Goal: Information Seeking & Learning: Learn about a topic

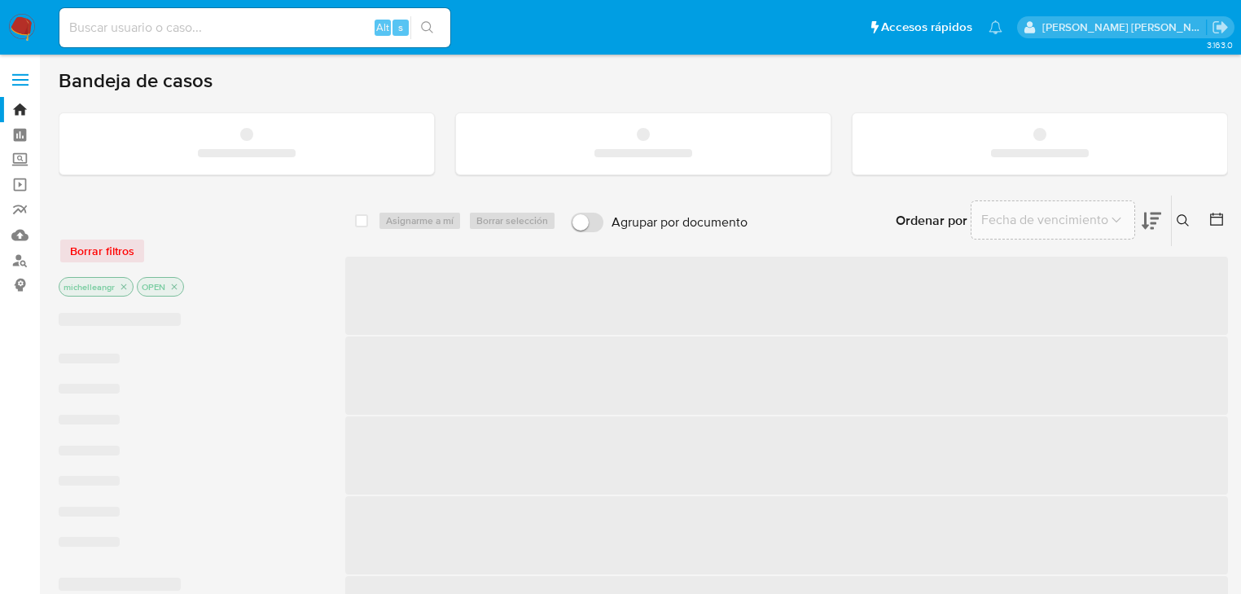
click at [134, 22] on input at bounding box center [254, 27] width 391 height 21
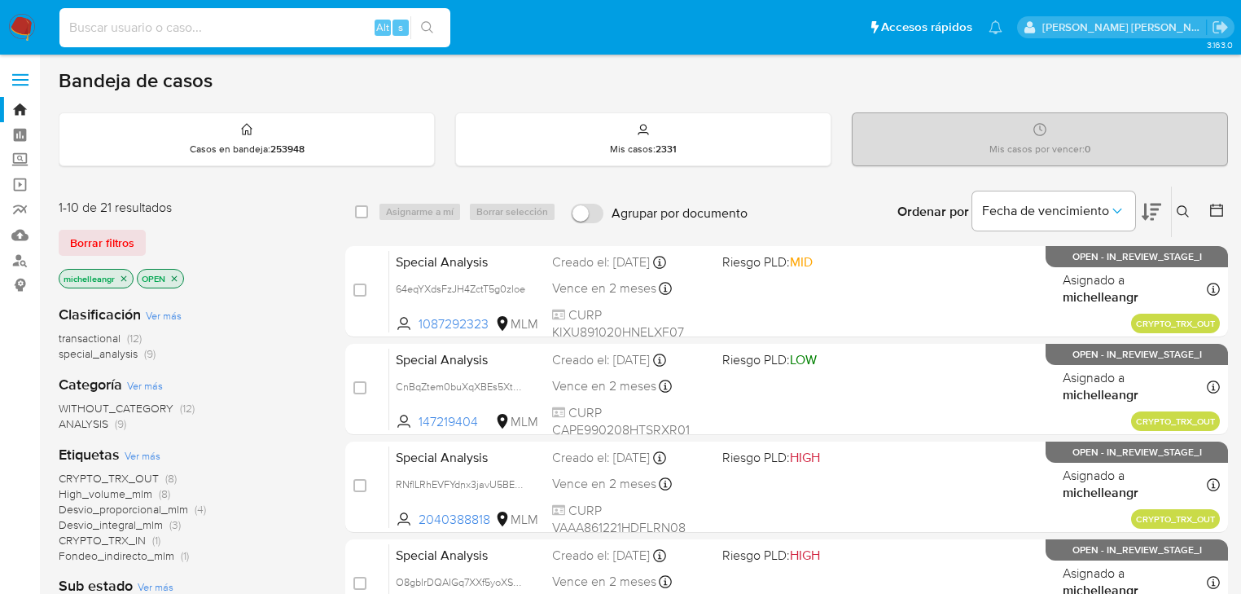
click at [134, 22] on input at bounding box center [254, 27] width 391 height 21
paste input "2H9CnoaVRTEHGfJuVZrvX6jn"
type input "2H9CnoaVRTEHGfJuVZrvX6jn"
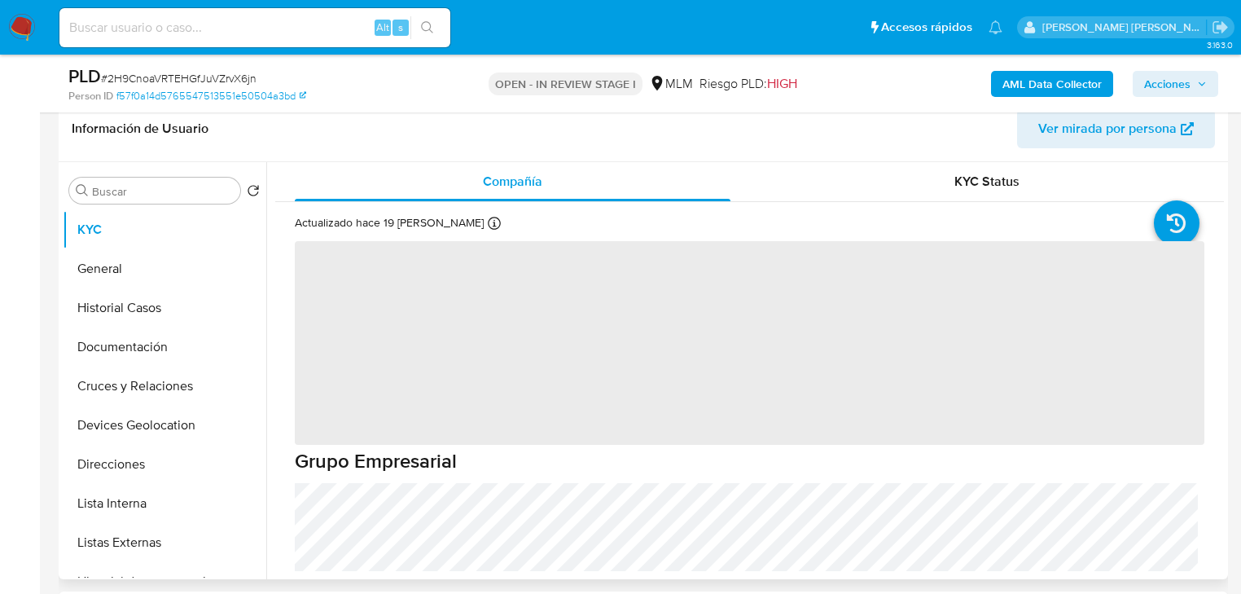
scroll to position [65, 0]
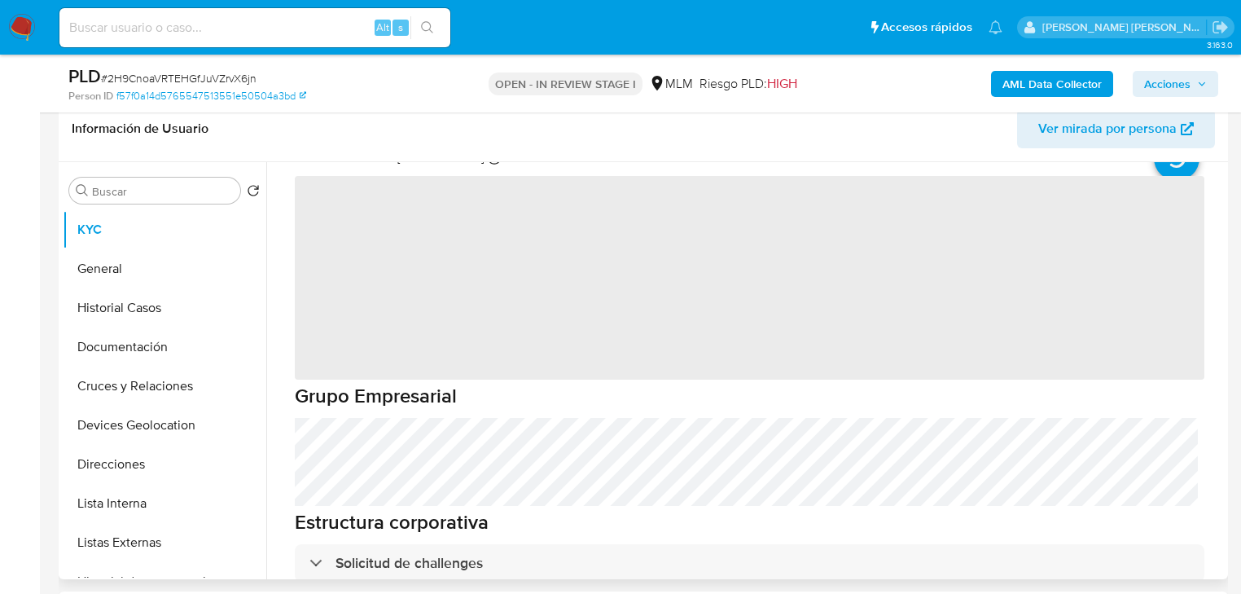
select select "10"
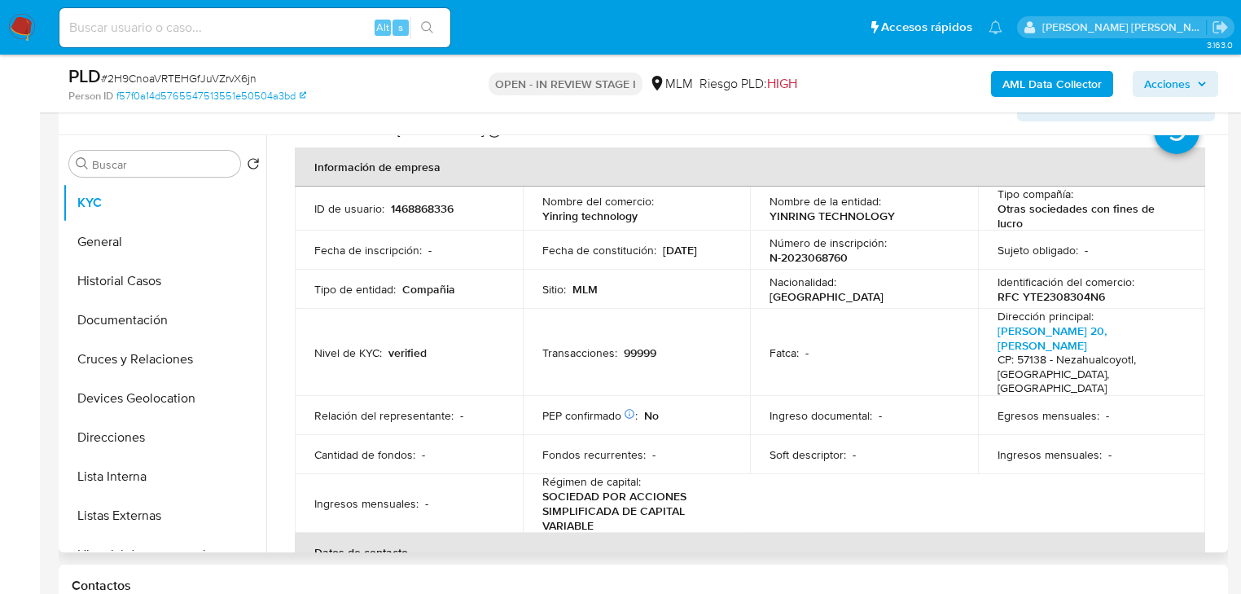
scroll to position [291, 0]
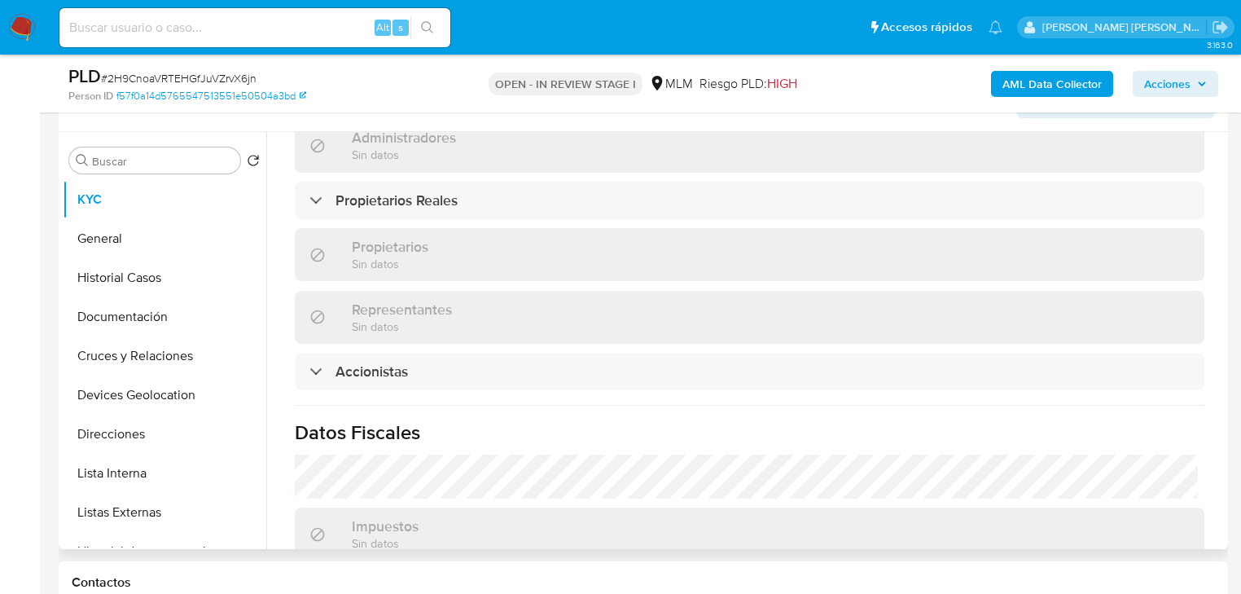
scroll to position [1173, 0]
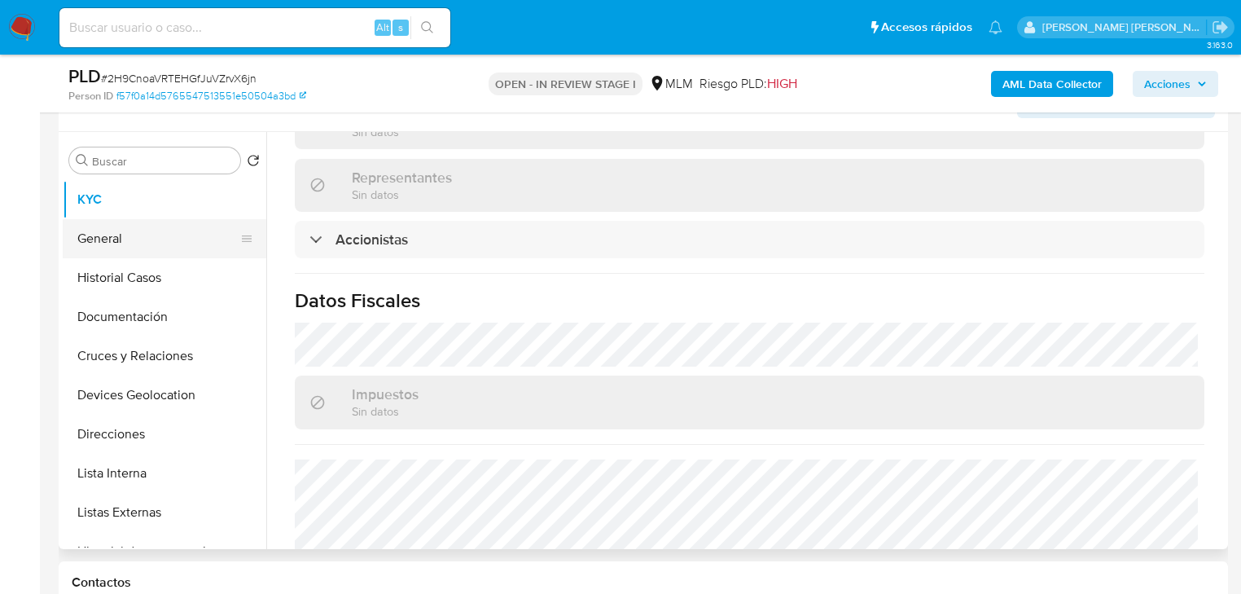
click at [166, 248] on button "General" at bounding box center [158, 238] width 191 height 39
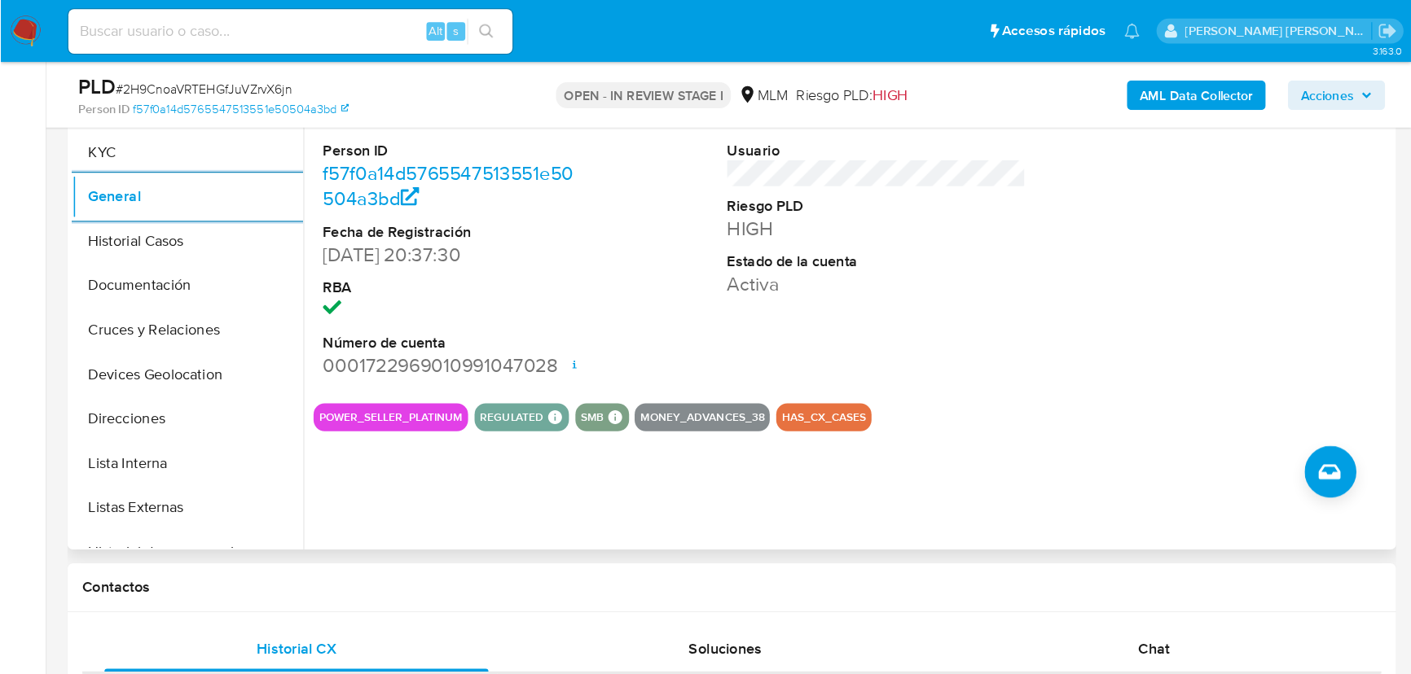
scroll to position [356, 0]
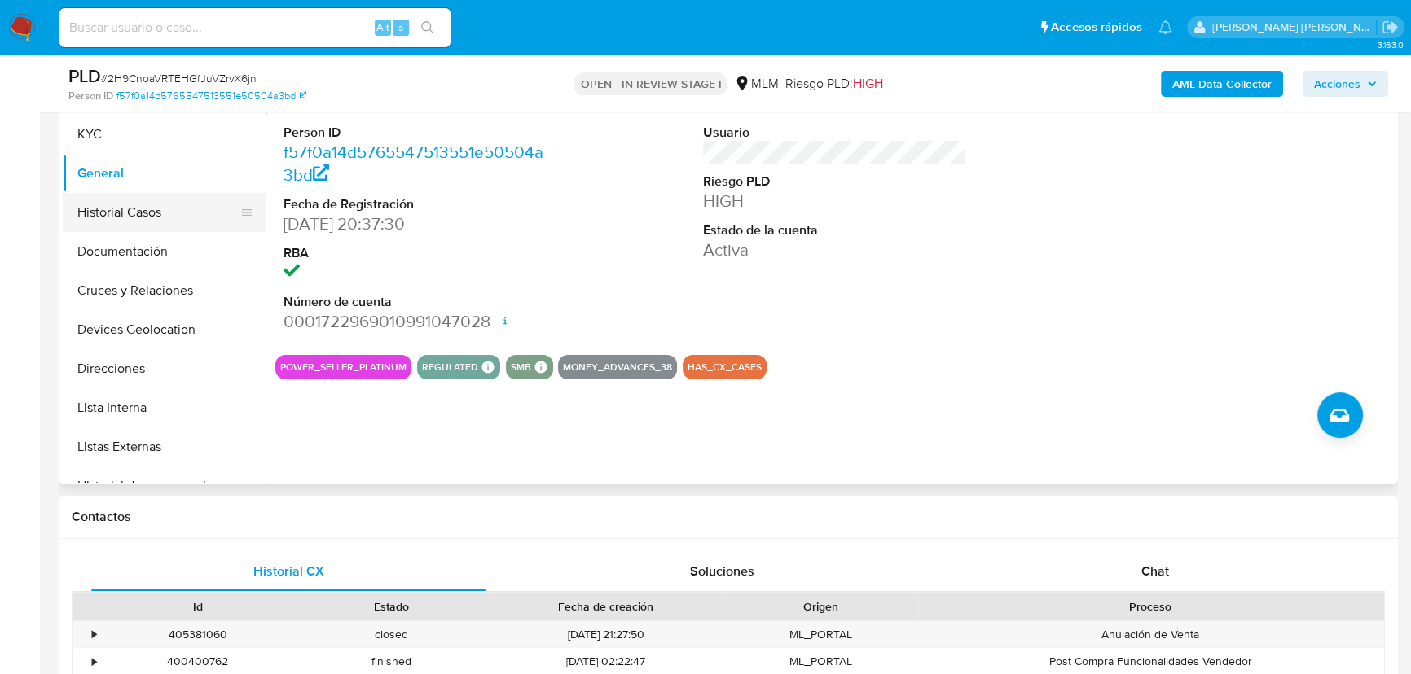
click at [153, 200] on button "Historial Casos" at bounding box center [158, 212] width 191 height 39
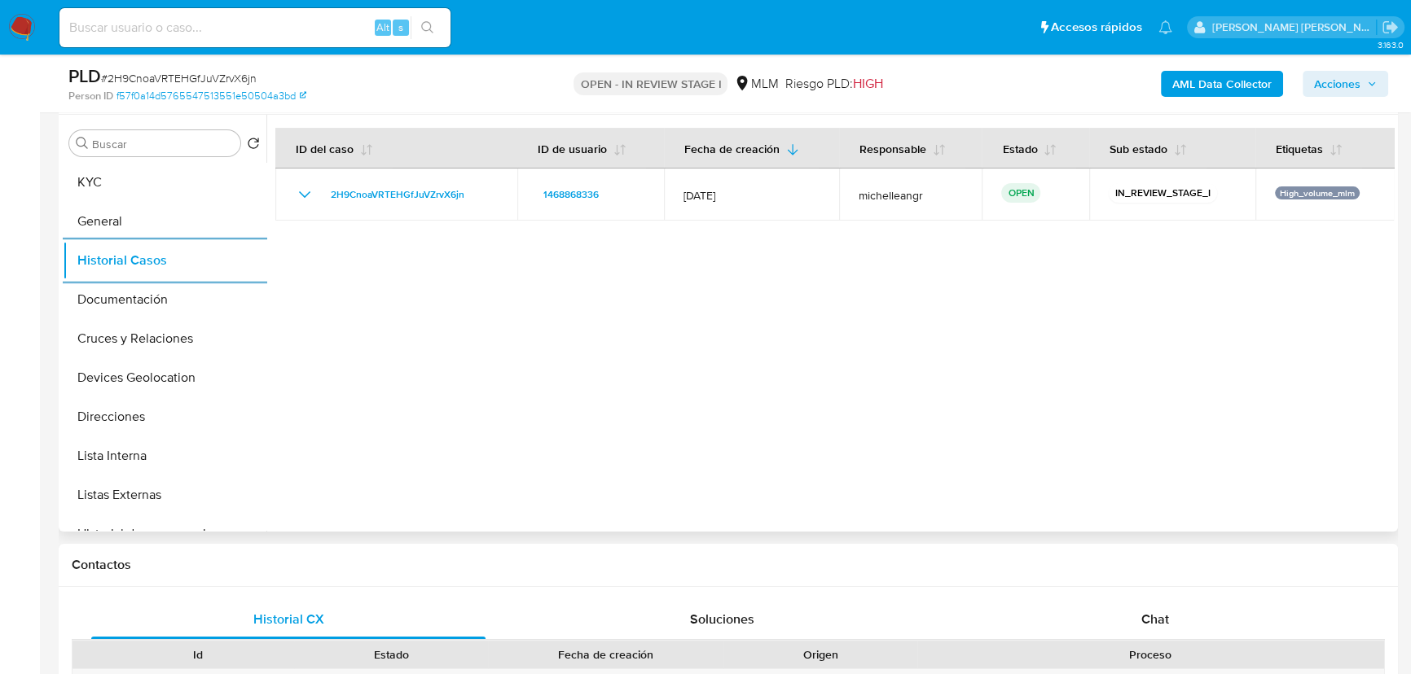
scroll to position [282, 0]
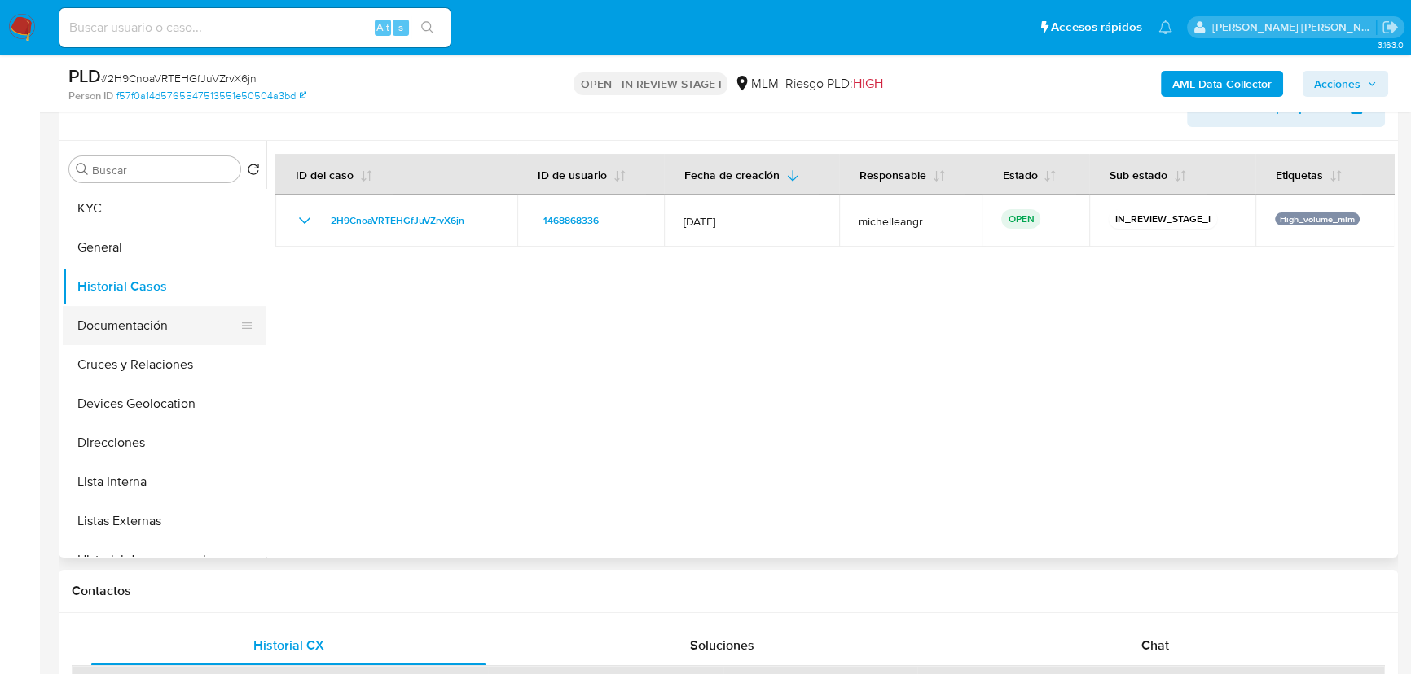
click at [97, 319] on button "Documentación" at bounding box center [158, 325] width 191 height 39
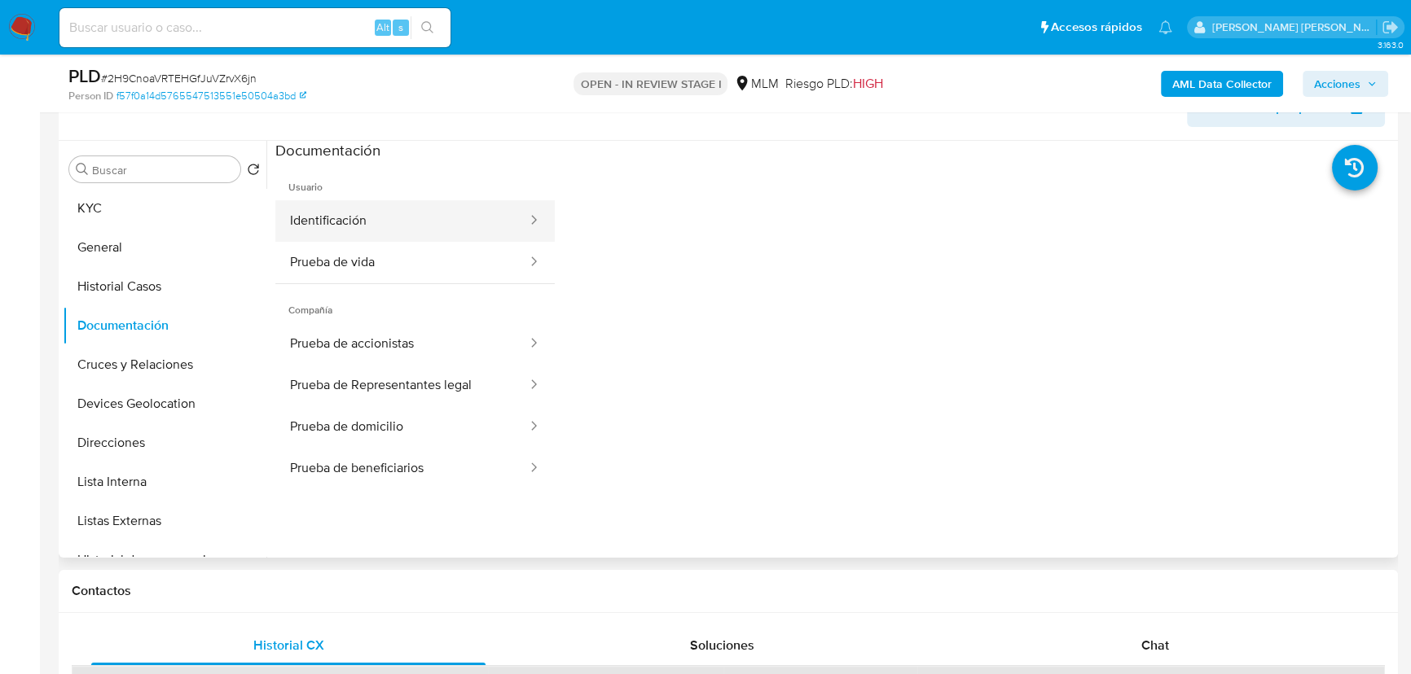
drag, startPoint x: 382, startPoint y: 226, endPoint x: 487, endPoint y: 235, distance: 105.5
click at [383, 225] on button "Identificación" at bounding box center [401, 221] width 253 height 42
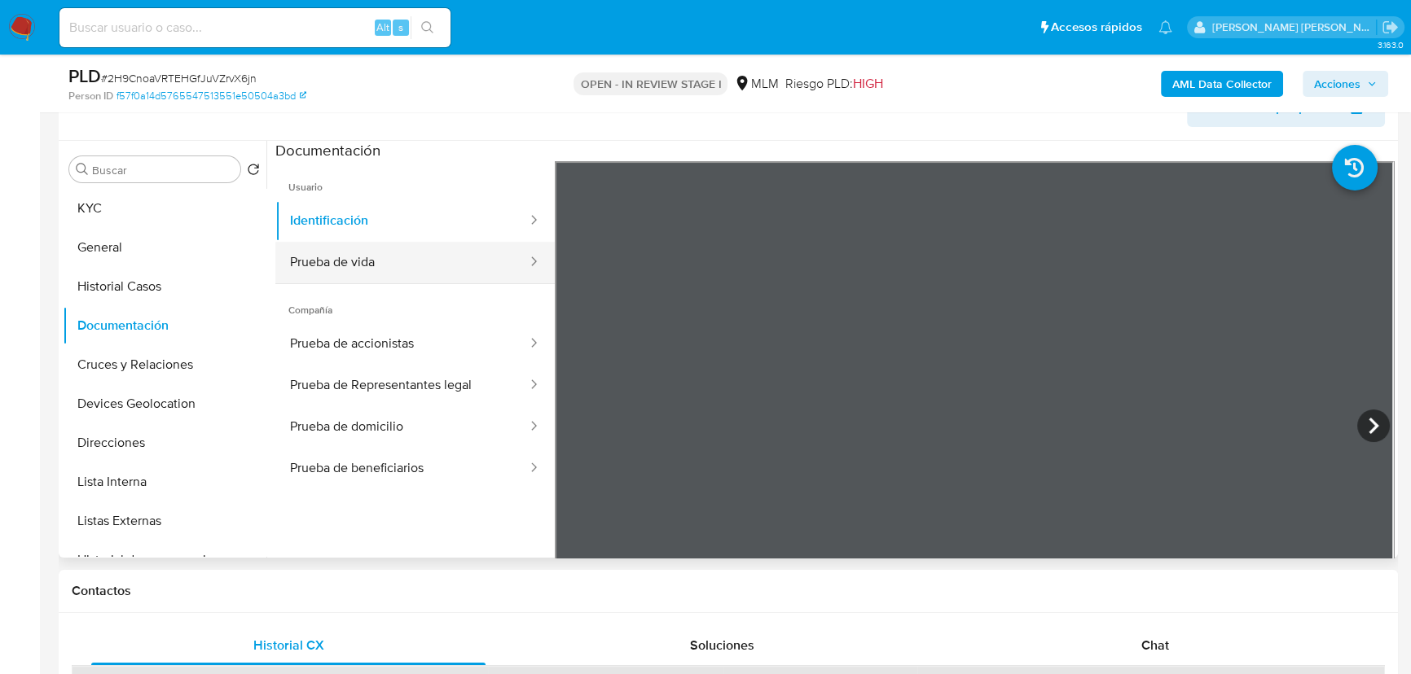
click at [398, 274] on button "Prueba de vida" at bounding box center [401, 263] width 253 height 42
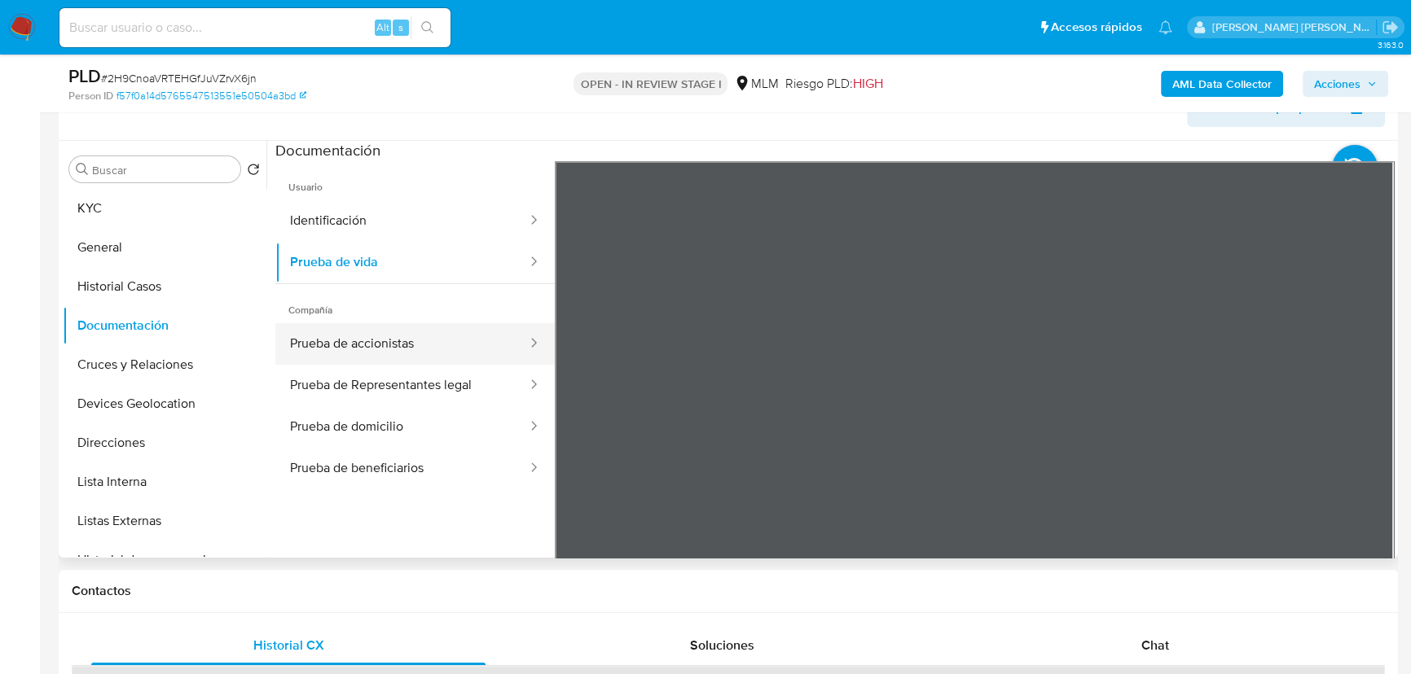
click at [418, 354] on button "Prueba de accionistas" at bounding box center [401, 344] width 253 height 42
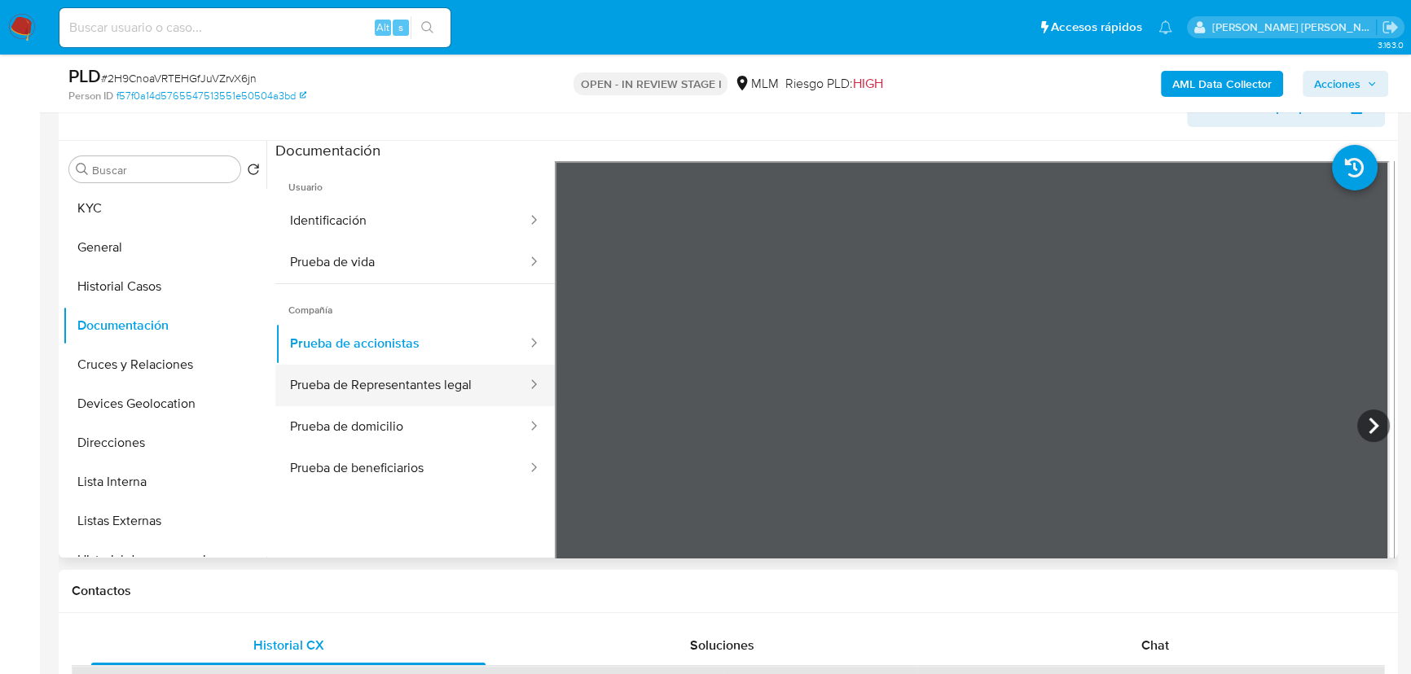
scroll to position [142, 0]
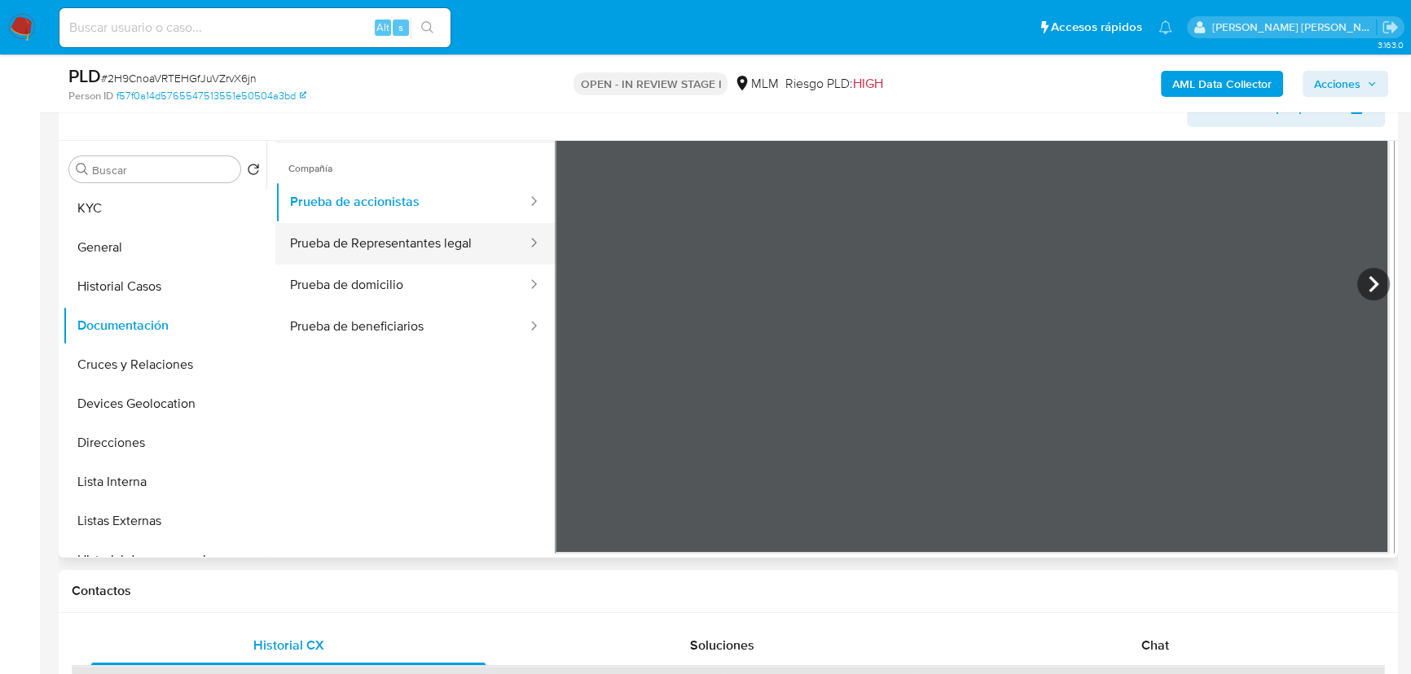
click at [428, 257] on button "Prueba de Representantes legal" at bounding box center [401, 244] width 253 height 42
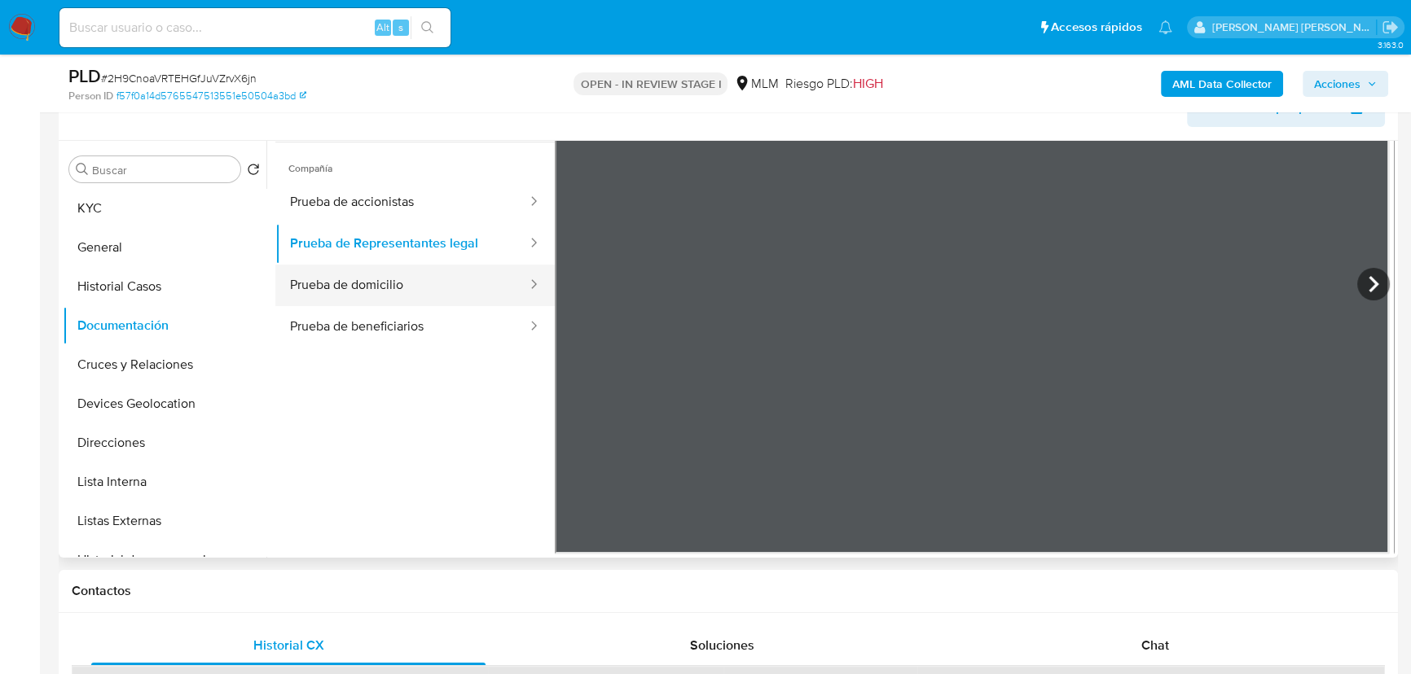
click at [365, 292] on button "Prueba de domicilio" at bounding box center [401, 286] width 253 height 42
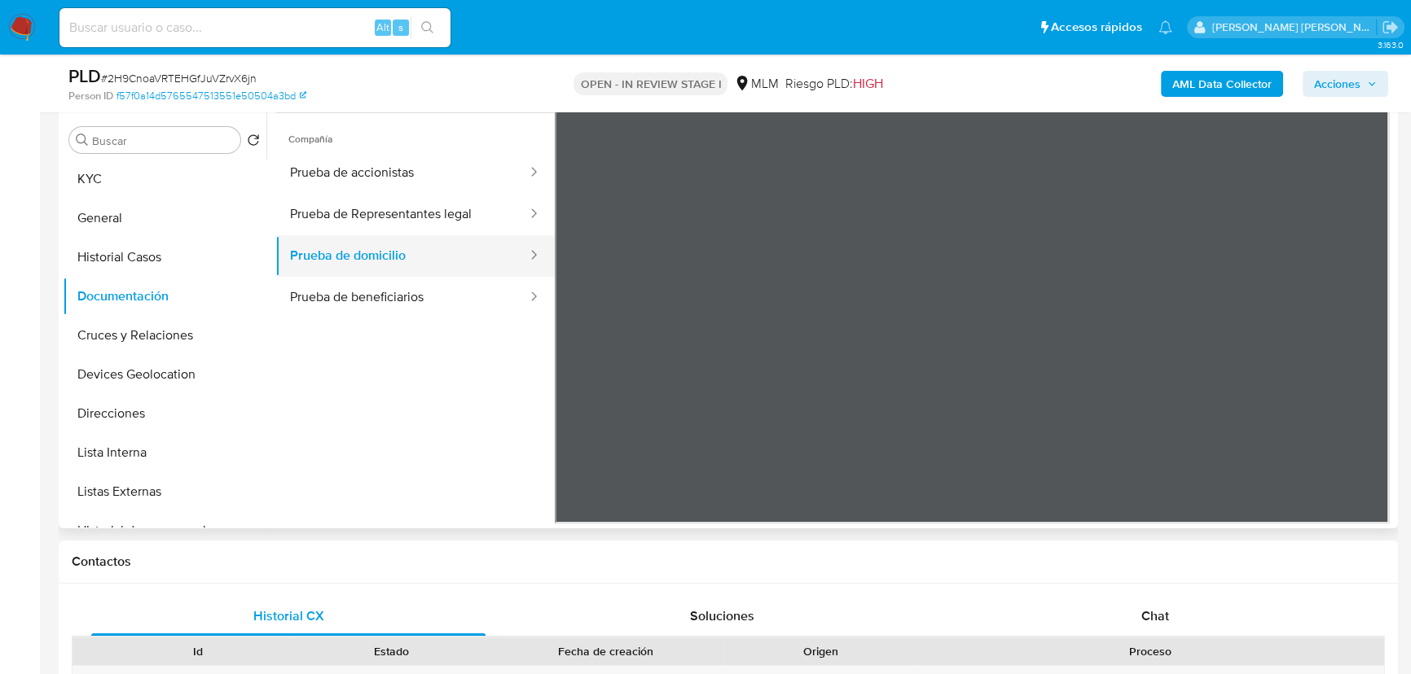
click at [275, 235] on button "Prueba de domicilio" at bounding box center [401, 256] width 253 height 42
click at [157, 341] on button "Cruces y Relaciones" at bounding box center [158, 335] width 191 height 39
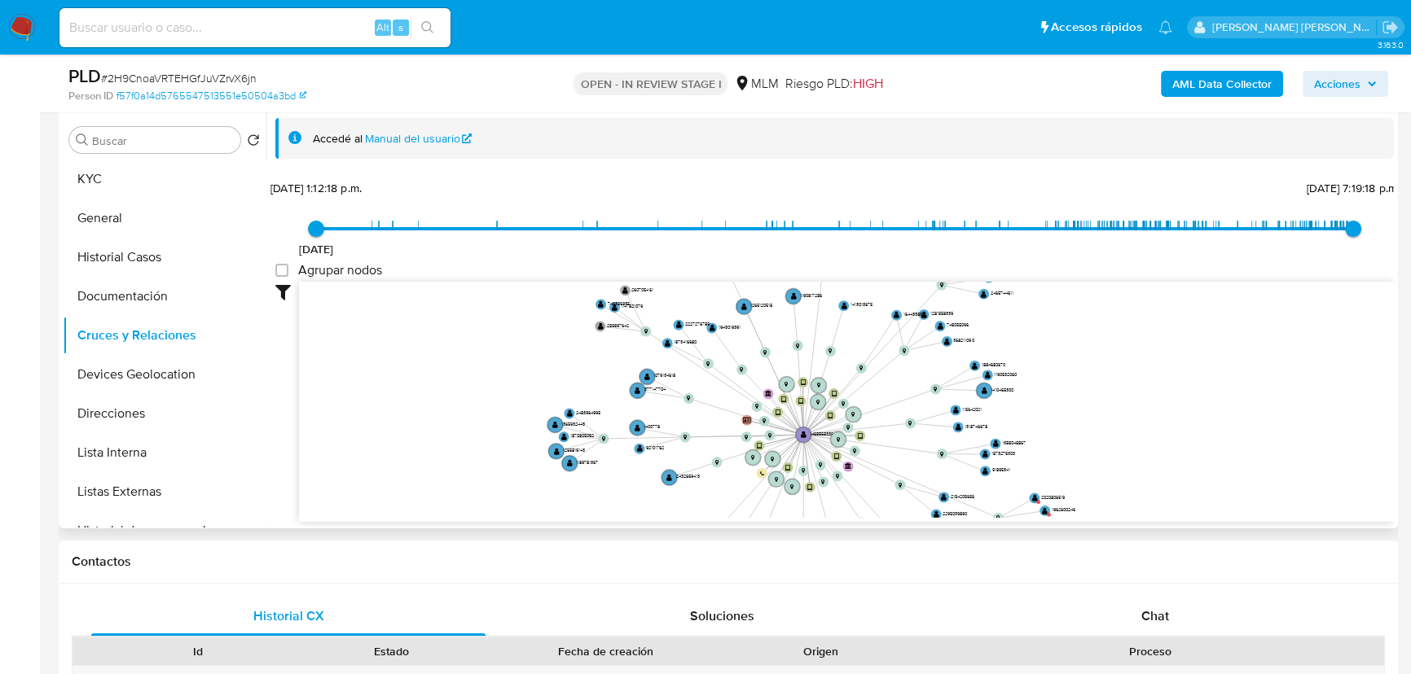
drag, startPoint x: 732, startPoint y: 327, endPoint x: 755, endPoint y: 464, distance: 138.7
click at [755, 464] on icon "device-66c5e7f0bbc7483716893fb4  user-1468868336  1468868336 device-68d306a8a…" at bounding box center [846, 400] width 1095 height 236
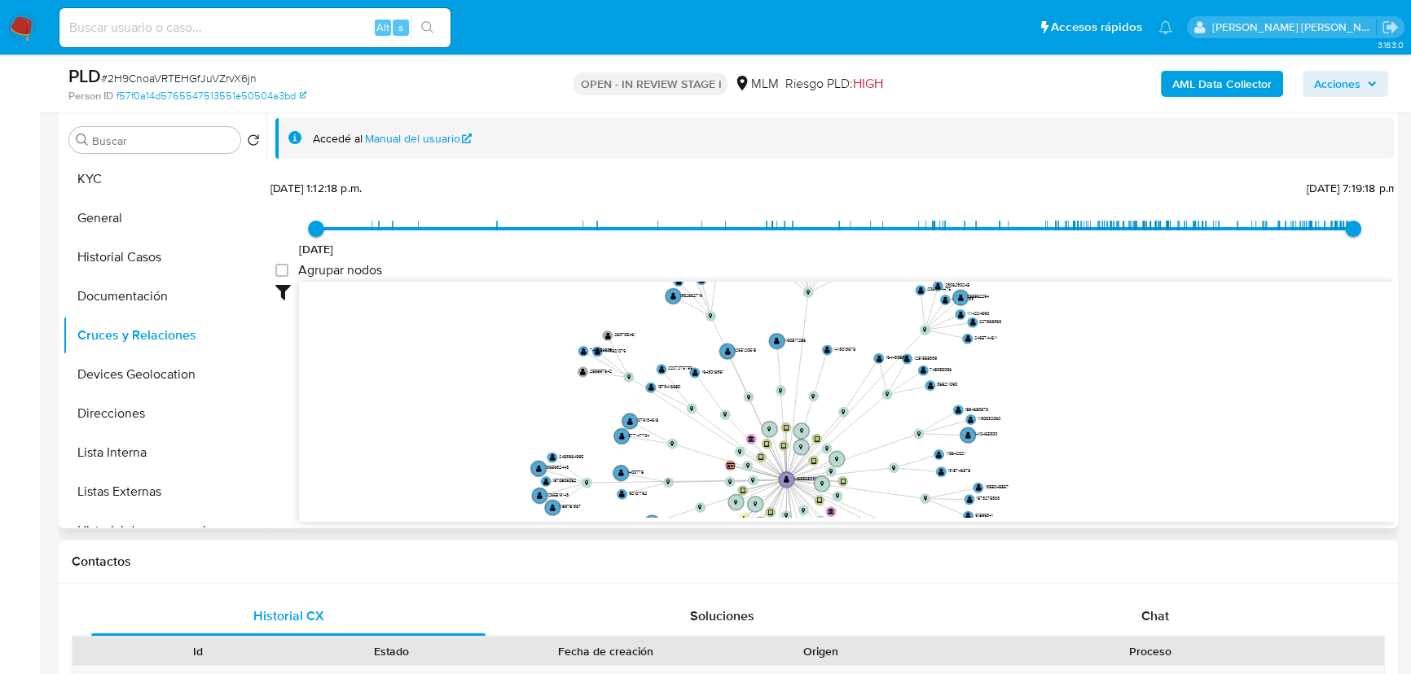
click at [742, 428] on icon "device-66c5e7f0bbc7483716893fb4  user-1468868336  1468868336 device-68d306a8a…" at bounding box center [846, 400] width 1095 height 236
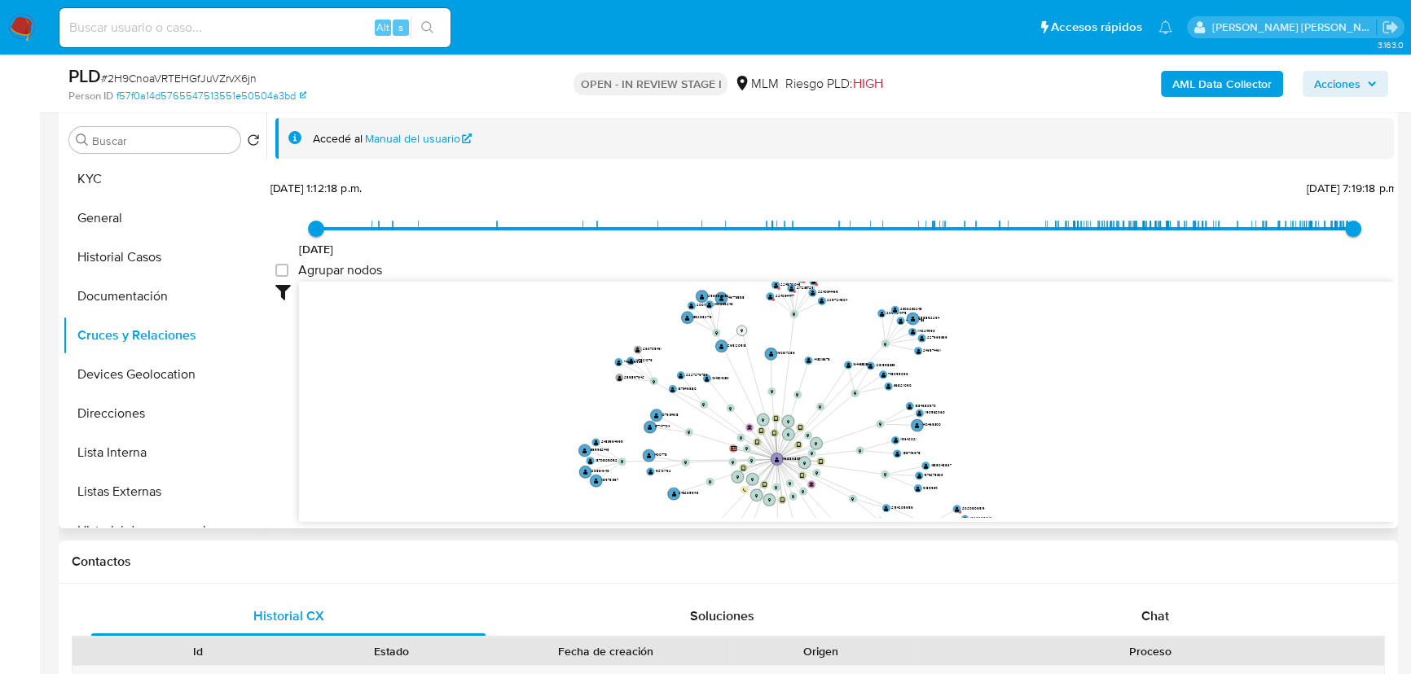
drag, startPoint x: 744, startPoint y: 397, endPoint x: 738, endPoint y: 329, distance: 67.9
click at [738, 329] on circle at bounding box center [741, 331] width 11 height 11
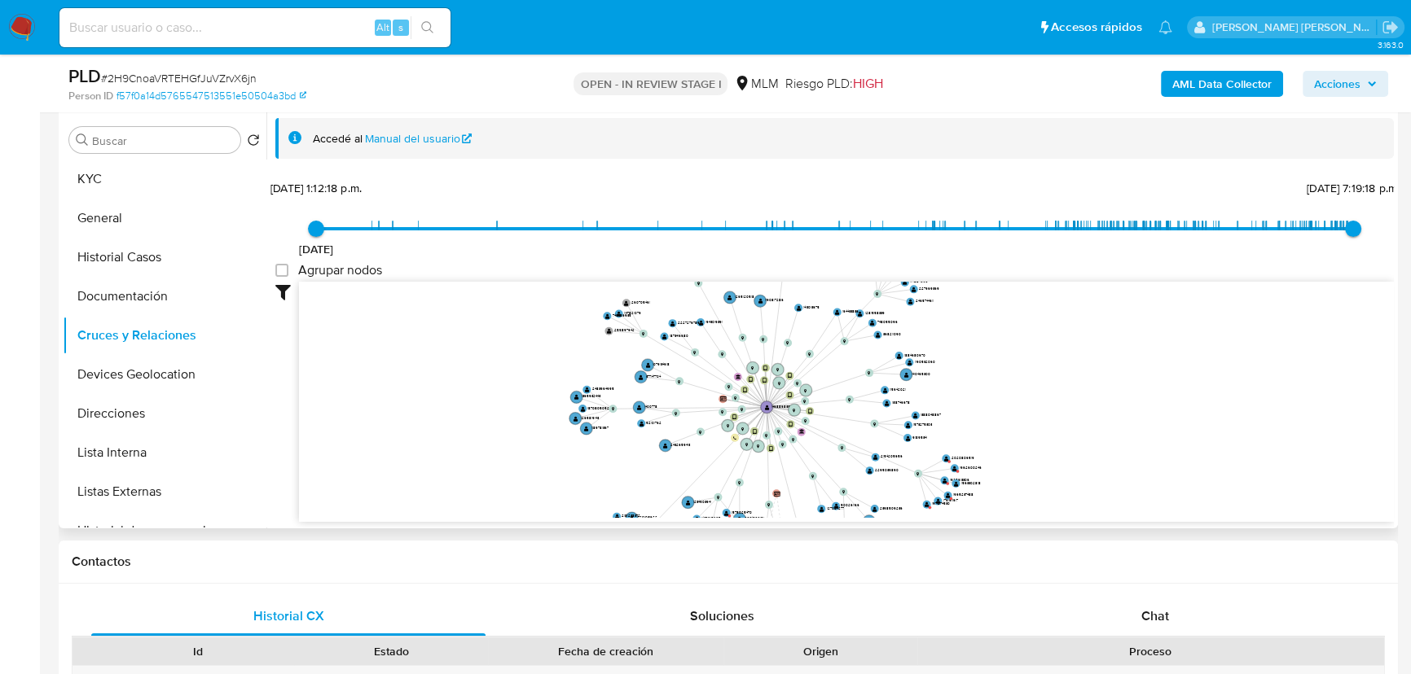
drag, startPoint x: 696, startPoint y: 429, endPoint x: 686, endPoint y: 379, distance: 51.6
click at [686, 379] on icon "device-66c5e7f0bbc7483716893fb4  user-1468868336  1468868336 device-68d306a8a…" at bounding box center [846, 400] width 1095 height 236
click at [138, 380] on button "Devices Geolocation" at bounding box center [158, 374] width 191 height 39
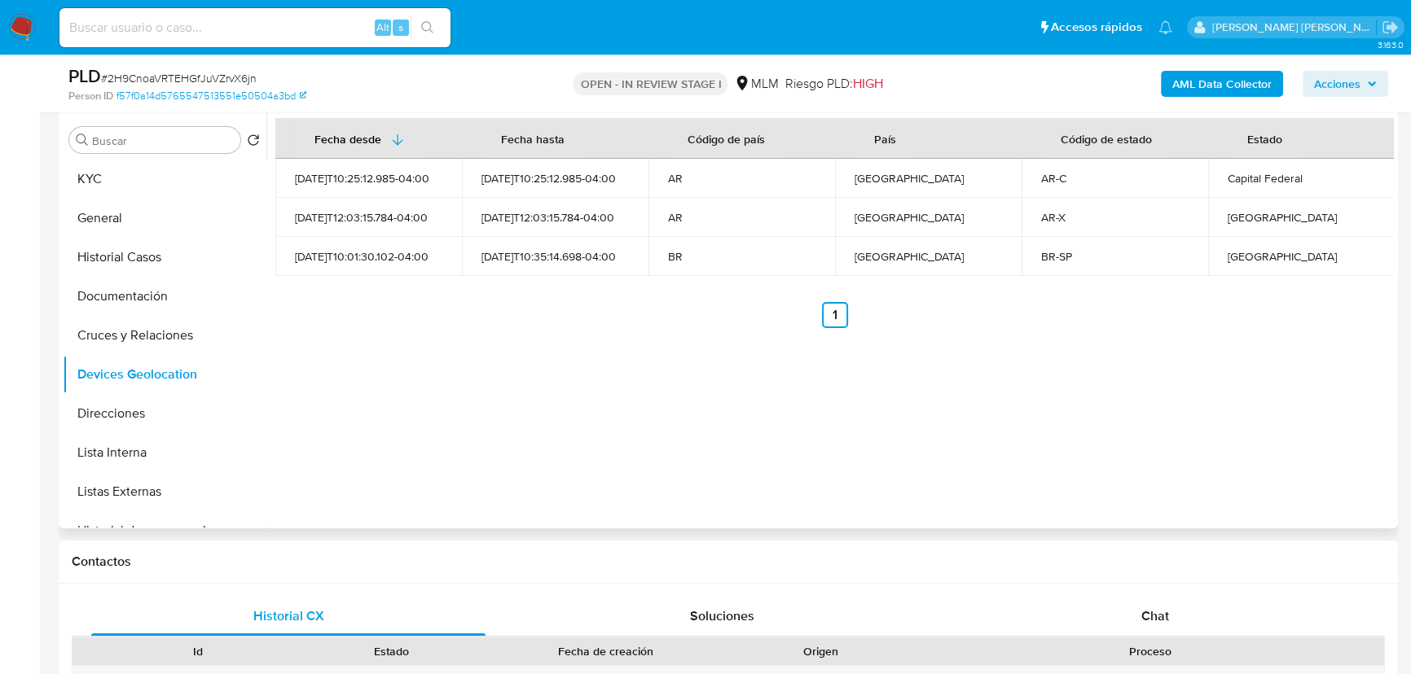
click at [301, 354] on div "Fecha desde Fecha hasta Código de país País Código de estado Estado 2025-07-15T…" at bounding box center [829, 320] width 1127 height 417
click at [152, 483] on button "Listas Externas" at bounding box center [158, 491] width 191 height 39
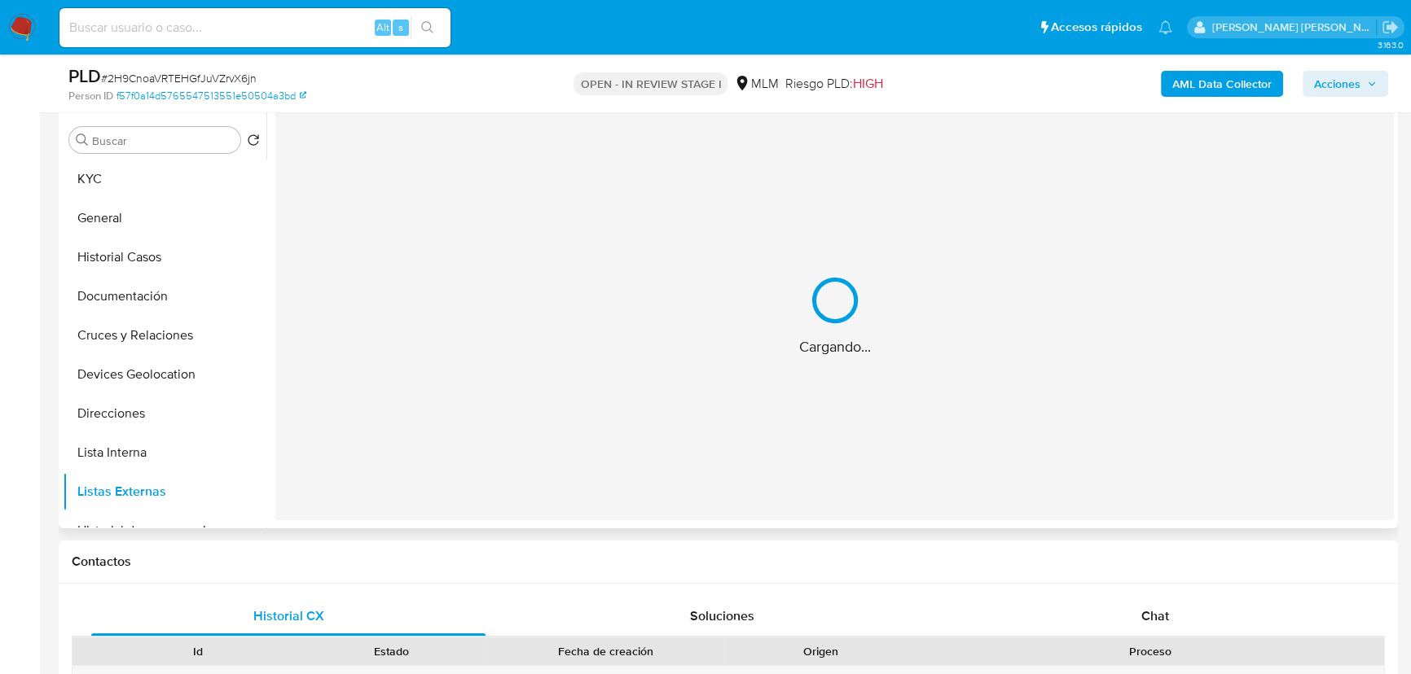
click at [516, 448] on div "Cargando..." at bounding box center [834, 316] width 1118 height 409
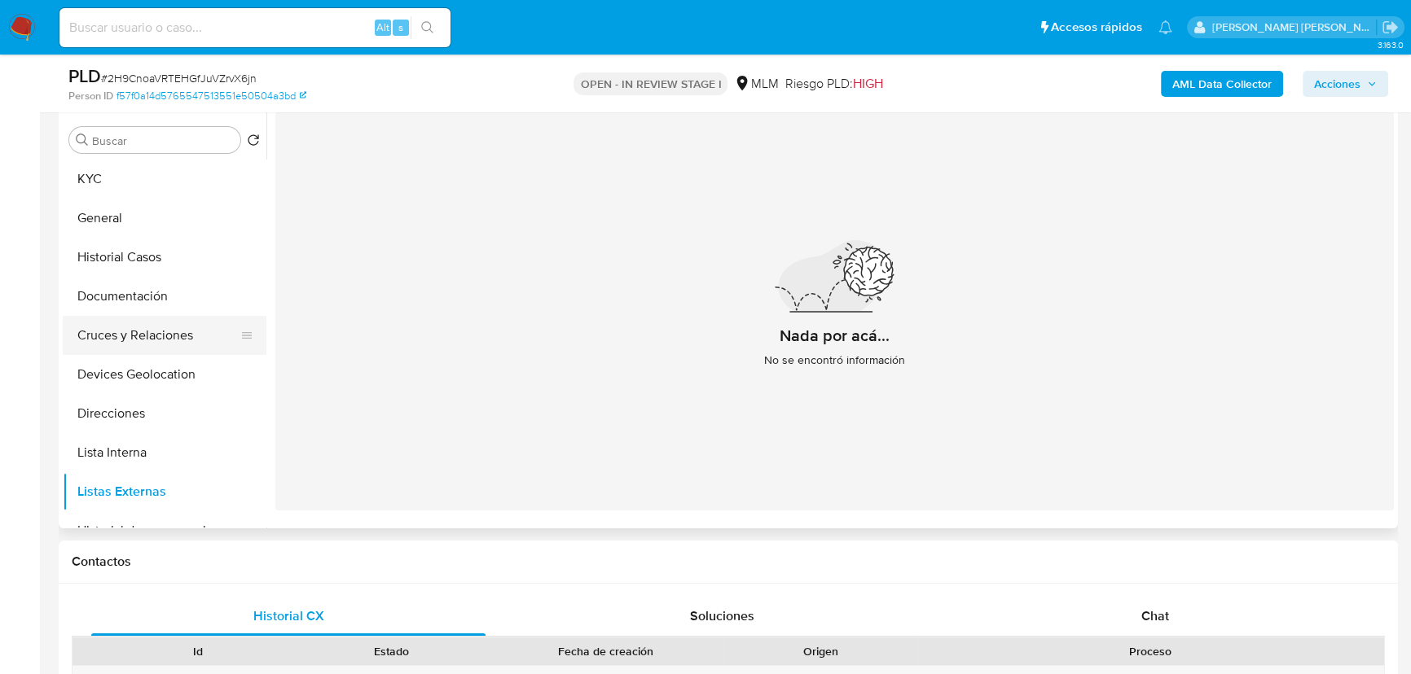
drag, startPoint x: 162, startPoint y: 302, endPoint x: 155, endPoint y: 335, distance: 33.4
click at [161, 302] on button "Documentación" at bounding box center [165, 296] width 204 height 39
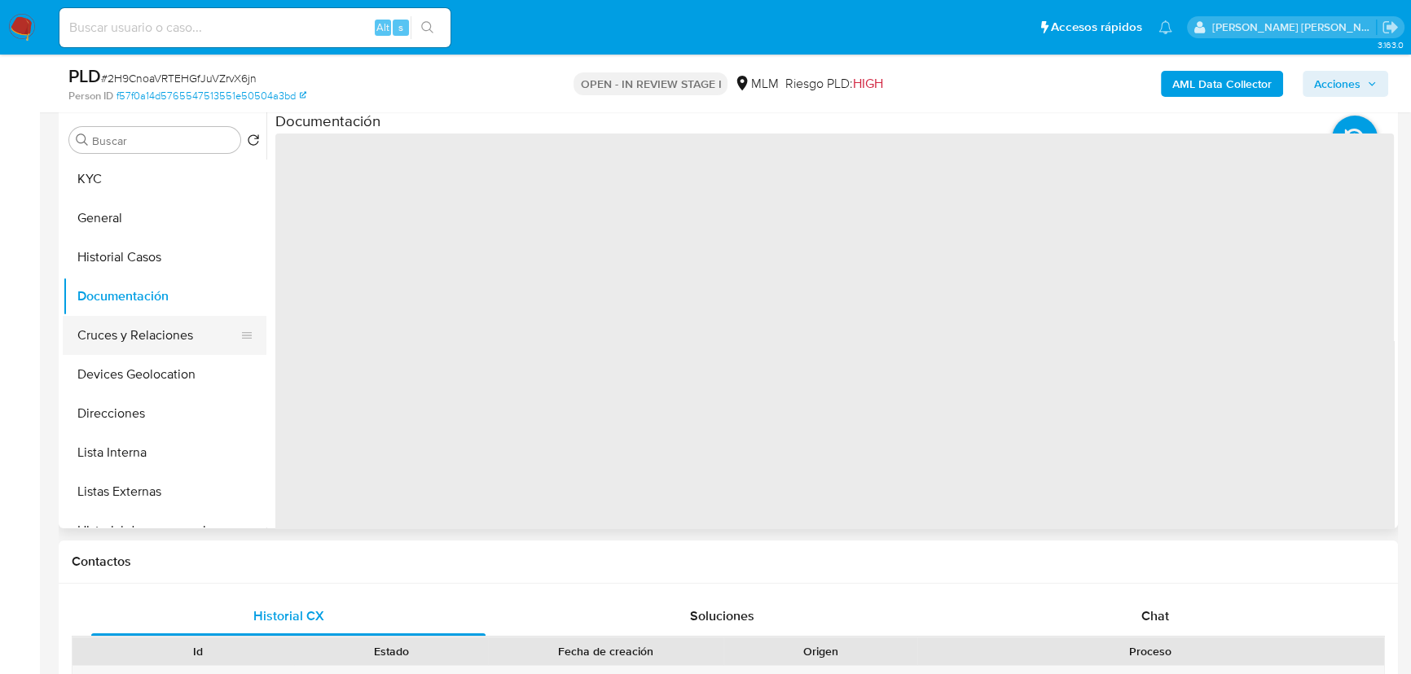
drag, startPoint x: 155, startPoint y: 340, endPoint x: 162, endPoint y: 335, distance: 8.8
click at [155, 338] on button "Cruces y Relaciones" at bounding box center [158, 335] width 191 height 39
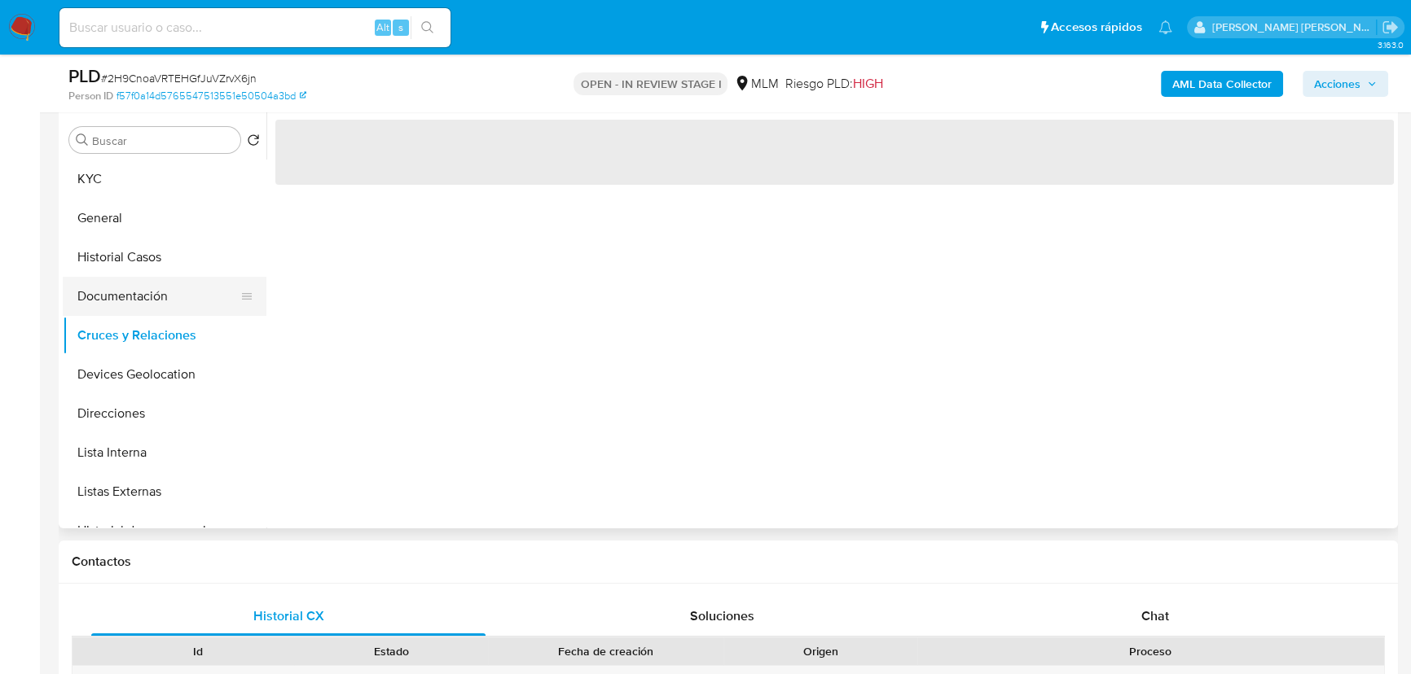
click at [161, 305] on button "Documentación" at bounding box center [158, 296] width 191 height 39
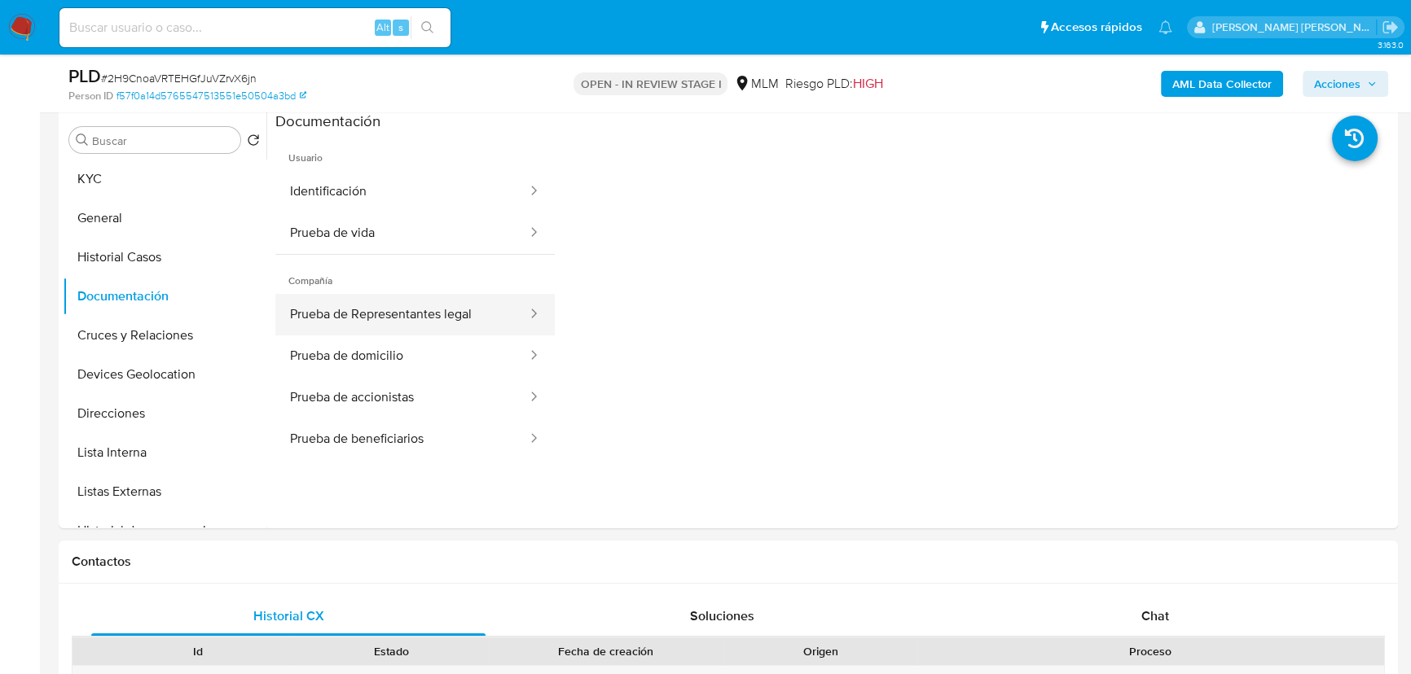
click at [460, 319] on button "Prueba de Representantes legal" at bounding box center [401, 315] width 253 height 42
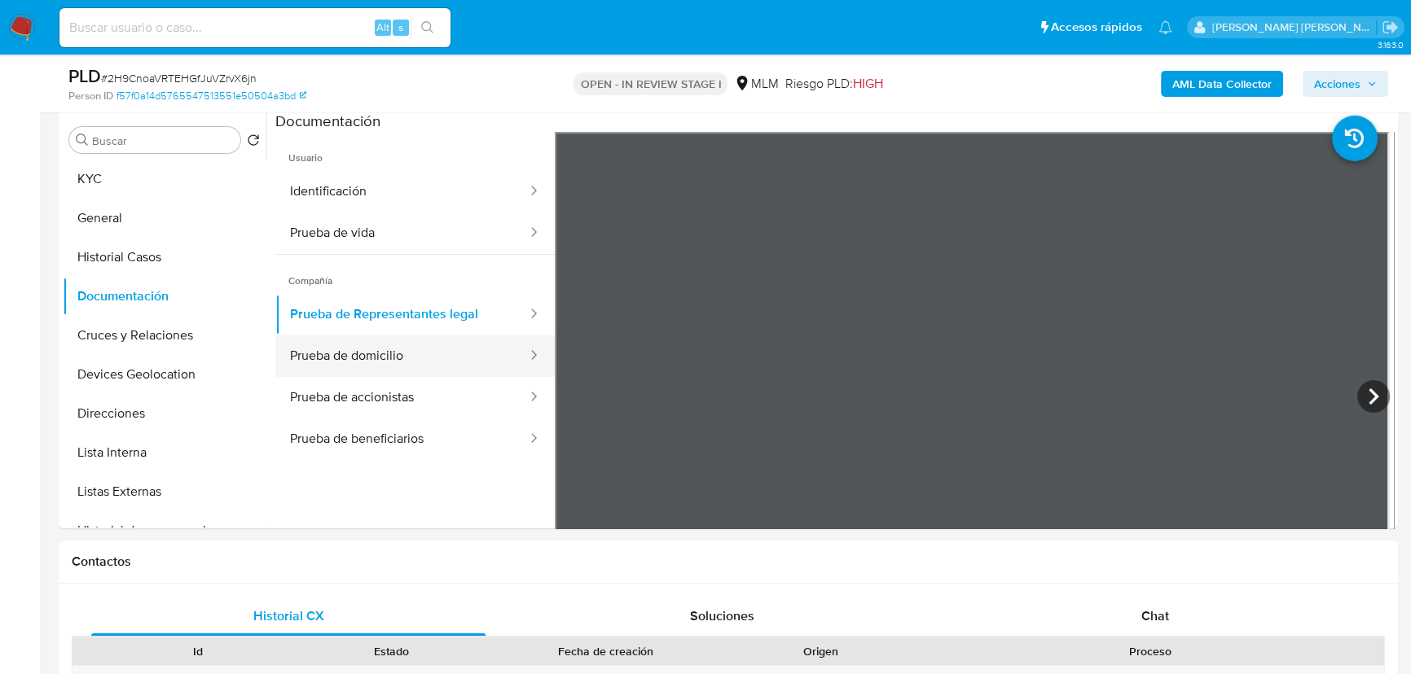
click at [441, 360] on button "Prueba de domicilio" at bounding box center [401, 357] width 253 height 42
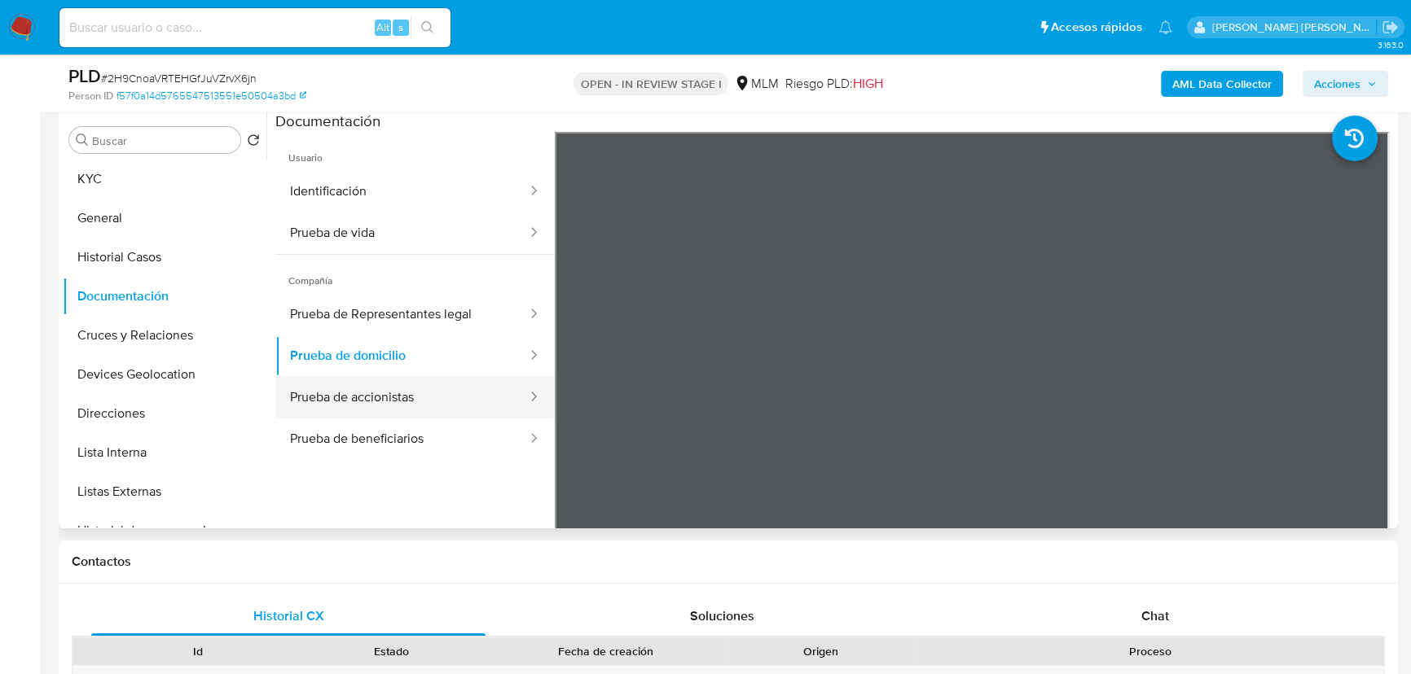
click at [428, 387] on button "Prueba de accionistas" at bounding box center [401, 398] width 253 height 42
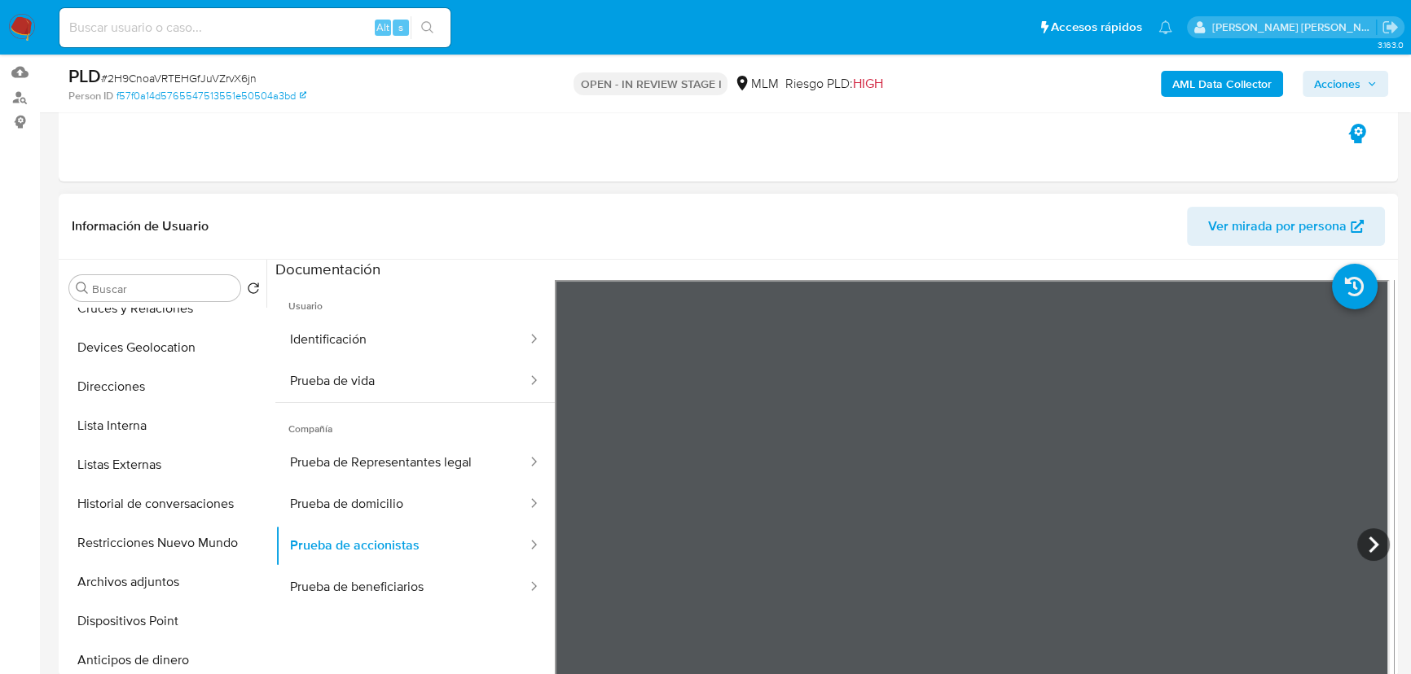
scroll to position [147, 0]
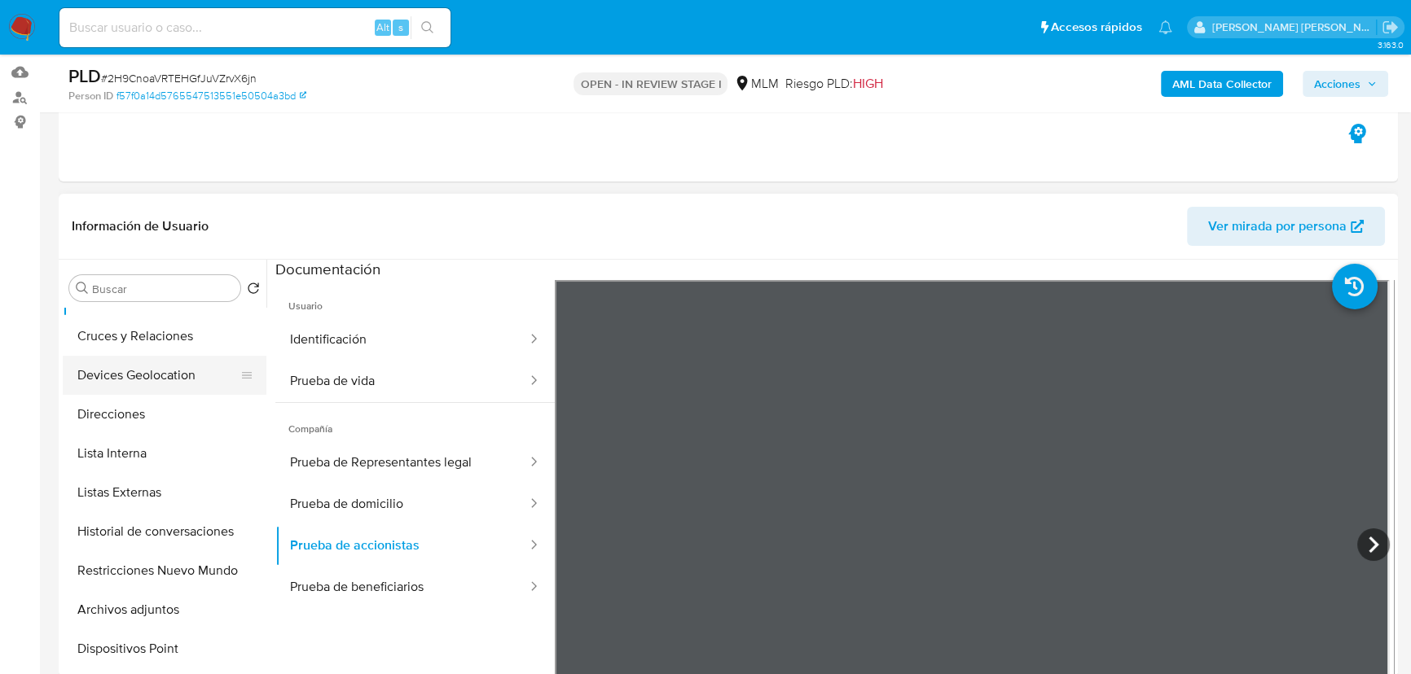
click at [181, 370] on button "Devices Geolocation" at bounding box center [158, 375] width 191 height 39
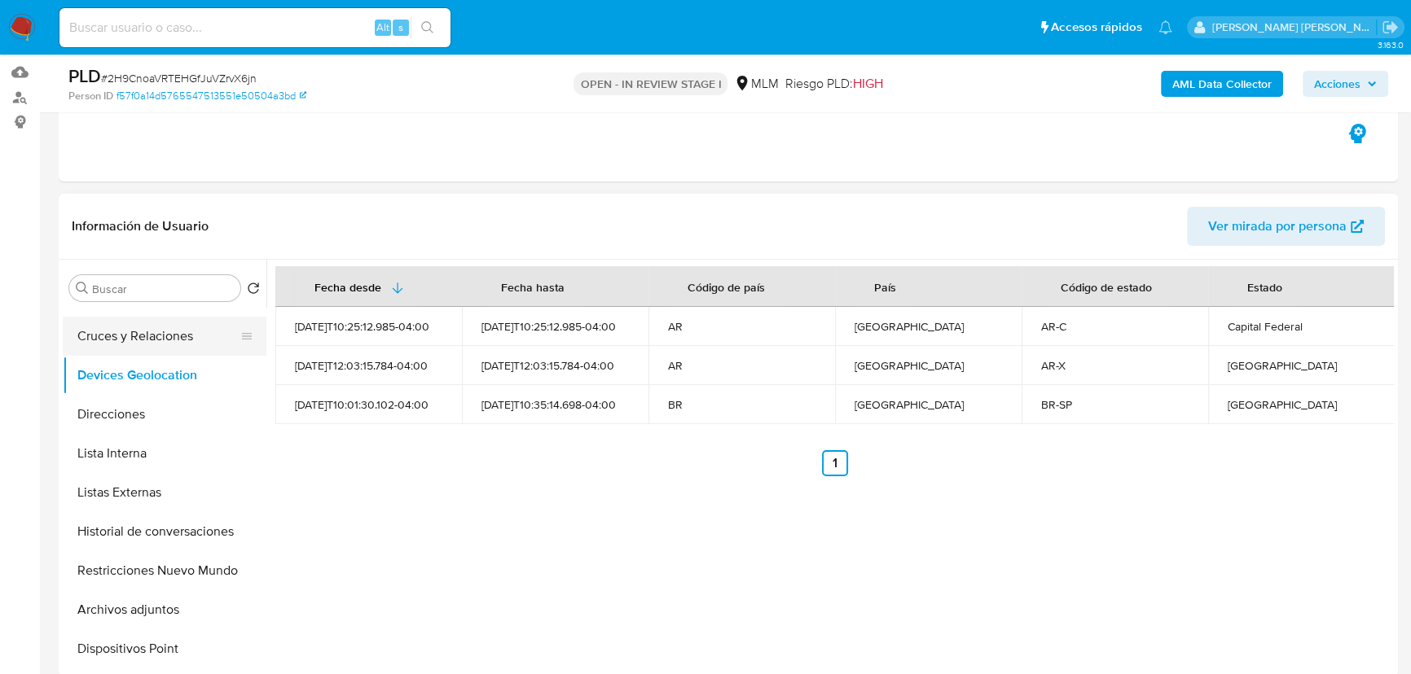
click at [163, 340] on button "Cruces y Relaciones" at bounding box center [158, 336] width 191 height 39
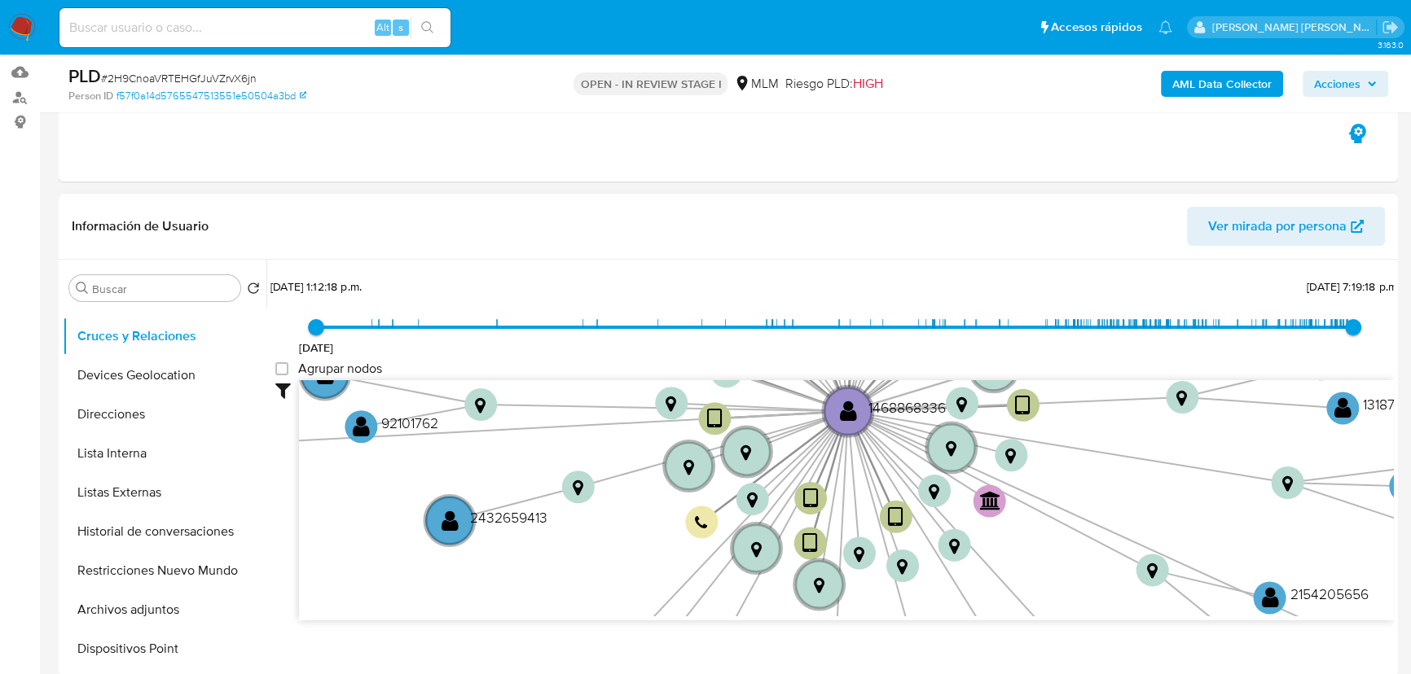
scroll to position [59, 0]
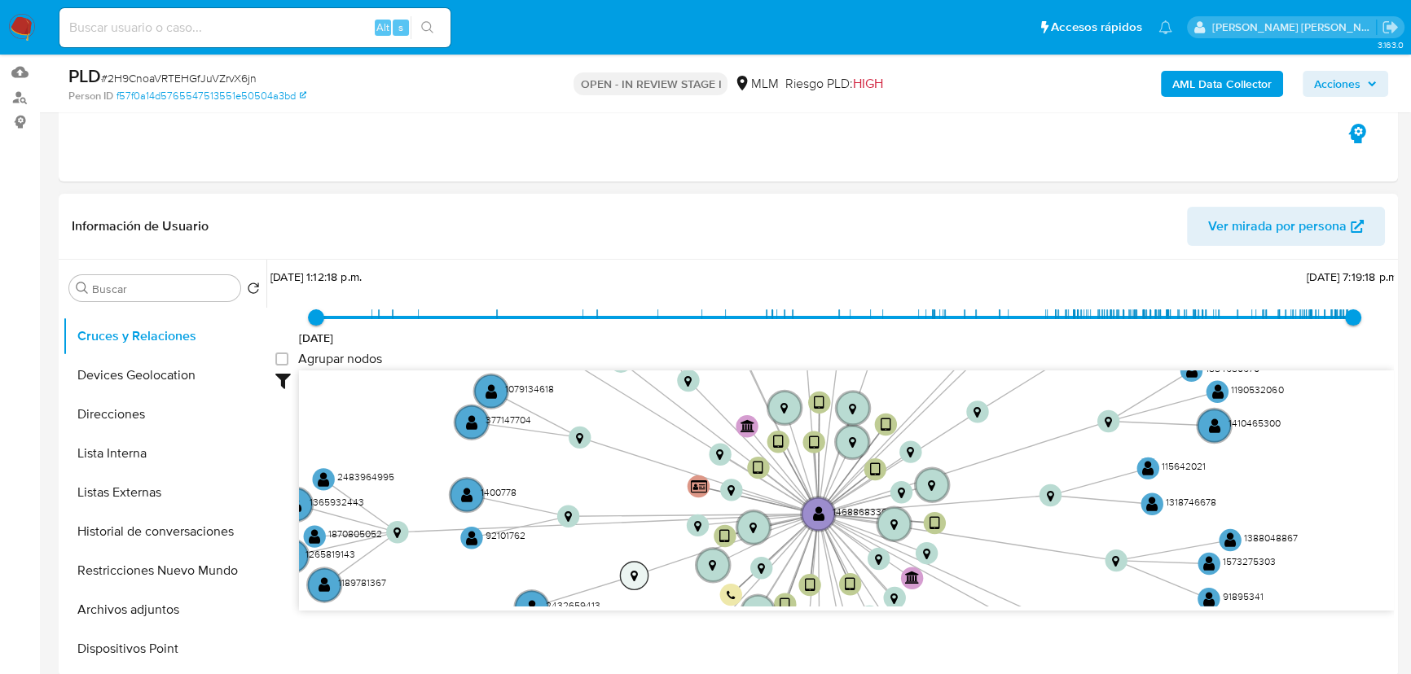
drag, startPoint x: 732, startPoint y: 505, endPoint x: 647, endPoint y: 573, distance: 108.9
click at [647, 573] on icon "device-66c5e7f0bbc7483716893fb4  user-1468868336  1468868336 device-68d306a8a…" at bounding box center [846, 489] width 1095 height 236
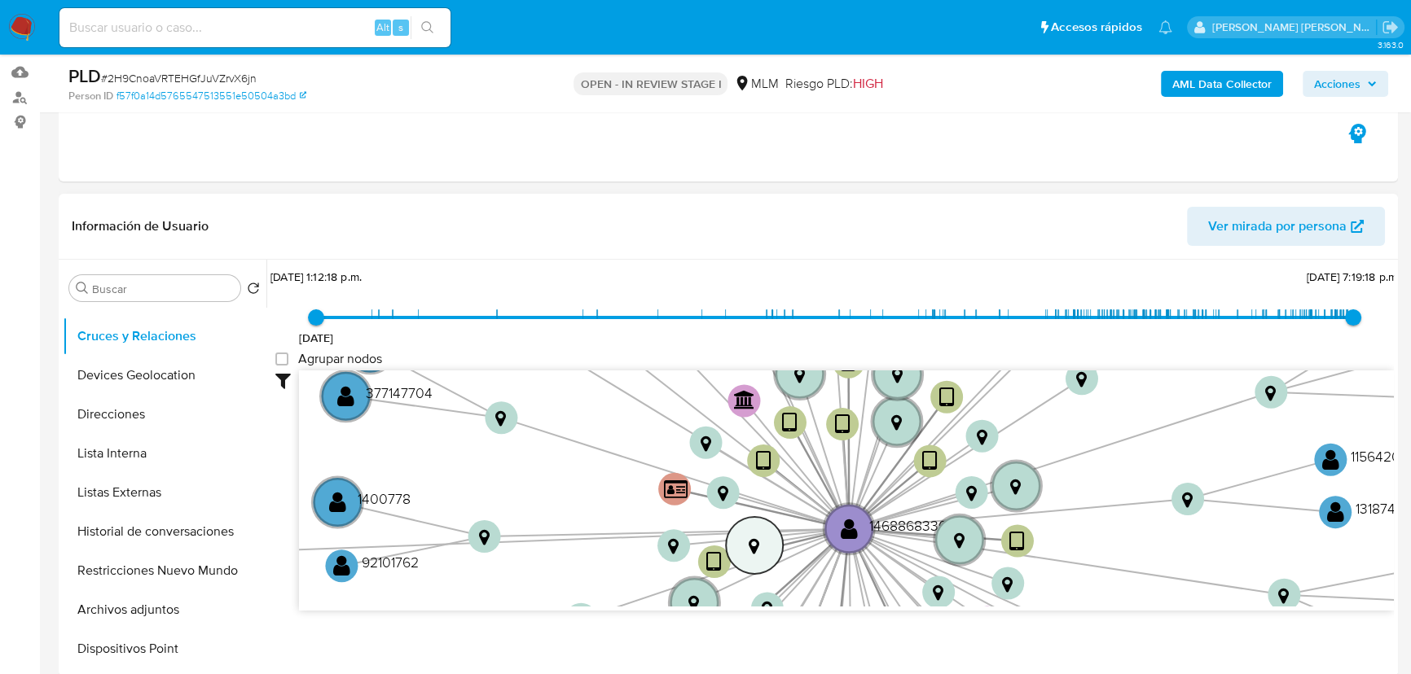
click at [749, 547] on text "" at bounding box center [754, 546] width 11 height 18
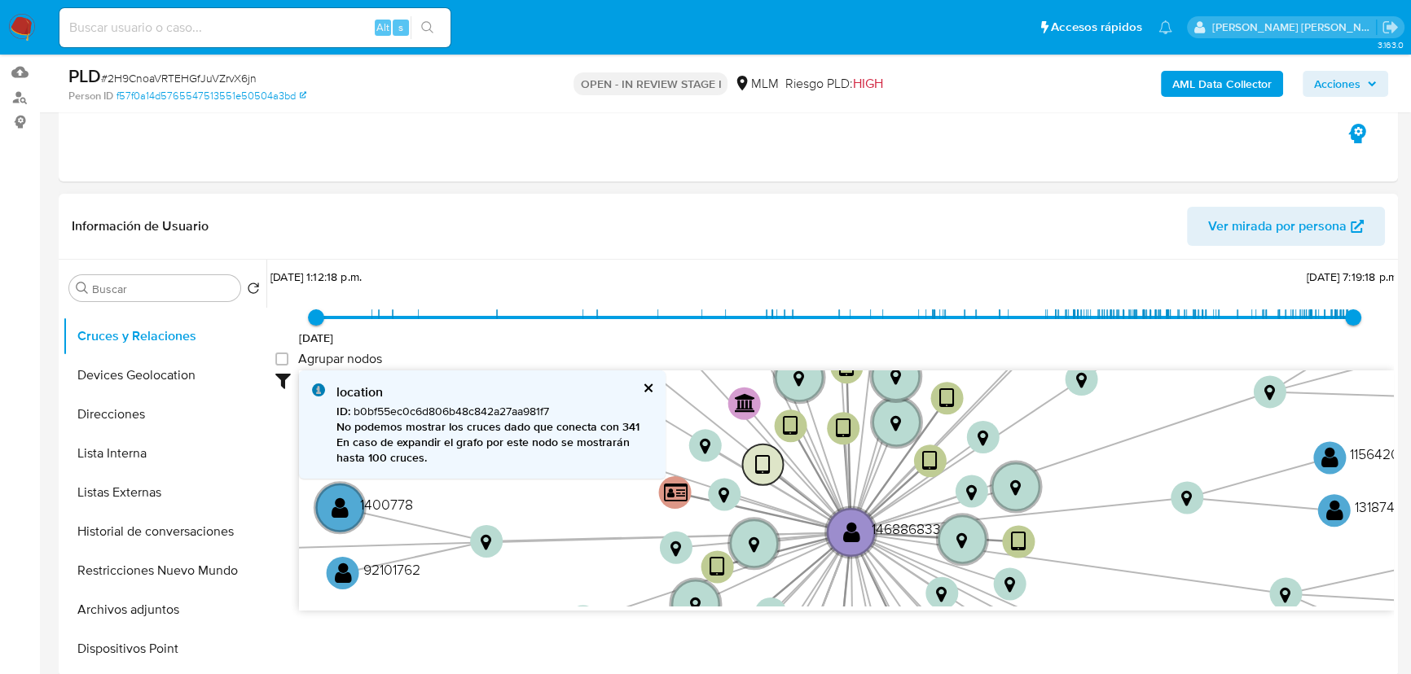
click at [759, 458] on text "" at bounding box center [762, 465] width 15 height 24
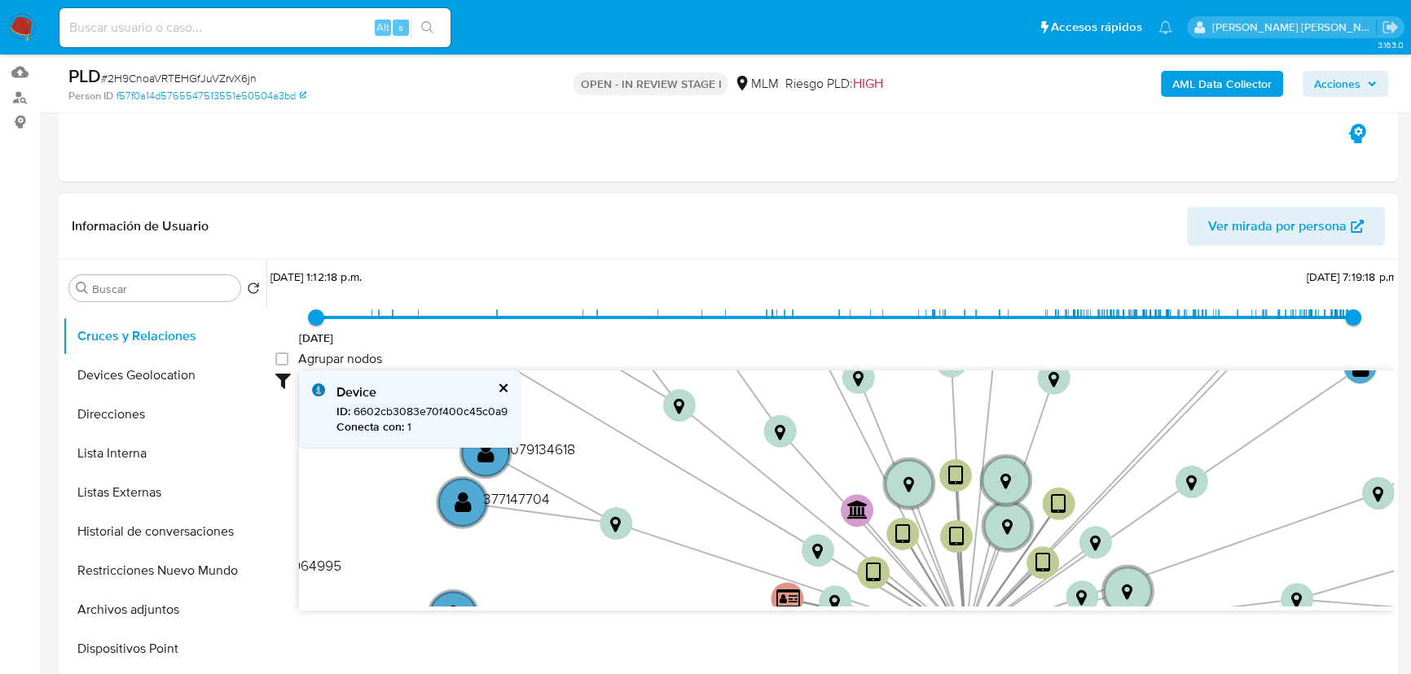
drag, startPoint x: 624, startPoint y: 446, endPoint x: 733, endPoint y: 548, distance: 149.3
click at [733, 548] on icon "device-66c5e7f0bbc7483716893fb4  user-1468868336  1468868336 device-68d306a8a…" at bounding box center [846, 489] width 1095 height 236
click at [508, 386] on div "Device ID : 6602cb3083e70f400c45c0a9 Conecta con : 1" at bounding box center [410, 409] width 222 height 77
drag, startPoint x: 501, startPoint y: 390, endPoint x: 510, endPoint y: 393, distance: 9.3
click at [503, 389] on div "Device ID : 6602cb3083e70f400c45c0a9 Conecta con : 1" at bounding box center [410, 409] width 222 height 77
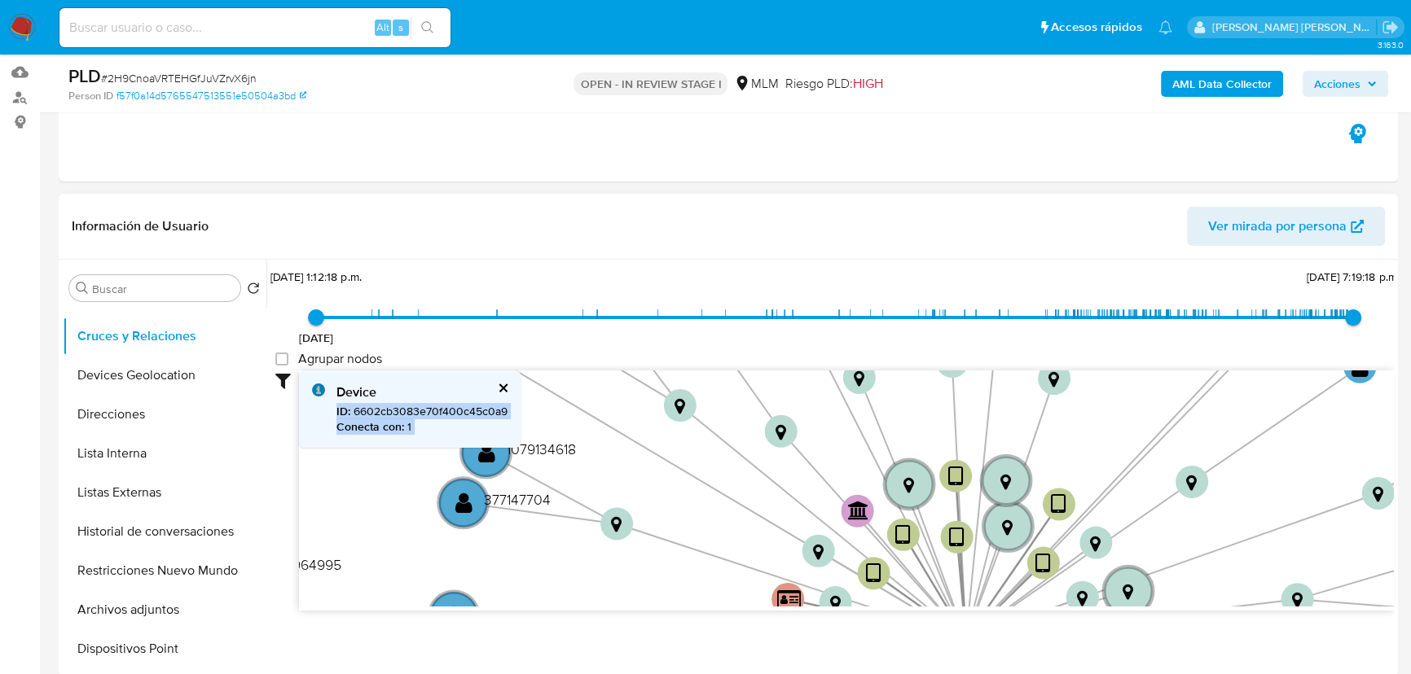
drag, startPoint x: 500, startPoint y: 384, endPoint x: 571, endPoint y: 420, distance: 79.4
click at [503, 383] on button "cerrar" at bounding box center [502, 388] width 11 height 11
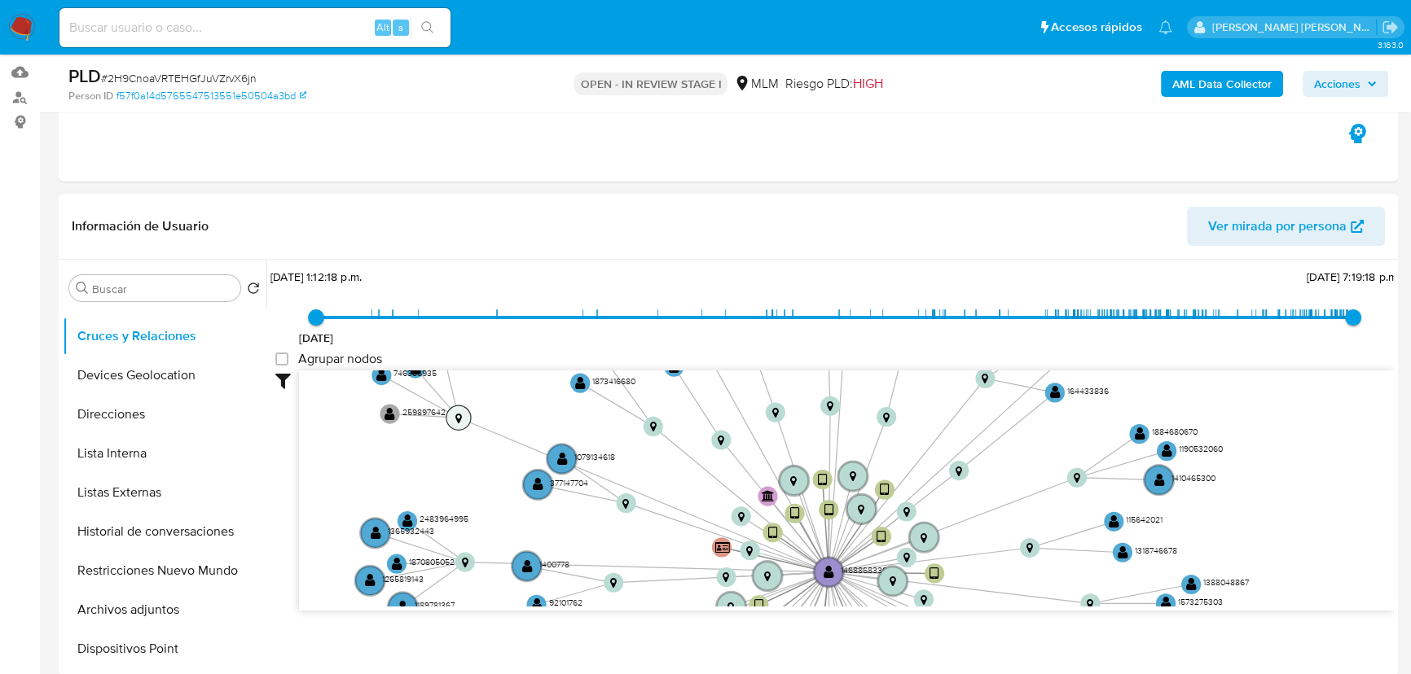
drag, startPoint x: 520, startPoint y: 388, endPoint x: 459, endPoint y: 416, distance: 67.4
click at [456, 416] on text "" at bounding box center [458, 417] width 7 height 11
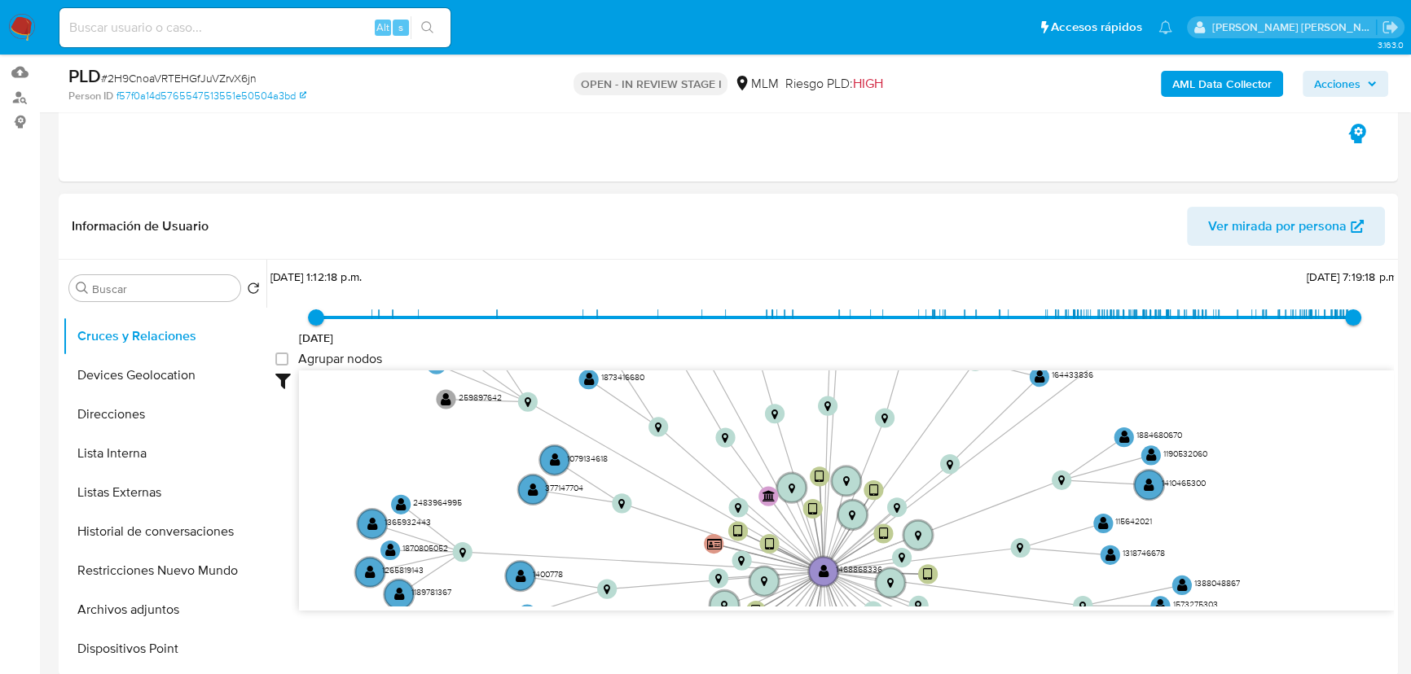
drag, startPoint x: 787, startPoint y: 504, endPoint x: 767, endPoint y: 517, distance: 23.5
click at [733, 521] on circle at bounding box center [738, 531] width 20 height 20
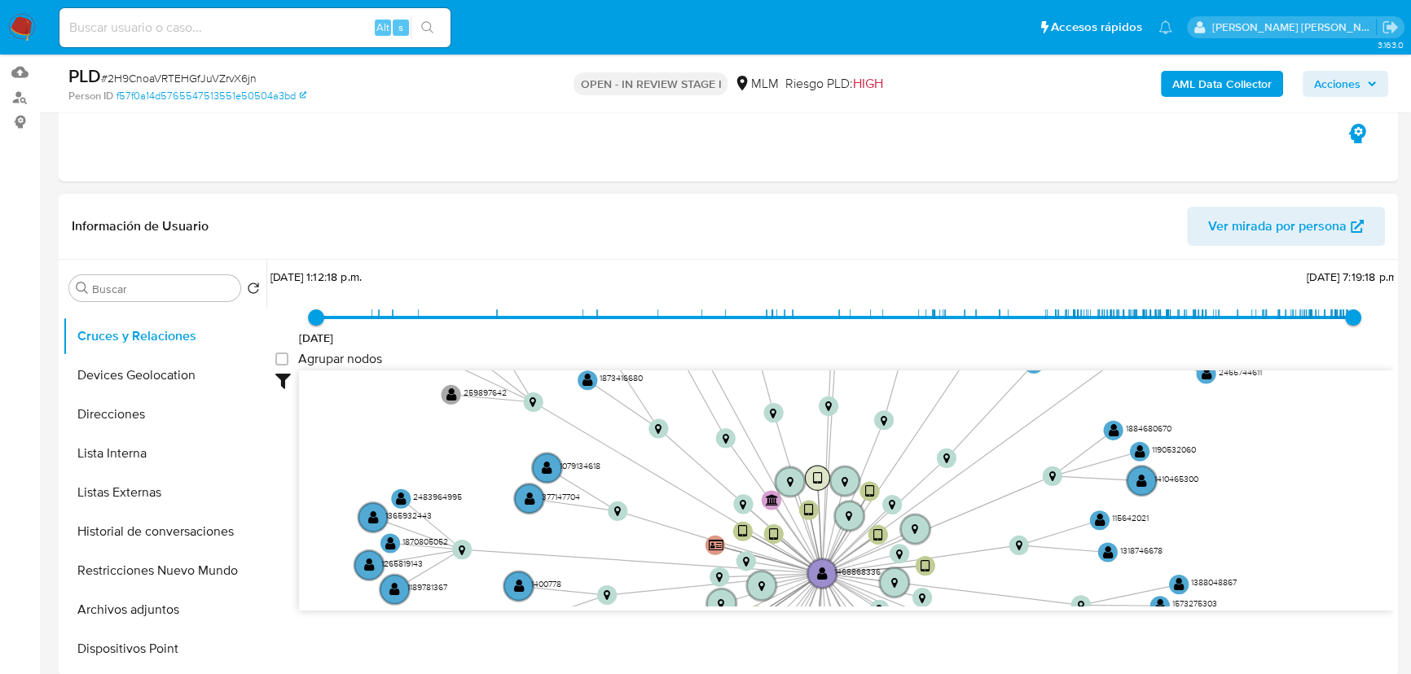
drag, startPoint x: 819, startPoint y: 472, endPoint x: 738, endPoint y: 465, distance: 81.0
click at [813, 471] on text "" at bounding box center [818, 478] width 10 height 14
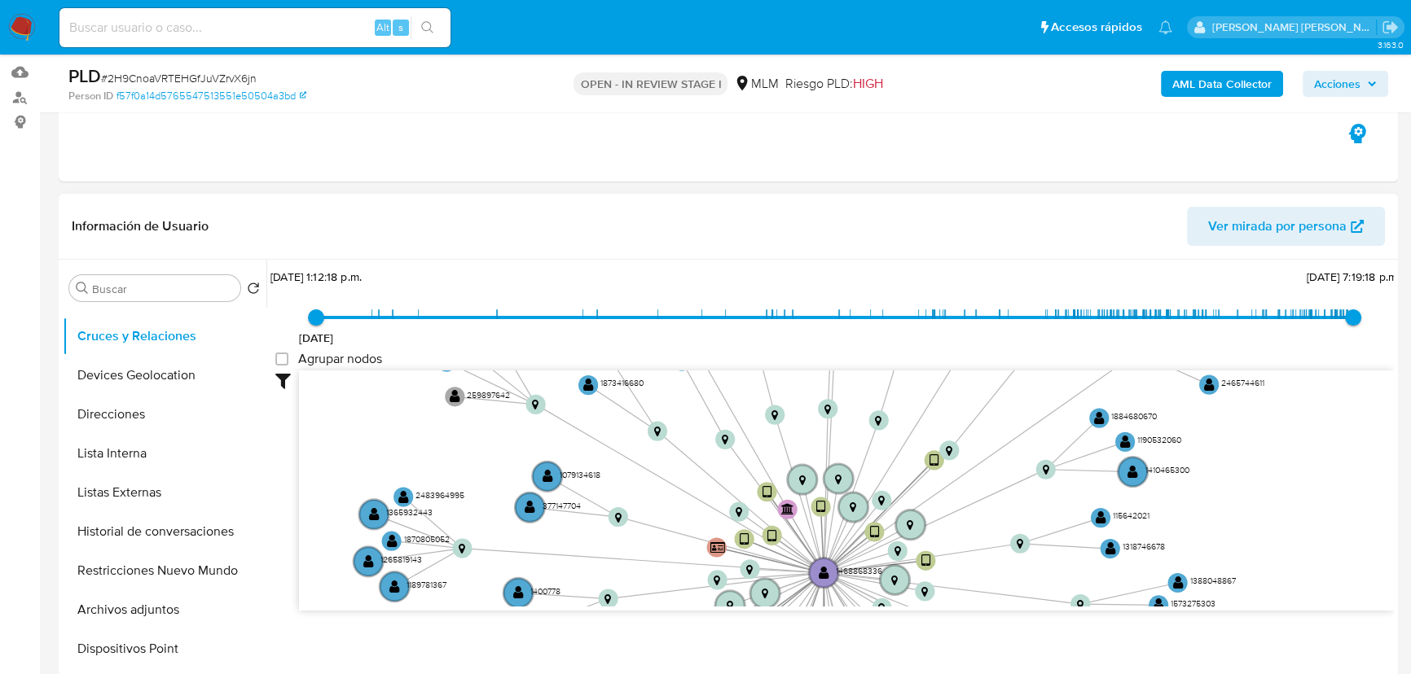
drag, startPoint x: 861, startPoint y: 481, endPoint x: 937, endPoint y: 463, distance: 78.0
click at [938, 456] on text "" at bounding box center [934, 461] width 10 height 14
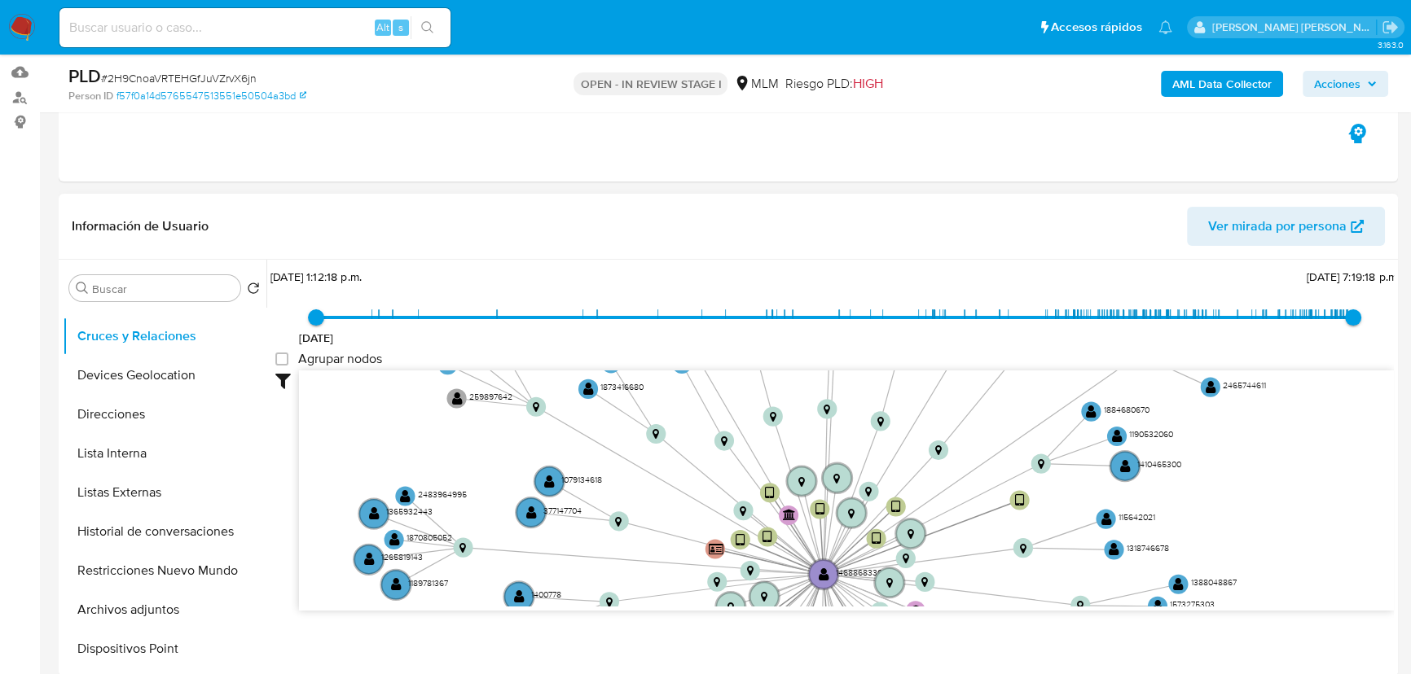
drag, startPoint x: 925, startPoint y: 552, endPoint x: 1015, endPoint y: 486, distance: 112.4
click at [1015, 494] on text "" at bounding box center [1020, 501] width 10 height 14
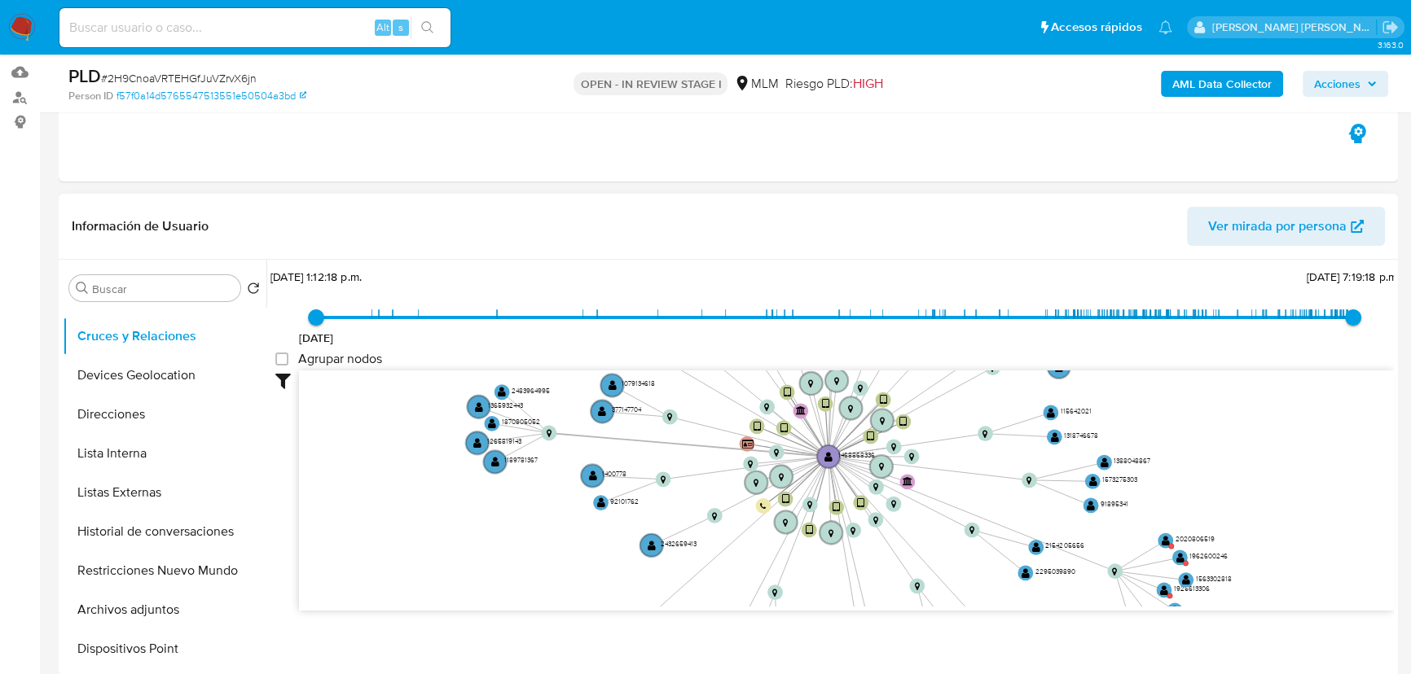
drag, startPoint x: 785, startPoint y: 553, endPoint x: 756, endPoint y: 450, distance: 107.5
click at [756, 450] on icon "device-66c5e7f0bbc7483716893fb4  user-1468868336  1468868336 device-68d306a8a…" at bounding box center [846, 489] width 1095 height 236
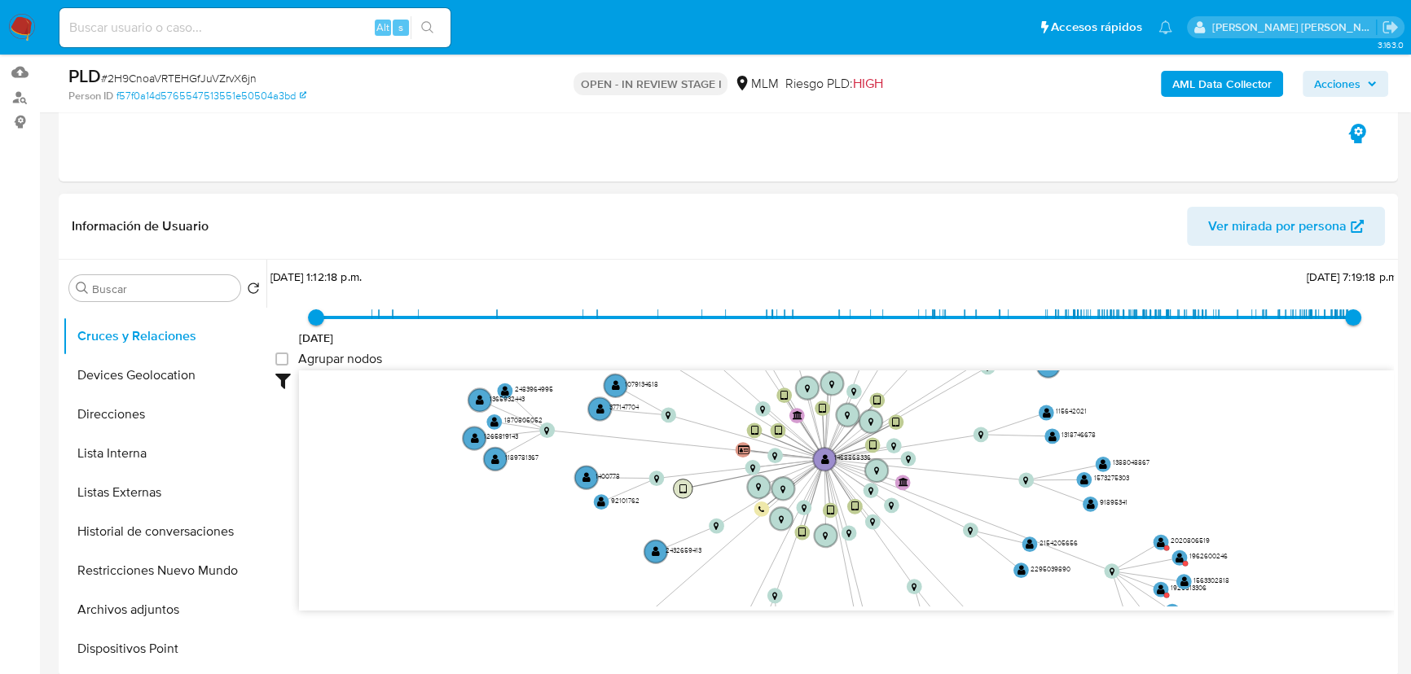
drag, startPoint x: 789, startPoint y: 494, endPoint x: 679, endPoint y: 477, distance: 110.4
click at [679, 479] on g "device-6613ac734ce630e612fcbd55 " at bounding box center [683, 488] width 19 height 19
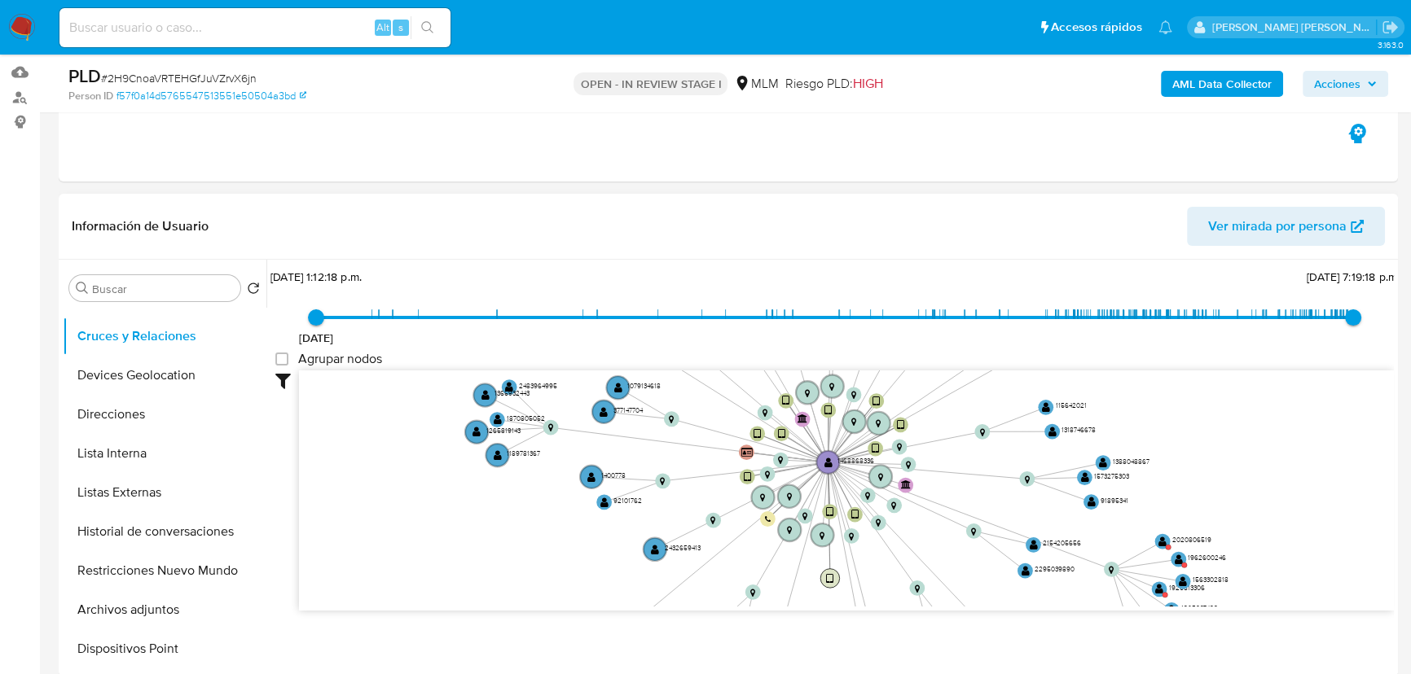
drag, startPoint x: 804, startPoint y: 531, endPoint x: 786, endPoint y: 585, distance: 56.7
click at [826, 584] on text "" at bounding box center [829, 578] width 7 height 11
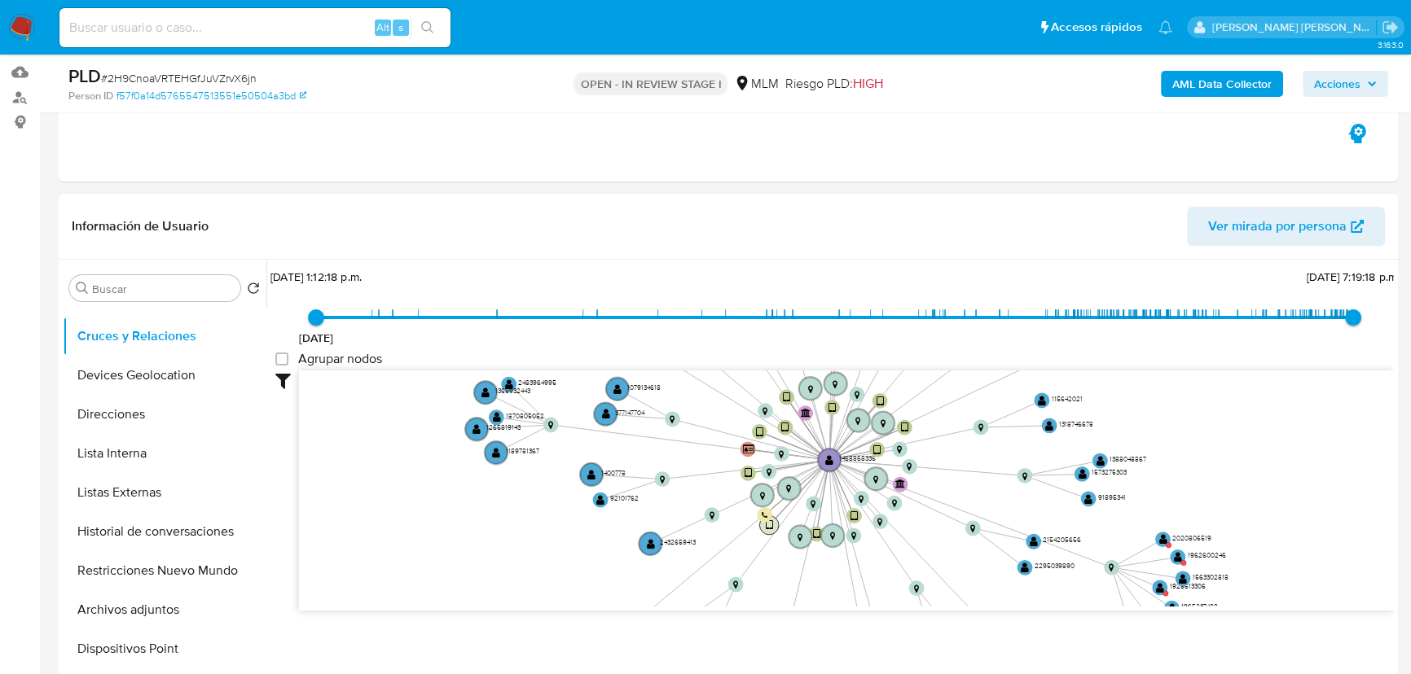
drag, startPoint x: 833, startPoint y: 510, endPoint x: 757, endPoint y: 538, distance: 80.7
click at [766, 531] on text "" at bounding box center [769, 525] width 7 height 11
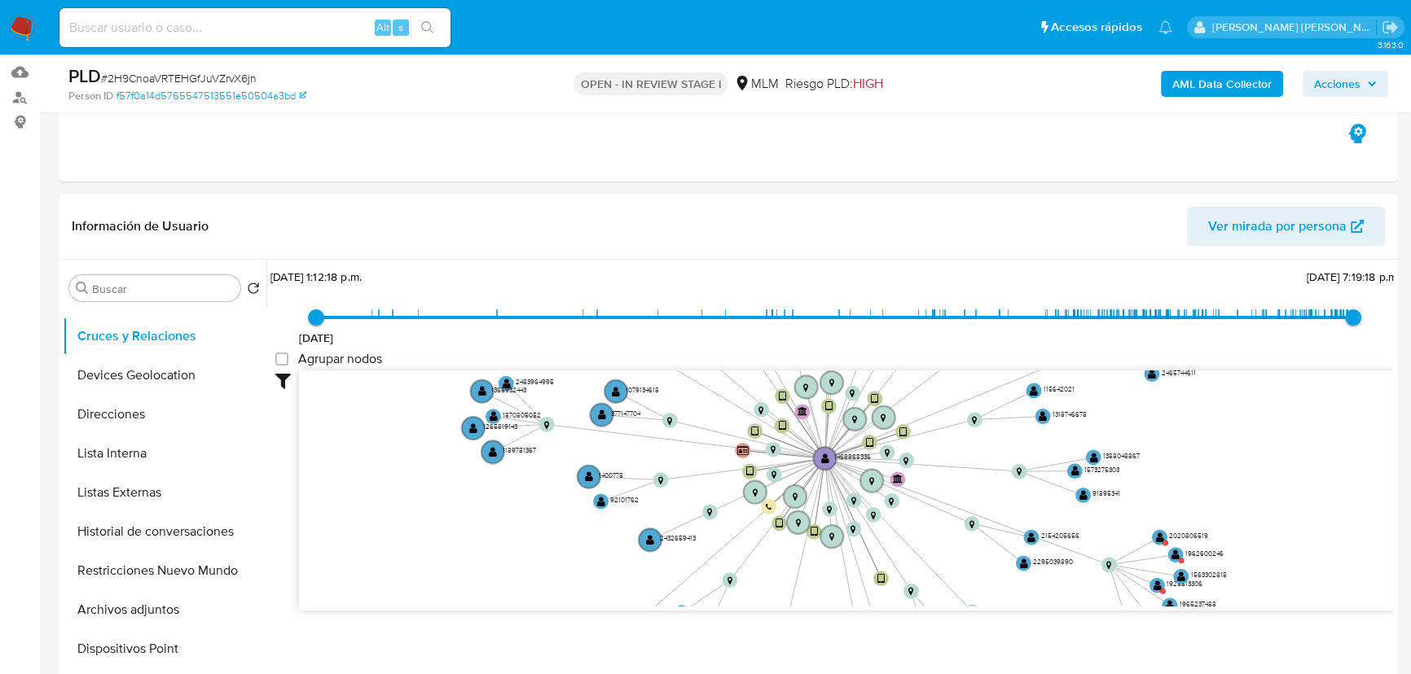
drag, startPoint x: 854, startPoint y: 513, endPoint x: 904, endPoint y: 501, distance: 52.0
click at [877, 582] on text "" at bounding box center [880, 578] width 7 height 11
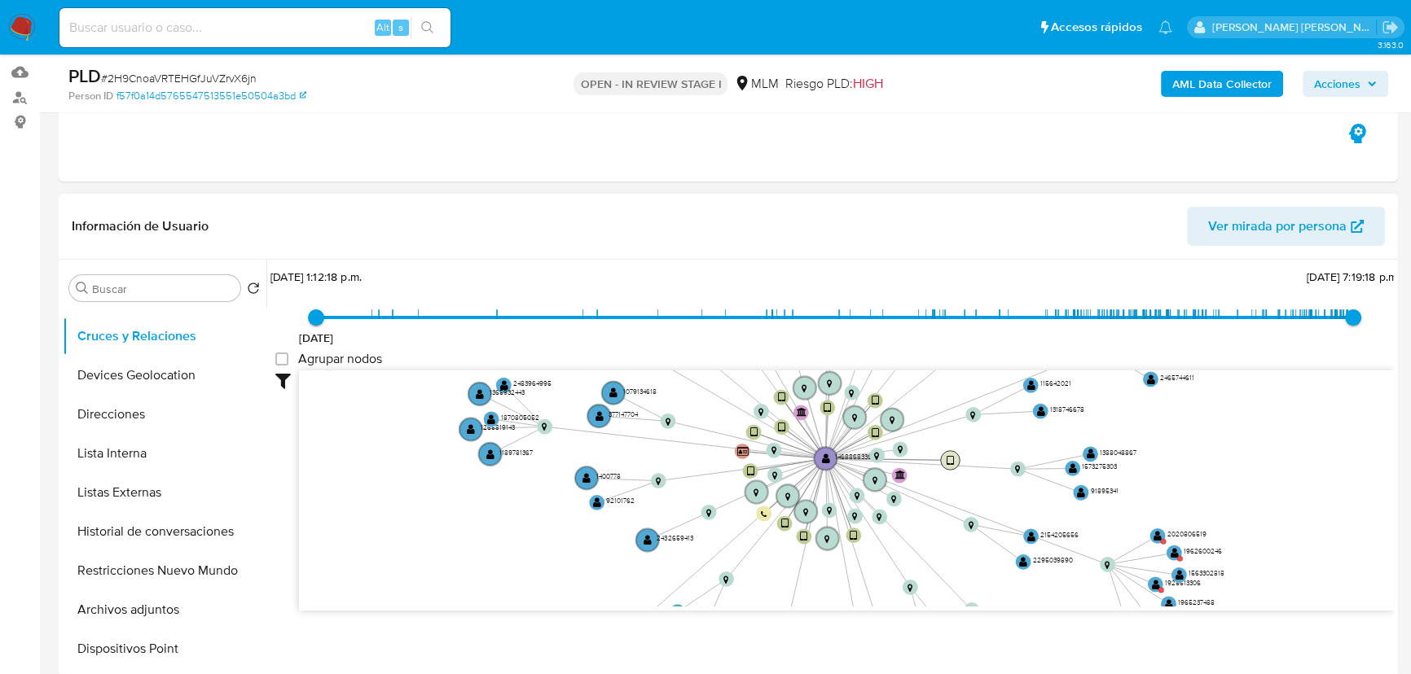
drag, startPoint x: 901, startPoint y: 426, endPoint x: 969, endPoint y: 468, distance: 80.1
click at [954, 466] on text "" at bounding box center [950, 460] width 7 height 11
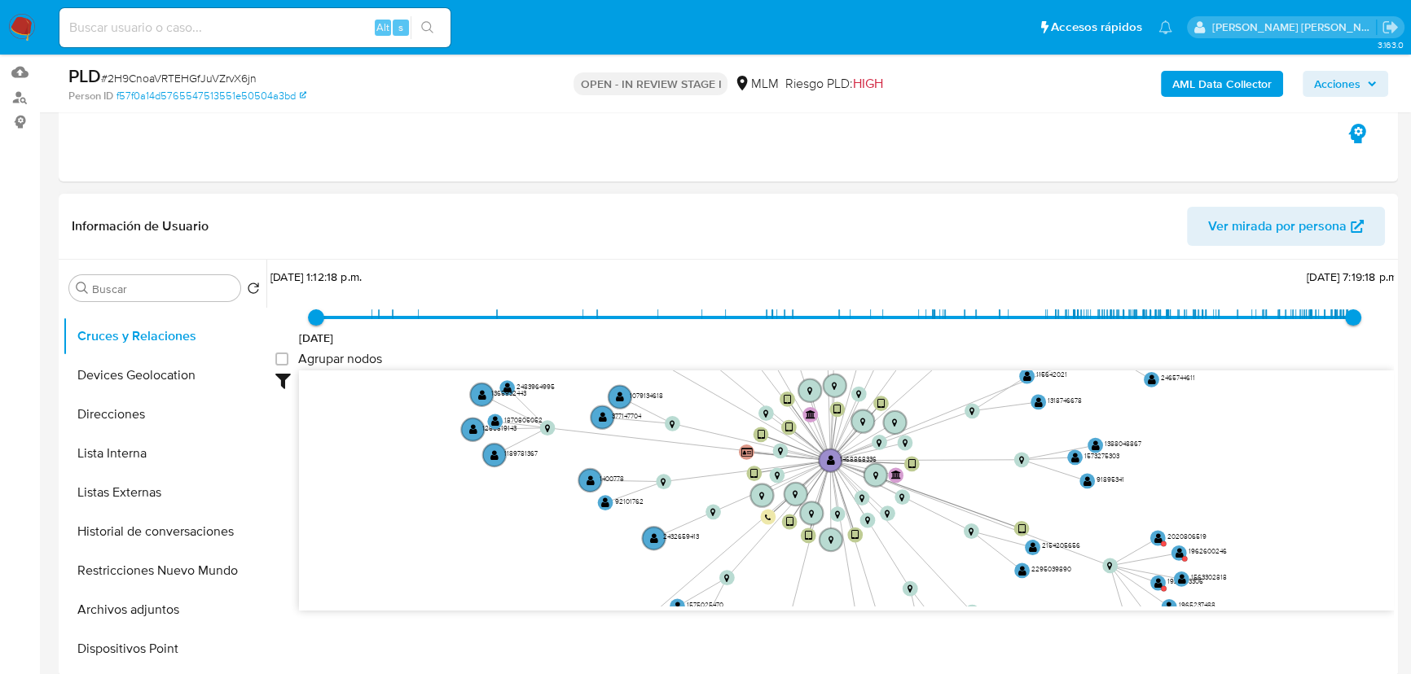
drag, startPoint x: 868, startPoint y: 428, endPoint x: 1021, endPoint y: 543, distance: 190.9
click at [1022, 537] on g "device-659e5fbc01d2ec7aec1a27cd " at bounding box center [1020, 528] width 15 height 15
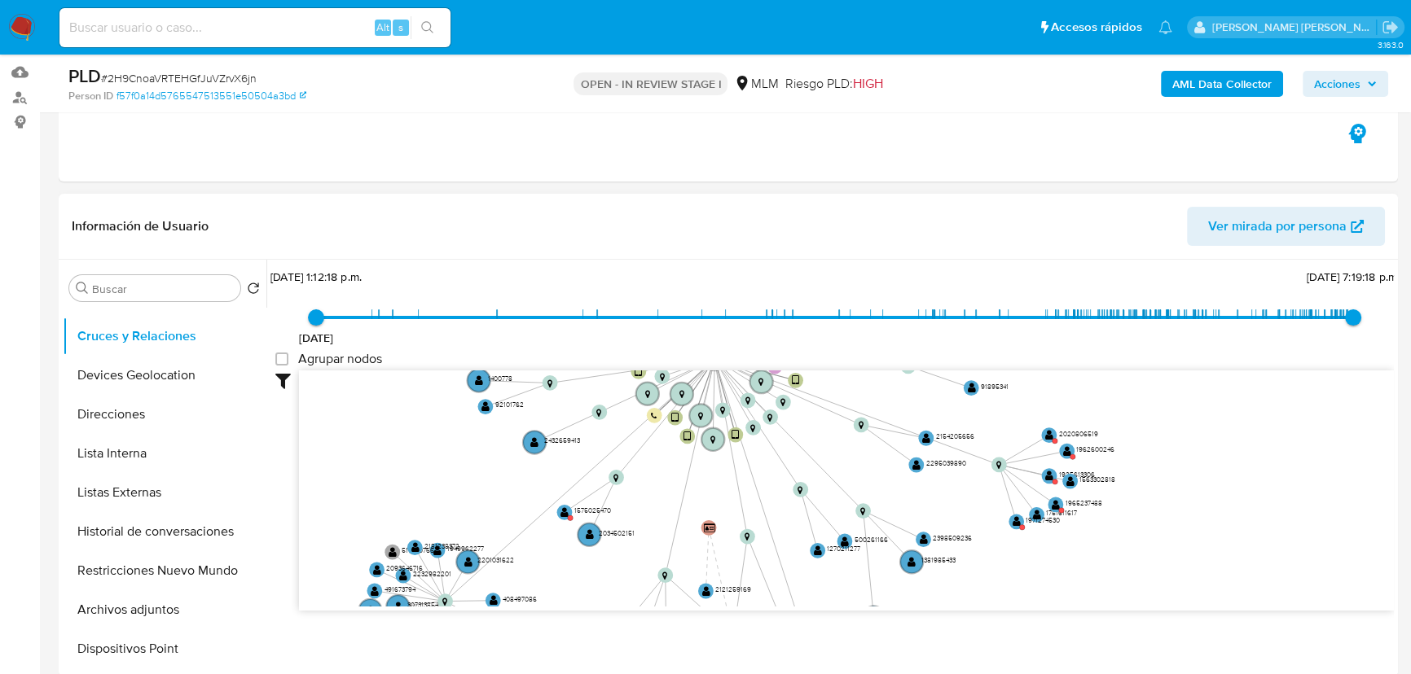
drag, startPoint x: 1003, startPoint y: 514, endPoint x: 892, endPoint y: 415, distance: 148.8
click at [892, 415] on icon "device-66c5e7f0bbc7483716893fb4  user-1468868336  1468868336 device-68d306a8a…" at bounding box center [846, 489] width 1095 height 236
click at [565, 512] on text "" at bounding box center [564, 512] width 8 height 11
click at [568, 510] on text "" at bounding box center [565, 512] width 8 height 11
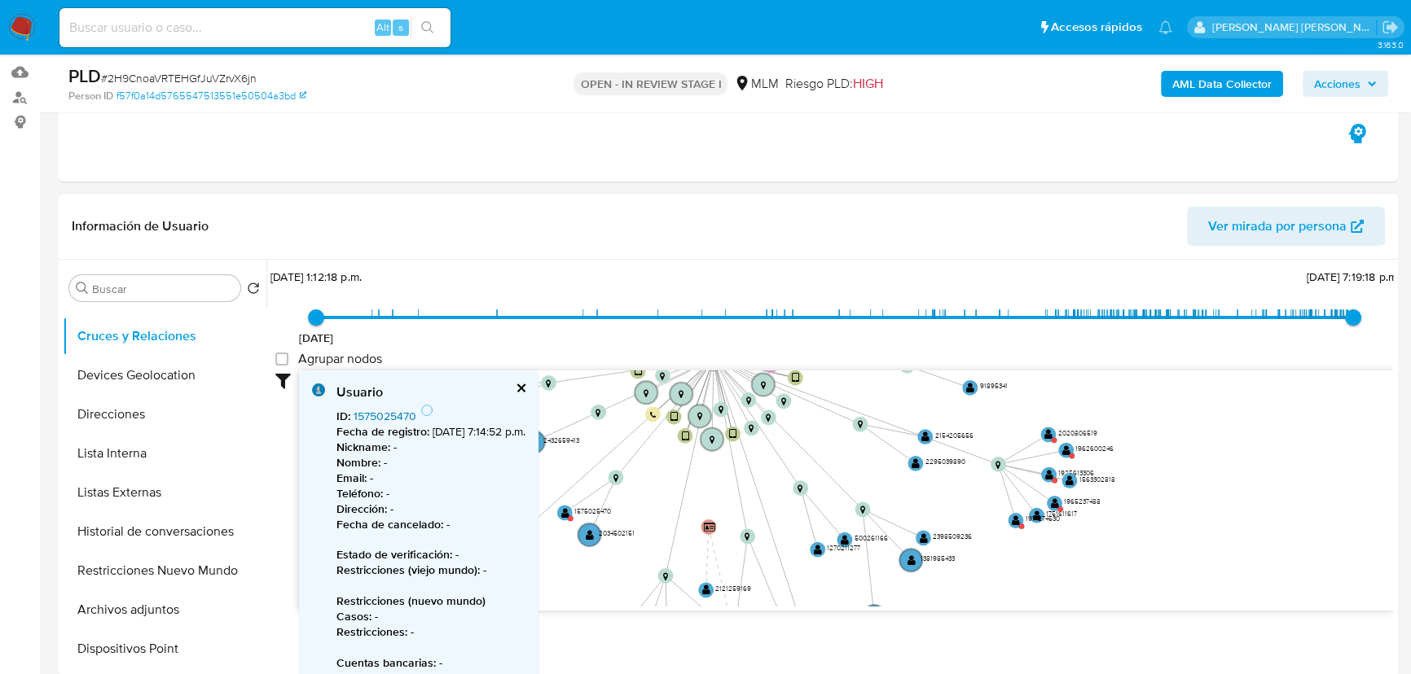
click at [377, 410] on link "1575025470" at bounding box center [385, 416] width 63 height 16
click at [1019, 514] on text "" at bounding box center [1017, 519] width 8 height 11
click at [1013, 514] on text "" at bounding box center [1017, 519] width 8 height 11
click at [391, 412] on link "1971274530" at bounding box center [383, 416] width 59 height 16
click at [1052, 506] on circle at bounding box center [1053, 502] width 19 height 19
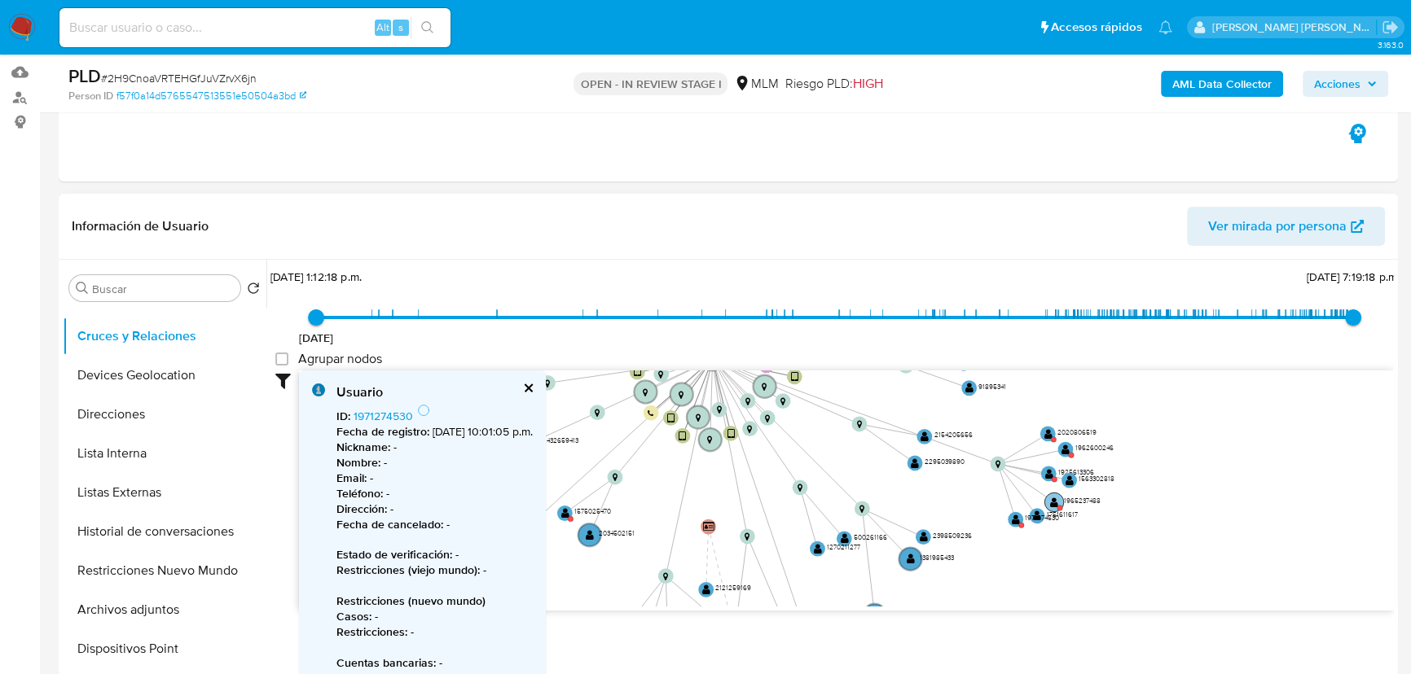
click at [1052, 502] on text "" at bounding box center [1054, 501] width 8 height 11
click at [387, 424] on b "Fecha de registro :" at bounding box center [382, 432] width 93 height 16
click at [387, 416] on link "1965237488" at bounding box center [385, 416] width 62 height 16
click at [1043, 471] on circle at bounding box center [1048, 473] width 19 height 19
click at [1044, 471] on text "" at bounding box center [1048, 472] width 8 height 11
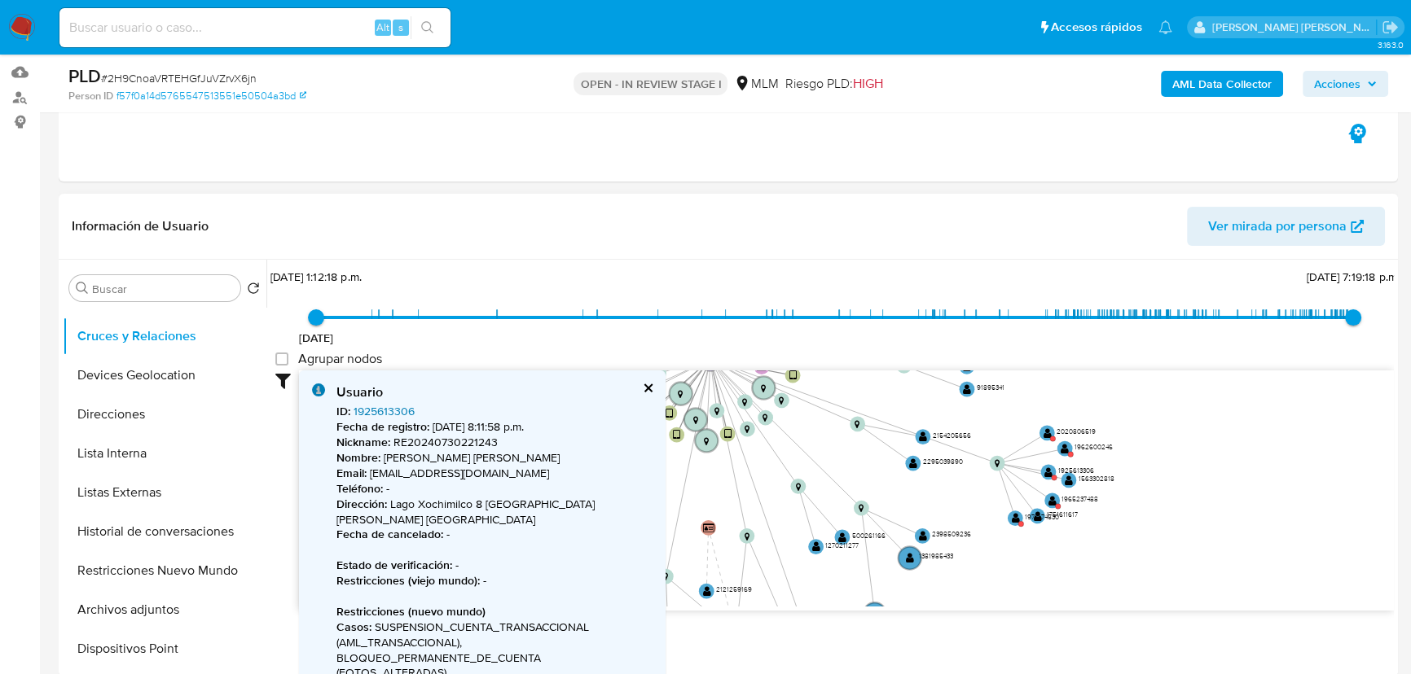
click at [367, 410] on link "1925613306" at bounding box center [384, 411] width 61 height 16
click at [1067, 446] on text "" at bounding box center [1065, 447] width 8 height 11
click at [369, 403] on link "1962600246" at bounding box center [386, 411] width 64 height 16
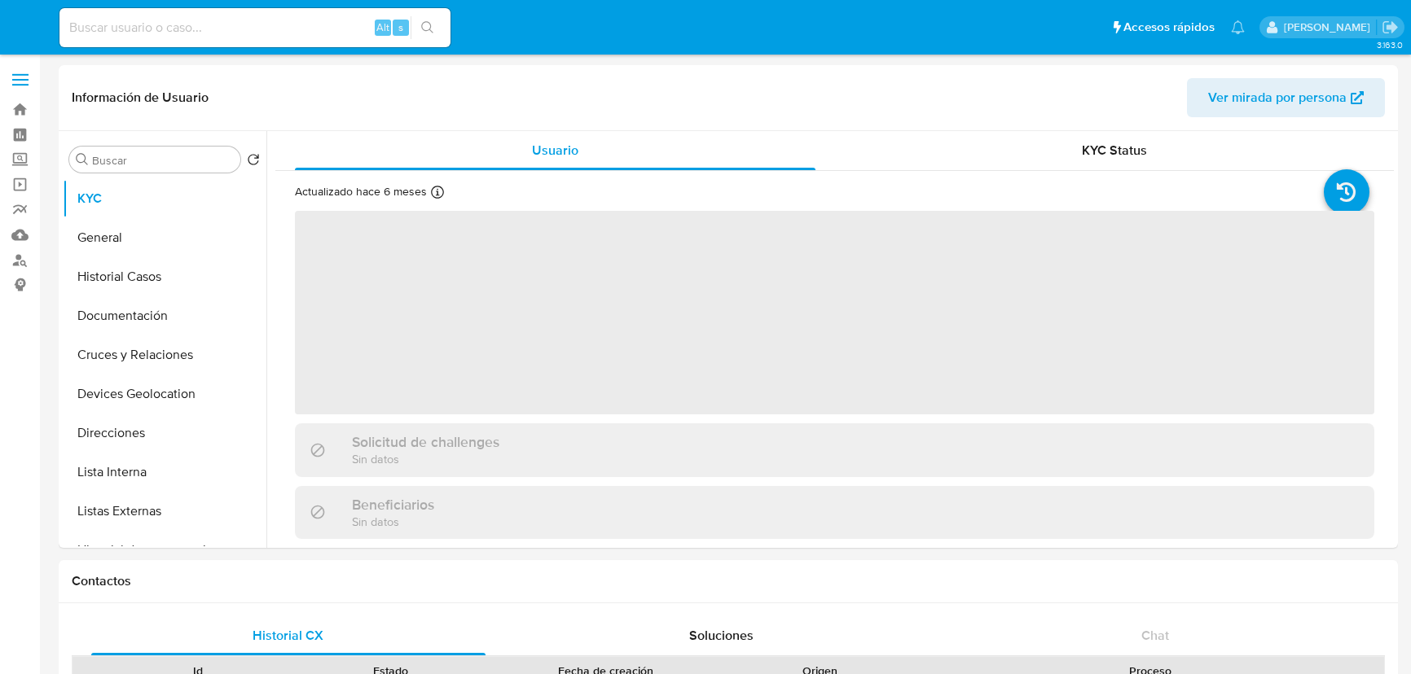
select select "10"
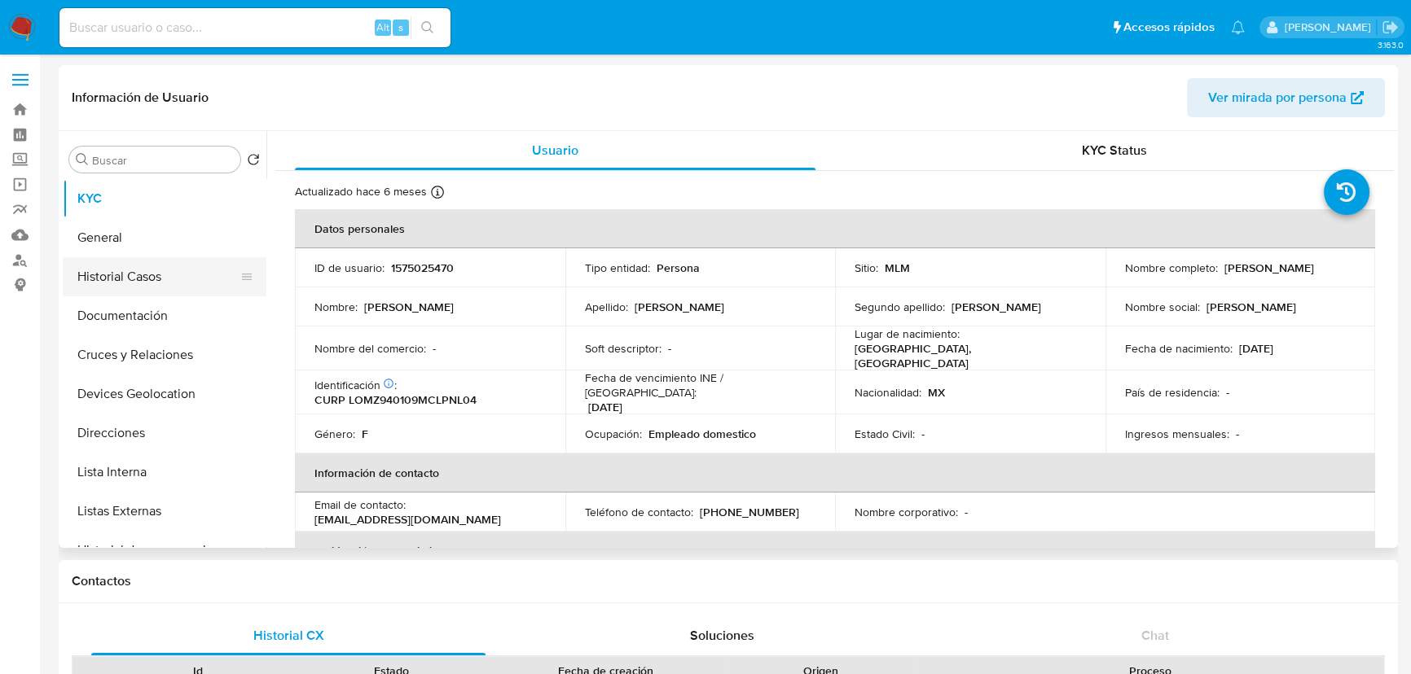
click at [163, 275] on button "Historial Casos" at bounding box center [158, 276] width 191 height 39
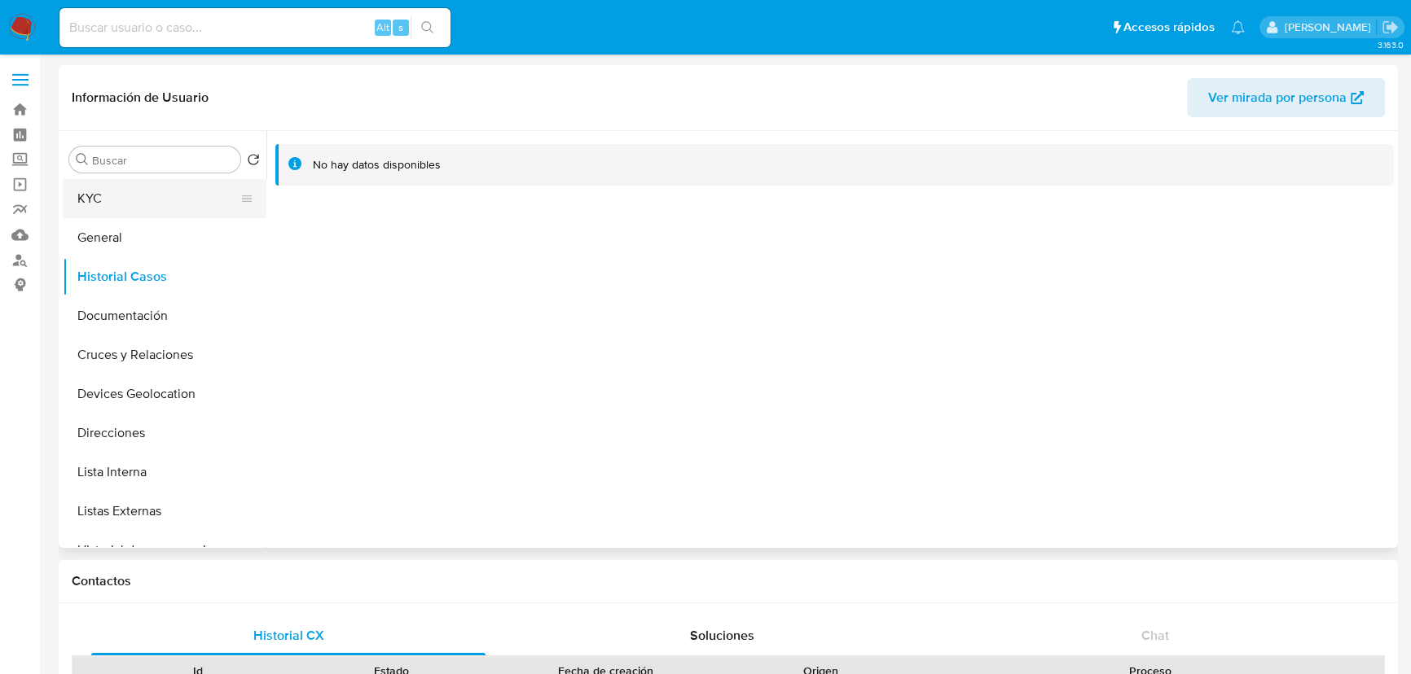
click at [88, 199] on button "KYC" at bounding box center [158, 198] width 191 height 39
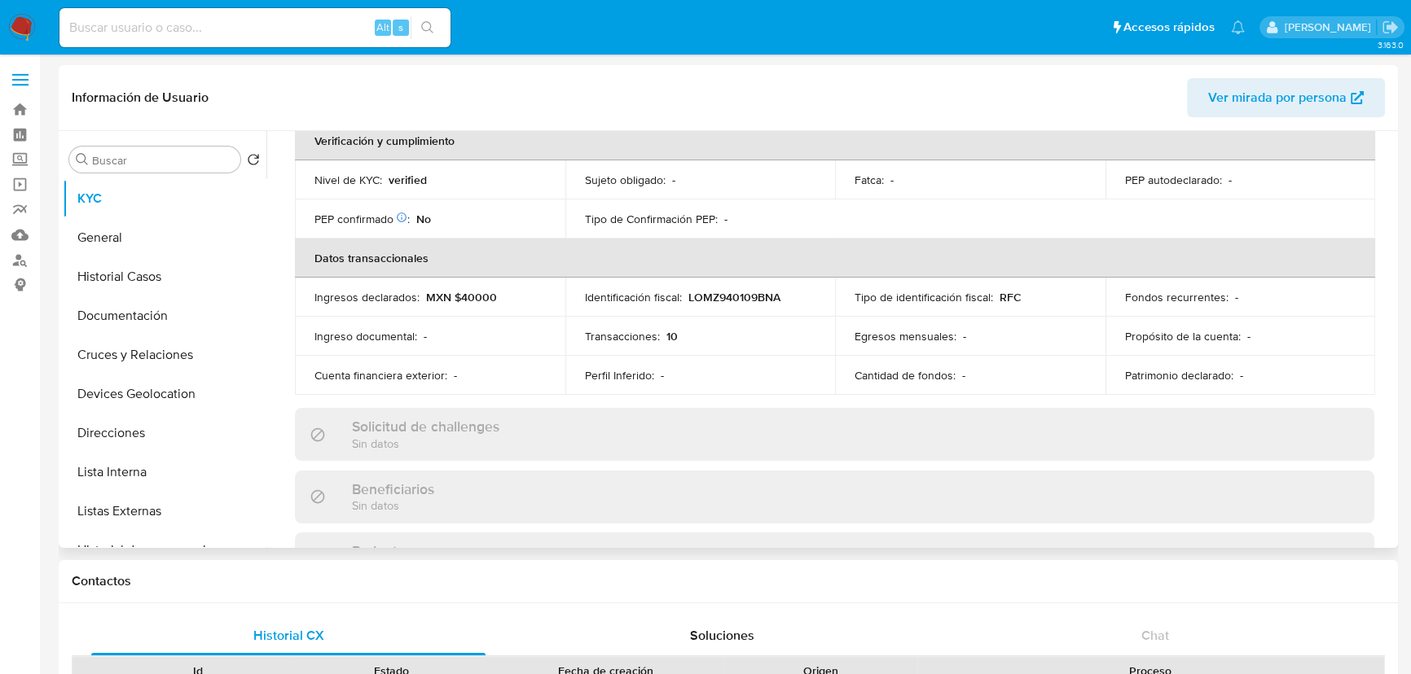
scroll to position [209, 0]
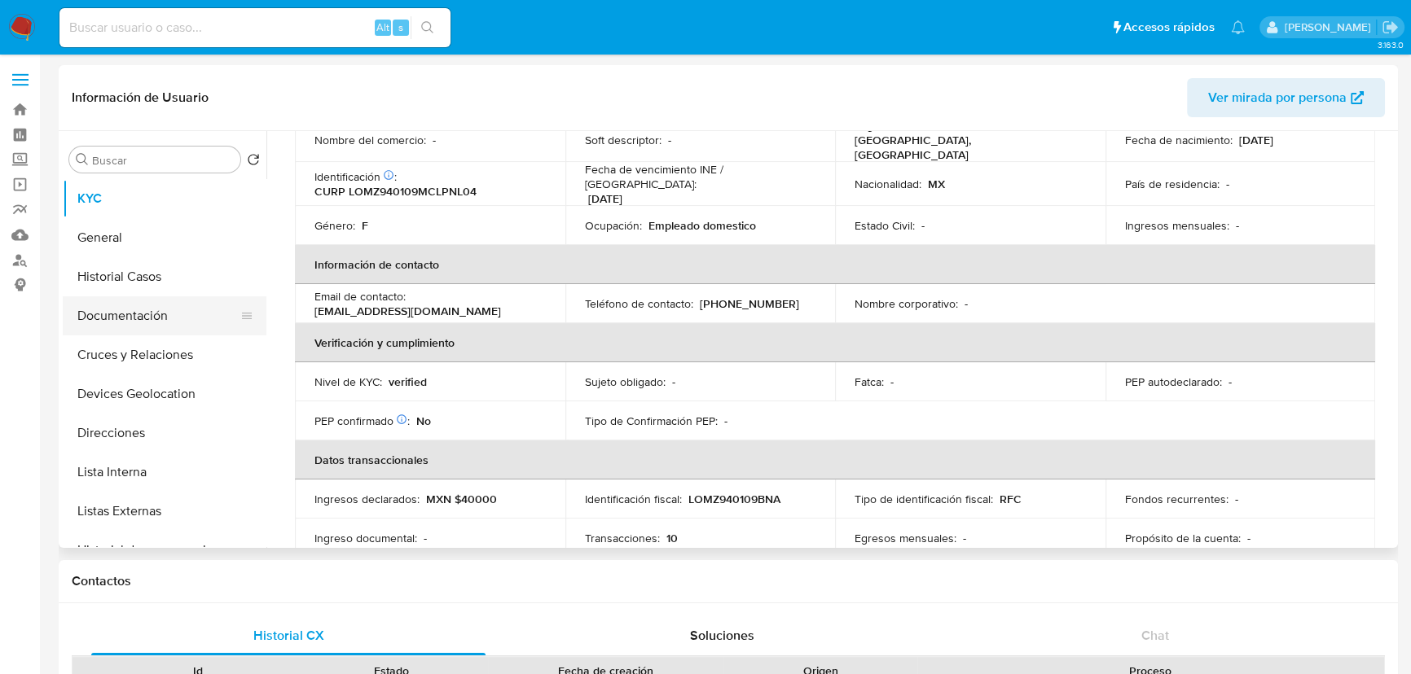
click at [173, 328] on button "Documentación" at bounding box center [158, 316] width 191 height 39
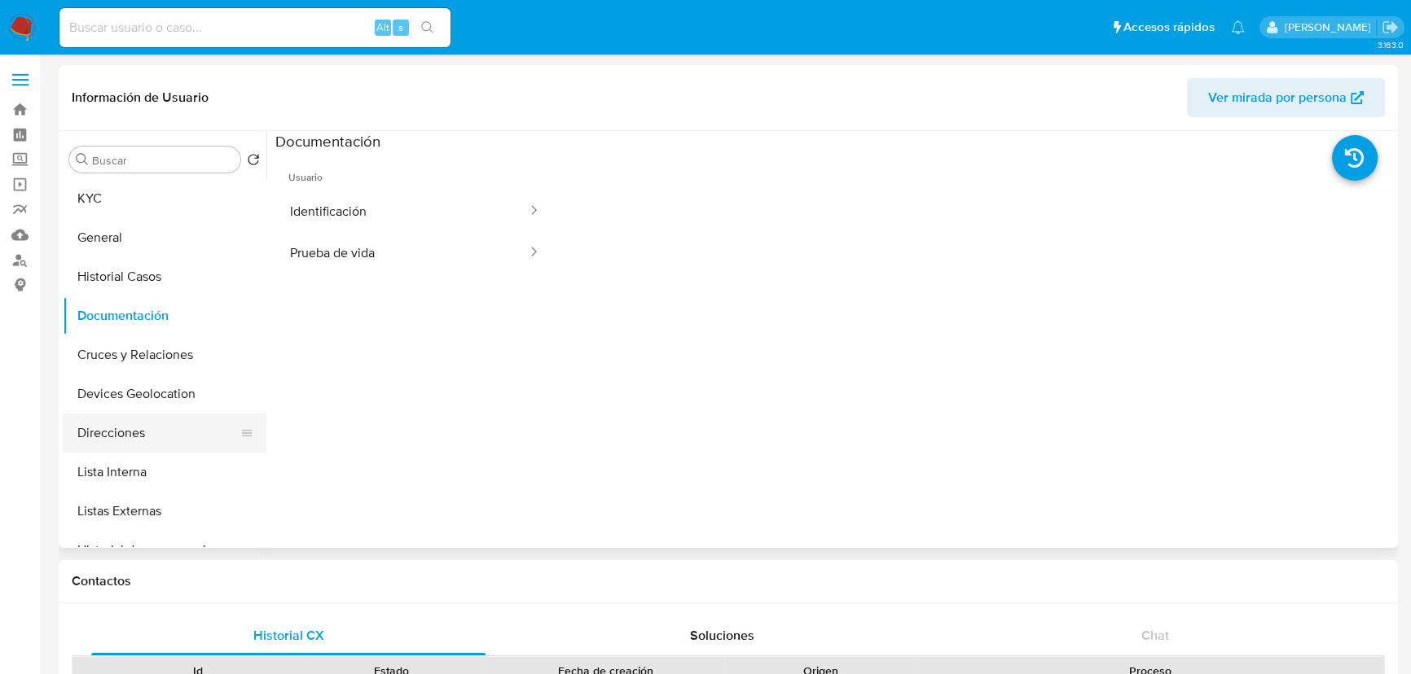
click at [130, 429] on button "Direcciones" at bounding box center [158, 433] width 191 height 39
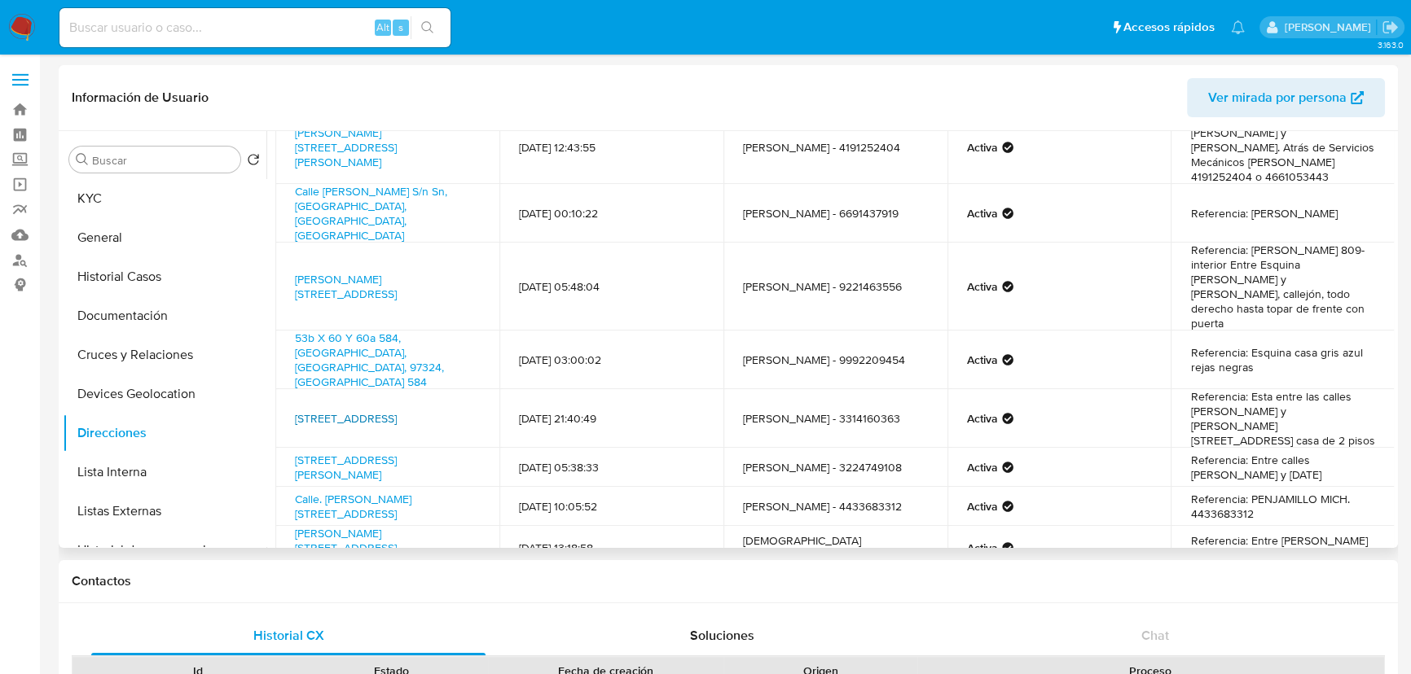
scroll to position [202, 0]
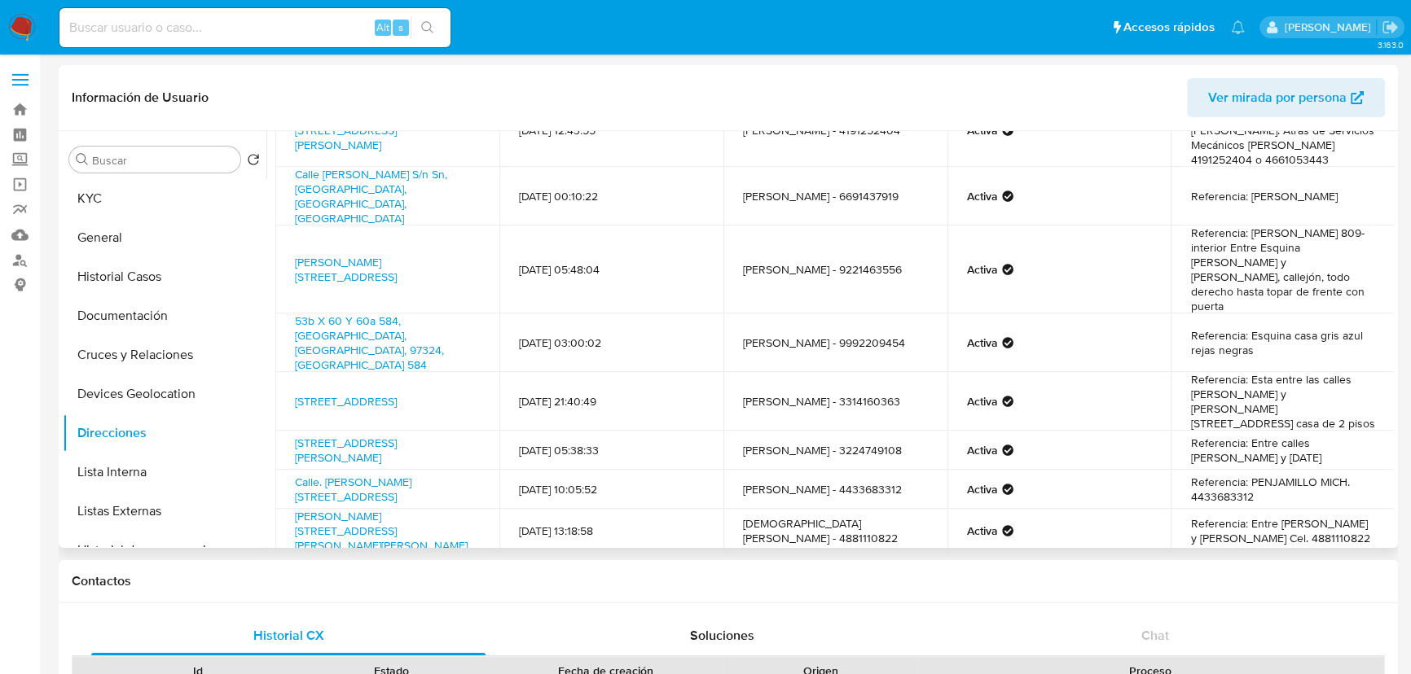
click at [846, 586] on span "Siguiente" at bounding box center [858, 592] width 55 height 13
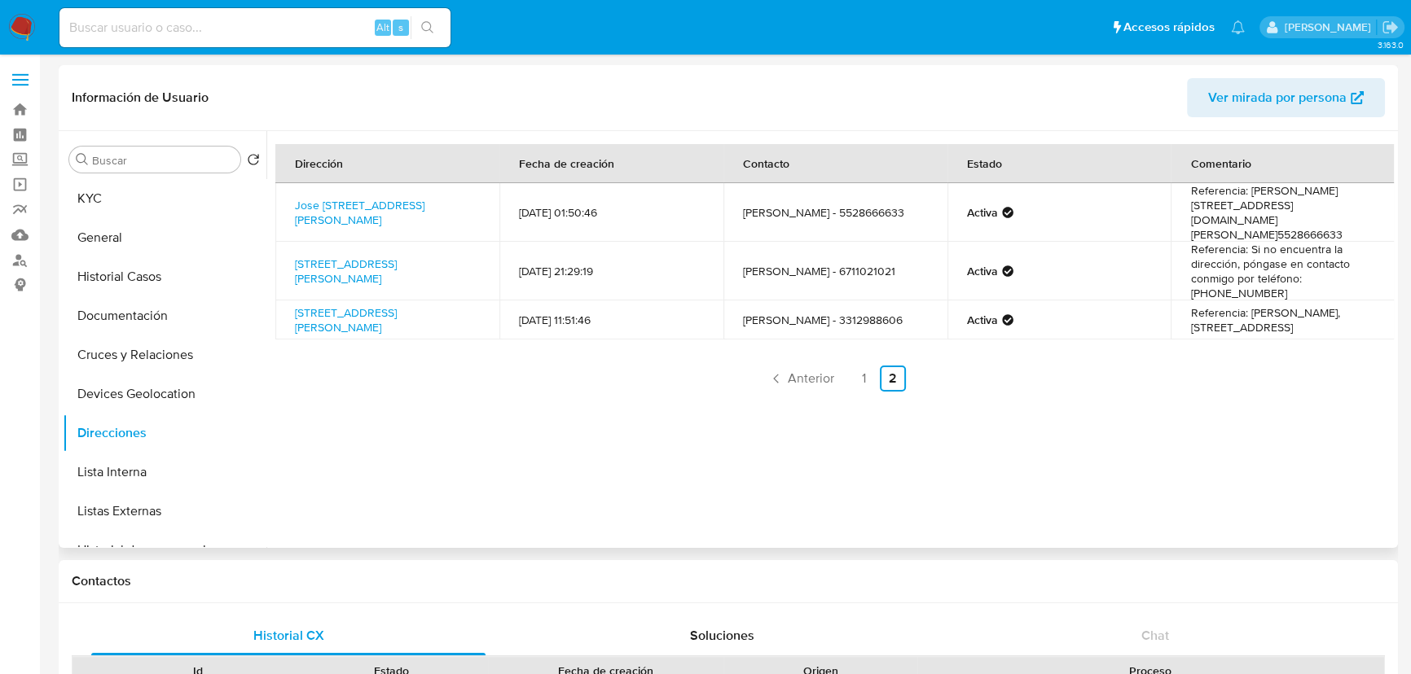
scroll to position [0, 0]
click at [793, 373] on span "Anterior" at bounding box center [811, 378] width 46 height 13
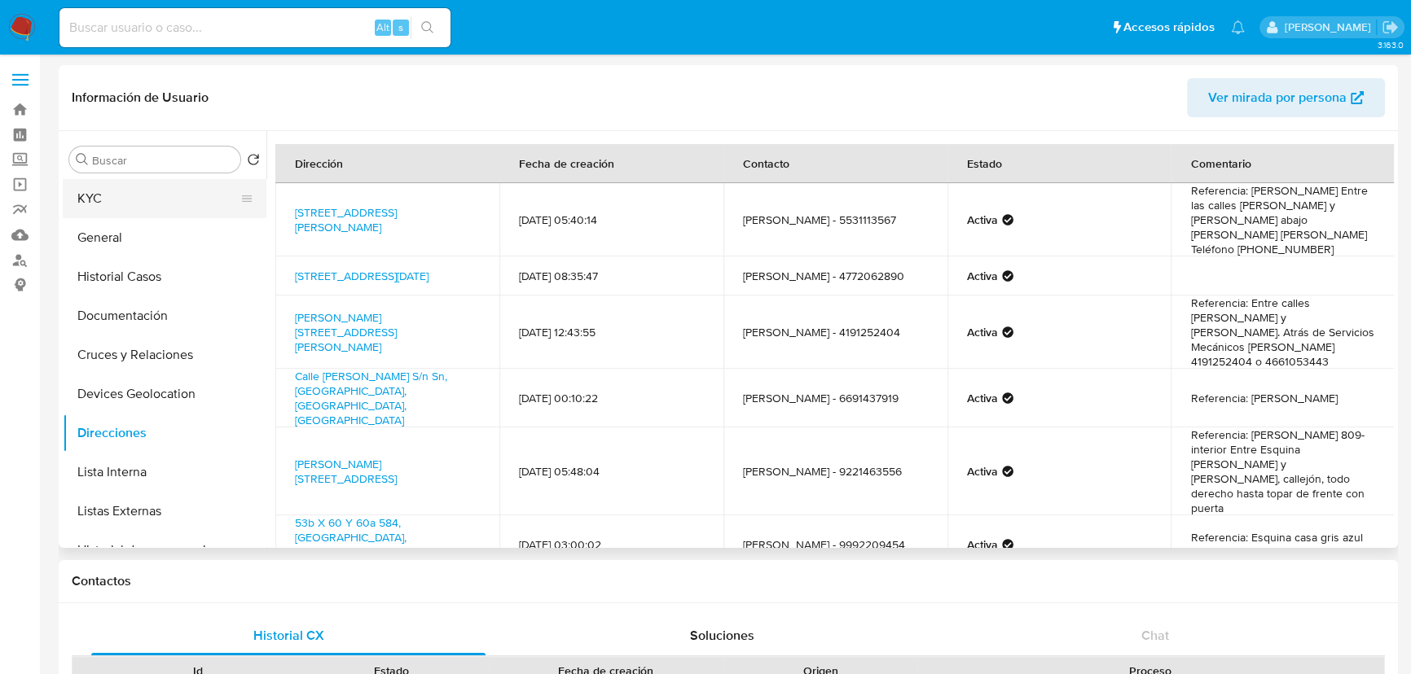
click at [150, 193] on button "KYC" at bounding box center [158, 198] width 191 height 39
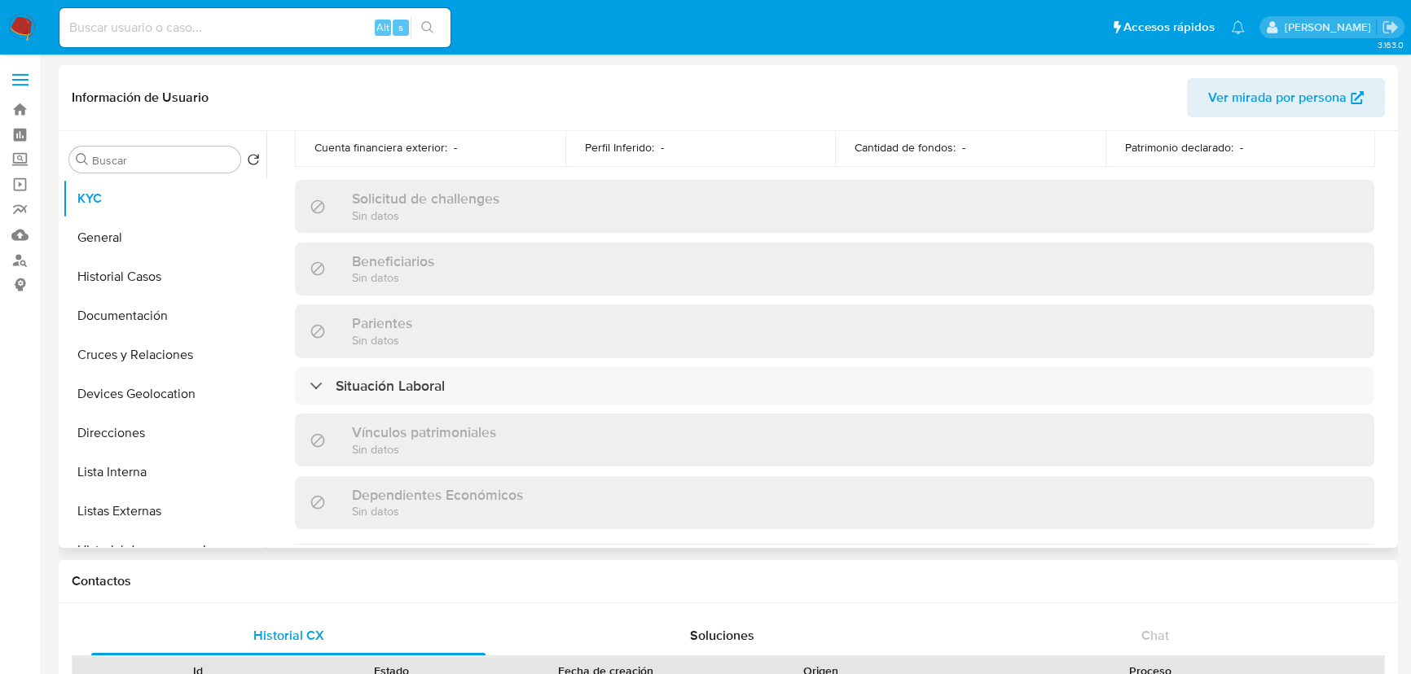
scroll to position [1023, 0]
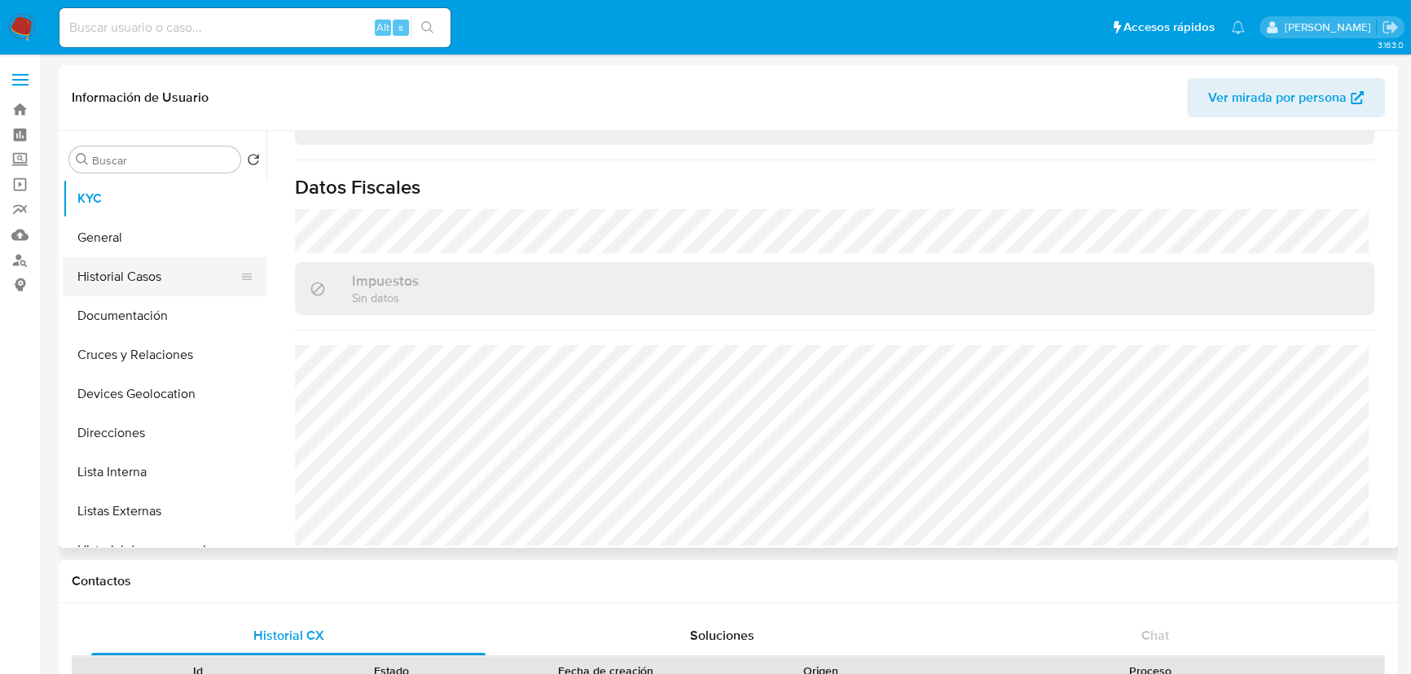
click at [124, 276] on button "Historial Casos" at bounding box center [158, 276] width 191 height 39
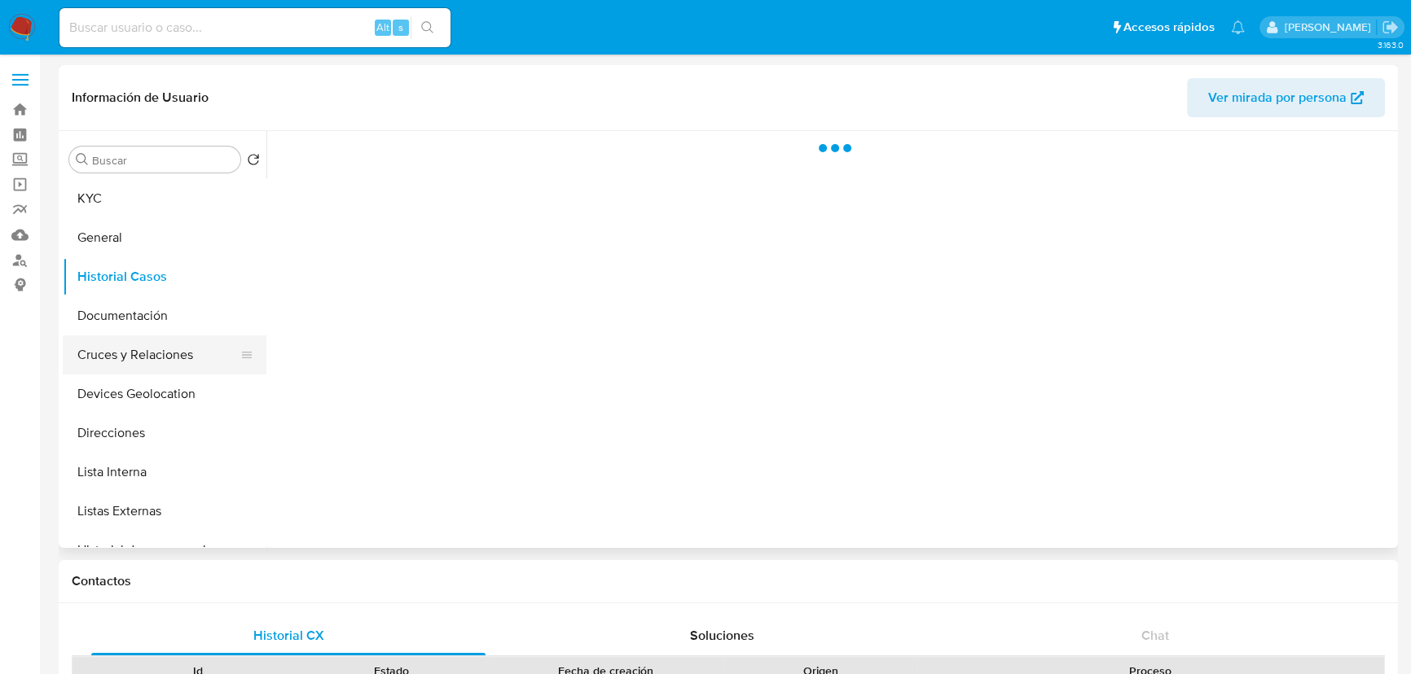
click at [149, 337] on button "Cruces y Relaciones" at bounding box center [158, 355] width 191 height 39
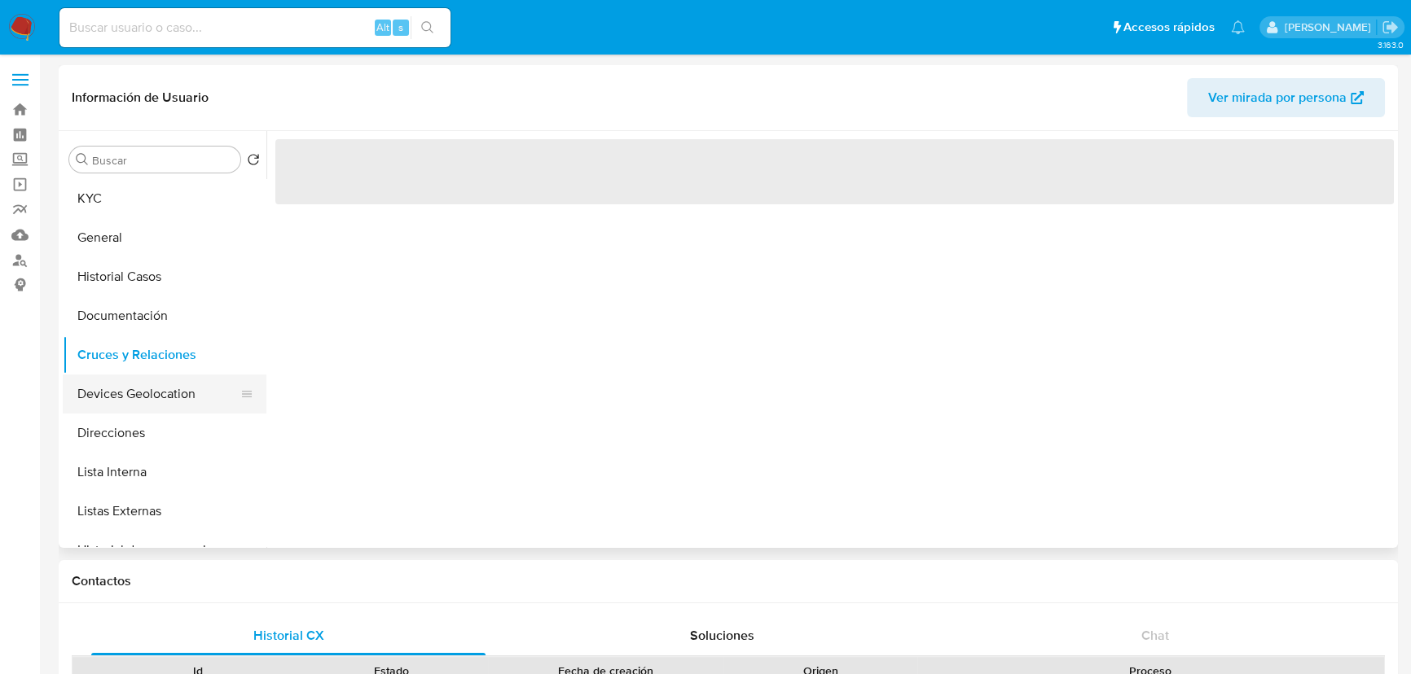
click at [155, 411] on button "Devices Geolocation" at bounding box center [158, 394] width 191 height 39
click at [152, 437] on button "Direcciones" at bounding box center [158, 433] width 191 height 39
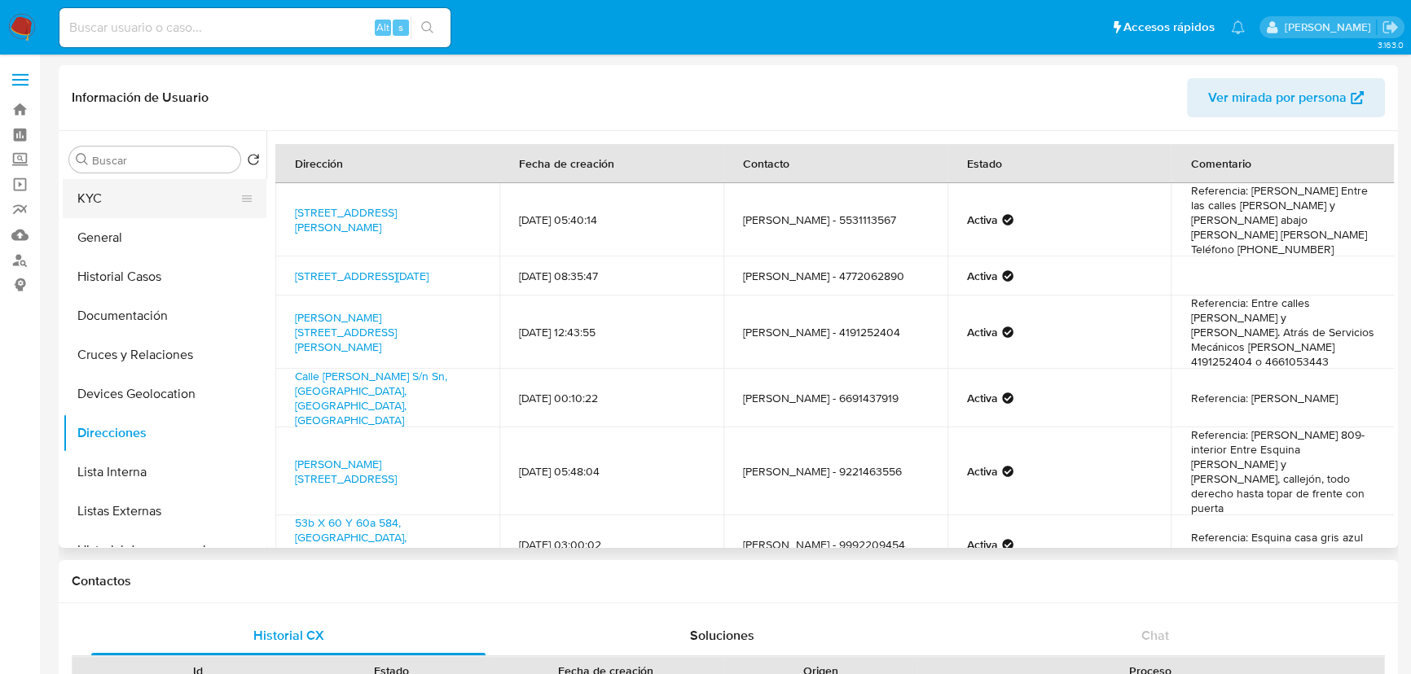
click at [127, 192] on button "KYC" at bounding box center [158, 198] width 191 height 39
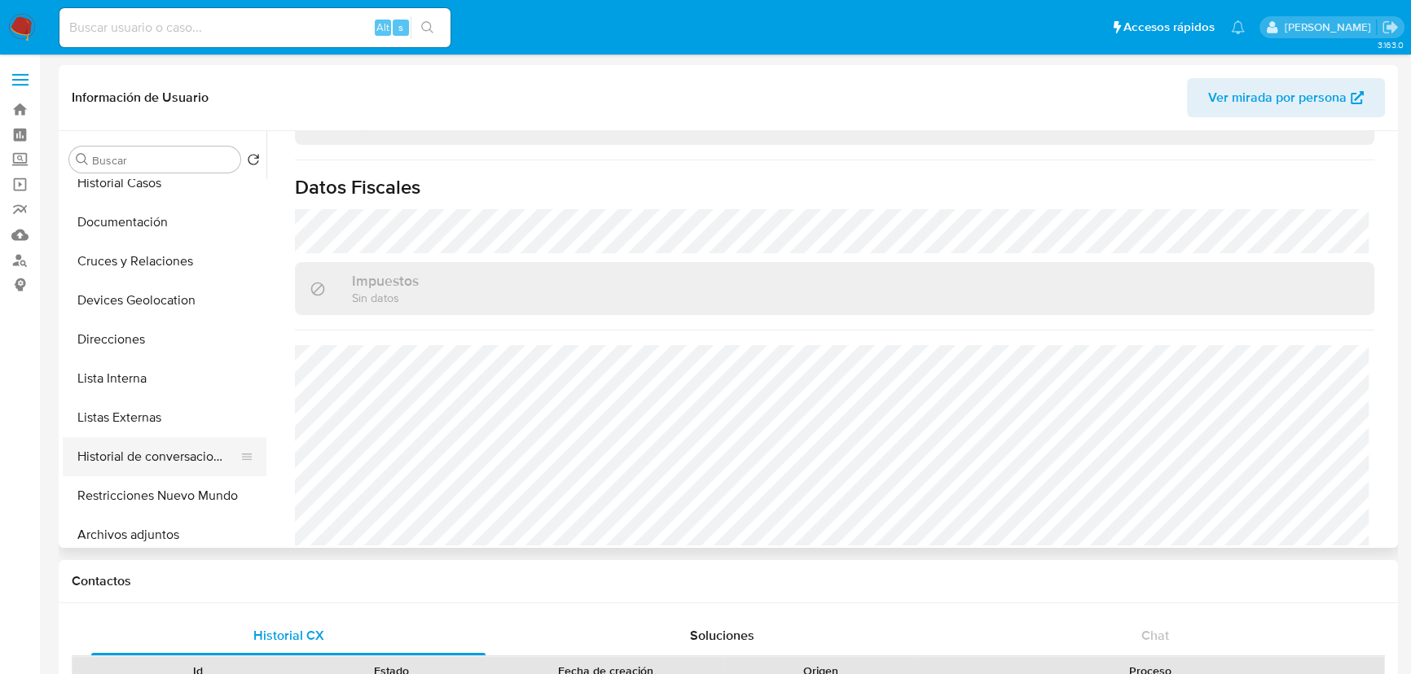
scroll to position [147, 0]
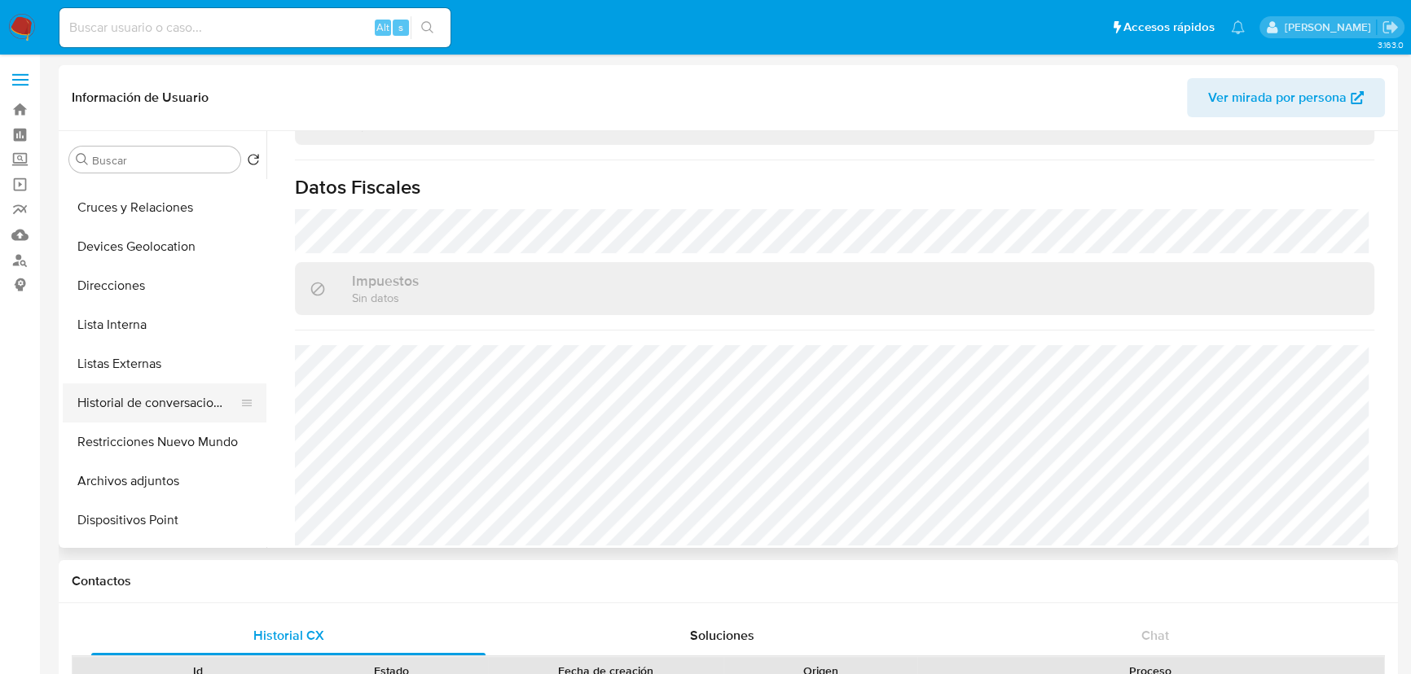
click at [196, 394] on button "Historial de conversaciones" at bounding box center [158, 403] width 191 height 39
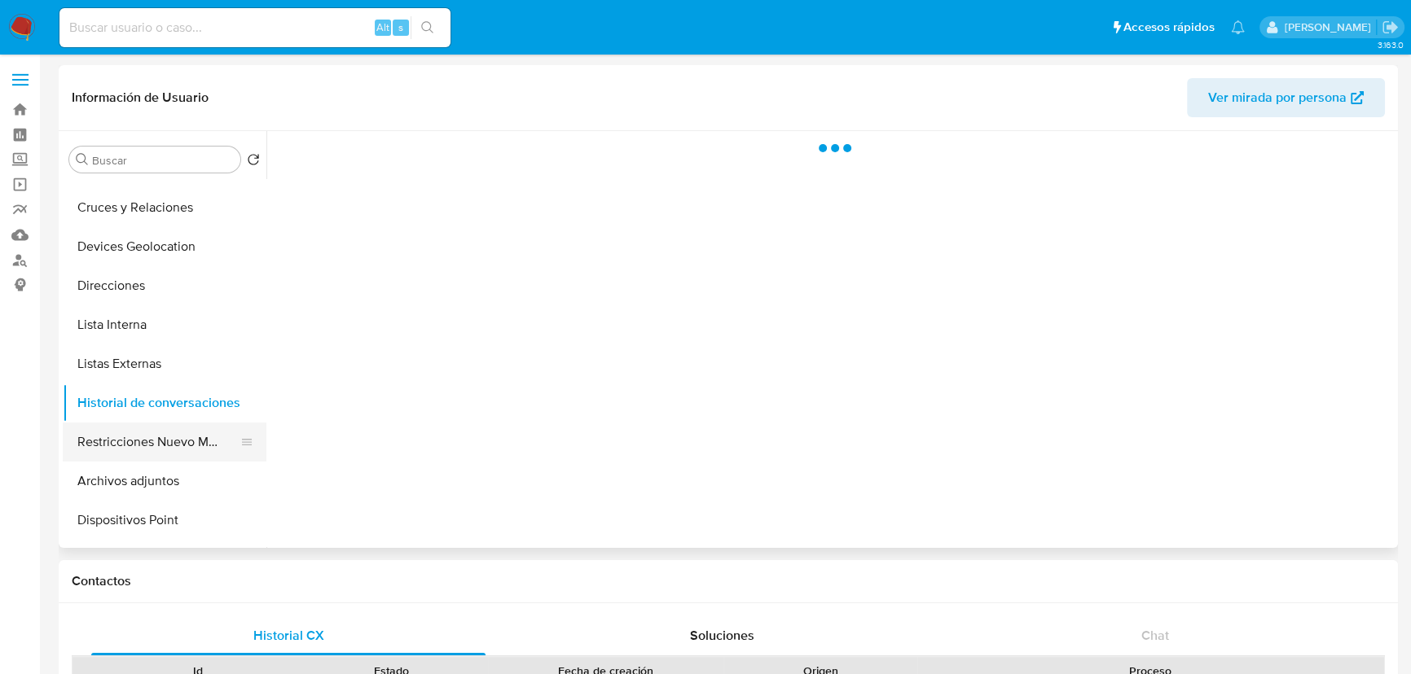
scroll to position [0, 0]
click at [196, 438] on button "Restricciones Nuevo Mundo" at bounding box center [158, 442] width 191 height 39
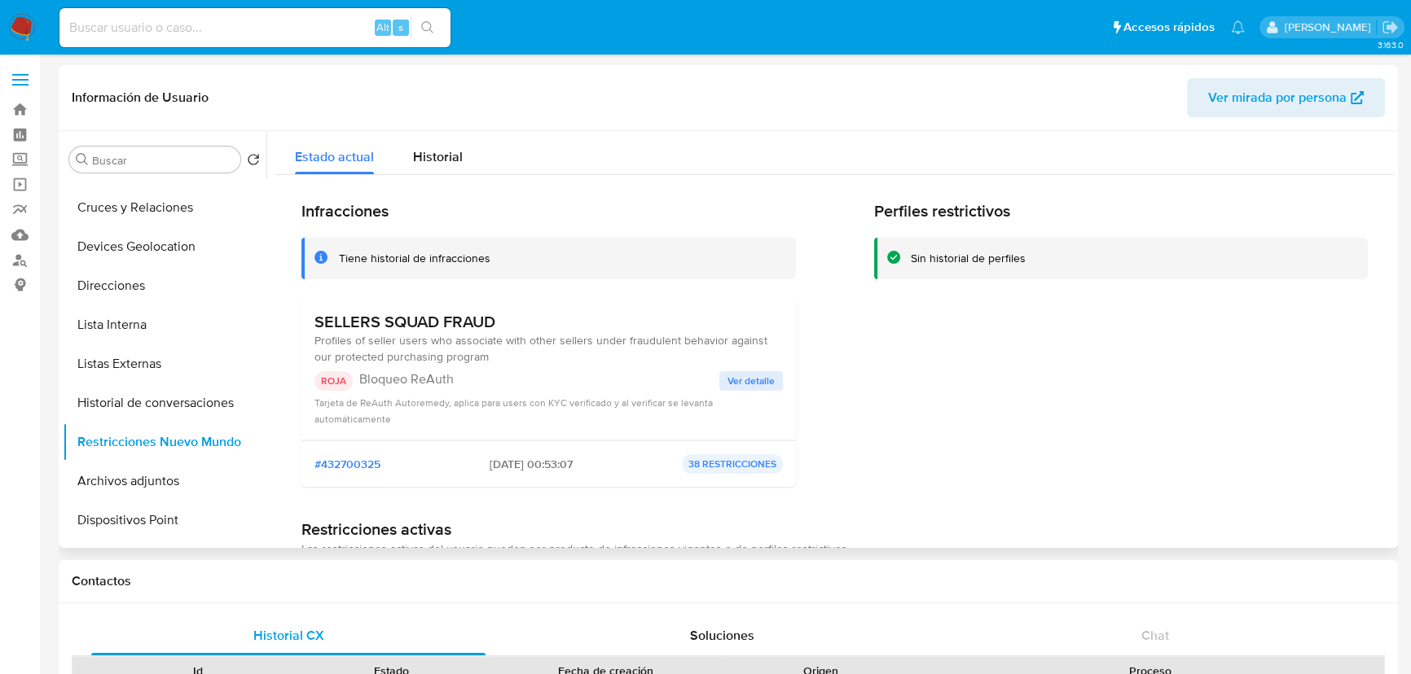
click at [766, 380] on span "Ver detalle" at bounding box center [750, 381] width 47 height 16
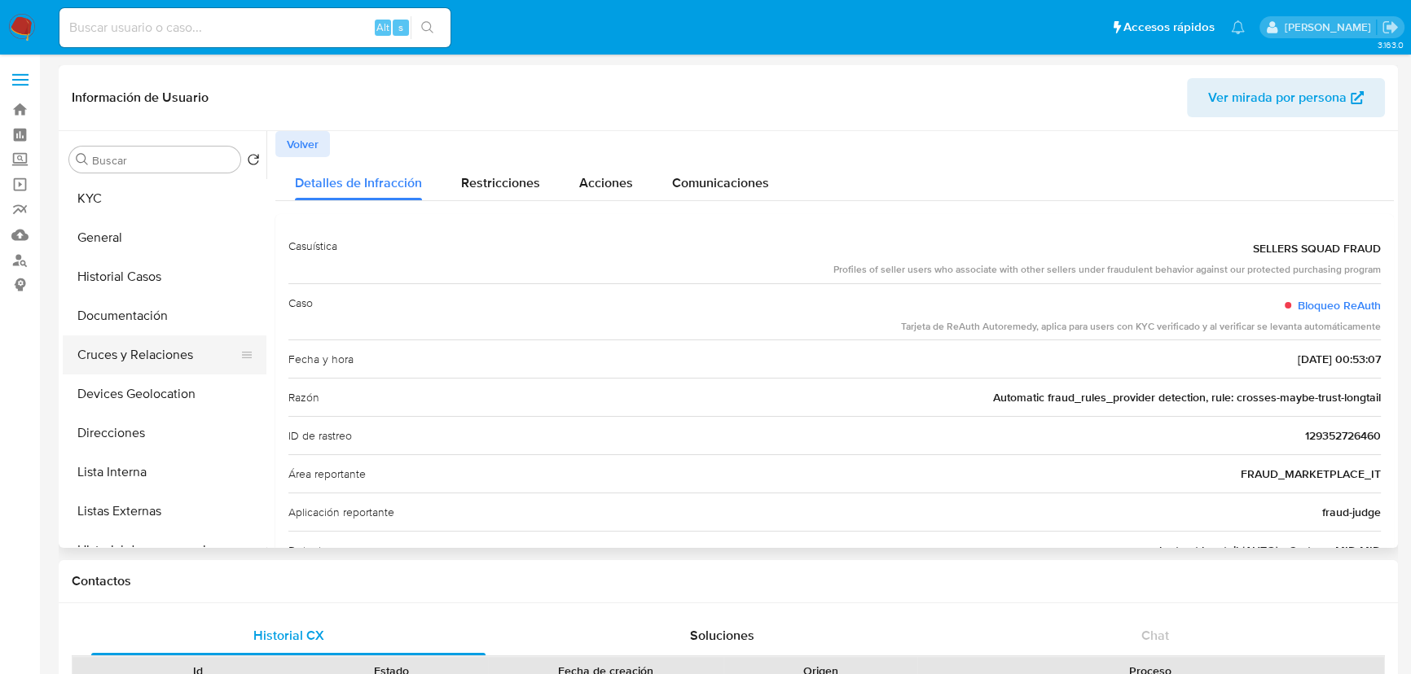
click at [172, 358] on button "Cruces y Relaciones" at bounding box center [158, 355] width 191 height 39
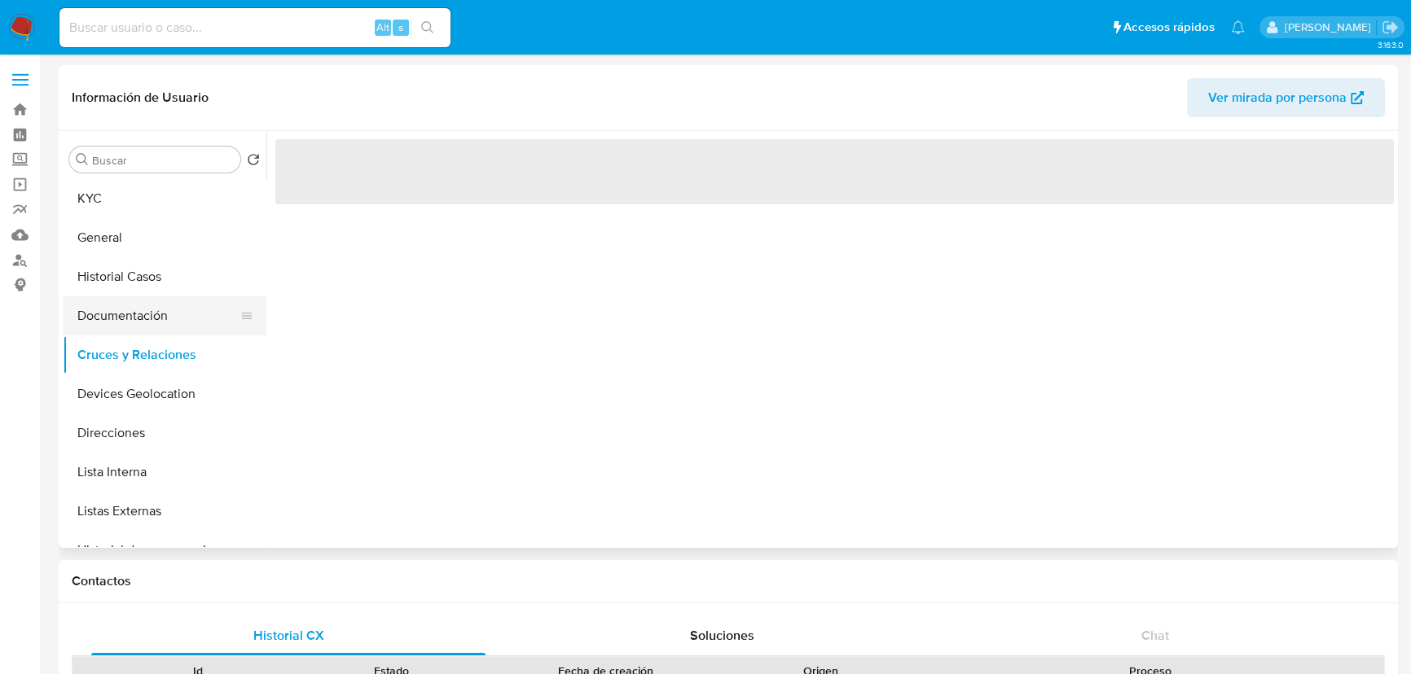
click at [156, 320] on button "Documentación" at bounding box center [158, 316] width 191 height 39
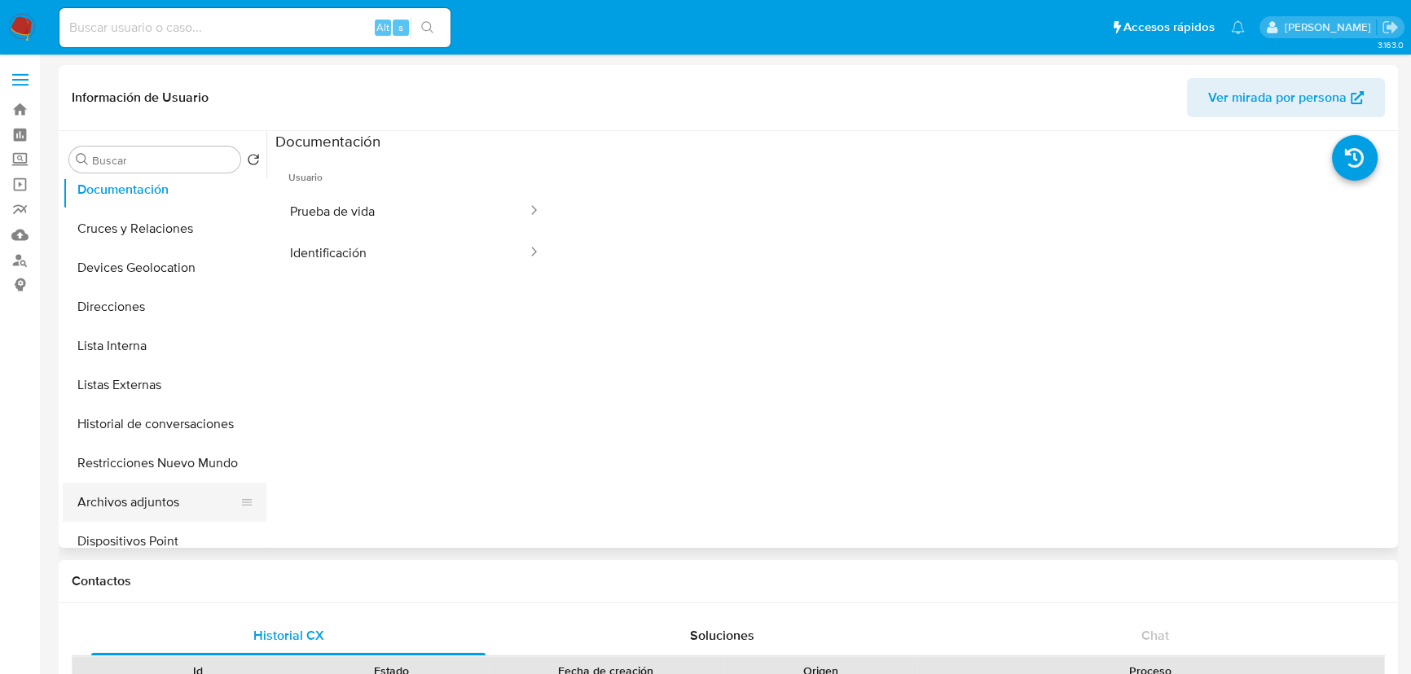
scroll to position [222, 0]
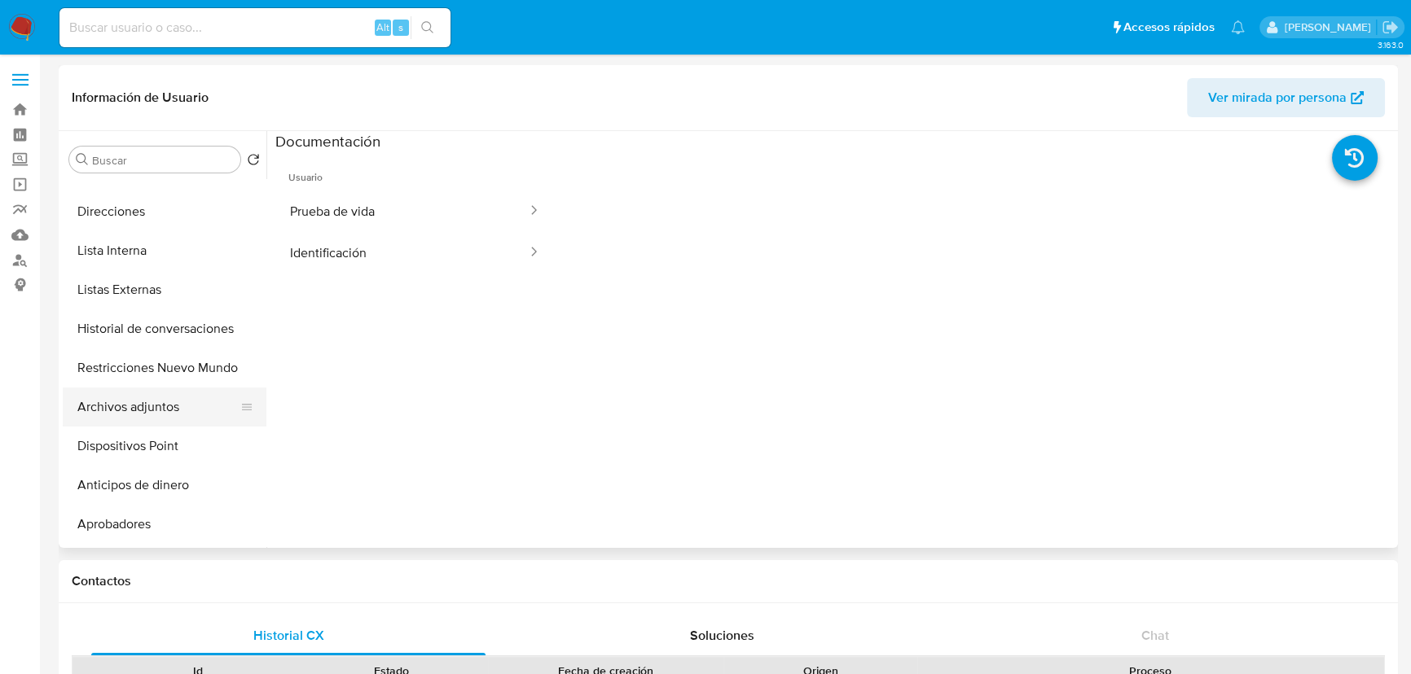
click at [138, 398] on button "Archivos adjuntos" at bounding box center [158, 407] width 191 height 39
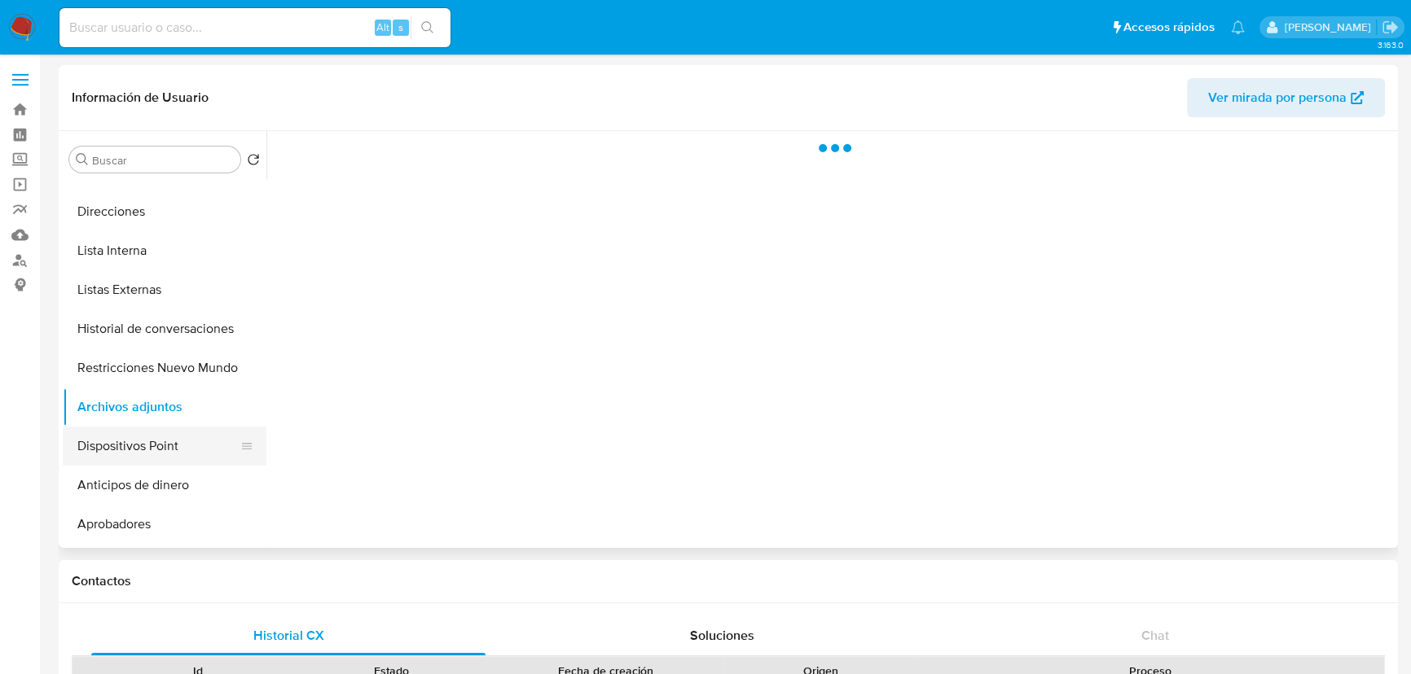
click at [137, 444] on button "Dispositivos Point" at bounding box center [158, 446] width 191 height 39
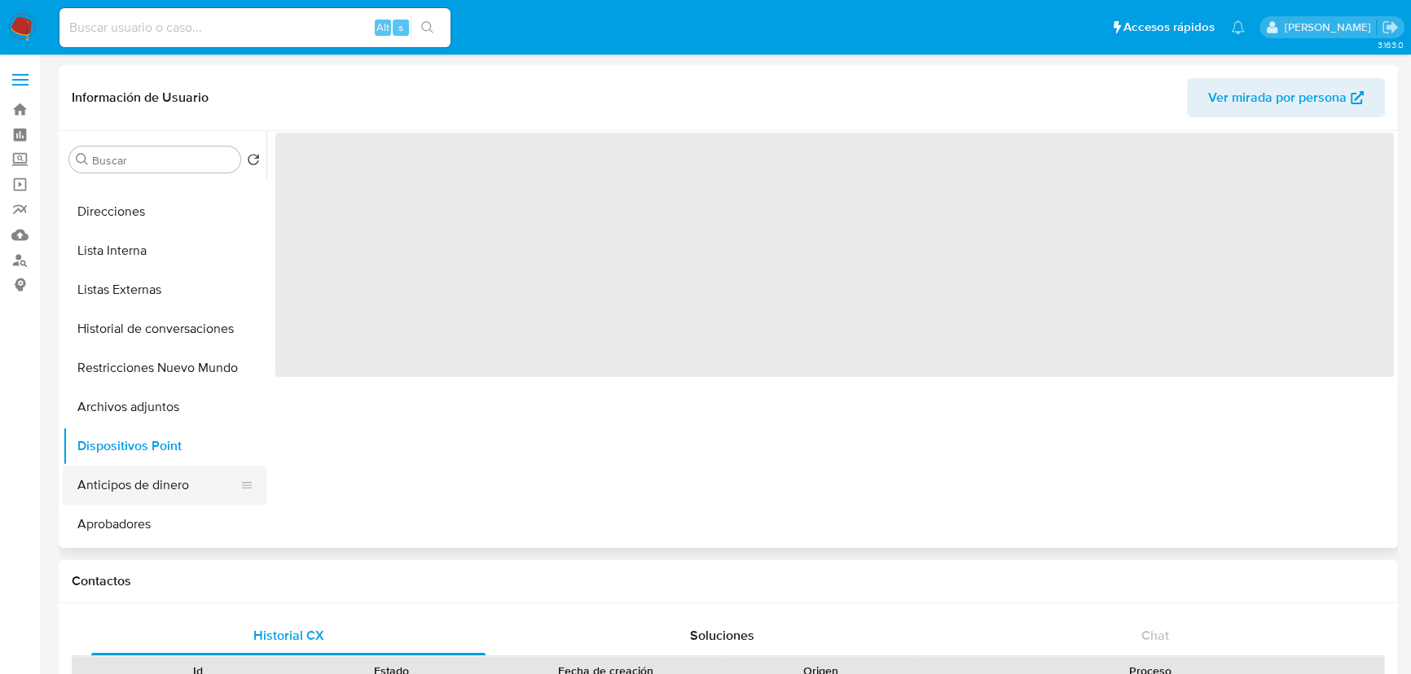
click at [135, 492] on button "Anticipos de dinero" at bounding box center [158, 485] width 191 height 39
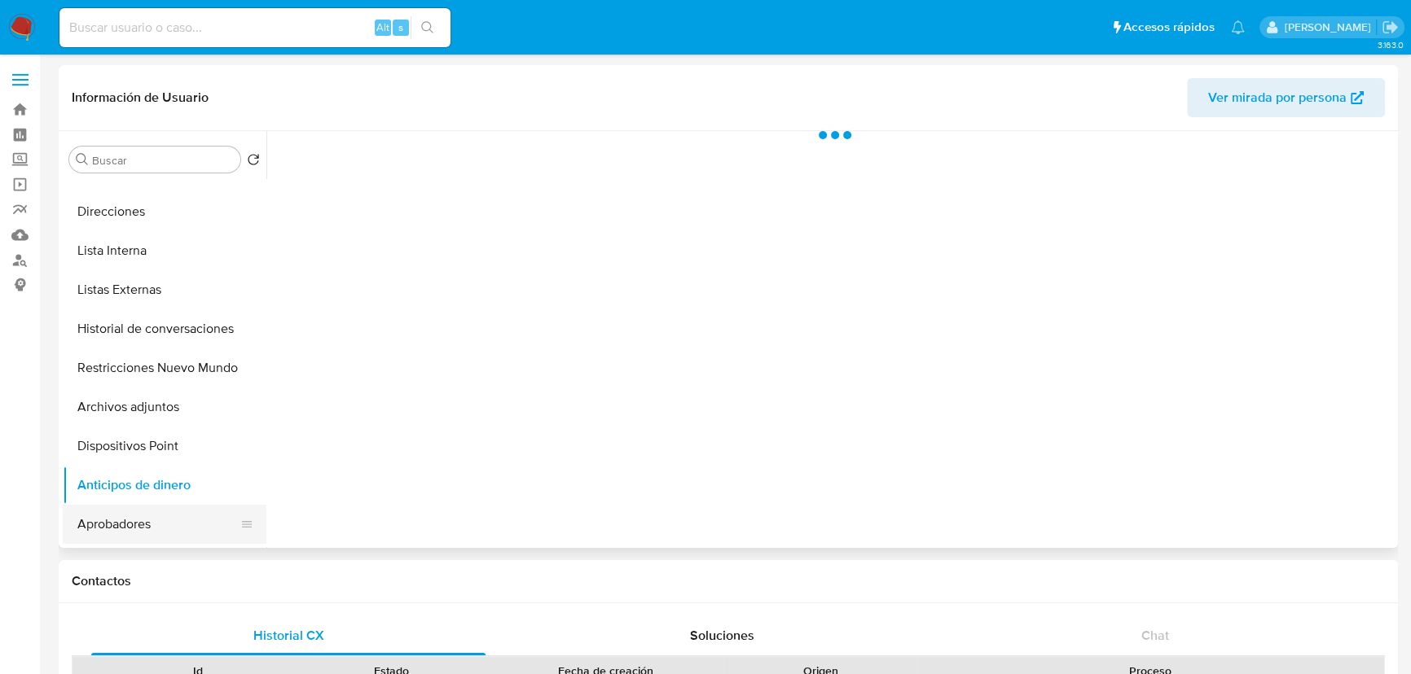
click at [125, 521] on button "Aprobadores" at bounding box center [158, 524] width 191 height 39
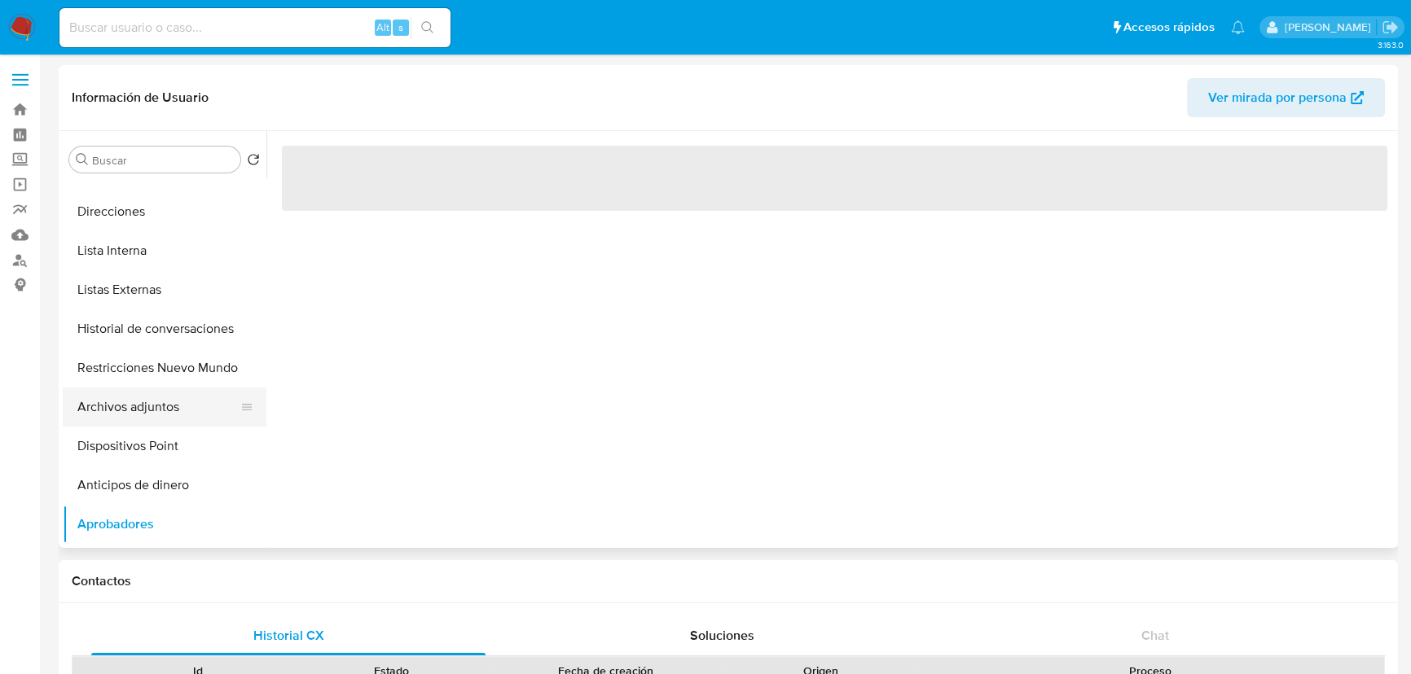
drag, startPoint x: 121, startPoint y: 468, endPoint x: 123, endPoint y: 424, distance: 43.2
click at [121, 459] on ul "KYC General Historial Casos Documentación Cruces y Relaciones Devices Geolocati…" at bounding box center [165, 362] width 204 height 367
drag, startPoint x: 156, startPoint y: 257, endPoint x: 136, endPoint y: 220, distance: 41.5
click at [156, 238] on button "Lista Interna" at bounding box center [165, 250] width 204 height 39
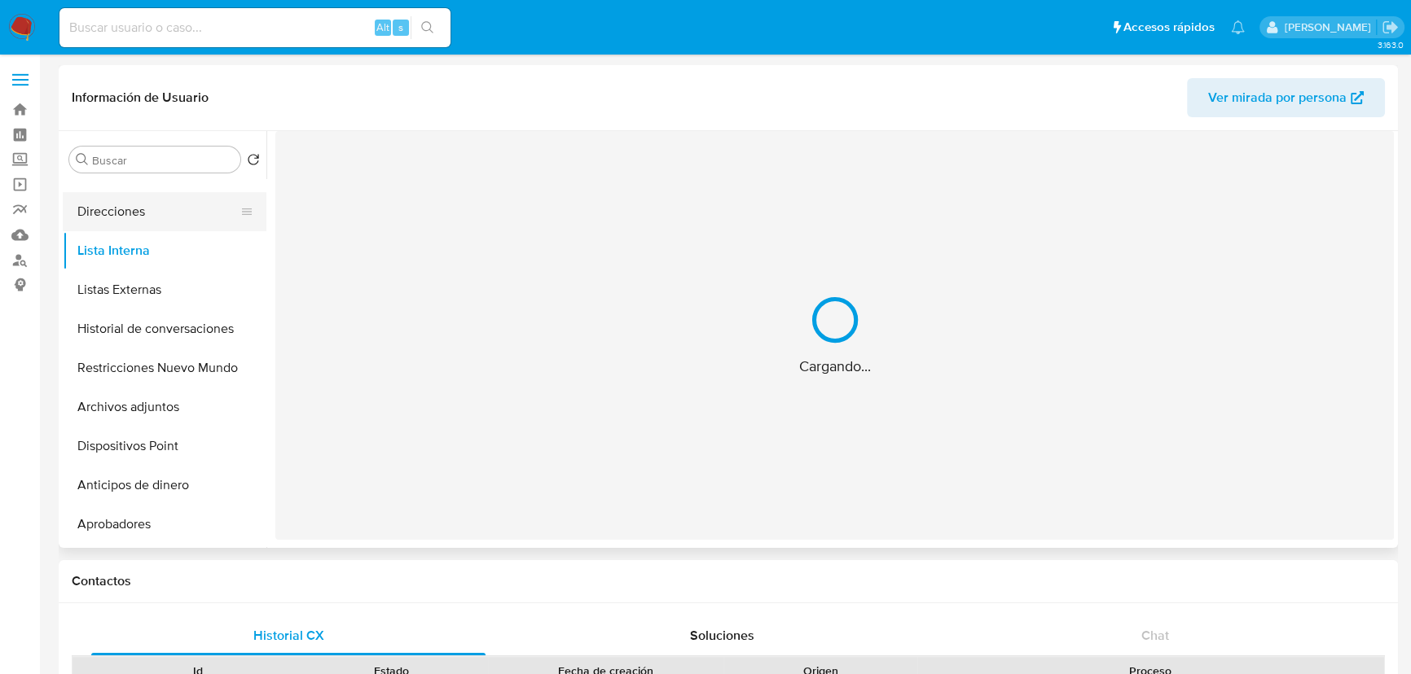
click at [141, 218] on button "Direcciones" at bounding box center [158, 211] width 191 height 39
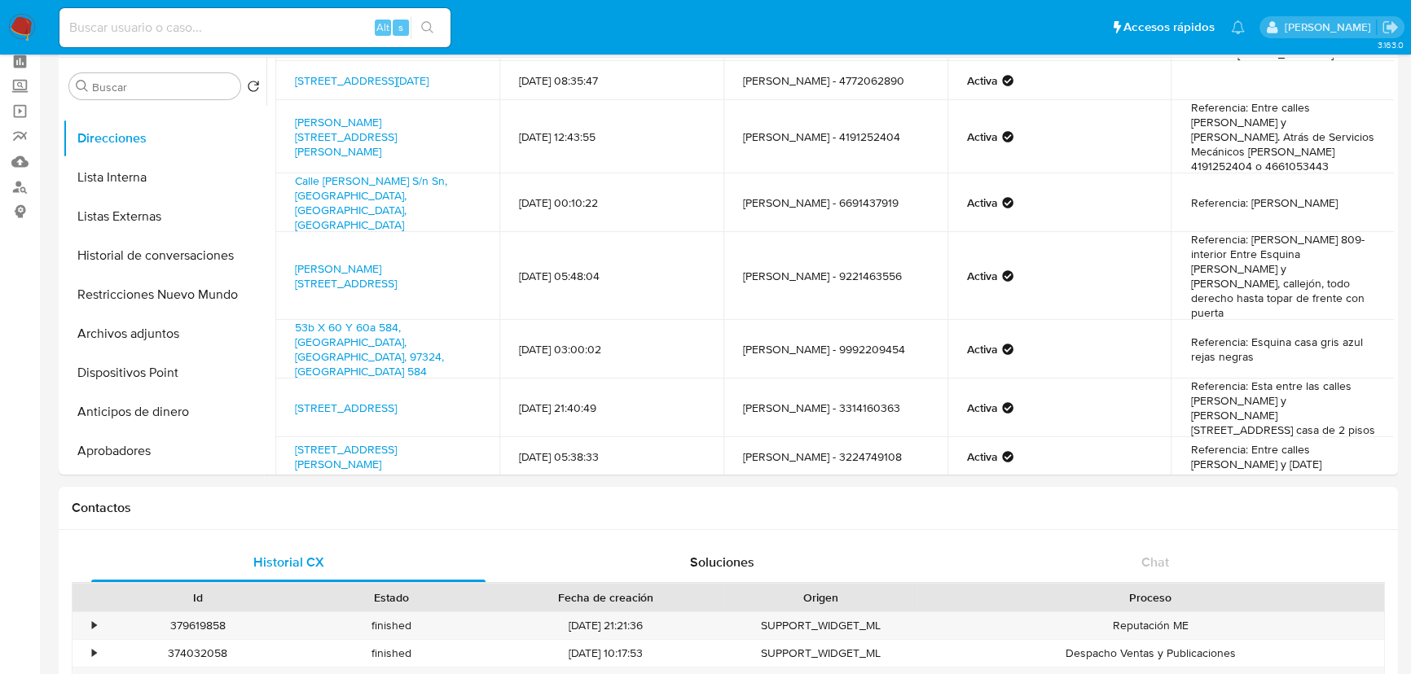
scroll to position [0, 0]
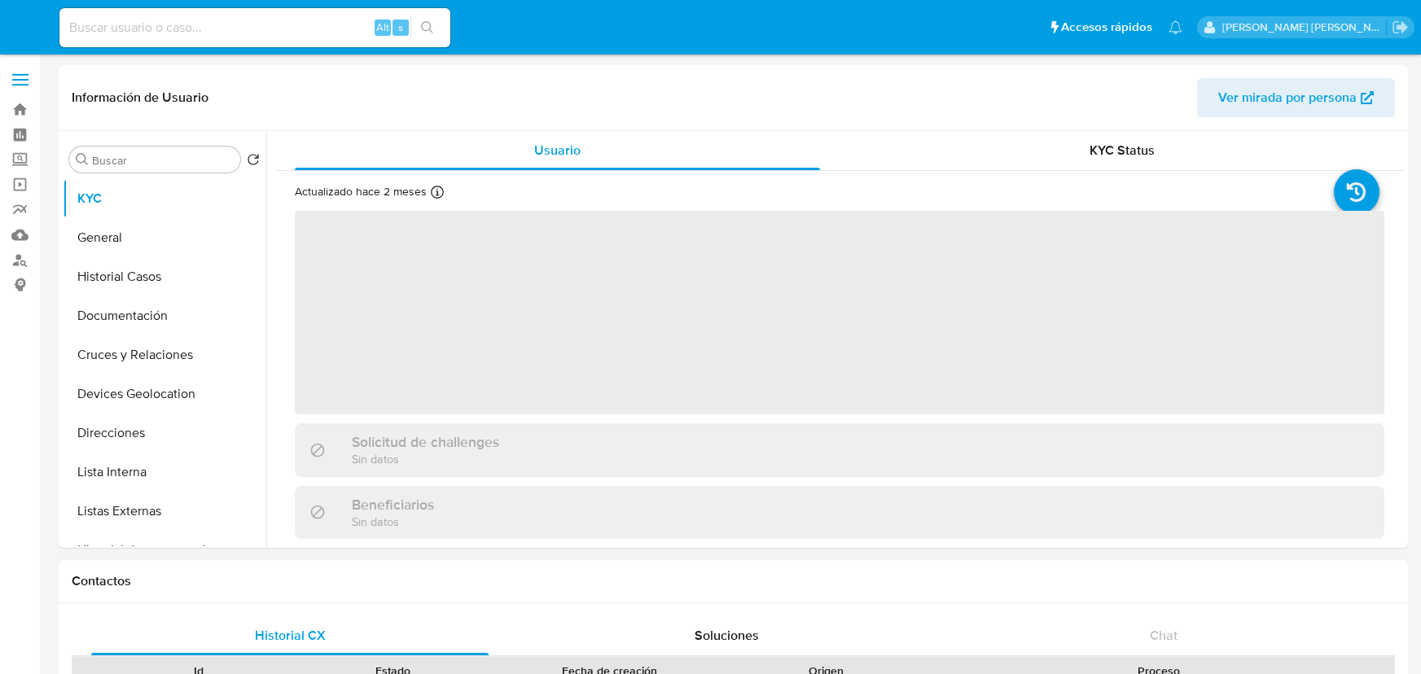
select select "10"
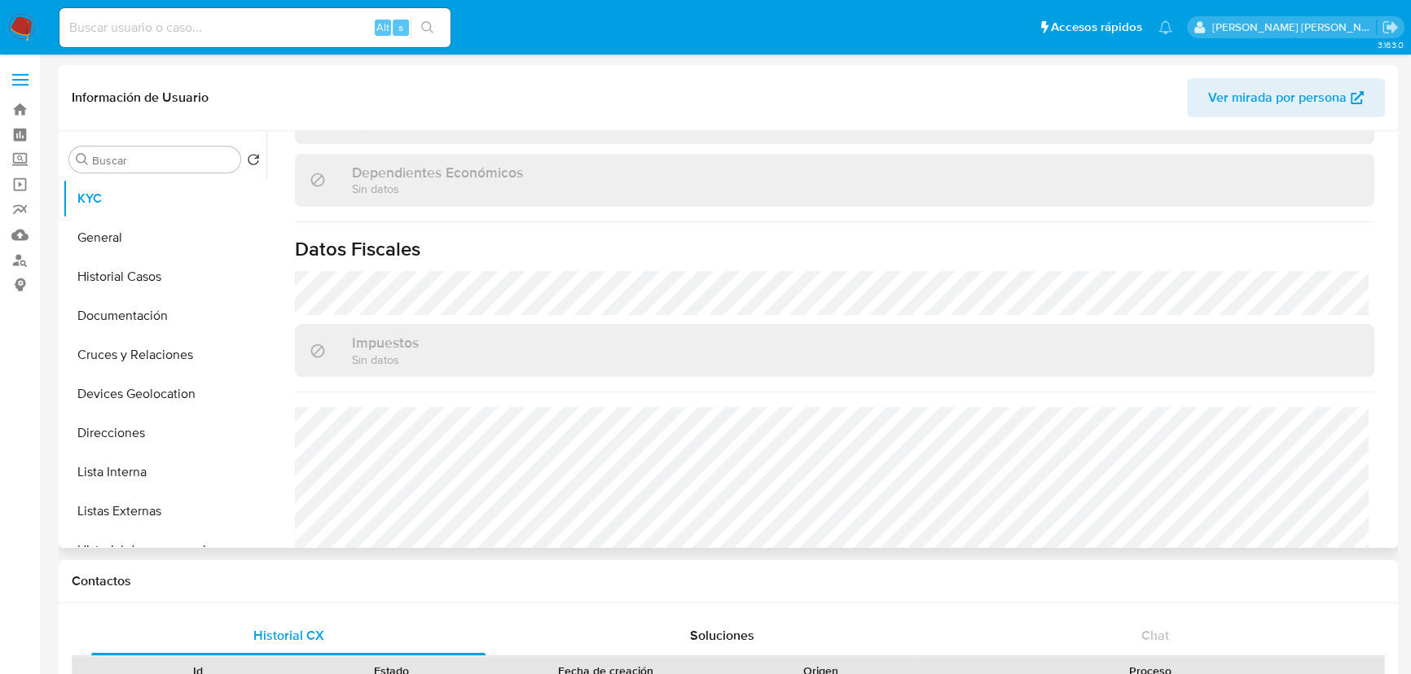
scroll to position [1023, 0]
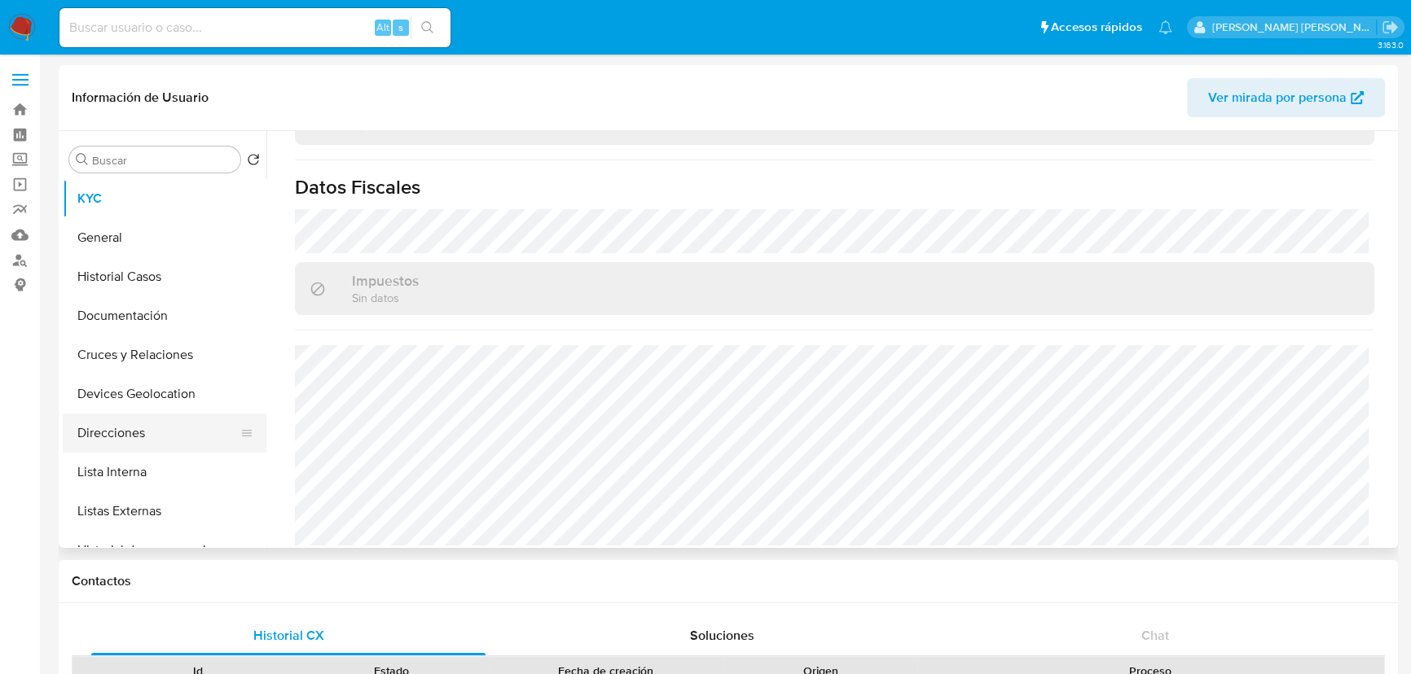
click at [144, 443] on button "Direcciones" at bounding box center [158, 433] width 191 height 39
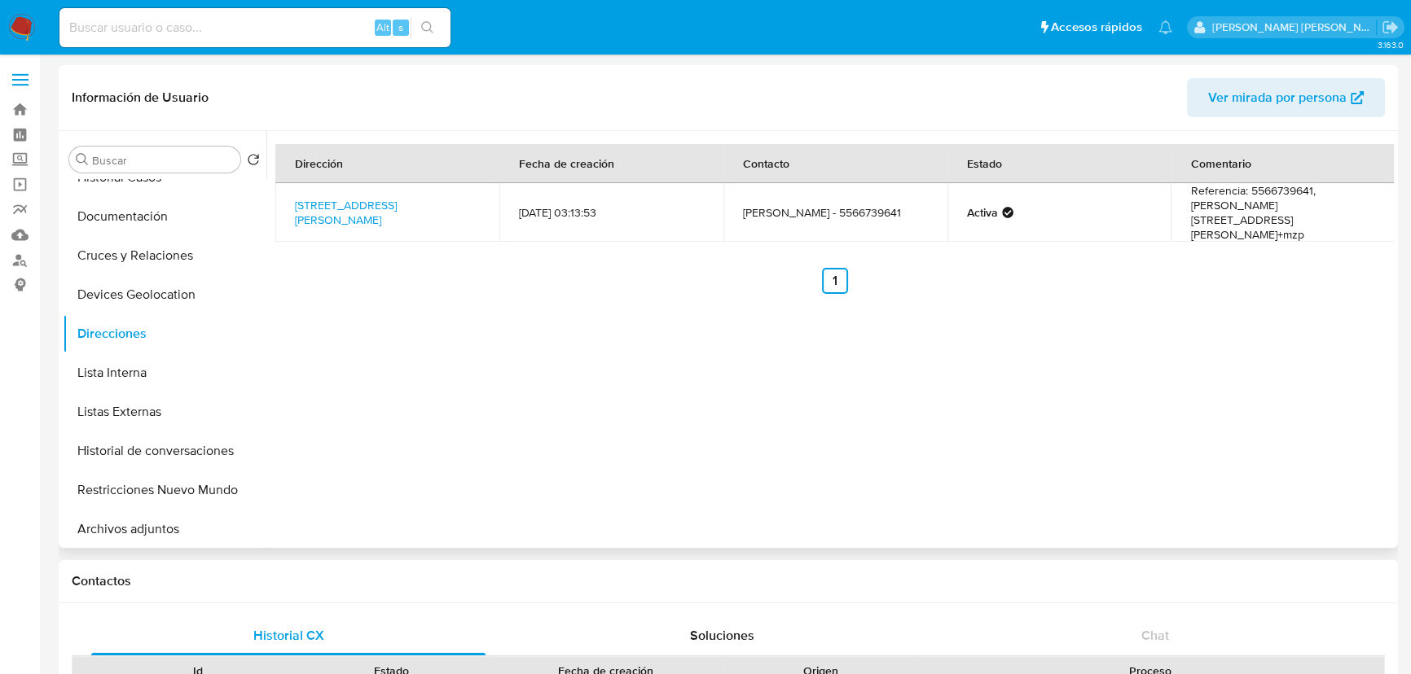
scroll to position [296, 0]
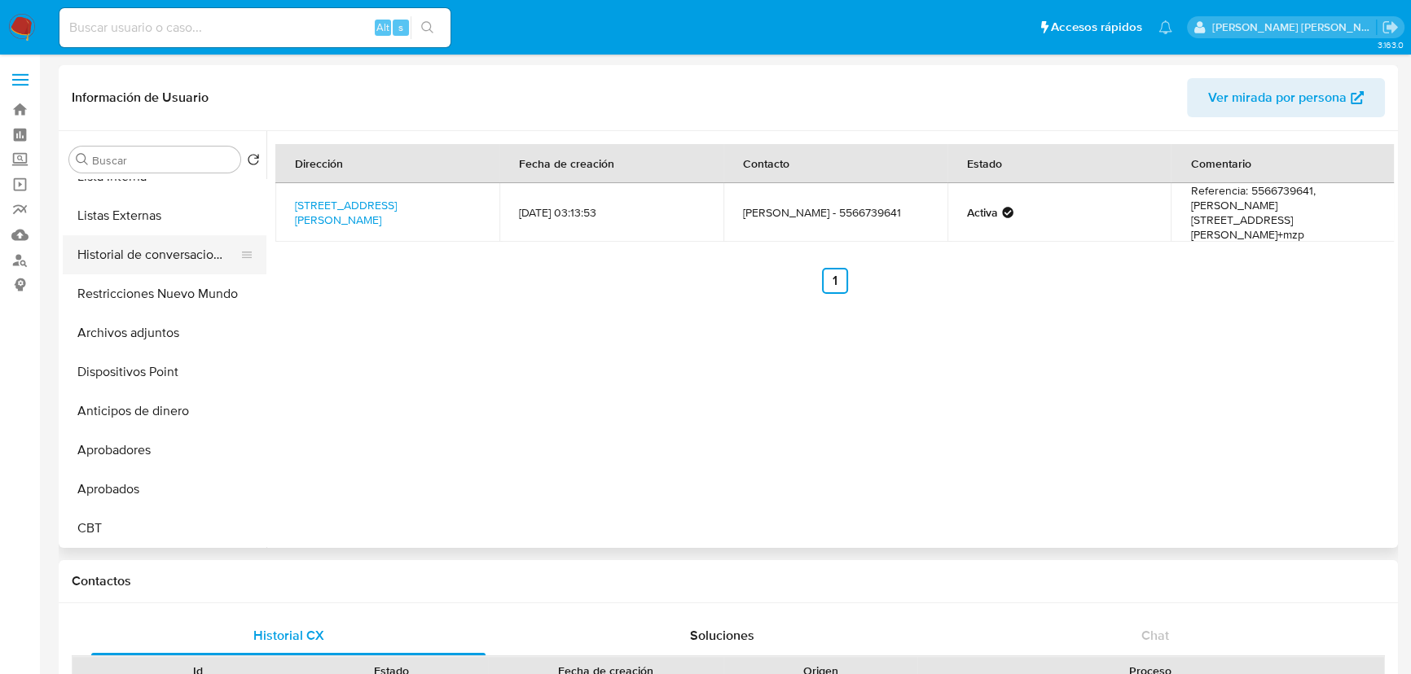
click at [191, 265] on button "Historial de conversaciones" at bounding box center [158, 254] width 191 height 39
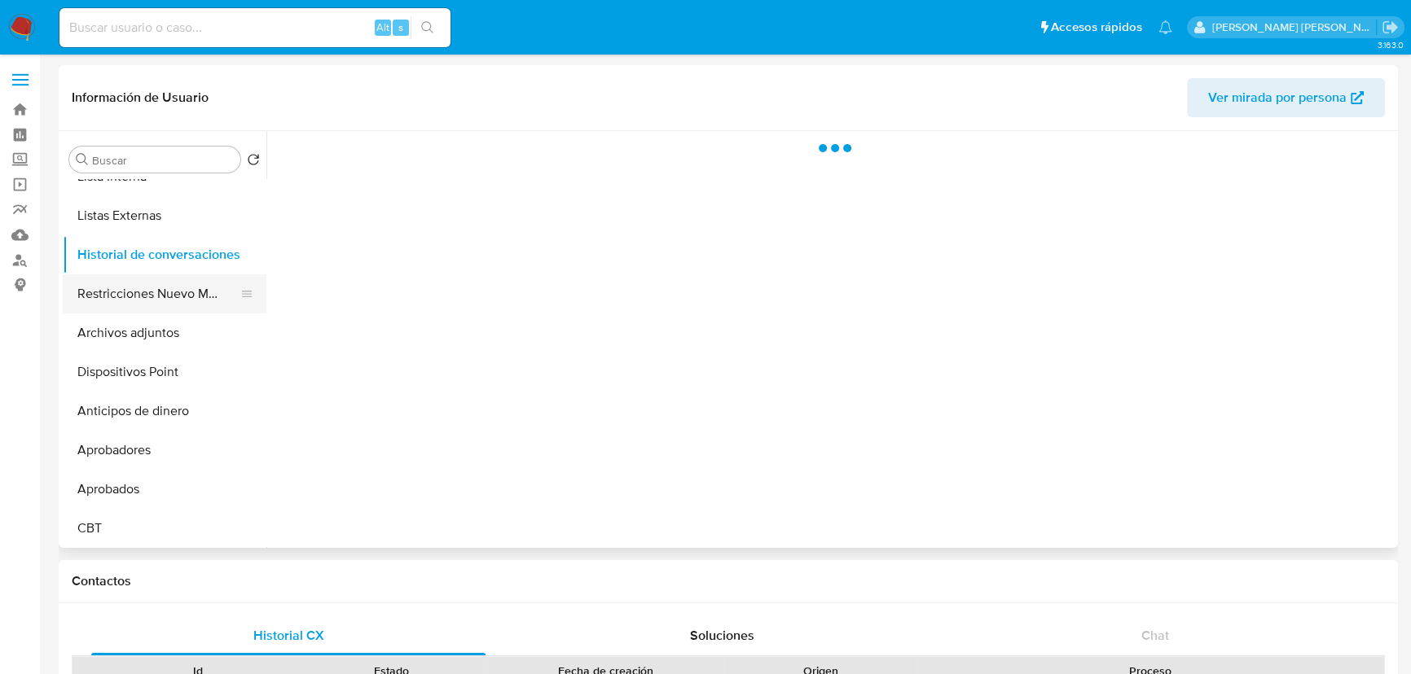
click at [190, 293] on button "Restricciones Nuevo Mundo" at bounding box center [158, 294] width 191 height 39
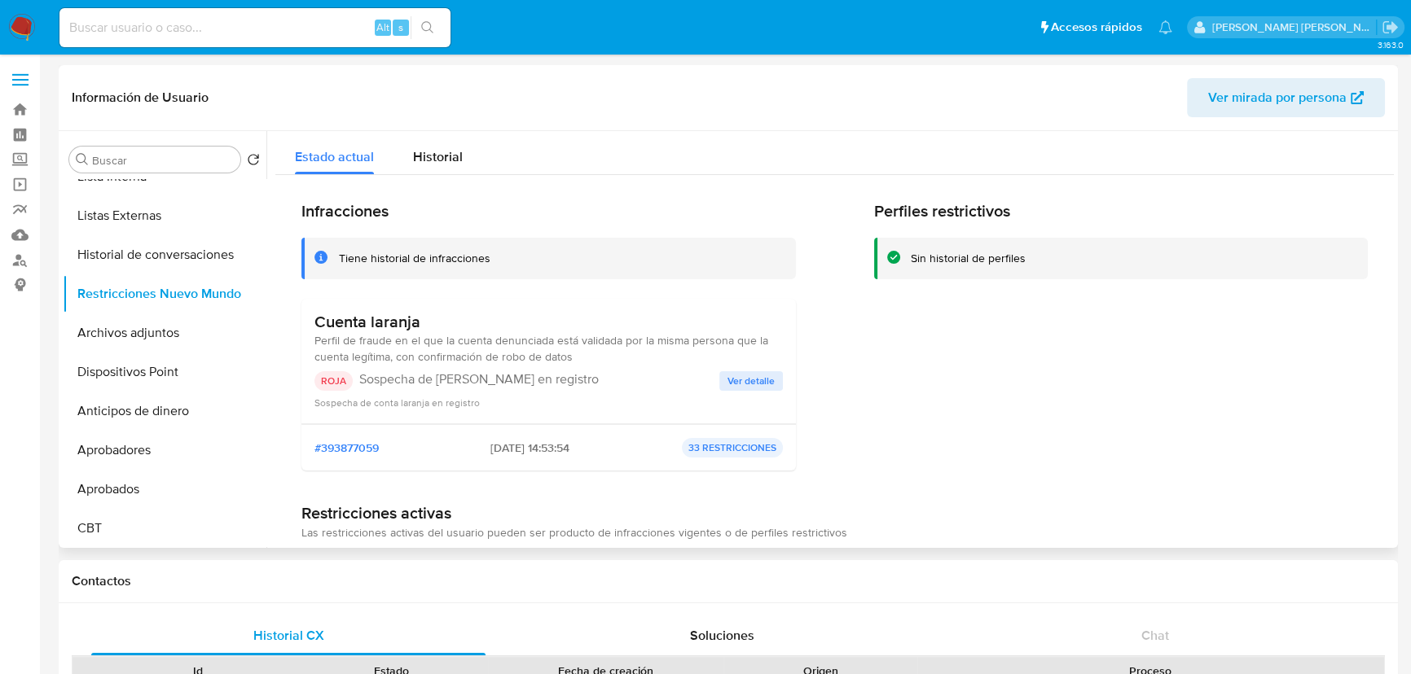
click at [745, 382] on span "Ver detalle" at bounding box center [750, 381] width 47 height 16
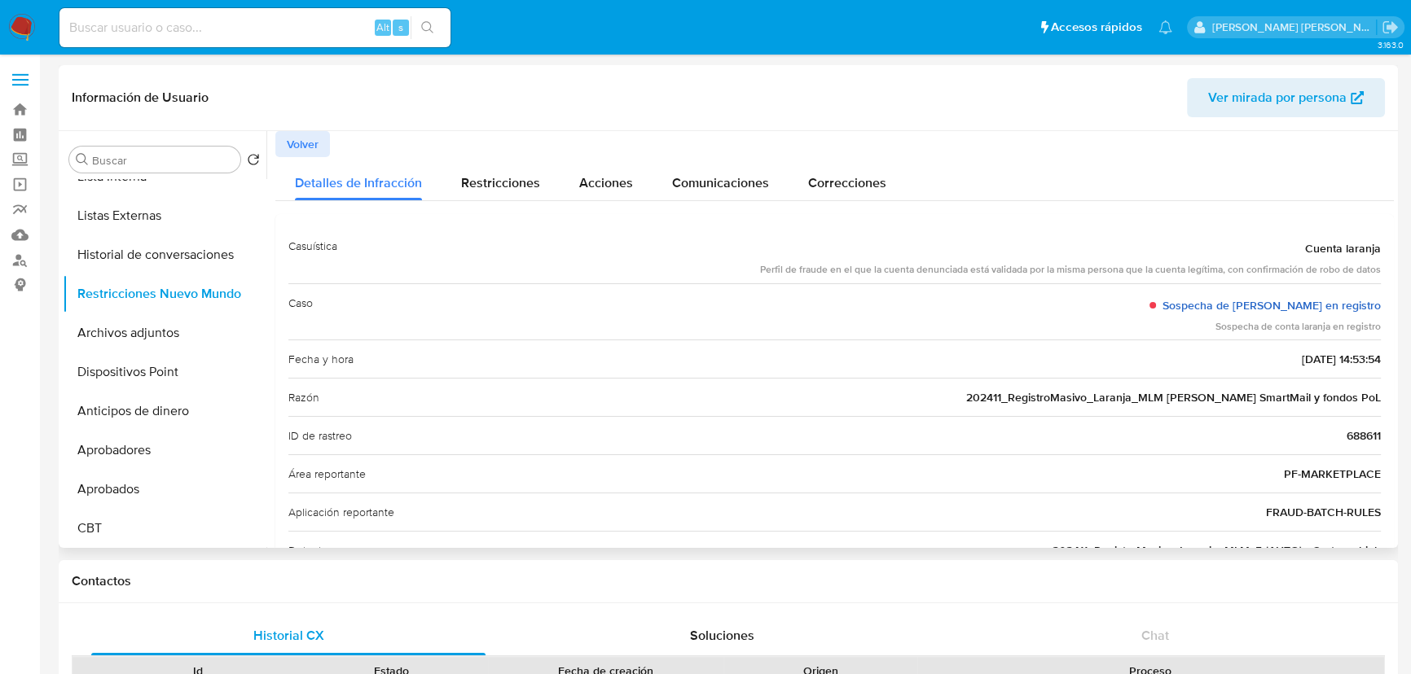
click at [1197, 299] on link "Sospecha de Conta laranja en registro" at bounding box center [1271, 305] width 218 height 16
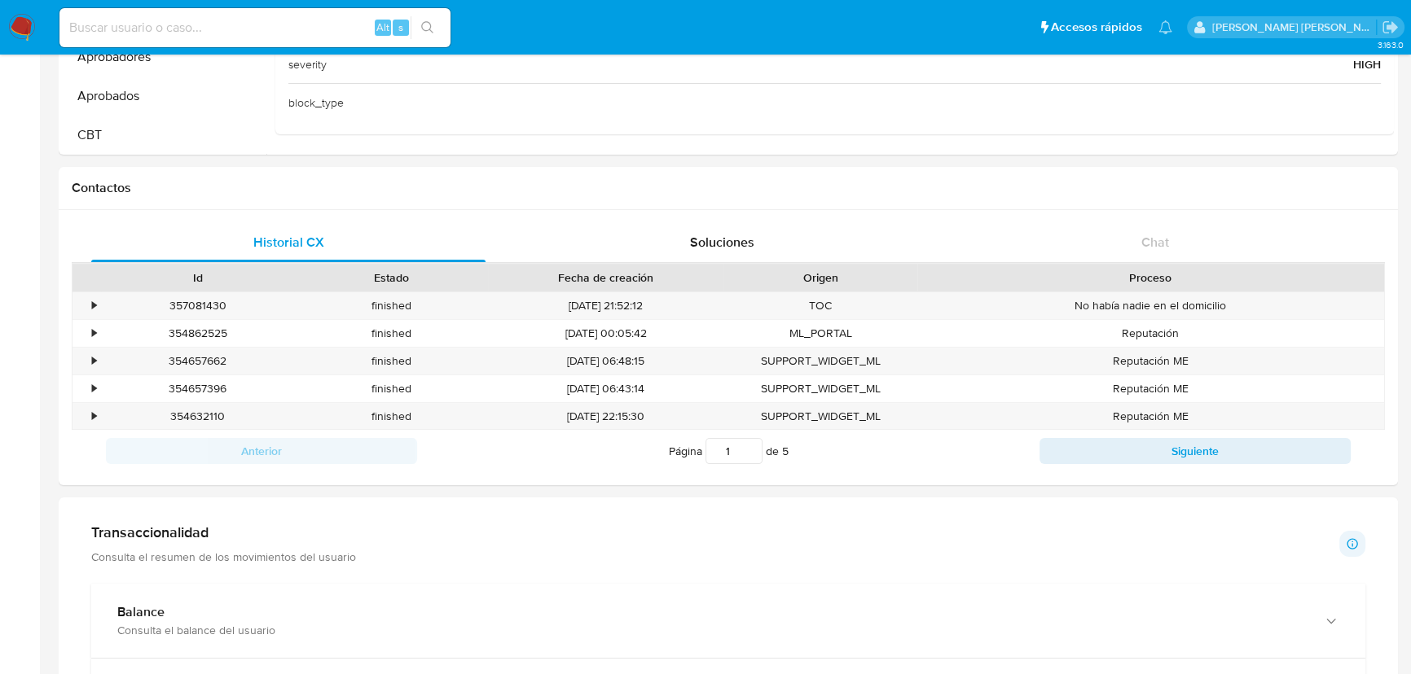
scroll to position [444, 0]
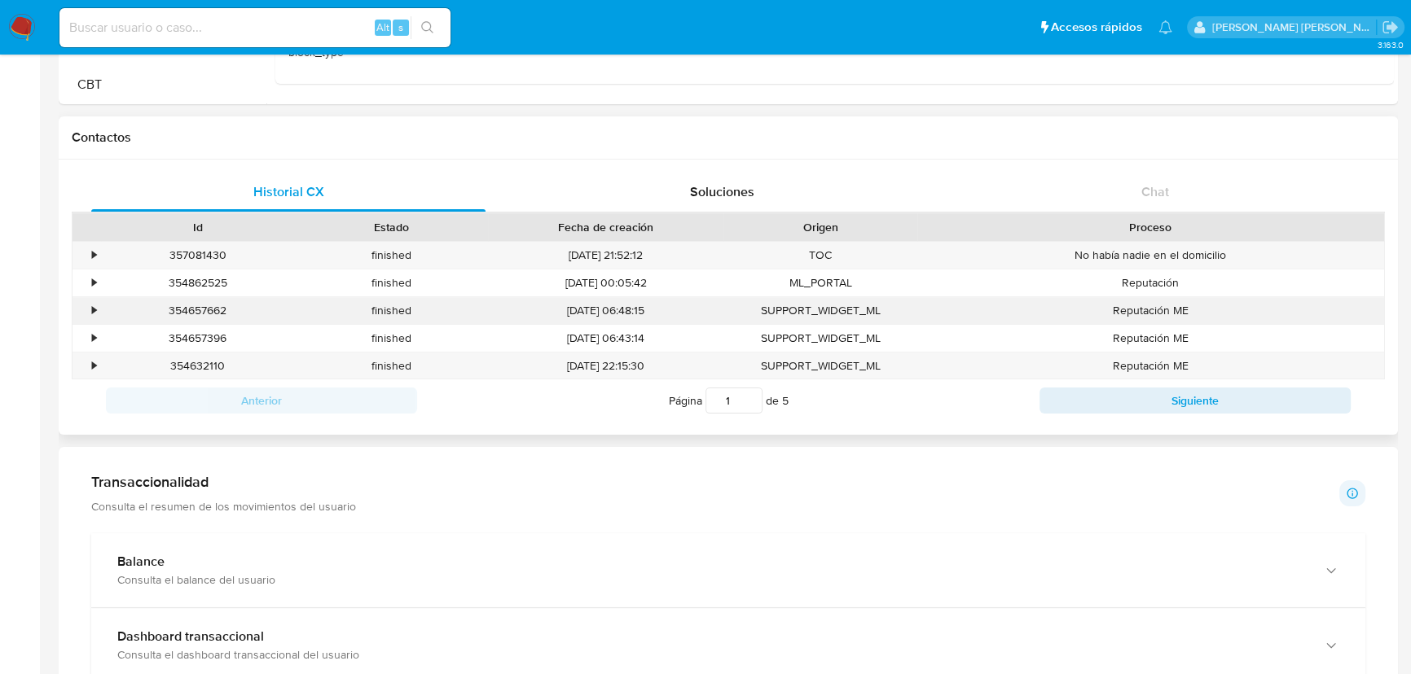
click at [105, 310] on div "354657662" at bounding box center [197, 310] width 193 height 27
click at [76, 310] on div "•" at bounding box center [87, 310] width 29 height 27
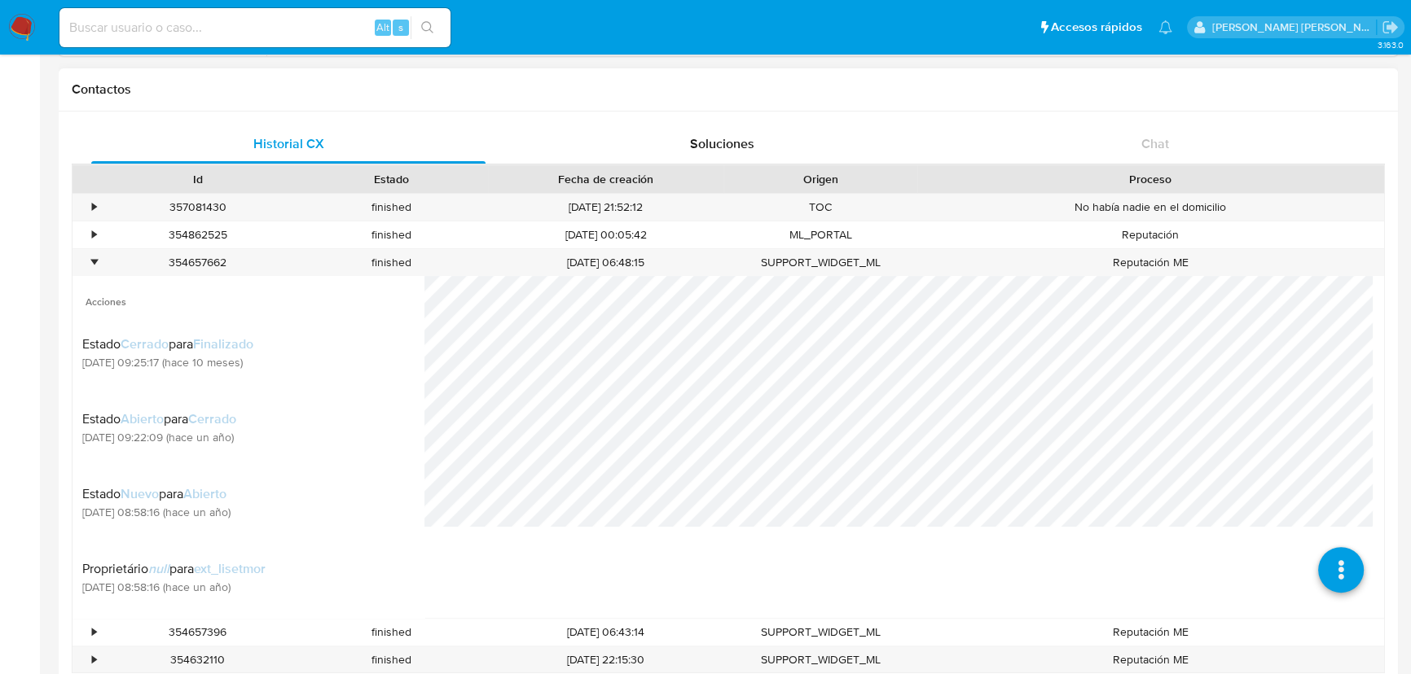
scroll to position [518, 0]
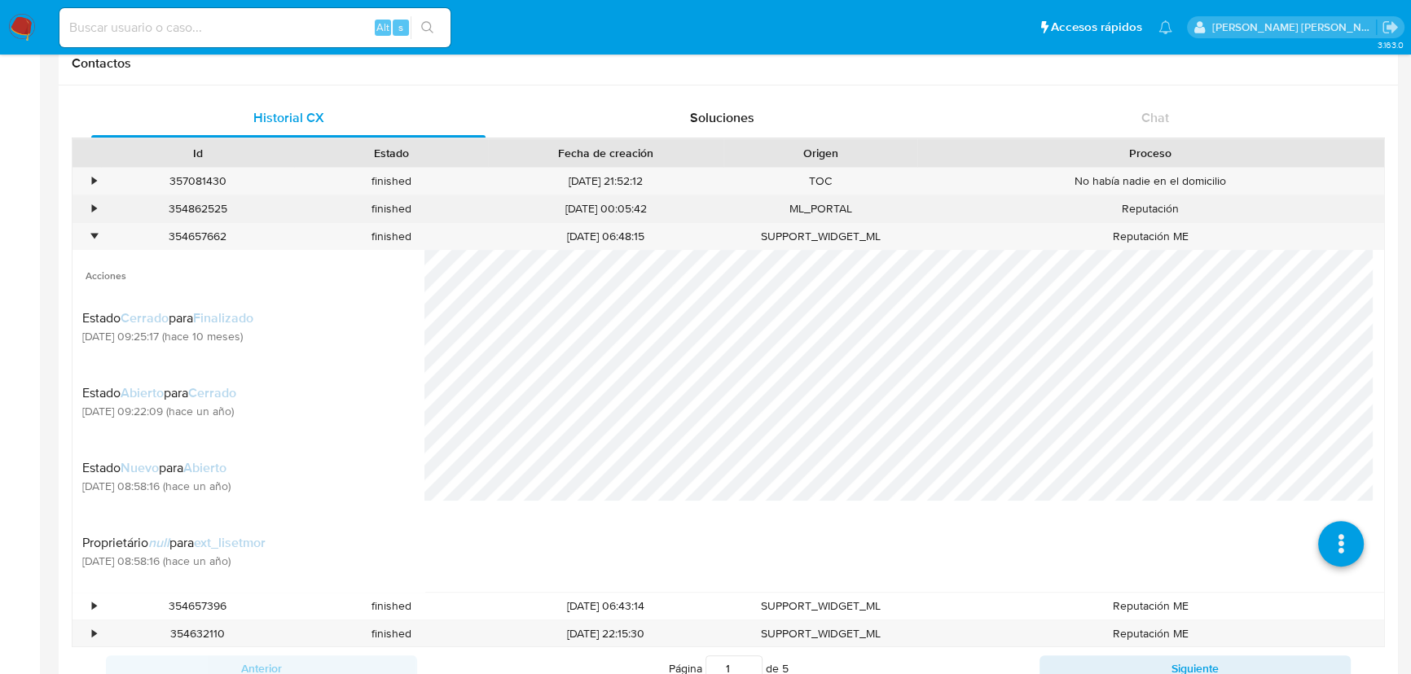
click at [94, 211] on div "•" at bounding box center [94, 208] width 4 height 15
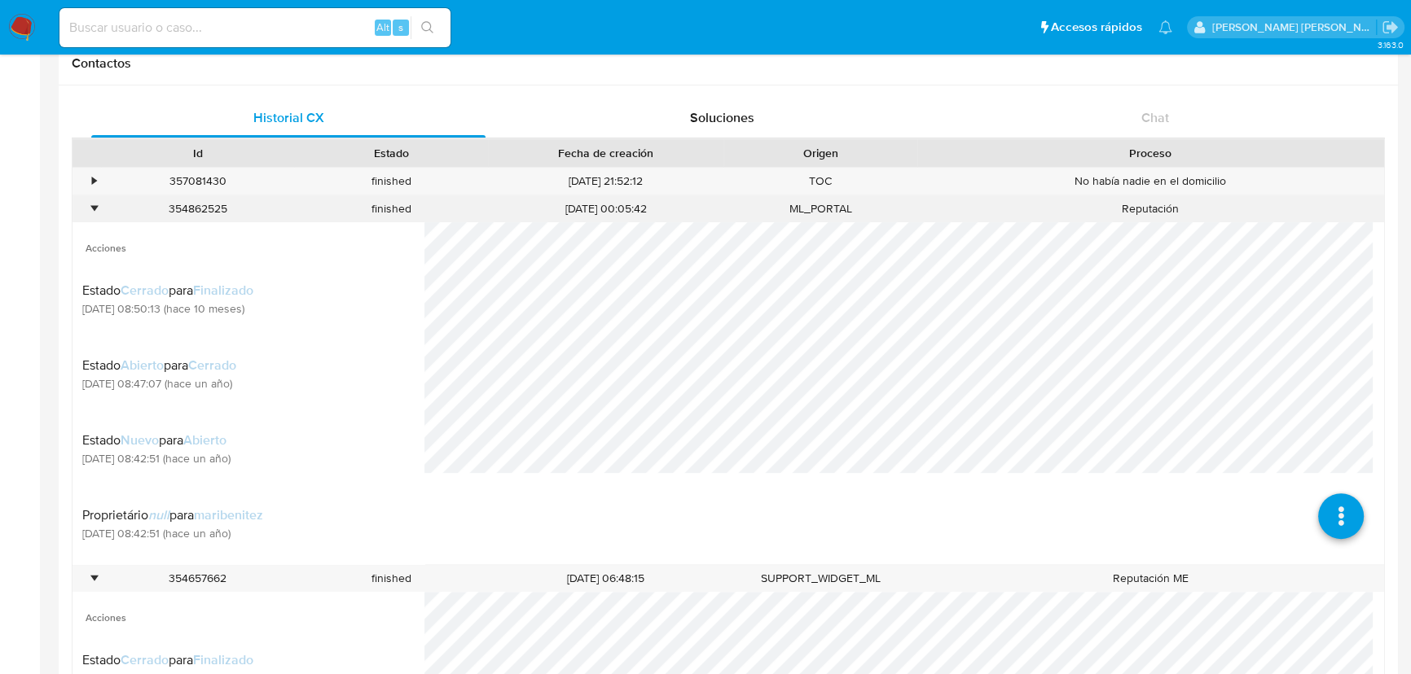
click at [94, 211] on div "•" at bounding box center [94, 208] width 4 height 15
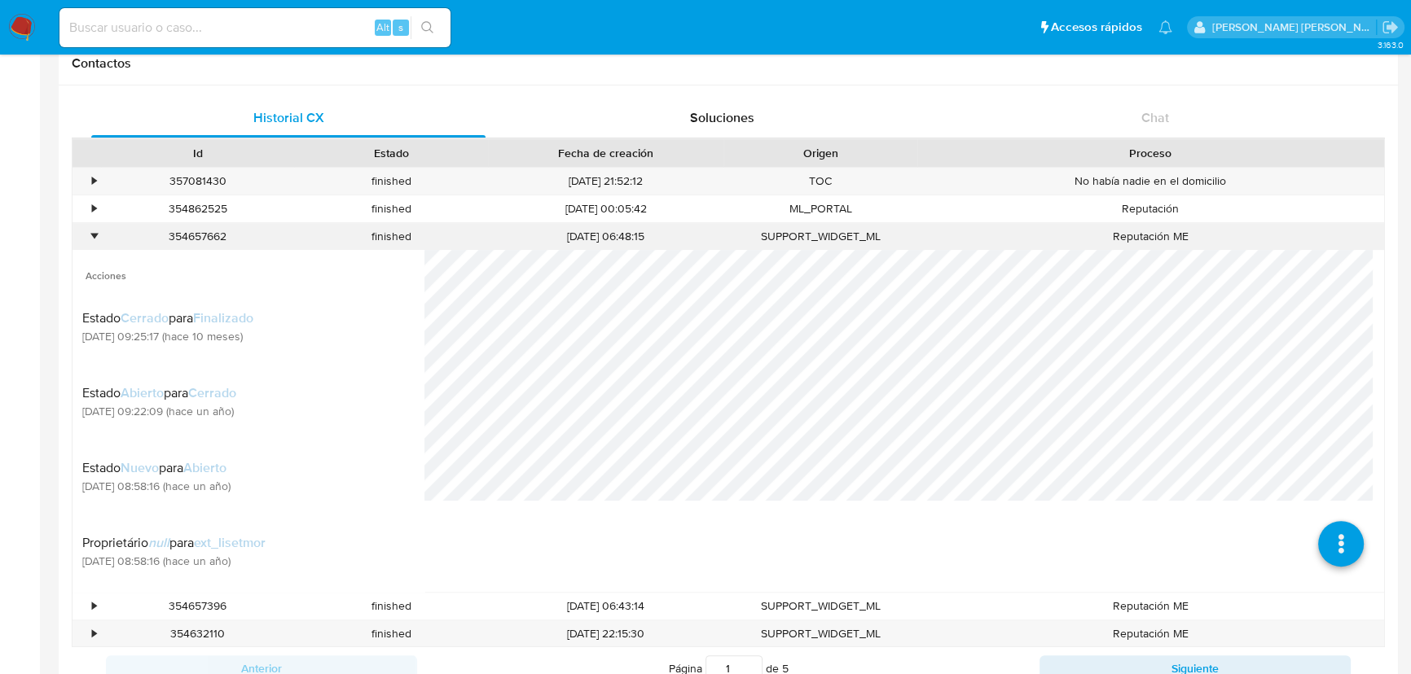
click at [89, 241] on div "•" at bounding box center [87, 236] width 29 height 27
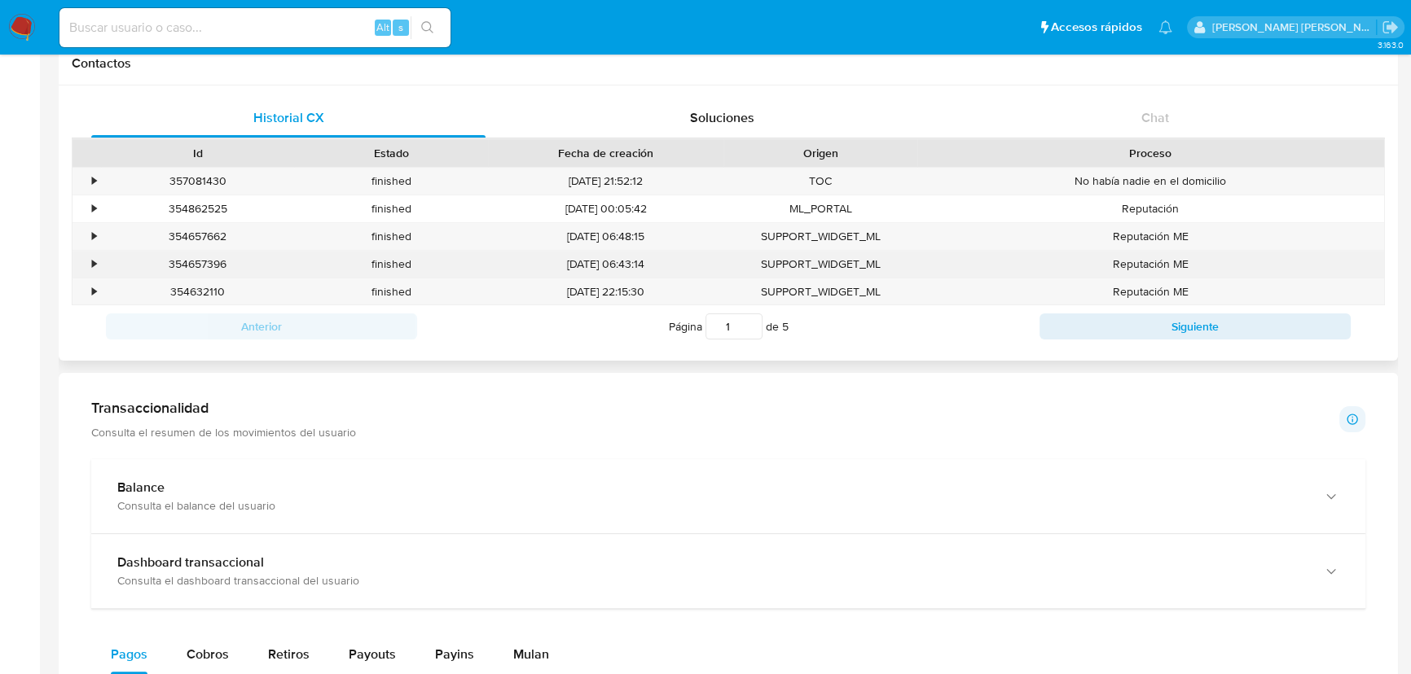
click at [89, 266] on div "•" at bounding box center [87, 264] width 29 height 27
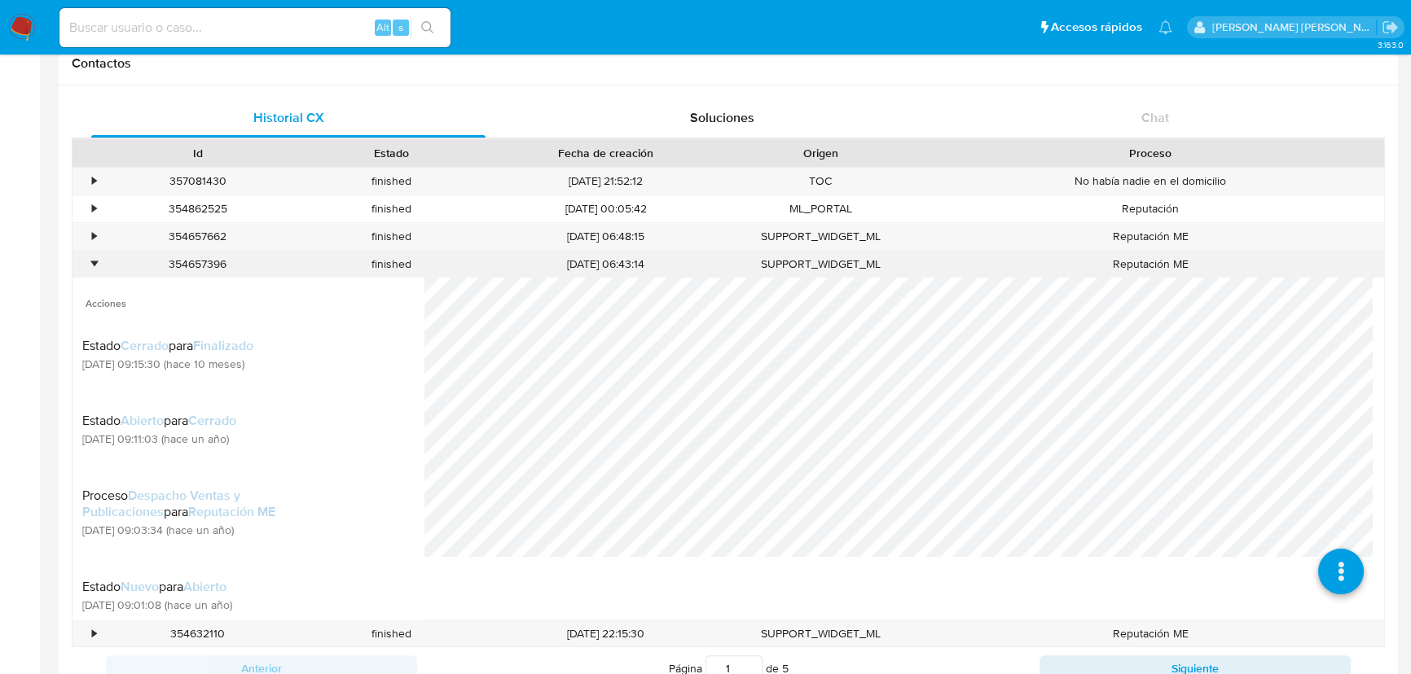
click at [92, 270] on div "•" at bounding box center [94, 264] width 4 height 15
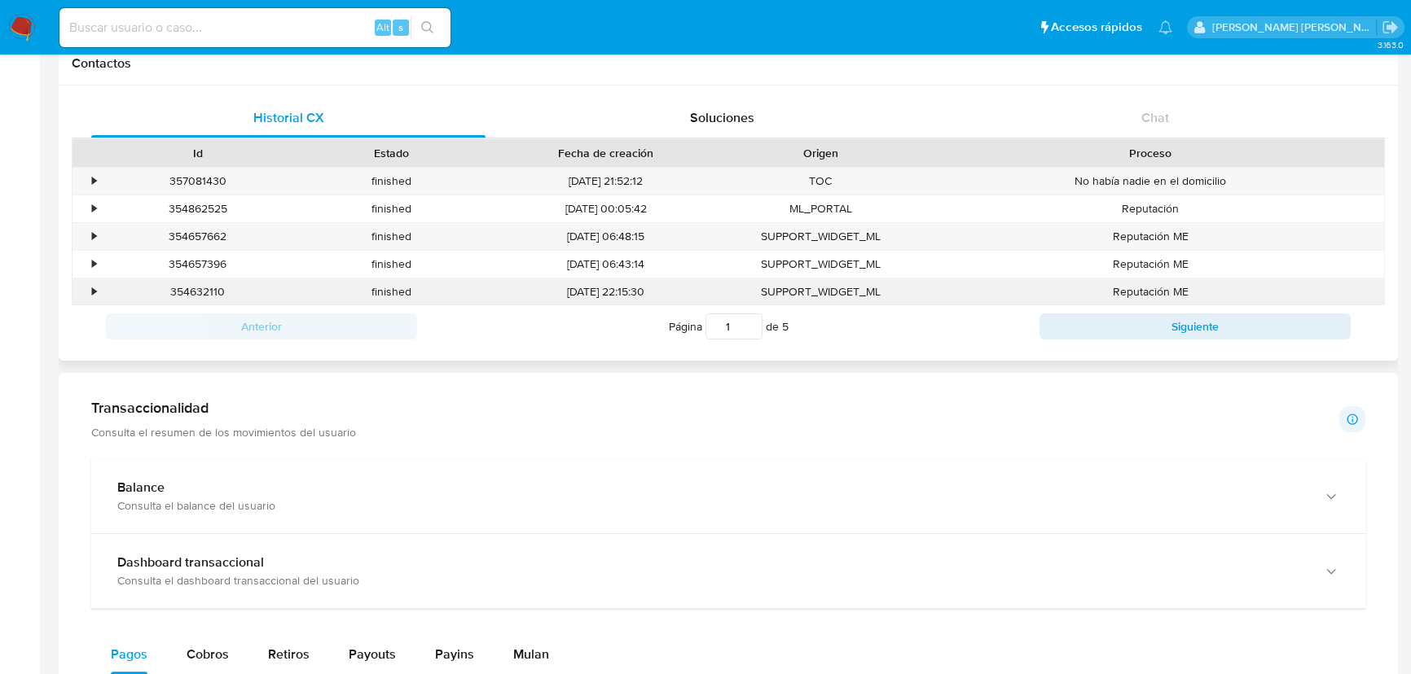
click at [92, 297] on div "•" at bounding box center [94, 291] width 4 height 15
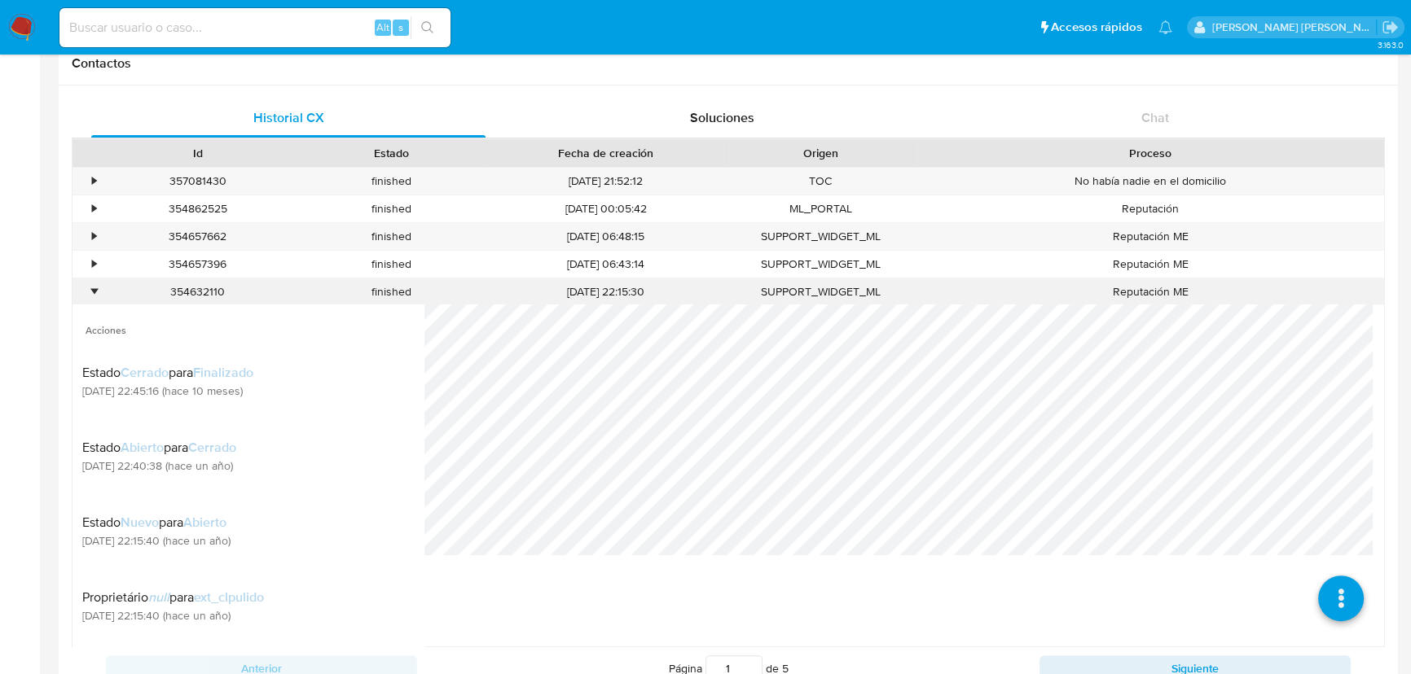
click at [93, 297] on div "•" at bounding box center [94, 291] width 4 height 15
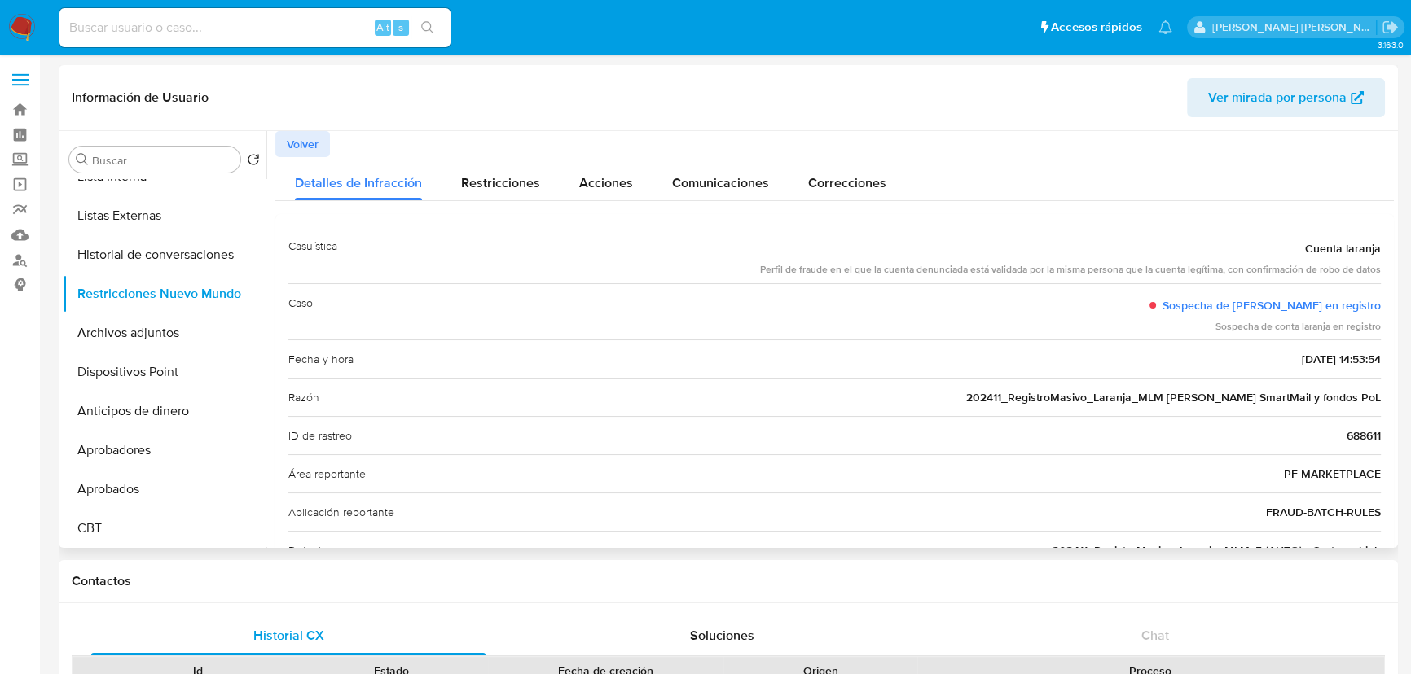
scroll to position [0, 0]
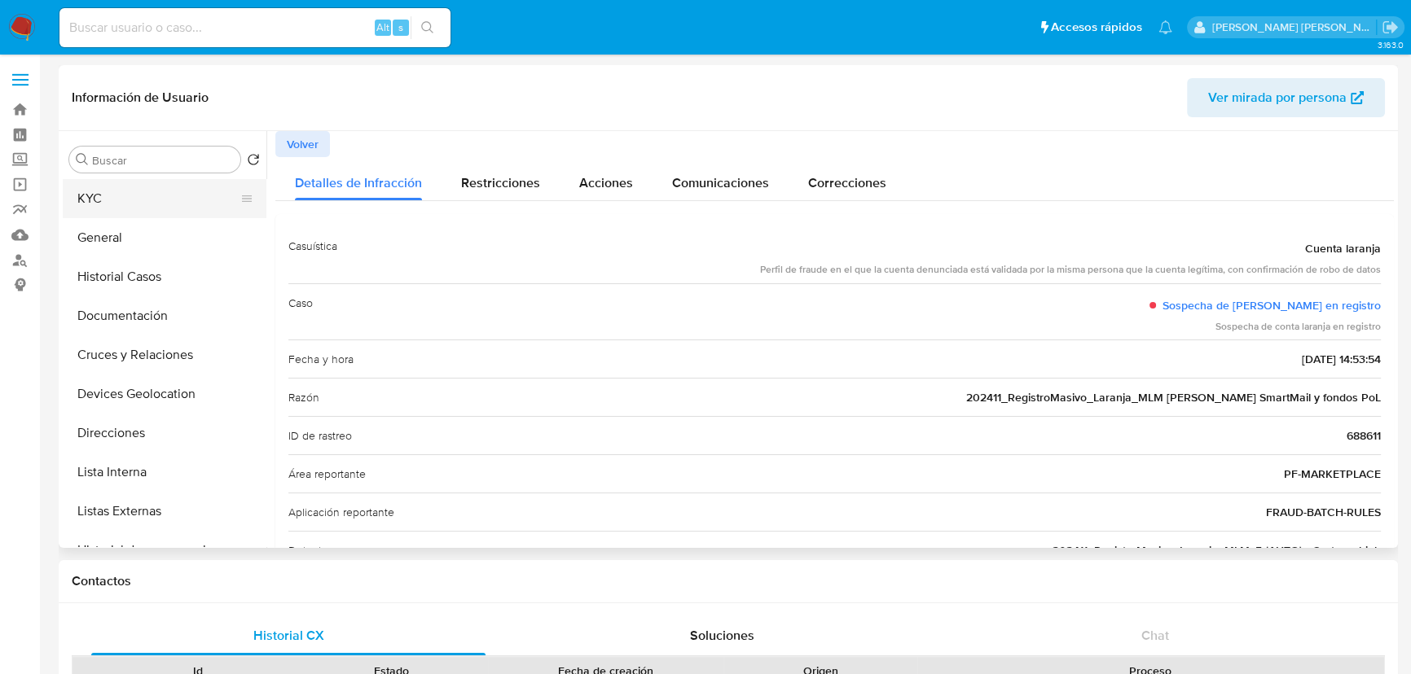
click at [126, 207] on button "KYC" at bounding box center [158, 198] width 191 height 39
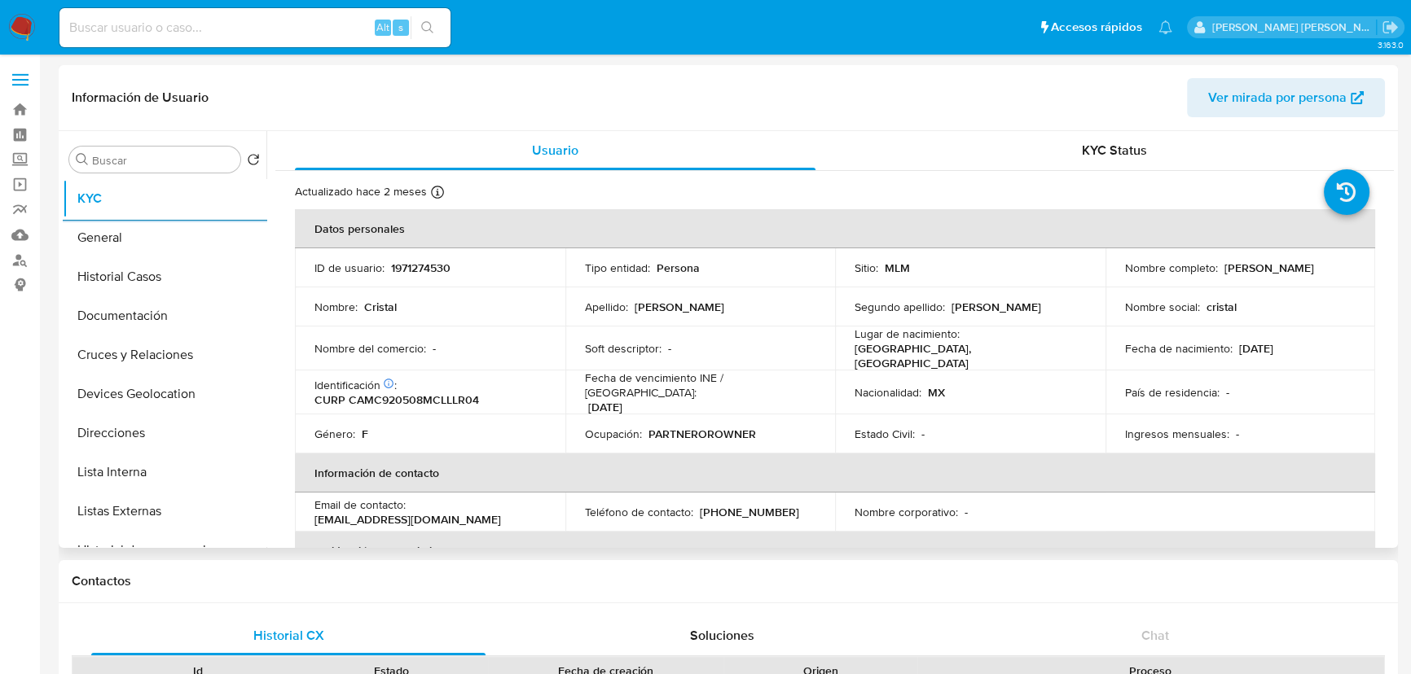
click at [415, 276] on td "ID de usuario : 1971274530" at bounding box center [430, 267] width 270 height 39
click at [419, 271] on p "1971274530" at bounding box center [420, 268] width 59 height 15
click at [429, 266] on p "1971274530" at bounding box center [420, 268] width 59 height 15
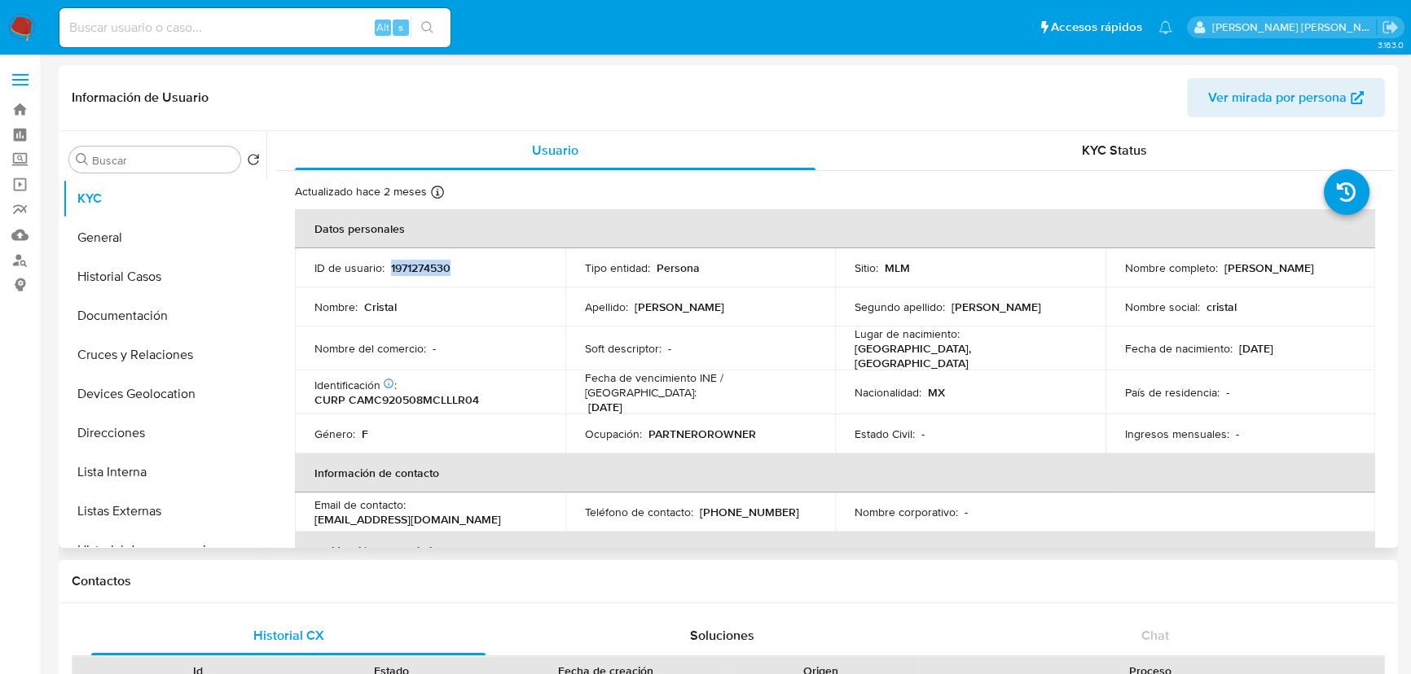
click at [429, 266] on p "1971274530" at bounding box center [420, 268] width 59 height 15
drag, startPoint x: 1228, startPoint y: 269, endPoint x: 1346, endPoint y: 269, distance: 117.3
click at [1346, 269] on div "Nombre completo : Cristal Calderon Molina" at bounding box center [1240, 268] width 231 height 15
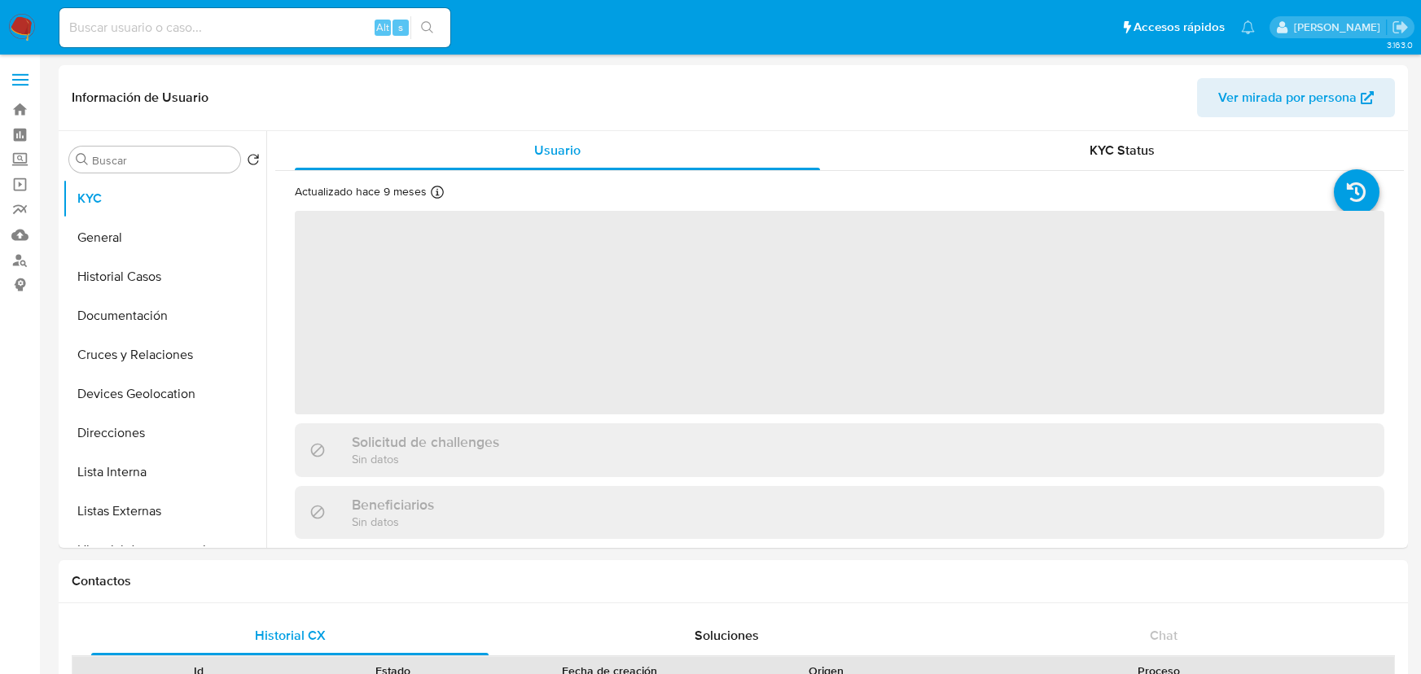
select select "10"
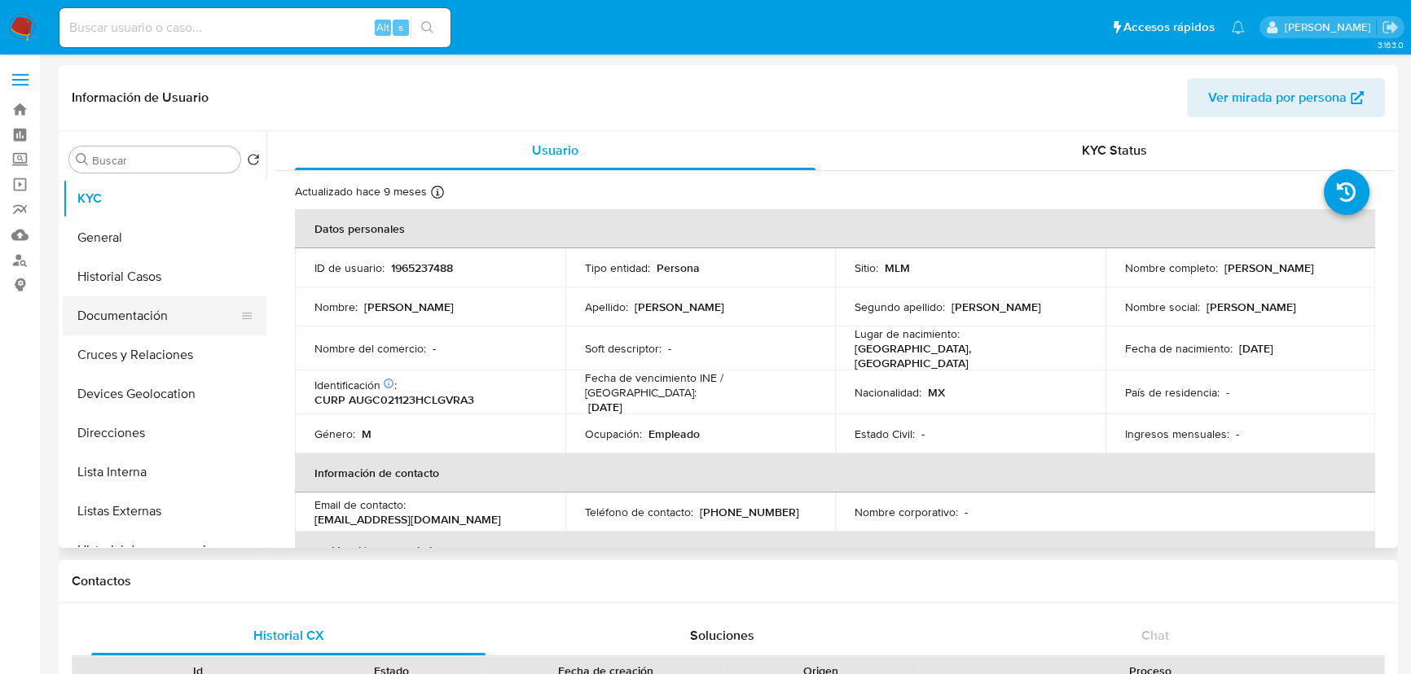
click at [149, 284] on button "Historial Casos" at bounding box center [165, 276] width 204 height 39
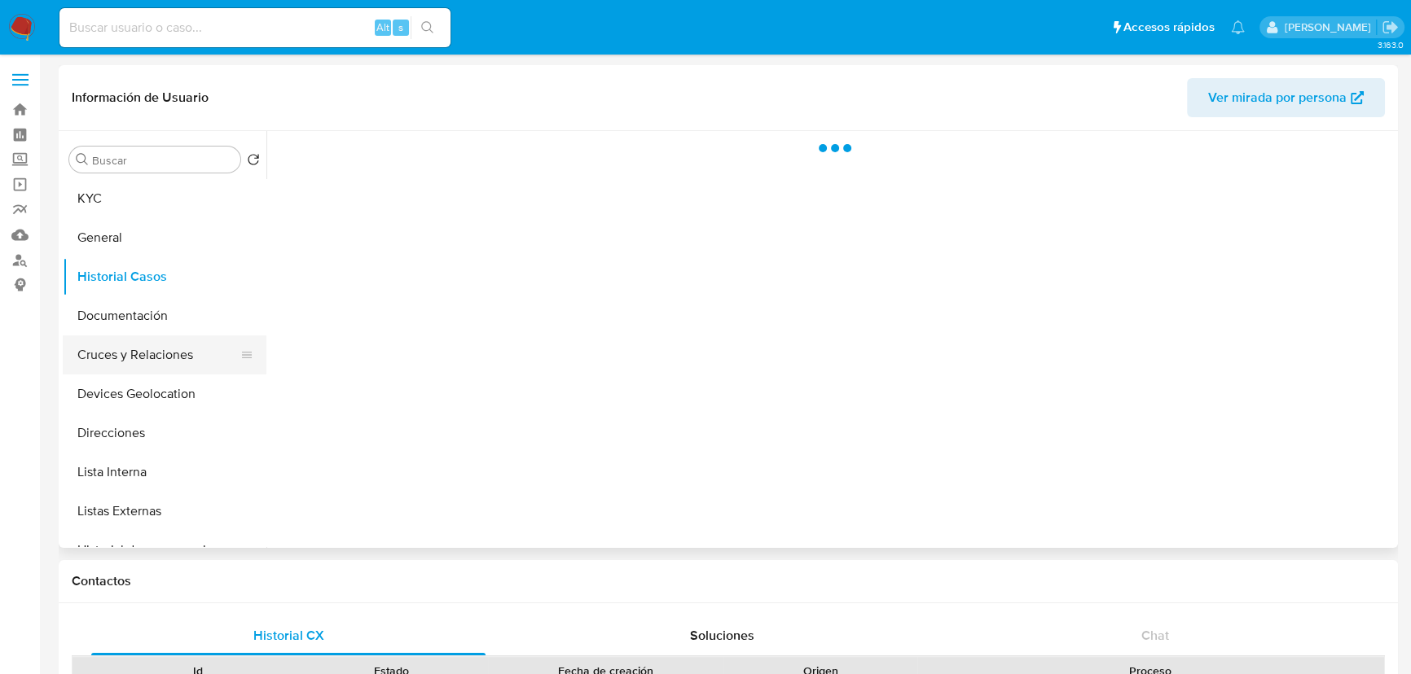
click at [143, 318] on button "Documentación" at bounding box center [165, 316] width 204 height 39
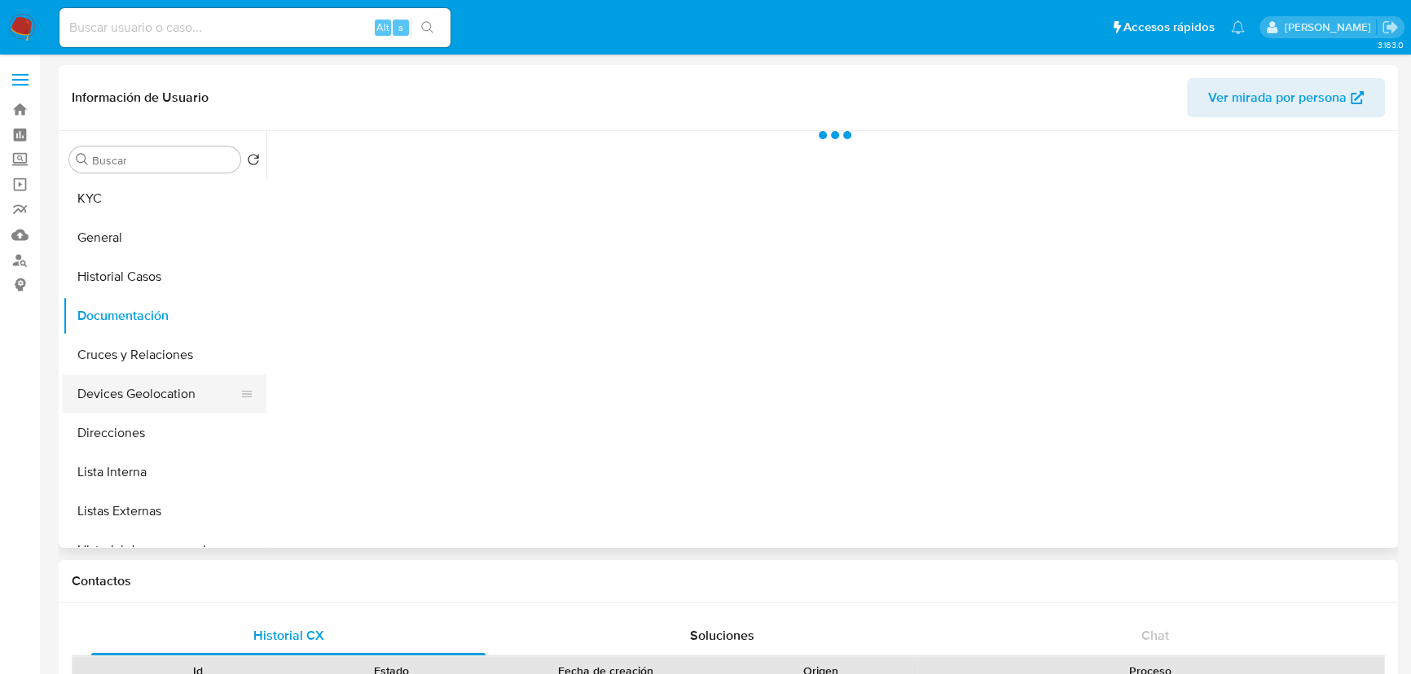
click at [142, 394] on button "Devices Geolocation" at bounding box center [158, 394] width 191 height 39
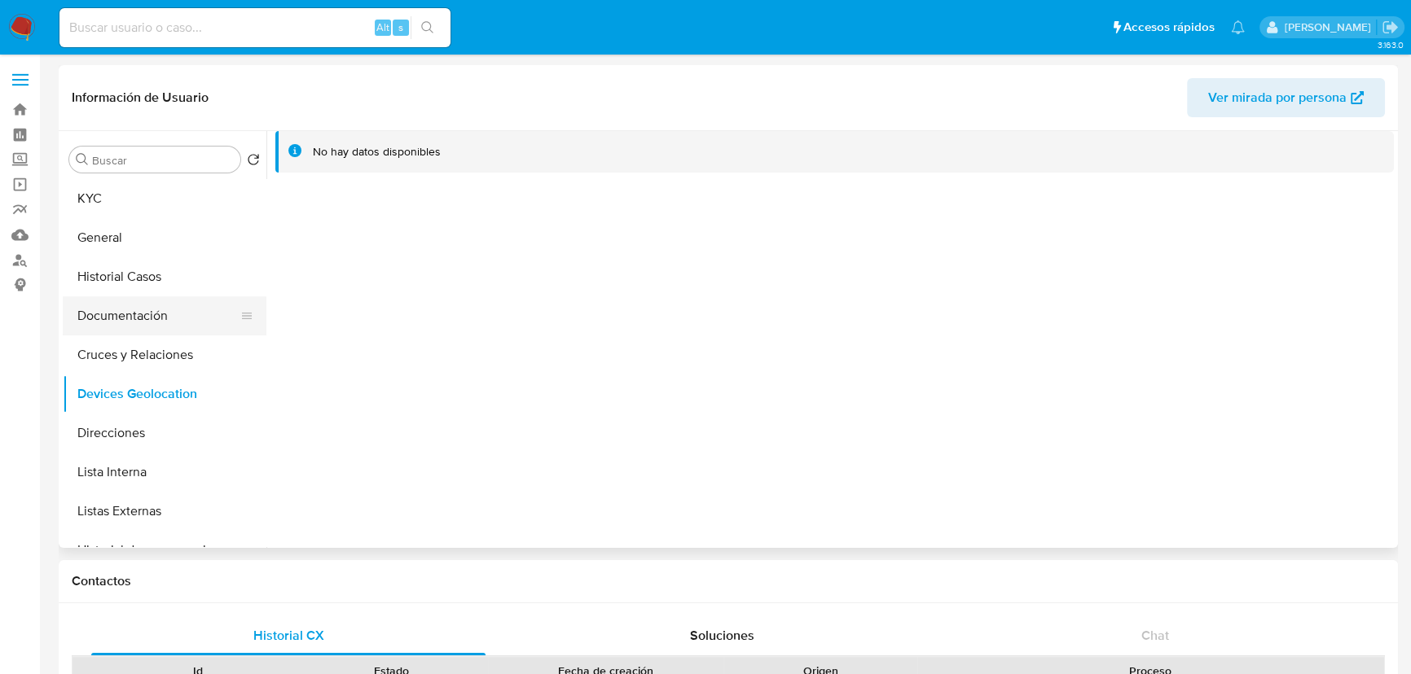
drag, startPoint x: 148, startPoint y: 312, endPoint x: 174, endPoint y: 311, distance: 25.3
click at [148, 311] on button "Documentación" at bounding box center [158, 316] width 191 height 39
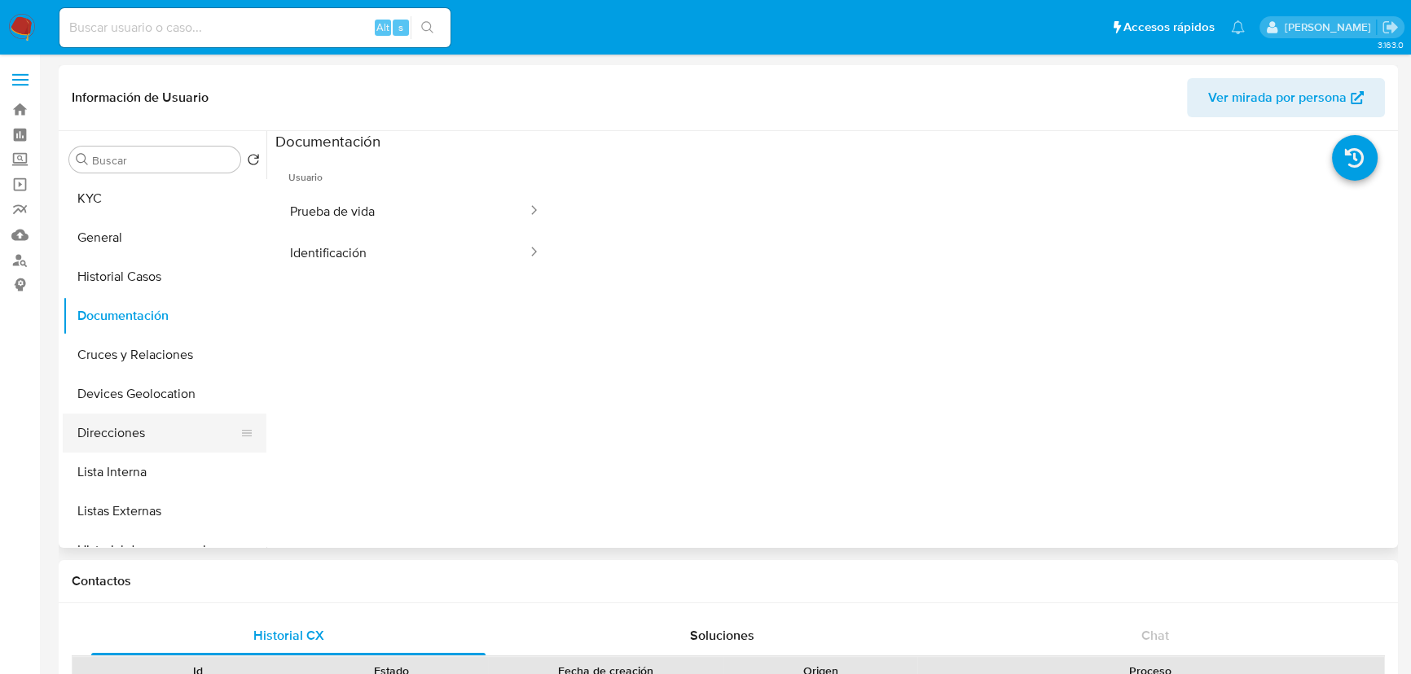
click at [163, 436] on button "Direcciones" at bounding box center [158, 433] width 191 height 39
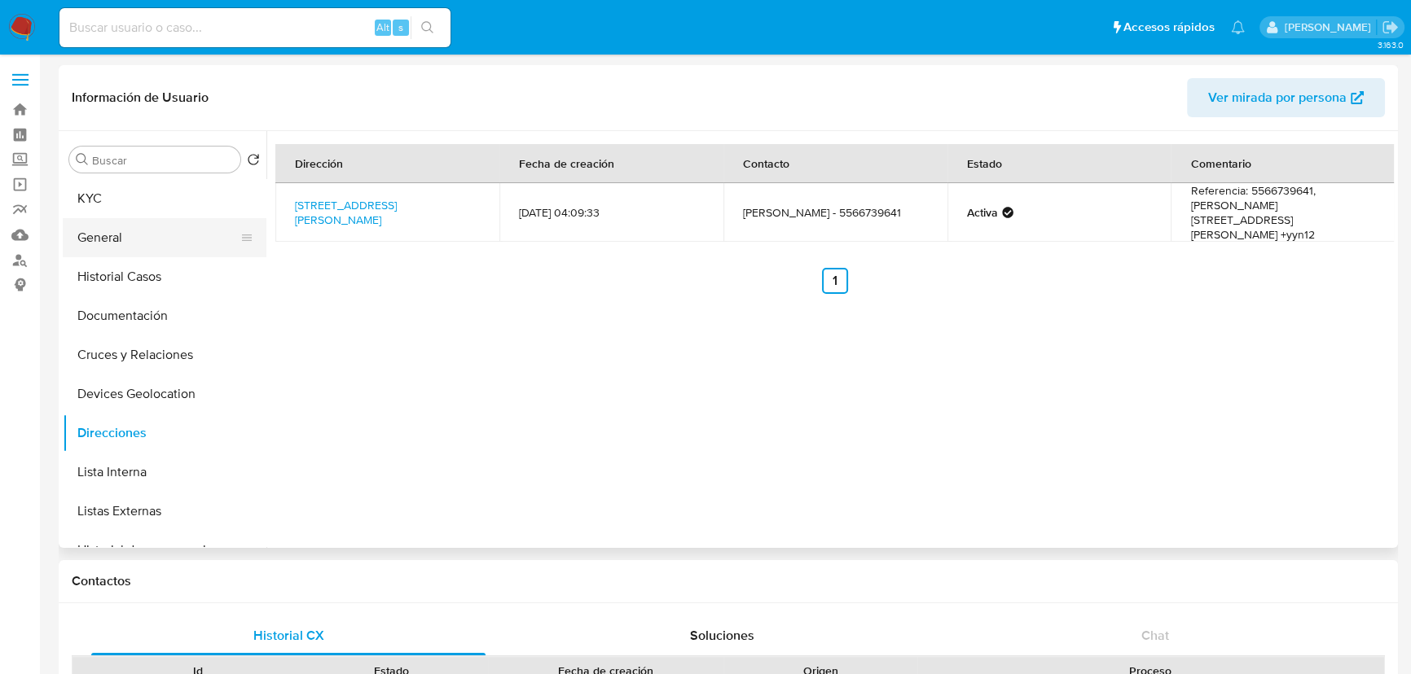
drag, startPoint x: 131, startPoint y: 211, endPoint x: 200, endPoint y: 218, distance: 68.8
click at [131, 211] on button "KYC" at bounding box center [165, 198] width 204 height 39
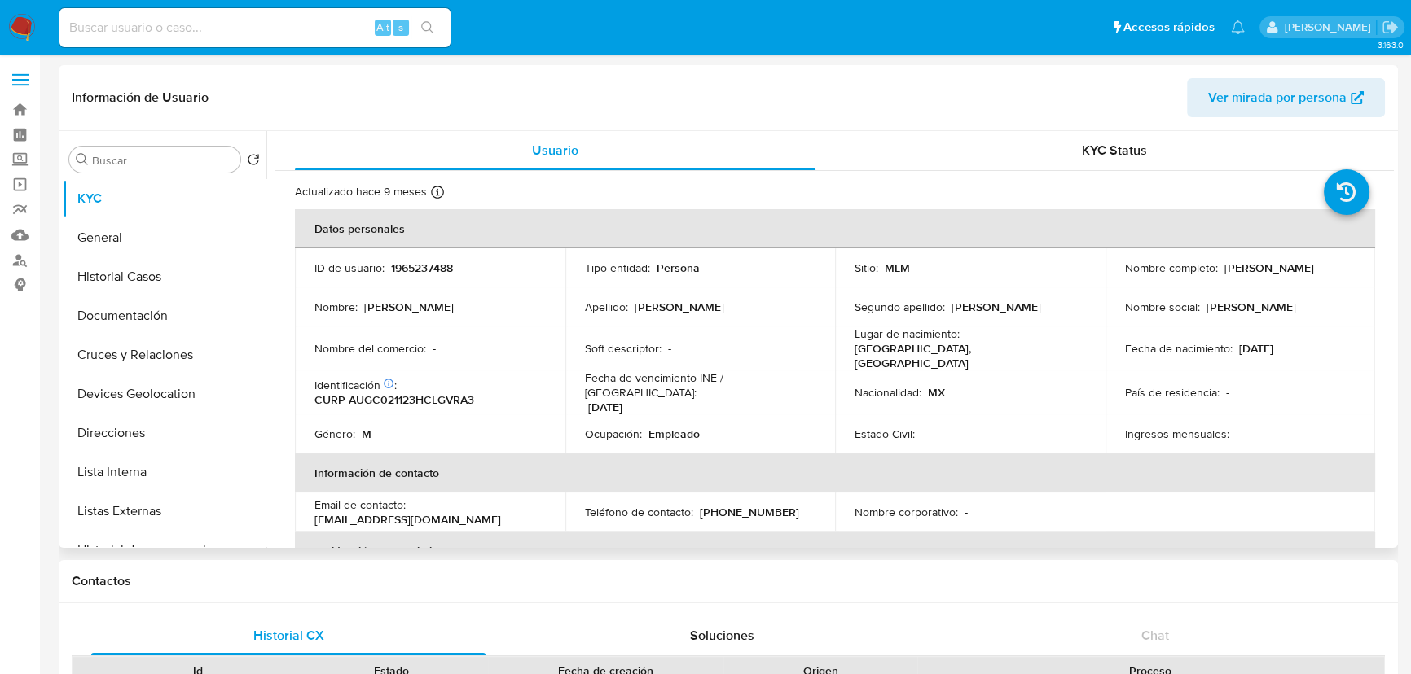
click at [410, 269] on p "1965237488" at bounding box center [422, 268] width 62 height 15
copy p "1965237488"
drag, startPoint x: 1120, startPoint y: 276, endPoint x: 1323, endPoint y: 277, distance: 202.8
click at [1323, 275] on div "Nombre completo : Cristopher Alberto Aguiñaga Guevara" at bounding box center [1240, 268] width 231 height 15
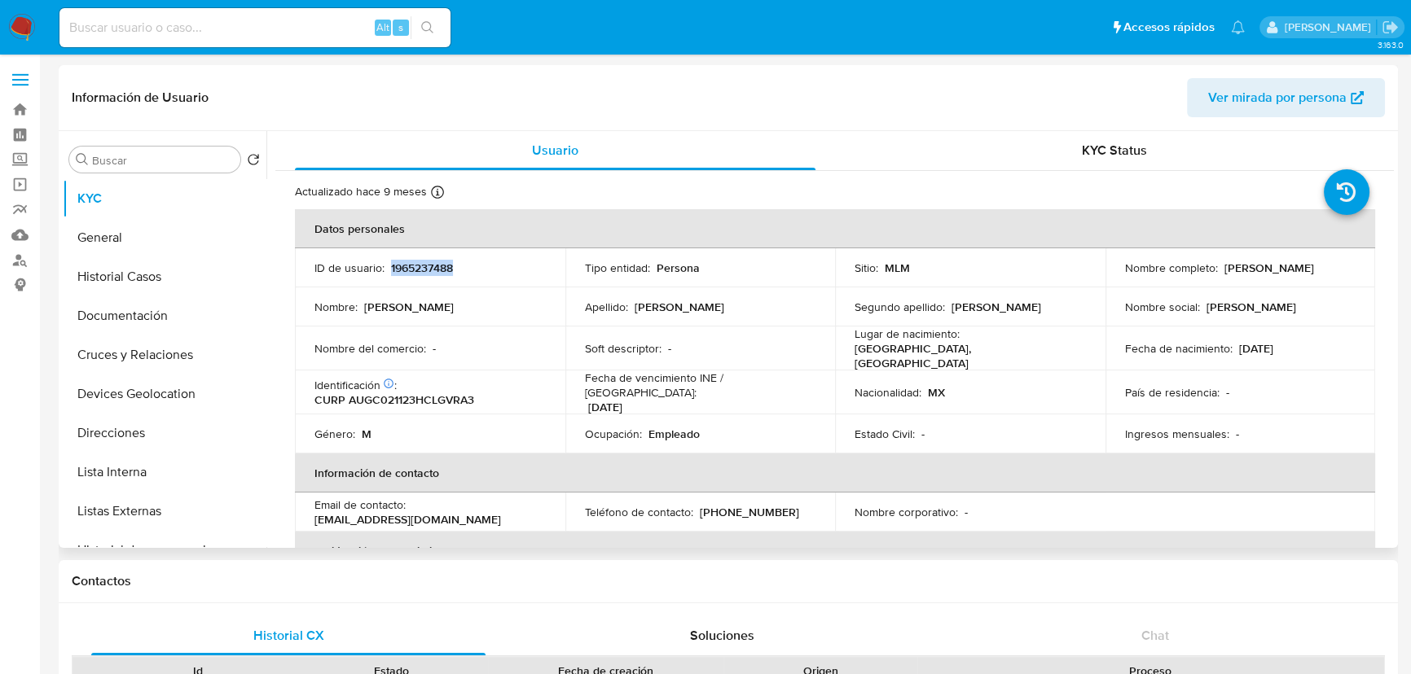
copy p "Cristopher Alberto Aguiñaga Guevara"
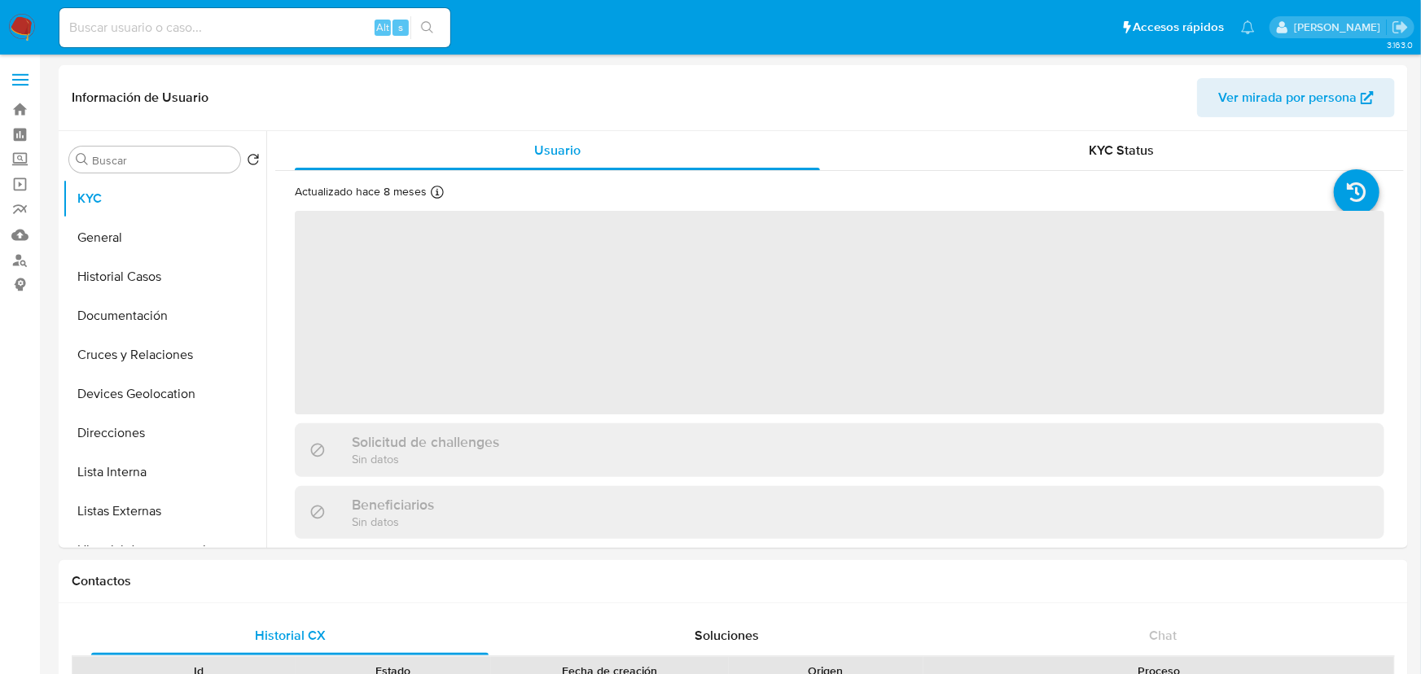
select select "10"
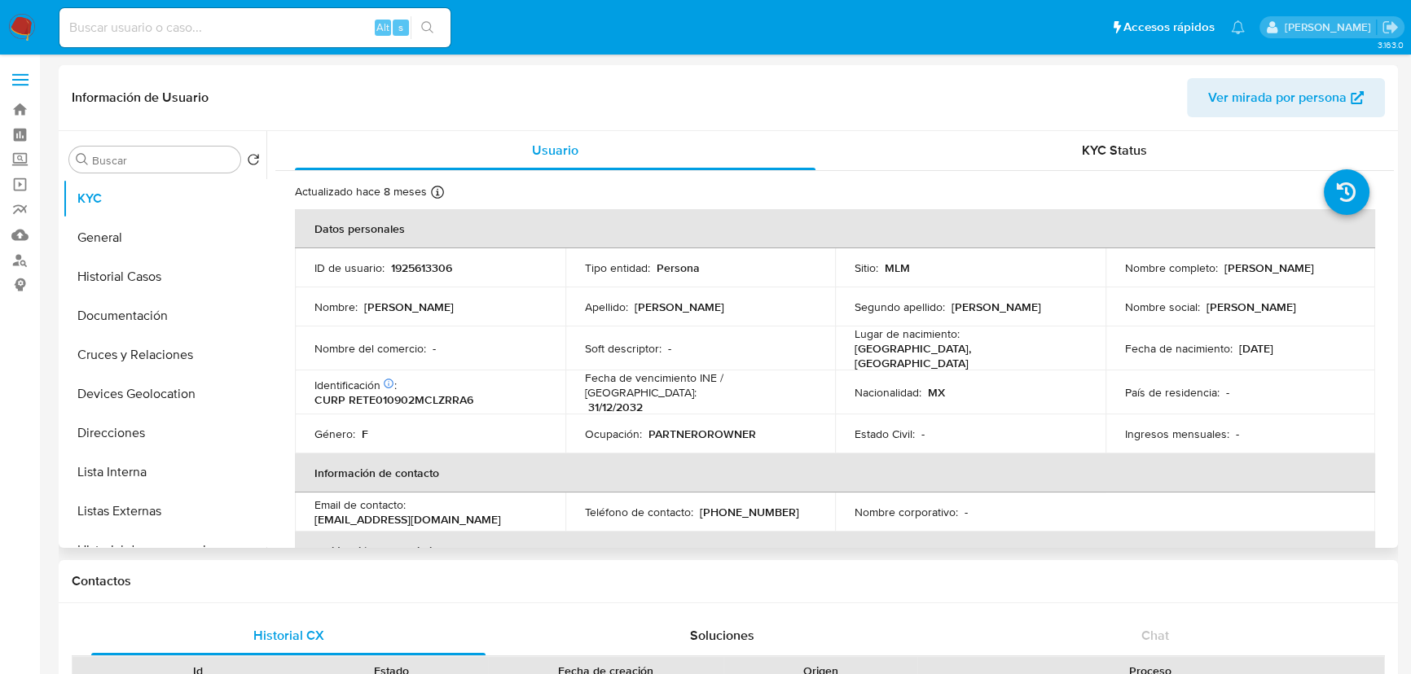
click at [423, 266] on p "1925613306" at bounding box center [421, 268] width 61 height 15
click at [423, 268] on p "1925613306" at bounding box center [421, 268] width 61 height 15
copy p "1925613306"
drag, startPoint x: 1119, startPoint y: 279, endPoint x: 1256, endPoint y: 279, distance: 136.9
click at [1256, 275] on div "Nombre completo : Erika Janeth Reza Torres" at bounding box center [1240, 268] width 231 height 15
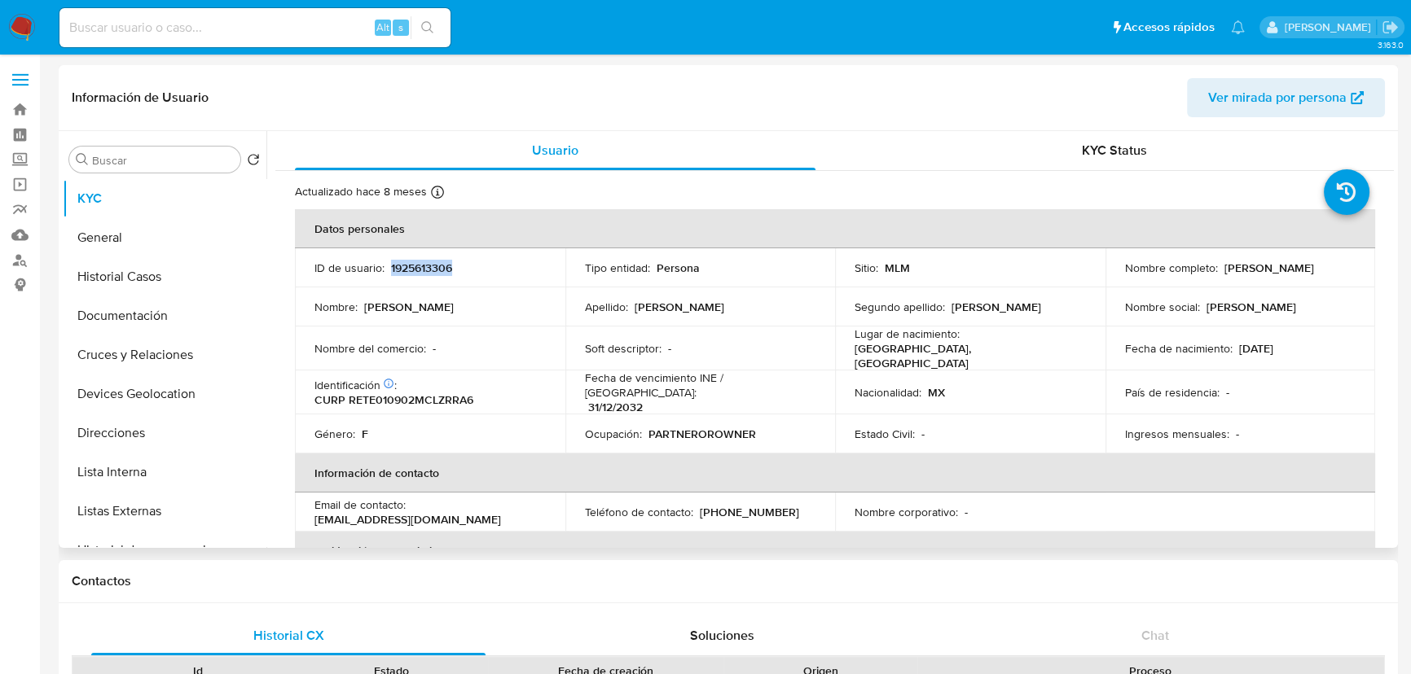
copy p "Erika Janeth Reza Torres"
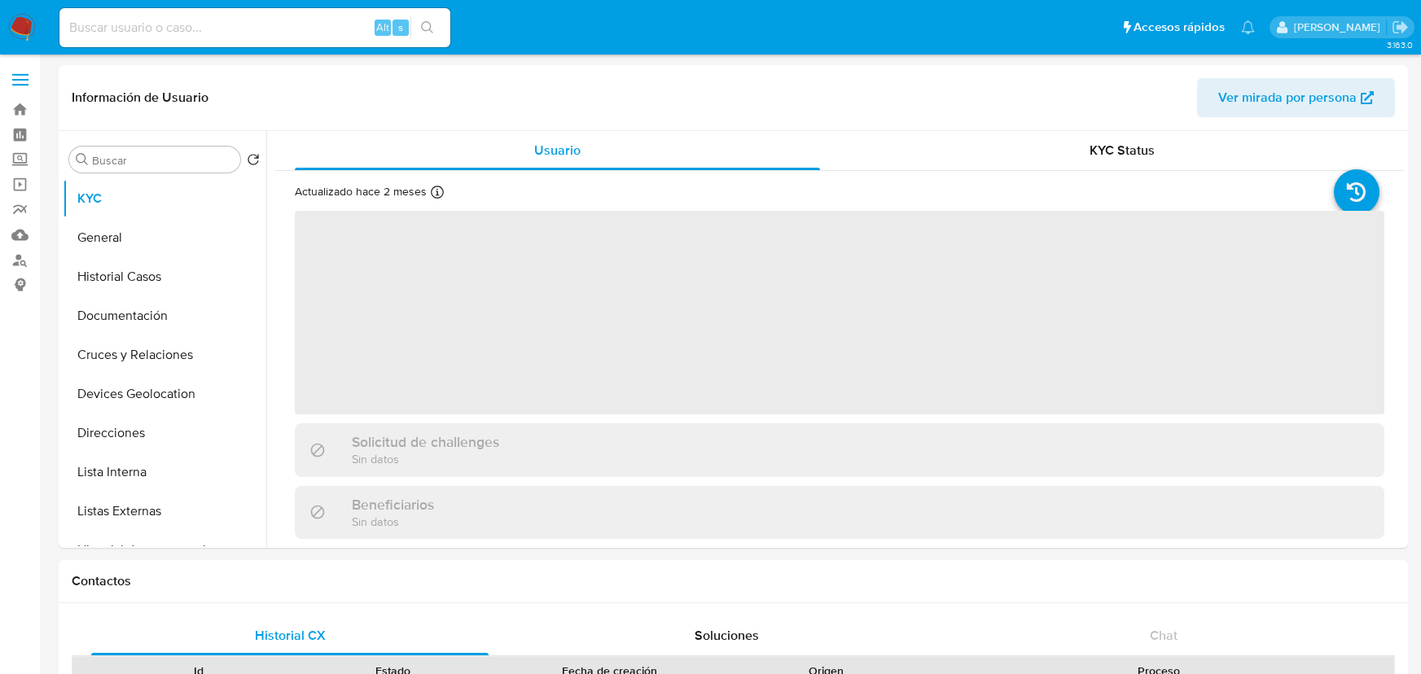
select select "10"
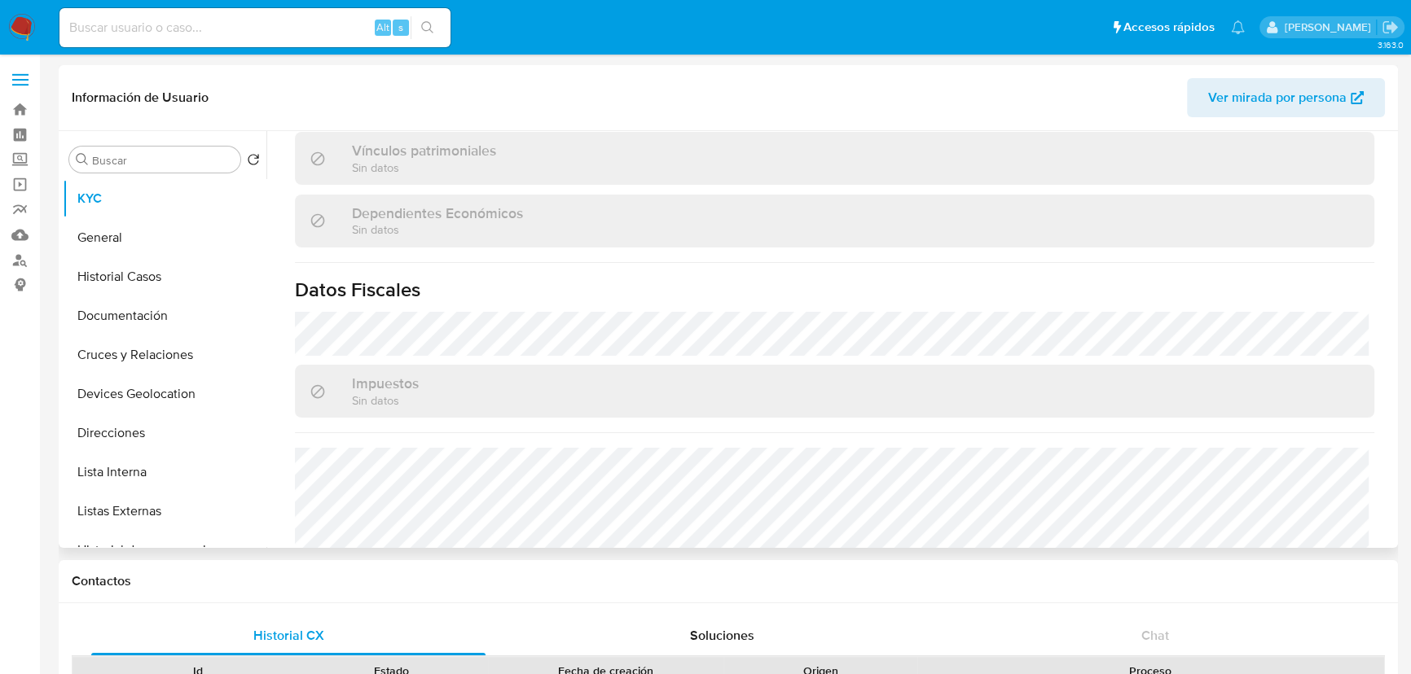
scroll to position [1023, 0]
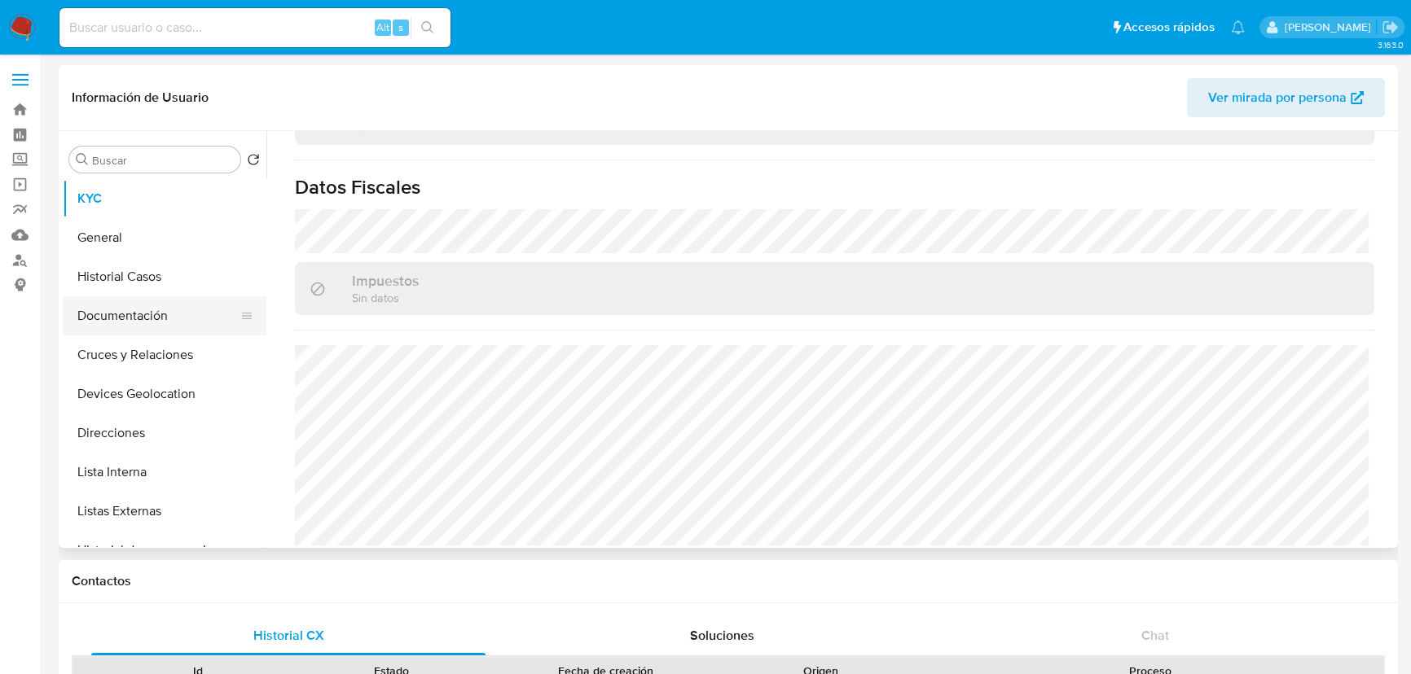
drag, startPoint x: 115, startPoint y: 327, endPoint x: 124, endPoint y: 331, distance: 9.8
click at [116, 325] on button "Documentación" at bounding box center [158, 316] width 191 height 39
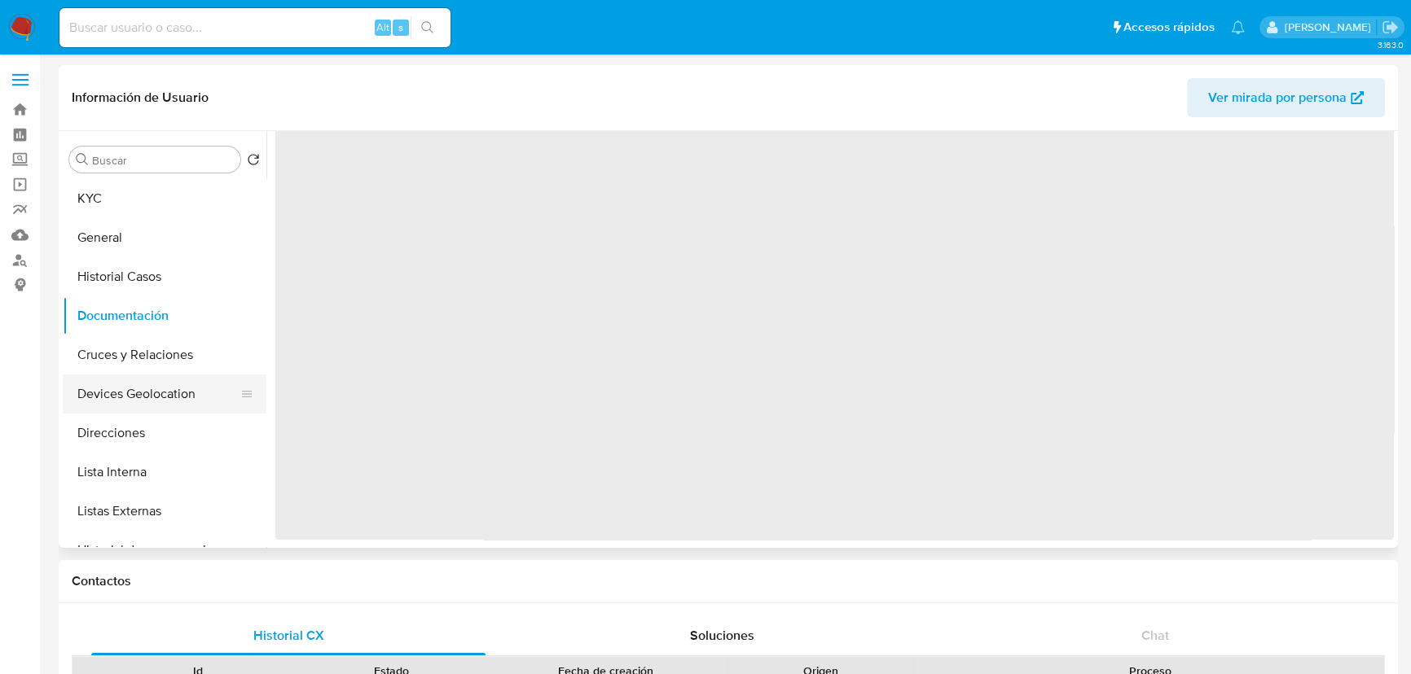
scroll to position [0, 0]
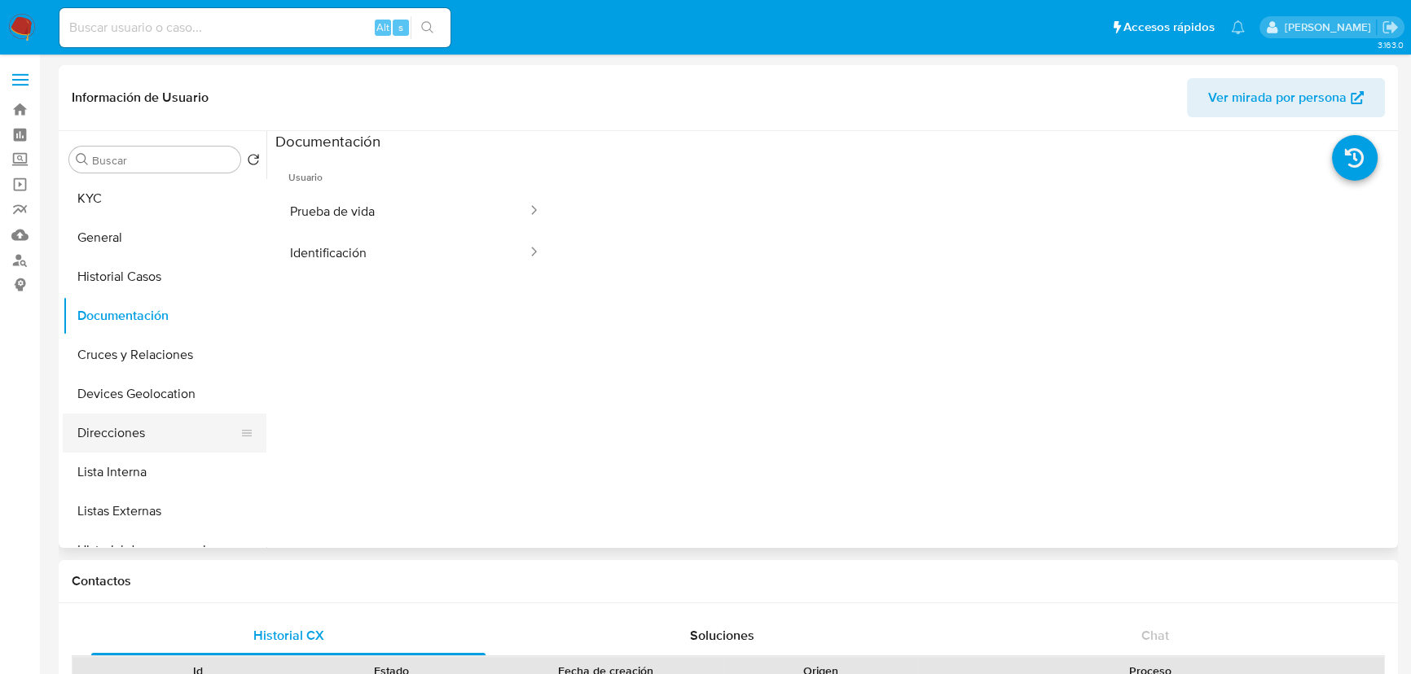
click at [153, 442] on button "Direcciones" at bounding box center [158, 433] width 191 height 39
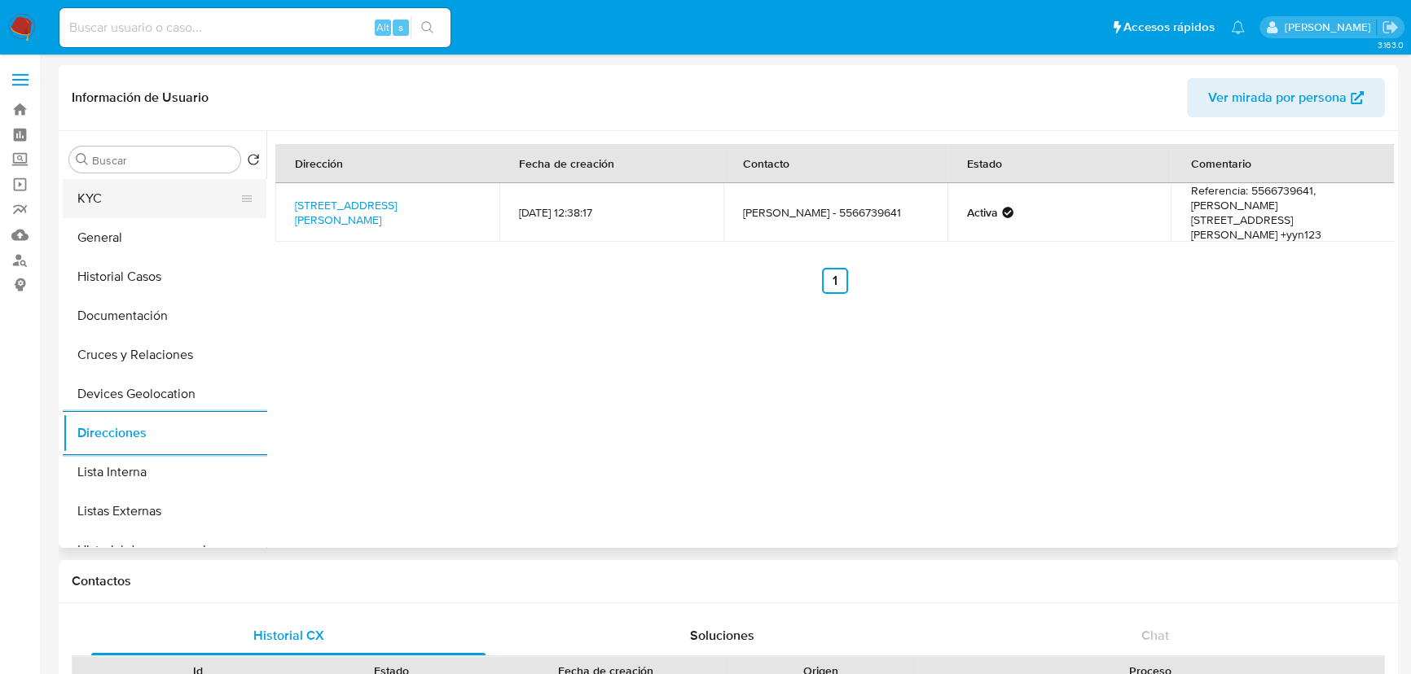
drag, startPoint x: 133, startPoint y: 213, endPoint x: 161, endPoint y: 212, distance: 28.5
click at [133, 213] on button "KYC" at bounding box center [158, 198] width 191 height 39
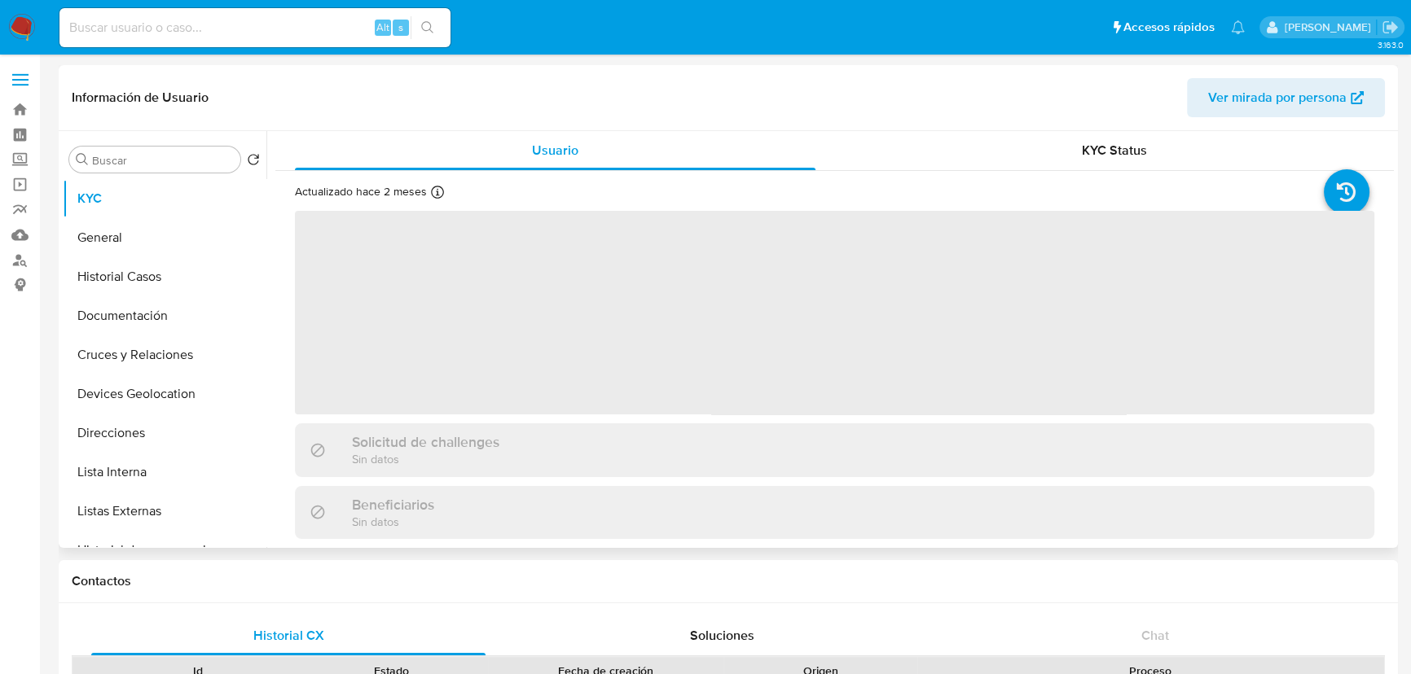
drag, startPoint x: 1161, startPoint y: 285, endPoint x: 1228, endPoint y: 280, distance: 67.8
click at [1162, 285] on span "‌" at bounding box center [834, 313] width 1079 height 204
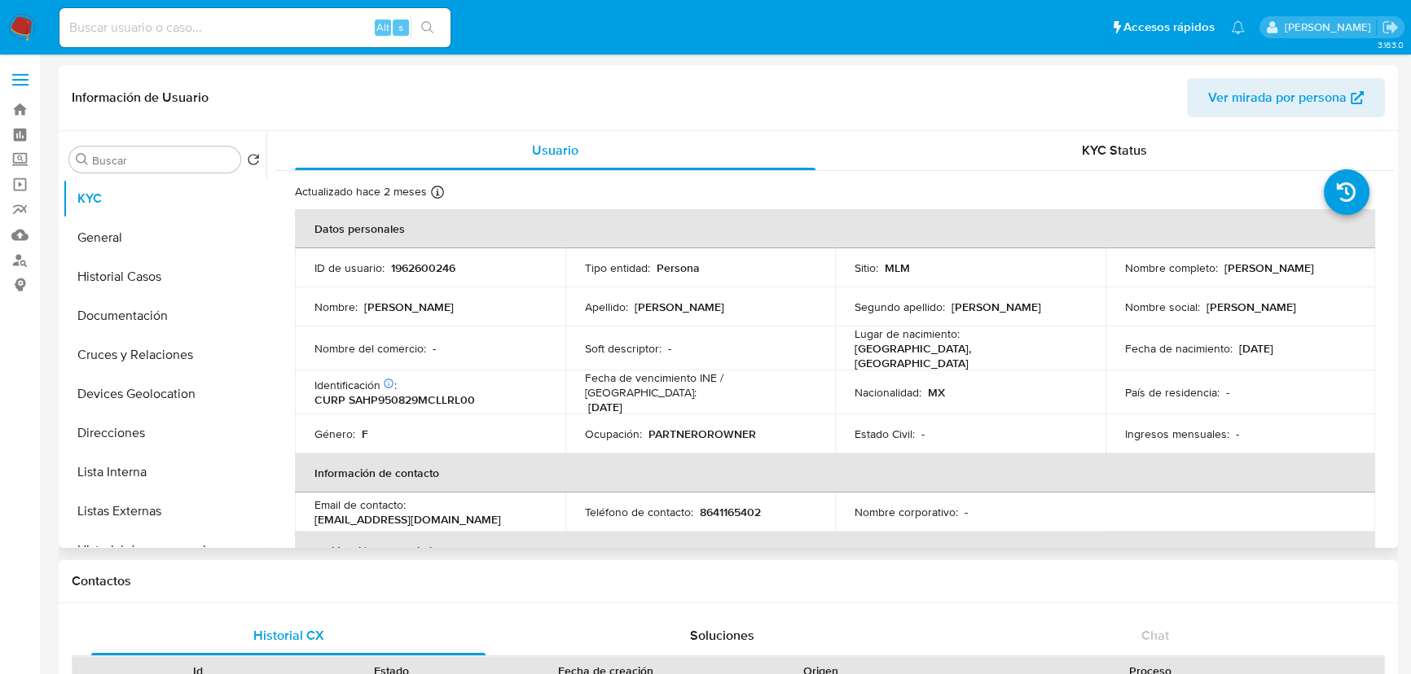
click at [424, 273] on p "1962600246" at bounding box center [423, 268] width 64 height 15
copy p "1962600246"
drag, startPoint x: 1123, startPoint y: 278, endPoint x: 1312, endPoint y: 279, distance: 189.0
click at [1312, 275] on div "Nombre completo : [PERSON_NAME]" at bounding box center [1240, 268] width 231 height 15
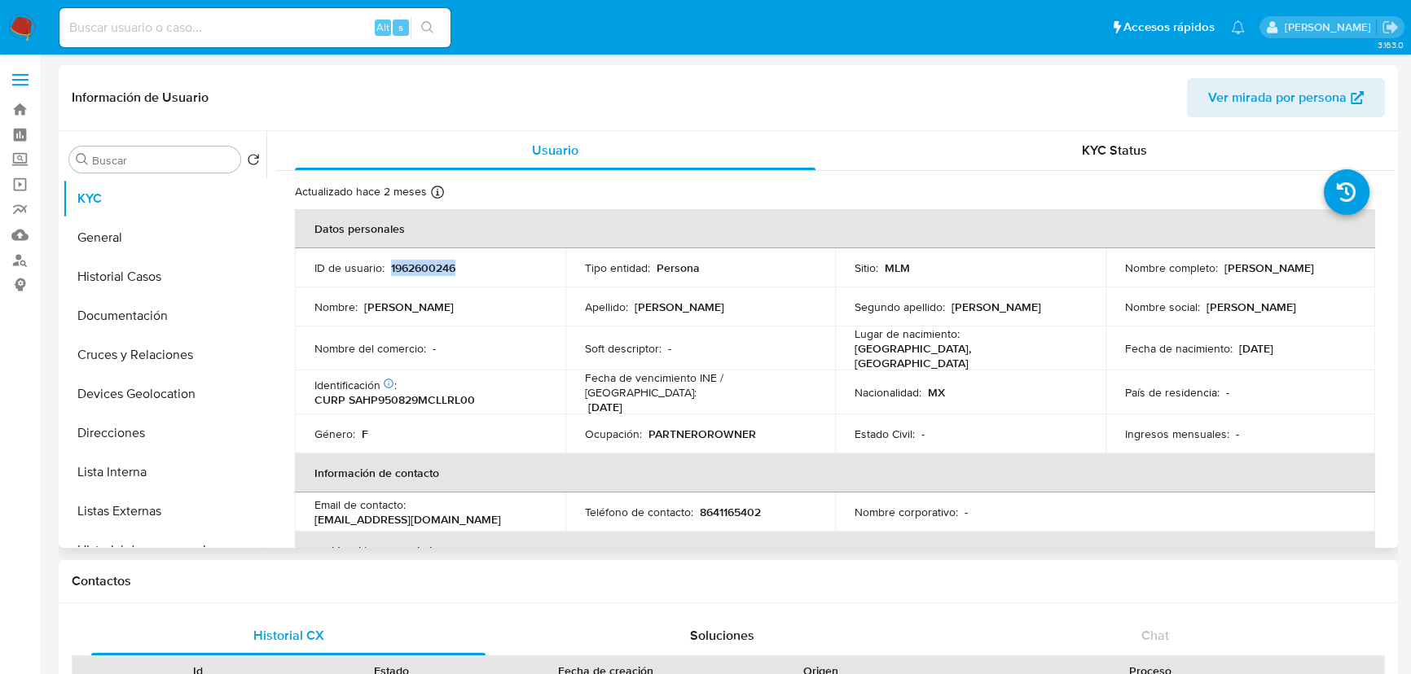
copy p "[PERSON_NAME]"
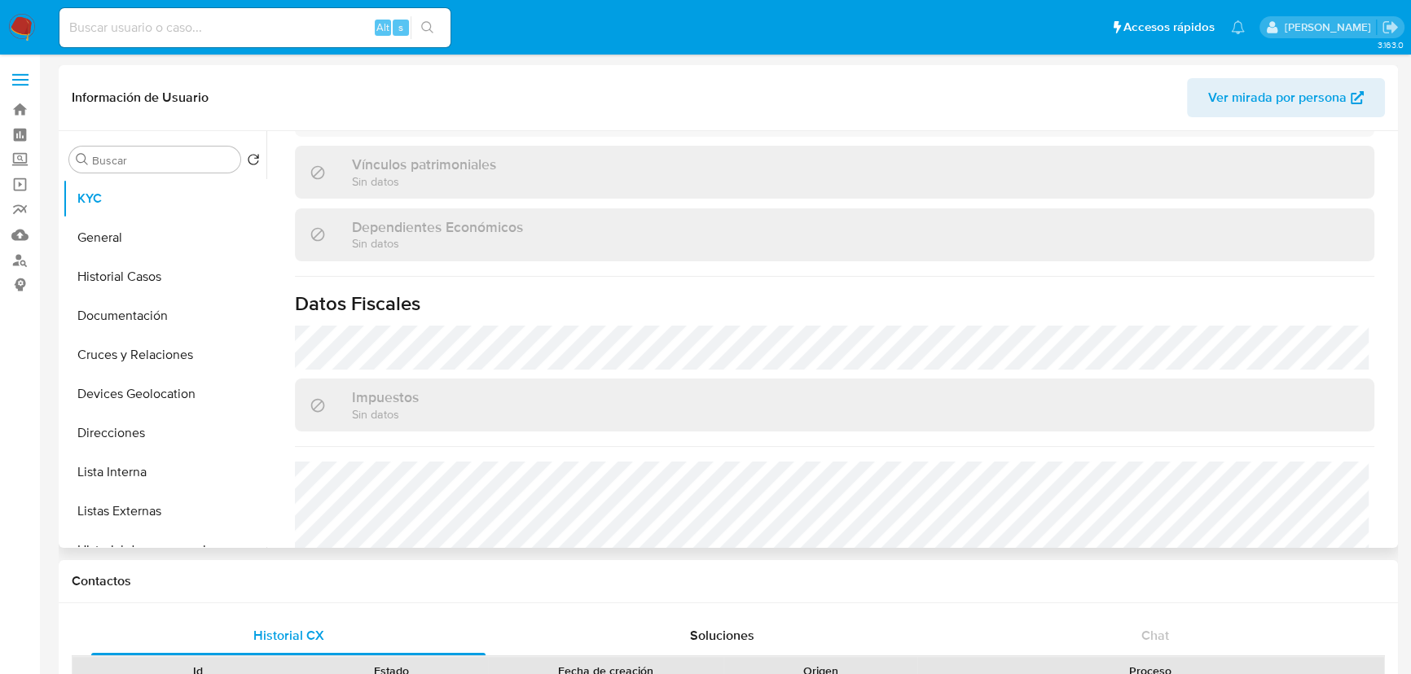
scroll to position [1023, 0]
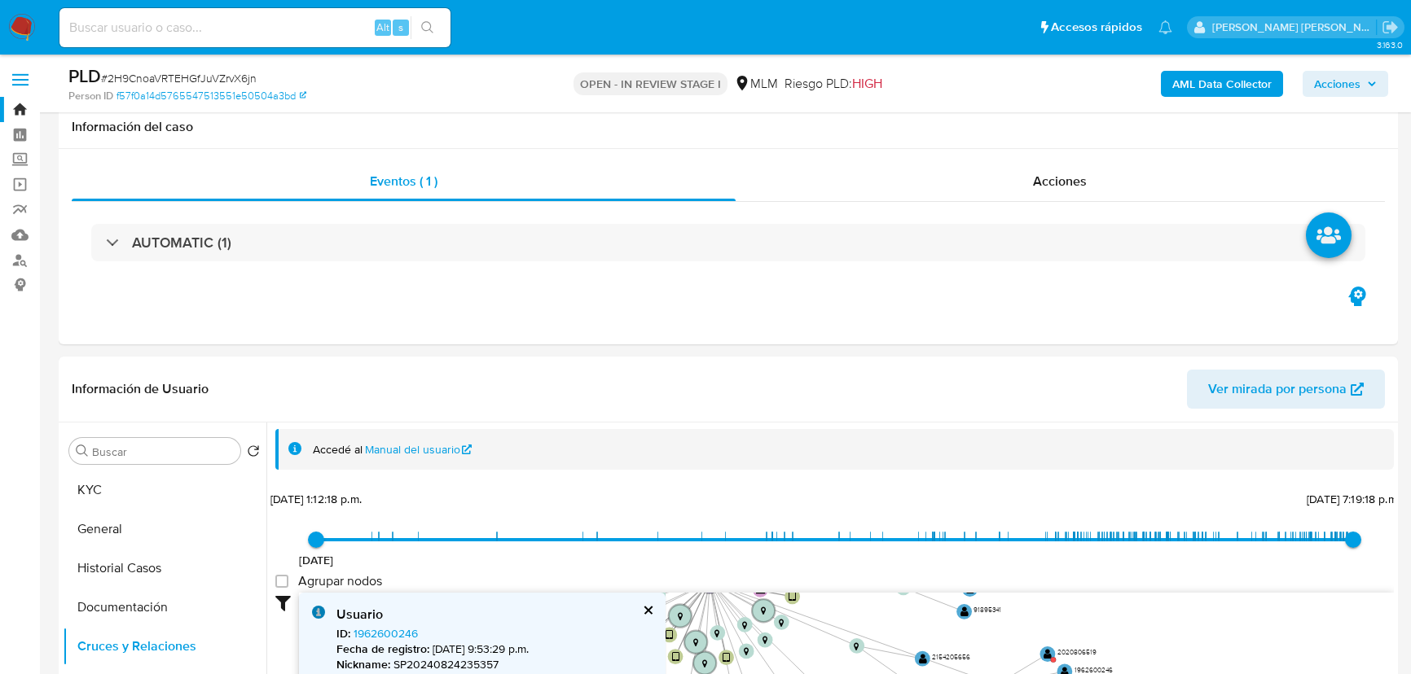
select select "10"
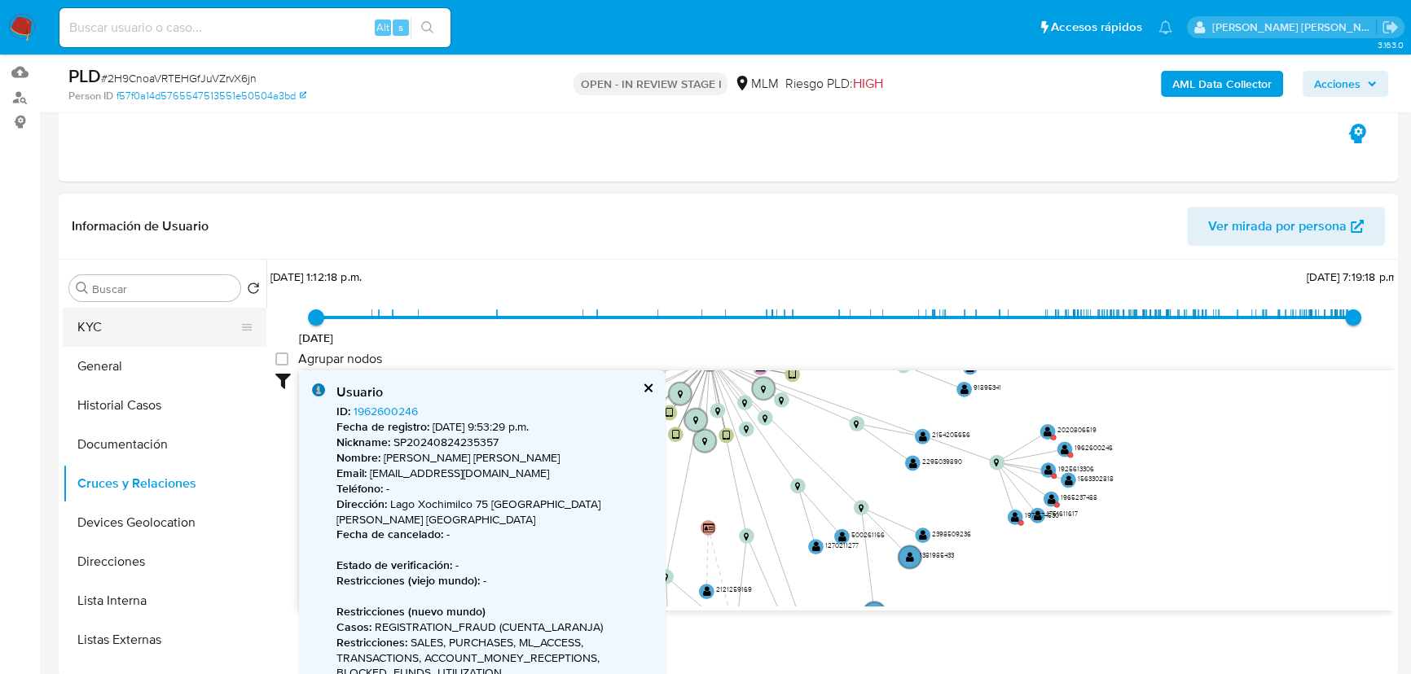
click at [119, 334] on button "KYC" at bounding box center [158, 327] width 191 height 39
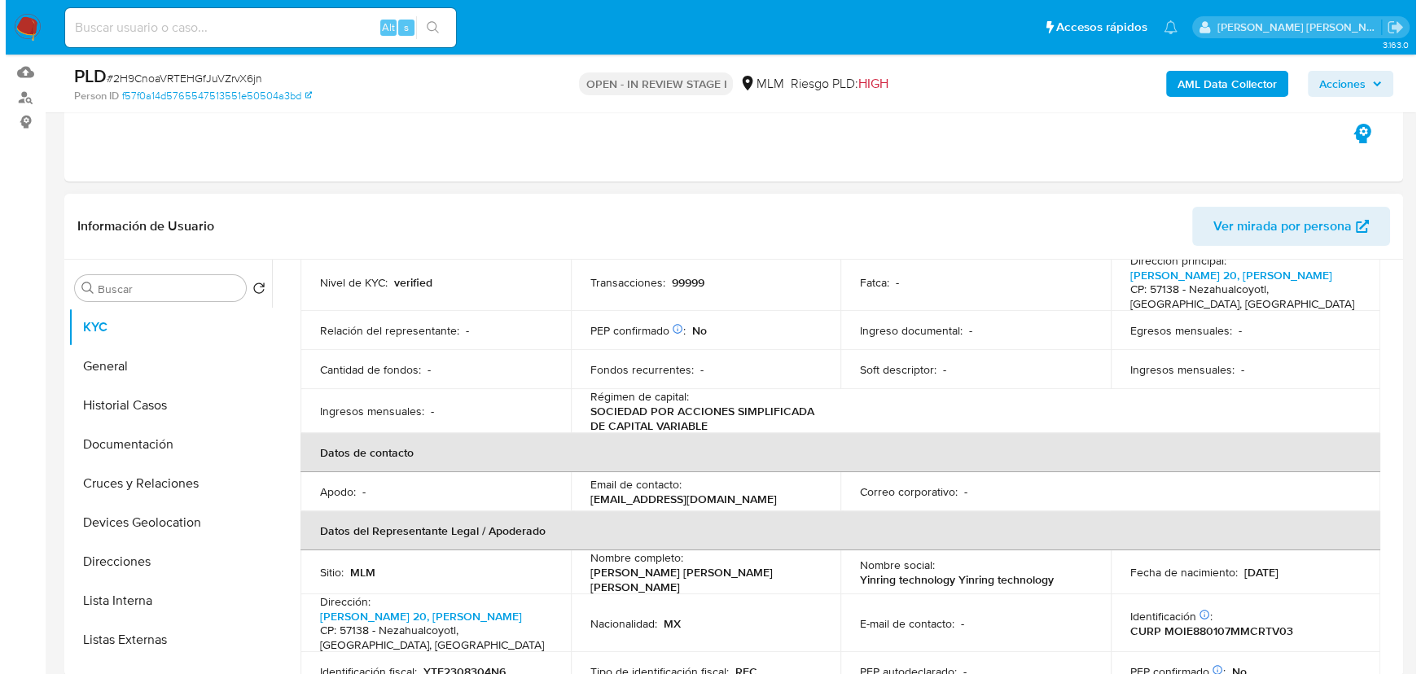
scroll to position [296, 0]
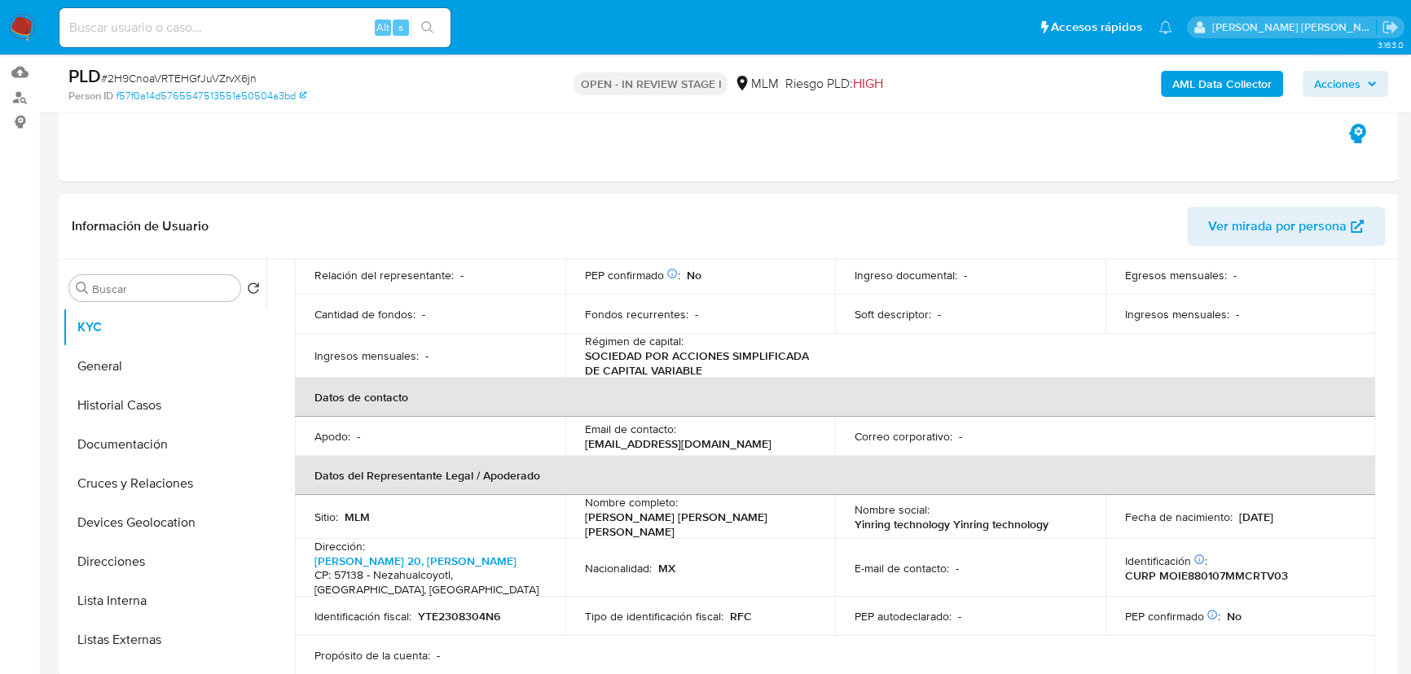
click at [1264, 216] on span "Ver mirada por persona" at bounding box center [1277, 226] width 138 height 39
click at [1215, 77] on b "AML Data Collector" at bounding box center [1221, 84] width 99 height 26
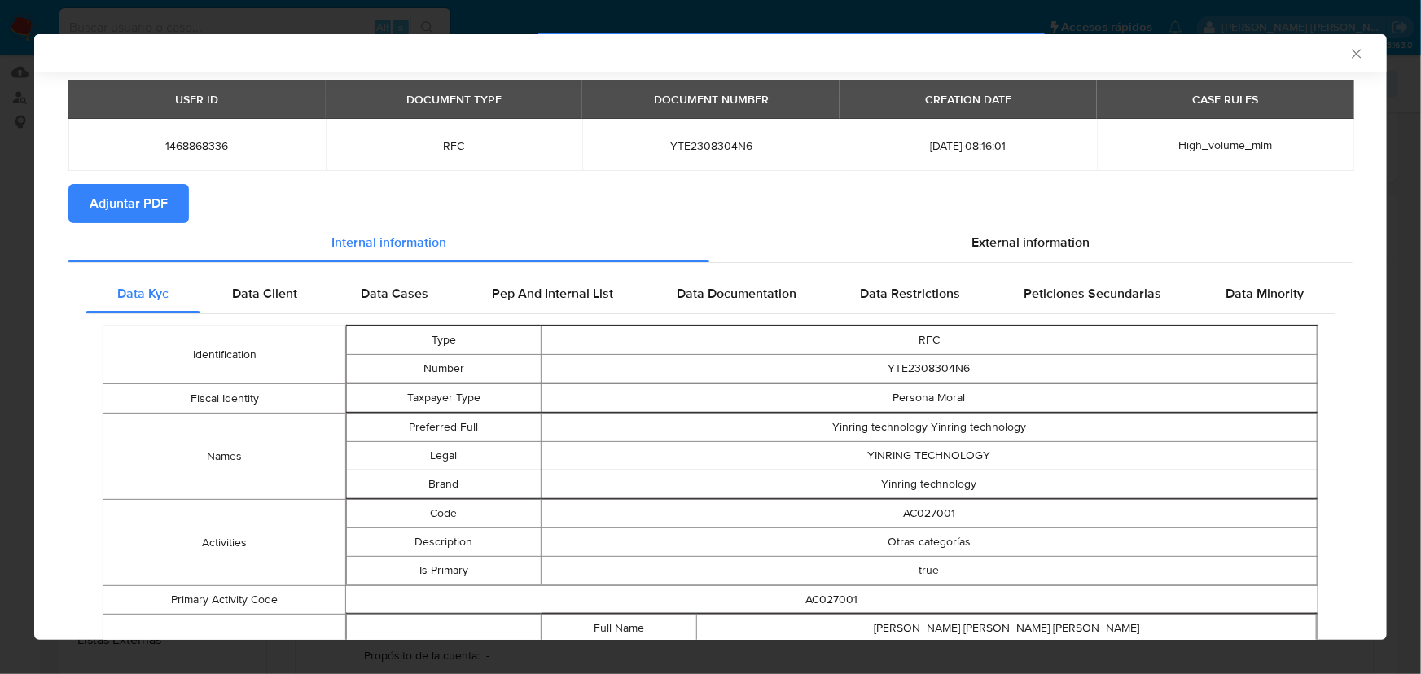
scroll to position [145, 0]
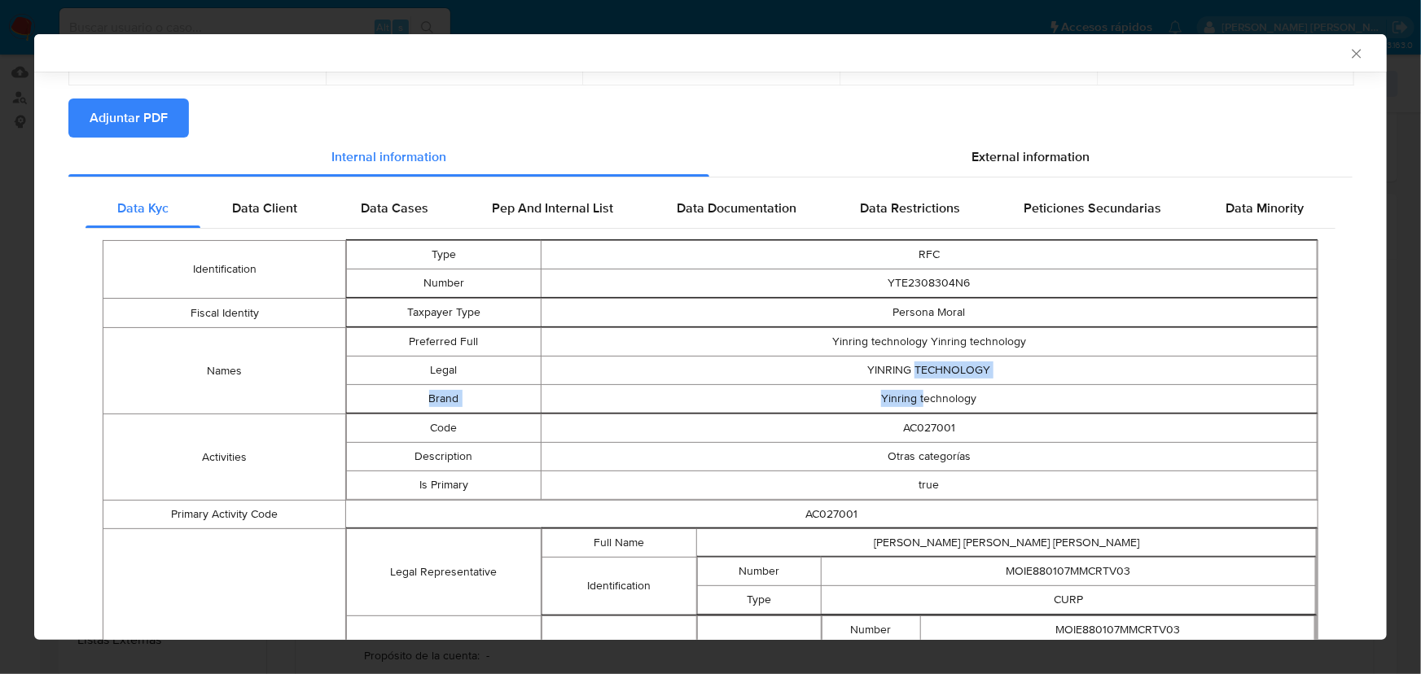
drag, startPoint x: 910, startPoint y: 369, endPoint x: 921, endPoint y: 391, distance: 24.4
click at [921, 391] on tbody "Preferred Full Yinring technology Yinring technology Legal YINRING TECHNOLOGY B…" at bounding box center [832, 370] width 971 height 86
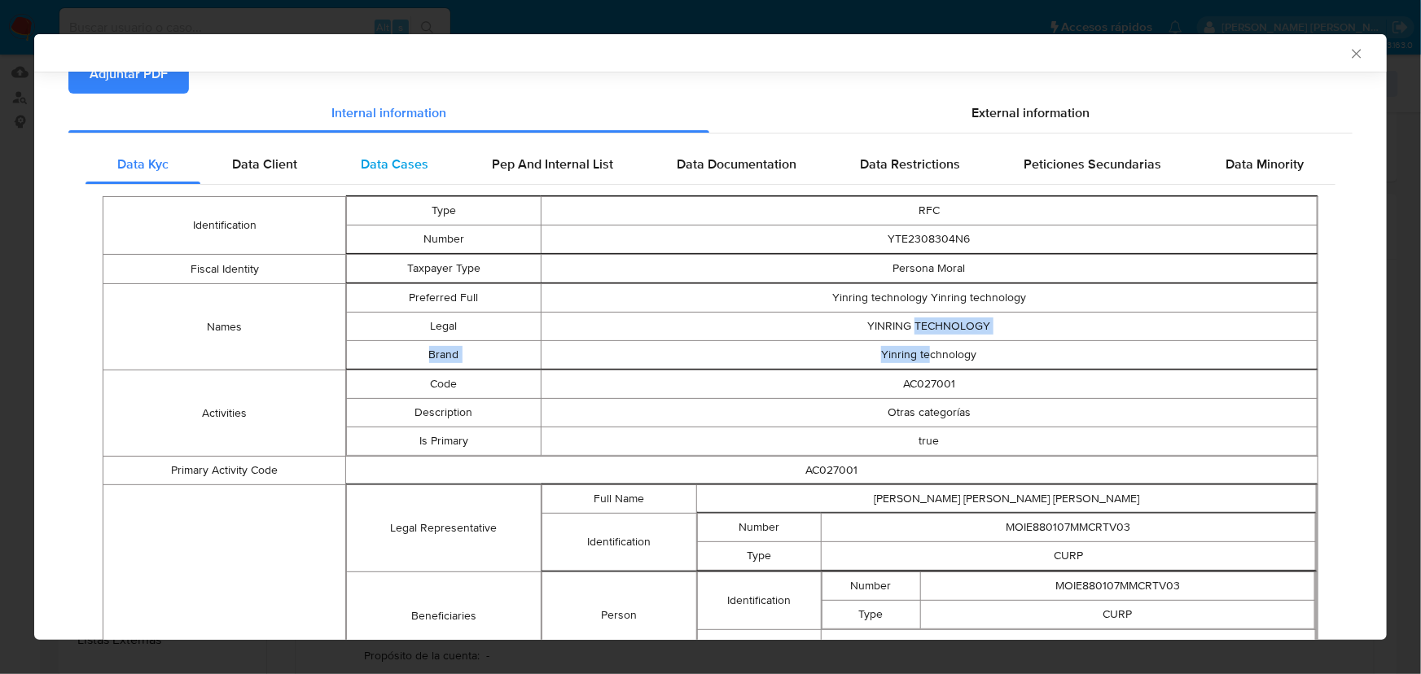
scroll to position [120, 0]
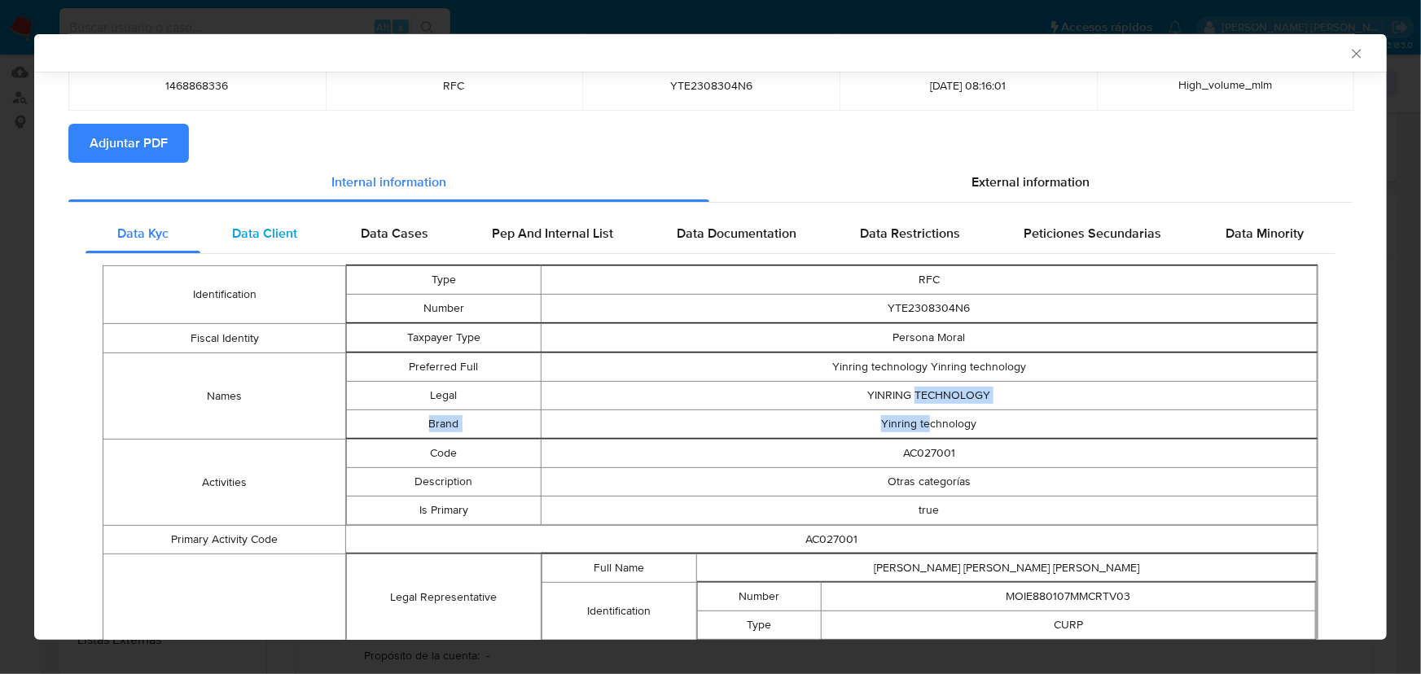
drag, startPoint x: 270, startPoint y: 232, endPoint x: 284, endPoint y: 230, distance: 14.9
click at [273, 231] on span "Data Client" at bounding box center [264, 233] width 65 height 19
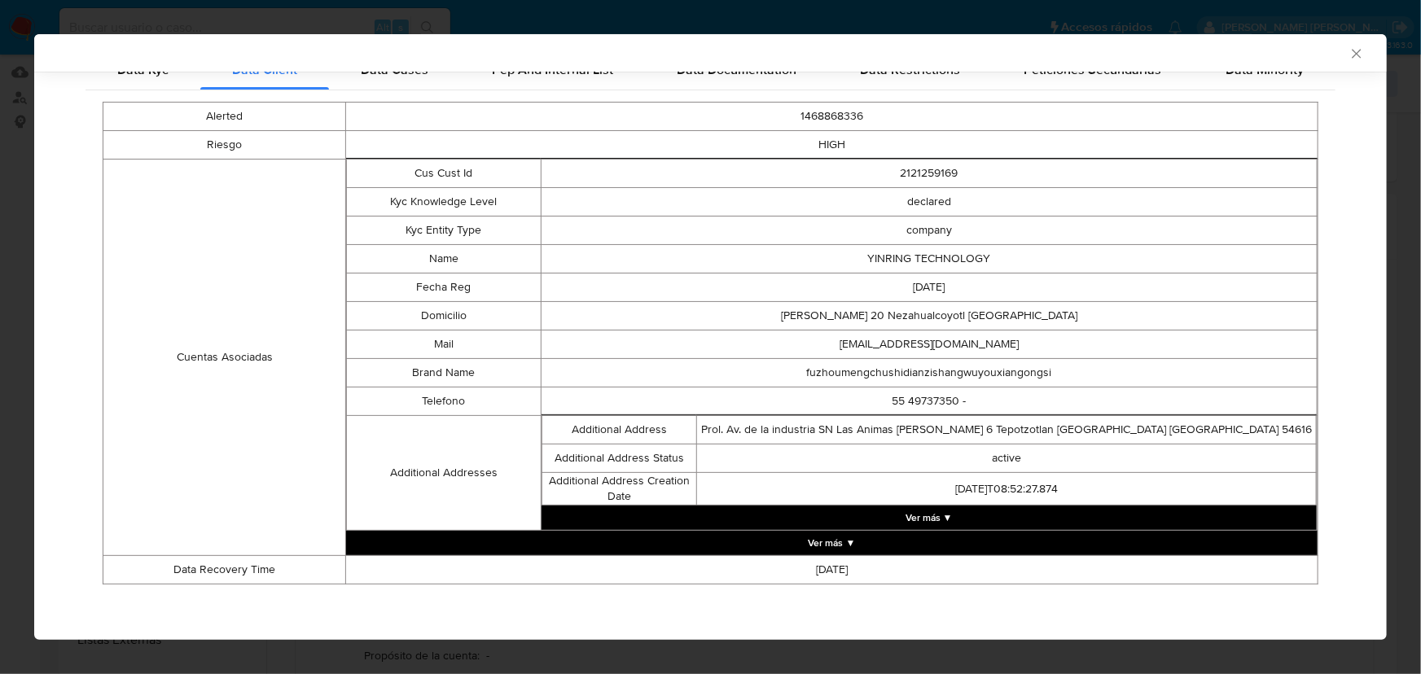
scroll to position [0, 0]
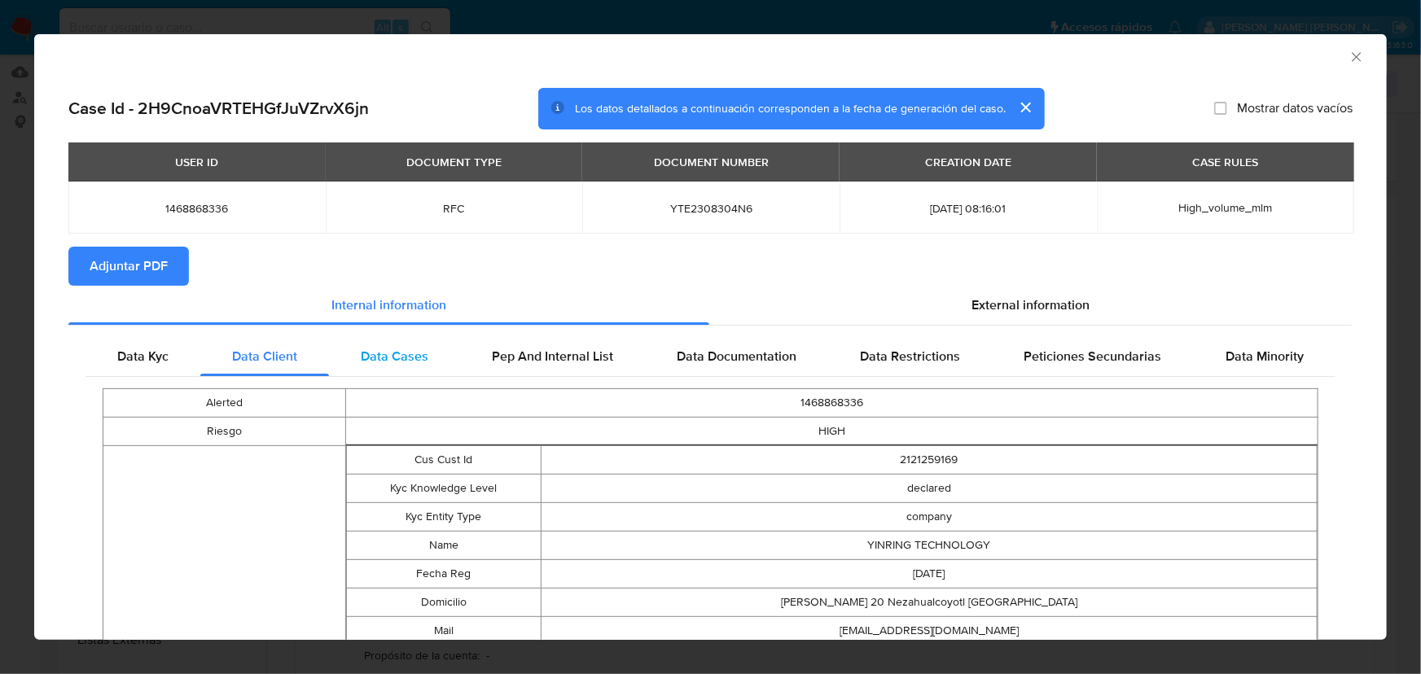
click at [423, 356] on span "Data Cases" at bounding box center [395, 356] width 68 height 19
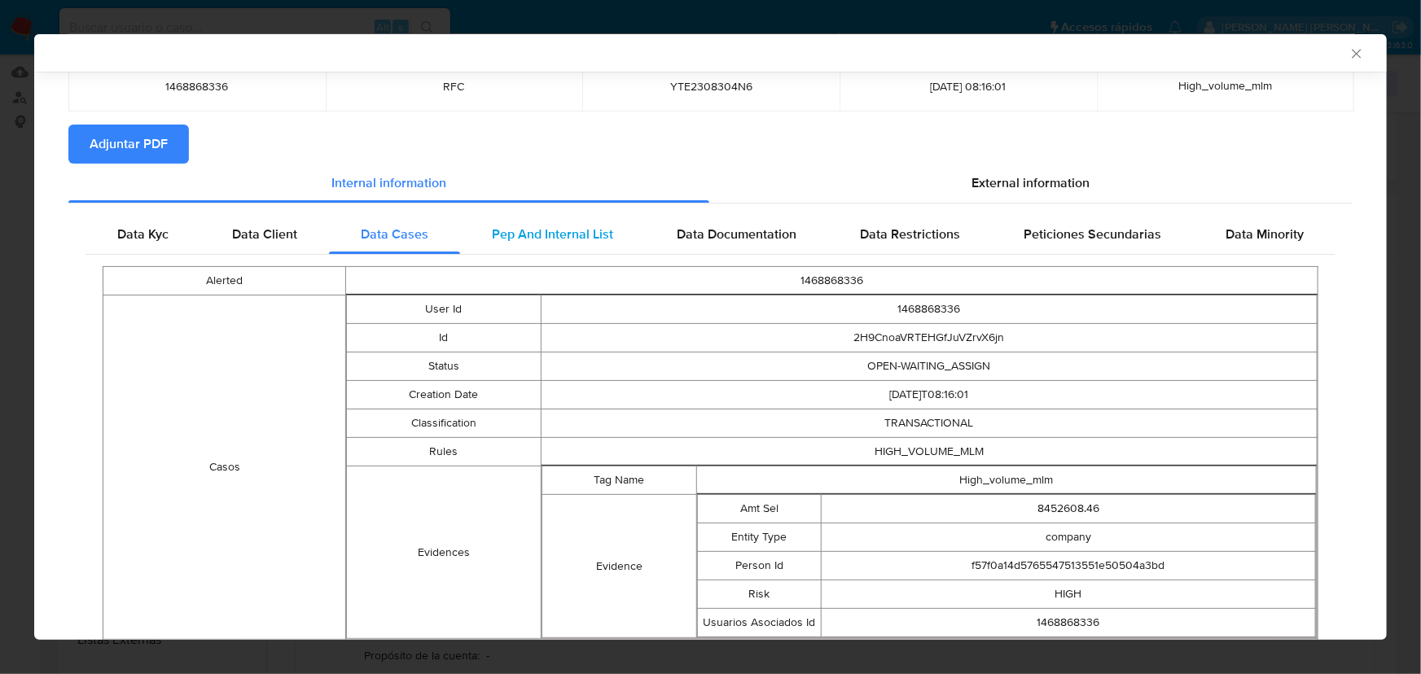
scroll to position [145, 0]
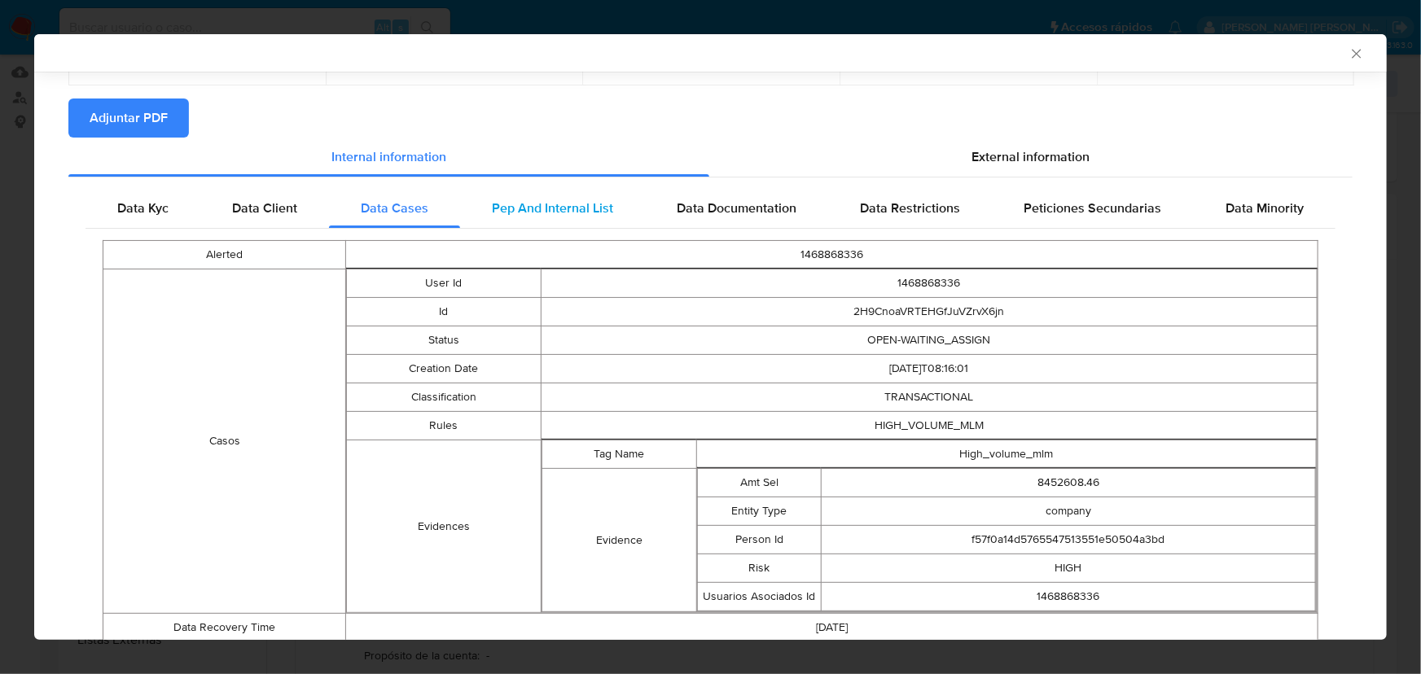
click at [546, 201] on span "Pep And Internal List" at bounding box center [552, 208] width 121 height 19
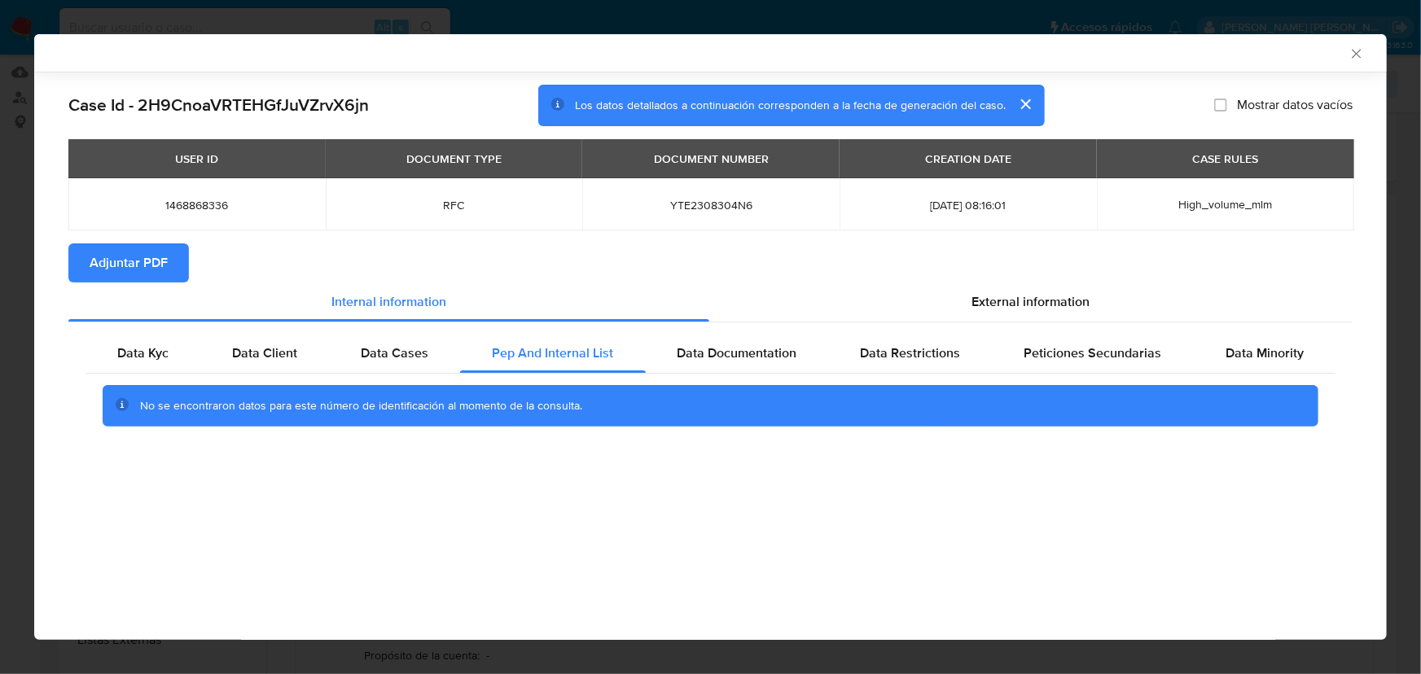
scroll to position [0, 0]
click at [731, 344] on span "Data Documentation" at bounding box center [738, 353] width 120 height 19
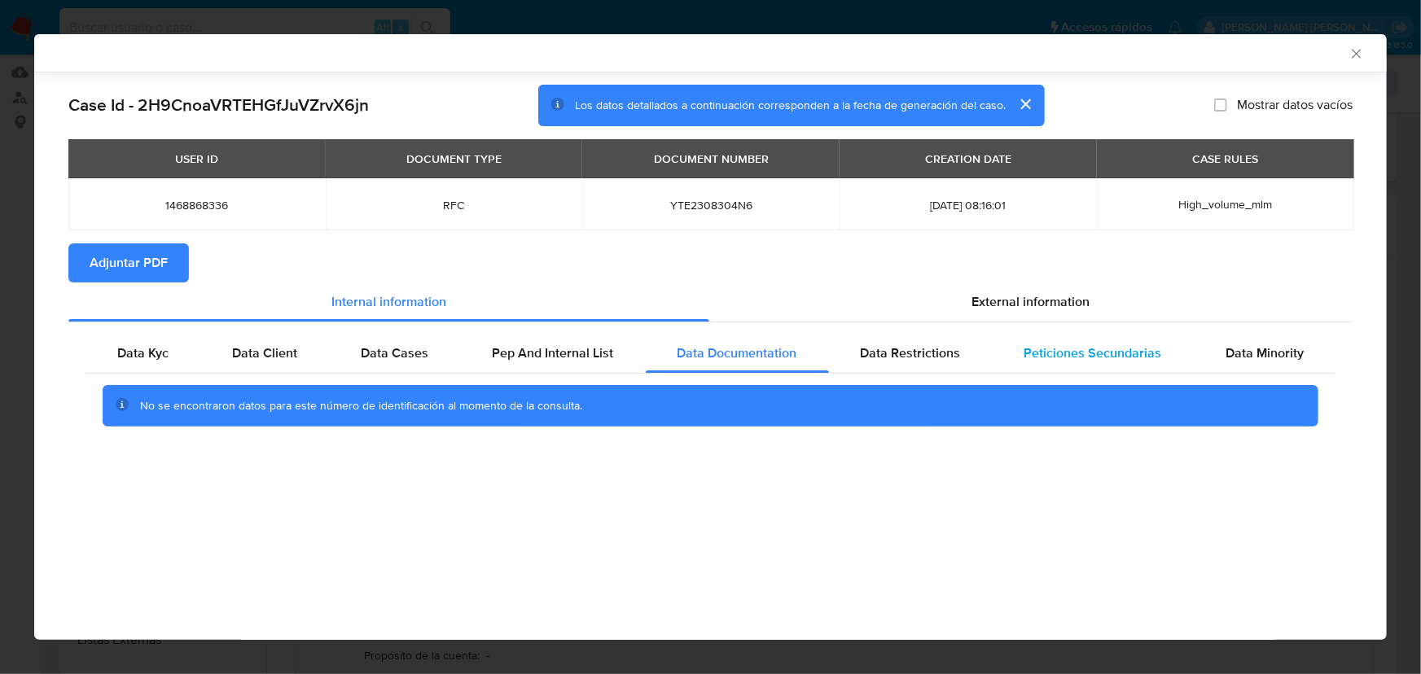
drag, startPoint x: 896, startPoint y: 350, endPoint x: 1002, endPoint y: 355, distance: 106.0
click at [899, 350] on span "Data Restrictions" at bounding box center [911, 353] width 100 height 19
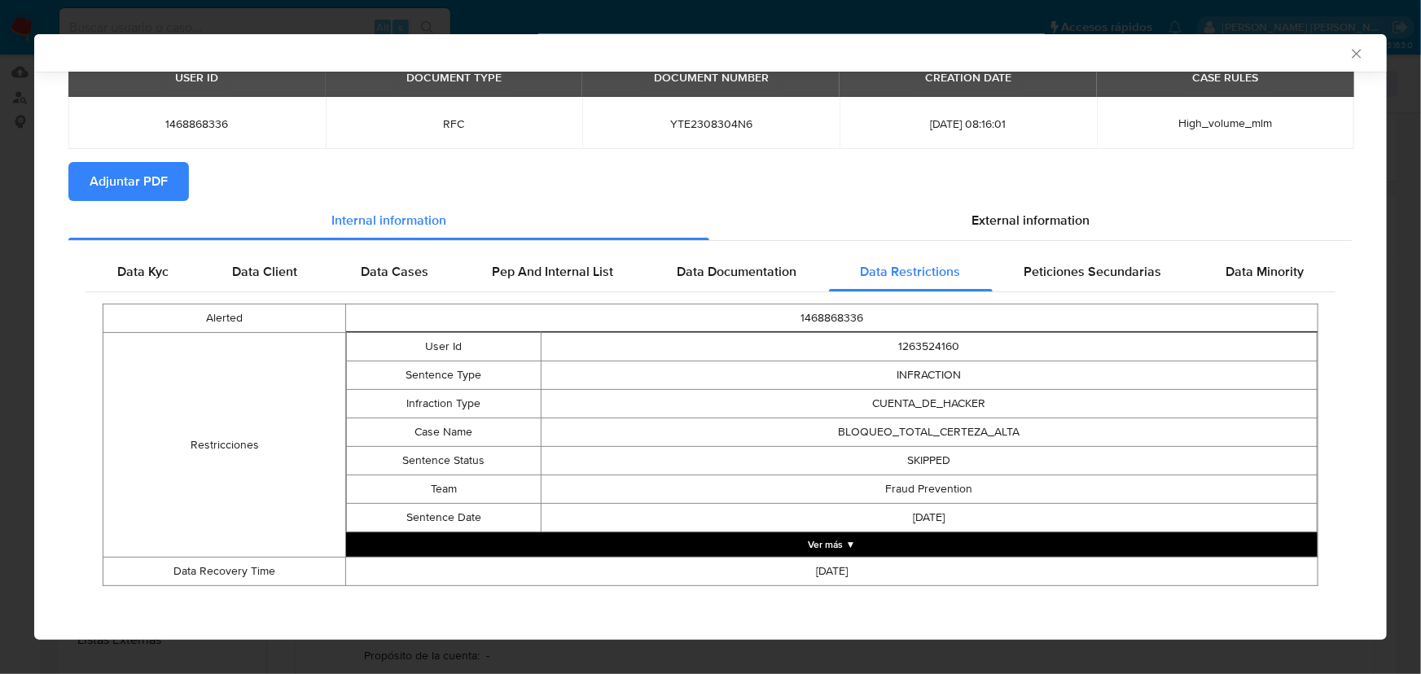
scroll to position [83, 0]
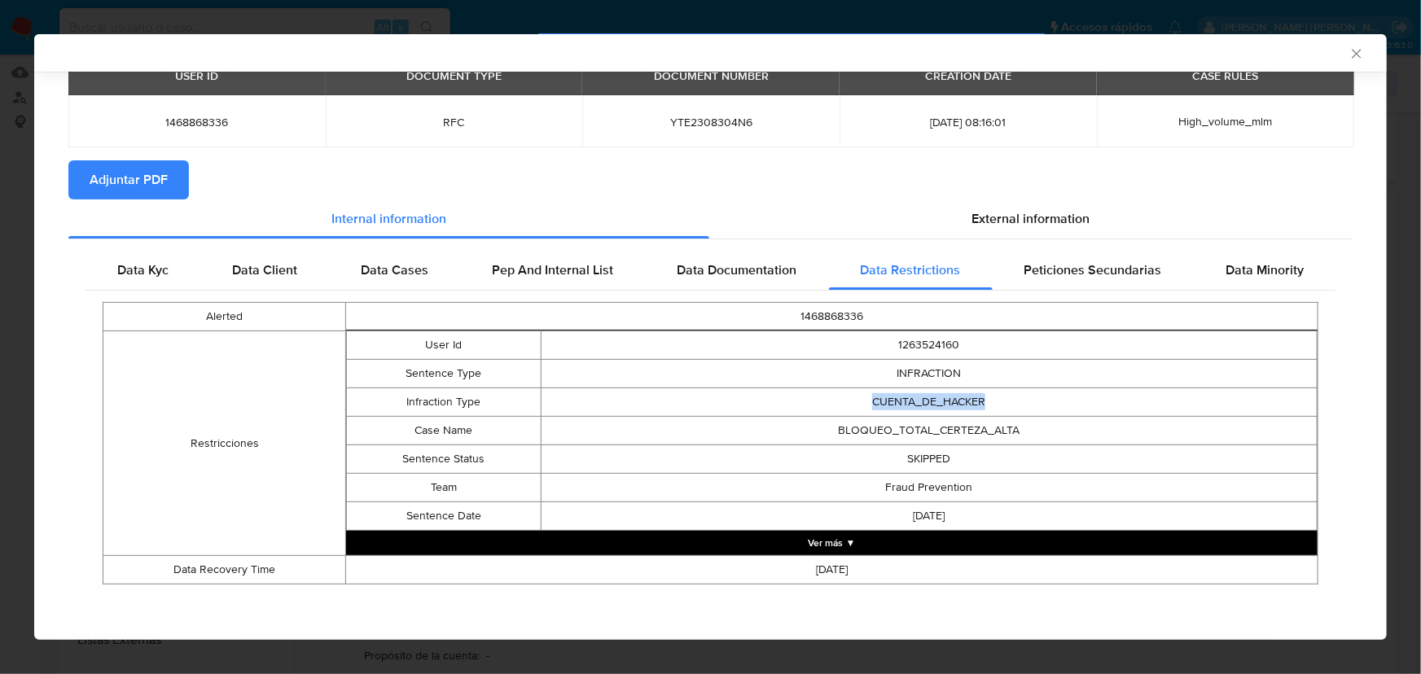
drag, startPoint x: 998, startPoint y: 393, endPoint x: 864, endPoint y: 406, distance: 134.3
click at [789, 396] on td "CUENTA_DE_HACKER" at bounding box center [929, 402] width 776 height 29
click at [978, 427] on td "BLOQUEO_TOTAL_CERTEZA_ALTA" at bounding box center [929, 430] width 776 height 29
drag, startPoint x: 959, startPoint y: 490, endPoint x: 808, endPoint y: 487, distance: 150.7
click at [808, 487] on td "Fraud Prevention" at bounding box center [929, 487] width 776 height 29
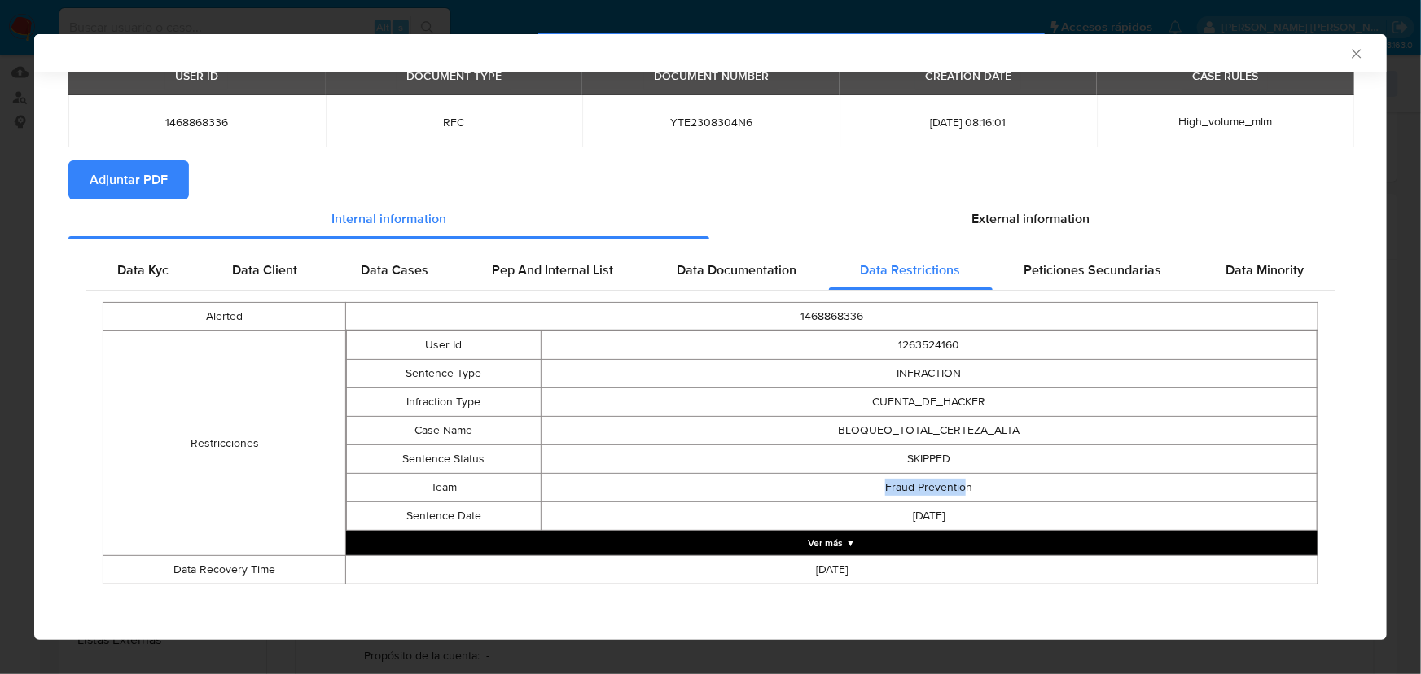
click at [1052, 270] on span "Peticiones Secundarias" at bounding box center [1094, 270] width 138 height 19
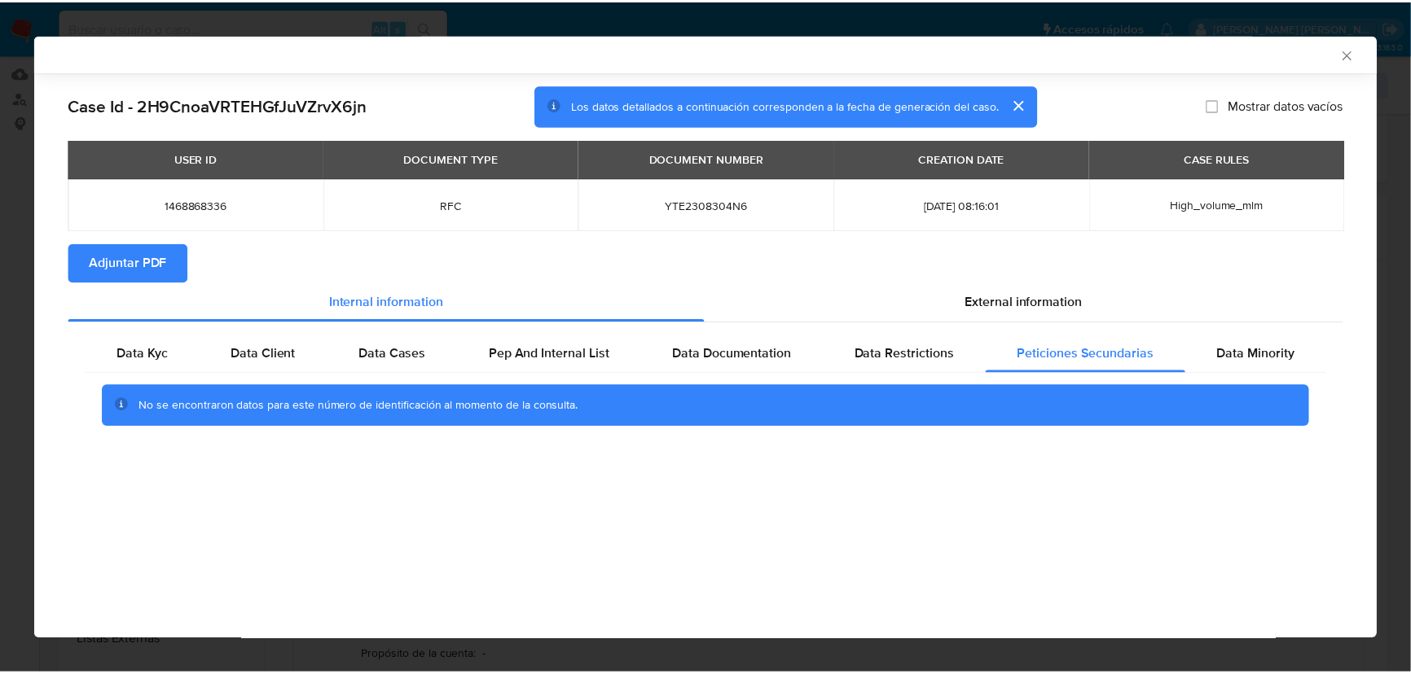
scroll to position [0, 0]
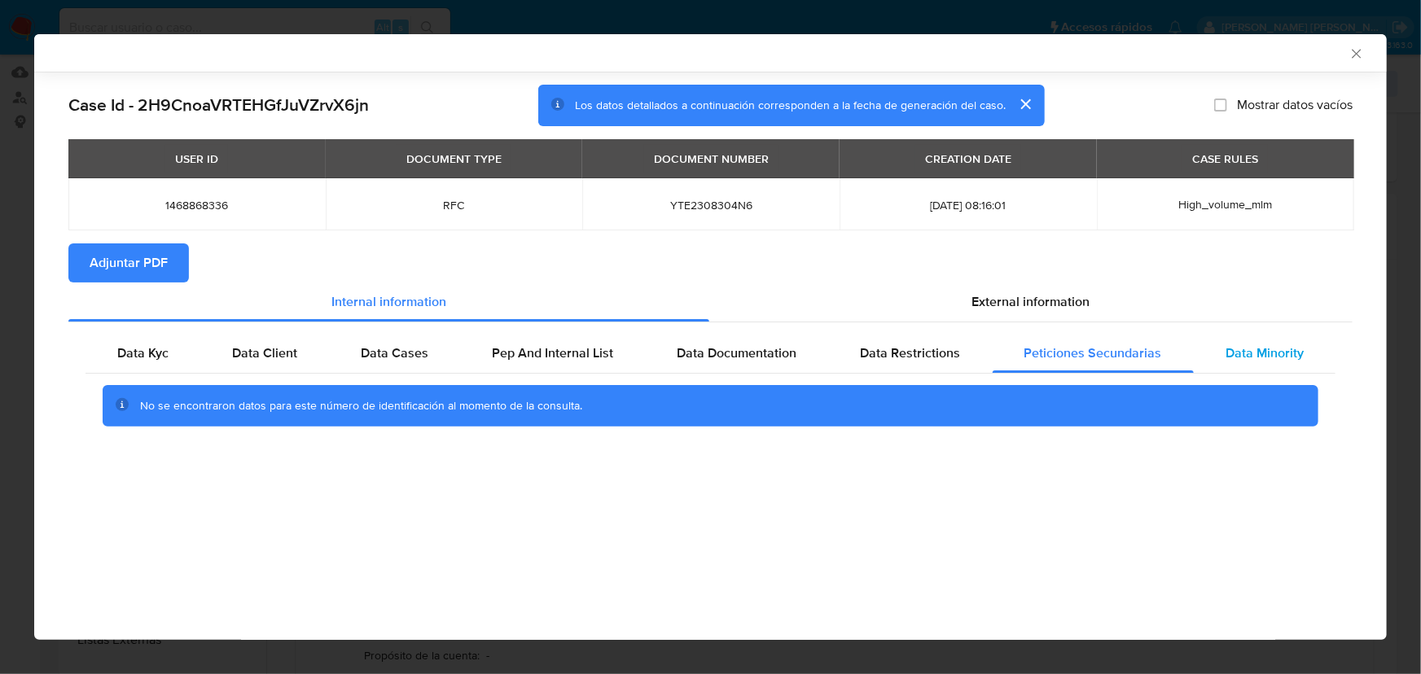
click at [1250, 357] on span "Data Minority" at bounding box center [1265, 353] width 78 height 19
click at [1118, 314] on div "External information" at bounding box center [1032, 302] width 644 height 39
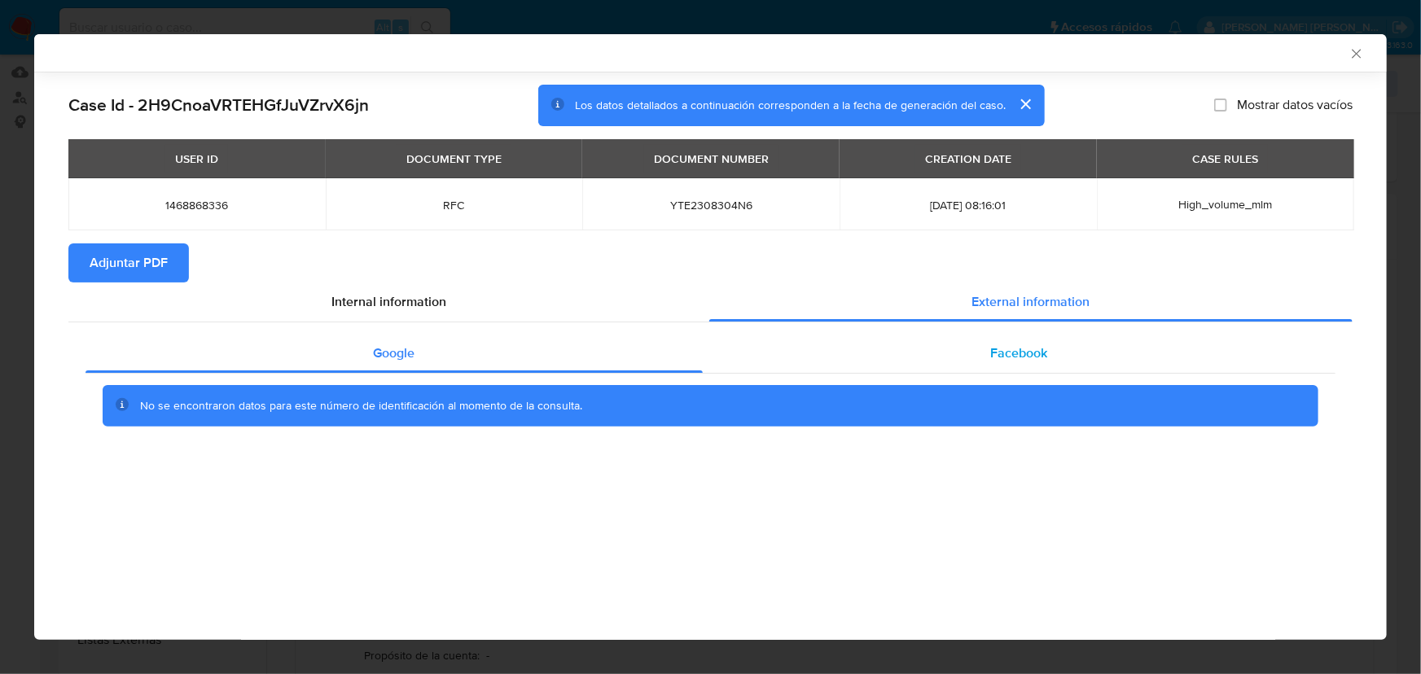
click at [1019, 350] on span "Facebook" at bounding box center [1019, 353] width 57 height 19
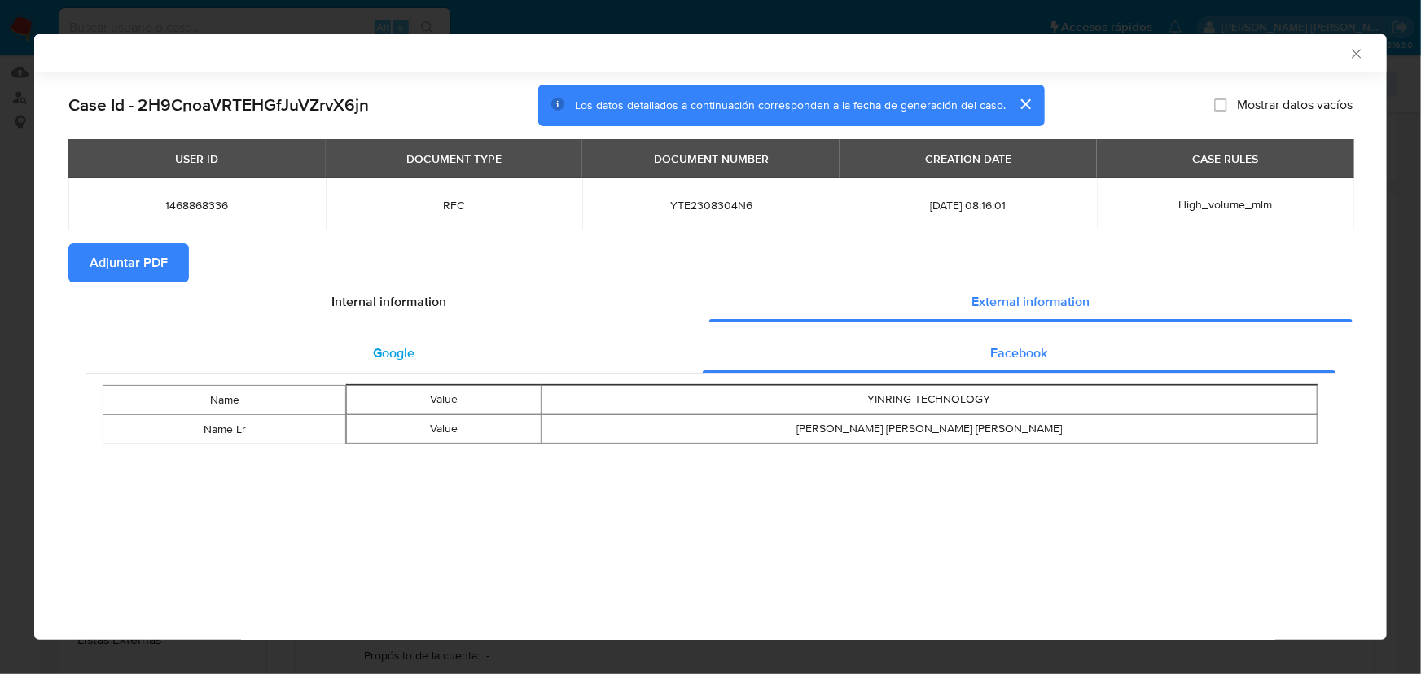
click at [401, 369] on div "Google" at bounding box center [394, 353] width 617 height 39
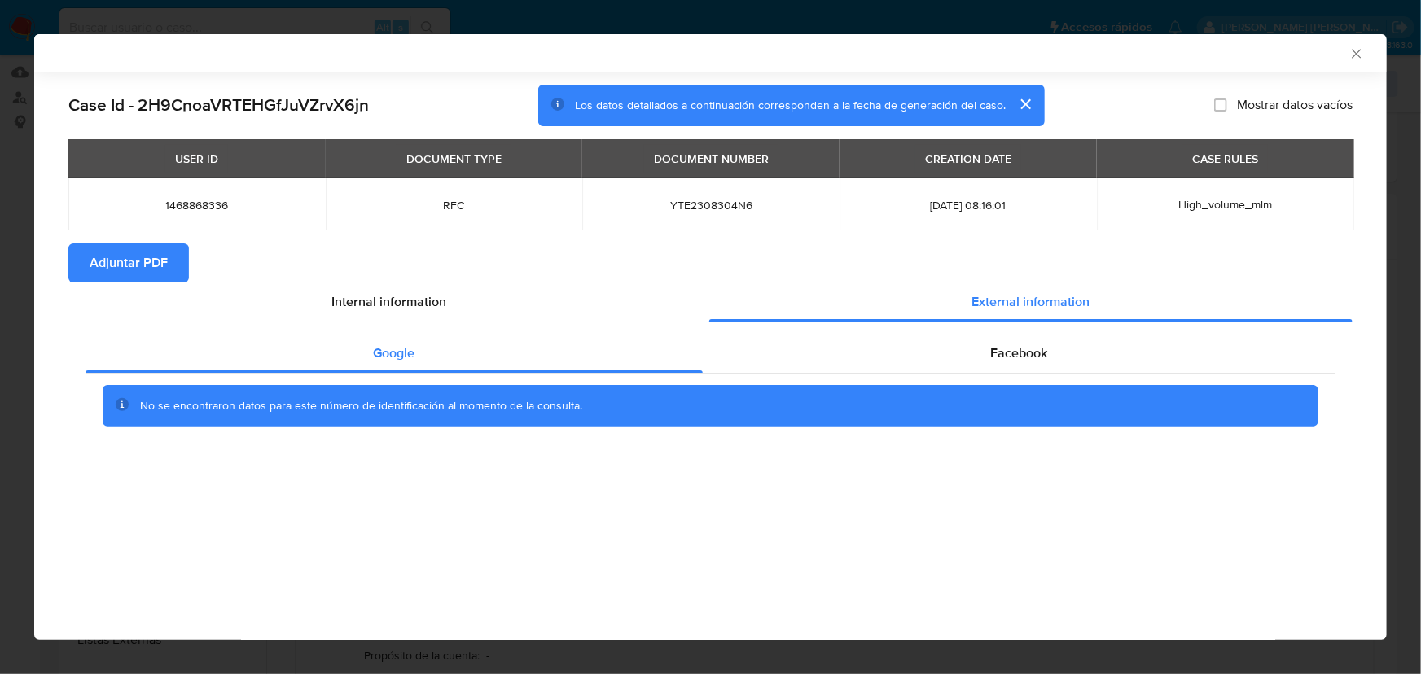
click at [104, 267] on span "Adjuntar PDF" at bounding box center [129, 263] width 78 height 36
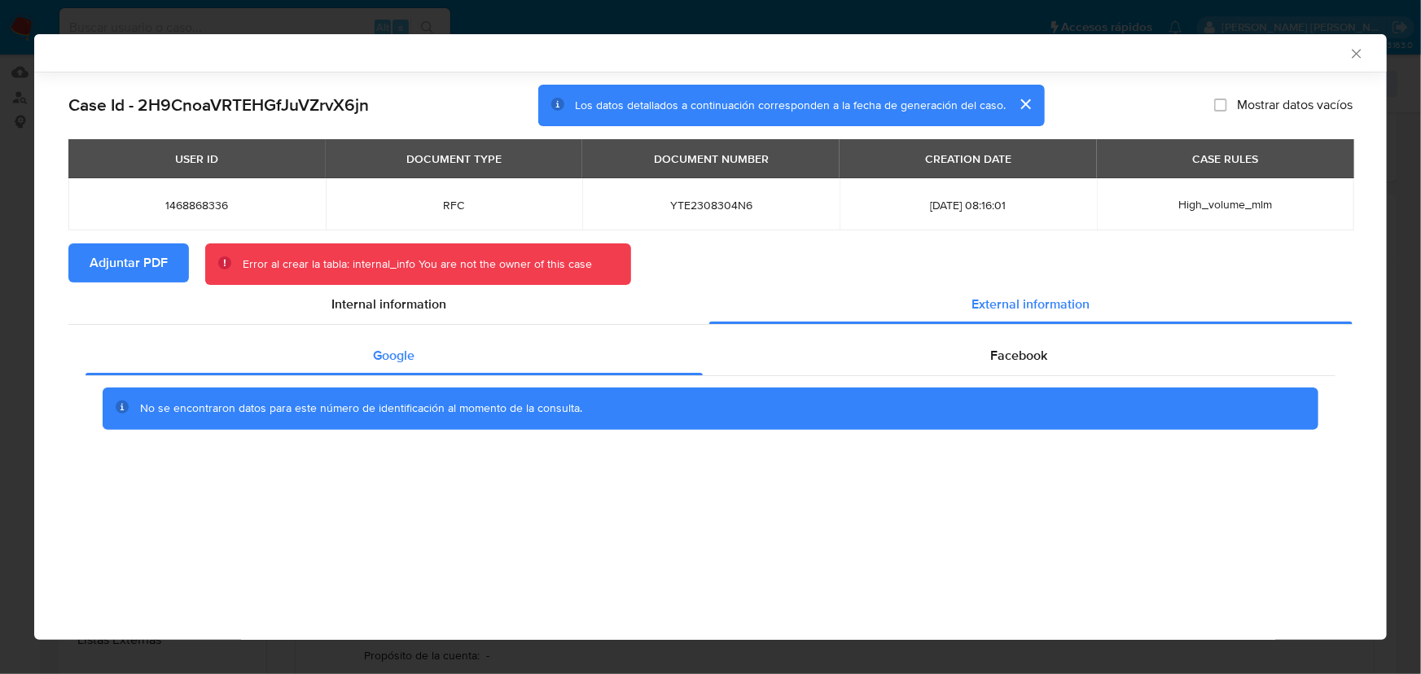
click at [1355, 53] on icon "Cerrar ventana" at bounding box center [1357, 54] width 16 height 16
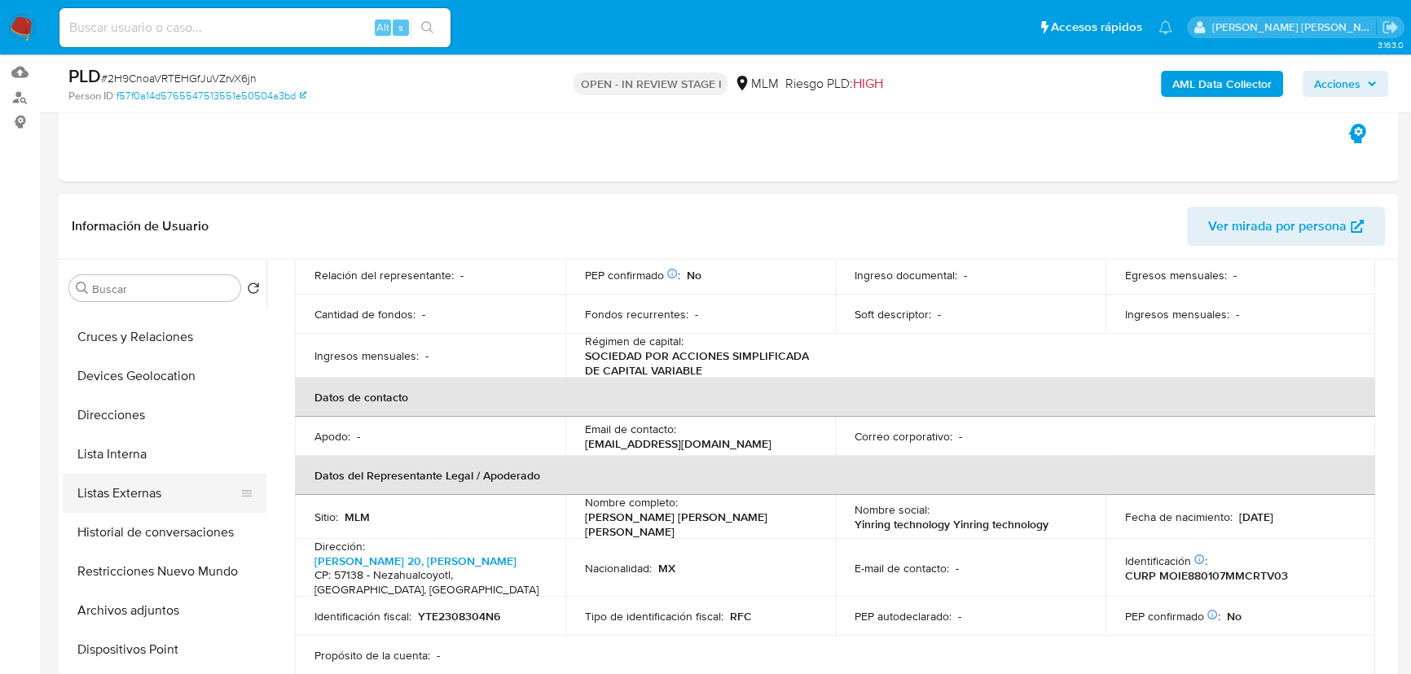
scroll to position [147, 0]
click at [141, 572] on button "Restricciones Nuevo Mundo" at bounding box center [158, 570] width 191 height 39
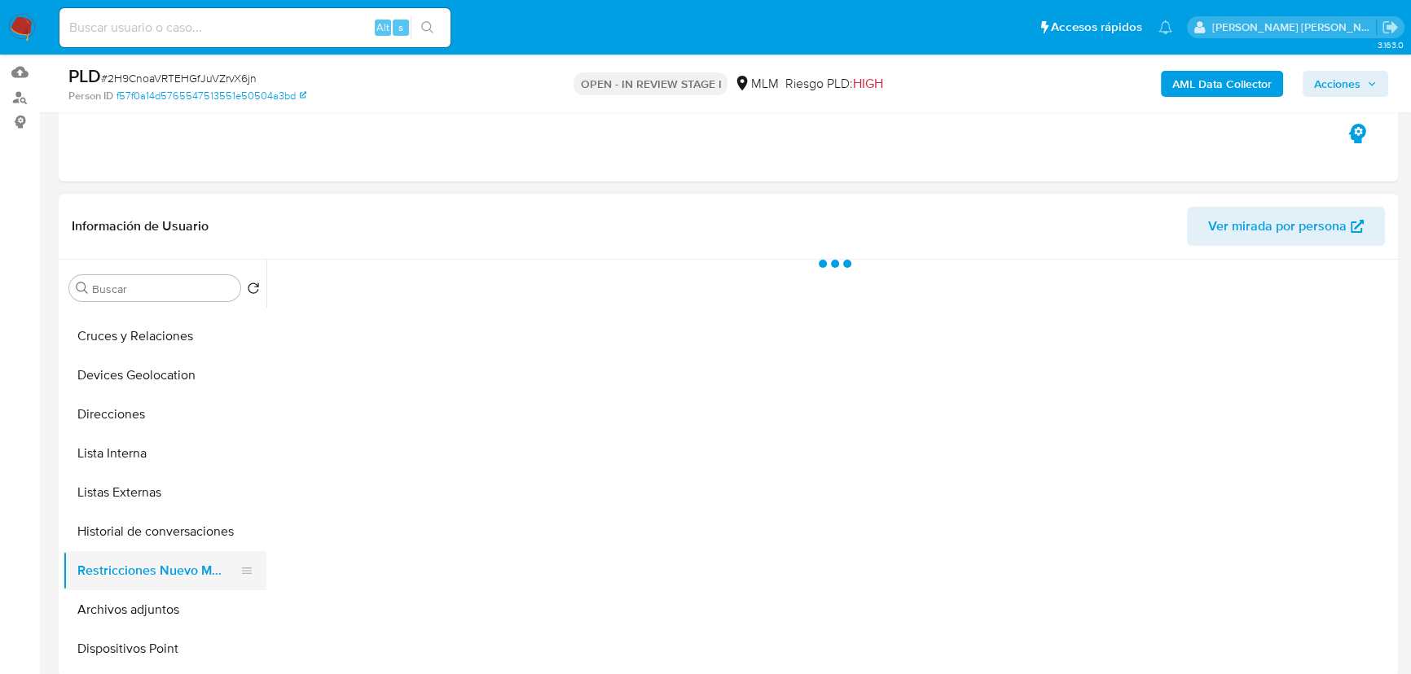
scroll to position [0, 0]
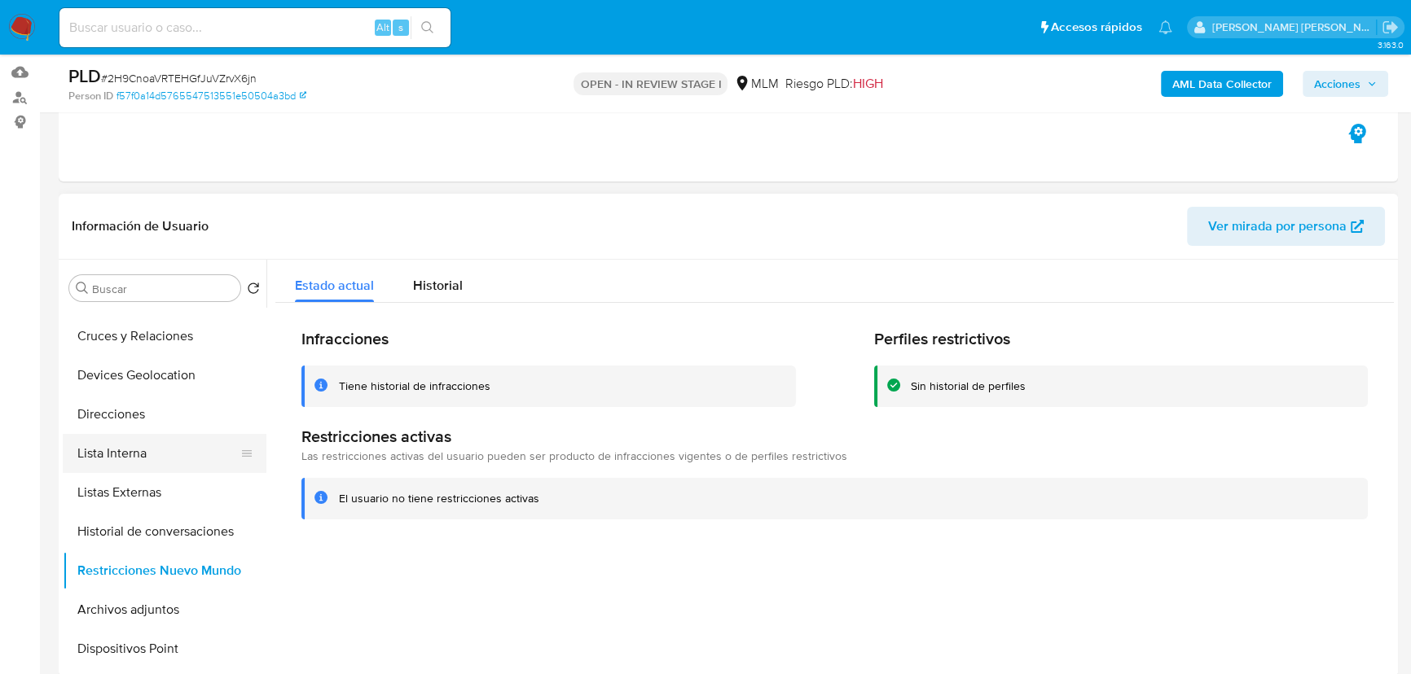
click at [171, 442] on button "Lista Interna" at bounding box center [158, 453] width 191 height 39
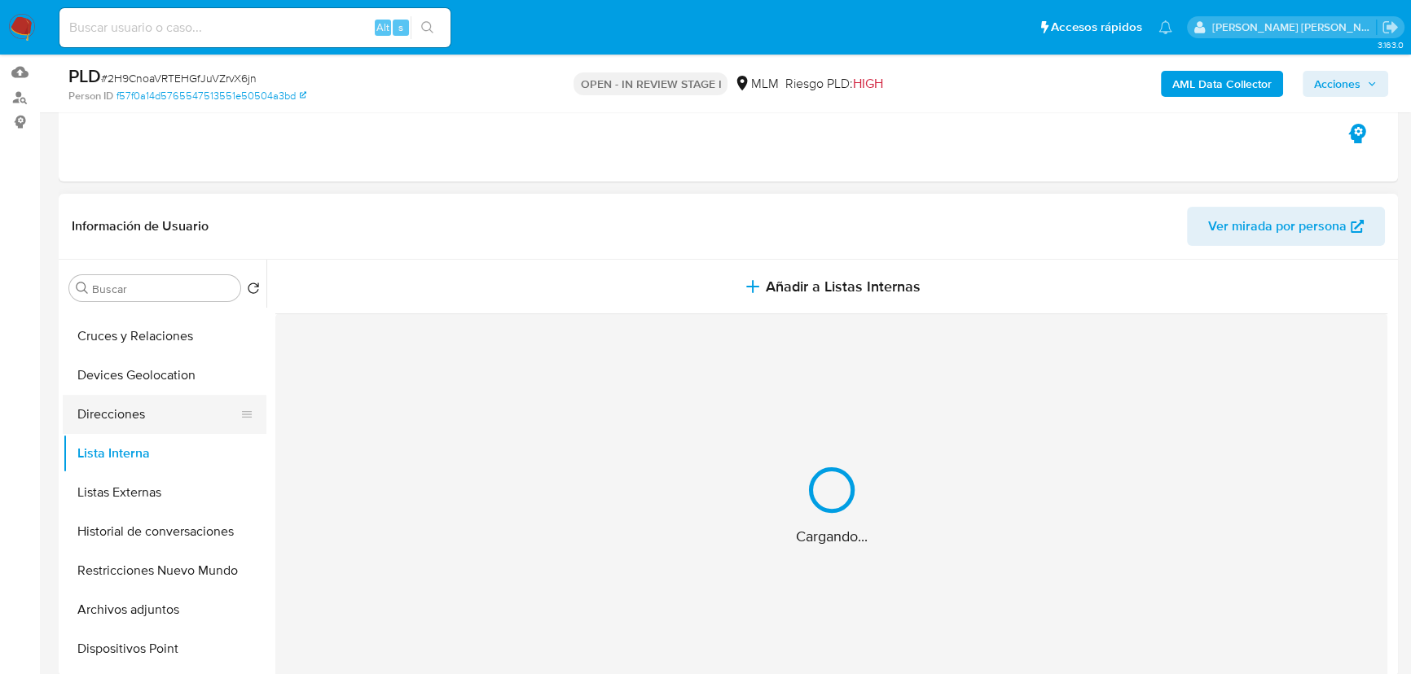
click at [170, 406] on button "Direcciones" at bounding box center [158, 414] width 191 height 39
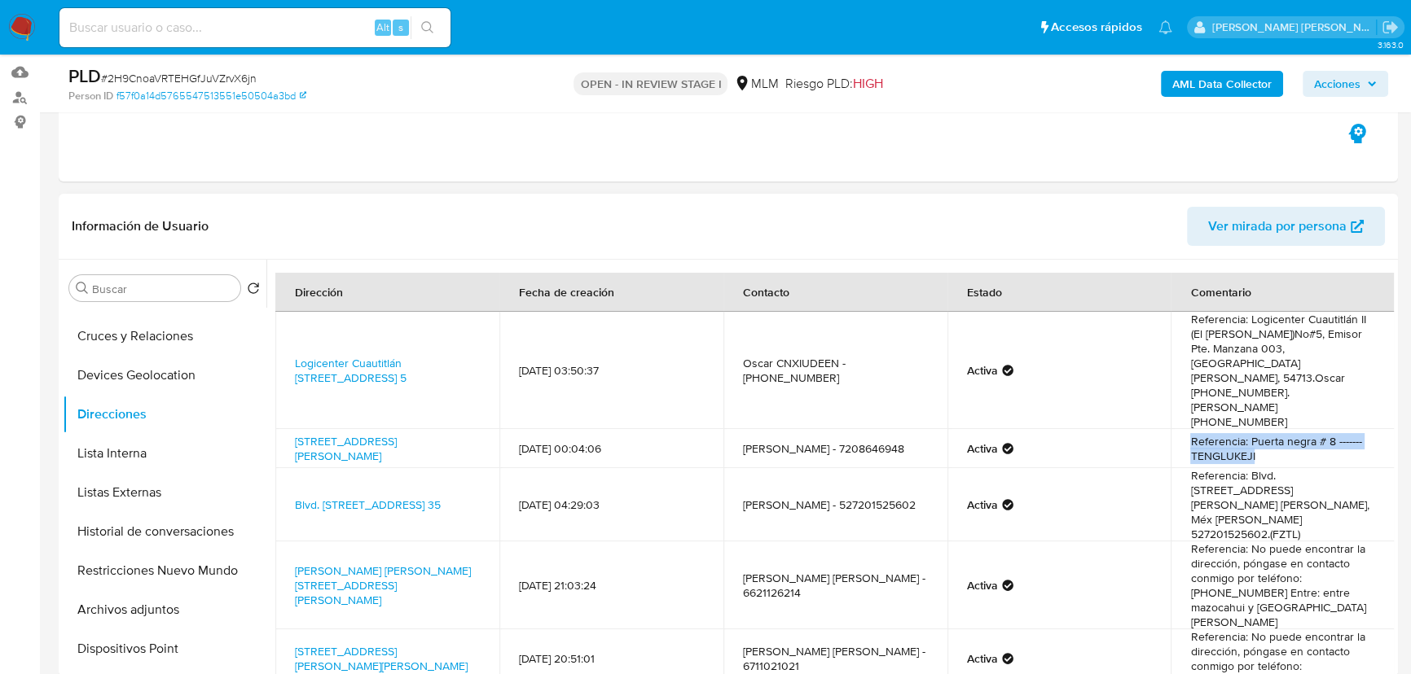
drag, startPoint x: 1271, startPoint y: 415, endPoint x: 1054, endPoint y: 412, distance: 216.7
click at [1143, 429] on tr "Calle Lago Xochimilco 8, Miguel Hidalgo, Distrito Federal, 11320, Mexico 8 12/0…" at bounding box center [834, 448] width 1119 height 39
click at [397, 433] on link "Calle Lago Xochimilco 8, Miguel Hidalgo, Distrito Federal, 11320, Mexico 8" at bounding box center [346, 448] width 102 height 31
click at [163, 323] on button "Cruces y Relaciones" at bounding box center [158, 336] width 191 height 39
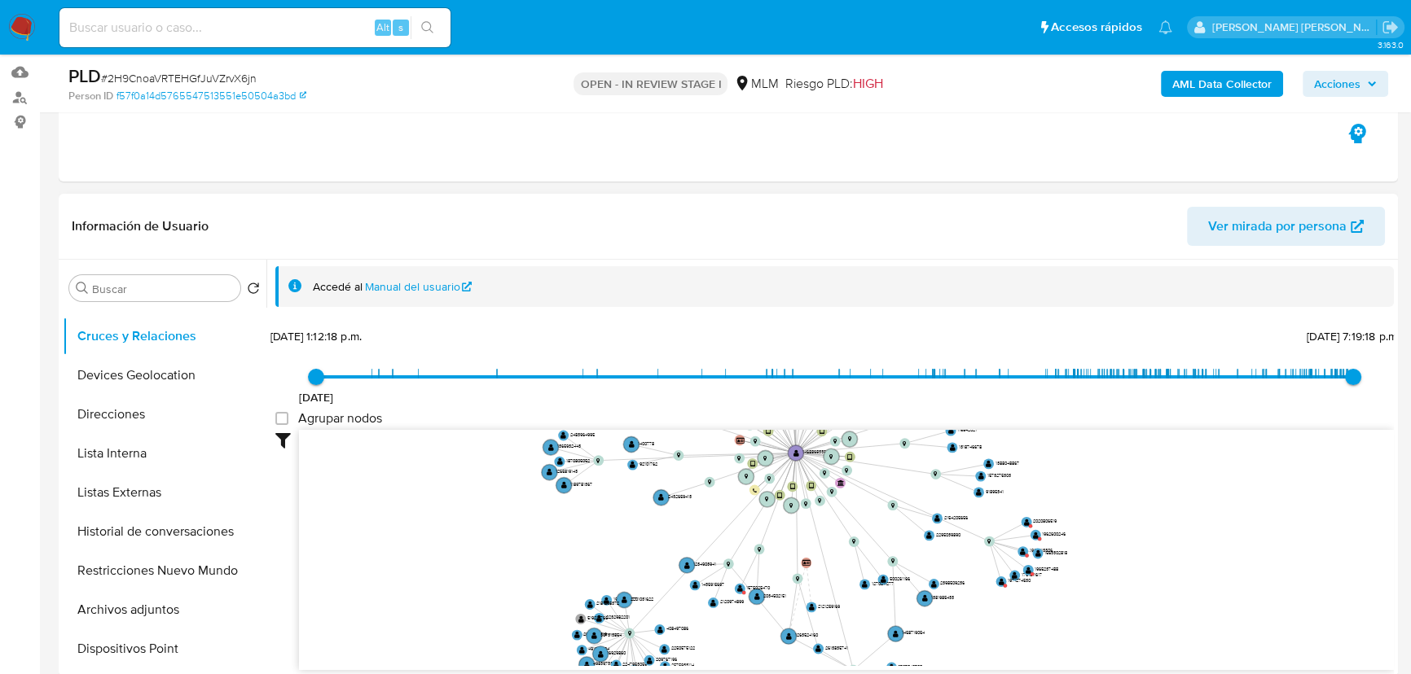
drag, startPoint x: 1073, startPoint y: 581, endPoint x: 916, endPoint y: 503, distance: 174.5
click at [916, 503] on icon "device-66c5e7f0bbc7483716893fb4  user-1468868336  1468868336 device-68d306a8a…" at bounding box center [846, 548] width 1095 height 236
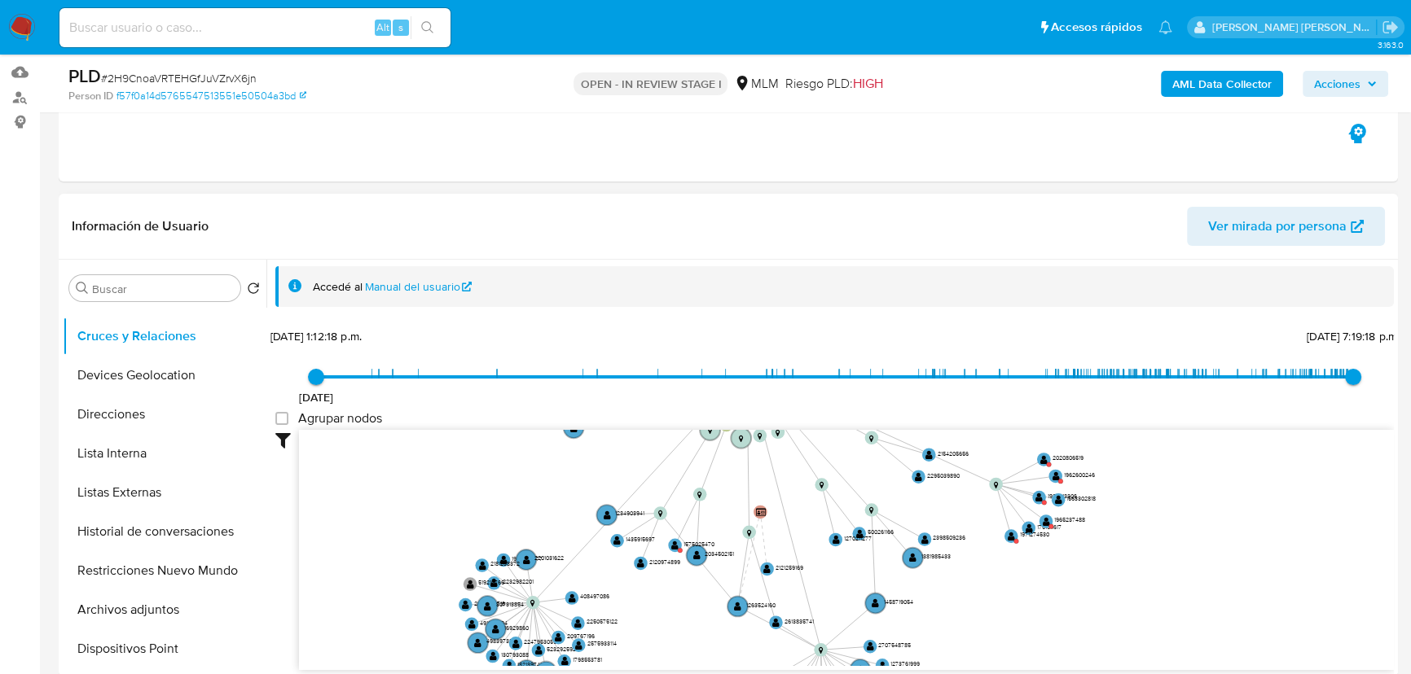
drag, startPoint x: 969, startPoint y: 560, endPoint x: 943, endPoint y: 489, distance: 75.5
click at [943, 489] on icon "device-66c5e7f0bbc7483716893fb4  user-1468868336  1468868336 device-68d306a8a…" at bounding box center [846, 548] width 1095 height 236
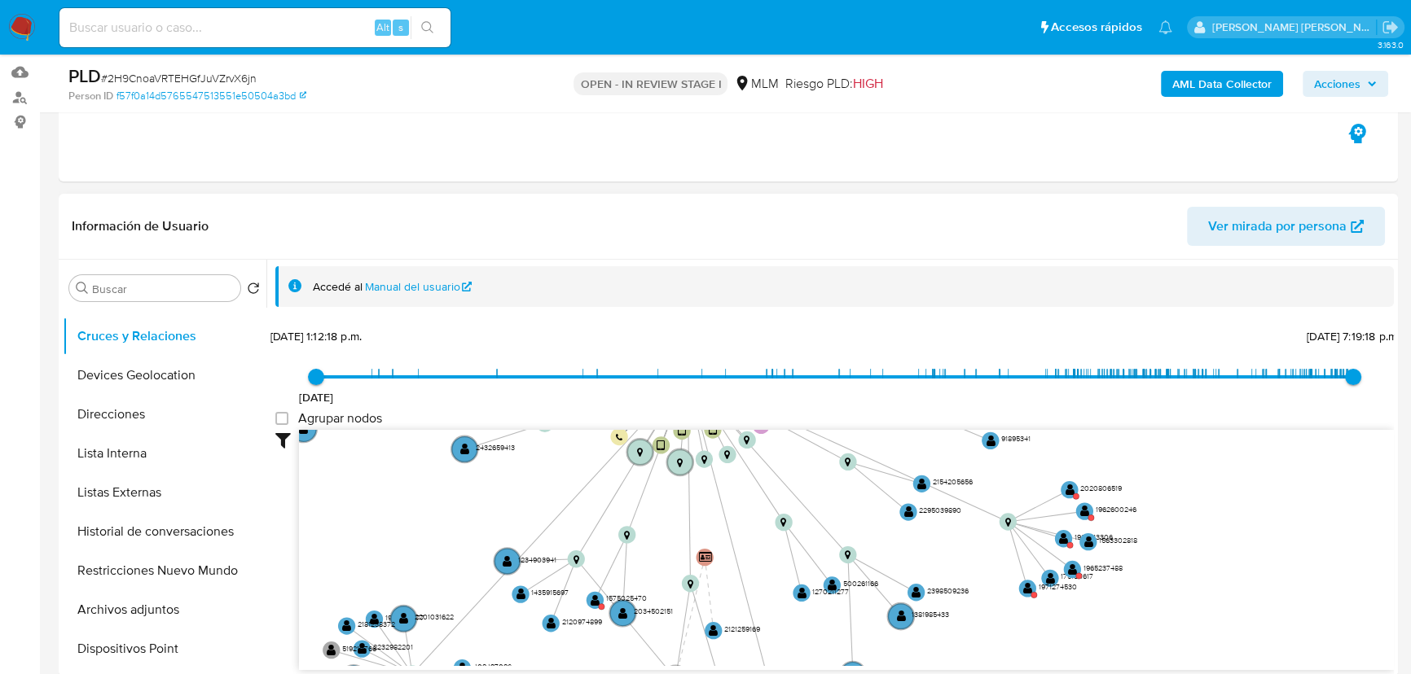
drag, startPoint x: 881, startPoint y: 492, endPoint x: 926, endPoint y: 565, distance: 85.7
click at [926, 565] on icon "device-66c5e7f0bbc7483716893fb4  user-1468868336  1468868336 device-68d306a8a…" at bounding box center [846, 548] width 1095 height 236
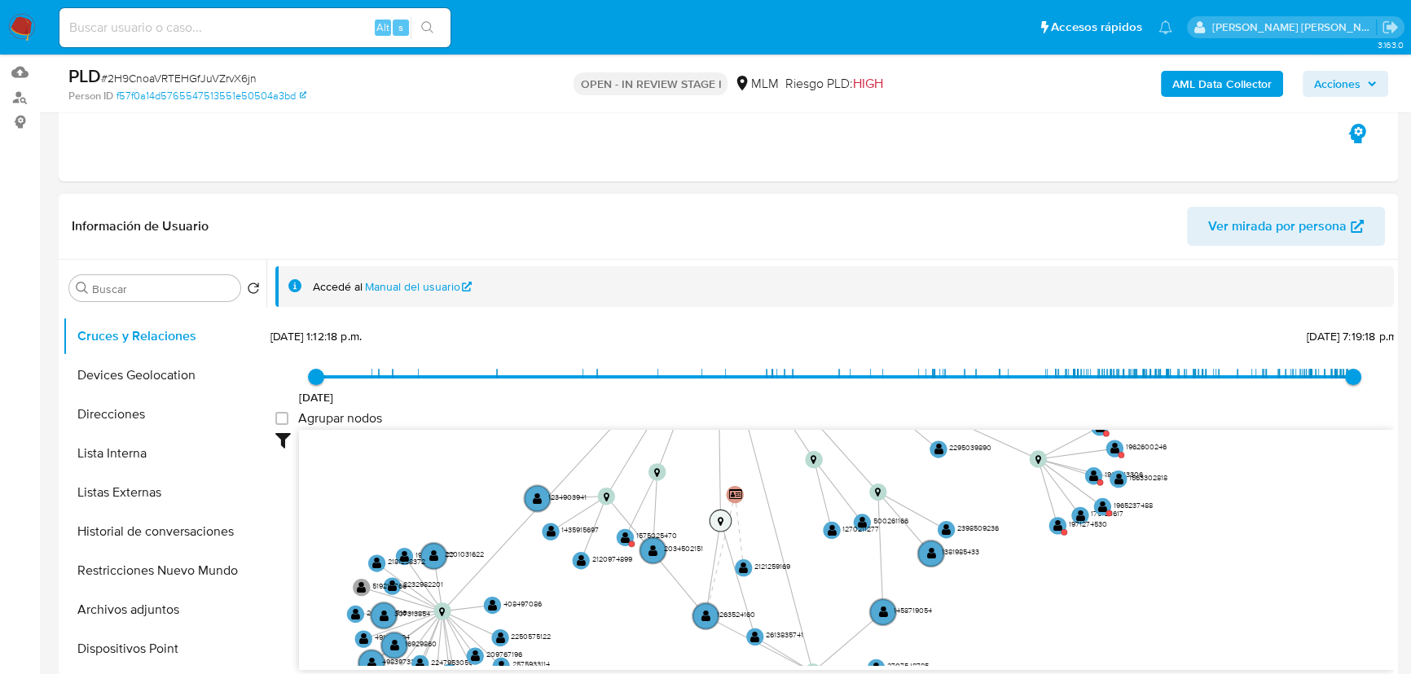
drag, startPoint x: 689, startPoint y: 578, endPoint x: 714, endPoint y: 513, distance: 68.8
click at [714, 513] on icon "device-66c5e7f0bbc7483716893fb4  user-1468868336  1468868336 device-68d306a8a…" at bounding box center [846, 548] width 1095 height 236
click at [617, 540] on icon "device-66c5e7f0bbc7483716893fb4  user-1468868336  1468868336 device-68d306a8a…" at bounding box center [846, 548] width 1095 height 236
click at [622, 538] on text "" at bounding box center [625, 538] width 9 height 12
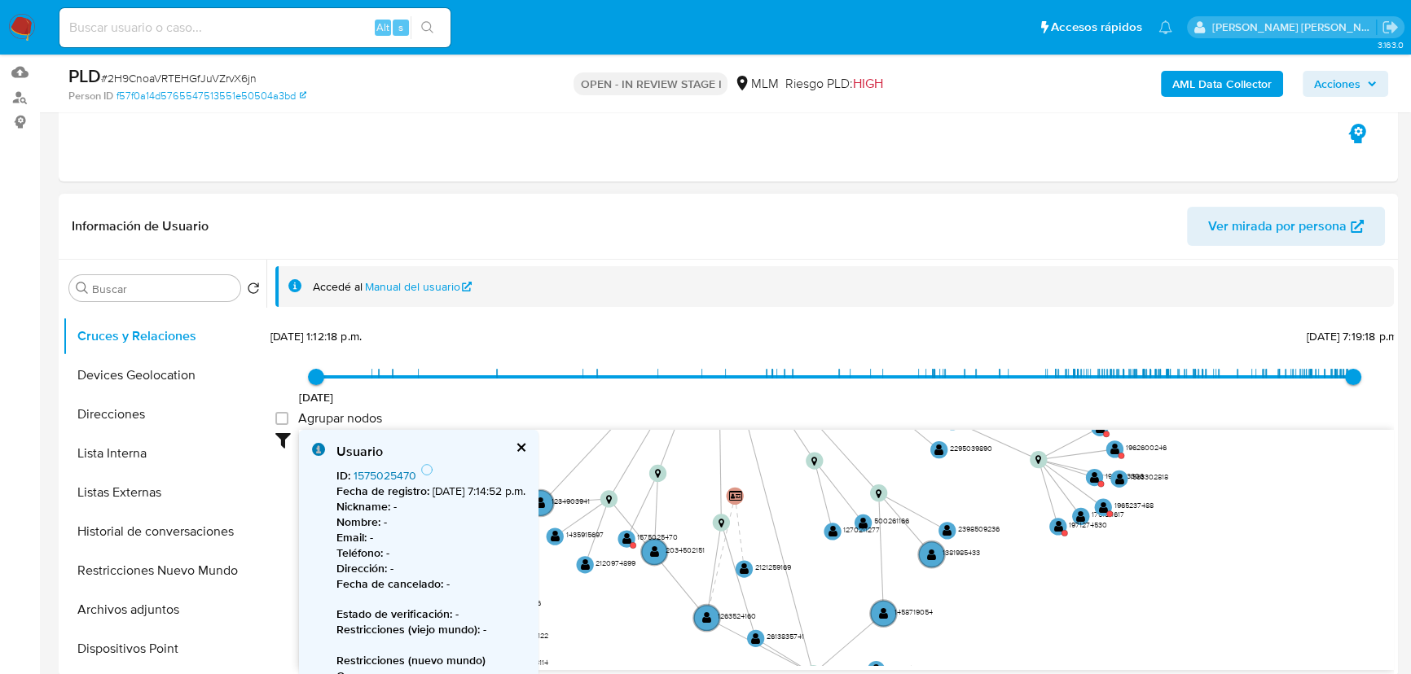
click at [398, 471] on link "1575025470" at bounding box center [385, 476] width 63 height 16
click at [525, 446] on button "cerrar" at bounding box center [520, 447] width 11 height 11
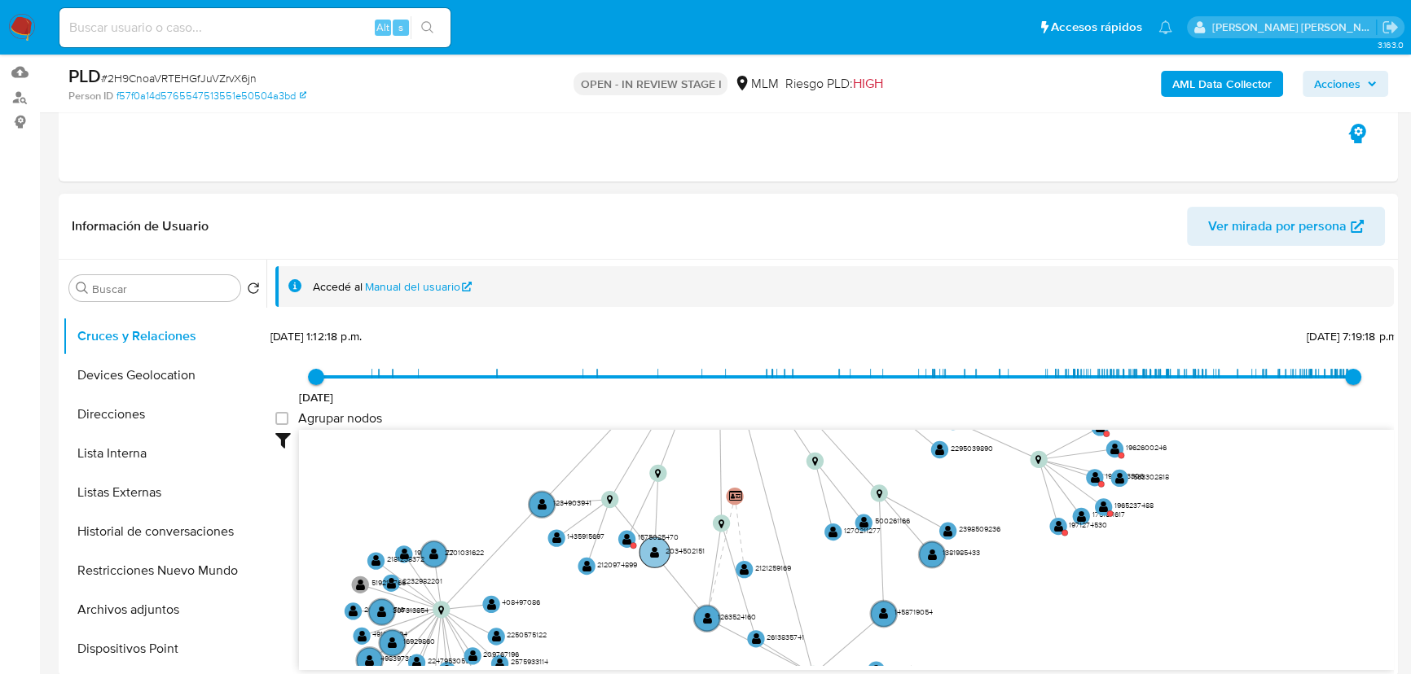
click at [658, 556] on text "" at bounding box center [654, 553] width 9 height 12
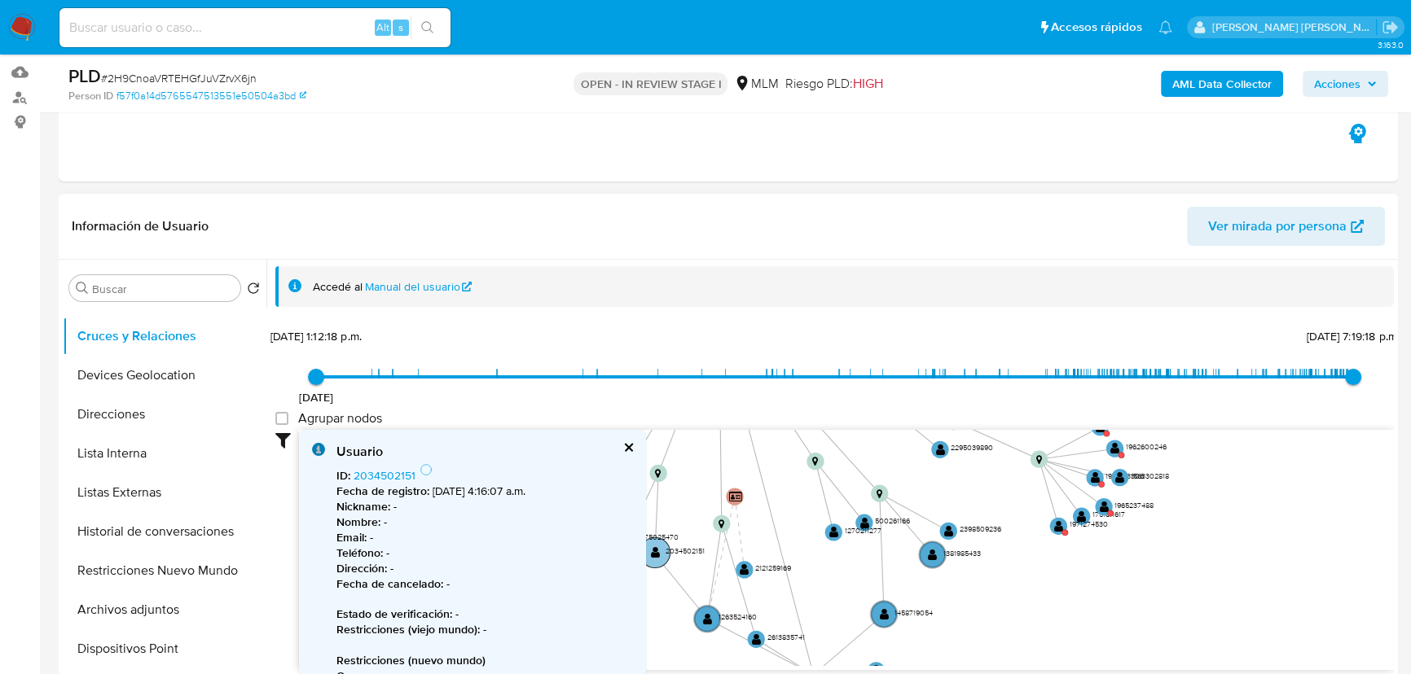
click at [655, 550] on text "" at bounding box center [655, 553] width 9 height 12
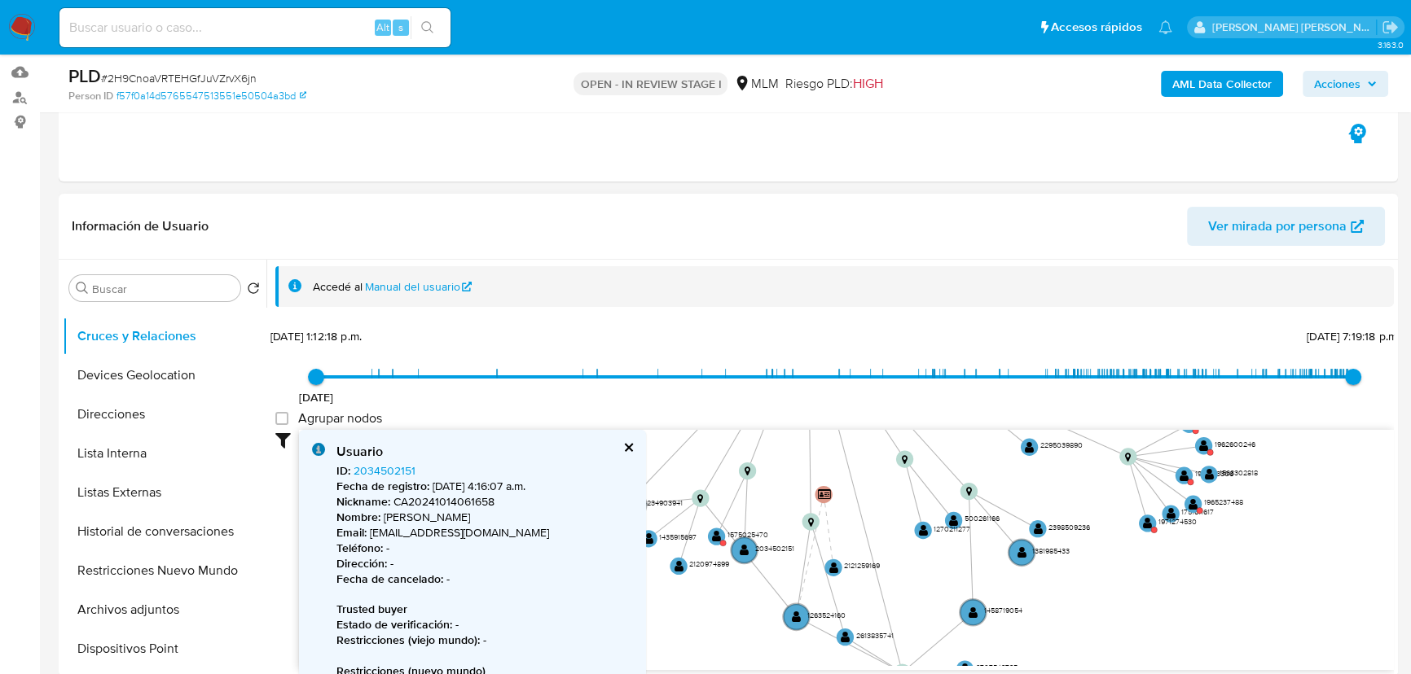
drag, startPoint x: 754, startPoint y: 501, endPoint x: 781, endPoint y: 498, distance: 27.1
click at [788, 497] on icon "device-66c5e7f0bbc7483716893fb4  user-1468868336  1468868336 device-68d306a8a…" at bounding box center [846, 548] width 1095 height 236
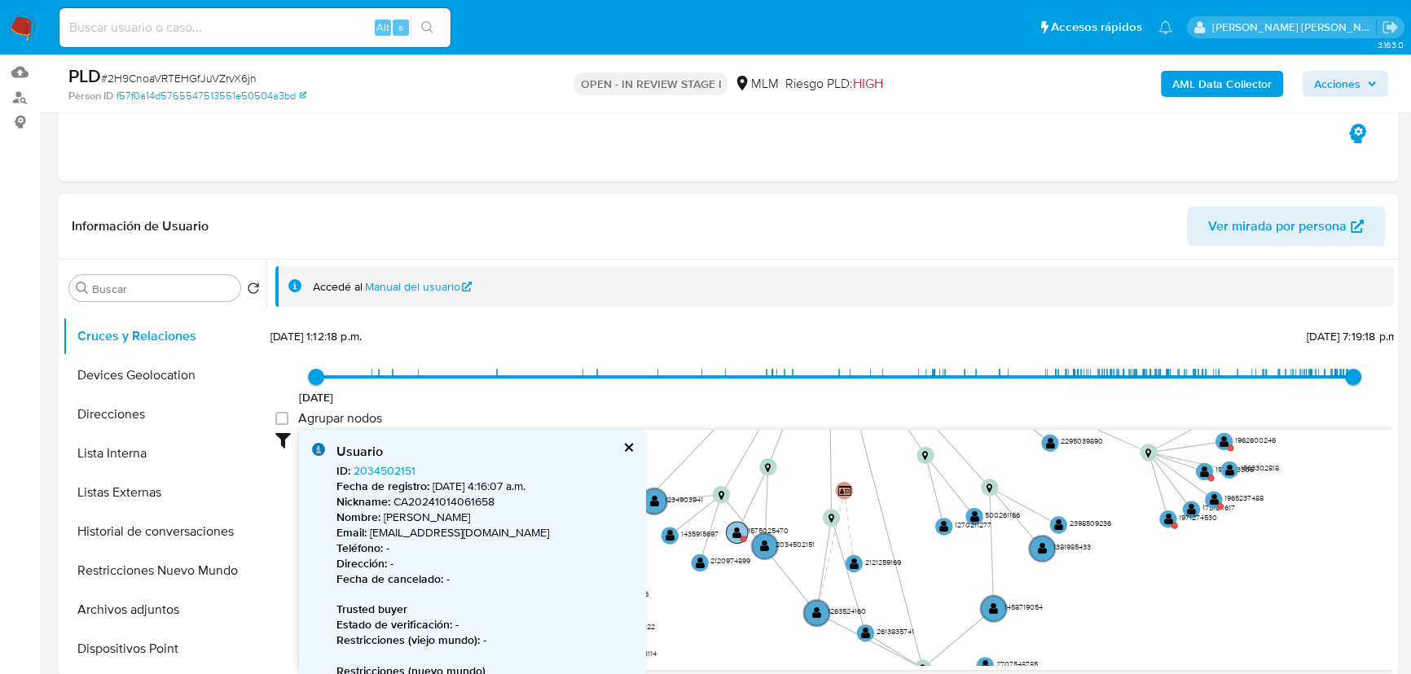
click at [740, 529] on text "" at bounding box center [736, 532] width 9 height 12
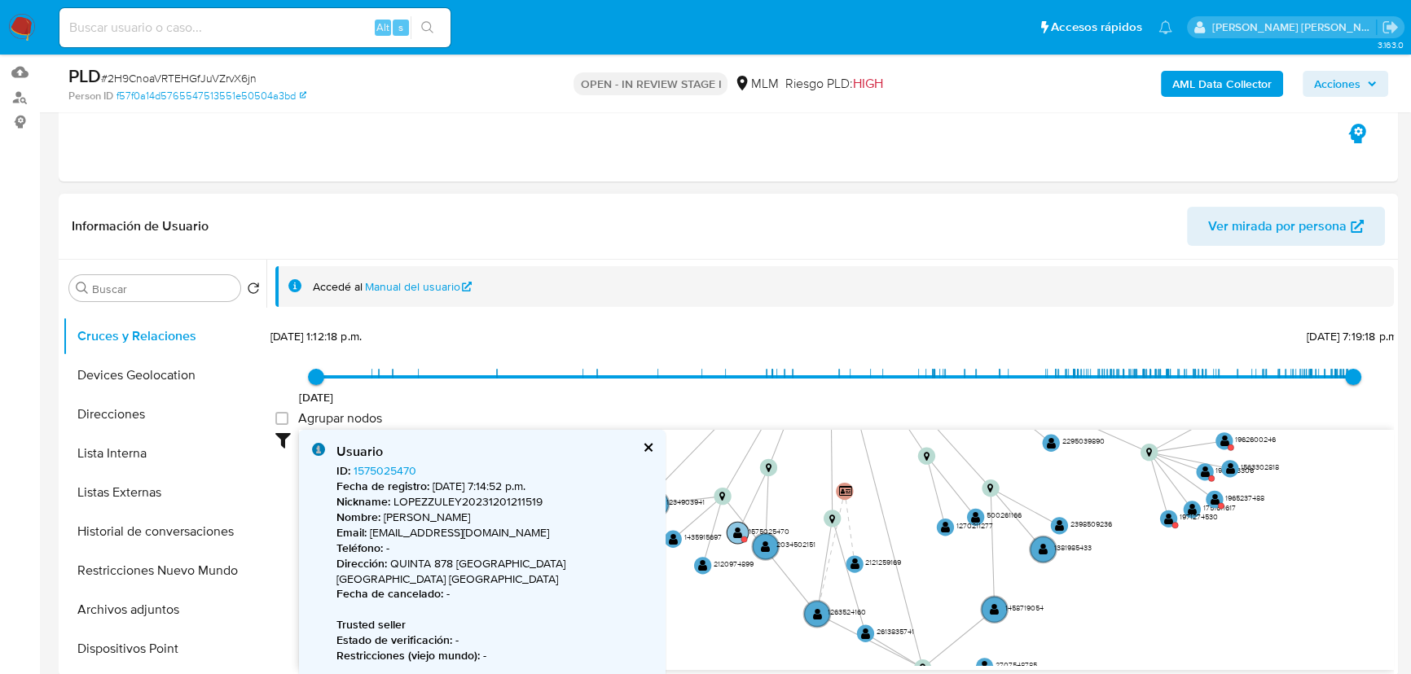
click at [733, 534] on text "" at bounding box center [737, 533] width 9 height 12
click at [646, 448] on button "cerrar" at bounding box center [647, 447] width 11 height 11
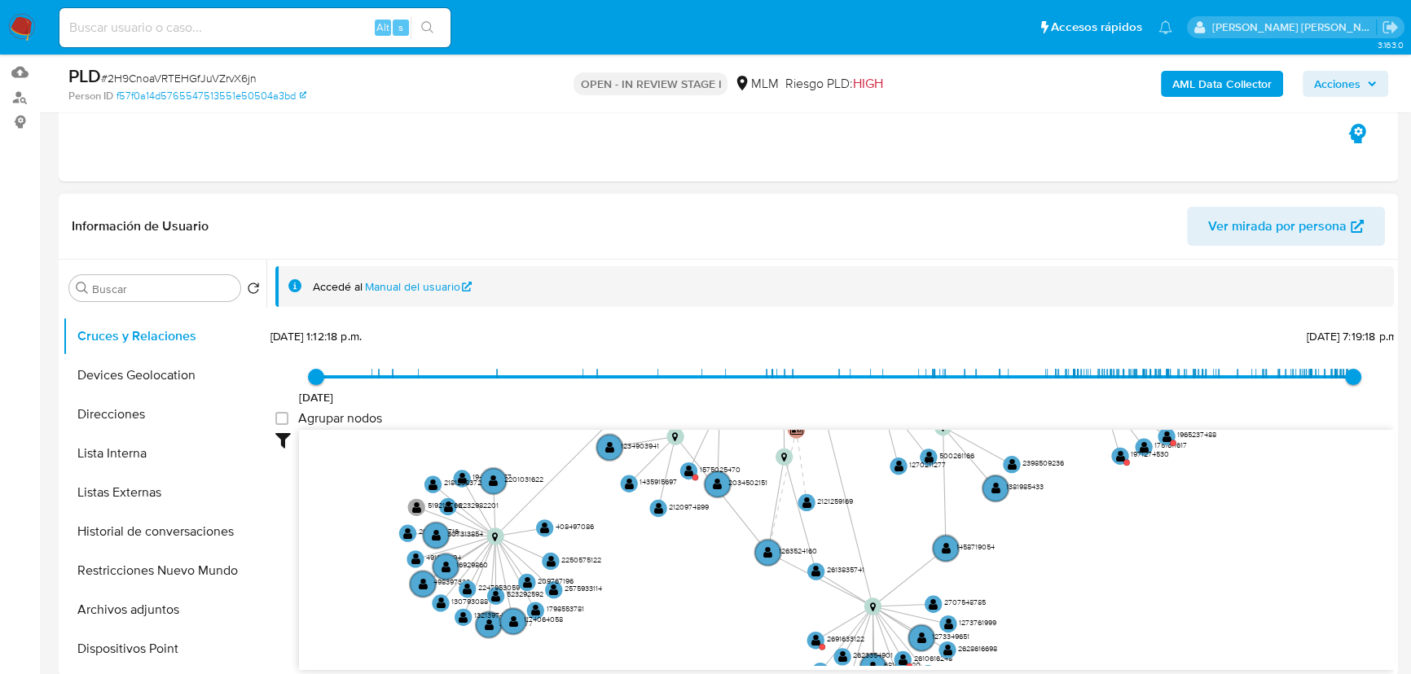
drag, startPoint x: 674, startPoint y: 481, endPoint x: 619, endPoint y: 483, distance: 55.4
click at [608, 412] on div "7/1/2022 7/1/2022, 1:12:18 p.m. 8/10/2025, 7:19:18 p.m. Agrupar nodos Filtros C…" at bounding box center [834, 526] width 1118 height 405
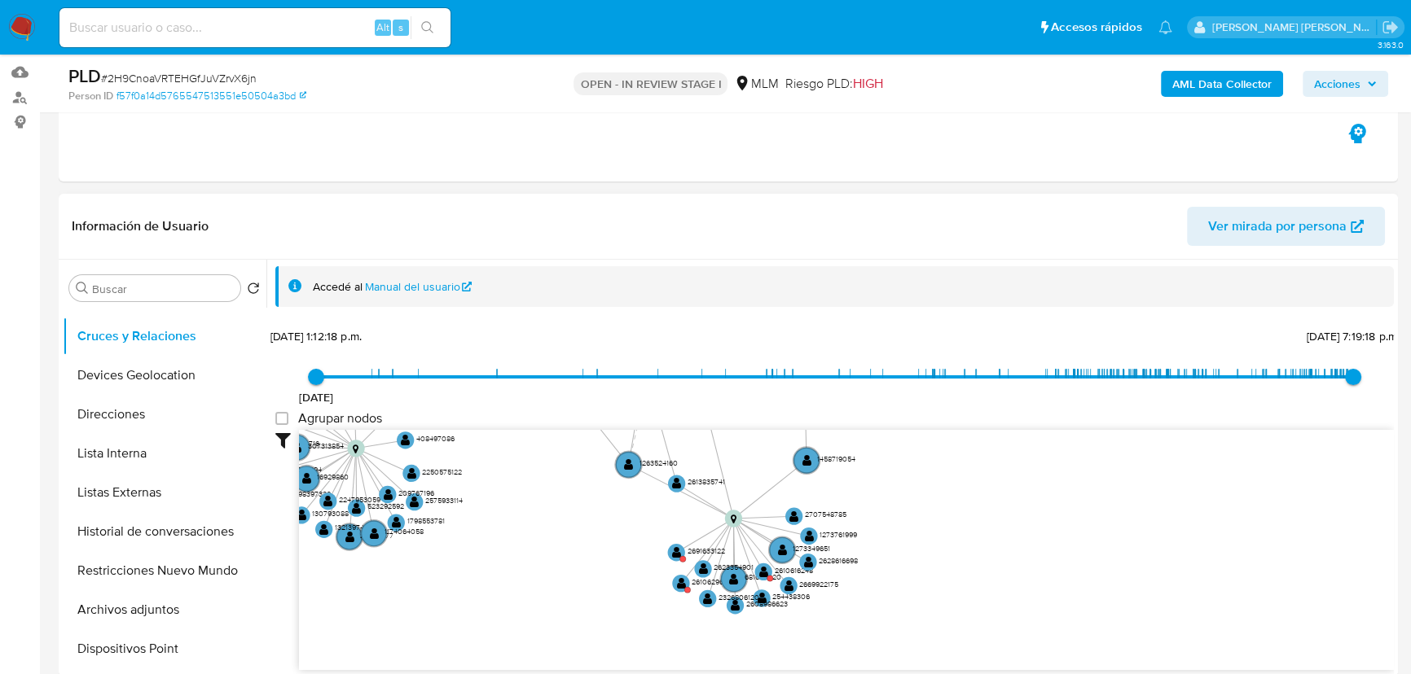
drag, startPoint x: 651, startPoint y: 562, endPoint x: 538, endPoint y: 497, distance: 129.9
click at [529, 479] on icon "device-66c5e7f0bbc7483716893fb4  user-1468868336  1468868336 device-68d306a8a…" at bounding box center [846, 548] width 1095 height 236
drag, startPoint x: 571, startPoint y: 521, endPoint x: 559, endPoint y: 512, distance: 15.6
click at [559, 512] on icon "device-66c5e7f0bbc7483716893fb4  user-1468868336  1468868336 device-68d306a8a…" at bounding box center [846, 548] width 1095 height 236
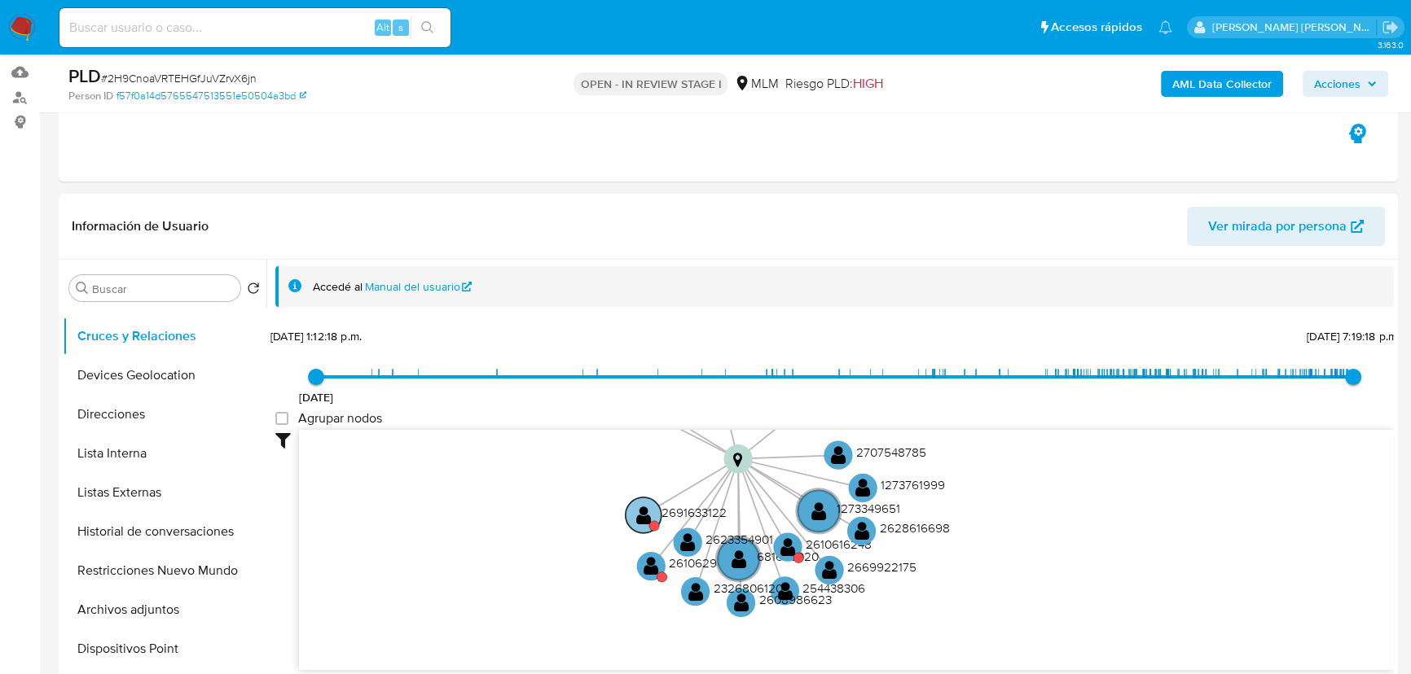
drag, startPoint x: 652, startPoint y: 527, endPoint x: 648, endPoint y: 519, distance: 8.8
click at [650, 523] on circle at bounding box center [654, 526] width 10 height 10
click at [648, 516] on text "" at bounding box center [642, 515] width 15 height 21
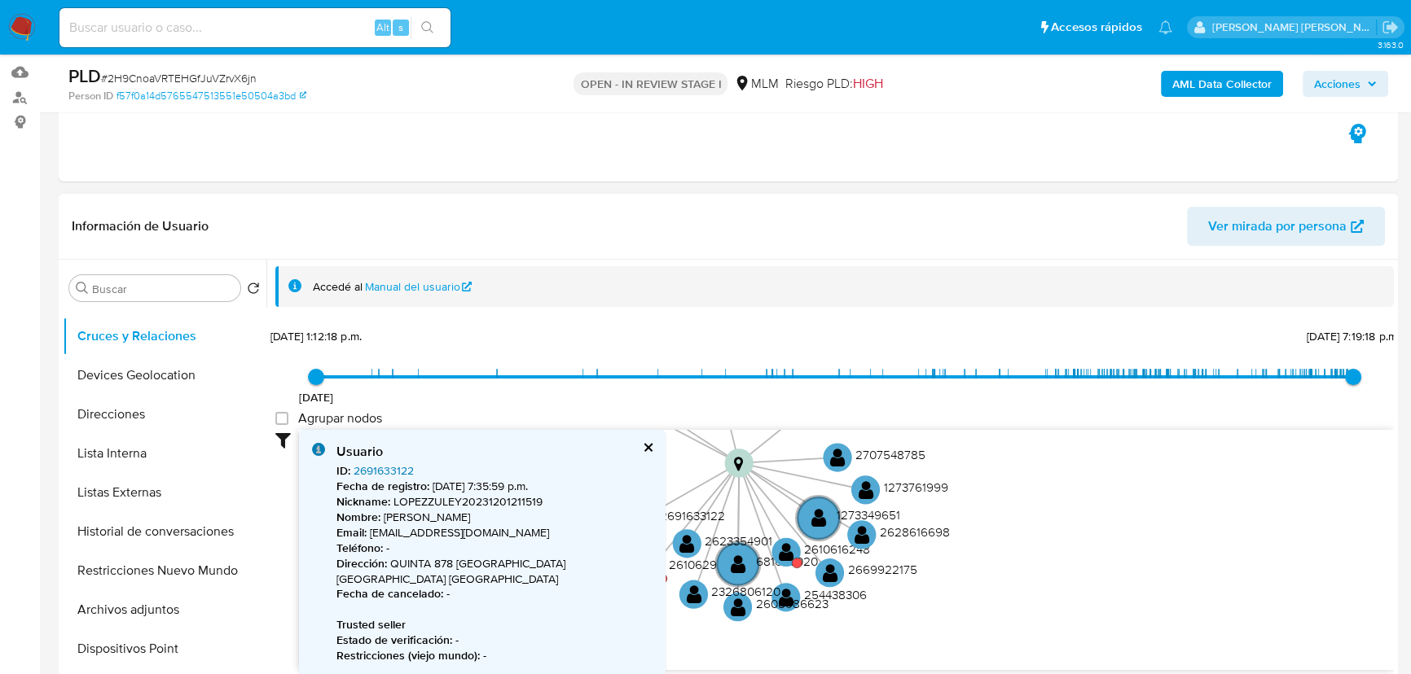
click at [364, 467] on link "2691633122" at bounding box center [384, 471] width 60 height 16
click at [644, 446] on button "cerrar" at bounding box center [647, 447] width 11 height 11
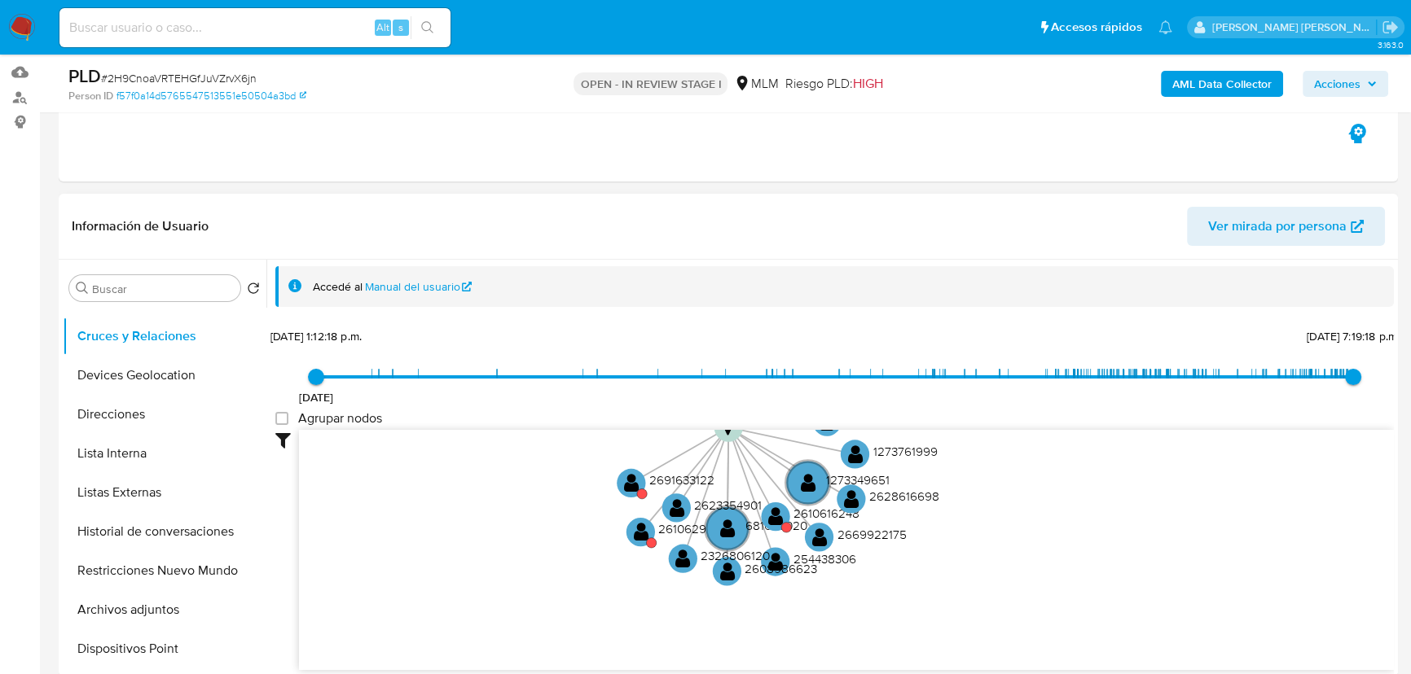
drag, startPoint x: 600, startPoint y: 497, endPoint x: 586, endPoint y: 466, distance: 34.3
click at [586, 466] on icon "device-66c5e7f0bbc7483716893fb4  user-1468868336  1468868336 device-68d306a8a…" at bounding box center [846, 548] width 1095 height 236
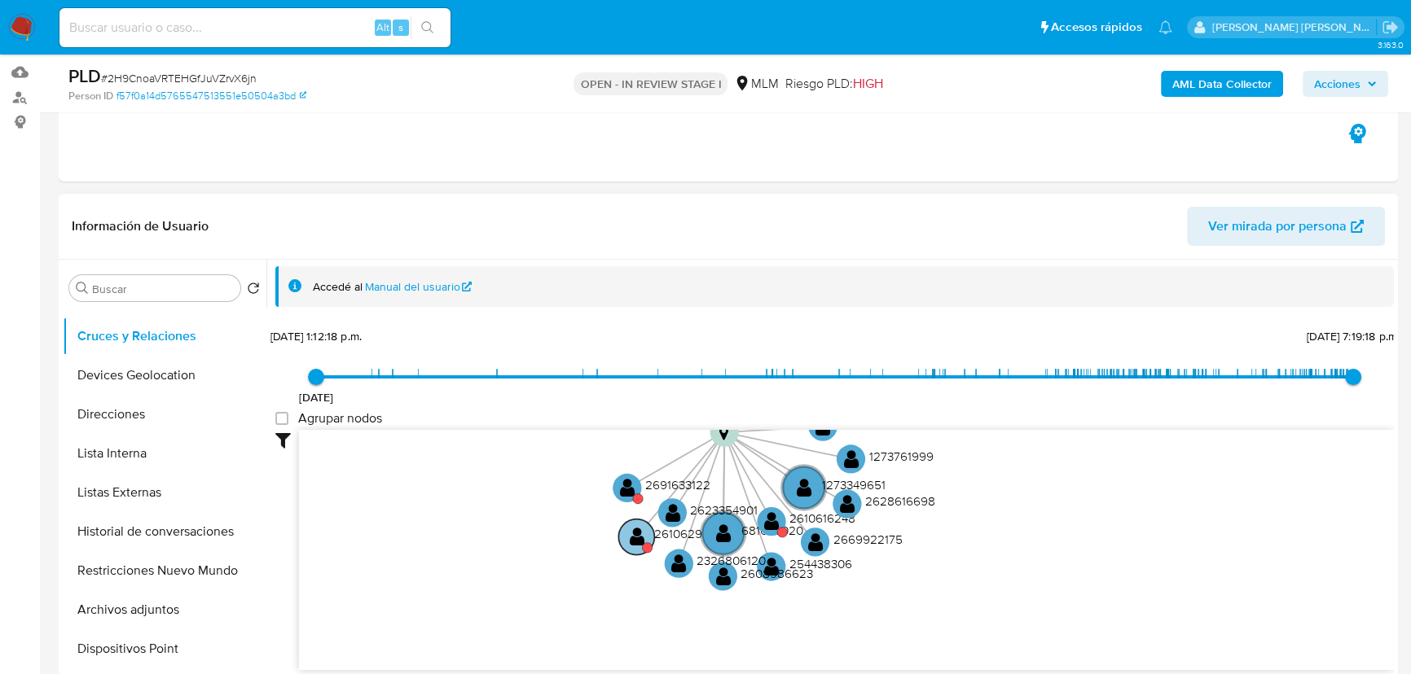
click at [639, 529] on text "" at bounding box center [636, 536] width 15 height 21
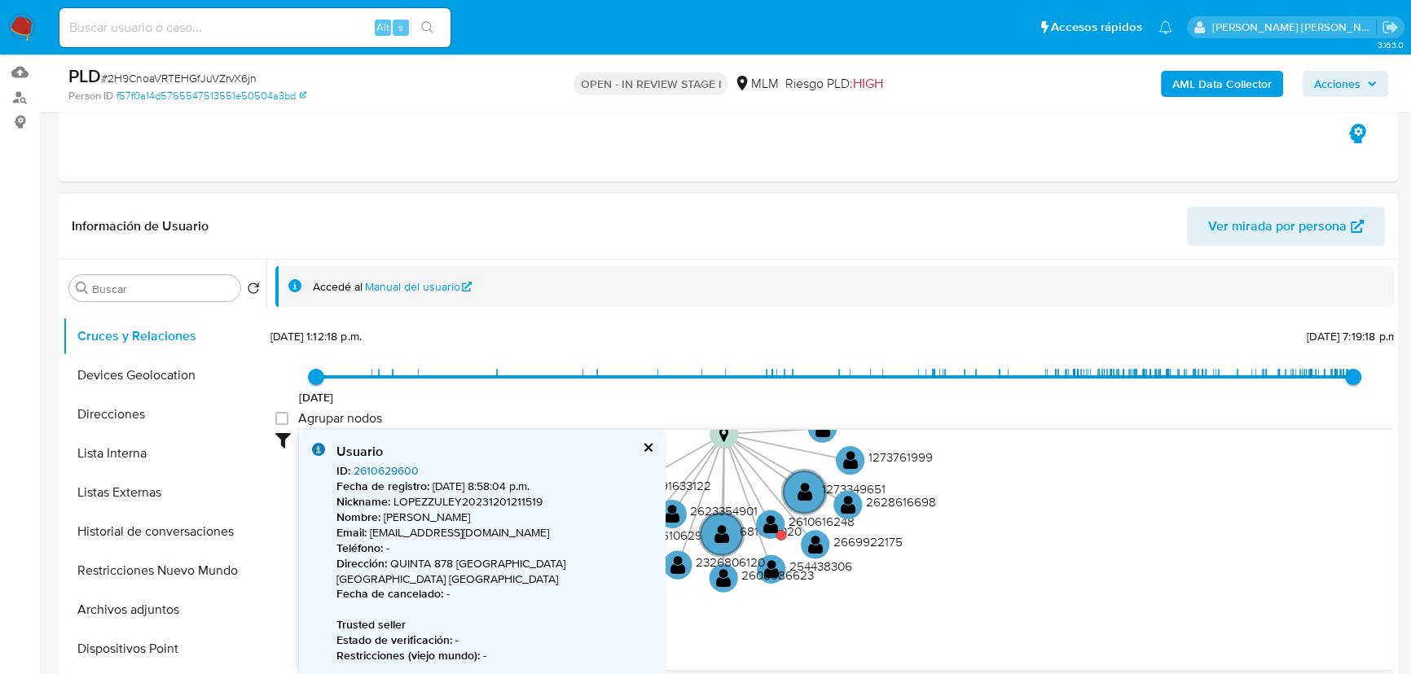
click at [385, 464] on link "2610629600" at bounding box center [386, 471] width 65 height 16
click at [648, 443] on button "cerrar" at bounding box center [647, 447] width 11 height 11
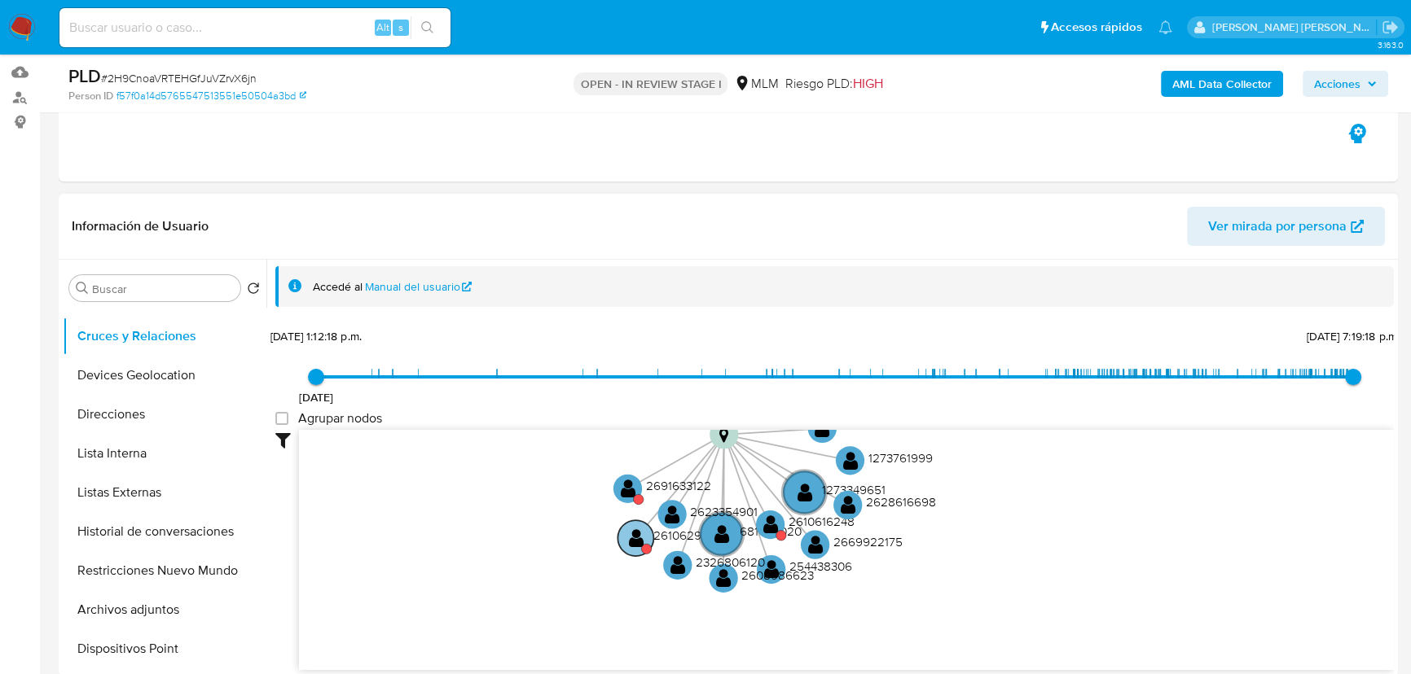
click at [635, 535] on text "" at bounding box center [635, 537] width 15 height 21
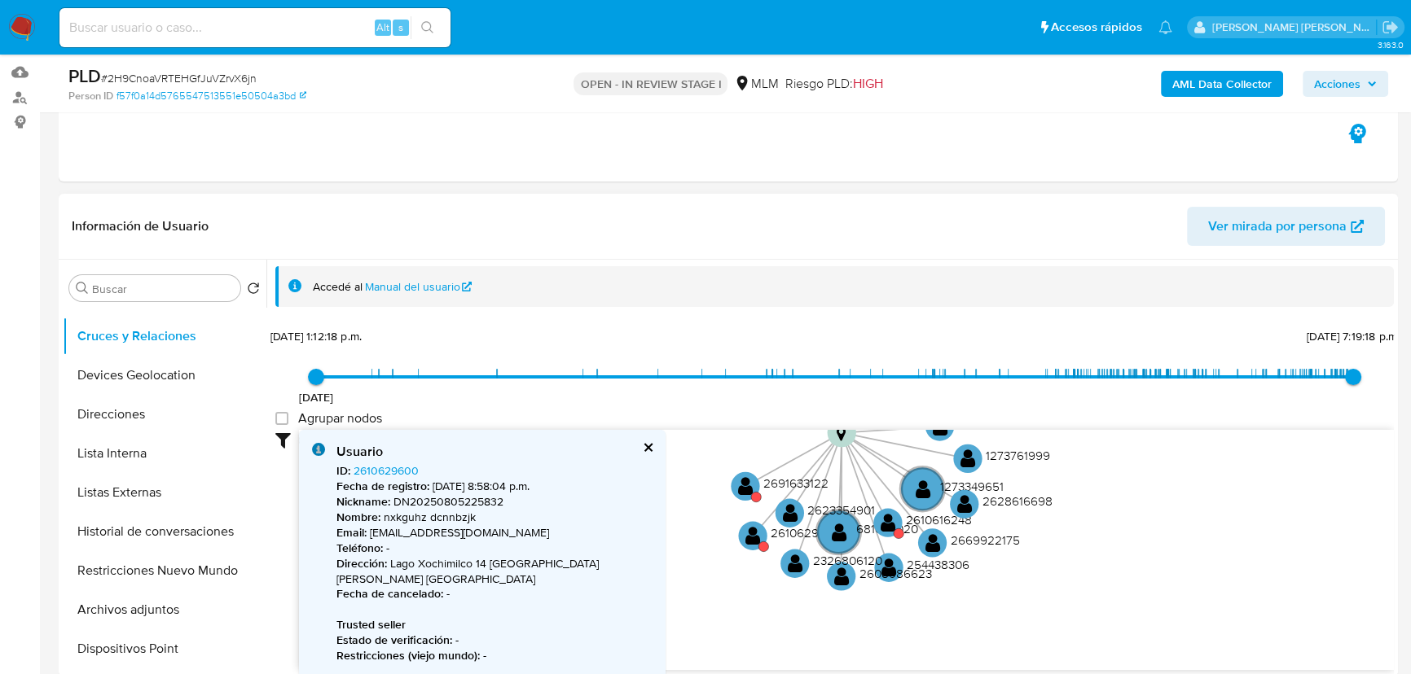
drag, startPoint x: 877, startPoint y: 627, endPoint x: 856, endPoint y: 605, distance: 30.0
click at [898, 623] on icon "device-66c5e7f0bbc7483716893fb4  user-1468868336  1468868336 device-68d306a8a…" at bounding box center [846, 548] width 1095 height 236
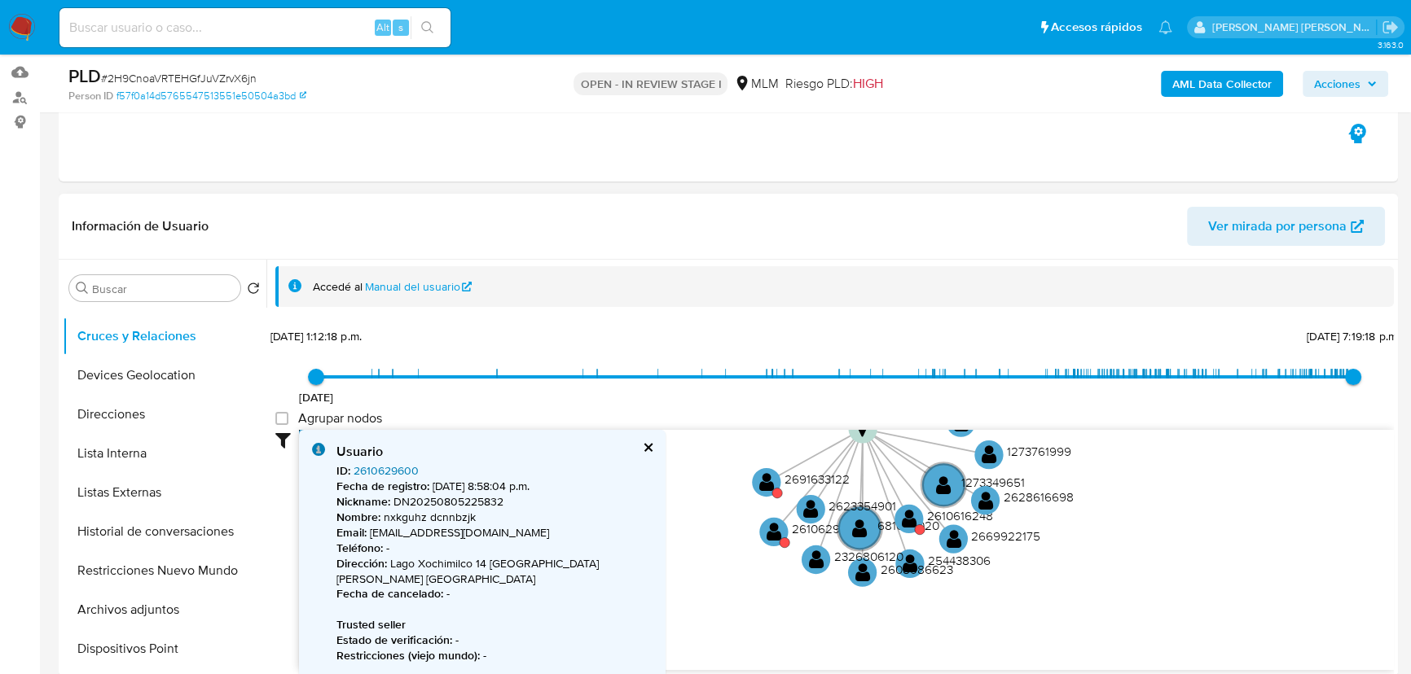
click at [374, 469] on link "2610629600" at bounding box center [386, 471] width 65 height 16
click at [908, 525] on text "" at bounding box center [909, 518] width 15 height 21
click at [908, 519] on text "" at bounding box center [909, 518] width 15 height 21
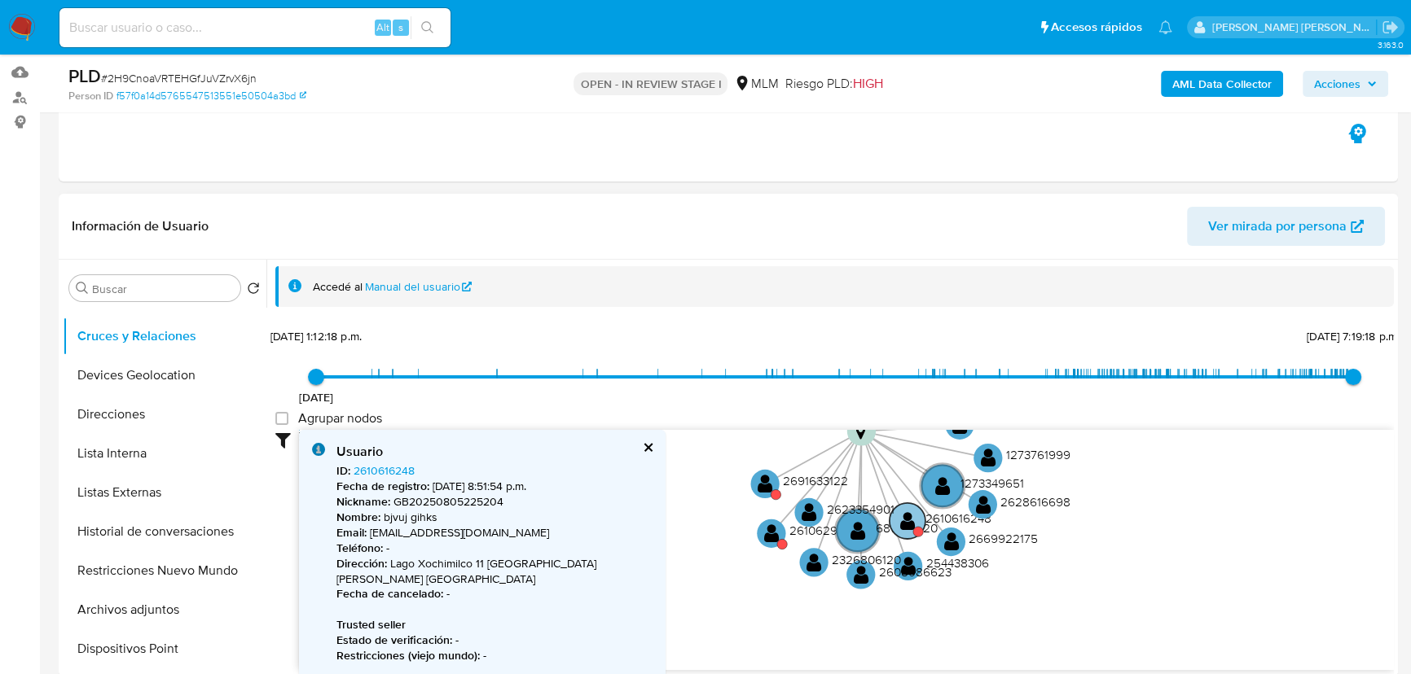
click at [908, 521] on text "" at bounding box center [907, 520] width 15 height 21
click at [908, 520] on text "" at bounding box center [907, 520] width 15 height 21
click at [382, 469] on link "2610616248" at bounding box center [384, 471] width 61 height 16
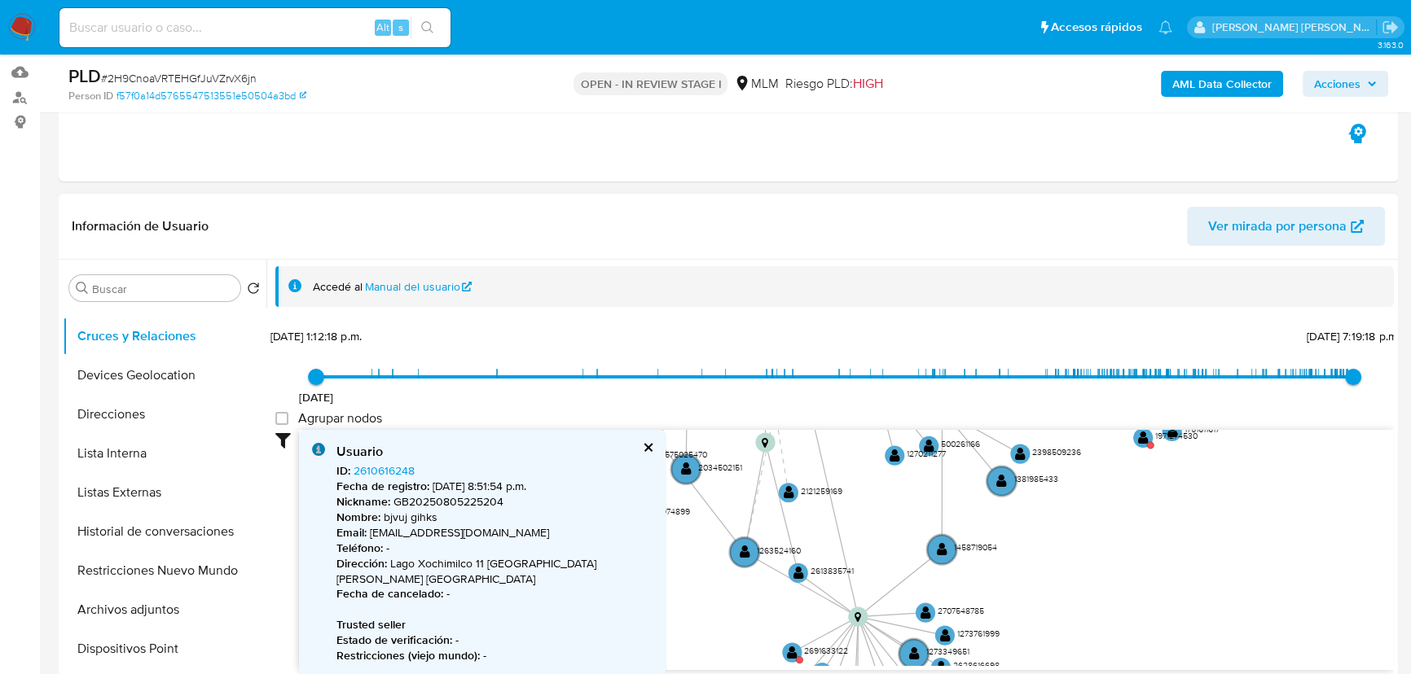
drag, startPoint x: 1182, startPoint y: 499, endPoint x: 1094, endPoint y: 671, distance: 193.8
click at [1096, 673] on div "Filtros Confianza alta Device Tarjeta Persona validada Teléfono validado Confia…" at bounding box center [834, 580] width 1118 height 300
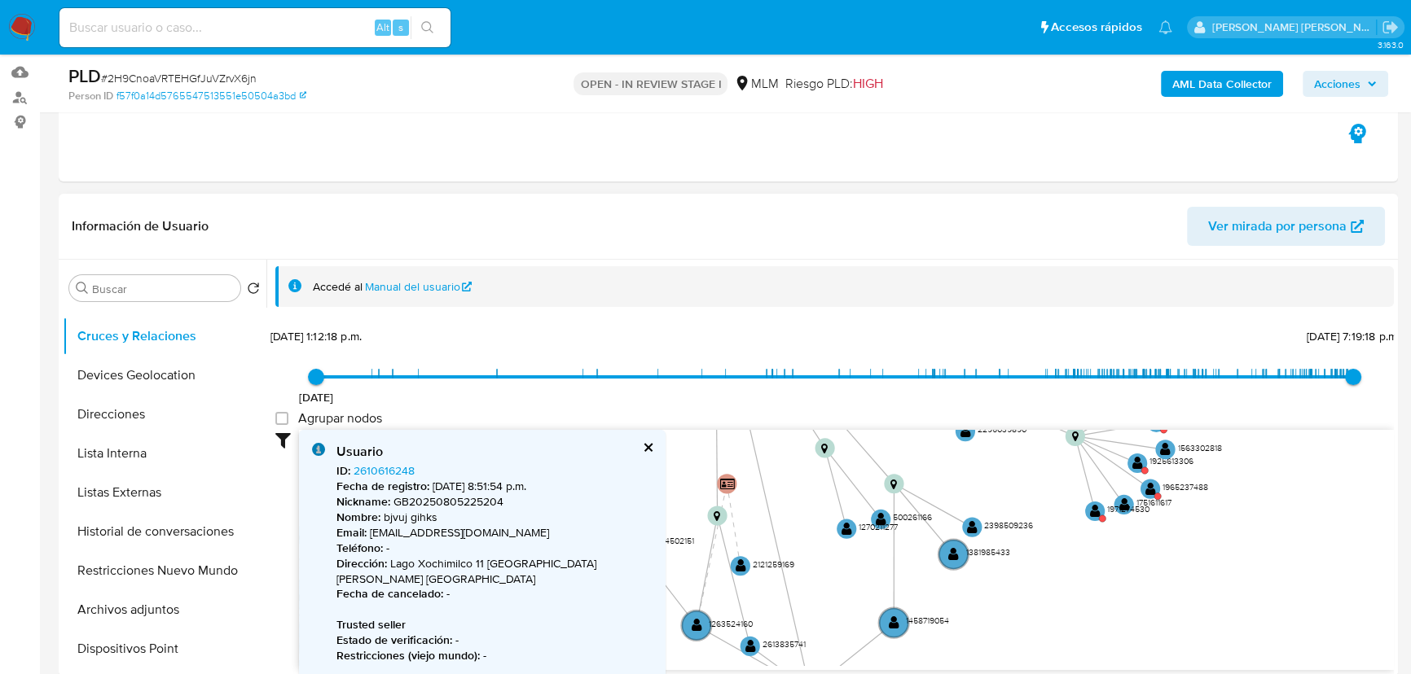
drag, startPoint x: 1140, startPoint y: 529, endPoint x: 1093, endPoint y: 573, distance: 64.0
click at [1096, 603] on icon "device-66c5e7f0bbc7483716893fb4  user-1468868336  1468868336 device-68d306a8a…" at bounding box center [846, 548] width 1095 height 236
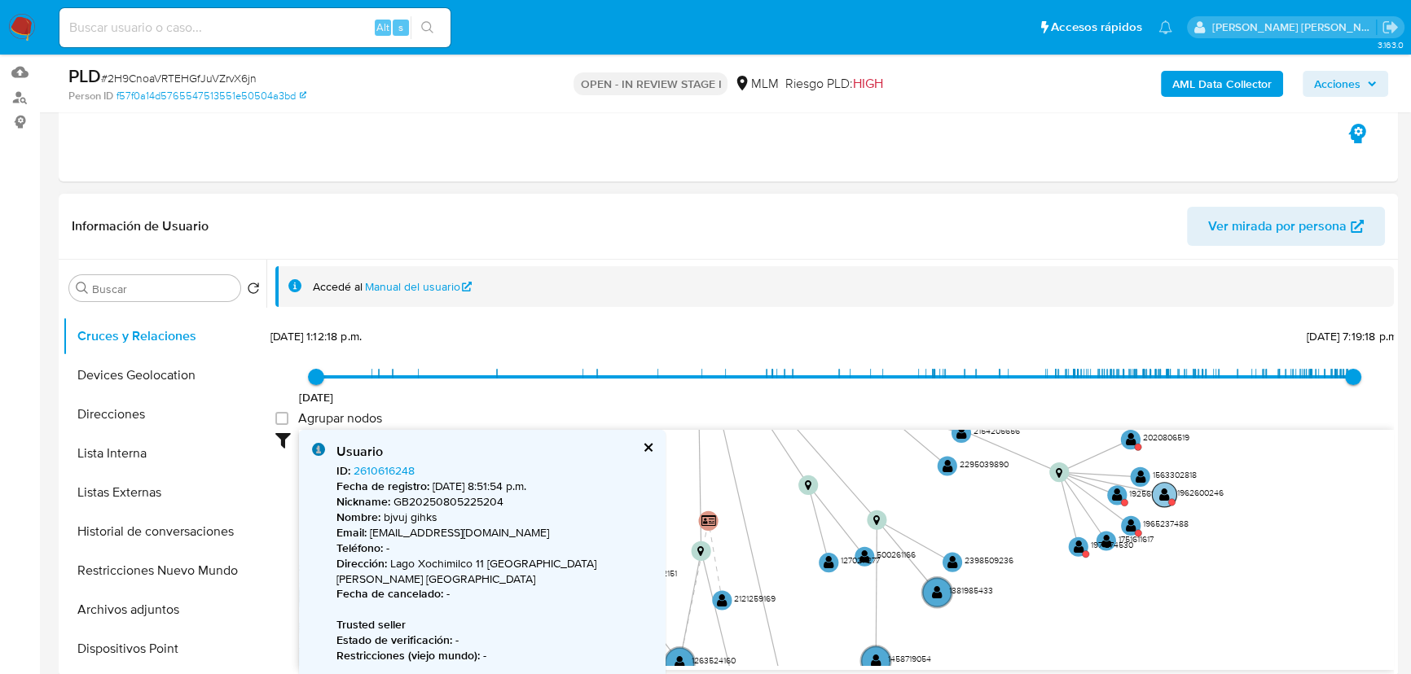
drag, startPoint x: 1188, startPoint y: 459, endPoint x: 1211, endPoint y: 496, distance: 43.6
click at [1211, 496] on text "1962600246" at bounding box center [1199, 493] width 46 height 12
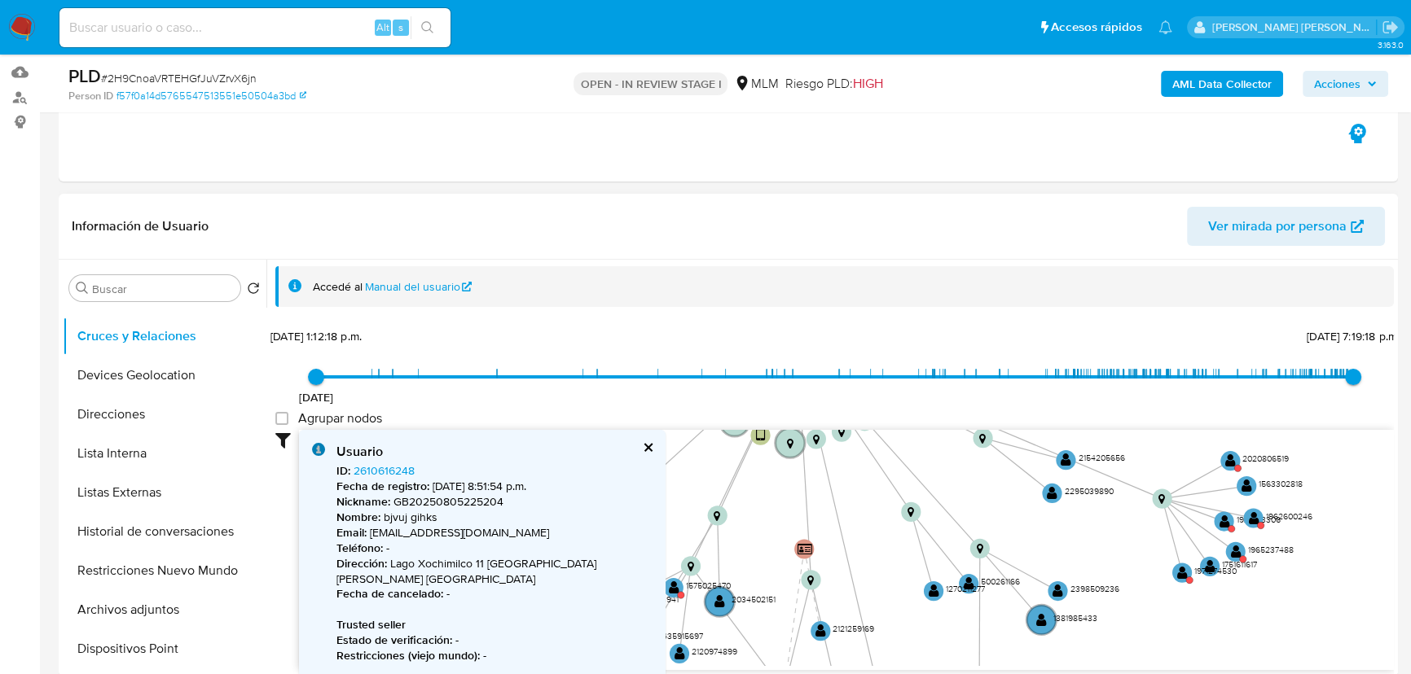
drag, startPoint x: 1004, startPoint y: 510, endPoint x: 1157, endPoint y: 529, distance: 153.6
click at [1157, 529] on icon "device-66c5e7f0bbc7483716893fb4  user-1468868336  1468868336 device-68d306a8a…" at bounding box center [846, 548] width 1095 height 236
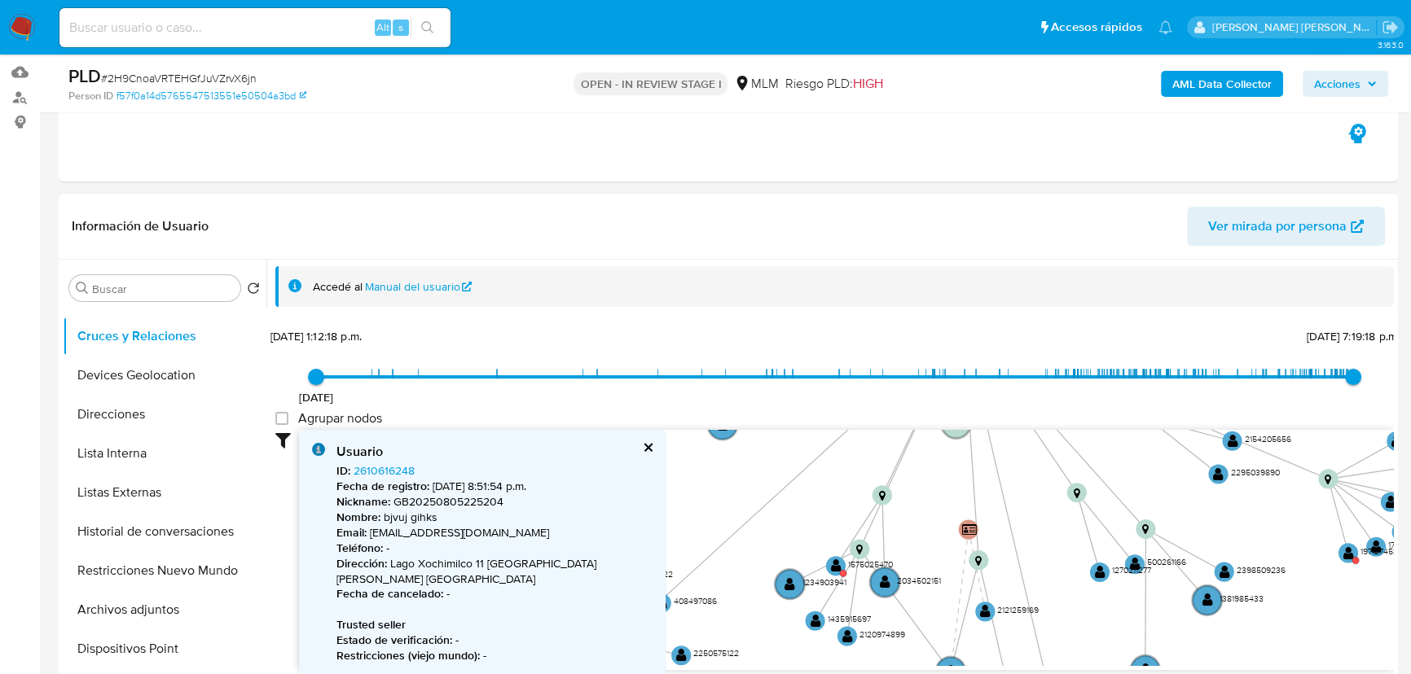
drag, startPoint x: 1026, startPoint y: 520, endPoint x: 1033, endPoint y: 525, distance: 8.8
click at [1043, 520] on icon "device-66c5e7f0bbc7483716893fb4  user-1468868336  1468868336 device-68d306a8a…" at bounding box center [846, 548] width 1095 height 236
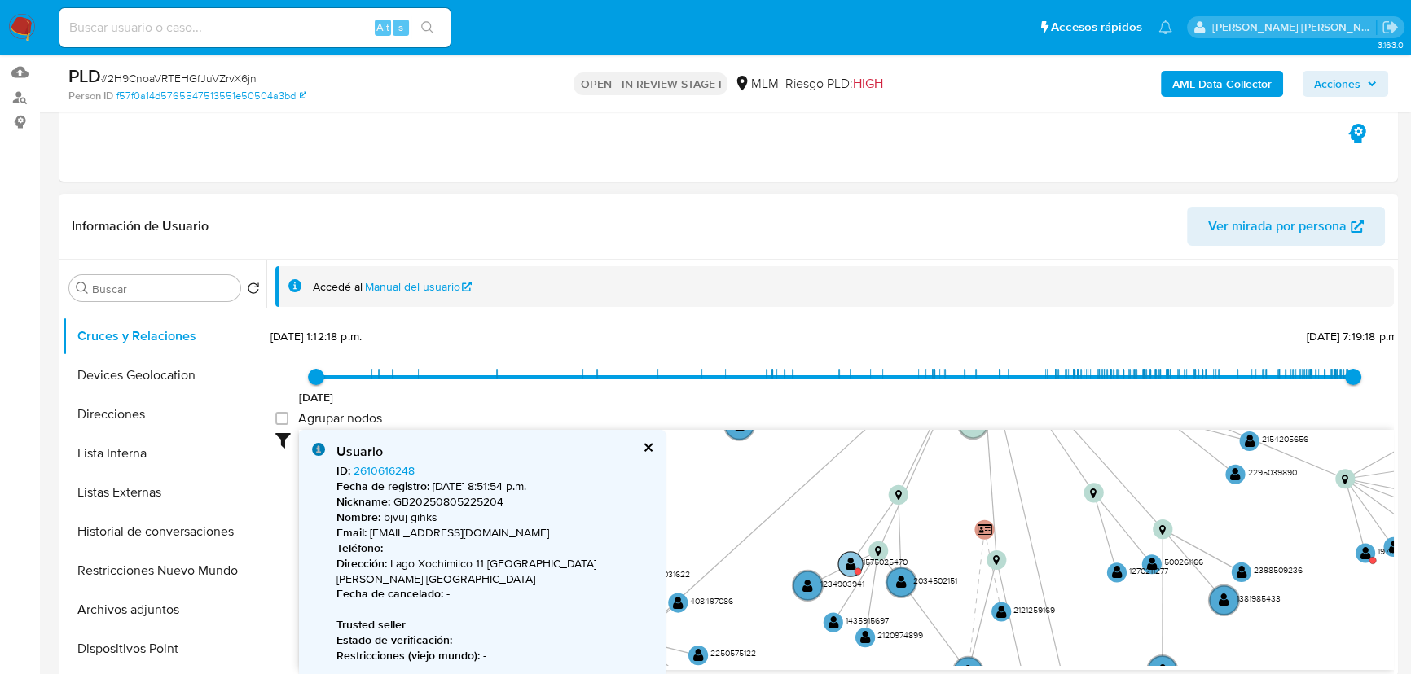
click at [855, 569] on circle at bounding box center [858, 571] width 7 height 7
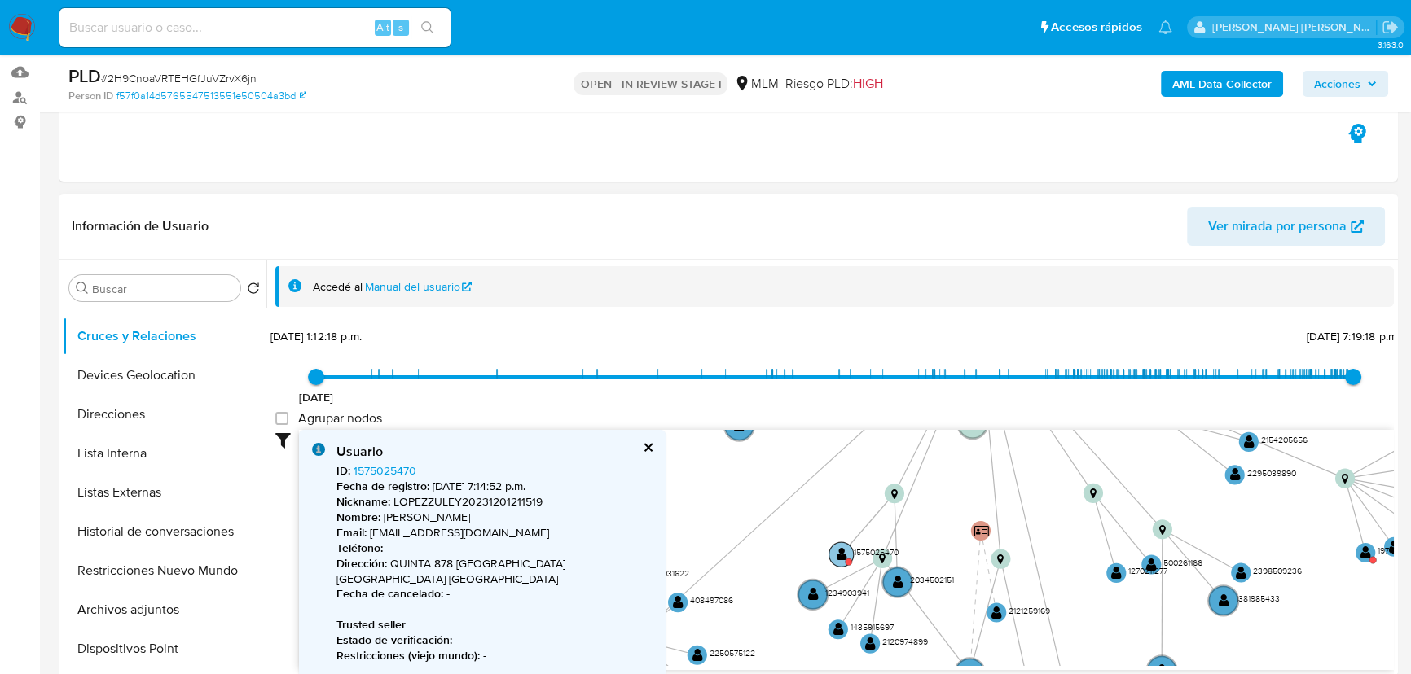
click at [848, 560] on circle at bounding box center [848, 562] width 7 height 7
click at [382, 471] on link "1575025470" at bounding box center [385, 471] width 63 height 16
click at [645, 443] on button "cerrar" at bounding box center [647, 447] width 11 height 11
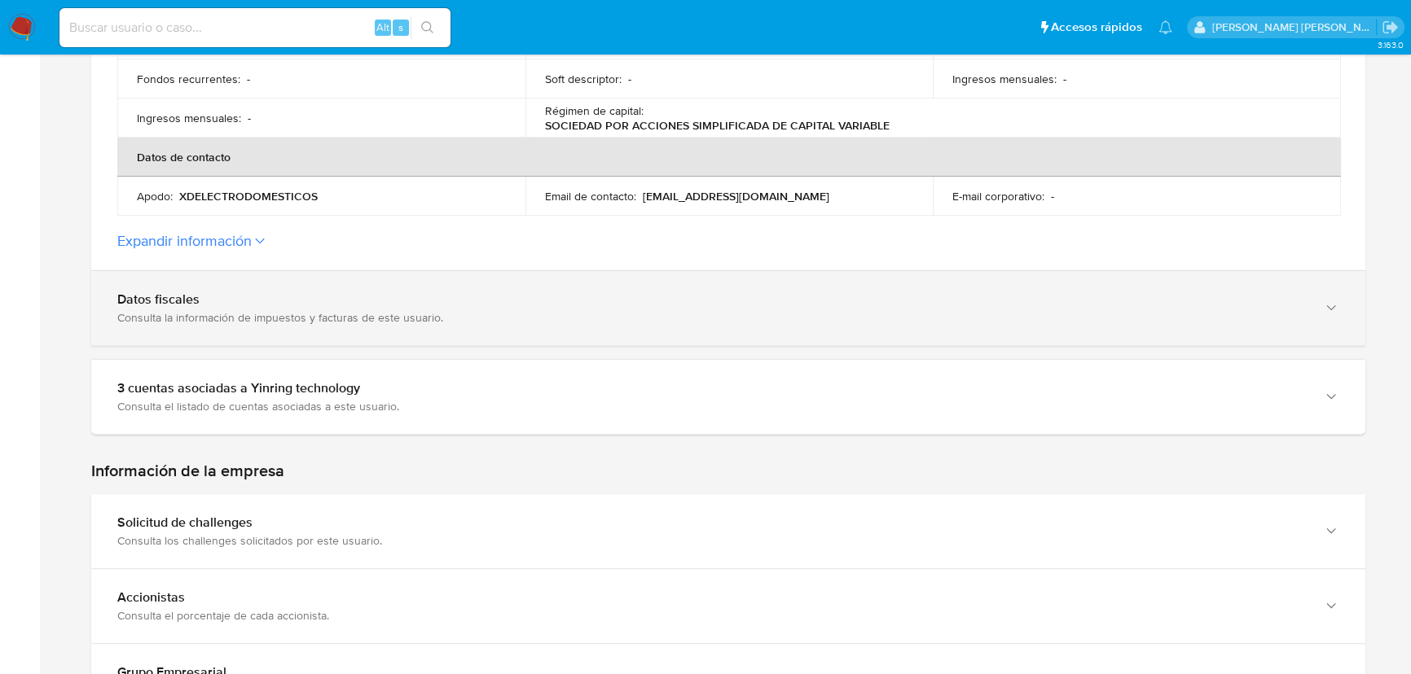
scroll to position [666, 0]
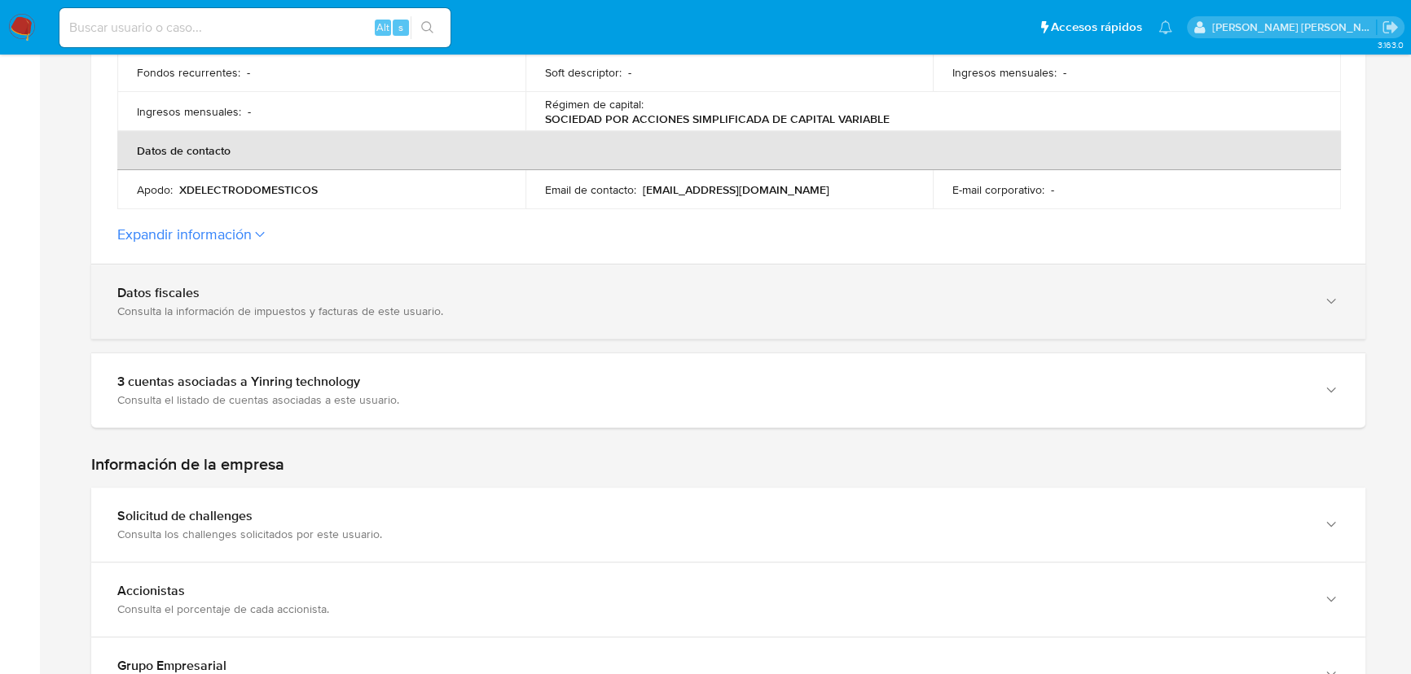
click at [219, 304] on div "Consulta la información de impuestos y facturas de este usuario." at bounding box center [711, 311] width 1189 height 15
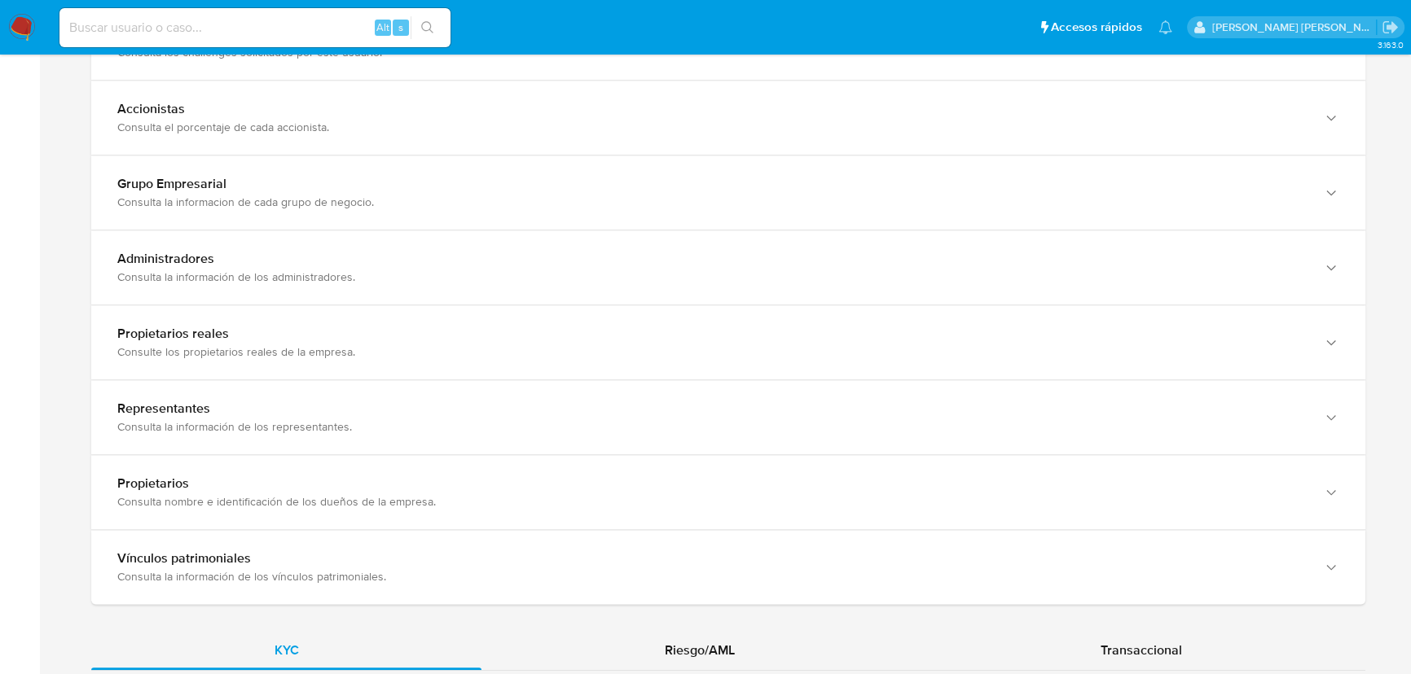
scroll to position [1999, 0]
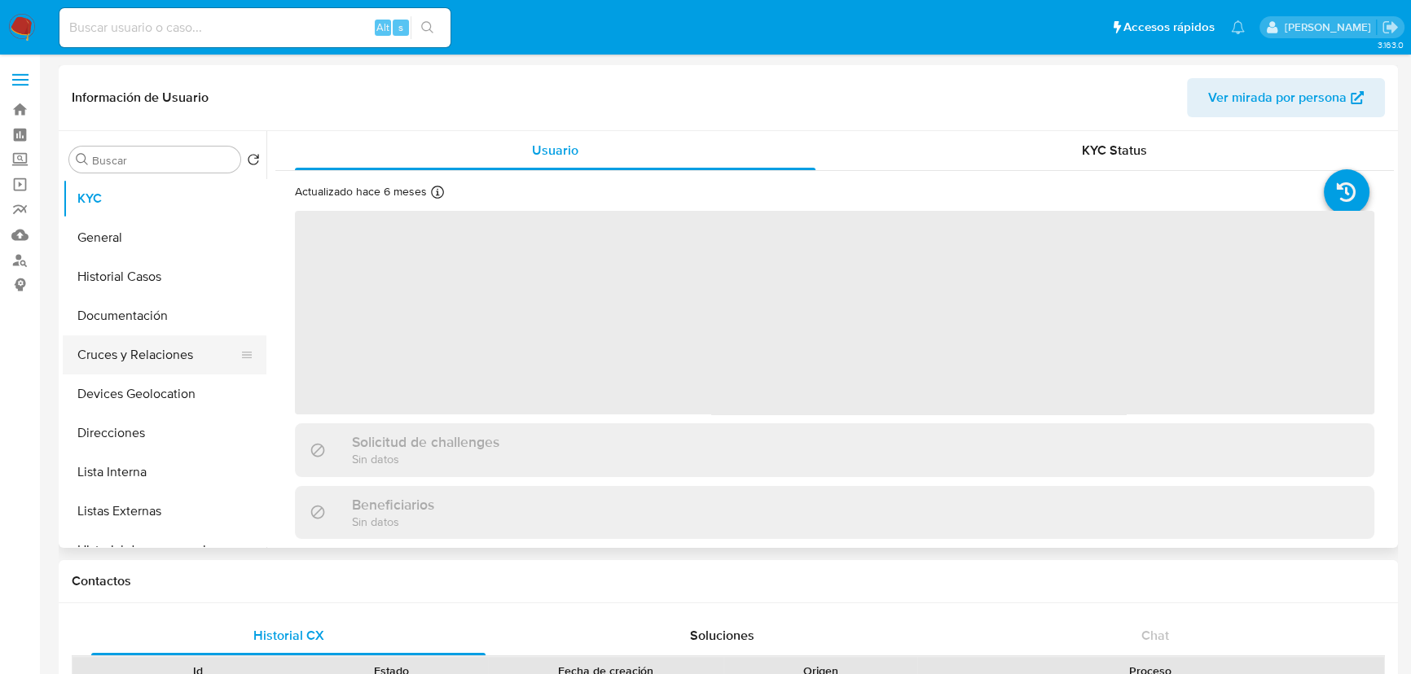
select select "10"
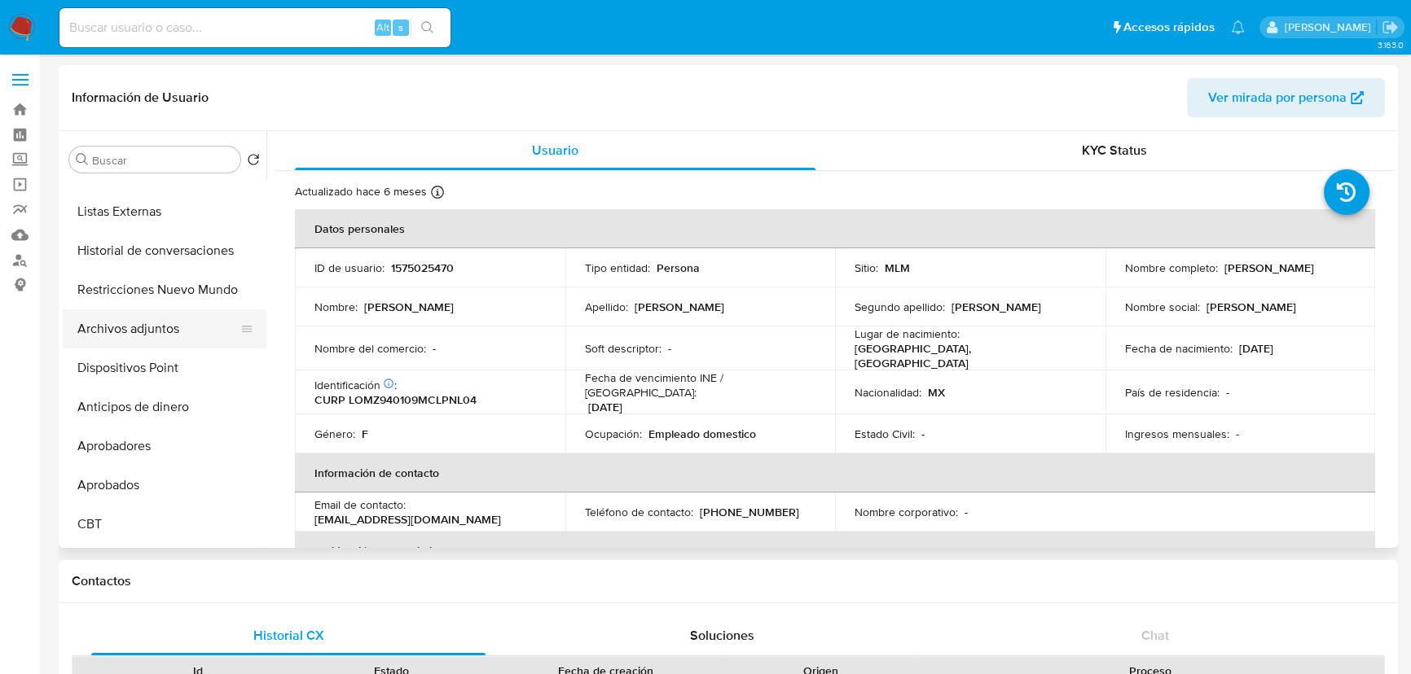
scroll to position [296, 0]
click at [182, 247] on button "Historial de conversaciones" at bounding box center [158, 254] width 191 height 39
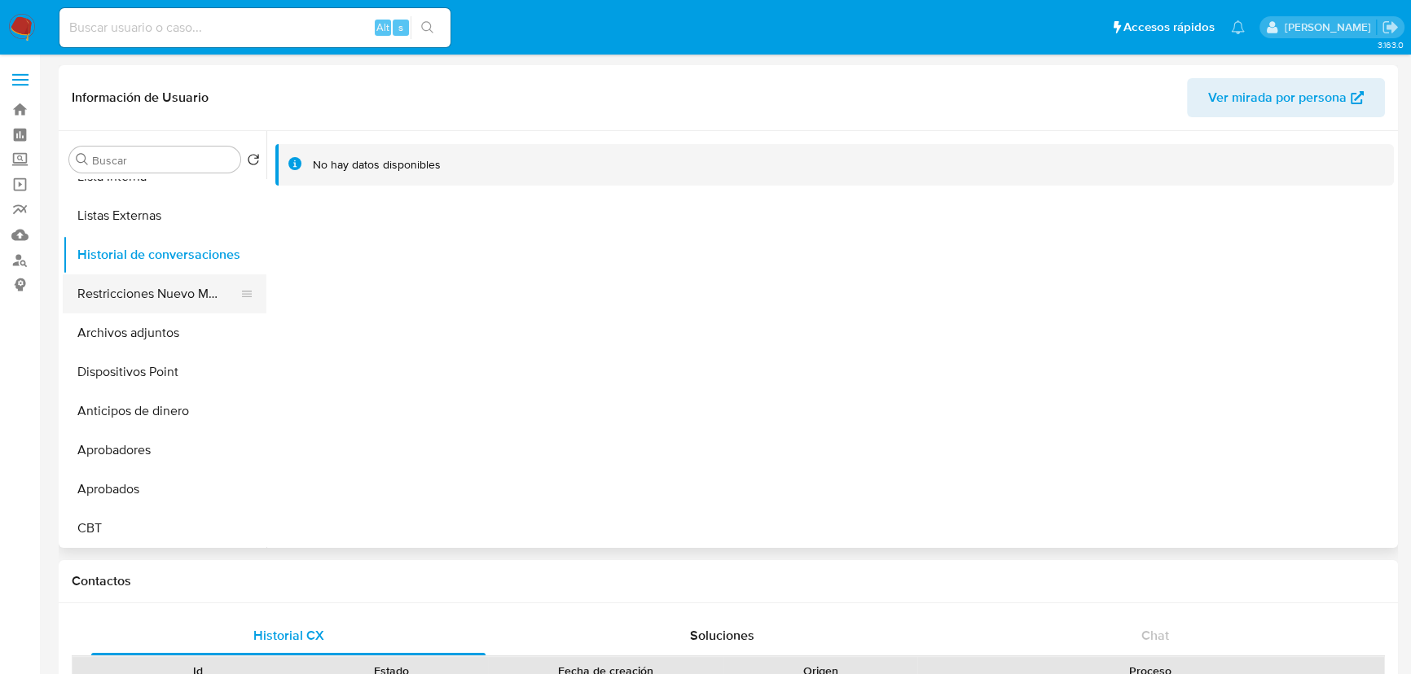
click at [204, 303] on button "Restricciones Nuevo Mundo" at bounding box center [158, 294] width 191 height 39
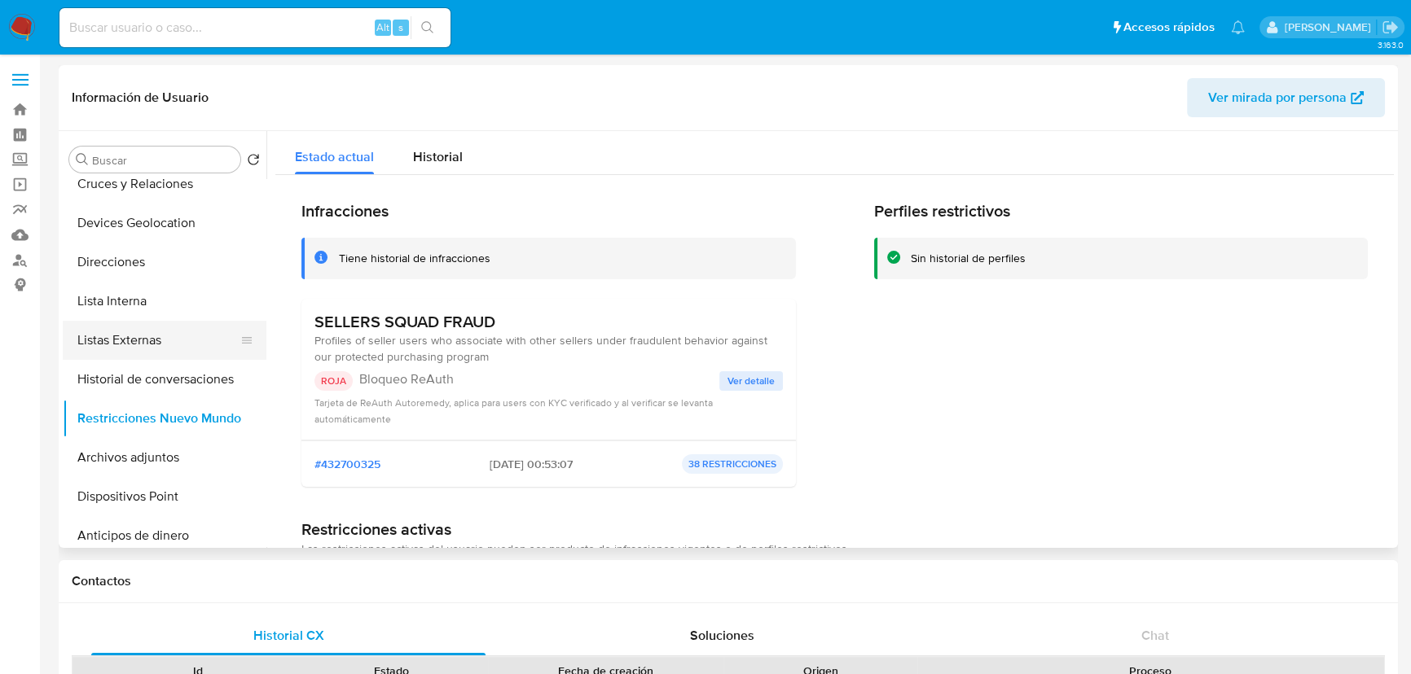
scroll to position [147, 0]
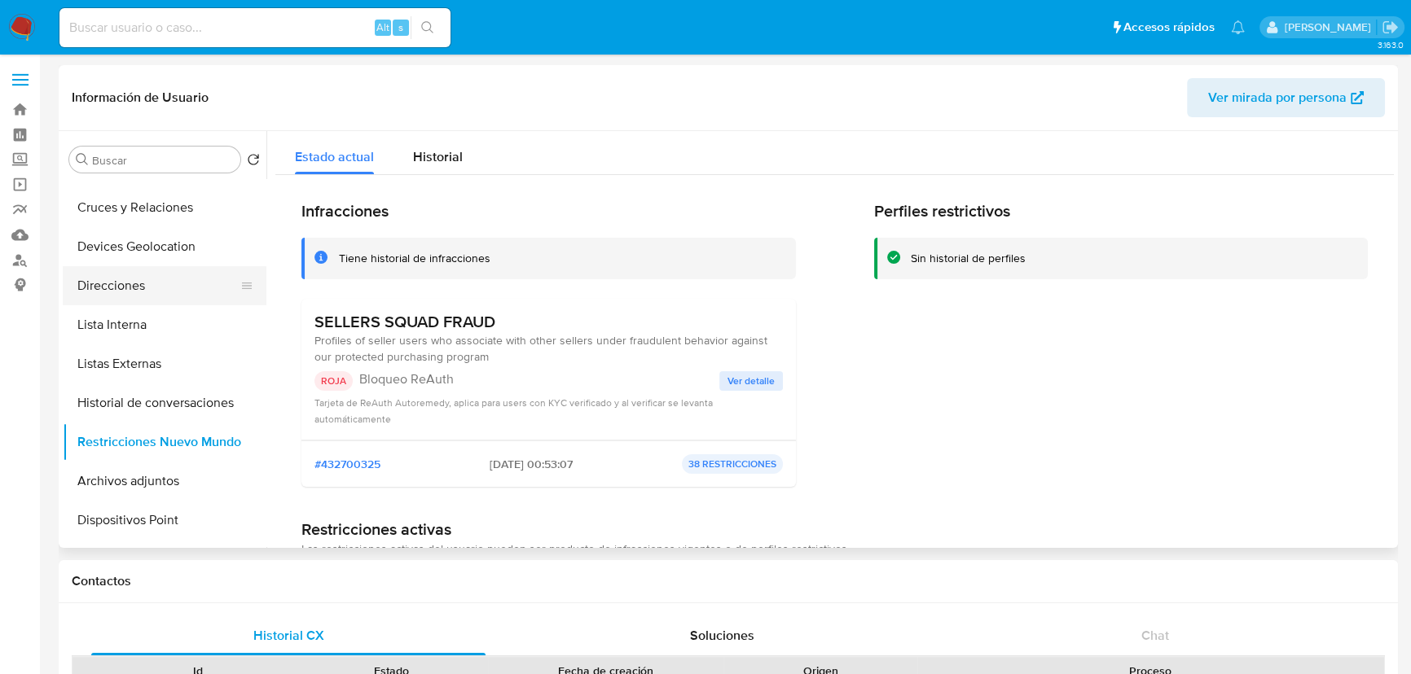
click at [149, 288] on button "Direcciones" at bounding box center [158, 285] width 191 height 39
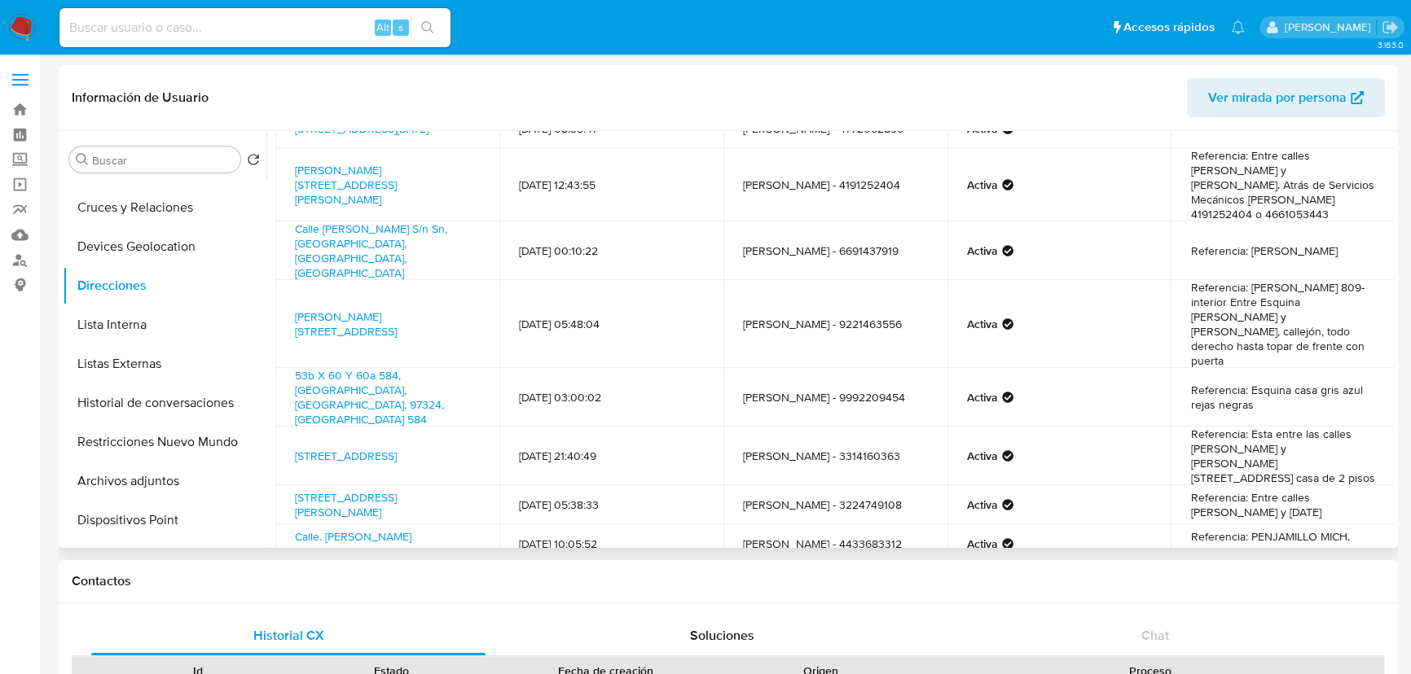
scroll to position [202, 0]
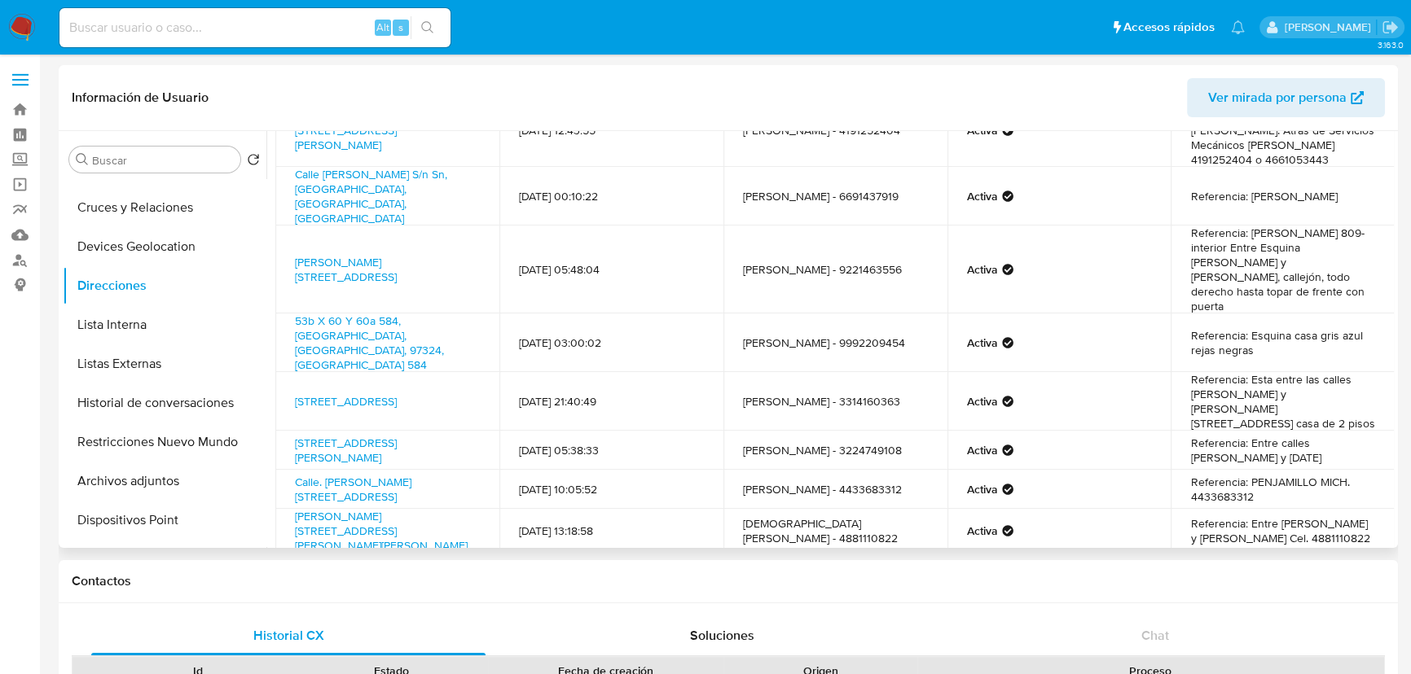
click at [855, 579] on link "Siguiente" at bounding box center [867, 592] width 87 height 26
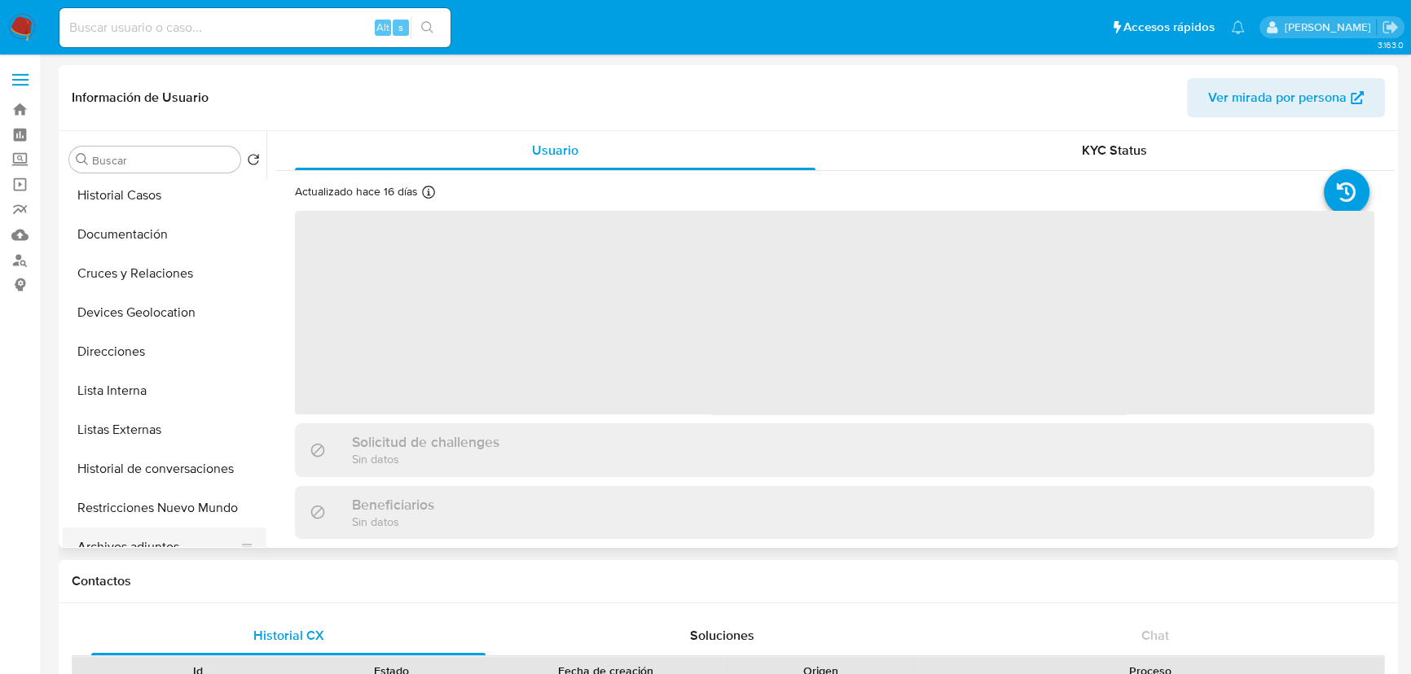
scroll to position [222, 0]
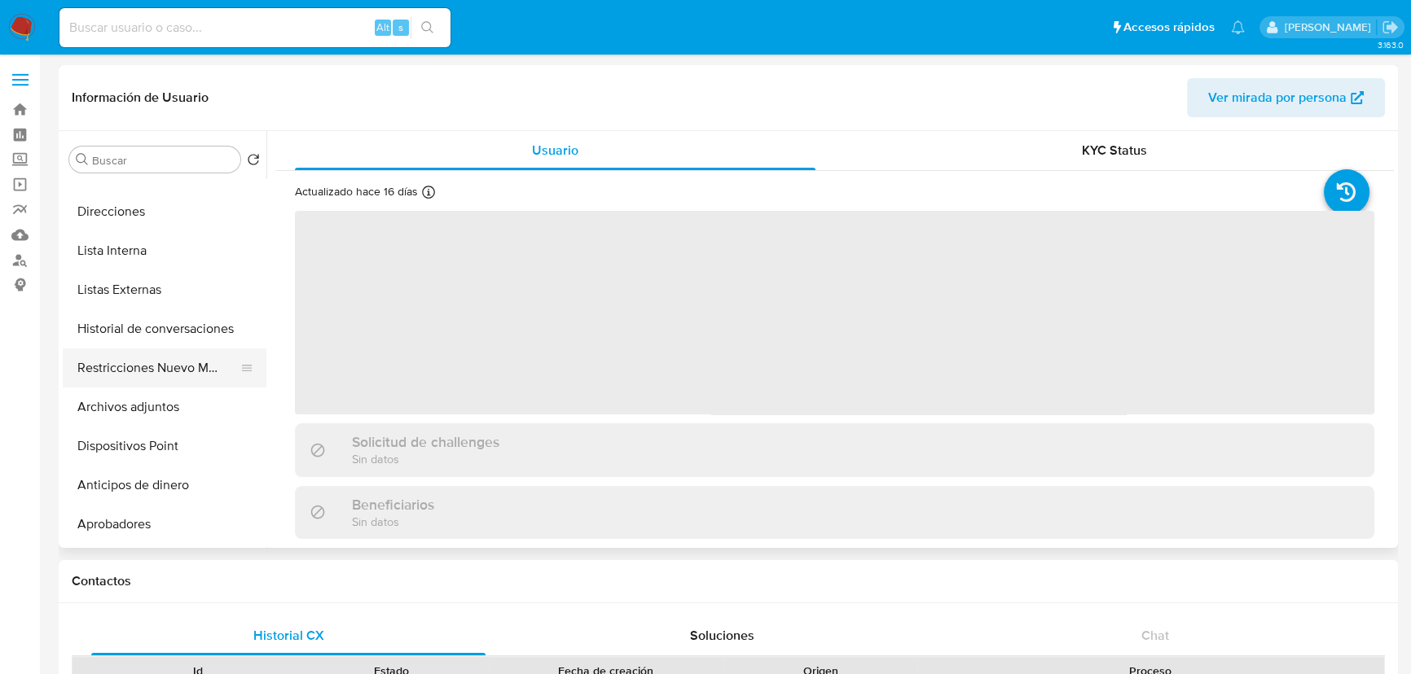
click at [182, 366] on button "Restricciones Nuevo Mundo" at bounding box center [158, 368] width 191 height 39
select select "10"
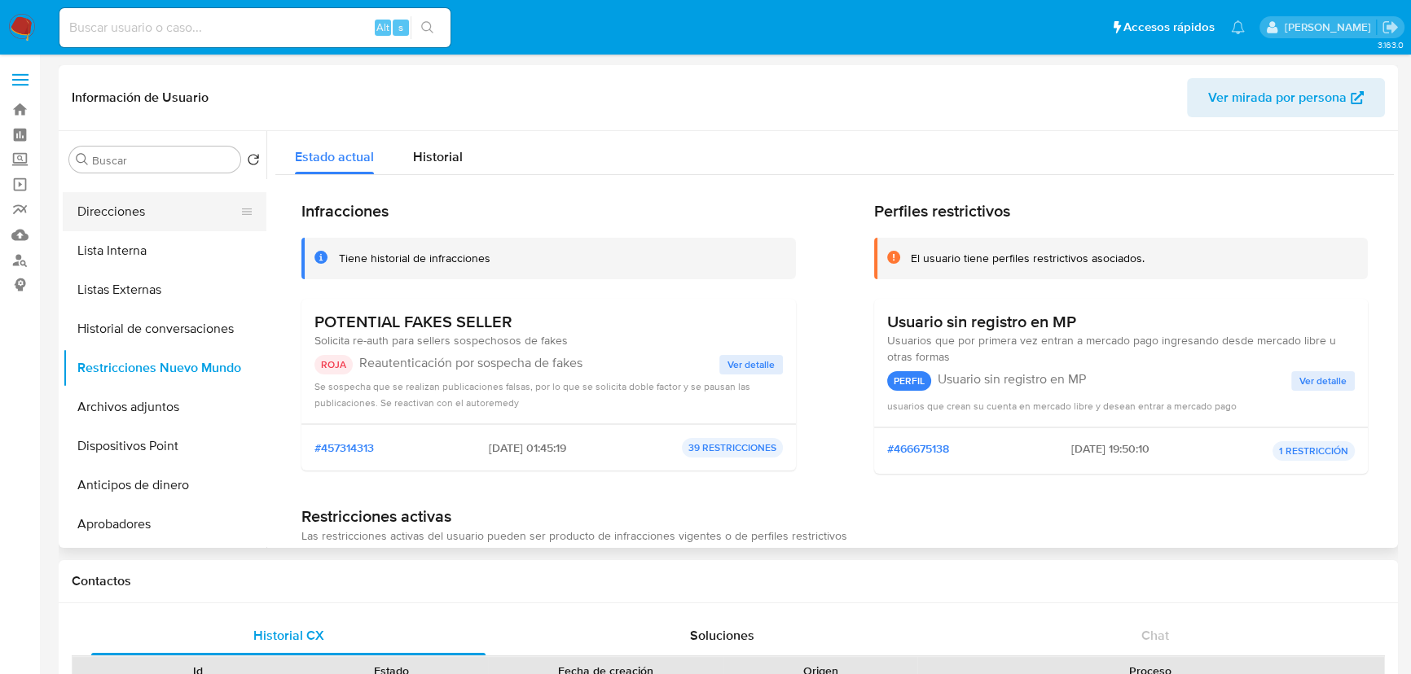
click at [113, 217] on button "Direcciones" at bounding box center [158, 211] width 191 height 39
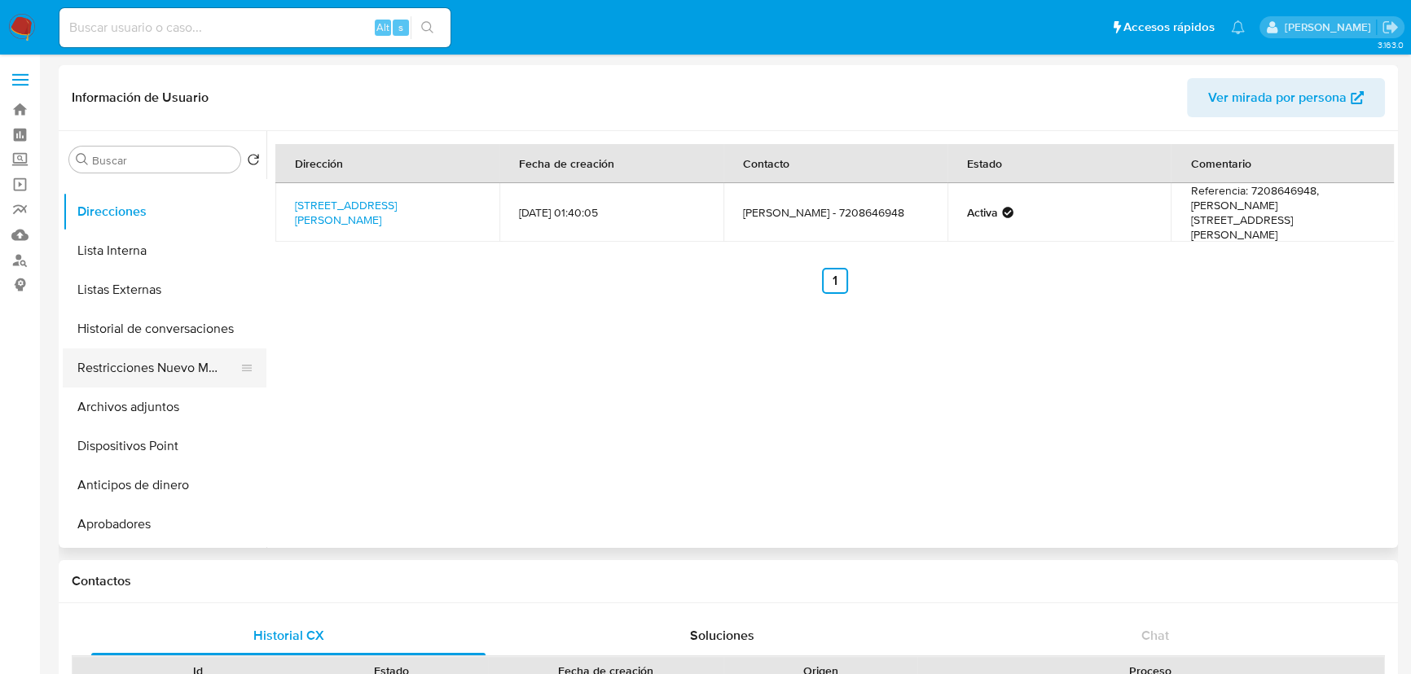
click at [199, 368] on button "Restricciones Nuevo Mundo" at bounding box center [158, 368] width 191 height 39
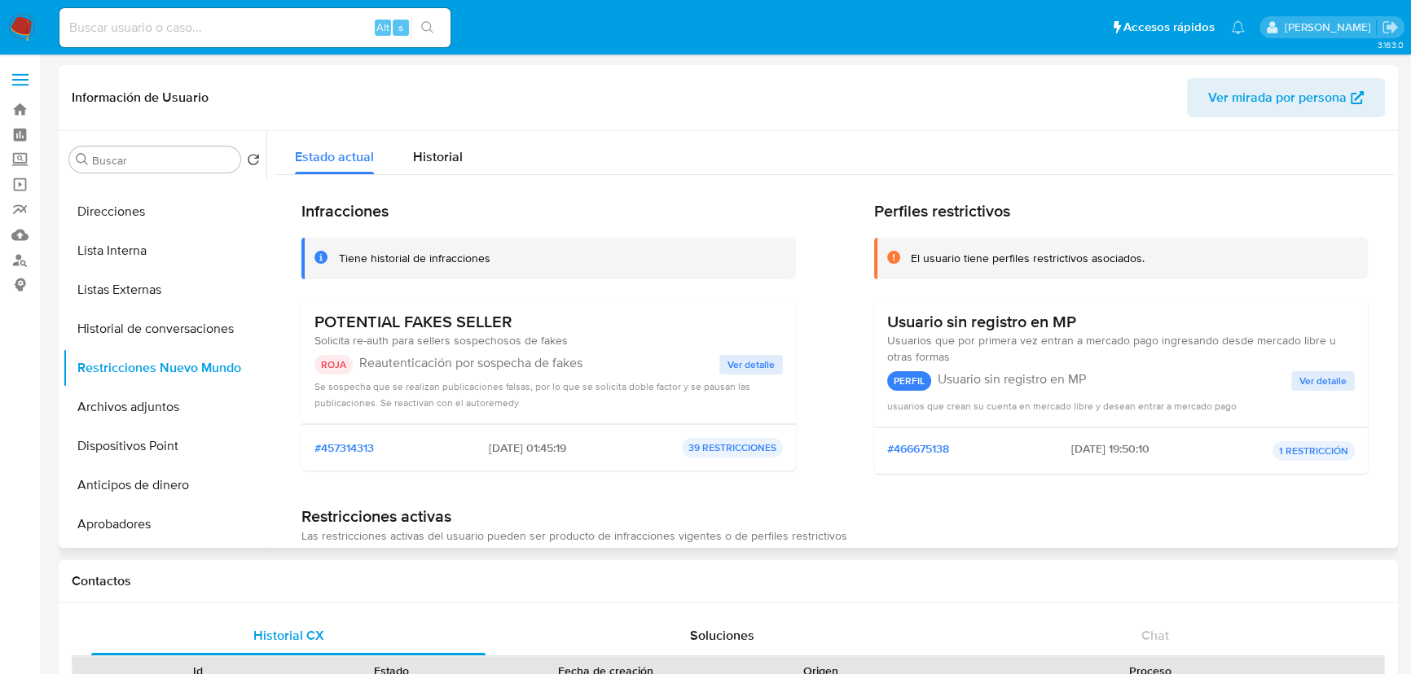
click at [736, 366] on span "Ver detalle" at bounding box center [750, 365] width 47 height 16
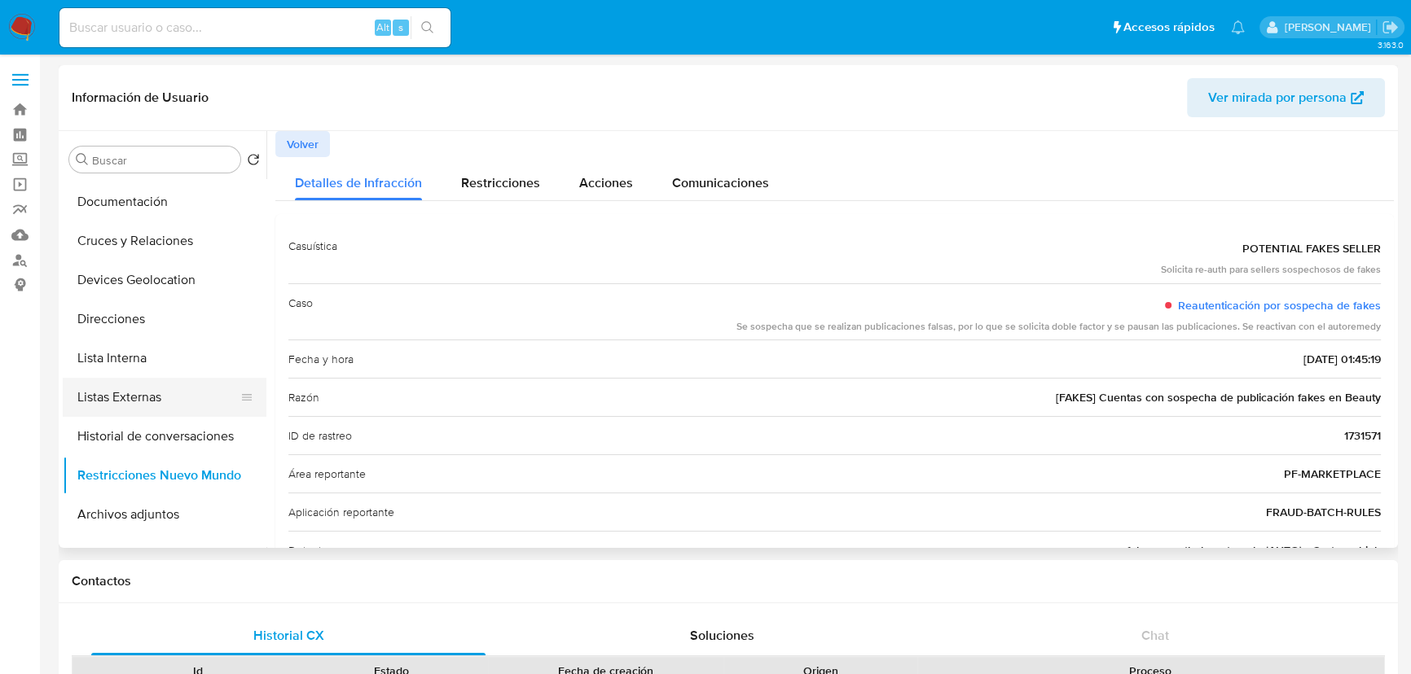
scroll to position [0, 0]
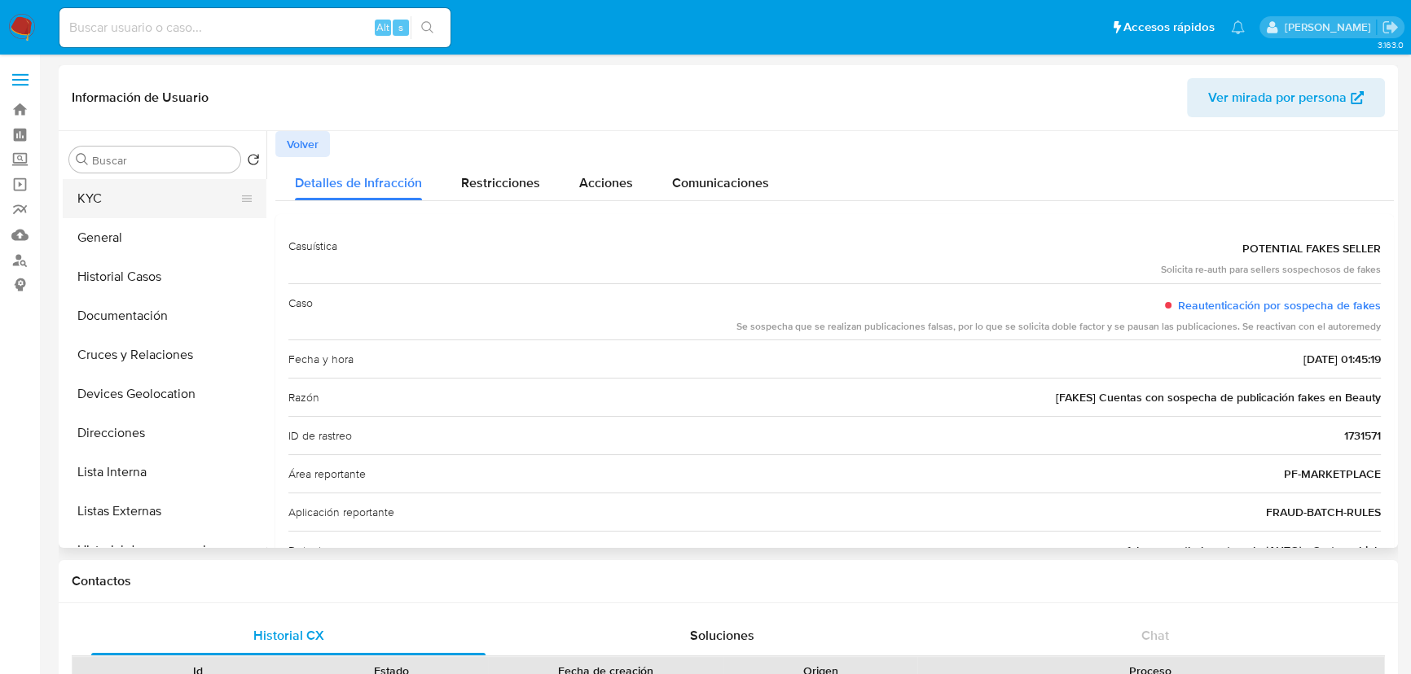
click at [107, 194] on button "KYC" at bounding box center [158, 198] width 191 height 39
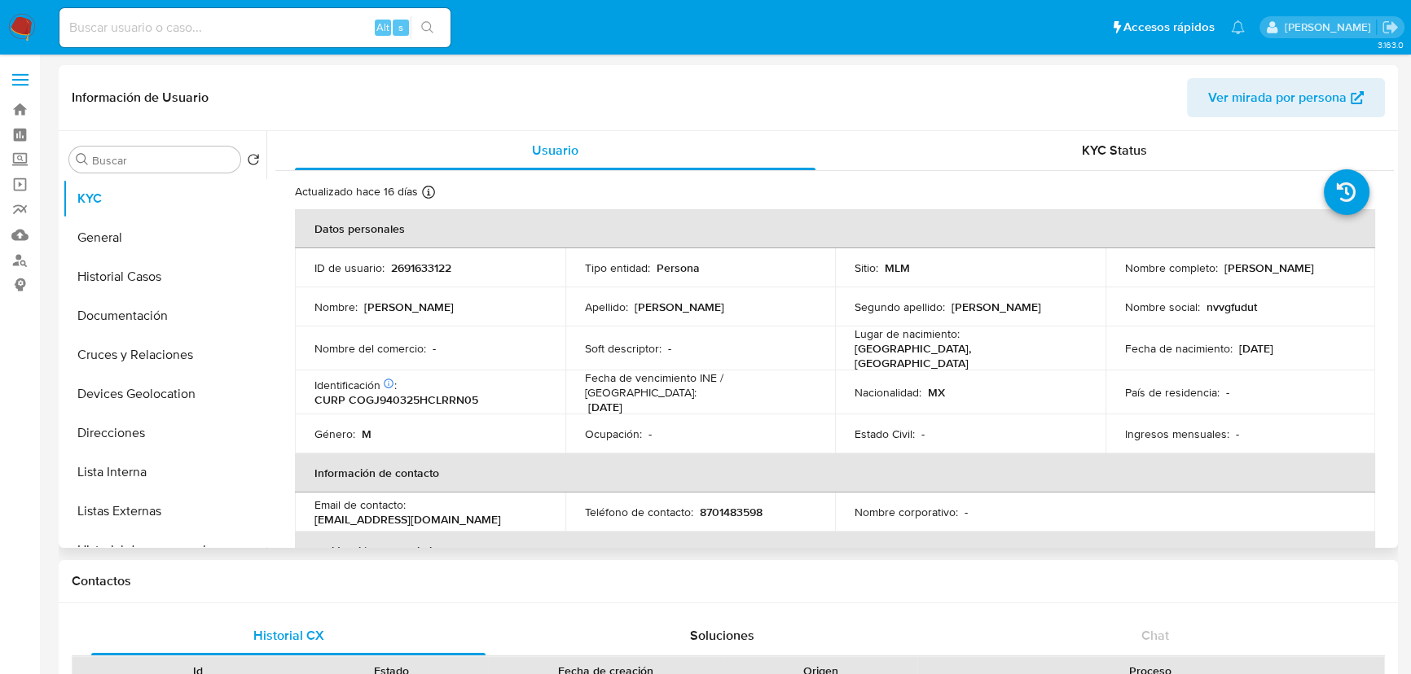
click at [435, 261] on p "2691633122" at bounding box center [421, 268] width 60 height 15
click at [428, 269] on p "2691633122" at bounding box center [421, 268] width 60 height 15
click at [412, 271] on p "2691633122" at bounding box center [421, 268] width 60 height 15
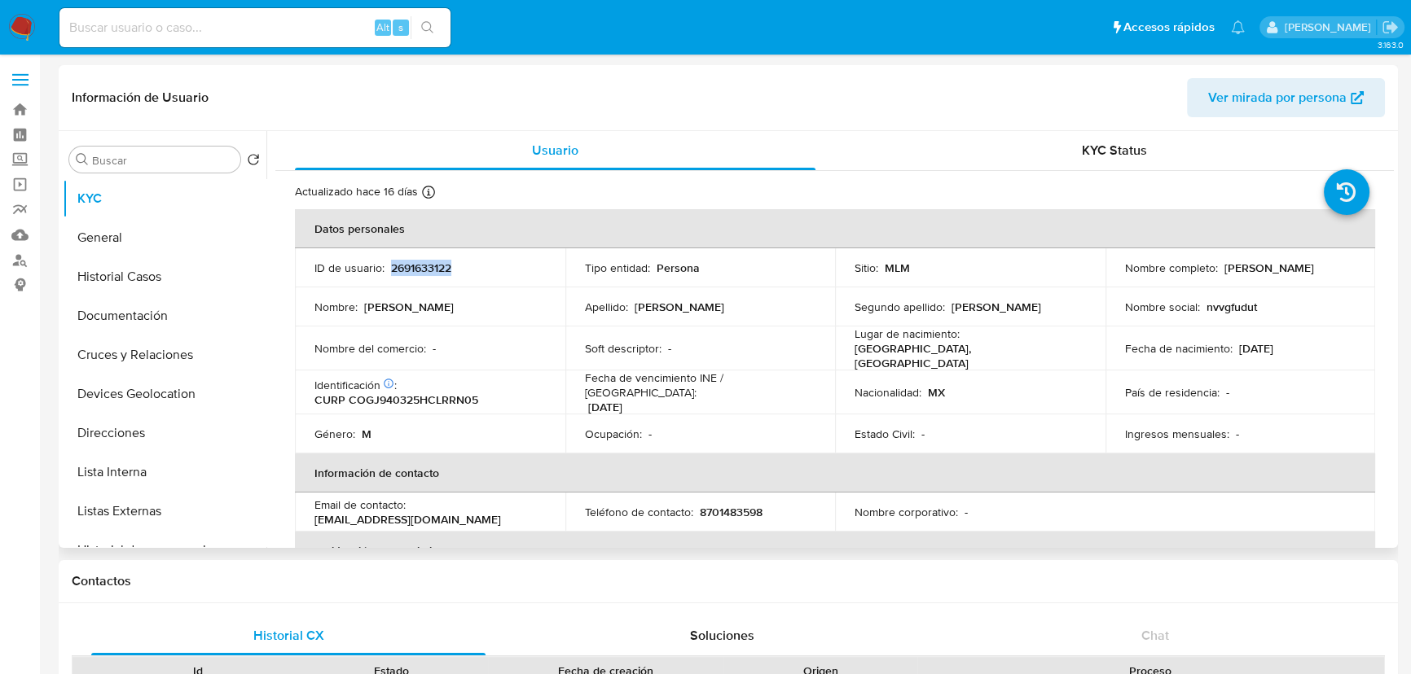
click at [412, 271] on p "2691633122" at bounding box center [421, 268] width 60 height 15
drag, startPoint x: 1123, startPoint y: 274, endPoint x: 1304, endPoint y: 275, distance: 181.7
click at [1304, 275] on div "Nombre completo : Juan Humberto Cortez Gurrola" at bounding box center [1240, 268] width 231 height 15
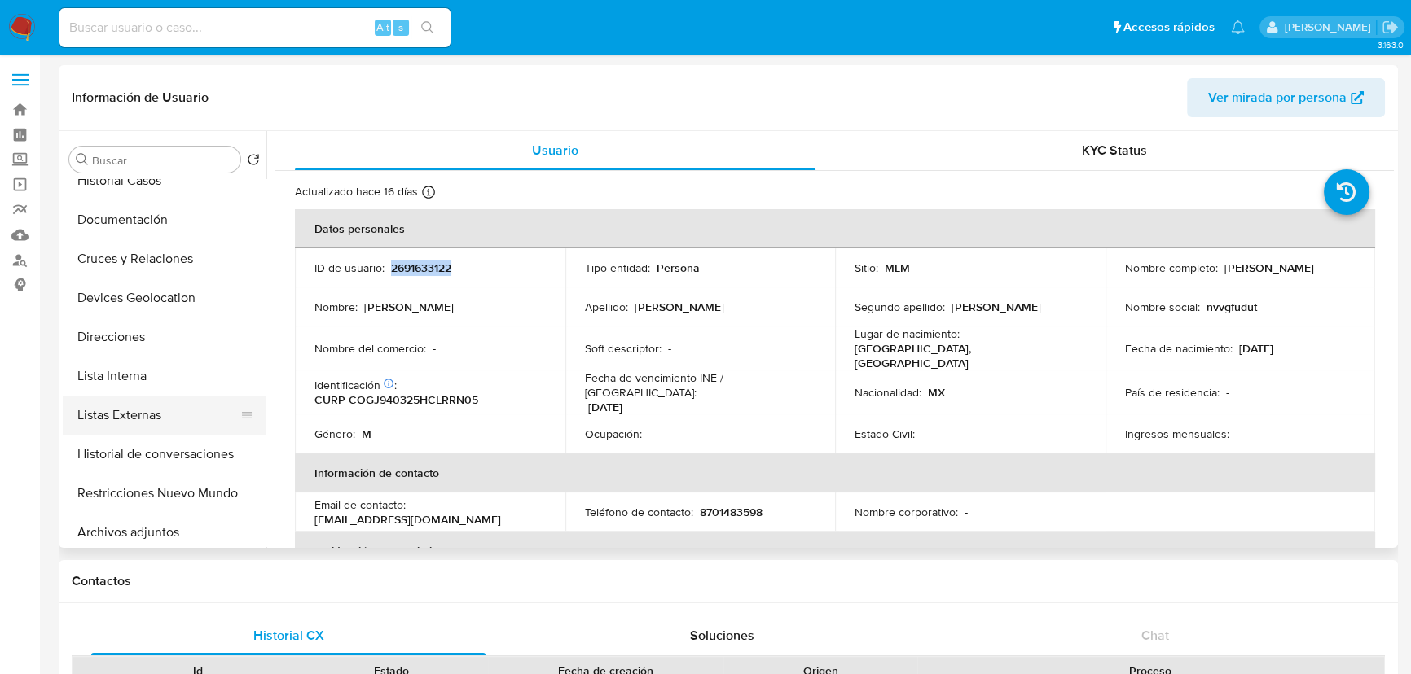
scroll to position [222, 0]
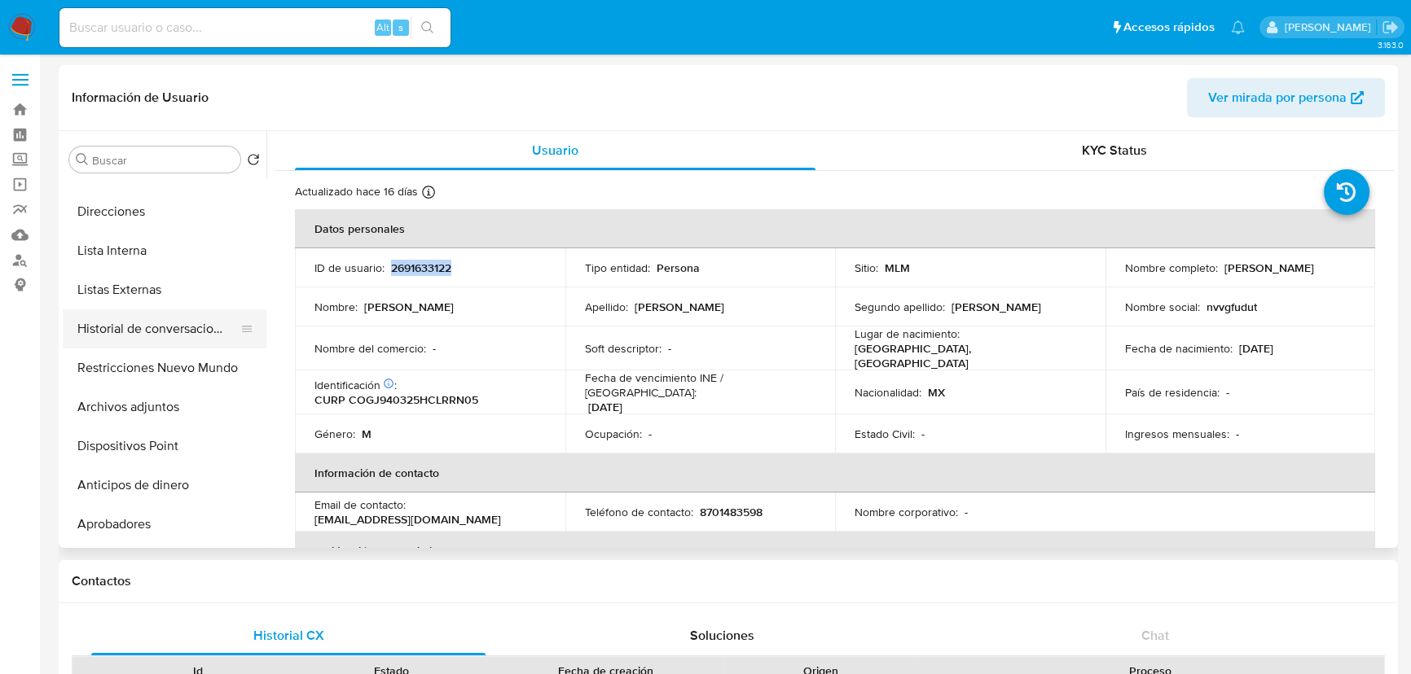
drag, startPoint x: 196, startPoint y: 333, endPoint x: 200, endPoint y: 345, distance: 12.9
click at [196, 333] on button "Historial de conversaciones" at bounding box center [158, 329] width 191 height 39
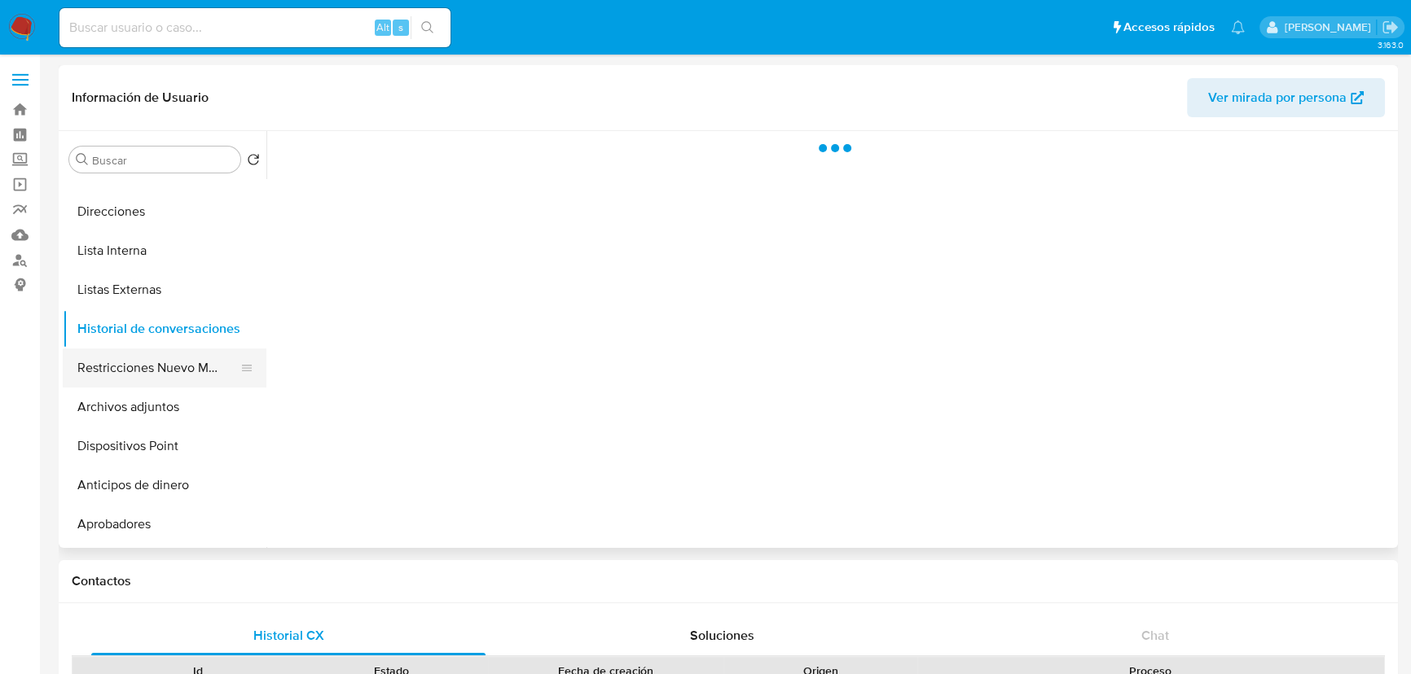
click at [204, 372] on button "Restricciones Nuevo Mundo" at bounding box center [158, 368] width 191 height 39
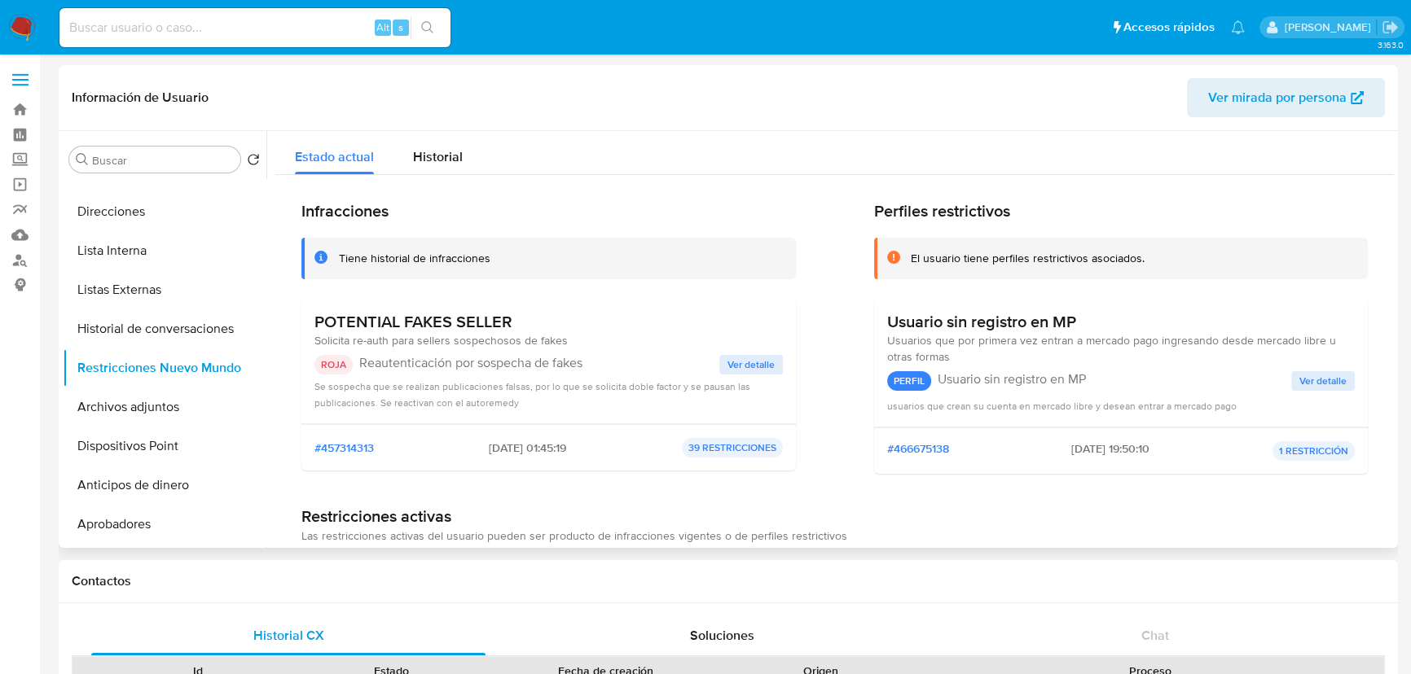
click at [744, 360] on span "Ver detalle" at bounding box center [750, 365] width 47 height 16
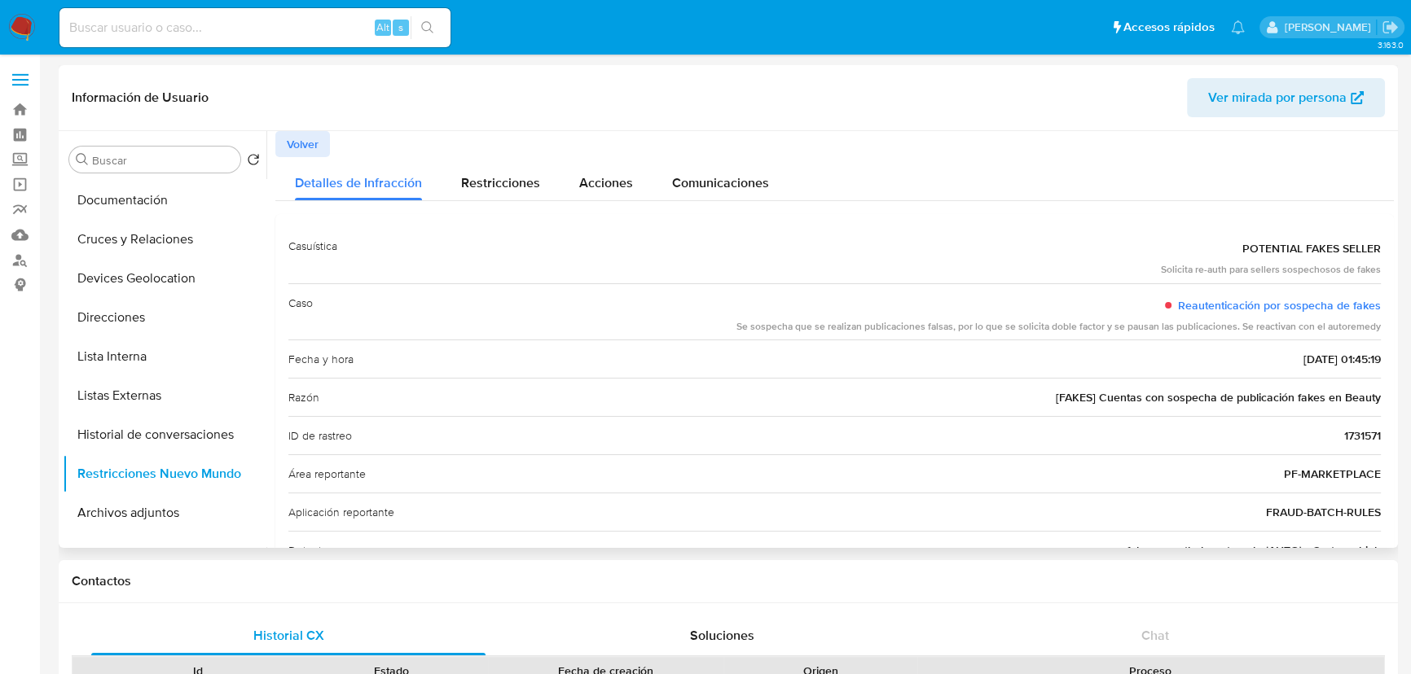
scroll to position [0, 0]
click at [136, 212] on button "KYC" at bounding box center [158, 198] width 191 height 39
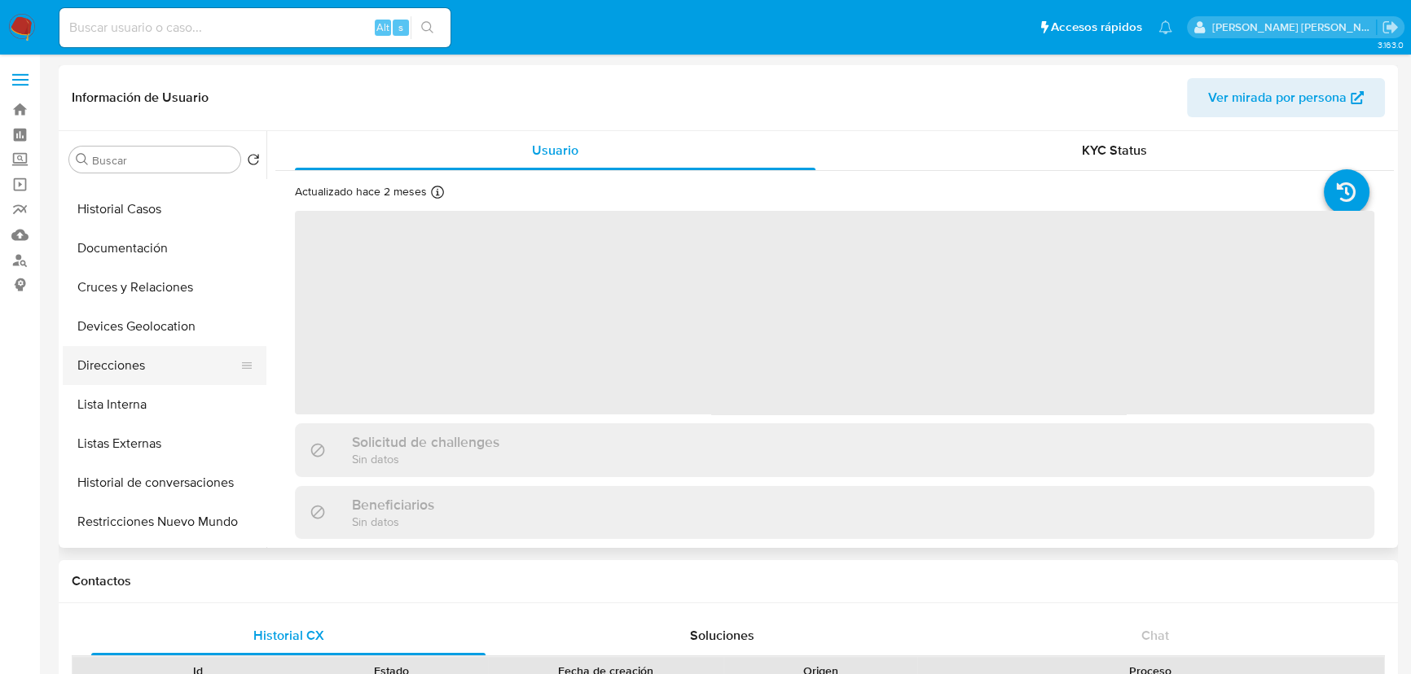
scroll to position [147, 0]
select select "10"
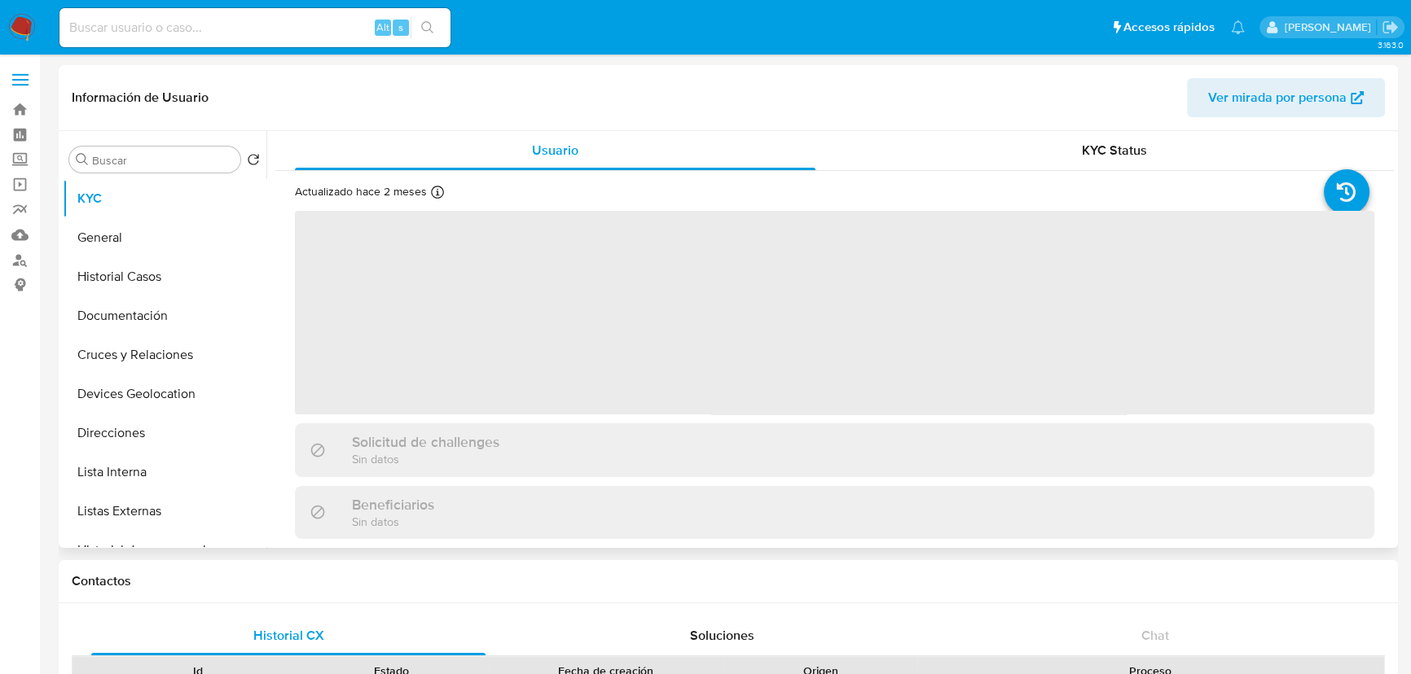
select select "10"
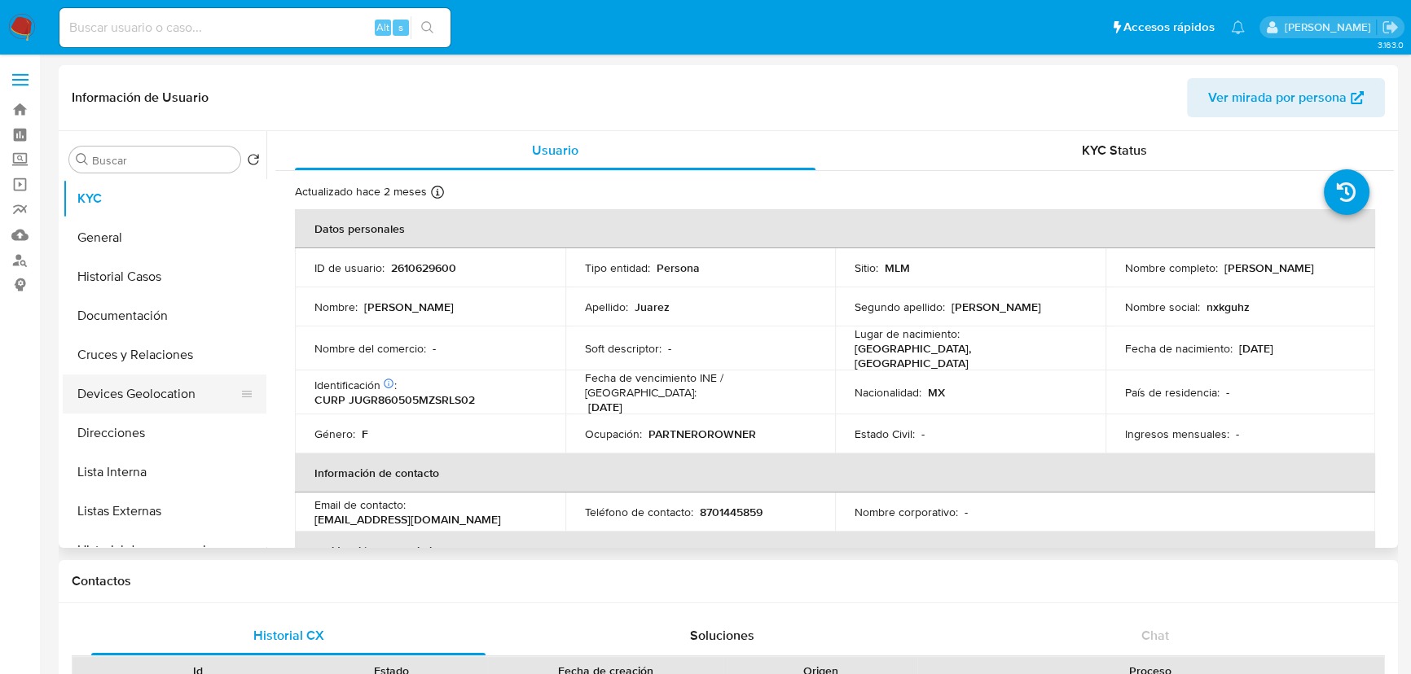
scroll to position [73, 0]
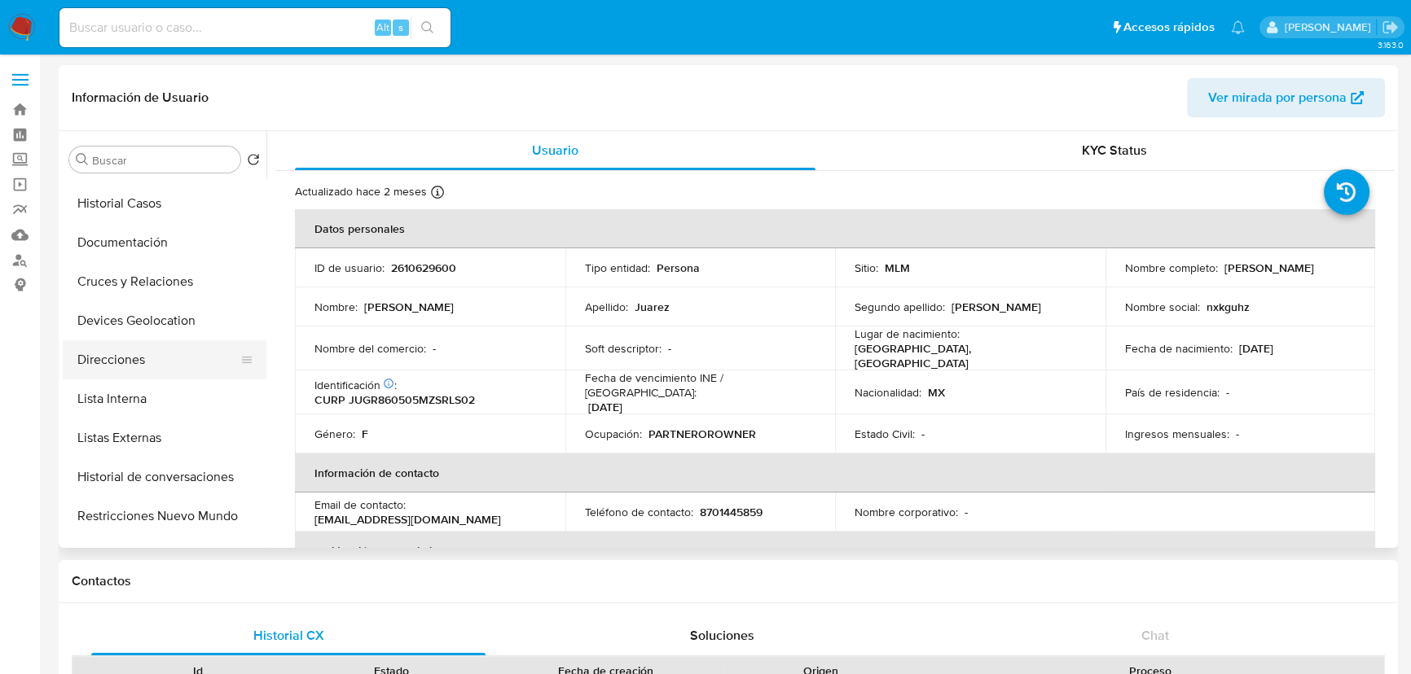
click at [149, 373] on button "Direcciones" at bounding box center [158, 360] width 191 height 39
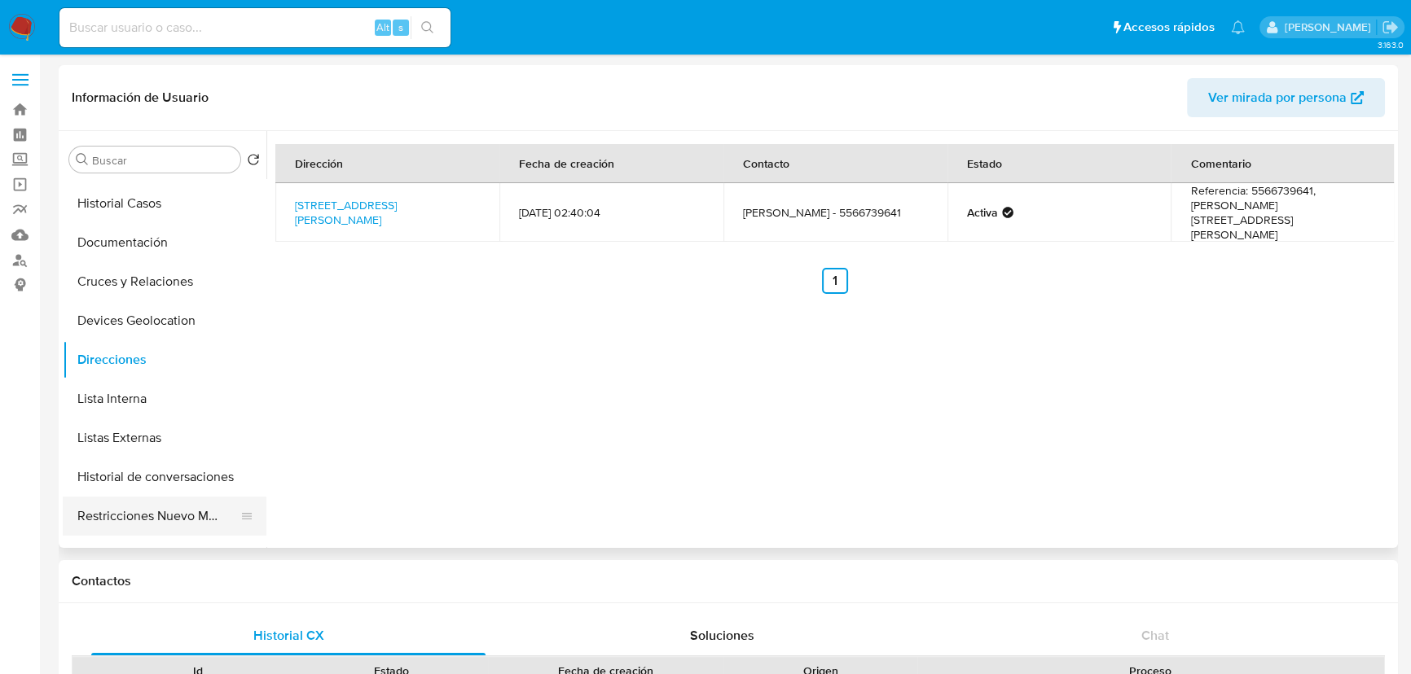
scroll to position [222, 0]
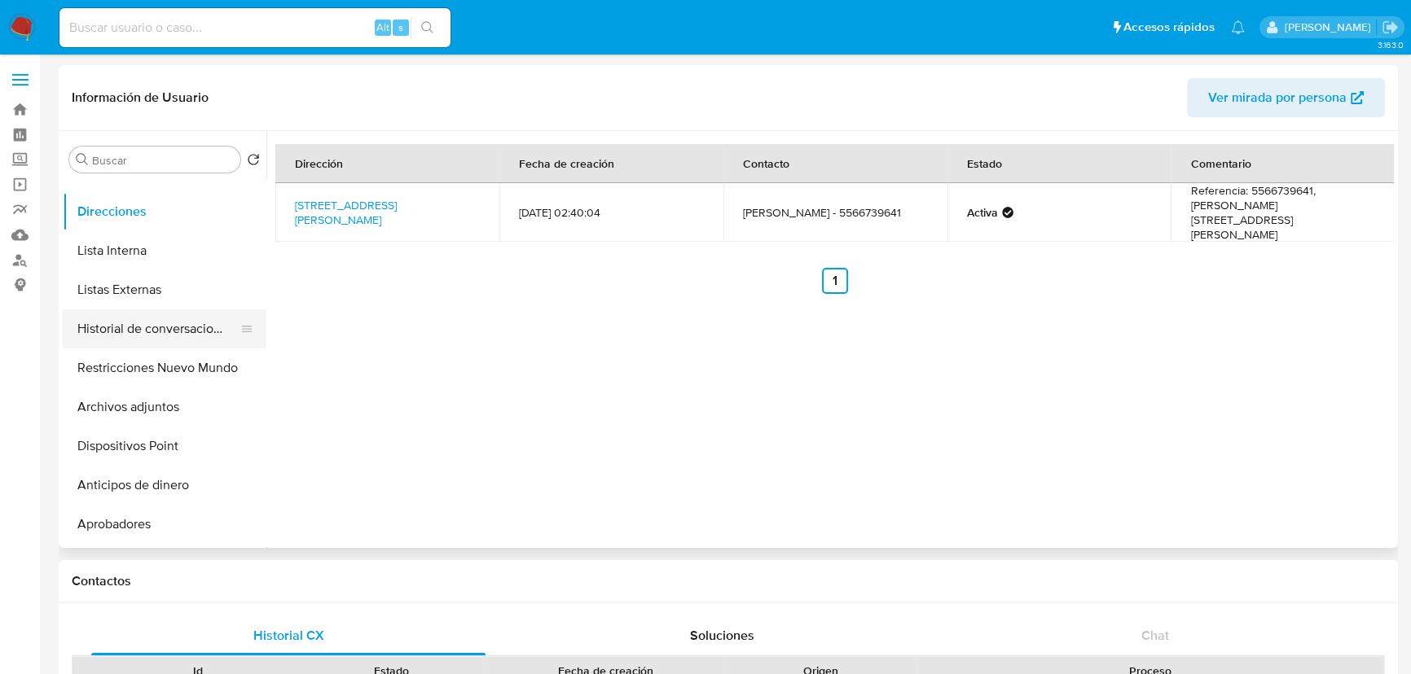
click at [169, 329] on button "Historial de conversaciones" at bounding box center [158, 329] width 191 height 39
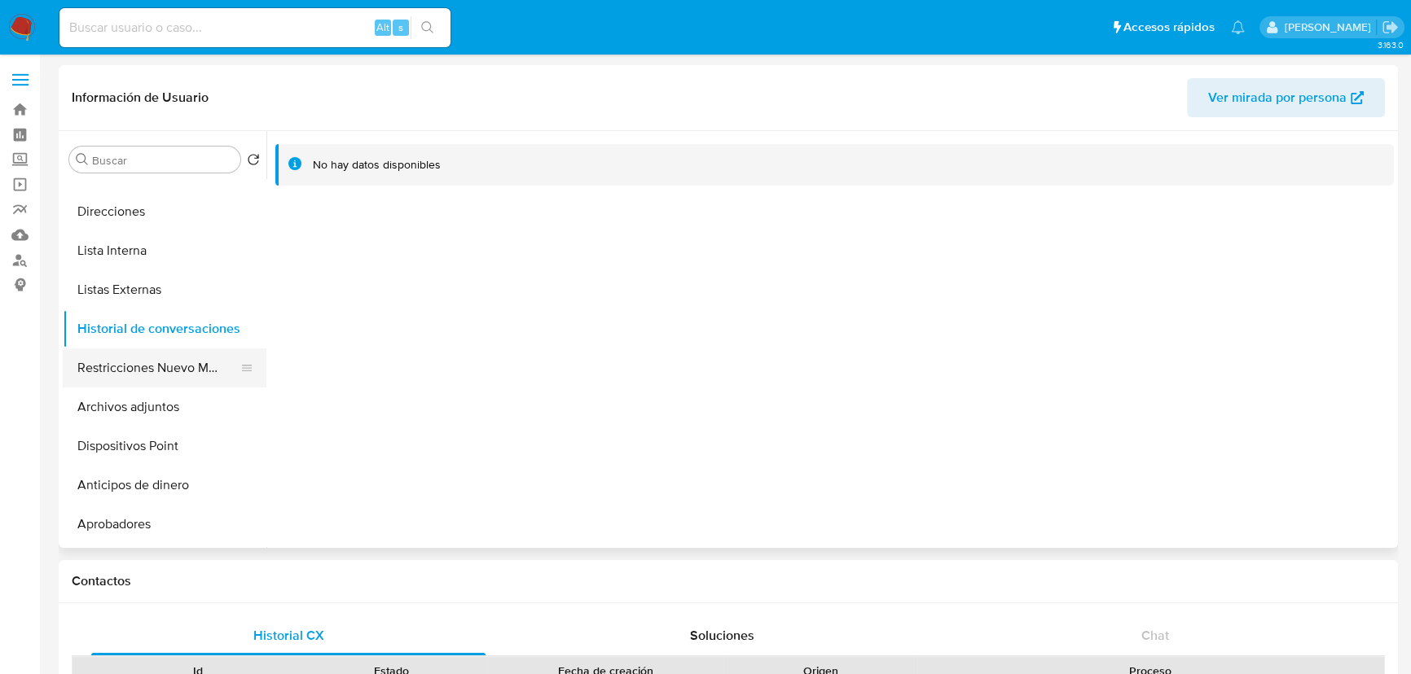
click at [184, 372] on button "Restricciones Nuevo Mundo" at bounding box center [158, 368] width 191 height 39
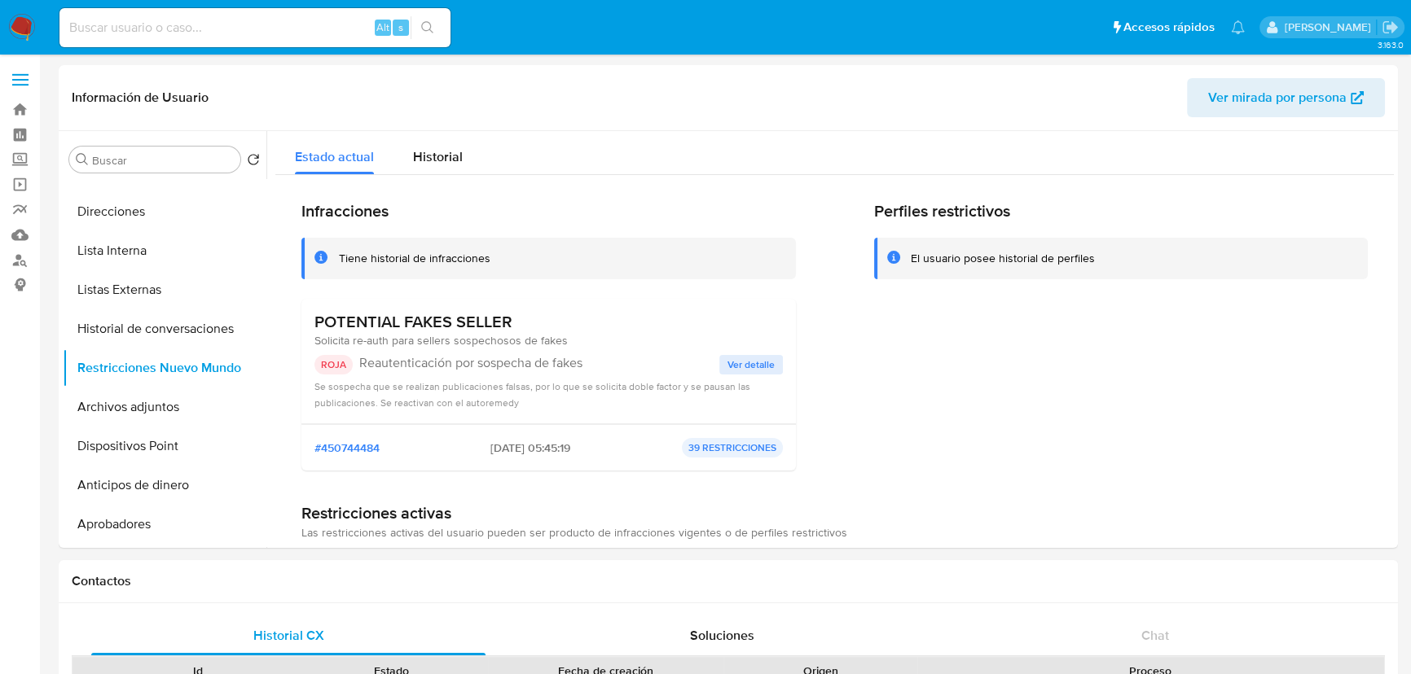
click at [734, 363] on span "Ver detalle" at bounding box center [750, 365] width 47 height 16
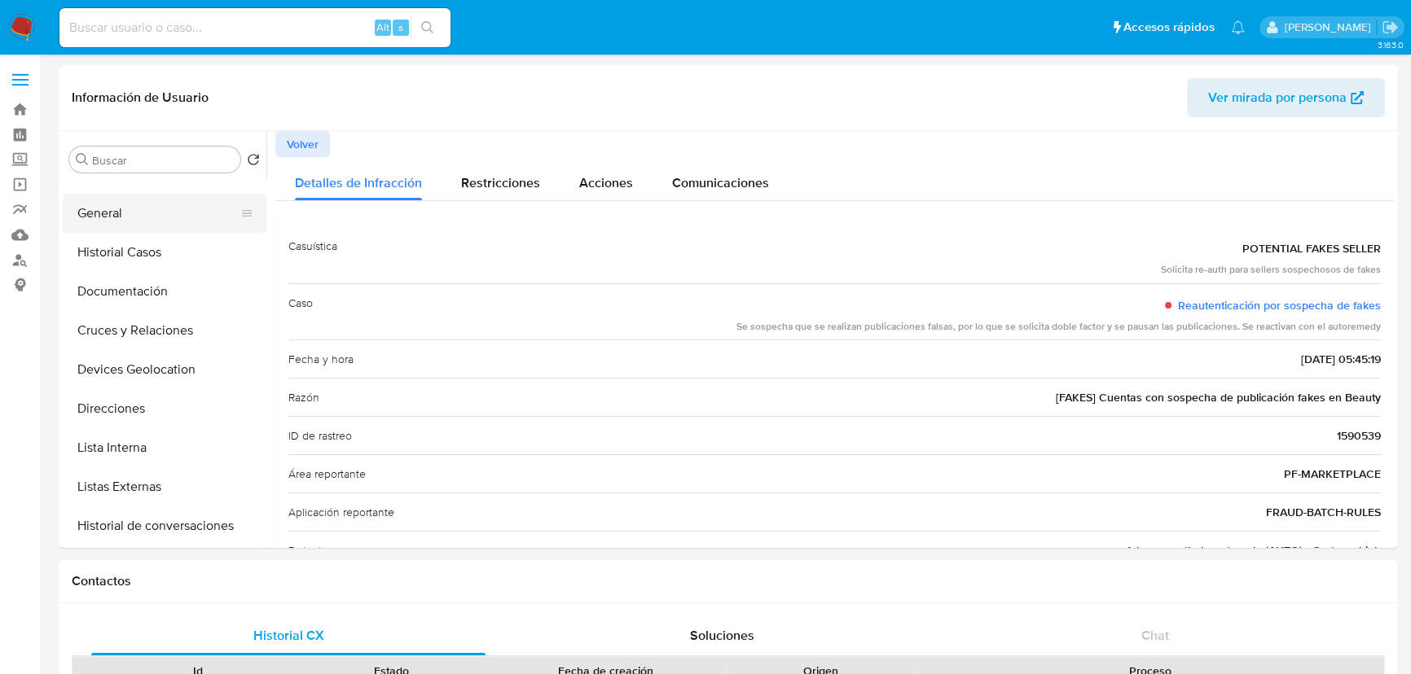
scroll to position [0, 0]
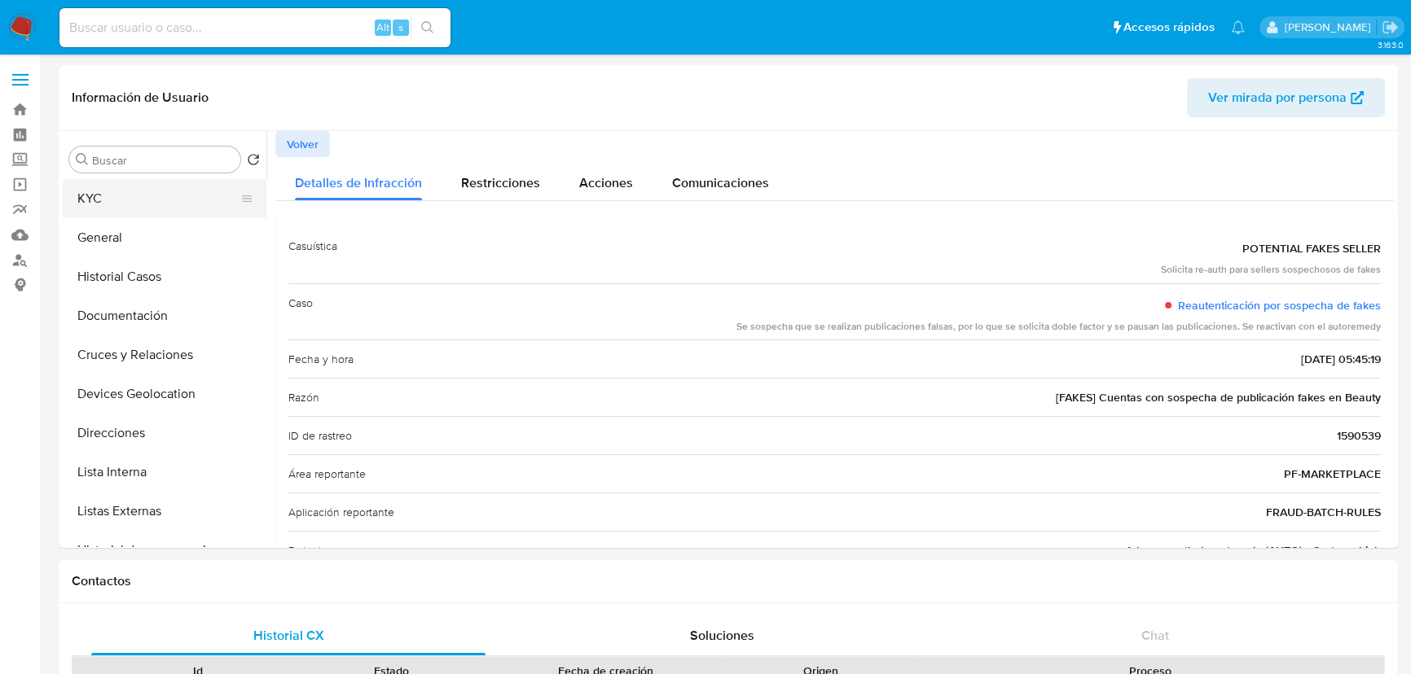
click at [139, 199] on button "KYC" at bounding box center [158, 198] width 191 height 39
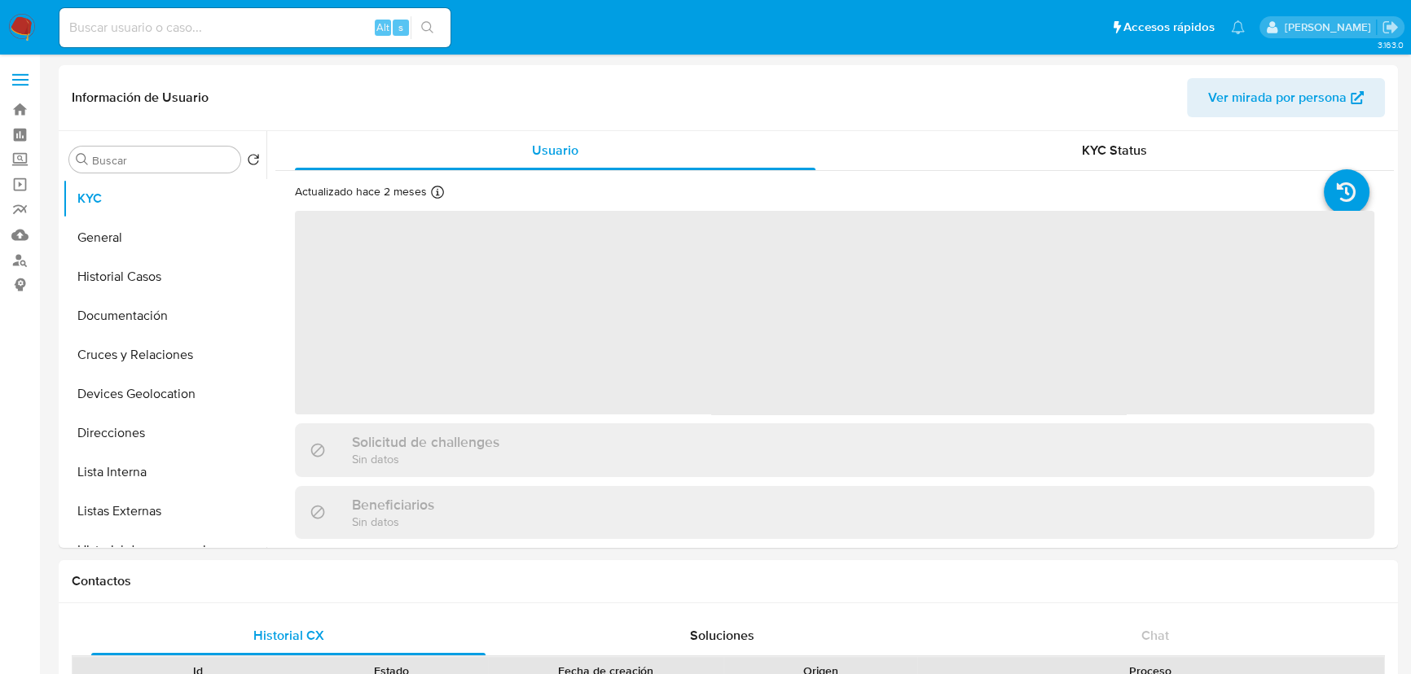
click at [354, 288] on span "‌" at bounding box center [834, 313] width 1079 height 204
click at [383, 289] on span "‌" at bounding box center [834, 313] width 1079 height 204
click at [398, 292] on span "‌" at bounding box center [834, 313] width 1079 height 204
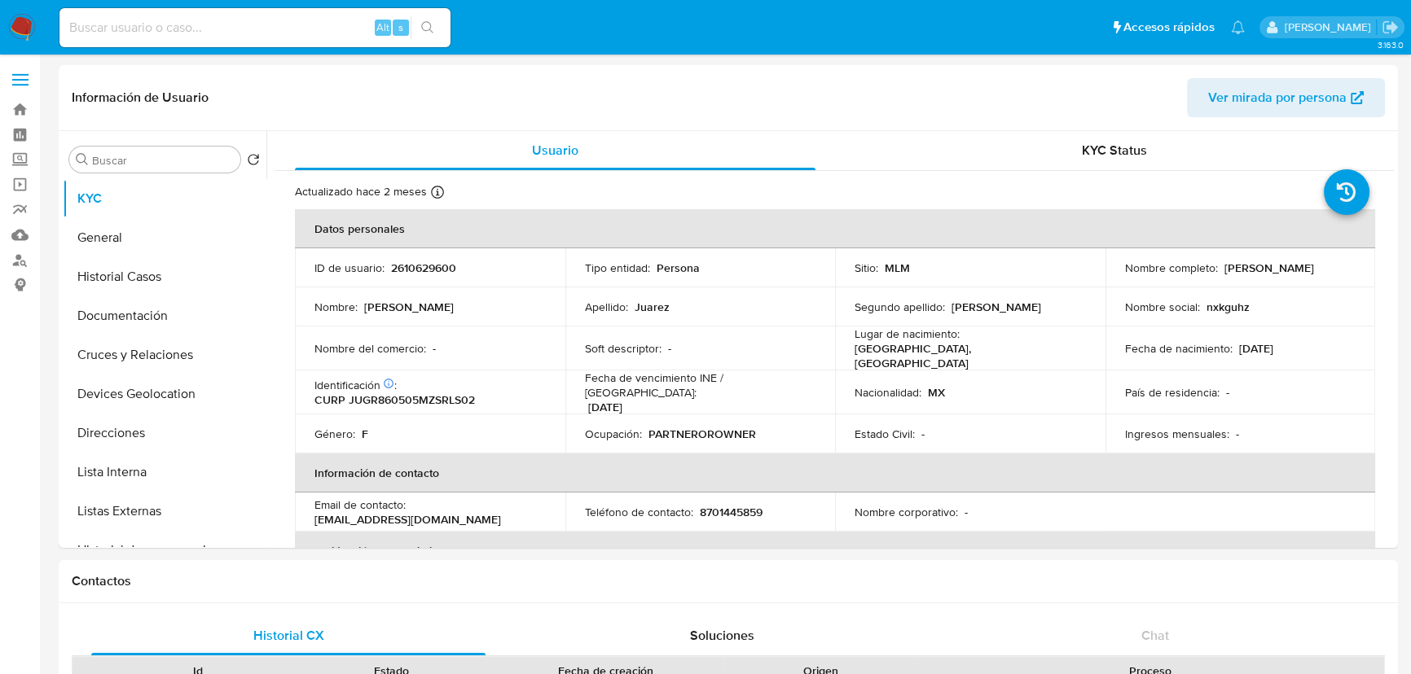
click at [424, 269] on p "2610629600" at bounding box center [423, 268] width 65 height 15
copy p "2"
click at [444, 262] on p "2610629600" at bounding box center [423, 268] width 65 height 15
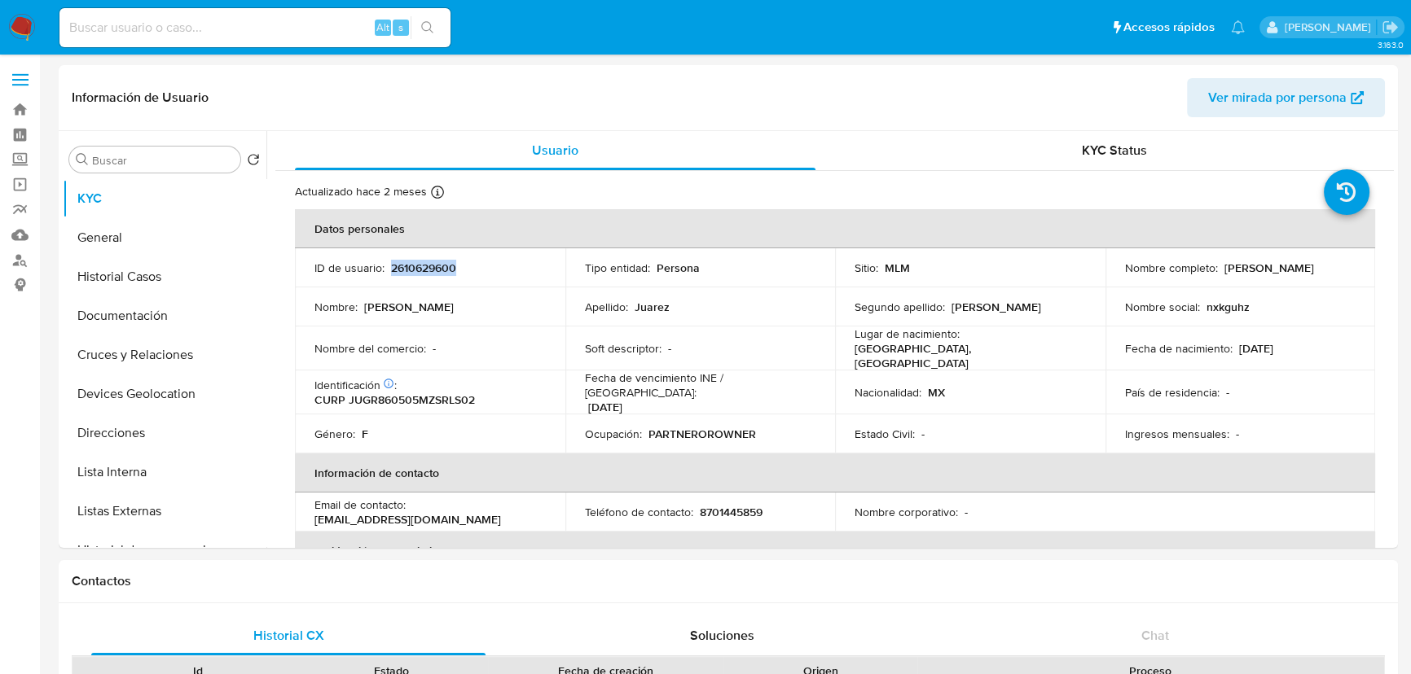
copy p "2610629600"
click at [1314, 288] on td "Nombre social : nxkguhz" at bounding box center [1240, 307] width 270 height 39
drag, startPoint x: 1216, startPoint y: 271, endPoint x: 1369, endPoint y: 272, distance: 153.1
copy table "Datos personales ID de usuario : 2610629600 Tipo entidad : Persona Sitio : MLM …"
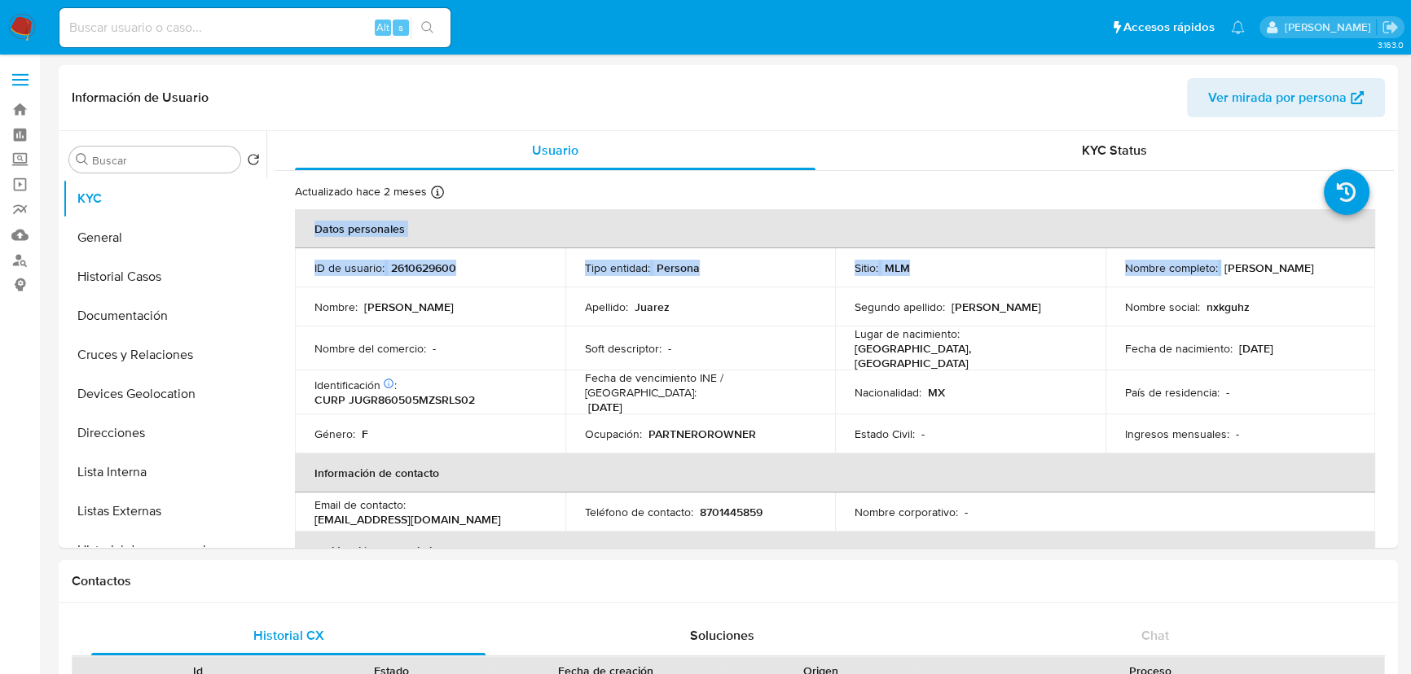
drag, startPoint x: 1268, startPoint y: 331, endPoint x: 1250, endPoint y: 278, distance: 55.9
click at [1268, 329] on td "Fecha de nacimiento : [DEMOGRAPHIC_DATA]" at bounding box center [1240, 349] width 270 height 44
click at [1226, 270] on p "[PERSON_NAME]" at bounding box center [1269, 268] width 90 height 15
drag, startPoint x: 1221, startPoint y: 267, endPoint x: 1350, endPoint y: 268, distance: 128.7
click at [1350, 268] on td "Nombre completo : [PERSON_NAME]" at bounding box center [1240, 267] width 270 height 39
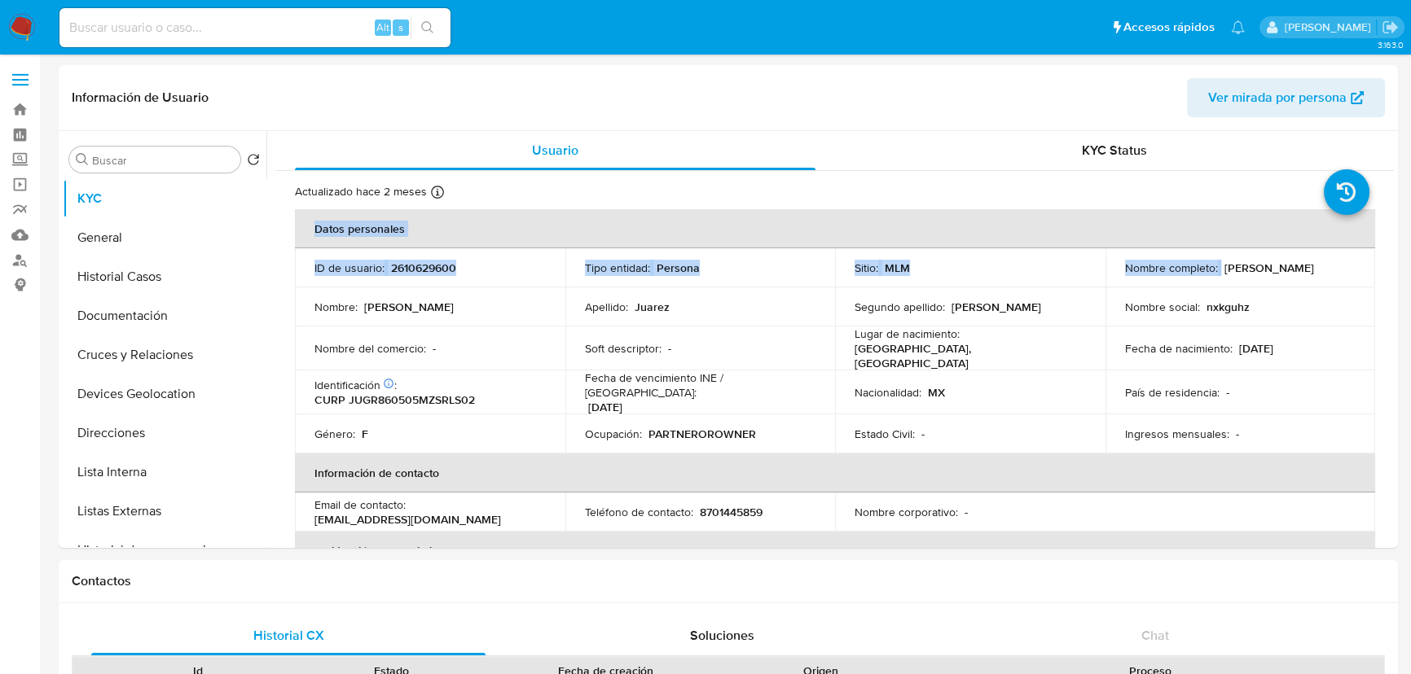
copy p "[PERSON_NAME]"
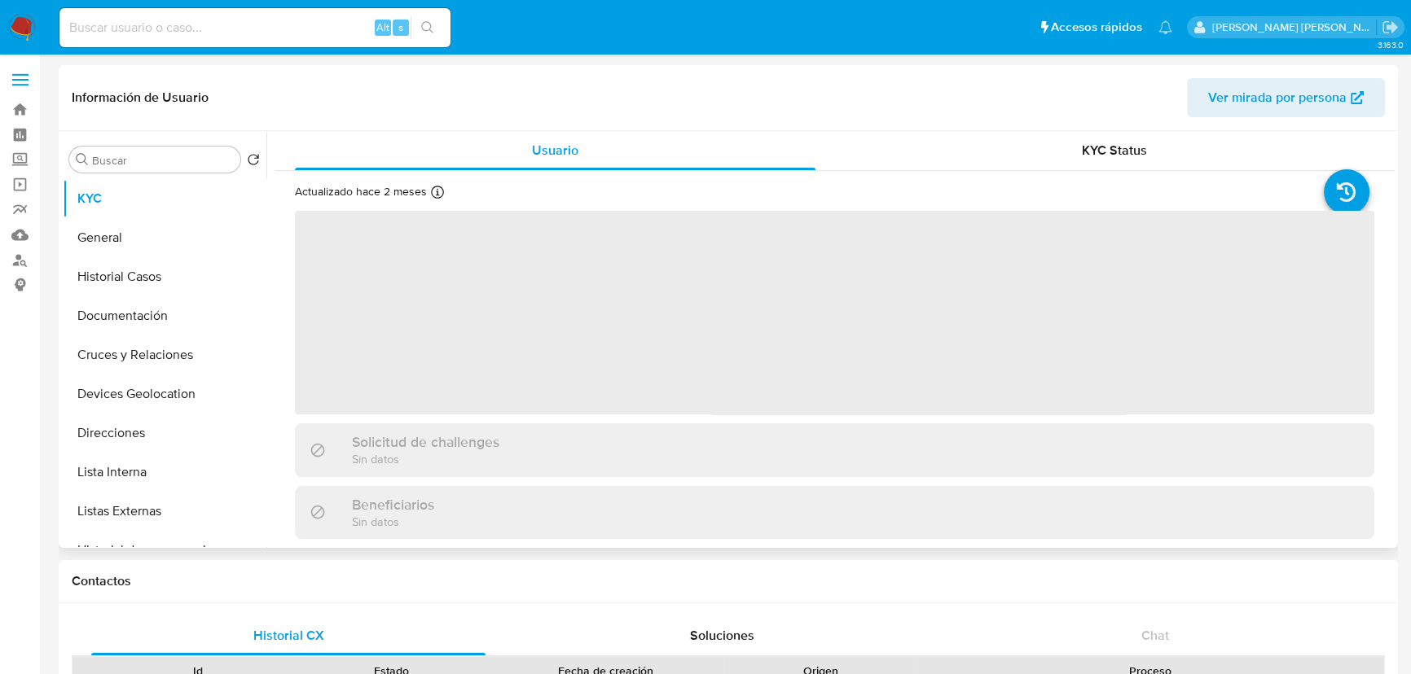
select select "10"
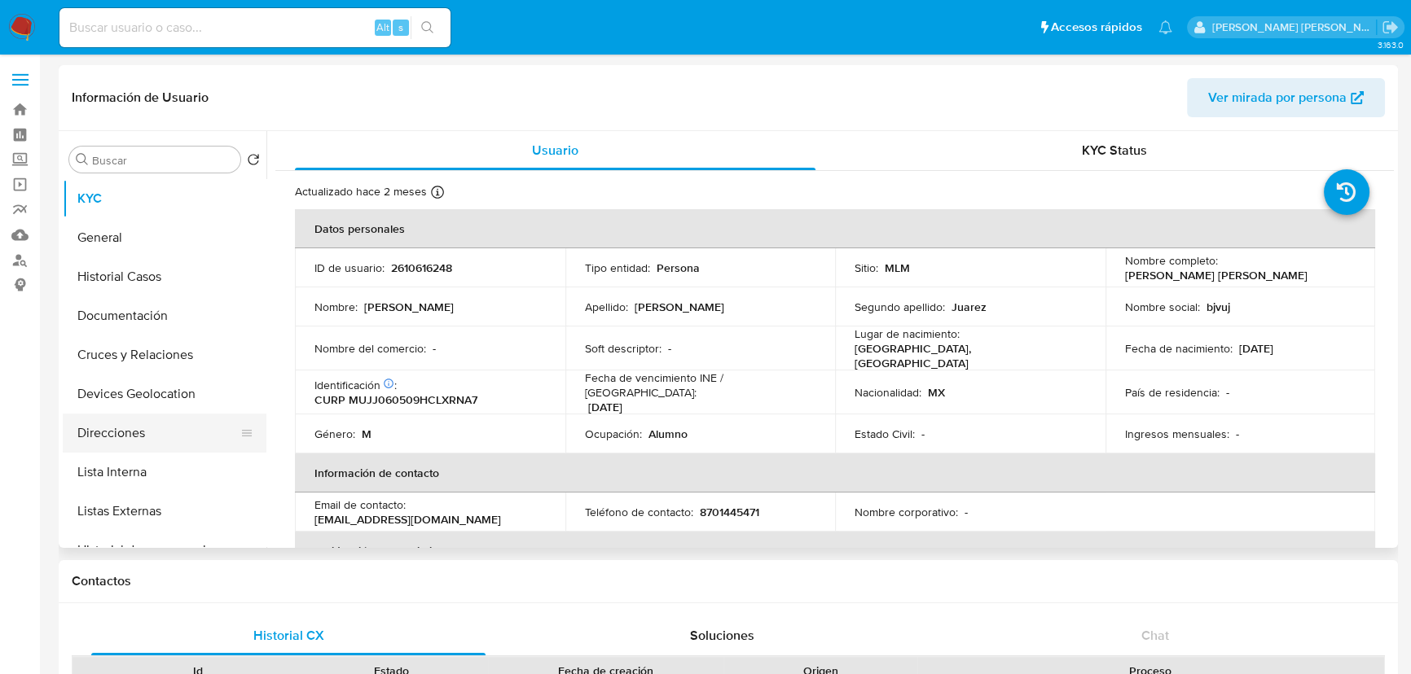
click at [168, 440] on button "Direcciones" at bounding box center [158, 433] width 191 height 39
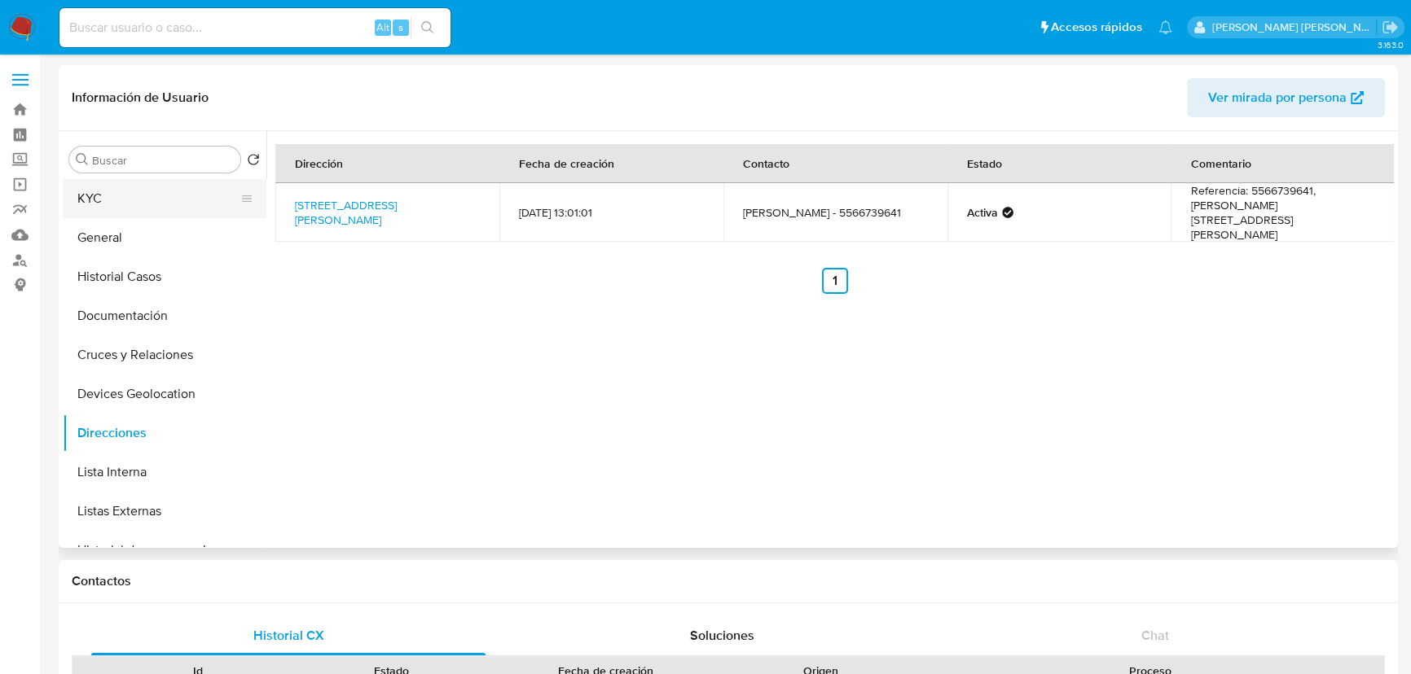
click at [171, 192] on button "KYC" at bounding box center [158, 198] width 191 height 39
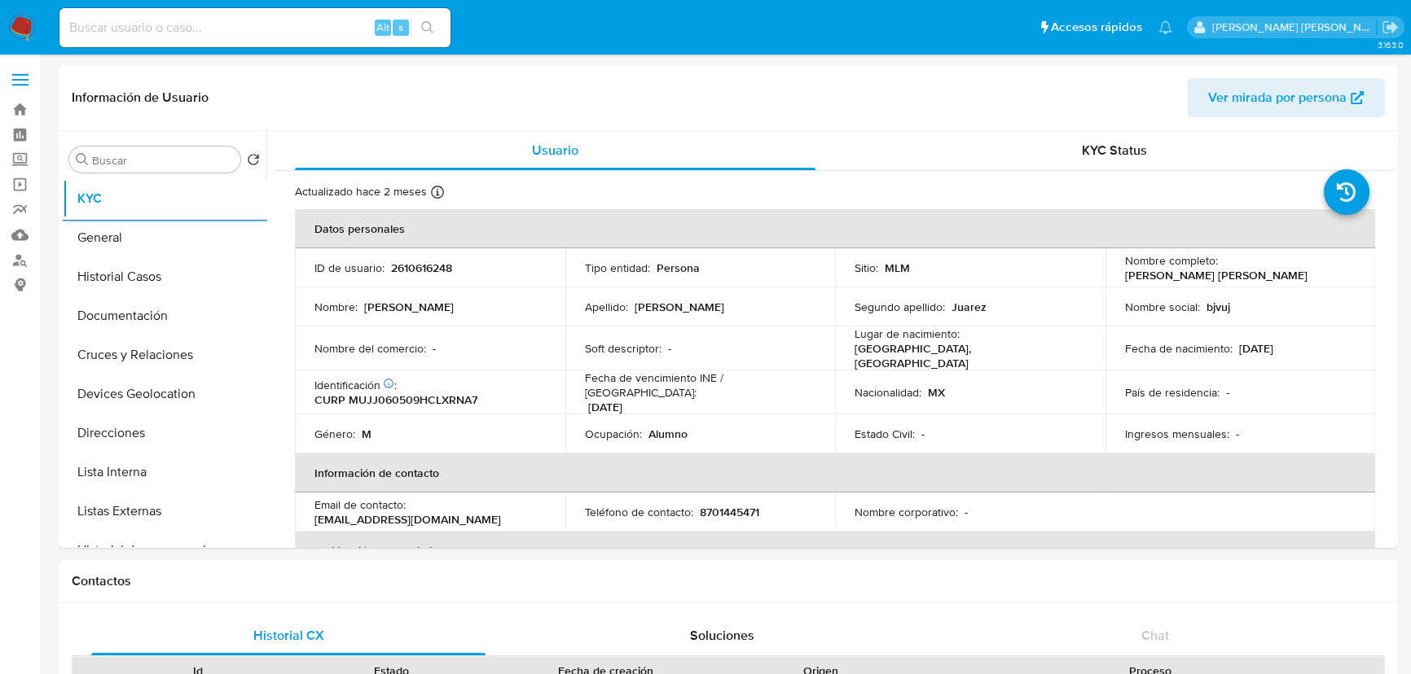
click at [423, 268] on p "2610616248" at bounding box center [421, 268] width 61 height 15
copy p "2610616248"
drag, startPoint x: 1114, startPoint y: 279, endPoint x: 1290, endPoint y: 281, distance: 176.0
click at [1290, 281] on td "Nombre completo : Juan Carlos Muñoz Juarez" at bounding box center [1240, 267] width 270 height 39
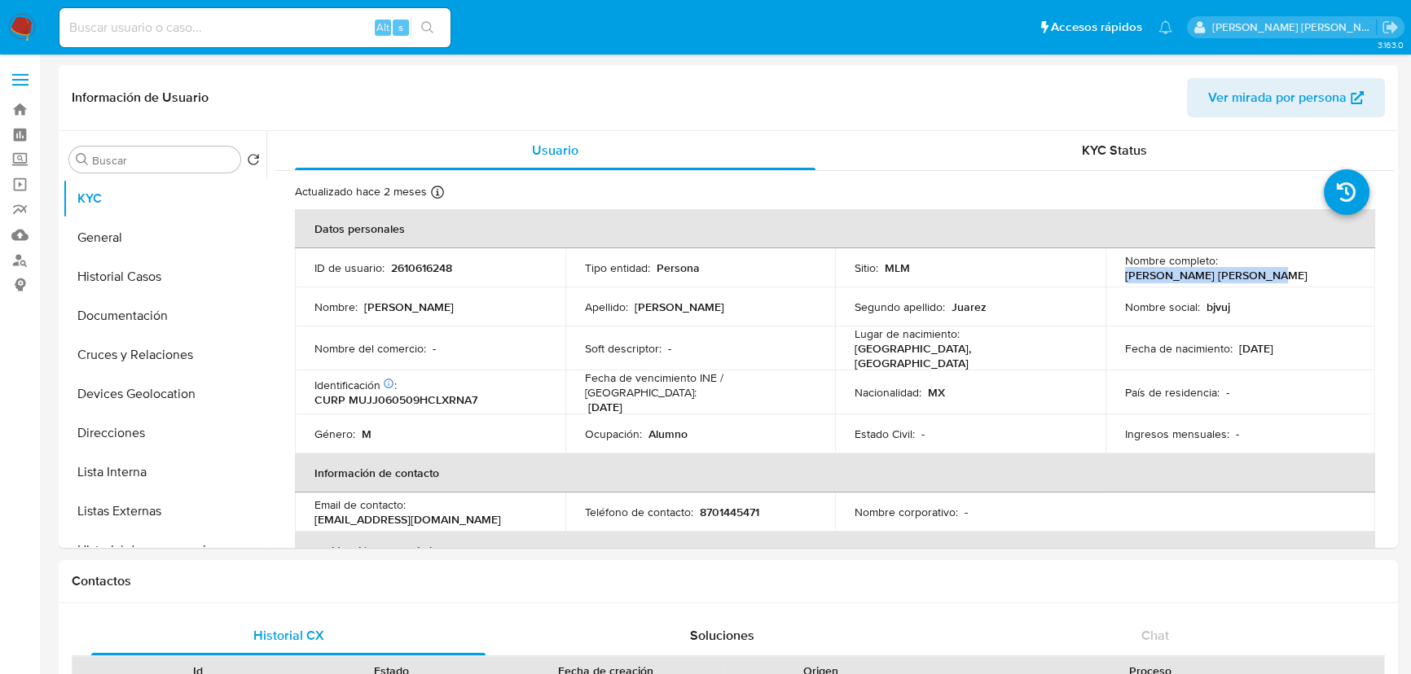
copy p "Juan Carlos Muñoz Juarez"
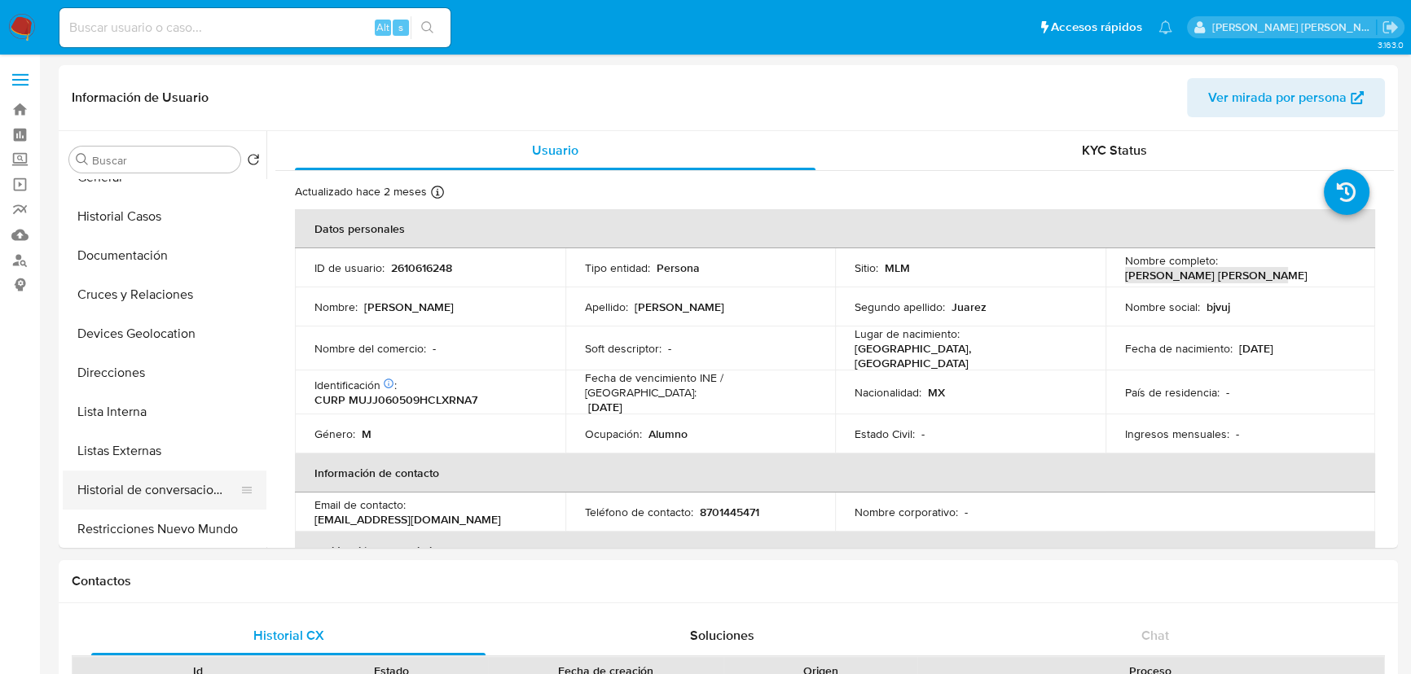
scroll to position [147, 0]
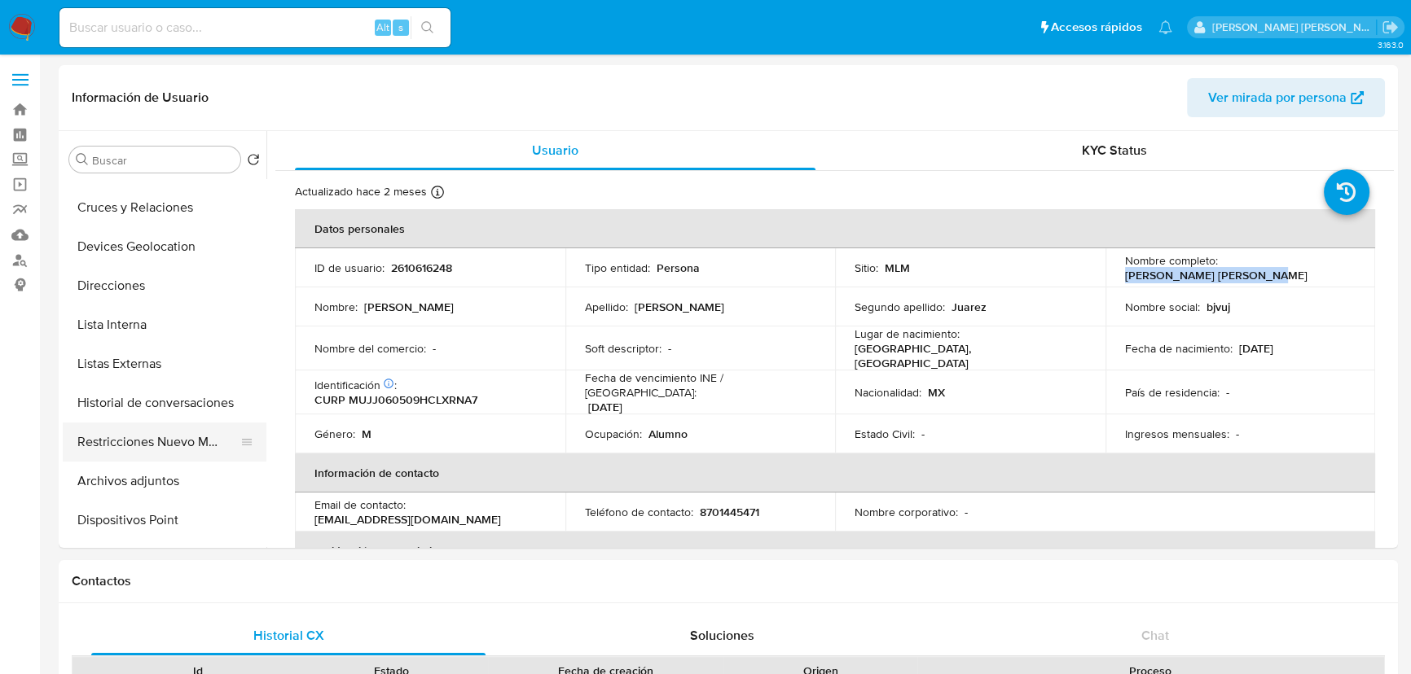
drag, startPoint x: 184, startPoint y: 411, endPoint x: 187, endPoint y: 432, distance: 20.5
click at [184, 411] on button "Historial de conversaciones" at bounding box center [165, 403] width 204 height 39
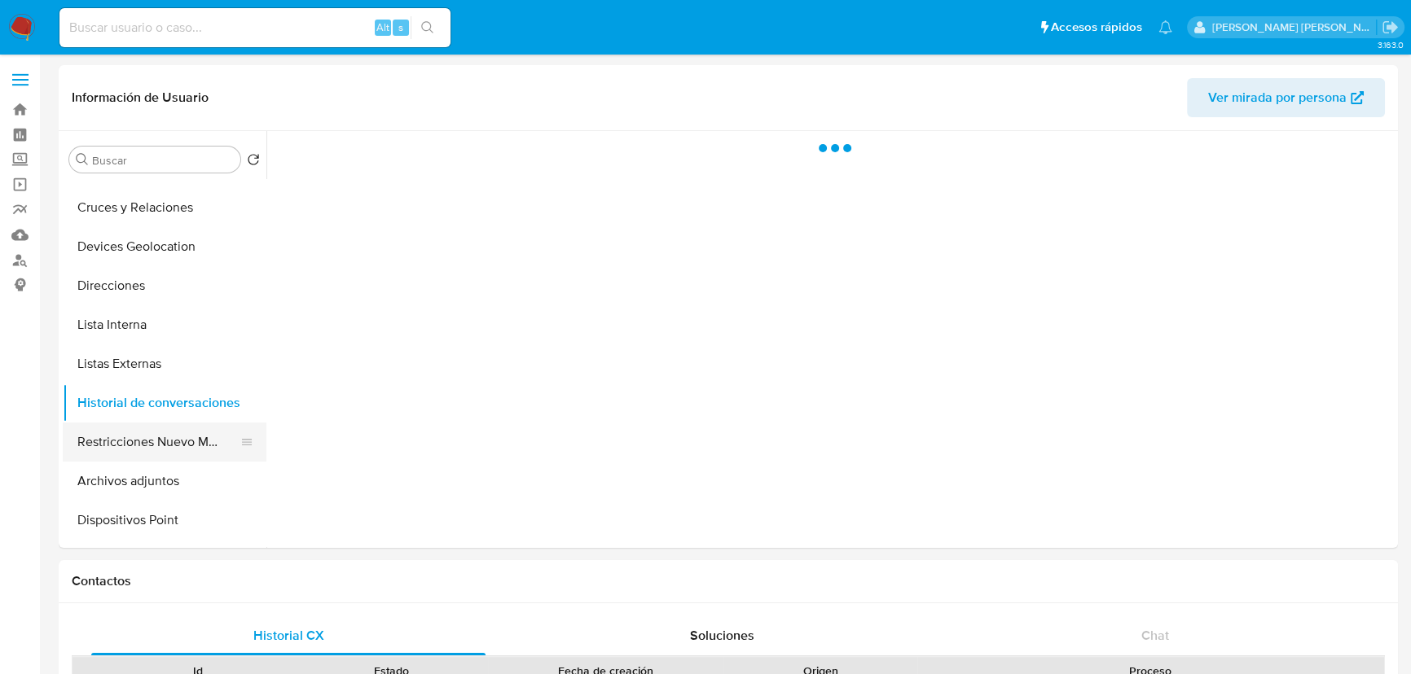
click at [186, 437] on button "Restricciones Nuevo Mundo" at bounding box center [158, 442] width 191 height 39
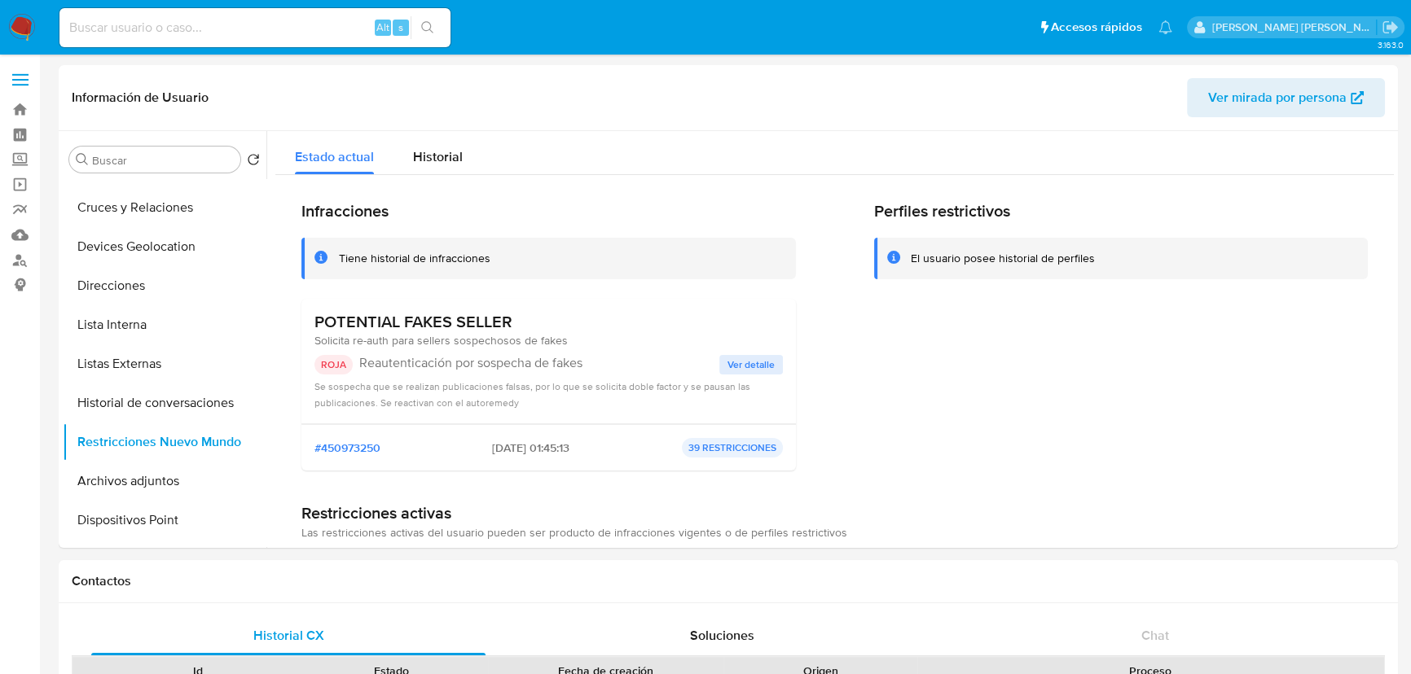
click at [754, 357] on span "Ver detalle" at bounding box center [750, 365] width 47 height 16
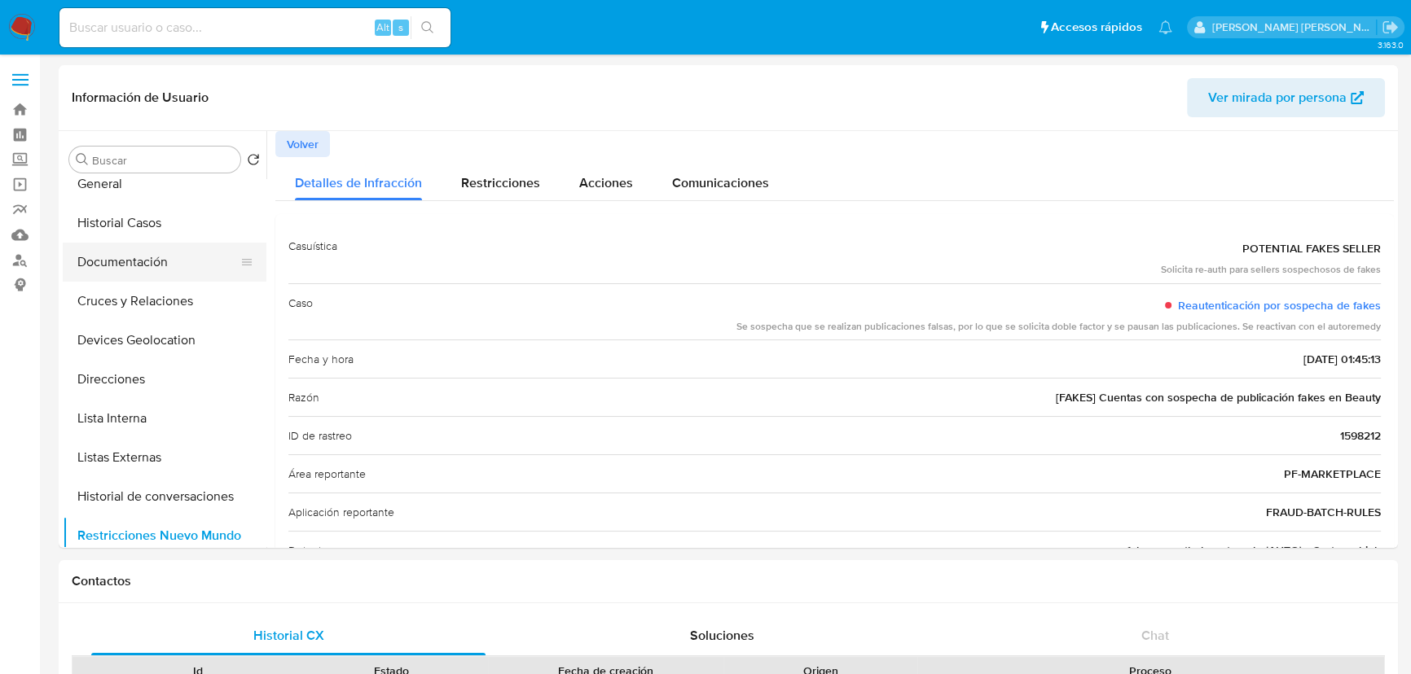
scroll to position [0, 0]
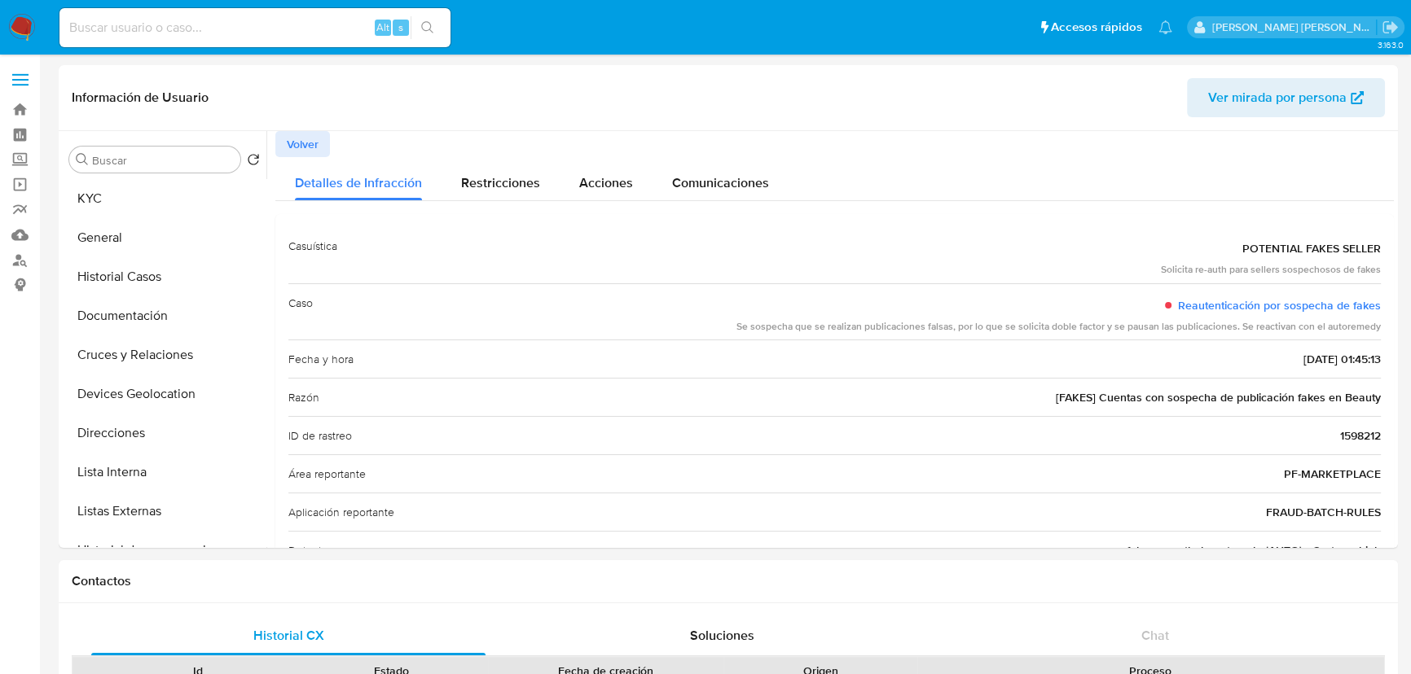
click at [111, 176] on div "Buscar Volver al orden por defecto KYC General Historial Casos Documentación Cr…" at bounding box center [165, 341] width 204 height 415
click at [234, 20] on input at bounding box center [254, 27] width 391 height 21
paste input ": mltopot@outlook.com"
drag, startPoint x: 81, startPoint y: 24, endPoint x: 12, endPoint y: 23, distance: 69.2
click at [12, 23] on nav "Pausado Ver notificaciones : mltopot@outlook.com Alt s Accesos rápidos Presiona…" at bounding box center [705, 27] width 1411 height 55
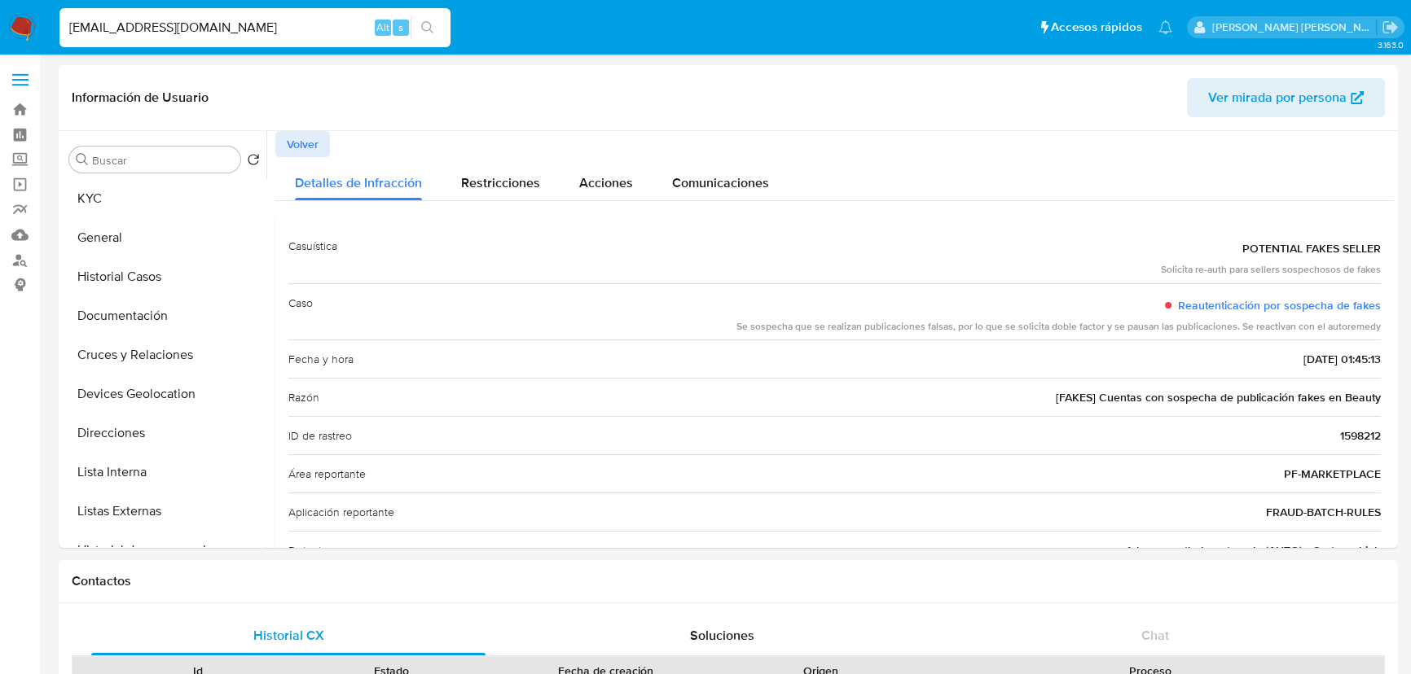
click at [217, 19] on input "[EMAIL_ADDRESS][DOMAIN_NAME]" at bounding box center [254, 27] width 391 height 21
type input "[EMAIL_ADDRESS][DOMAIN_NAME]"
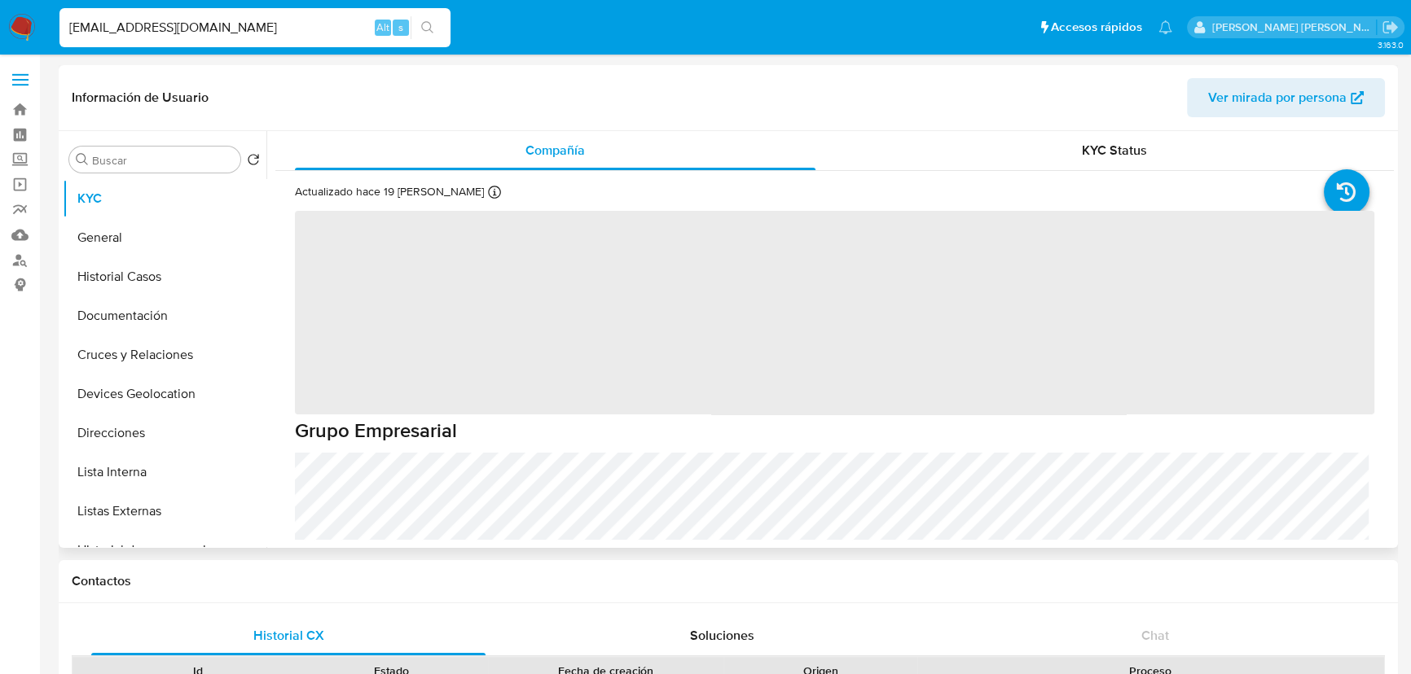
select select "10"
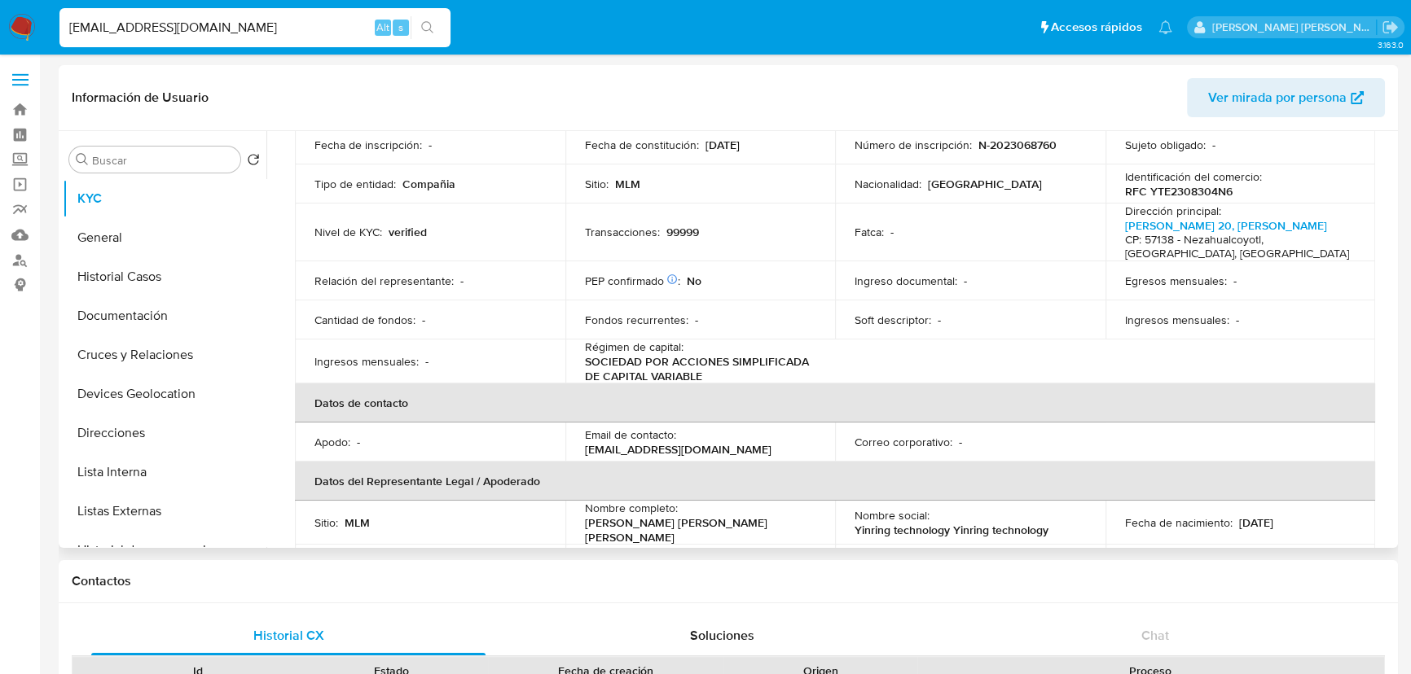
scroll to position [296, 0]
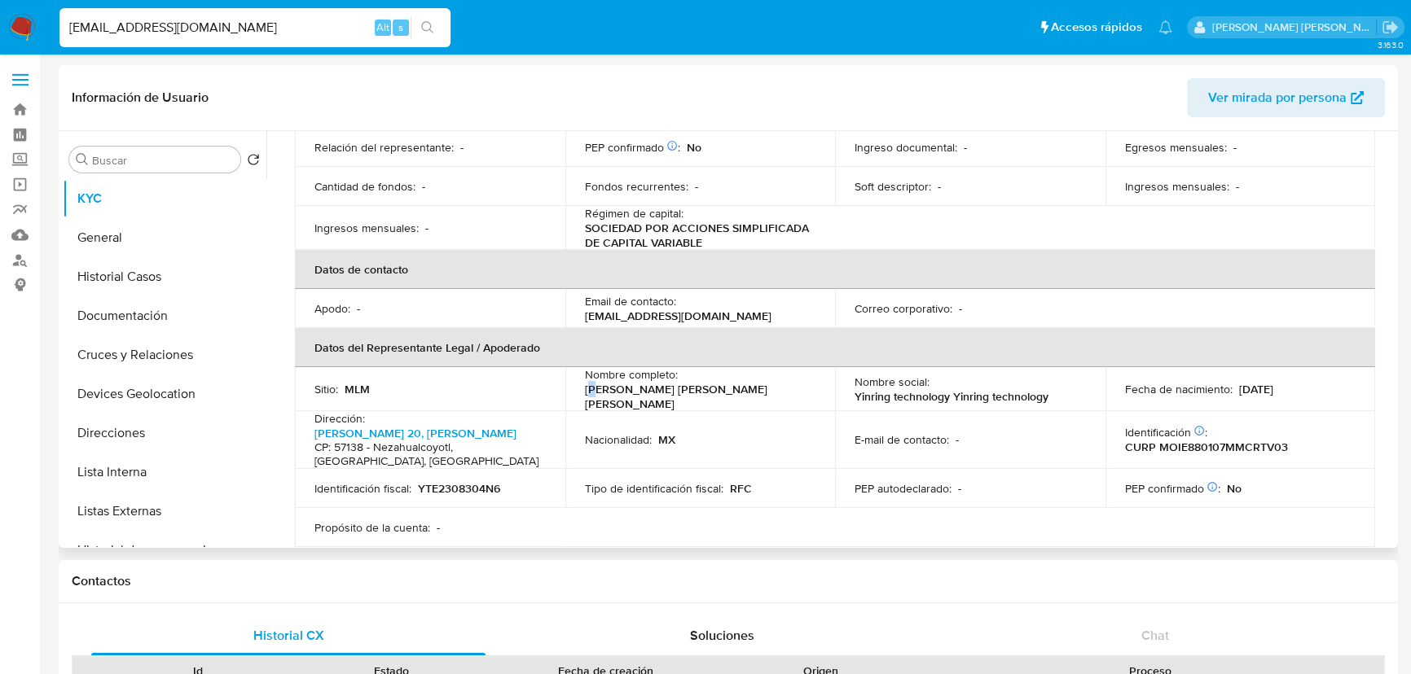
click at [595, 398] on p "[PERSON_NAME]" at bounding box center [697, 396] width 225 height 29
click at [585, 398] on p "[PERSON_NAME]" at bounding box center [697, 396] width 225 height 29
drag, startPoint x: 583, startPoint y: 397, endPoint x: 749, endPoint y: 387, distance: 165.7
click at [755, 394] on div "Nombre completo : Eveling Guadalupe Mora Iturbide" at bounding box center [700, 389] width 231 height 44
copy p "[PERSON_NAME]"
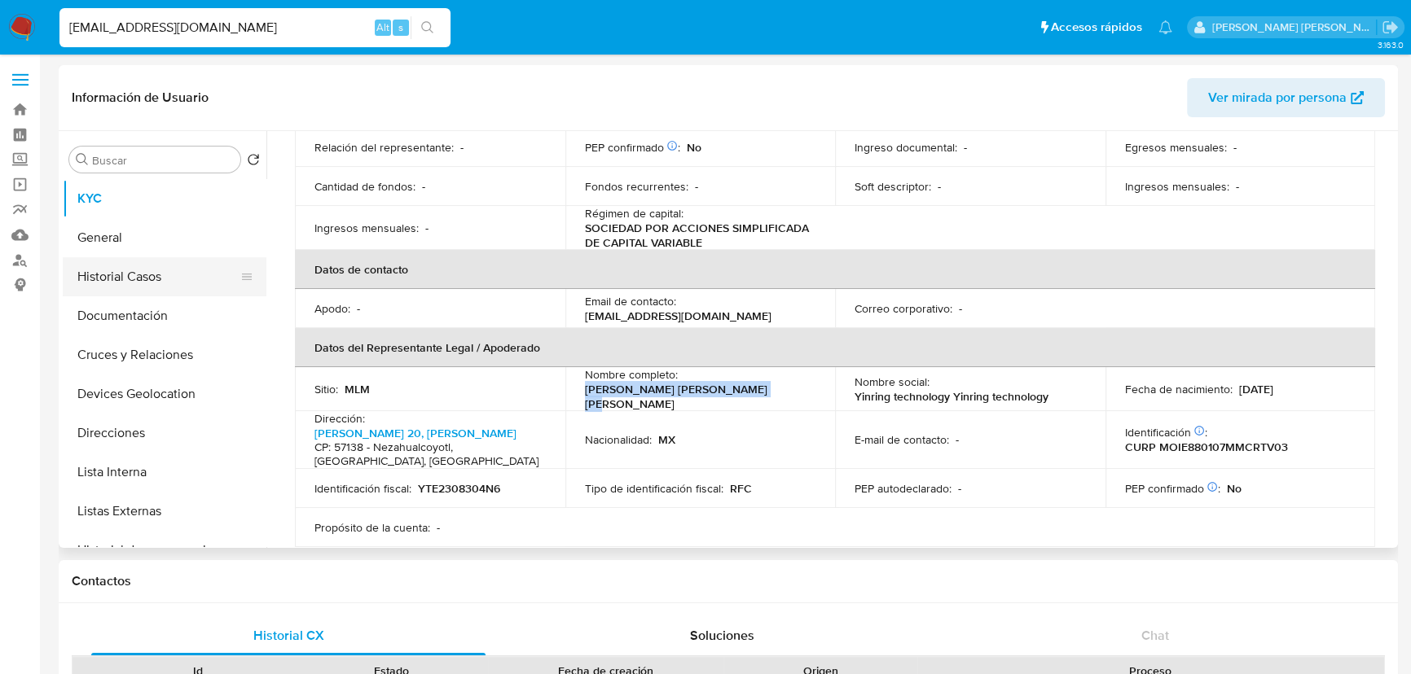
click at [159, 285] on button "Historial Casos" at bounding box center [158, 276] width 191 height 39
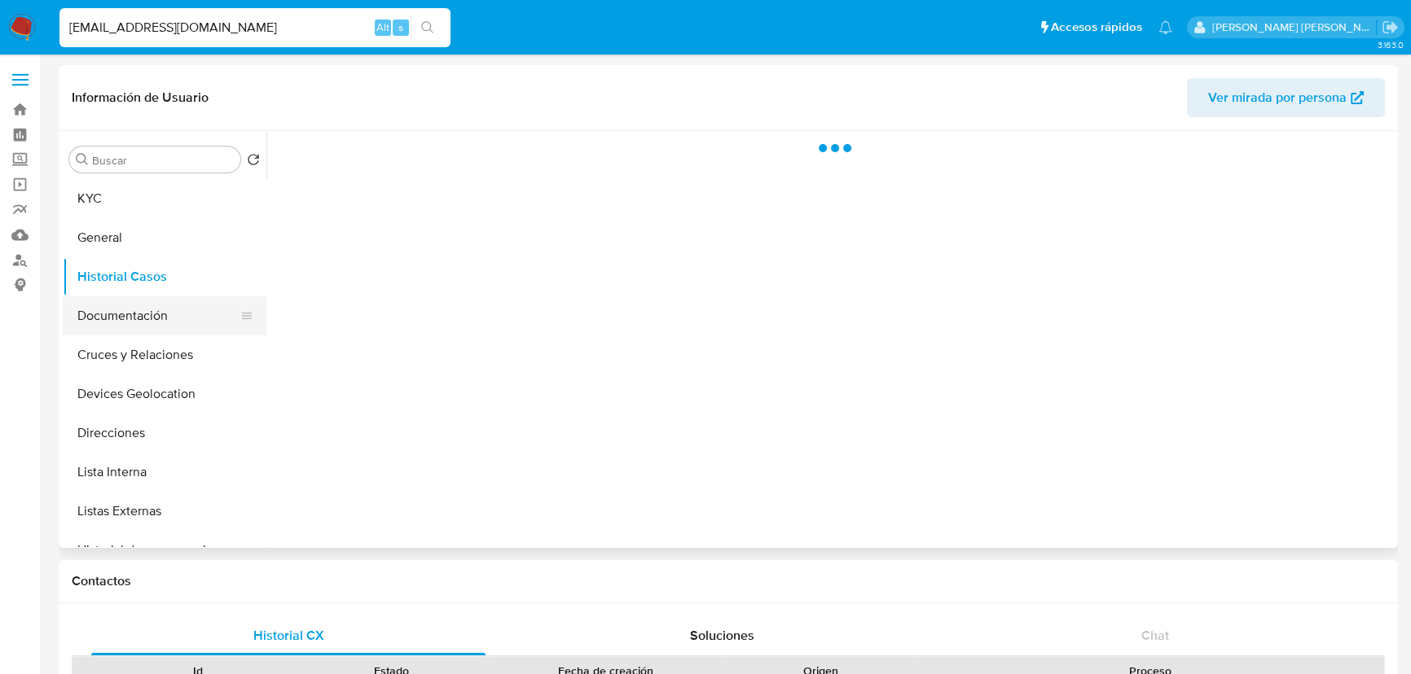
scroll to position [0, 0]
click at [163, 317] on button "Documentación" at bounding box center [158, 316] width 191 height 39
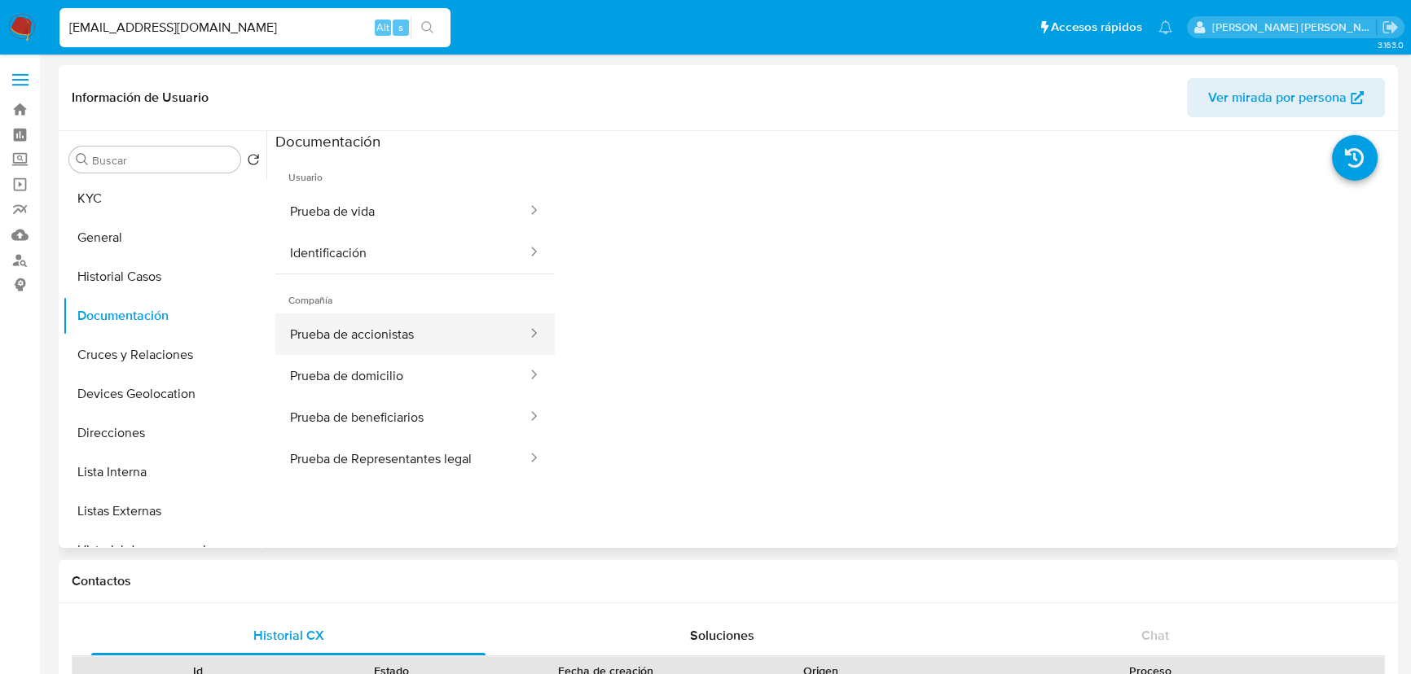
click at [368, 337] on button "Prueba de accionistas" at bounding box center [401, 335] width 253 height 42
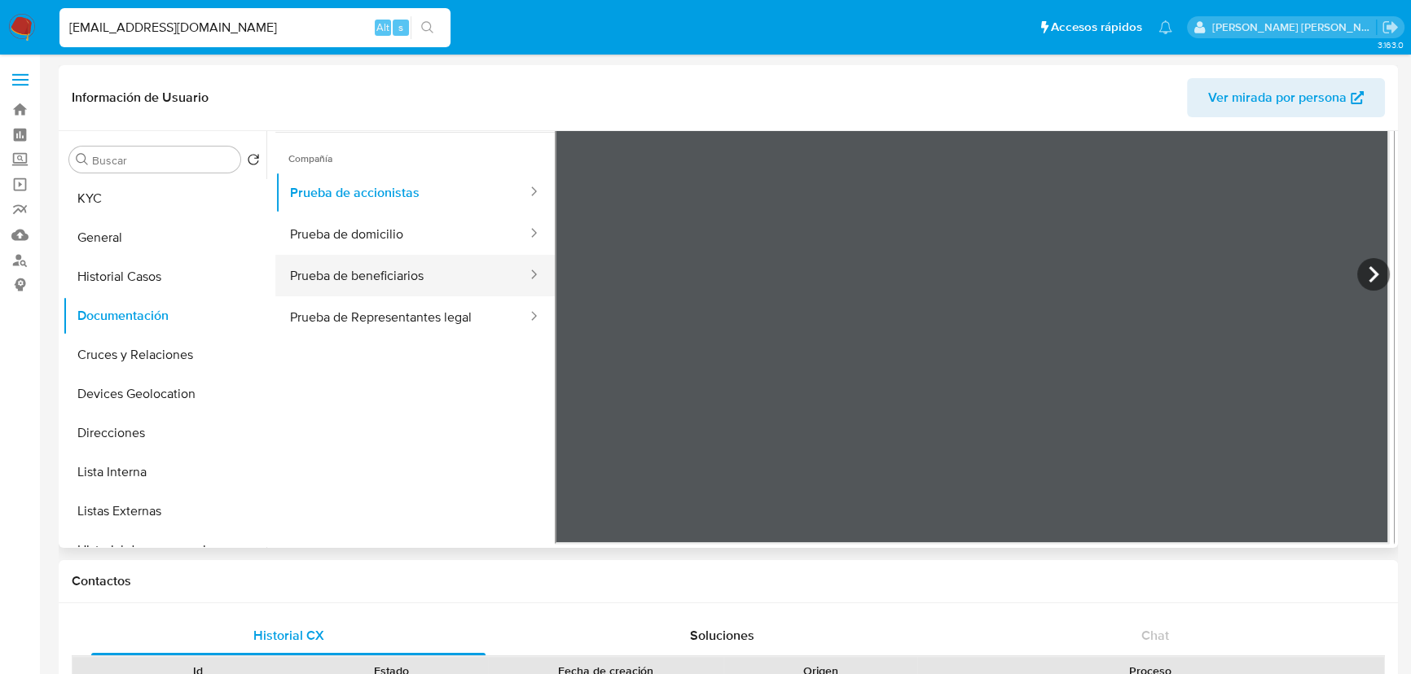
click at [420, 271] on button "Prueba de beneficiarios" at bounding box center [401, 276] width 253 height 42
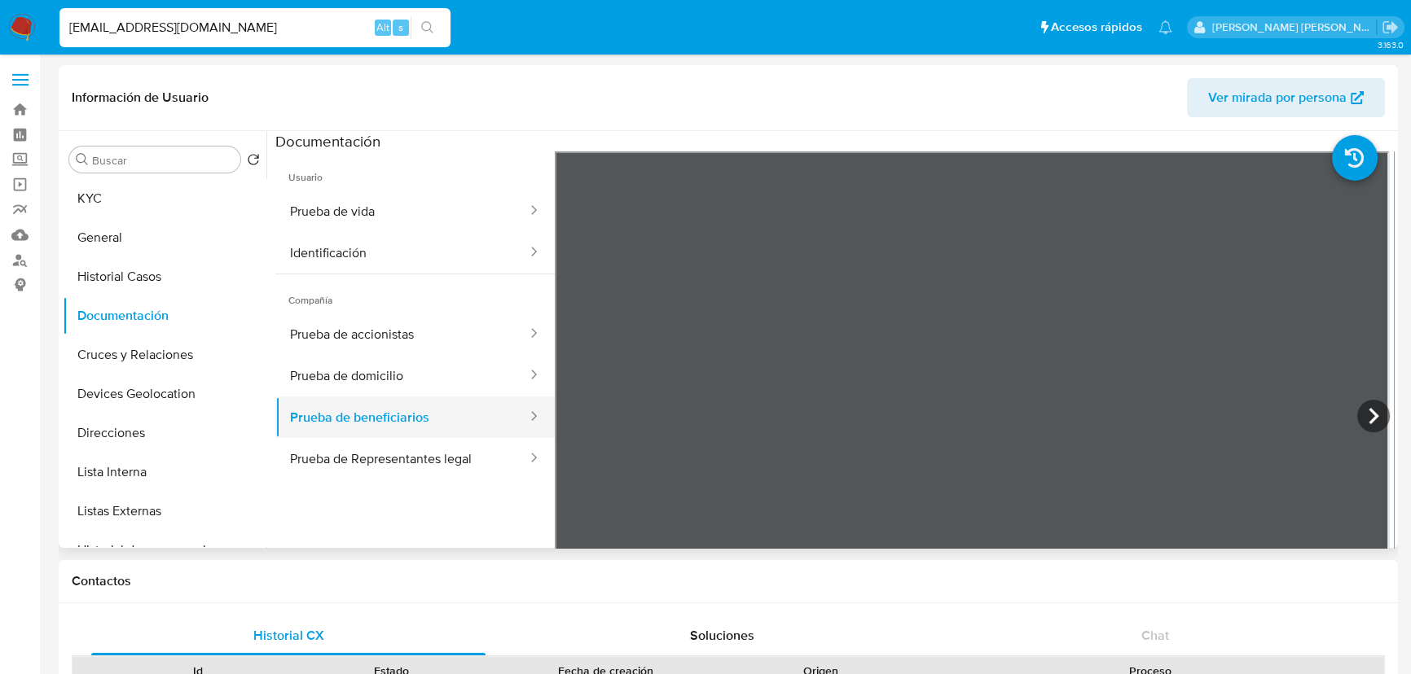
click at [456, 433] on button "Prueba de beneficiarios" at bounding box center [401, 418] width 253 height 42
click at [456, 421] on button "Prueba de beneficiarios" at bounding box center [401, 418] width 253 height 42
click at [406, 461] on button "Prueba de Representantes legal" at bounding box center [401, 459] width 253 height 42
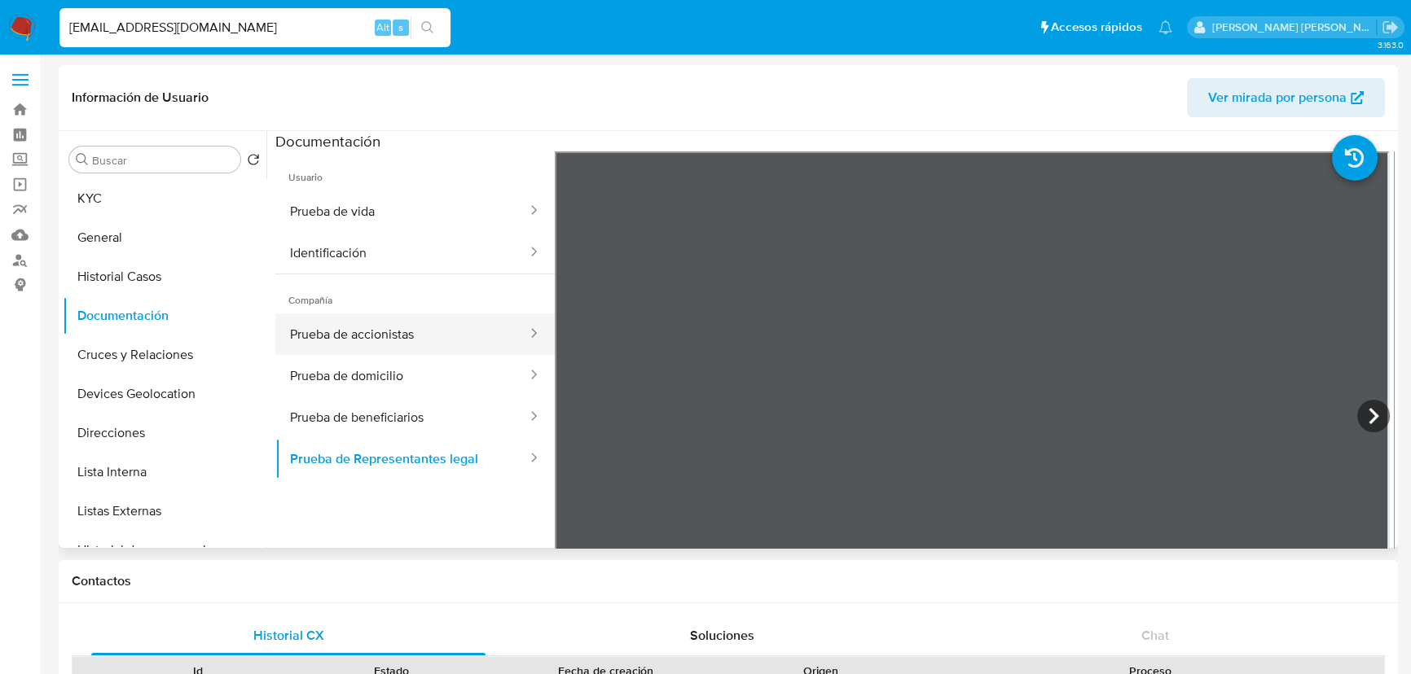
click at [393, 344] on button "Prueba de accionistas" at bounding box center [401, 335] width 253 height 42
click at [406, 349] on button "Prueba de accionistas" at bounding box center [401, 335] width 253 height 42
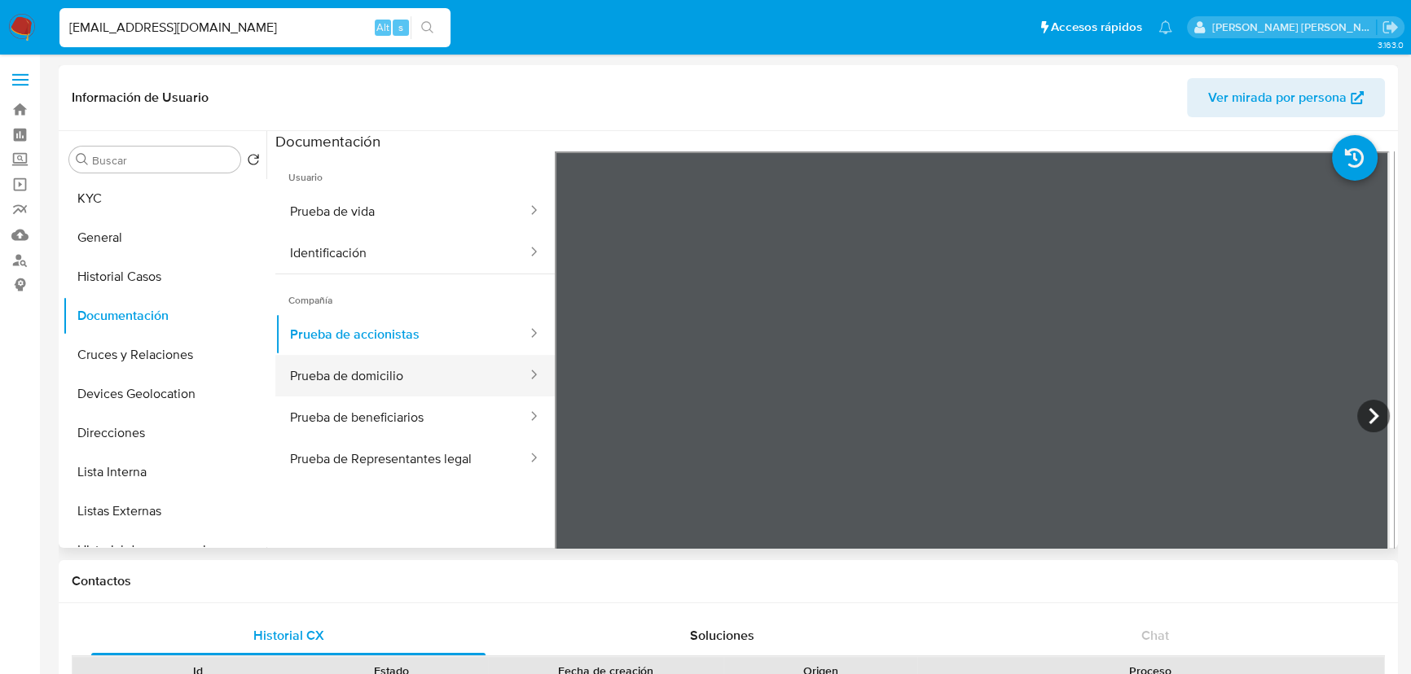
click at [408, 373] on button "Prueba de domicilio" at bounding box center [401, 376] width 253 height 42
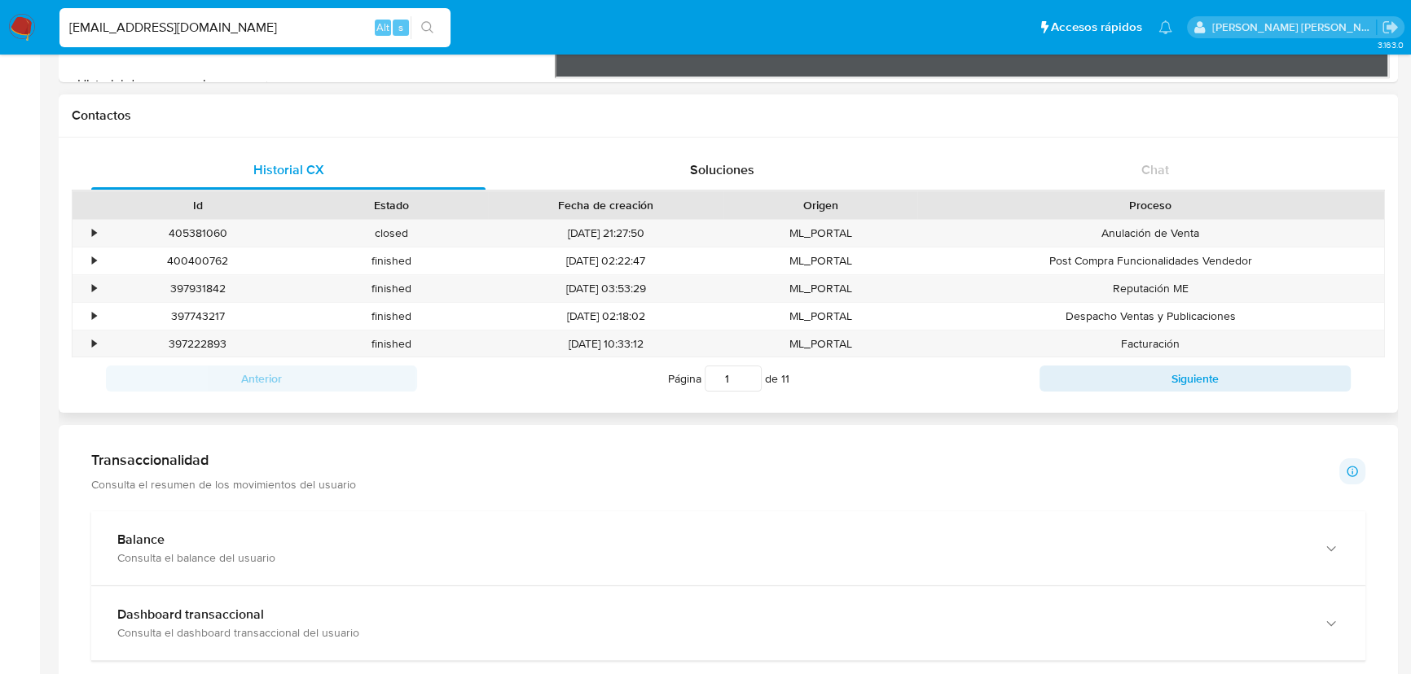
scroll to position [370, 0]
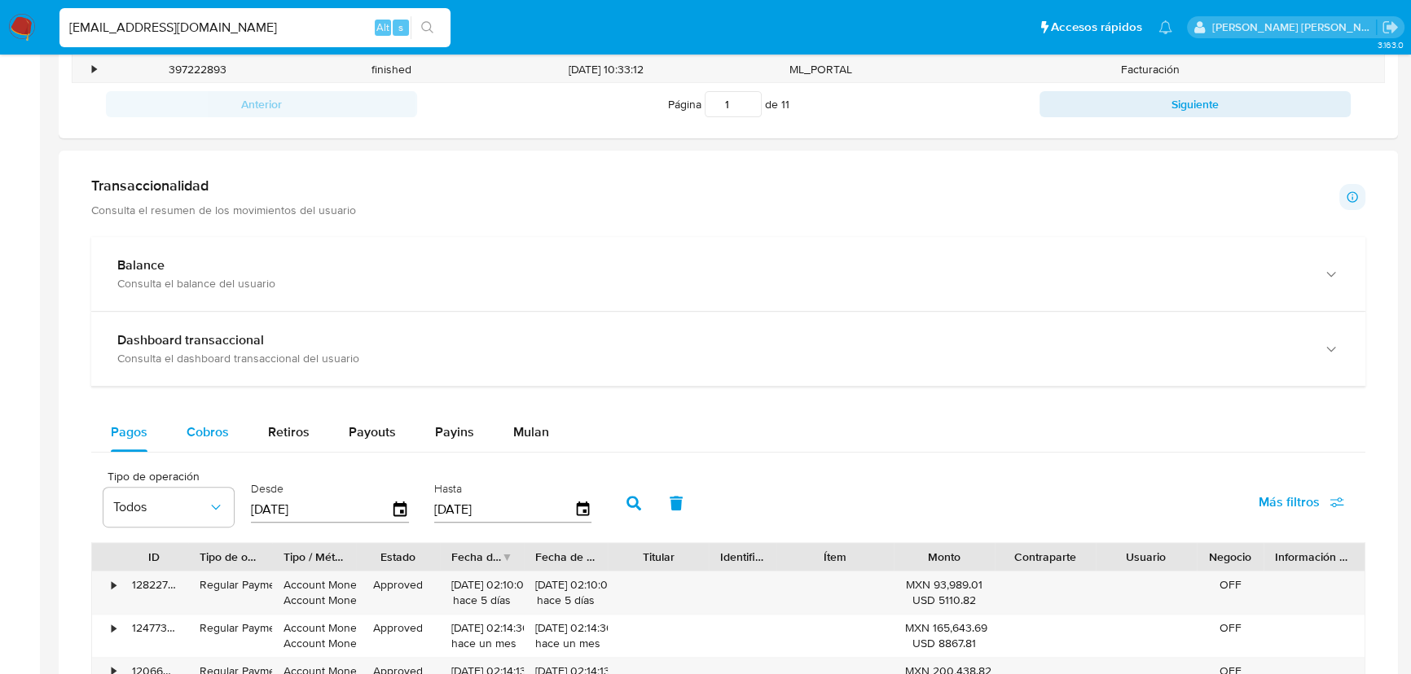
click at [223, 436] on span "Cobros" at bounding box center [208, 432] width 42 height 19
select select "10"
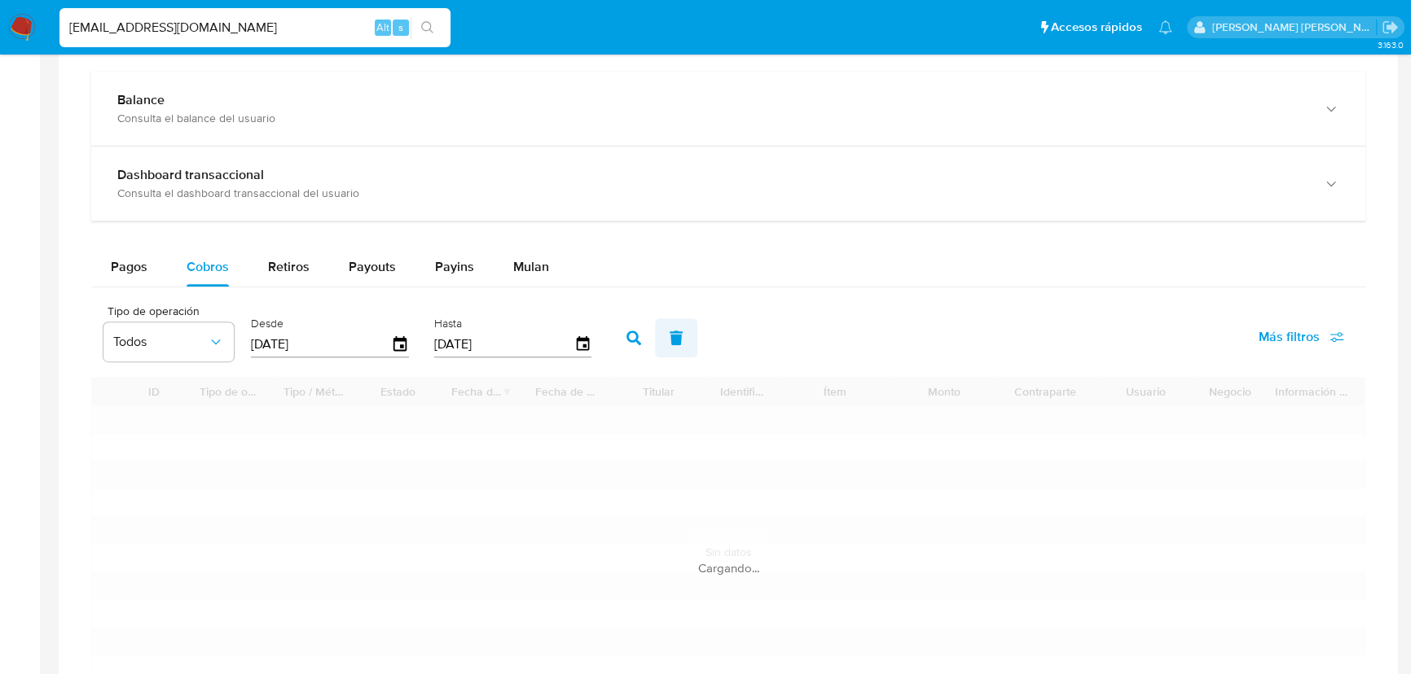
scroll to position [962, 0]
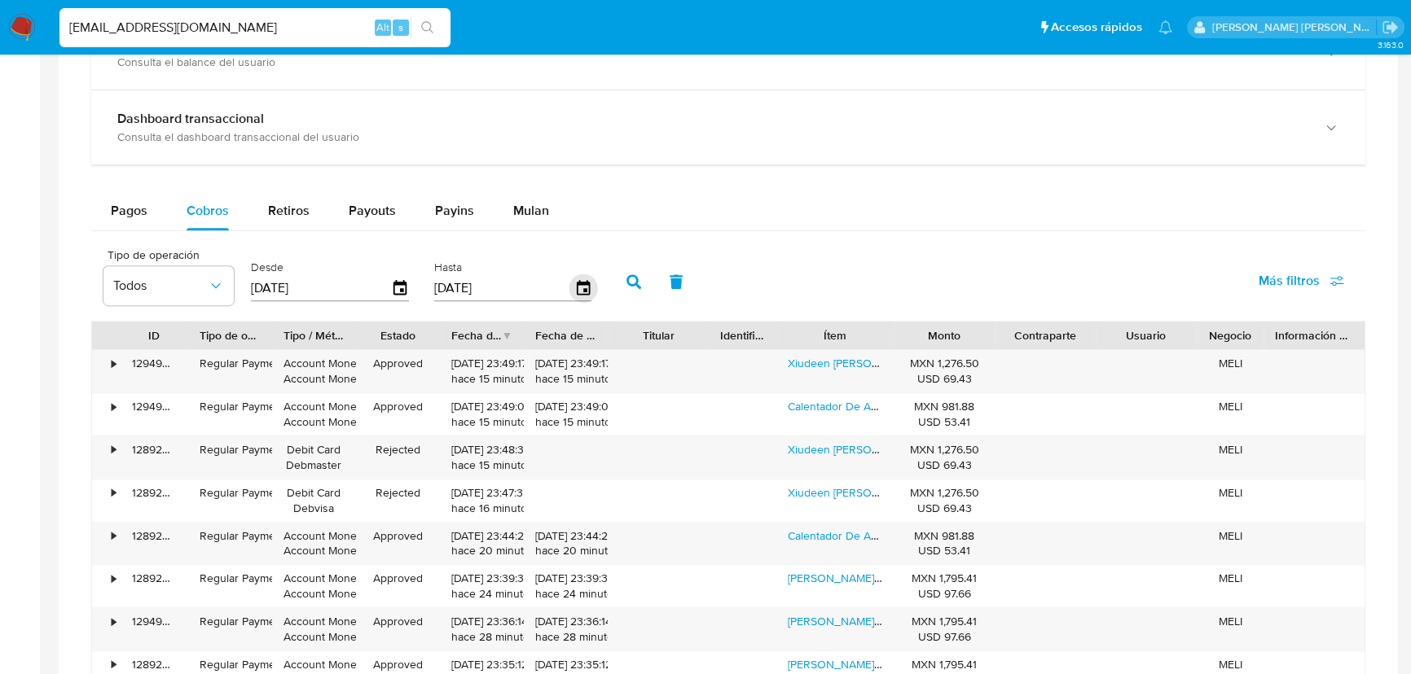
click at [585, 292] on icon "button" at bounding box center [583, 289] width 29 height 29
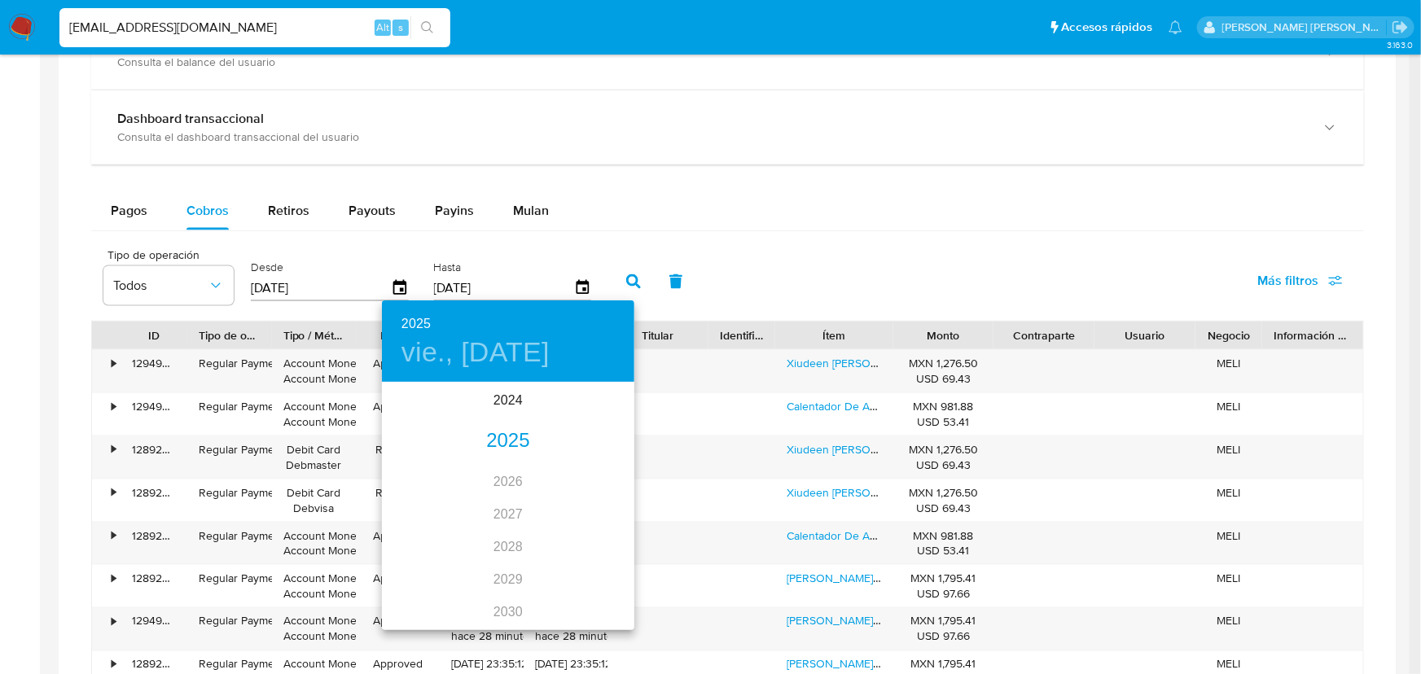
click at [504, 440] on div "2025" at bounding box center [508, 441] width 253 height 33
click at [503, 544] on div "ago." at bounding box center [508, 537] width 84 height 61
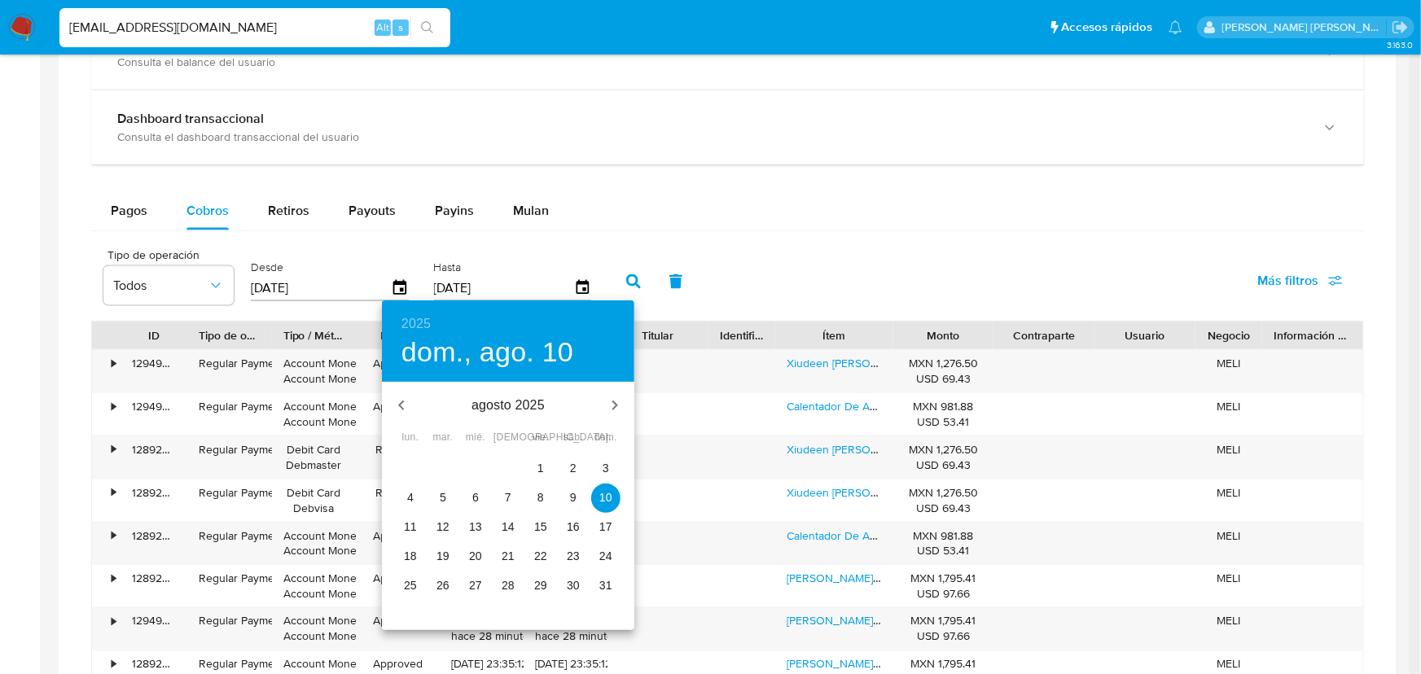
drag, startPoint x: 596, startPoint y: 588, endPoint x: 608, endPoint y: 555, distance: 35.3
click at [598, 588] on span "31" at bounding box center [605, 586] width 29 height 16
type input "31/08/2025"
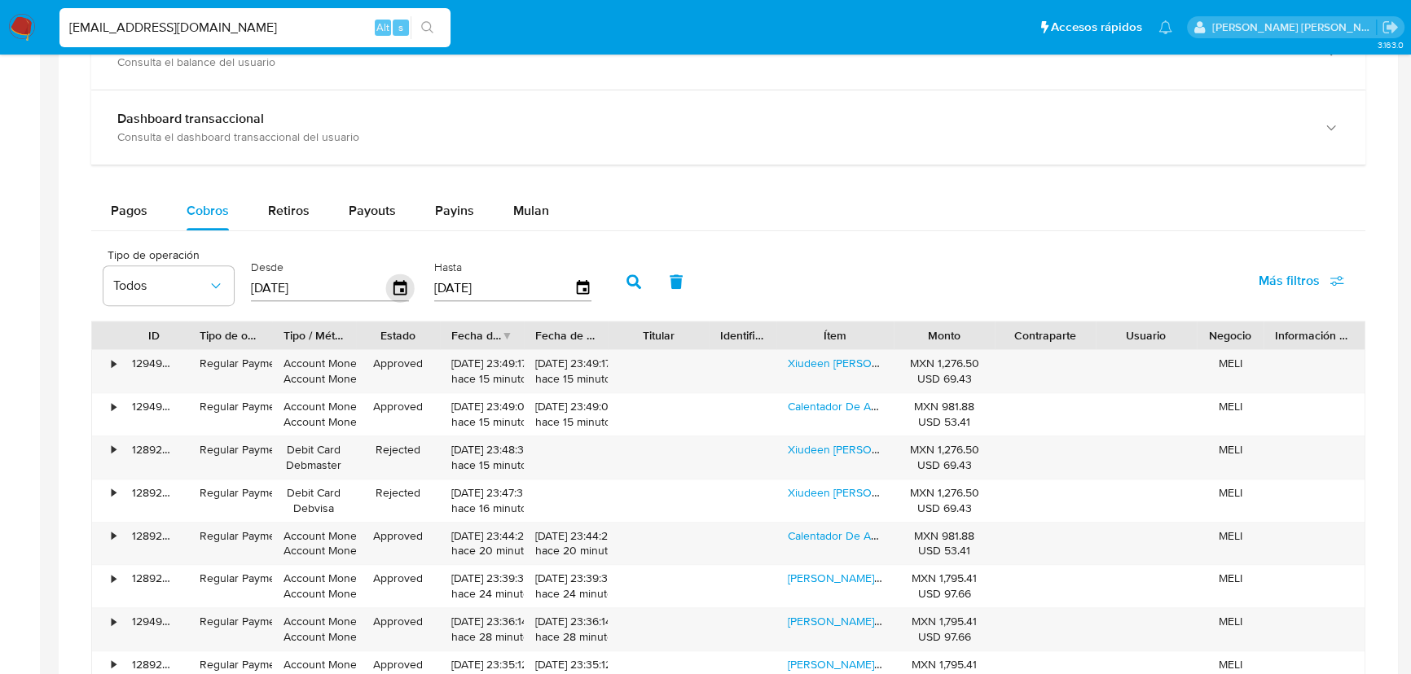
click at [402, 285] on icon "button" at bounding box center [400, 289] width 29 height 29
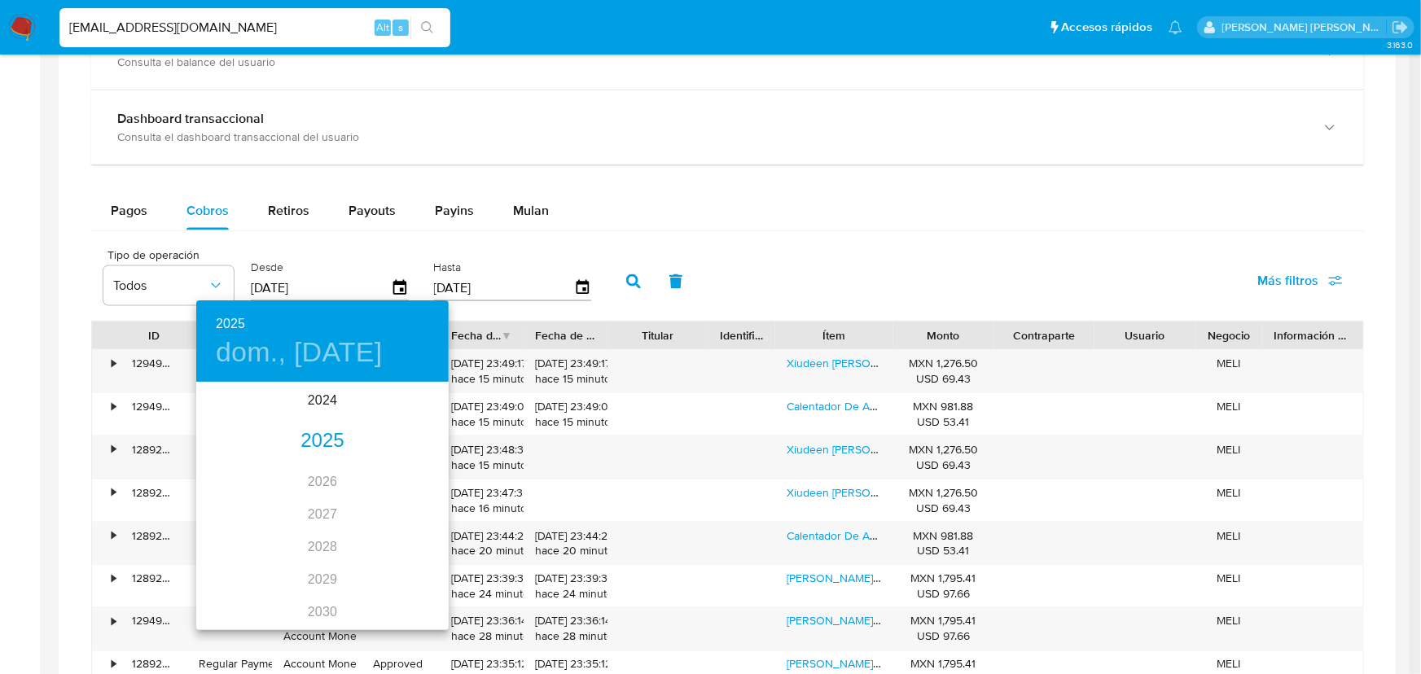
click at [318, 442] on div "2025" at bounding box center [322, 441] width 253 height 33
click at [337, 471] on div "may." at bounding box center [322, 476] width 84 height 61
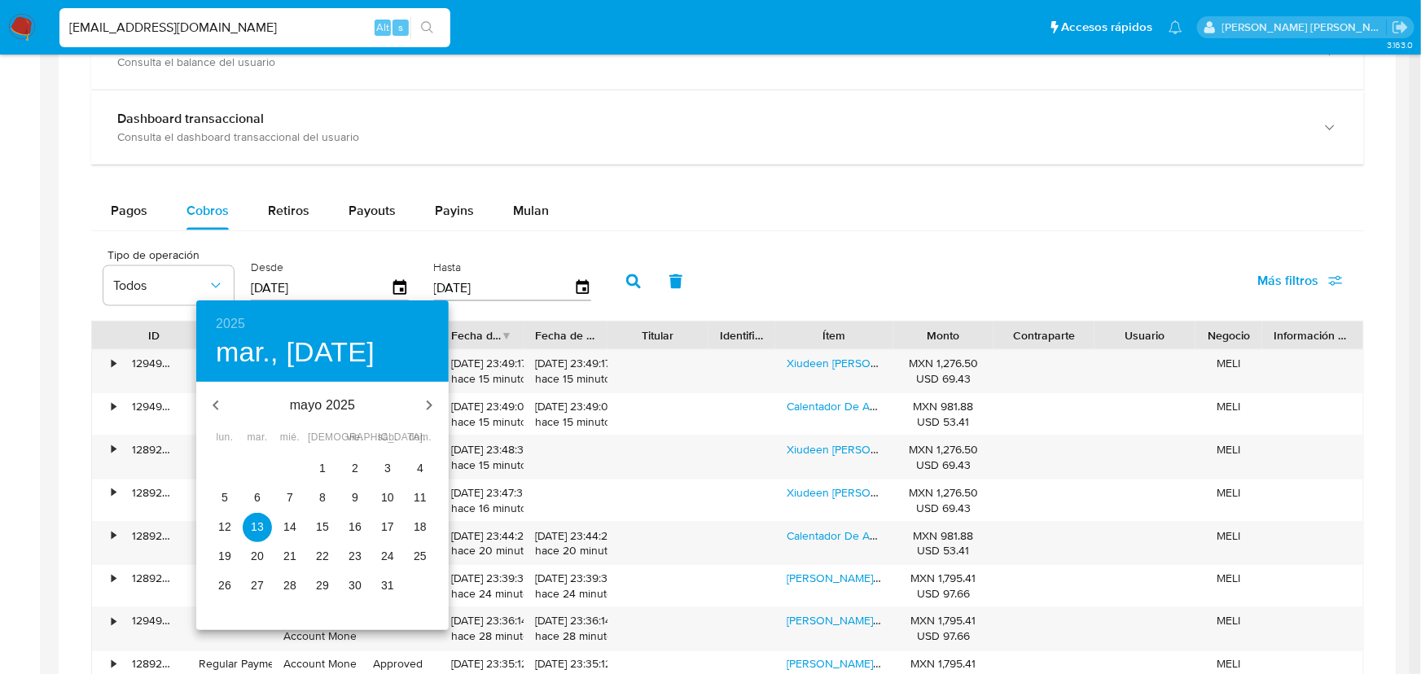
click at [331, 466] on span "1" at bounding box center [322, 468] width 29 height 16
type input "01/05/2025"
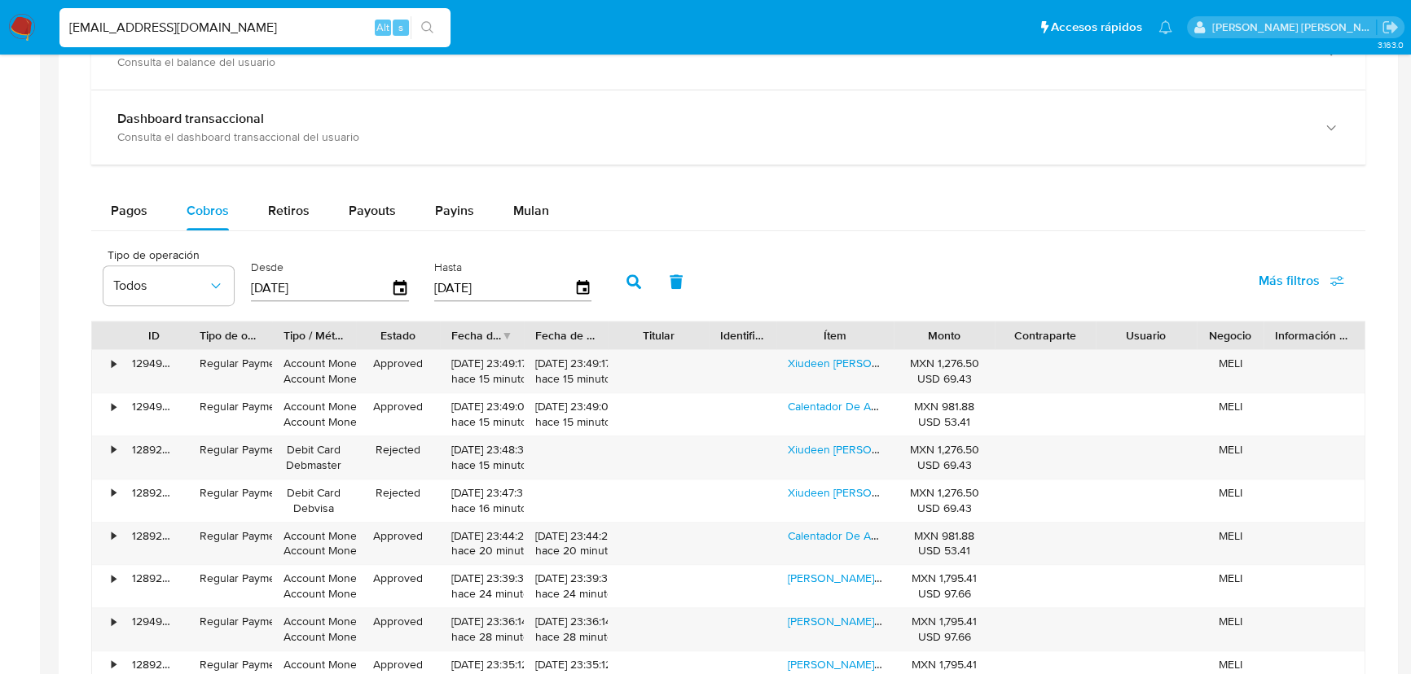
click at [641, 284] on icon "button" at bounding box center [633, 282] width 15 height 15
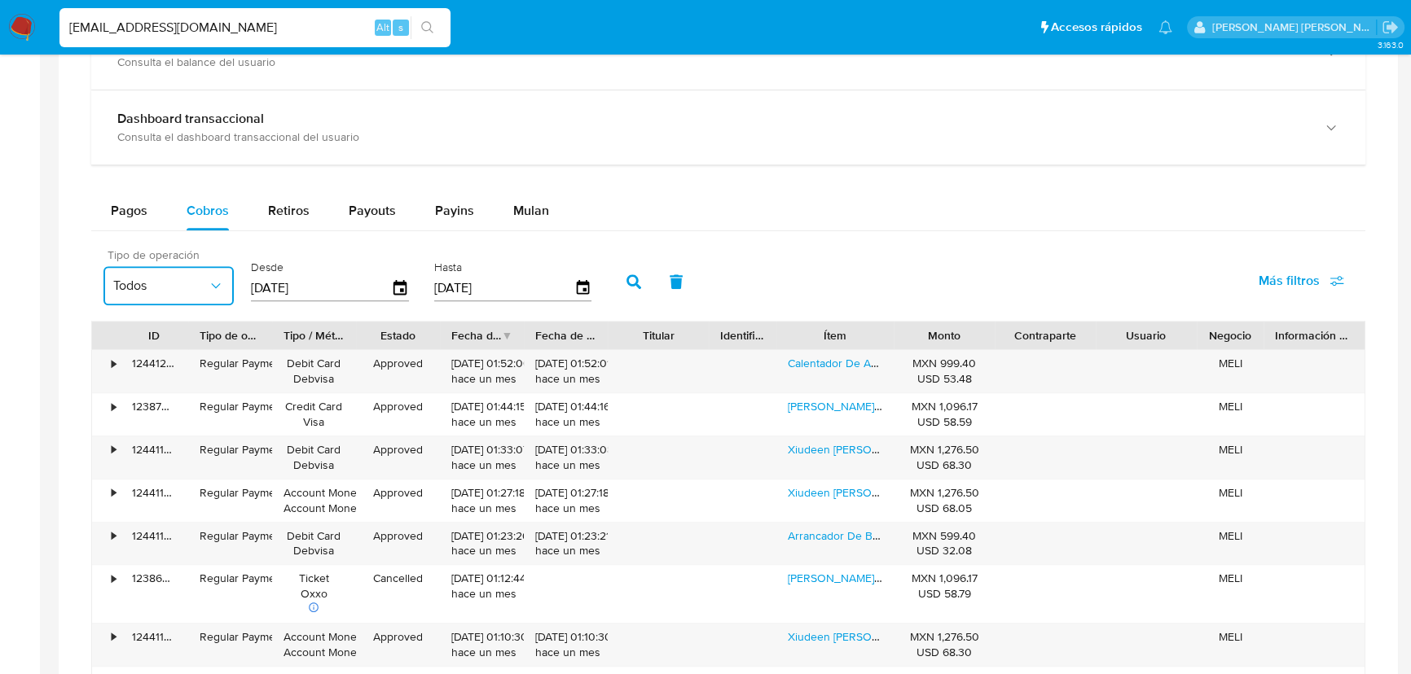
click at [190, 297] on button "Todos" at bounding box center [168, 285] width 130 height 39
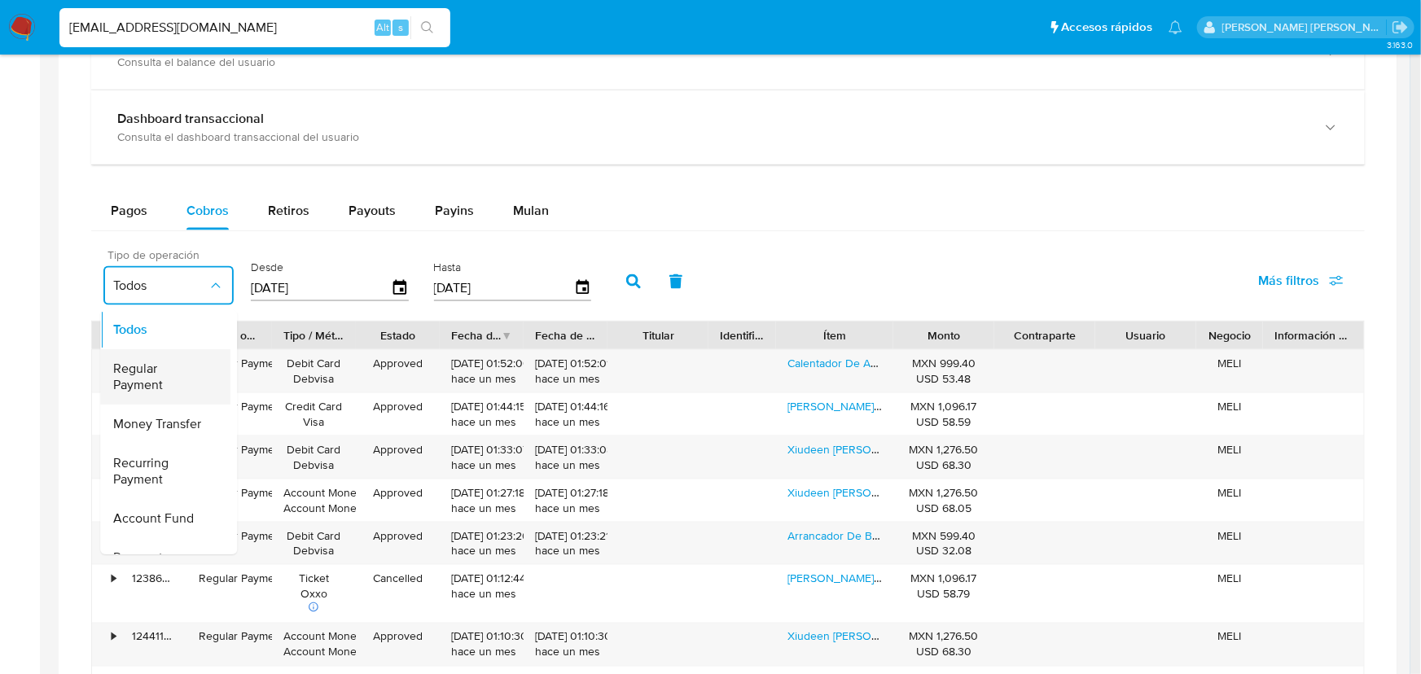
click at [160, 386] on span "Regular Payment" at bounding box center [160, 377] width 94 height 33
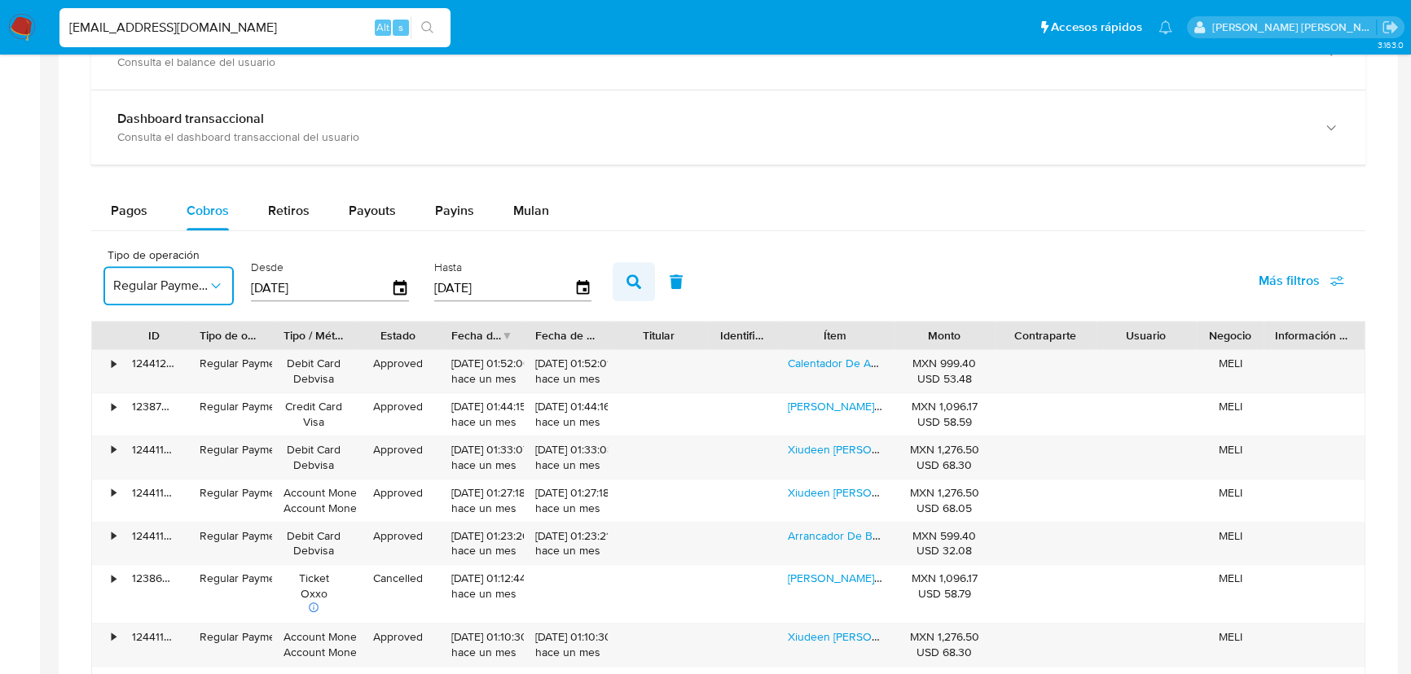
click at [641, 286] on icon "button" at bounding box center [633, 282] width 15 height 15
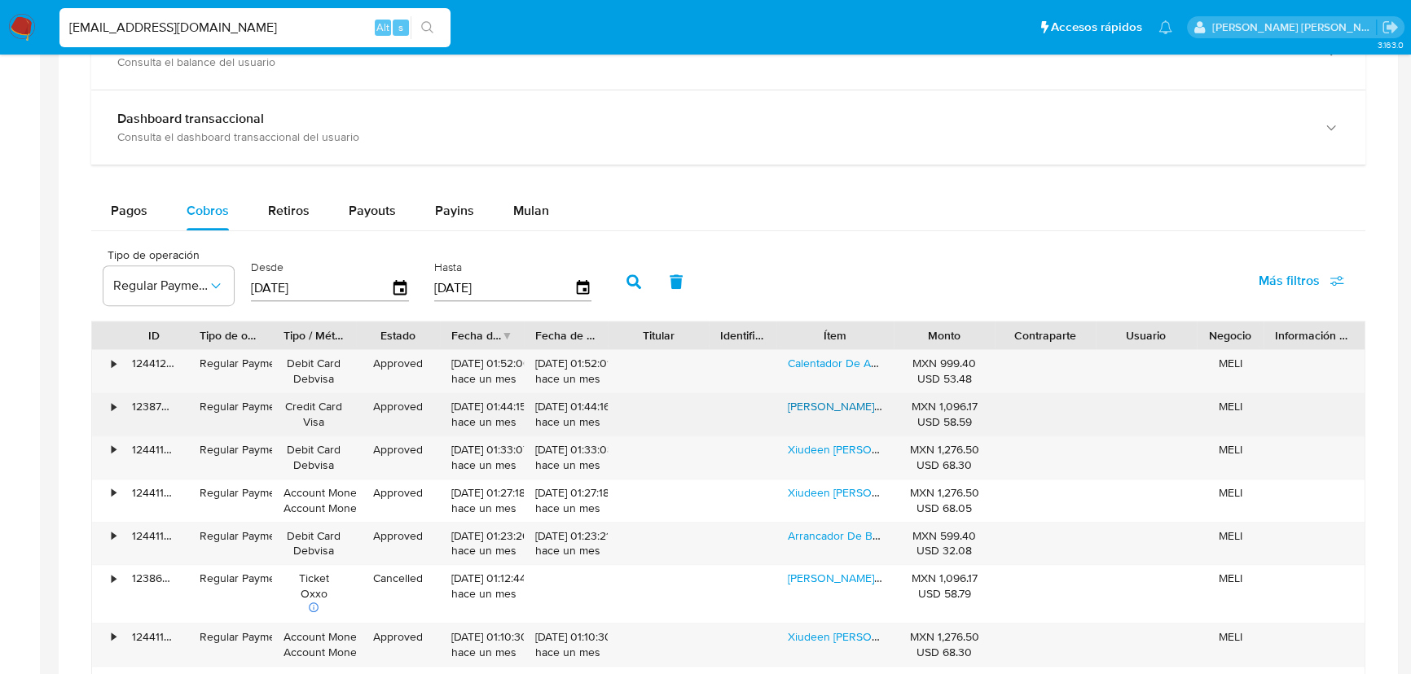
click at [826, 406] on link "Parrilla De Gas Empotrable Estufa De Gas Mesa 4 Quemadores Acero Inoxidable Pla…" at bounding box center [1126, 406] width 677 height 16
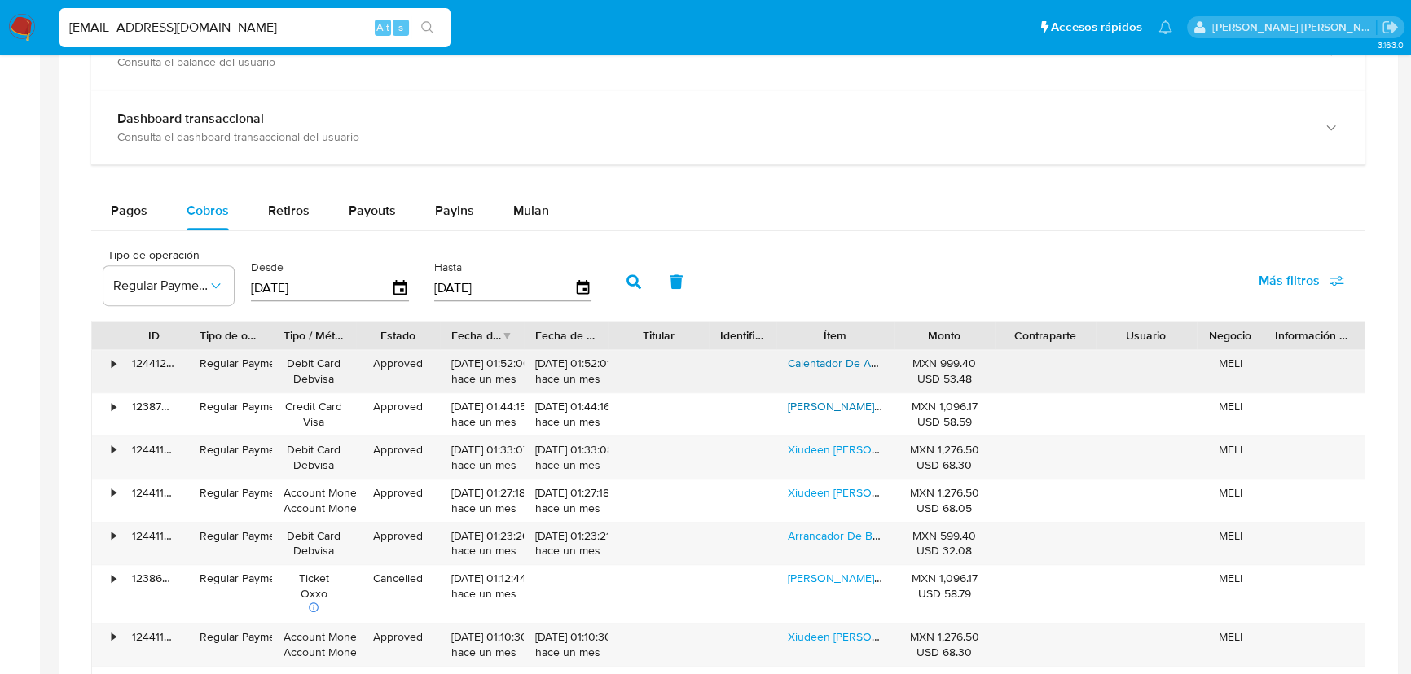
click at [831, 366] on link "Calentador De Agua Instantáneo Xiudeen Gas Lp 7l Xd7l Ahorro Energético" at bounding box center [978, 363] width 380 height 16
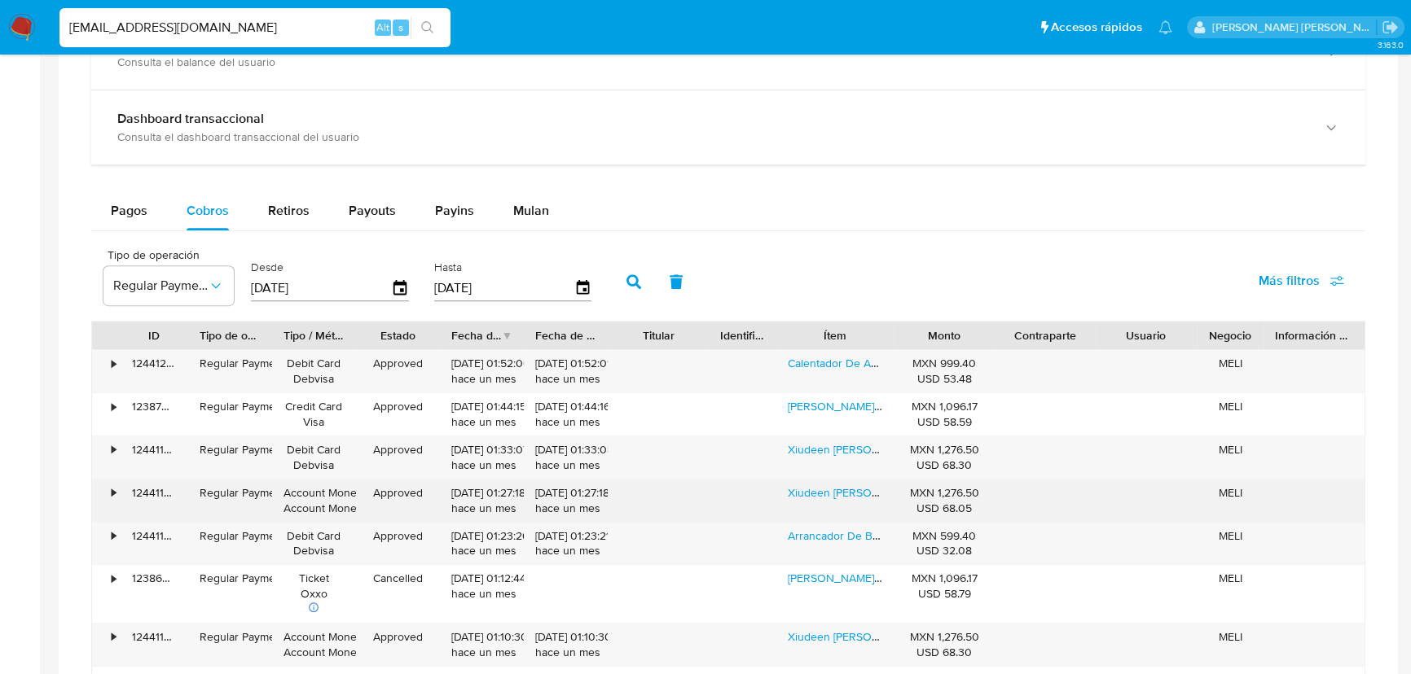
click at [840, 501] on div "Xiudeen [PERSON_NAME] Empotrable A Gas 4 Quemadores Estufa De Gas Mesa [PERSON_…" at bounding box center [834, 501] width 117 height 42
click at [841, 496] on link "Xiudeen [PERSON_NAME] Empotrable A Gas 4 Quemadores Estufa De Gas Mesa [PERSON_…" at bounding box center [1096, 493] width 616 height 16
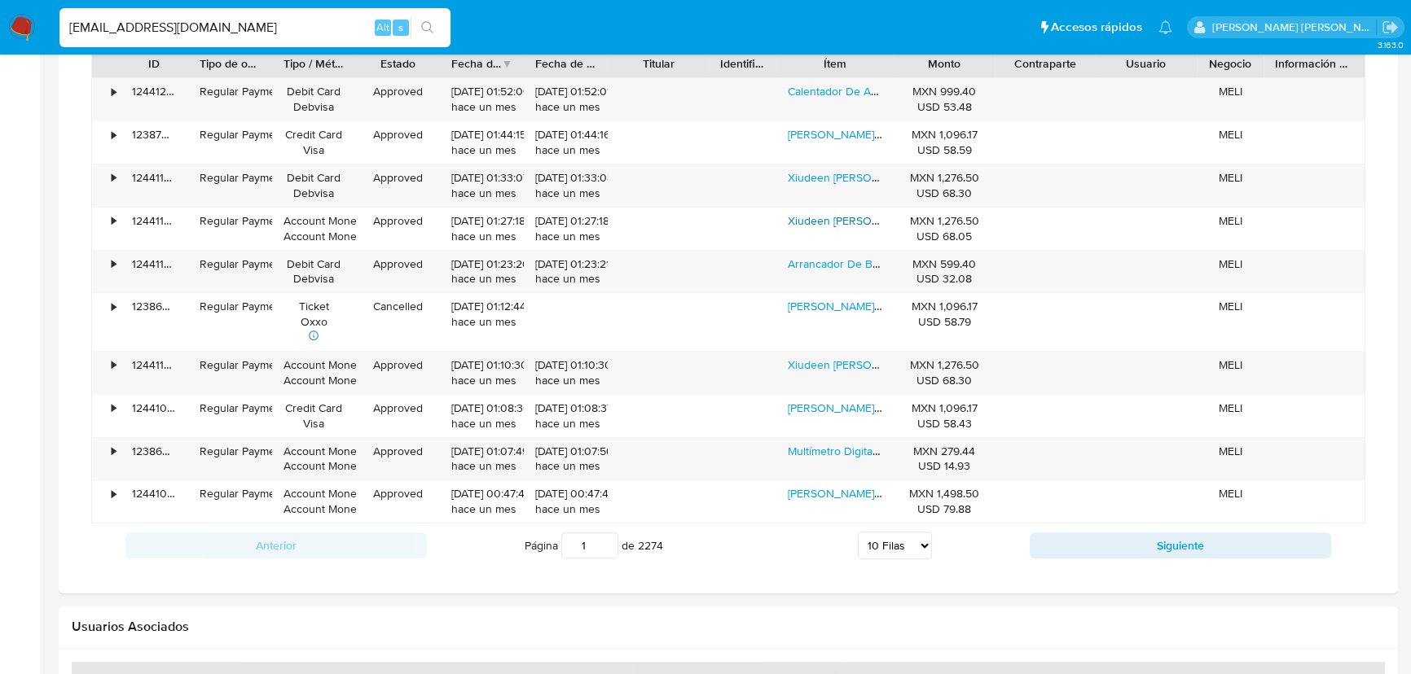
scroll to position [1259, 0]
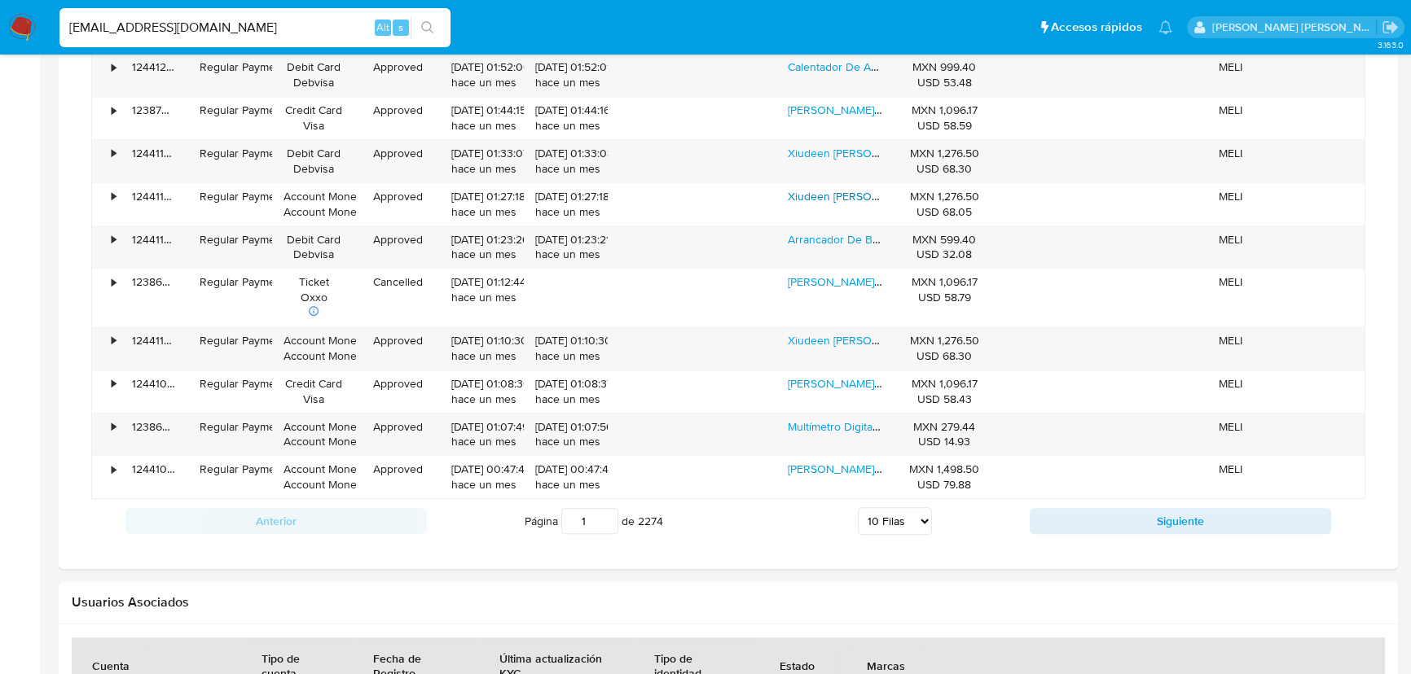
drag, startPoint x: 1114, startPoint y: 525, endPoint x: 1043, endPoint y: 458, distance: 97.4
click at [1114, 525] on button "Siguiente" at bounding box center [1180, 521] width 301 height 26
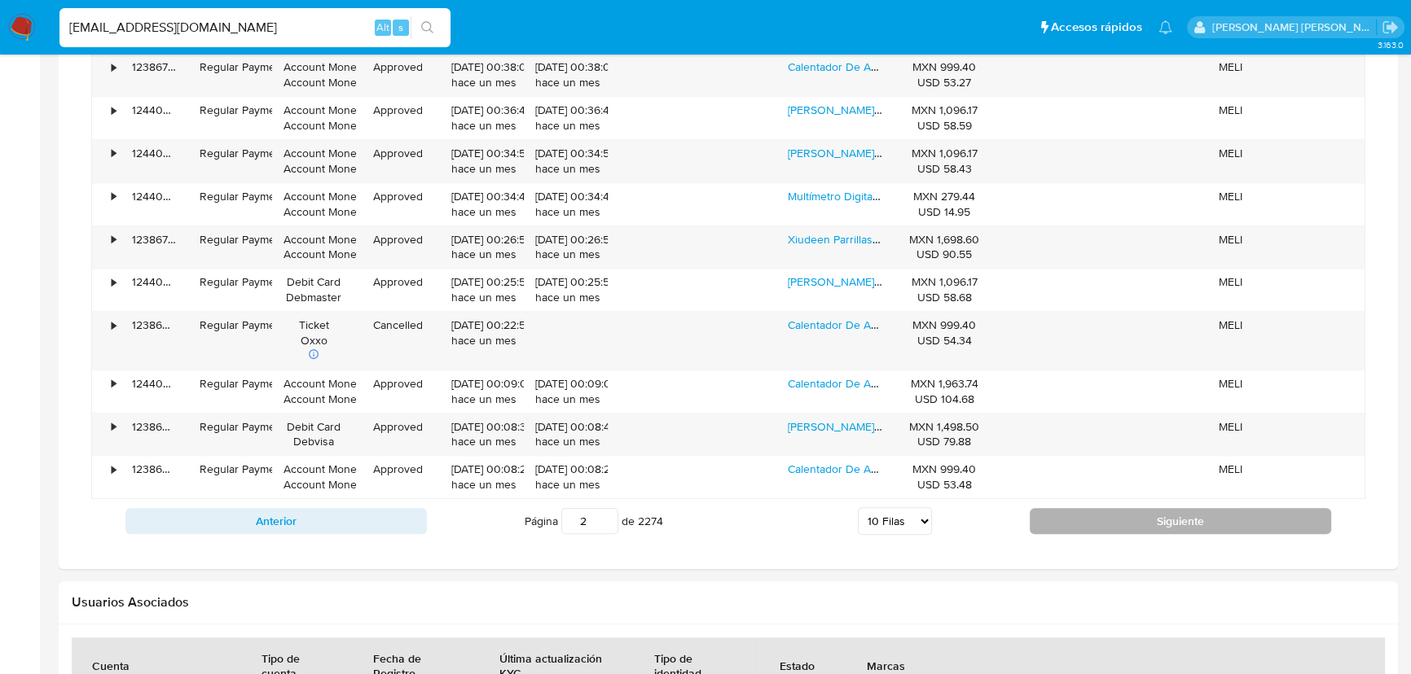
click at [1067, 521] on button "Siguiente" at bounding box center [1180, 521] width 301 height 26
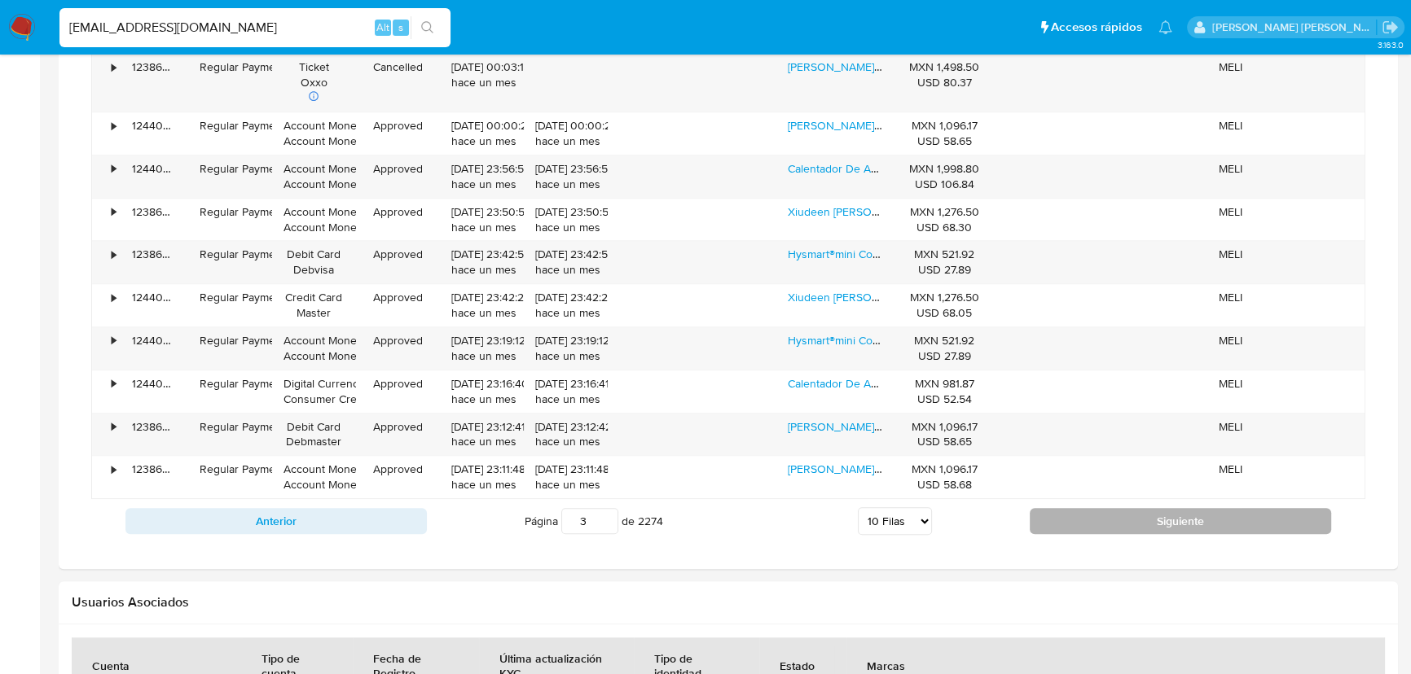
click at [1085, 528] on button "Siguiente" at bounding box center [1180, 521] width 301 height 26
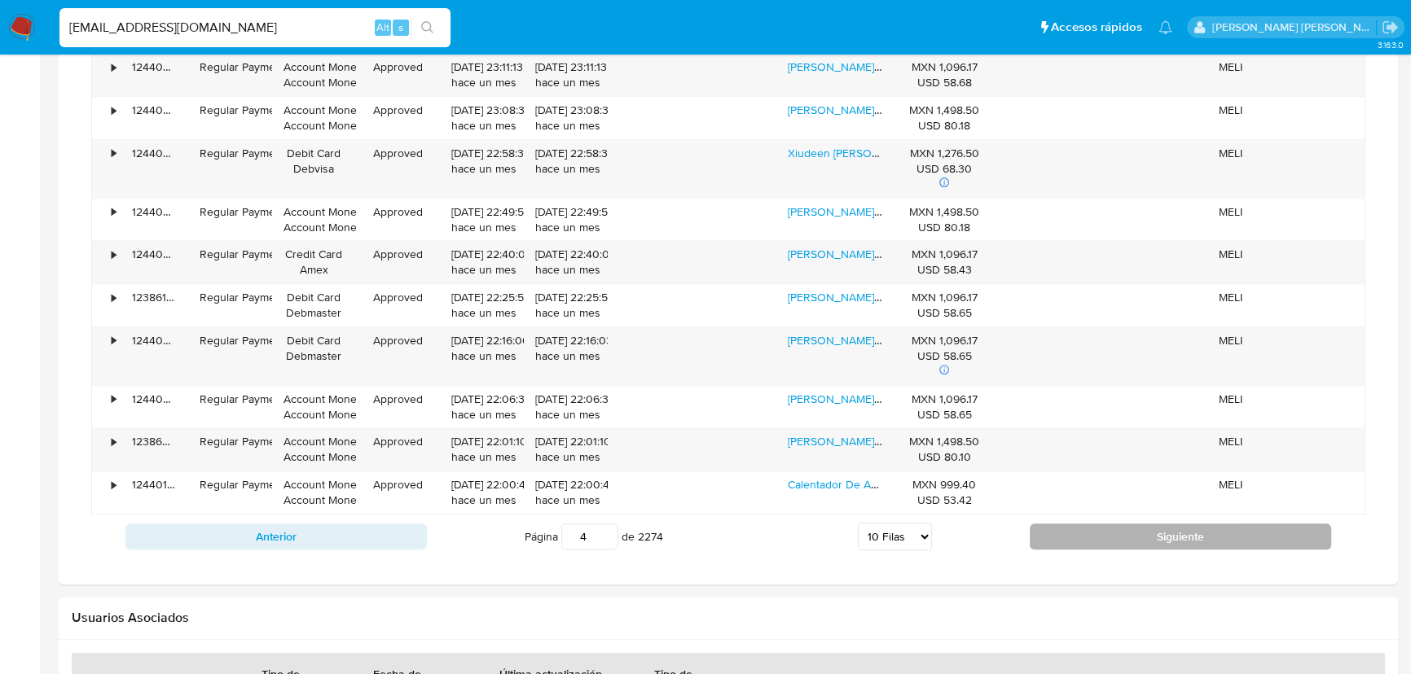
click at [1112, 534] on button "Siguiente" at bounding box center [1180, 537] width 301 height 26
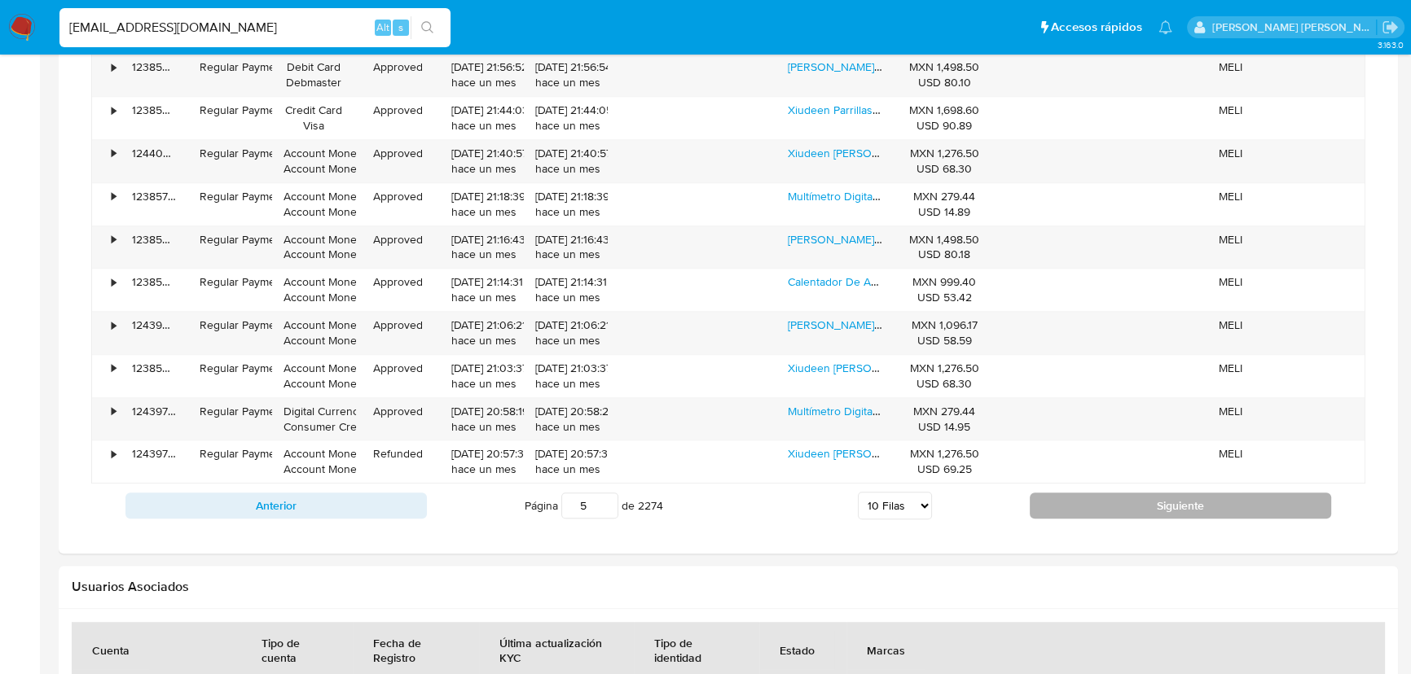
click at [1078, 508] on button "Siguiente" at bounding box center [1180, 506] width 301 height 26
type input "6"
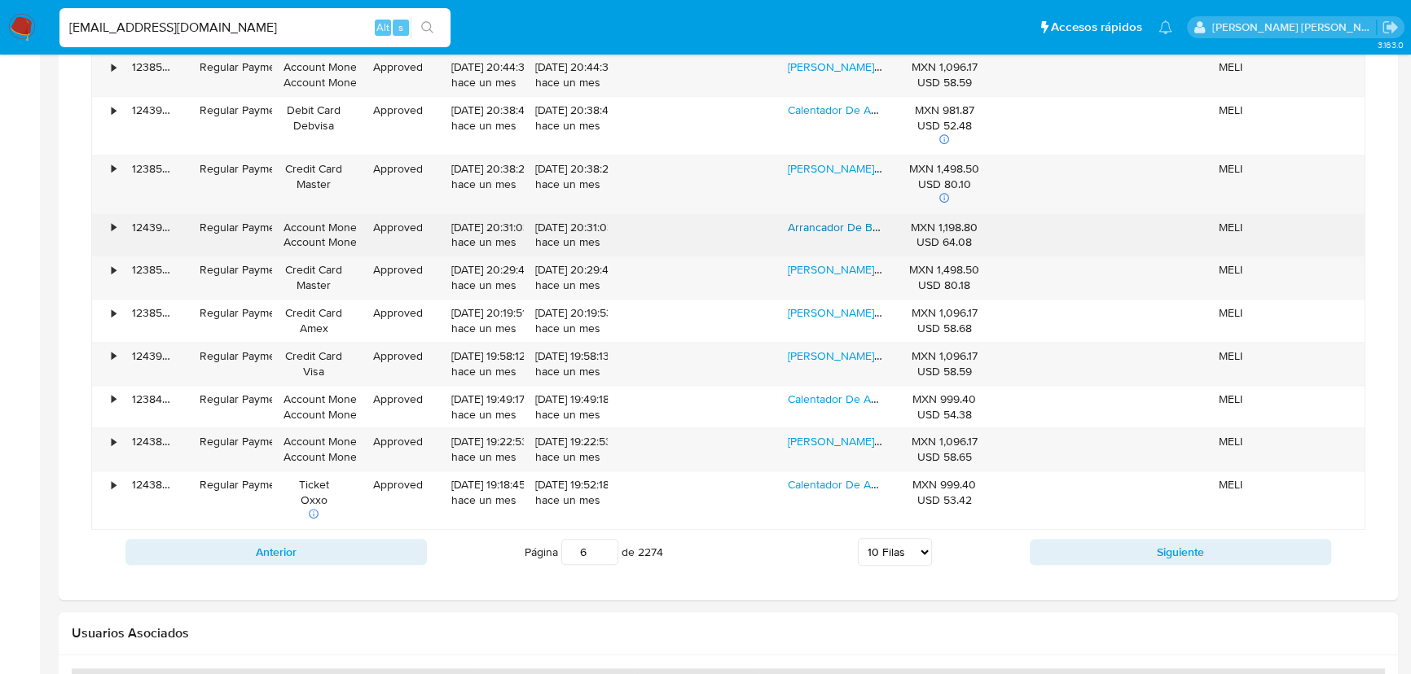
click at [832, 226] on link "Arrancador De Baterias Cargador De Batería Rápido Inteligente Para Coche Xiudee…" at bounding box center [1229, 227] width 882 height 16
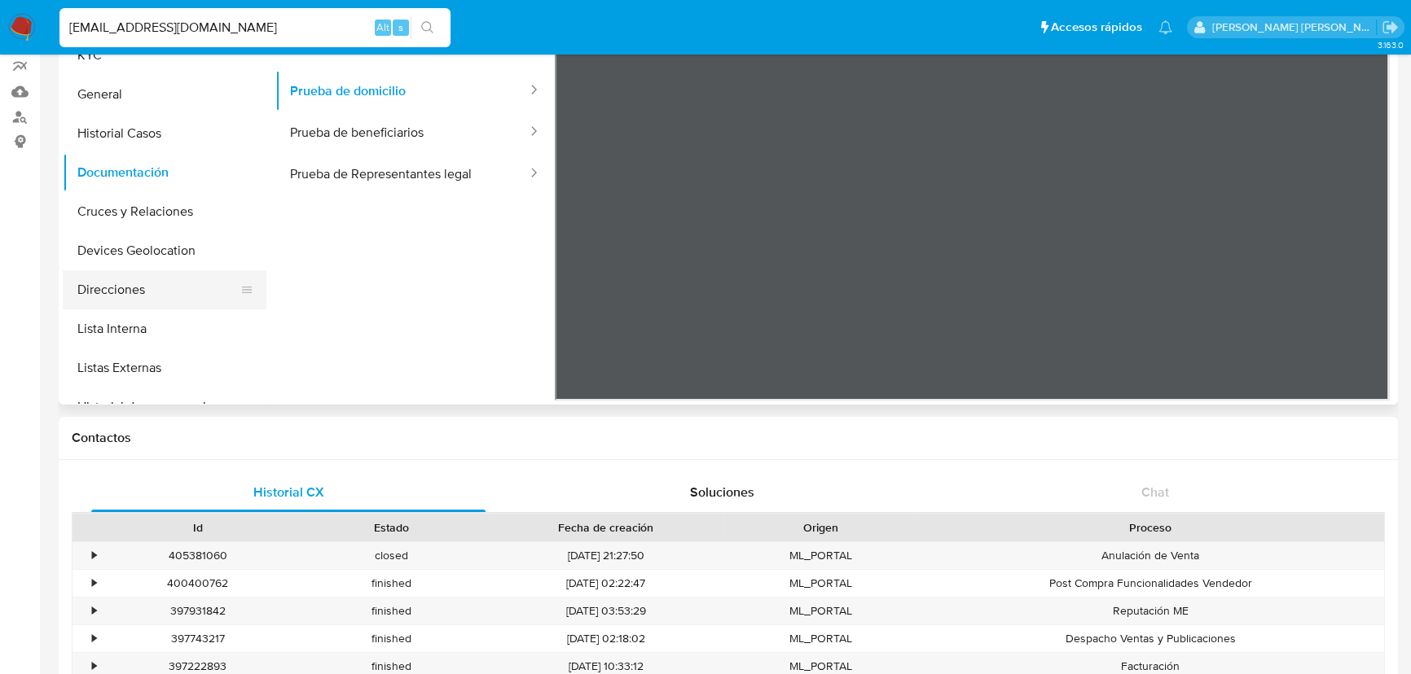
scroll to position [0, 0]
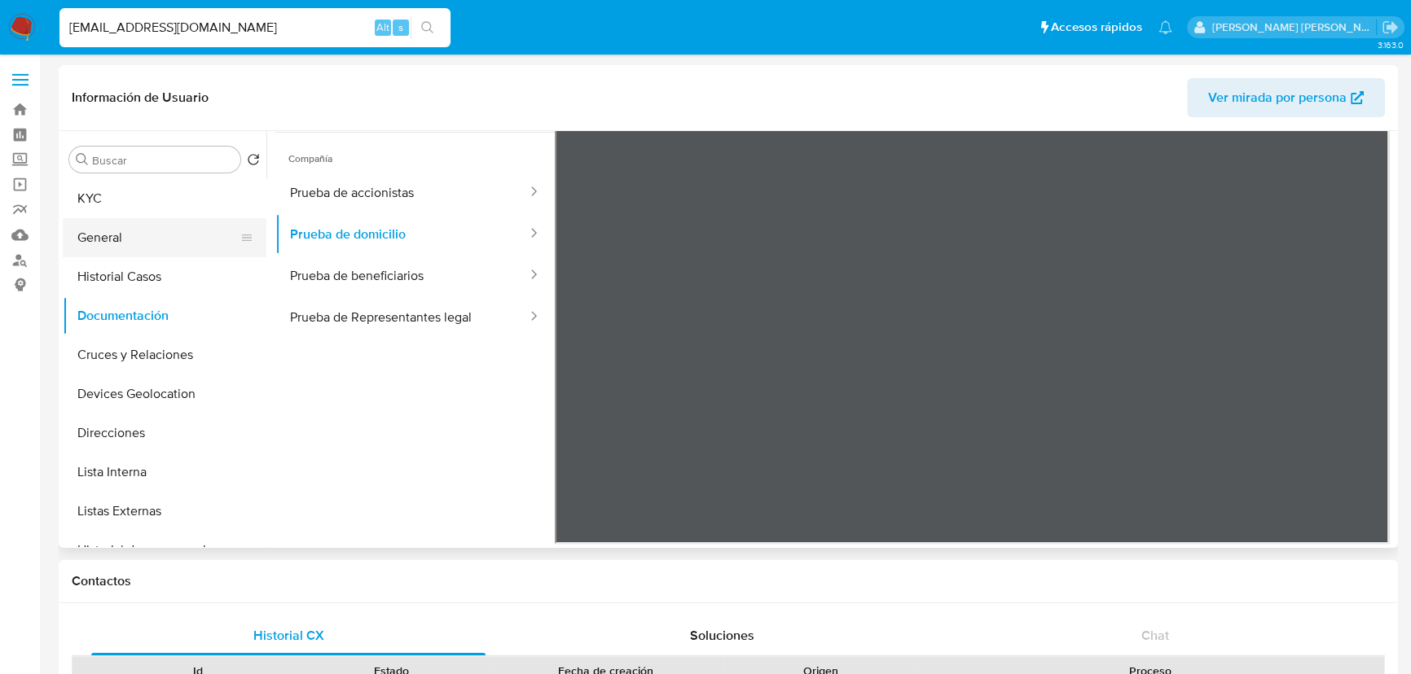
click at [143, 239] on button "General" at bounding box center [158, 237] width 191 height 39
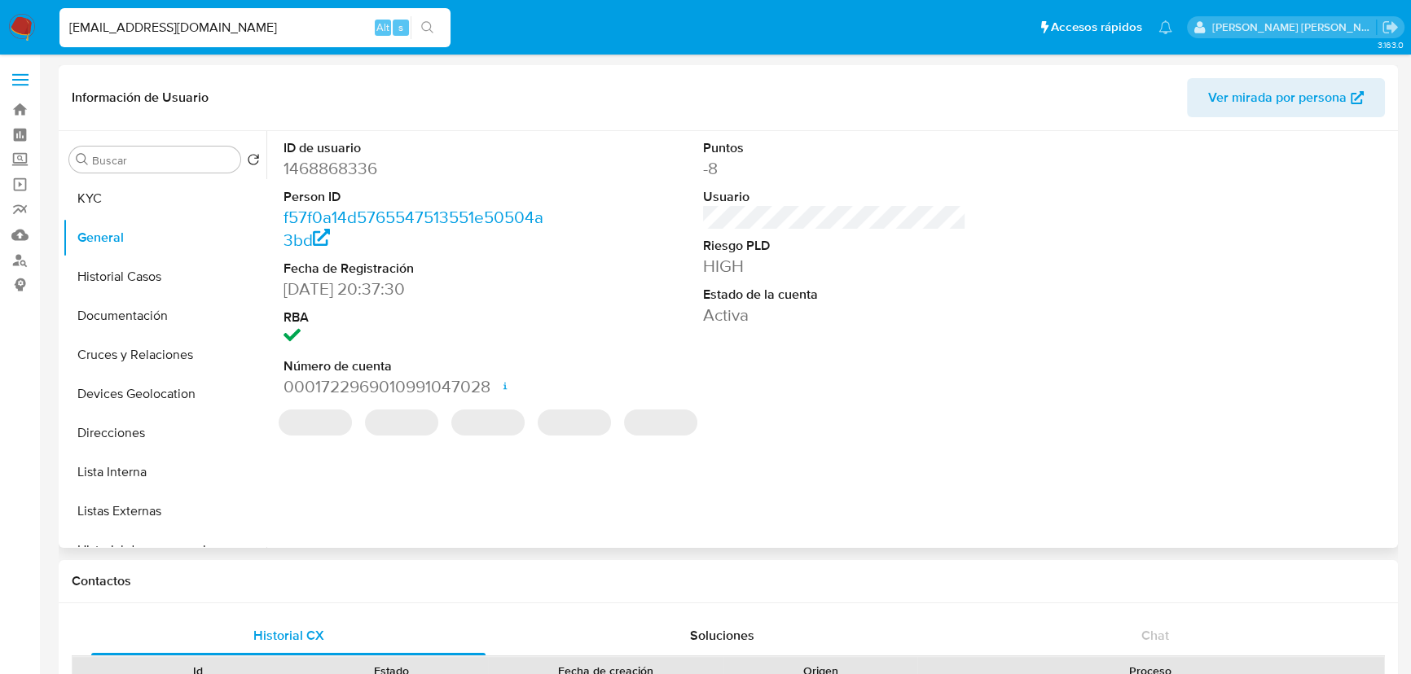
click at [912, 218] on div "Puntos -8 Usuario Riesgo PLD HIGH Estado de la cuenta Activa" at bounding box center [834, 268] width 279 height 275
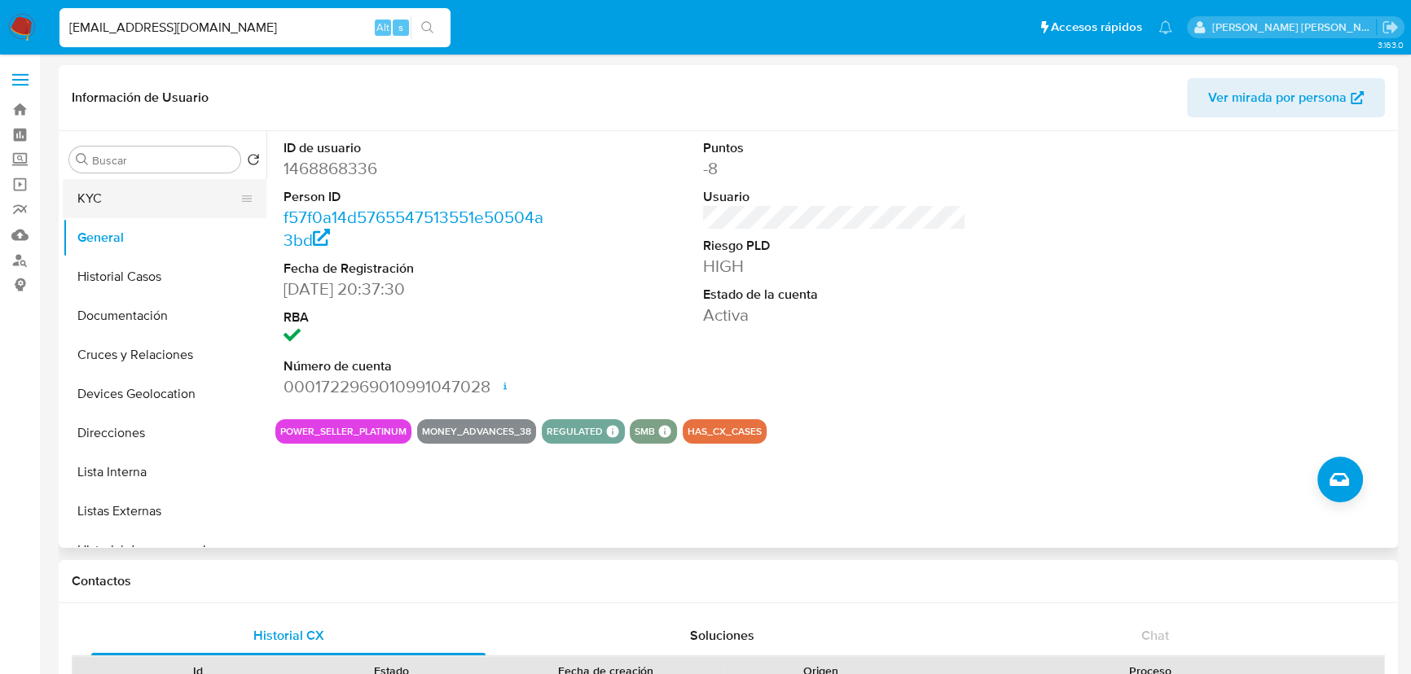
click at [99, 208] on button "KYC" at bounding box center [158, 198] width 191 height 39
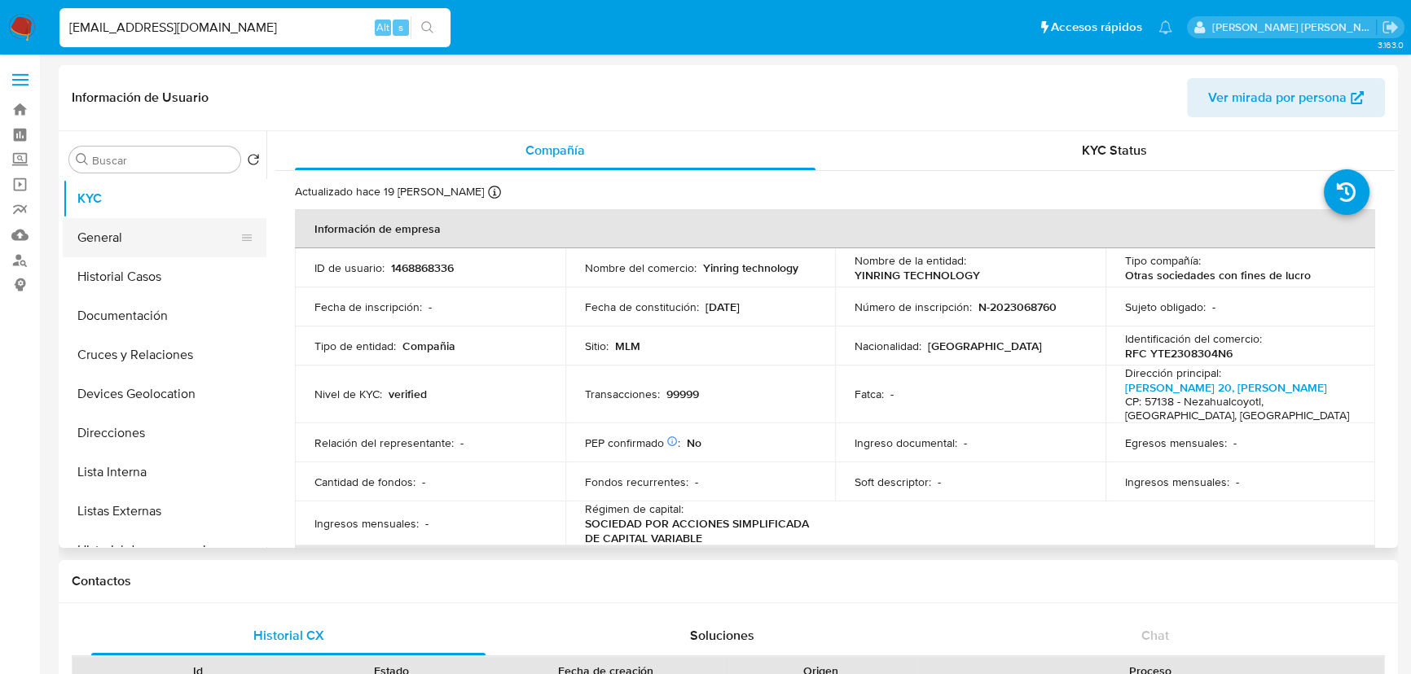
click at [108, 250] on button "General" at bounding box center [158, 237] width 191 height 39
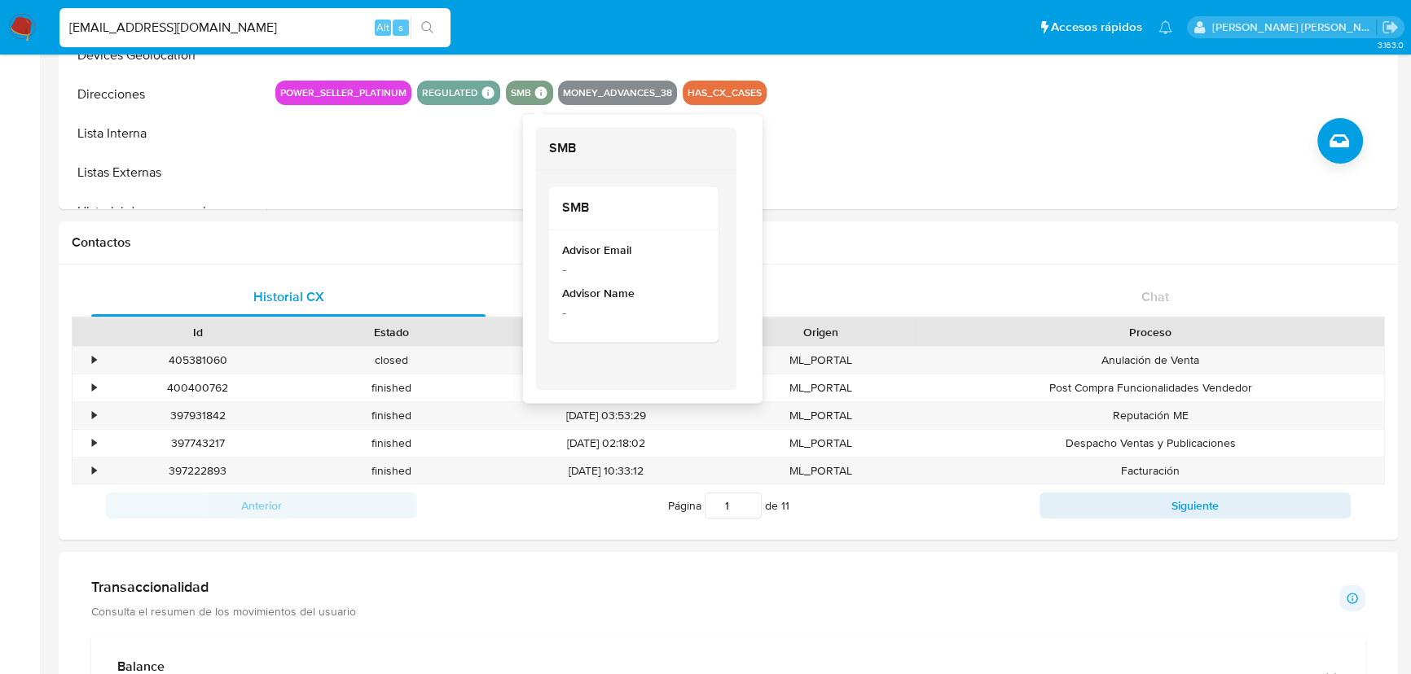
scroll to position [444, 0]
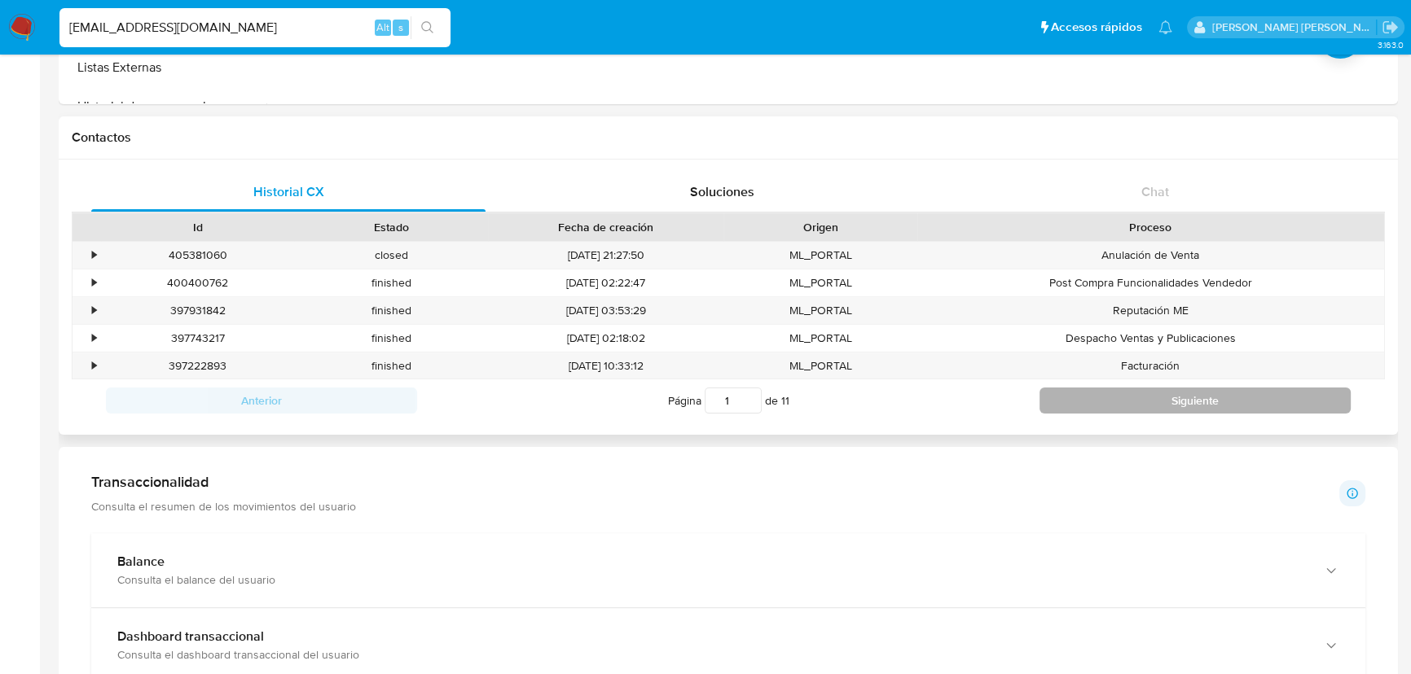
click at [1078, 401] on button "Siguiente" at bounding box center [1194, 401] width 311 height 26
type input "2"
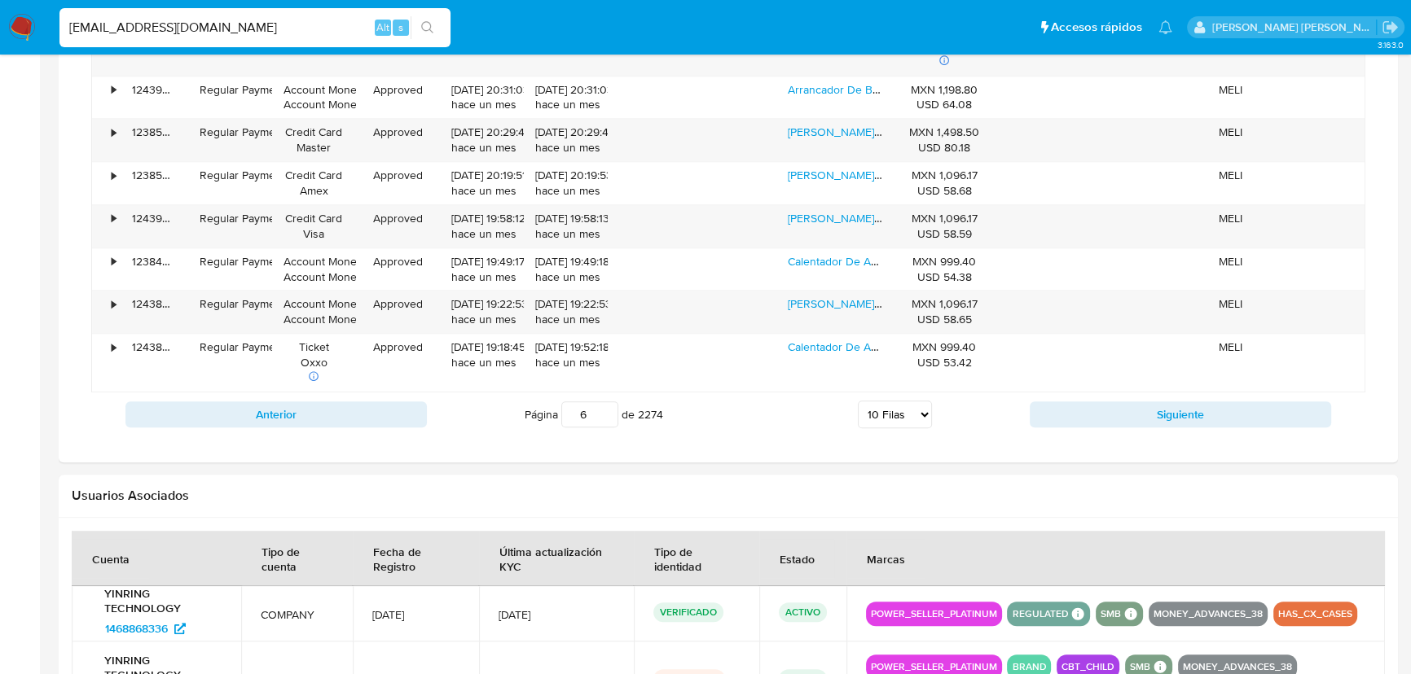
scroll to position [1407, 0]
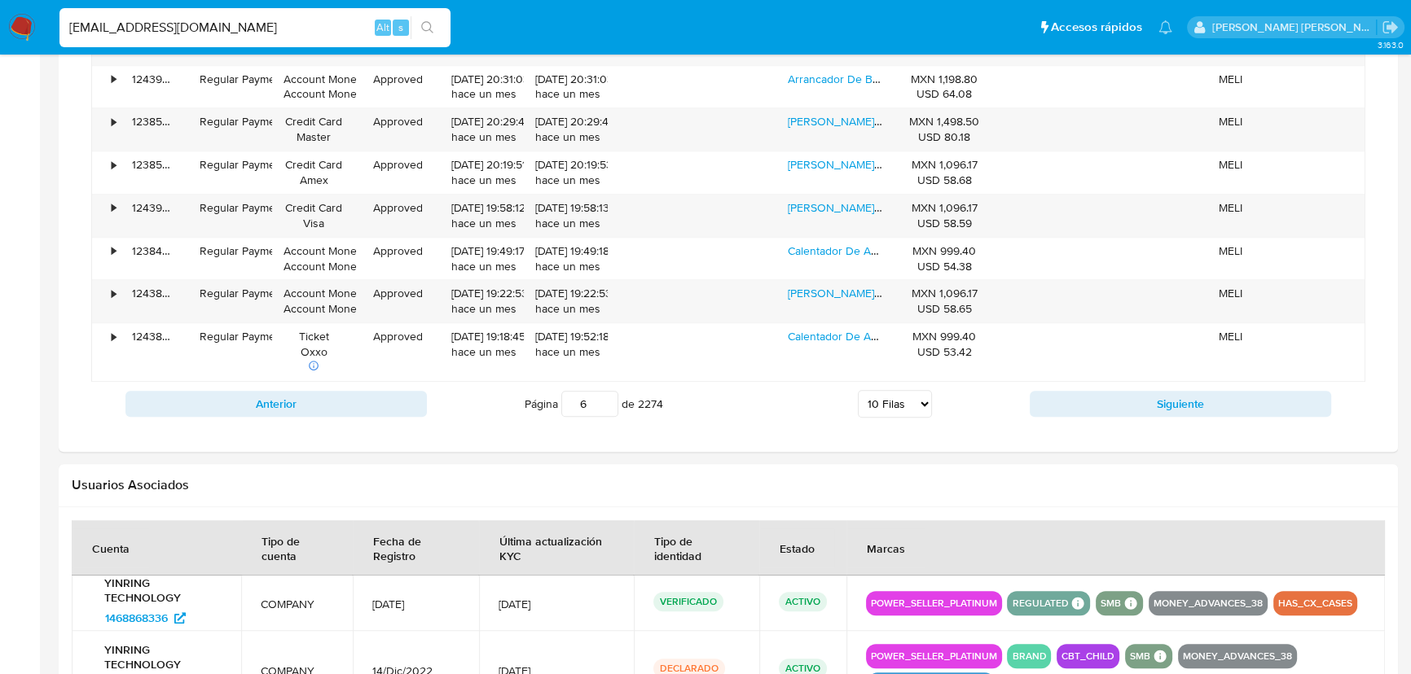
click at [1083, 417] on div "Anterior Página 6 de 2274 5 Filas 10 Filas 20 Filas 25 Filas 50 Filas 100 Filas…" at bounding box center [728, 404] width 1274 height 44
click at [1084, 413] on button "Siguiente" at bounding box center [1180, 404] width 301 height 26
type input "7"
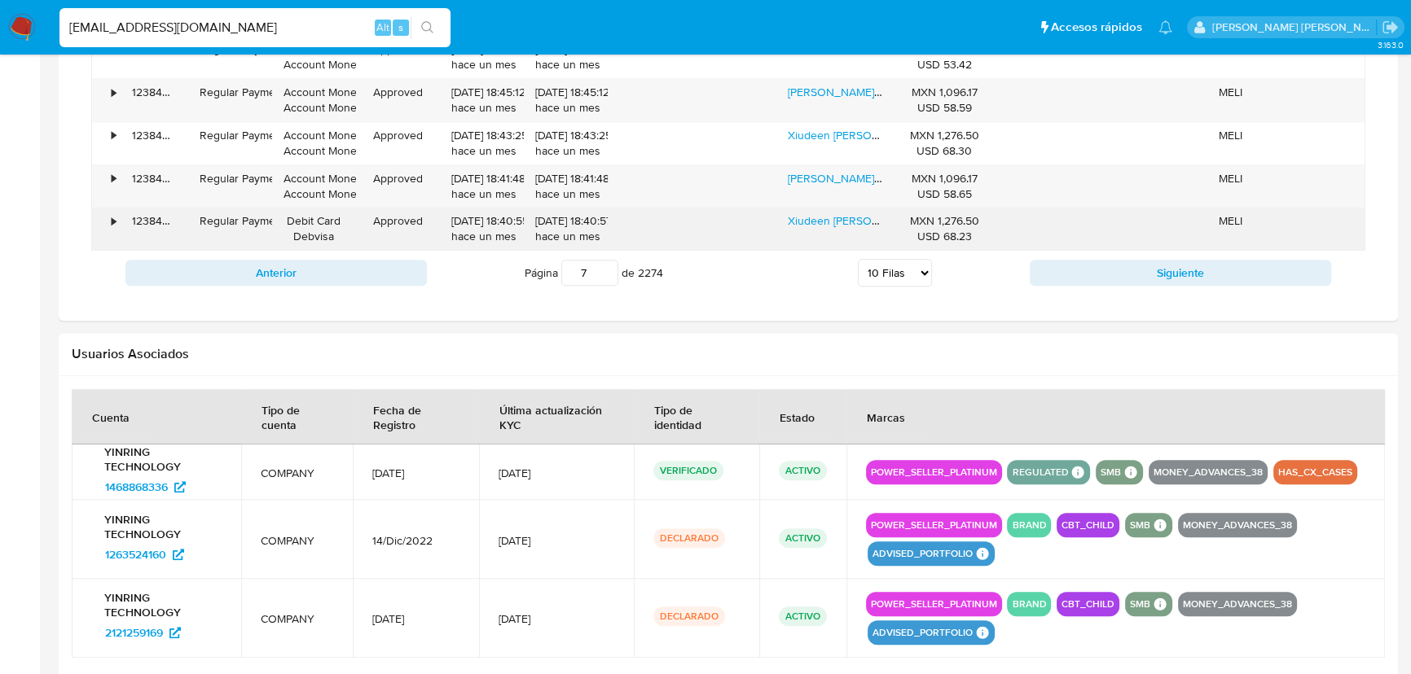
scroll to position [1622, 0]
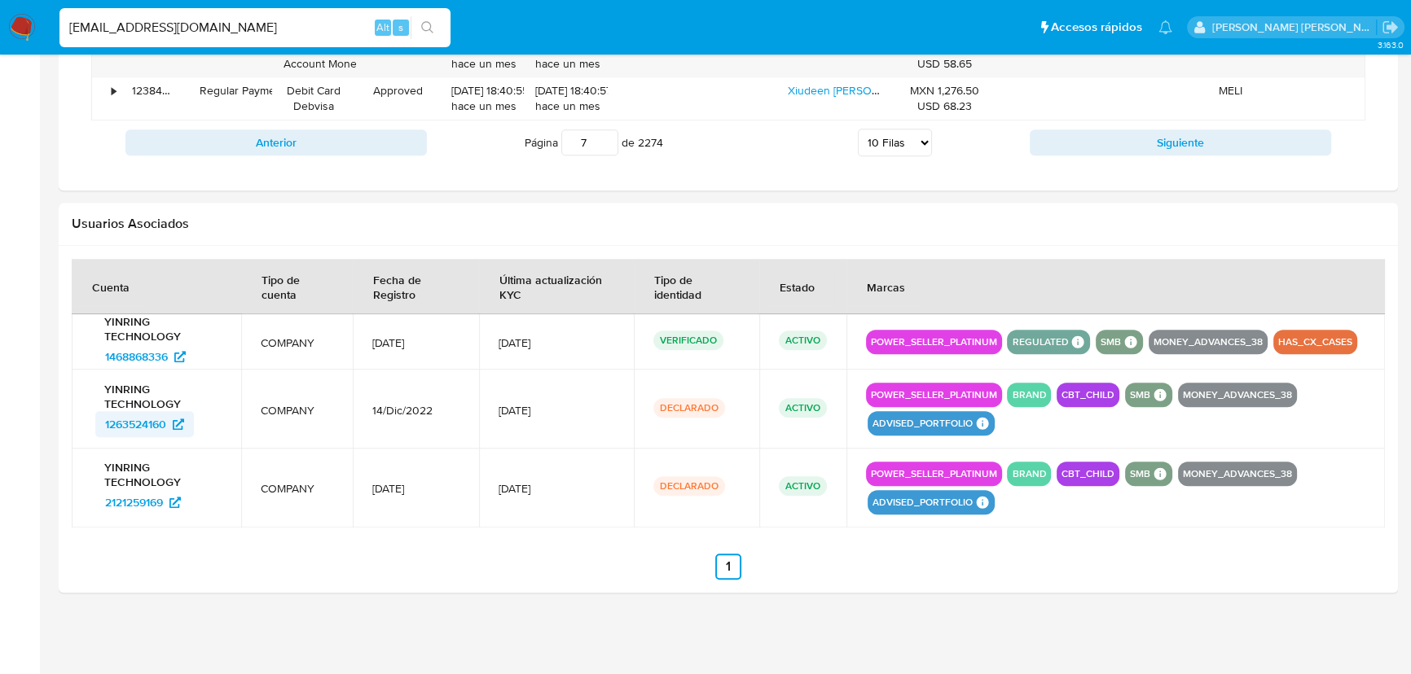
click at [144, 424] on span "1263524160" at bounding box center [135, 424] width 61 height 26
click at [134, 505] on span "2121259169" at bounding box center [134, 503] width 58 height 26
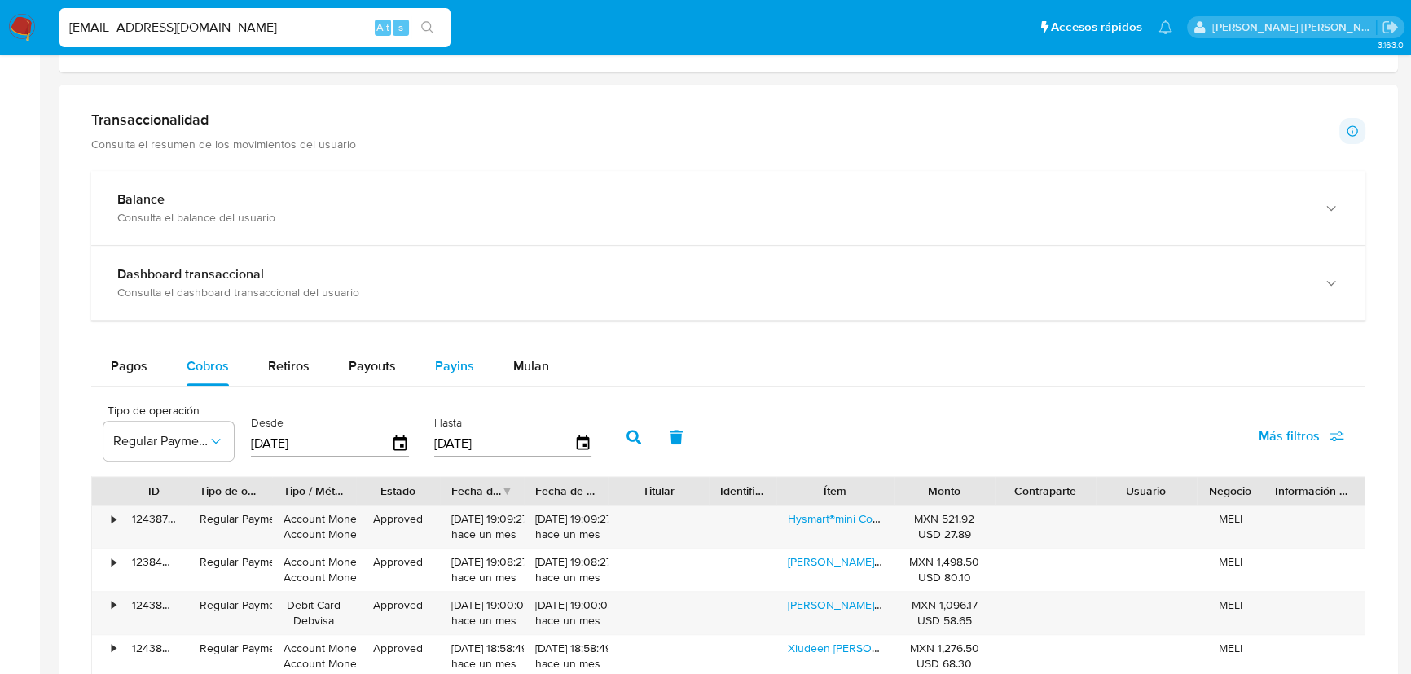
scroll to position [807, 0]
click at [435, 349] on div "Payins" at bounding box center [454, 365] width 39 height 39
select select "10"
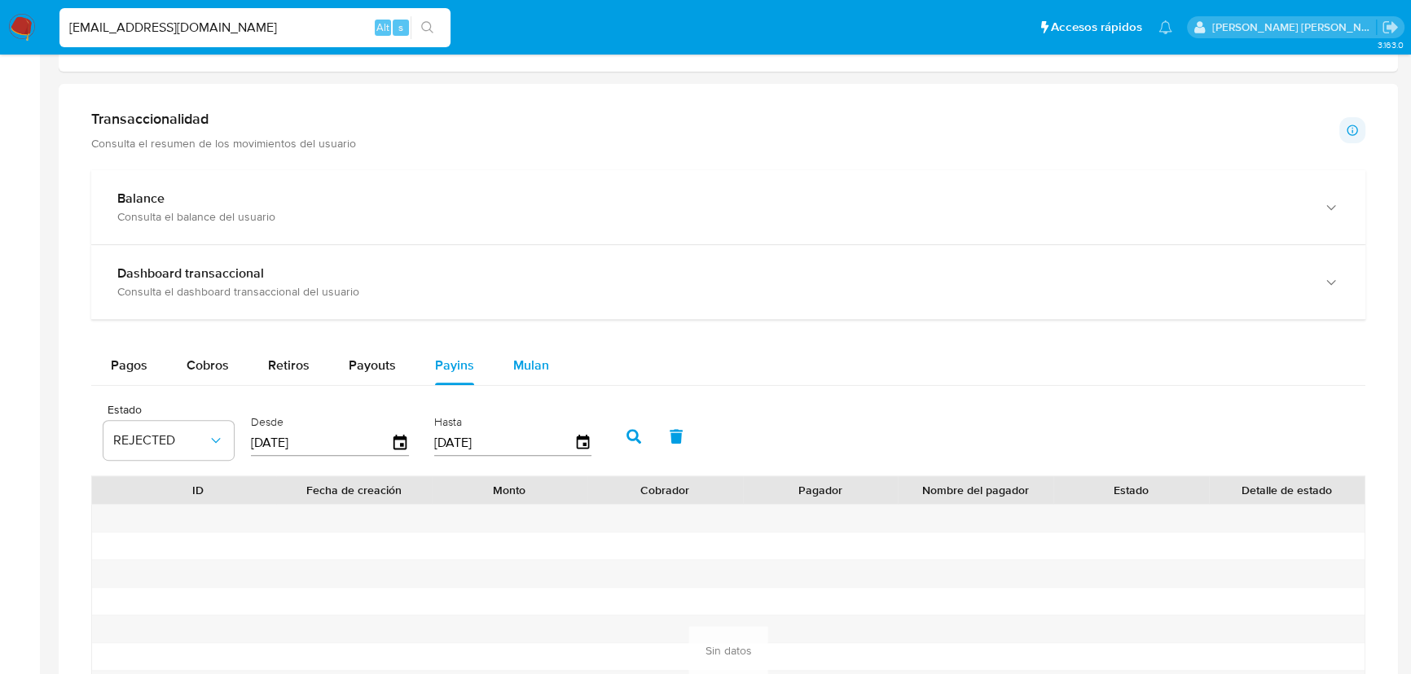
click at [523, 363] on span "Mulan" at bounding box center [531, 365] width 36 height 19
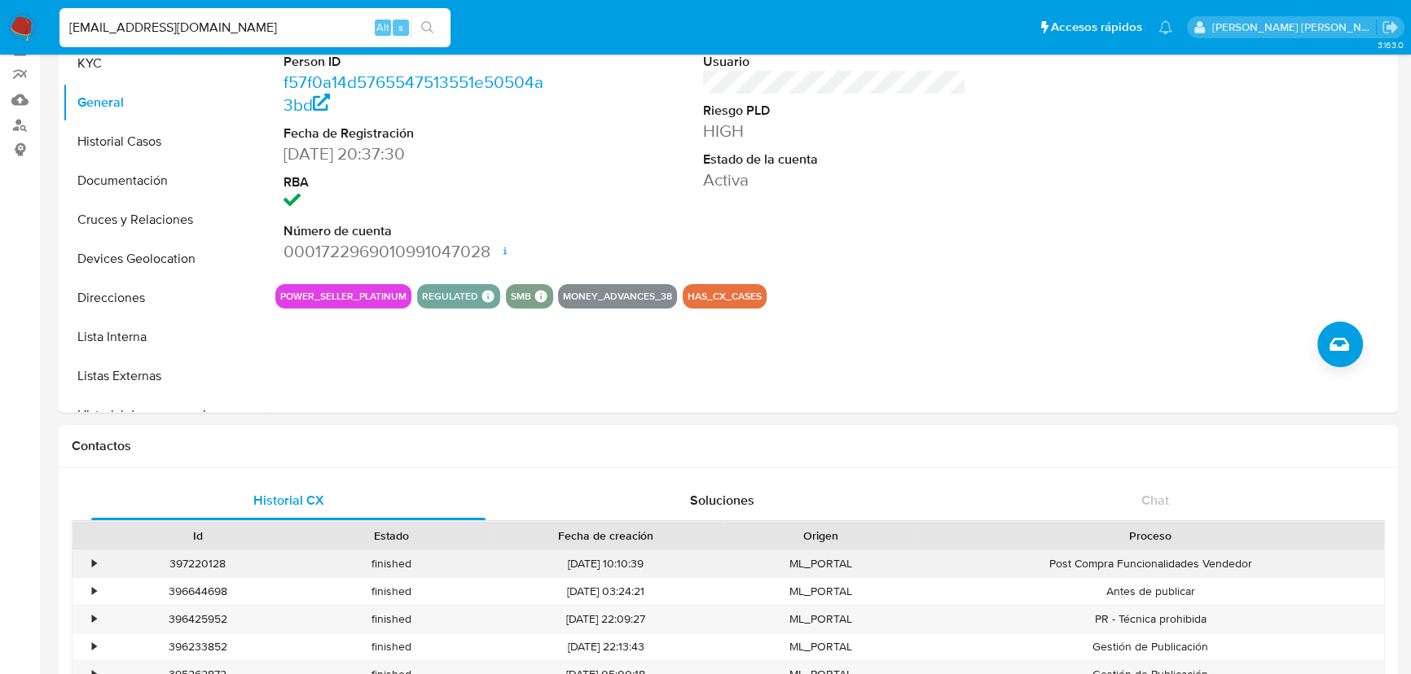
scroll to position [0, 0]
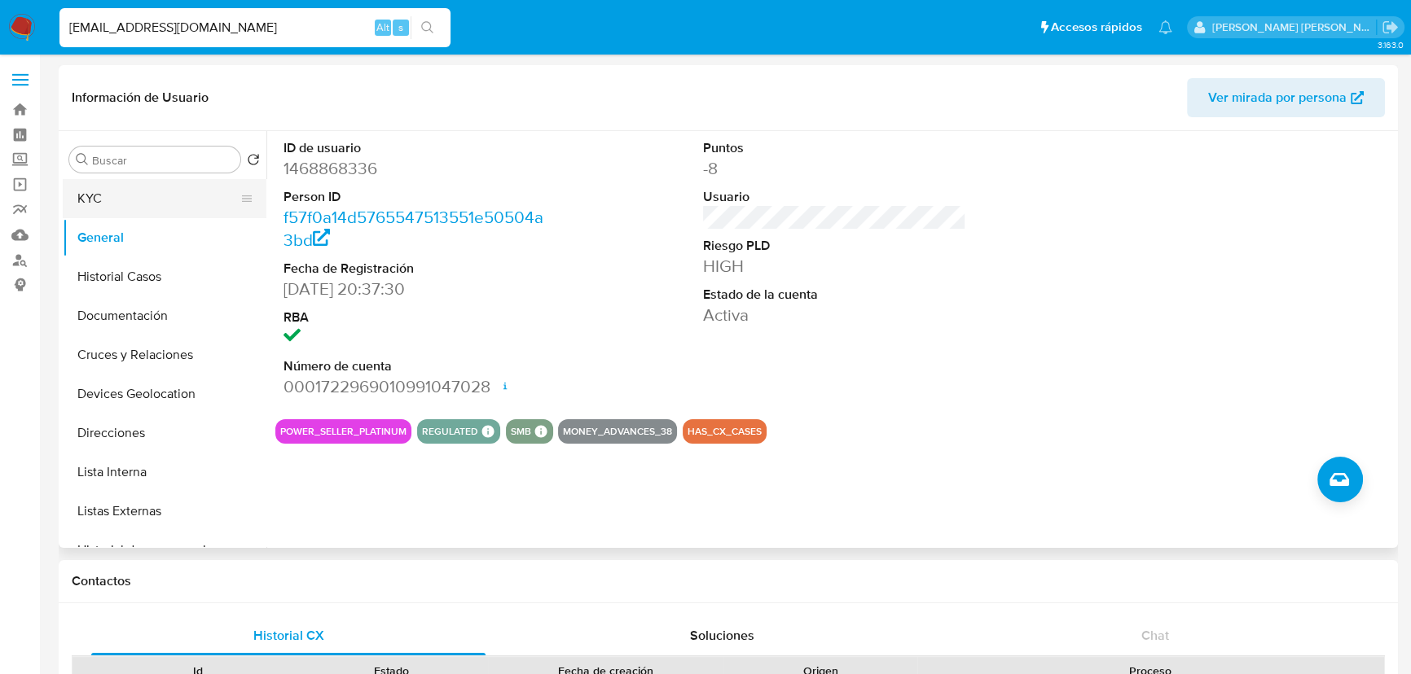
click at [138, 195] on button "KYC" at bounding box center [158, 198] width 191 height 39
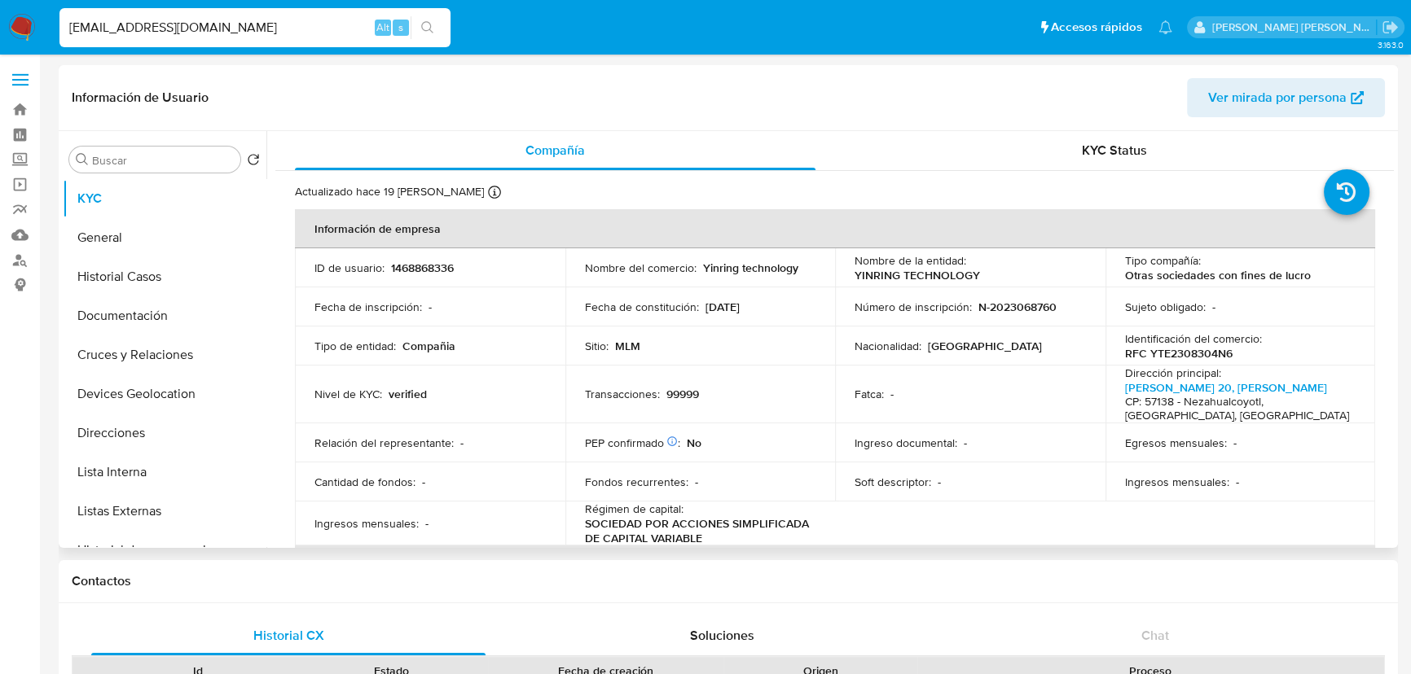
click at [406, 359] on td "Tipo de entidad : Compañia" at bounding box center [430, 346] width 270 height 39
click at [428, 261] on p "1468868336" at bounding box center [422, 268] width 63 height 15
copy p "1468868336"
click at [178, 314] on button "Documentación" at bounding box center [158, 316] width 191 height 39
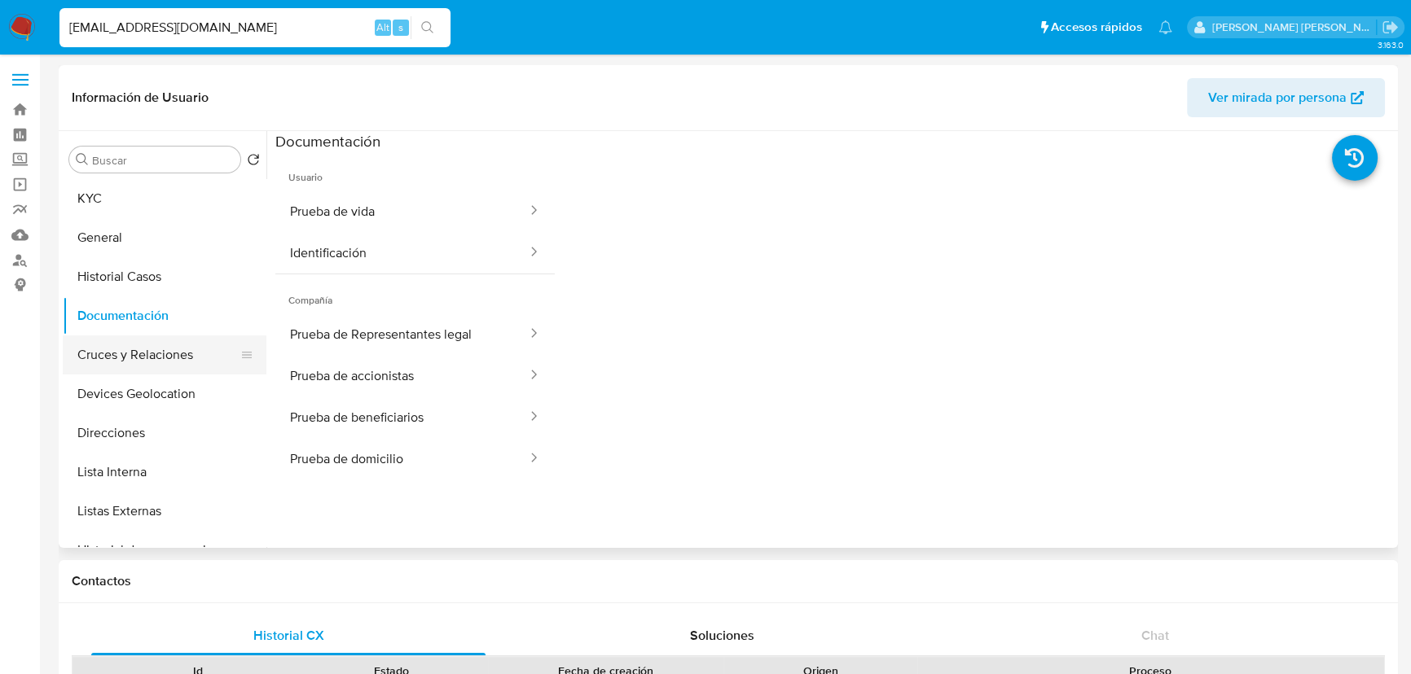
click at [187, 352] on button "Cruces y Relaciones" at bounding box center [158, 355] width 191 height 39
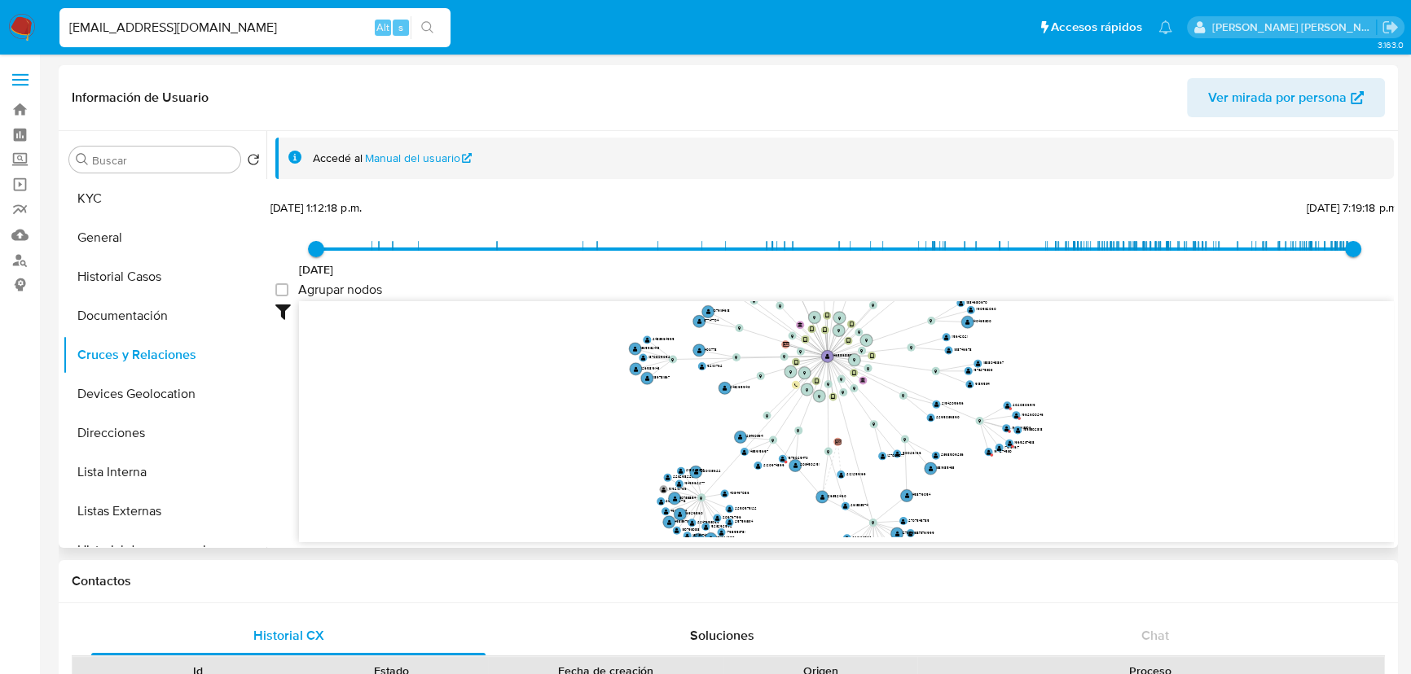
drag, startPoint x: 787, startPoint y: 363, endPoint x: 762, endPoint y: 406, distance: 49.6
click at [762, 414] on circle at bounding box center [766, 416] width 8 height 8
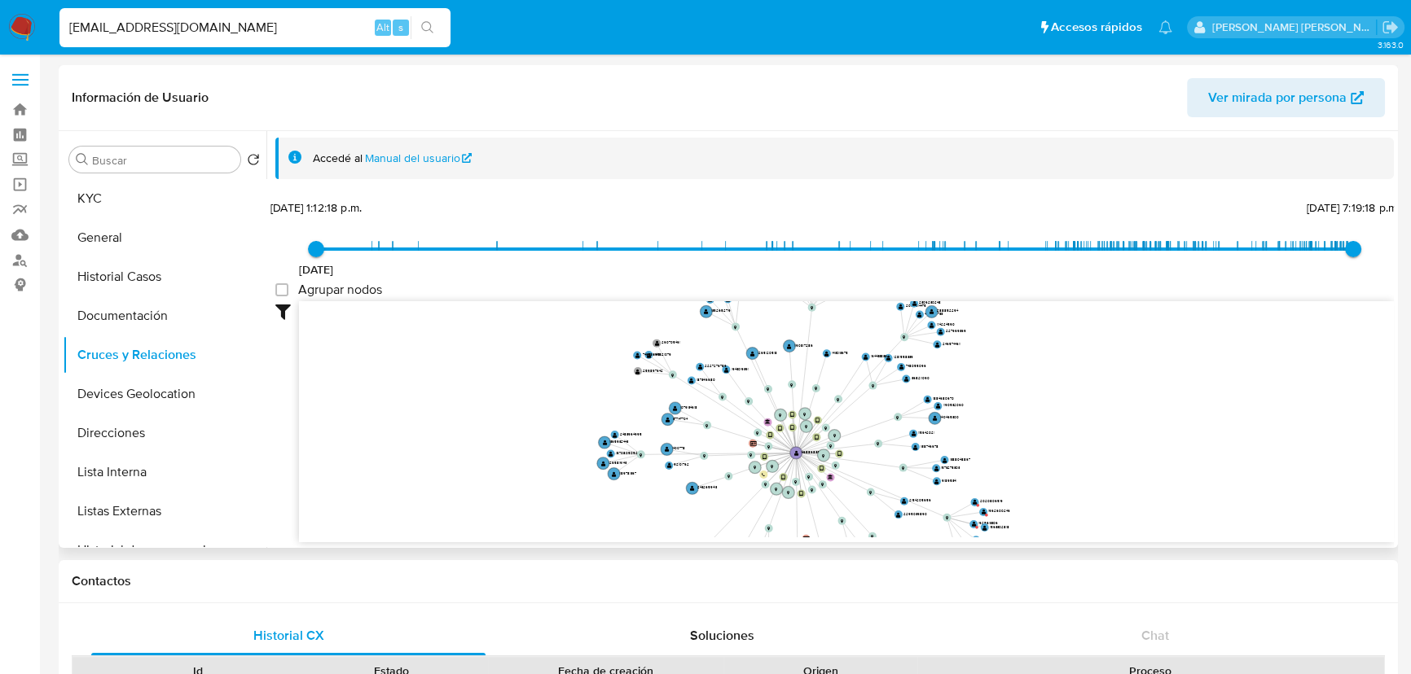
drag, startPoint x: 738, startPoint y: 381, endPoint x: 705, endPoint y: 478, distance: 102.5
click at [705, 478] on icon "device-66c5e7f0bbc7483716893fb4  user-1468868336  1468868336 device-68d306a8a…" at bounding box center [846, 419] width 1095 height 236
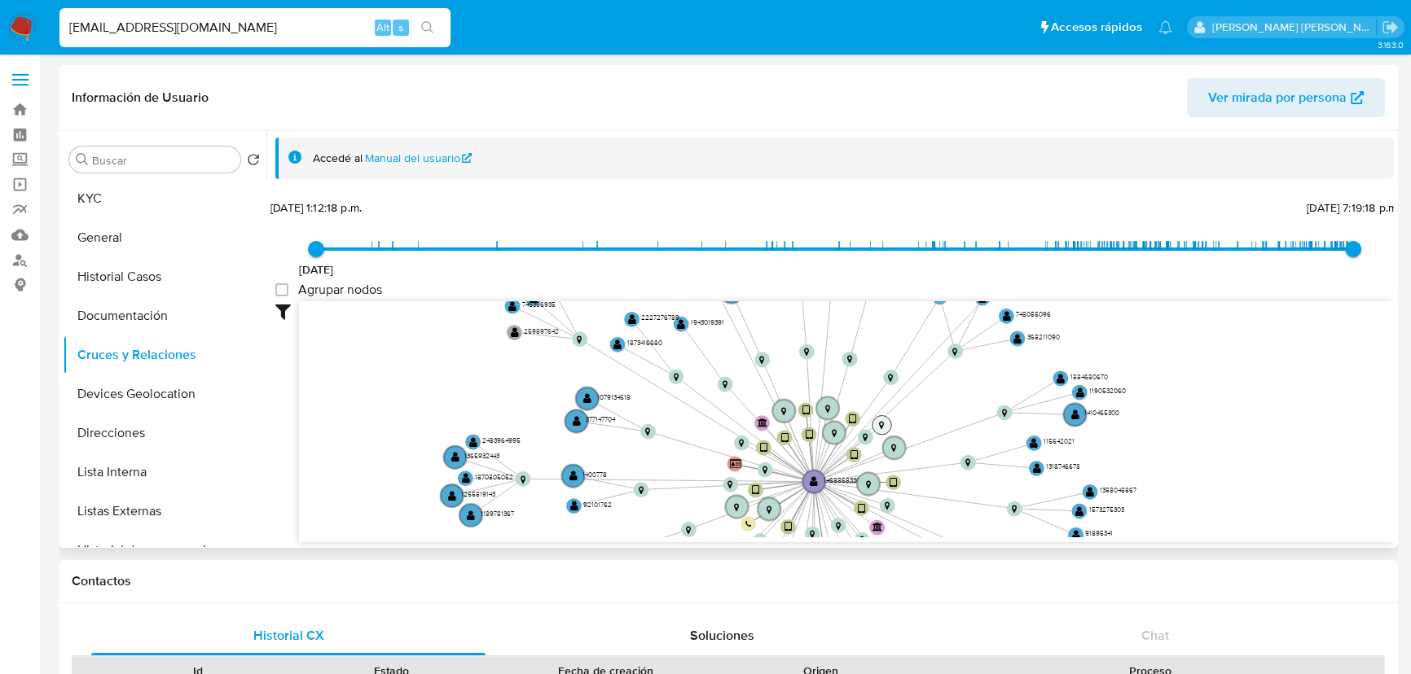
drag, startPoint x: 880, startPoint y: 443, endPoint x: 880, endPoint y: 405, distance: 38.3
click at [880, 421] on text "" at bounding box center [881, 425] width 5 height 9
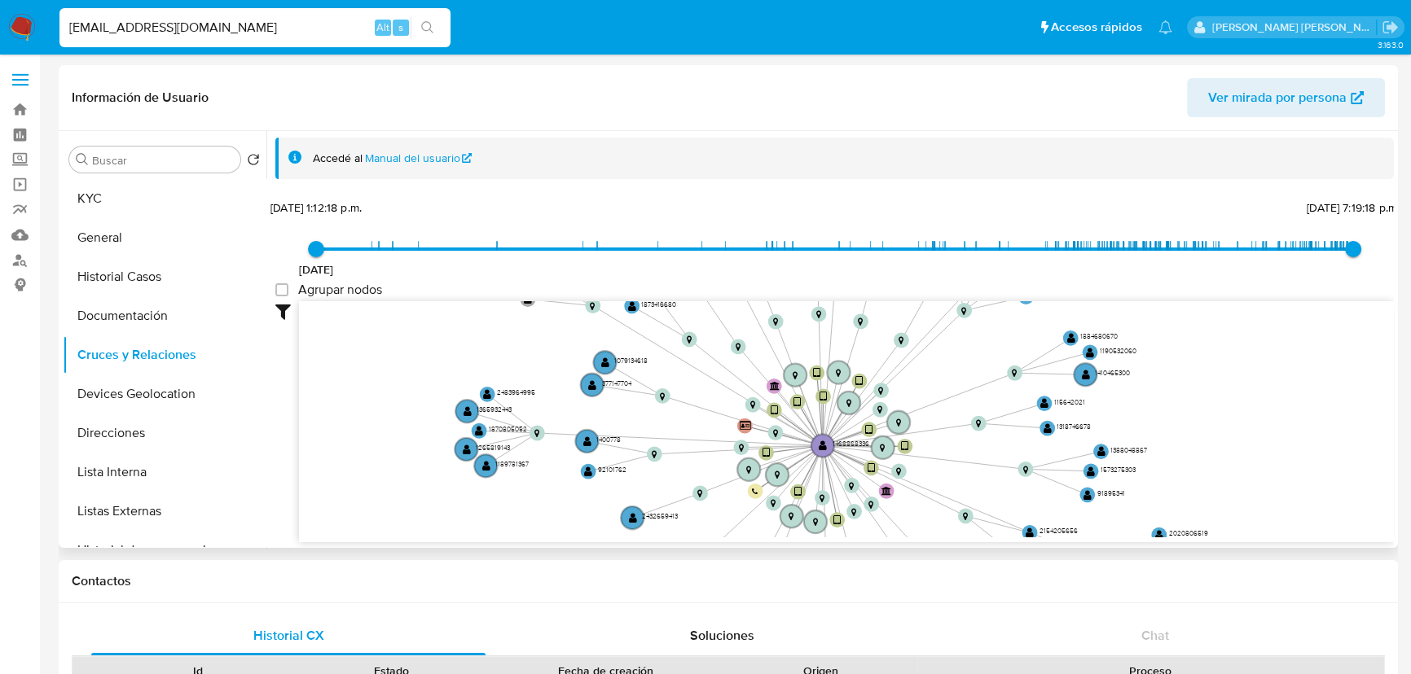
drag, startPoint x: 908, startPoint y: 406, endPoint x: 917, endPoint y: 366, distance: 40.9
click at [917, 366] on icon "device-66c5e7f0bbc7483716893fb4  user-1468868336  1468868336 device-68d306a8a…" at bounding box center [846, 419] width 1095 height 236
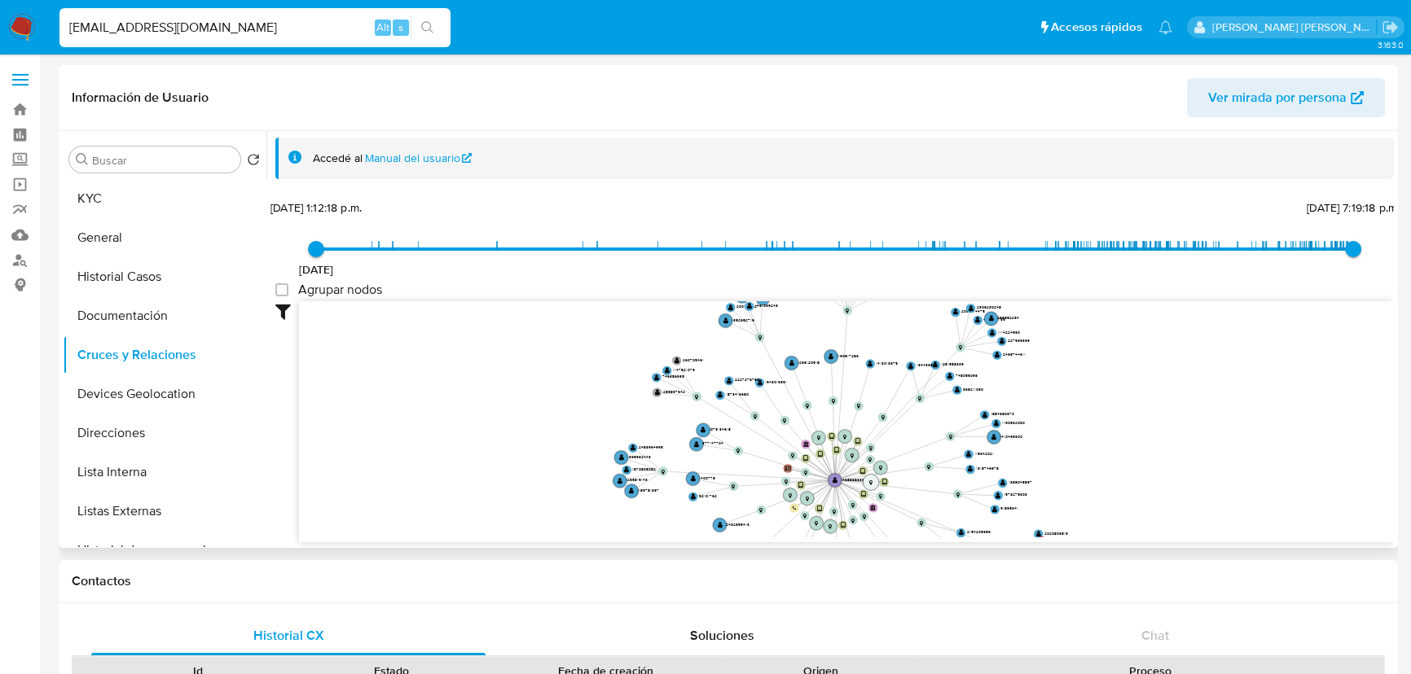
drag, startPoint x: 876, startPoint y: 477, endPoint x: 872, endPoint y: 536, distance: 58.7
click at [872, 536] on icon "device-66c5e7f0bbc7483716893fb4  user-1468868336  1468868336 device-68d306a8a…" at bounding box center [846, 419] width 1095 height 236
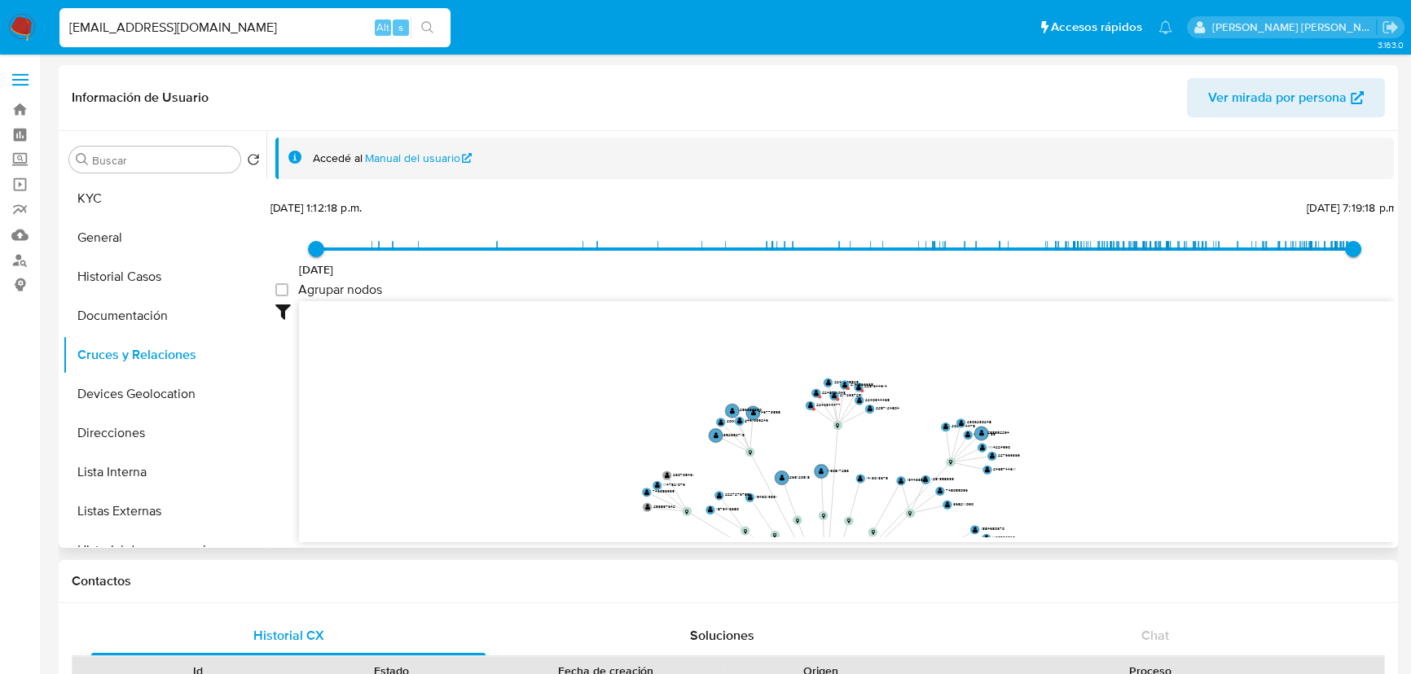
drag, startPoint x: 882, startPoint y: 459, endPoint x: 862, endPoint y: 464, distance: 20.8
click at [880, 477] on icon "device-66c5e7f0bbc7483716893fb4  user-1468868336  1468868336 device-68d306a8a…" at bounding box center [846, 419] width 1095 height 236
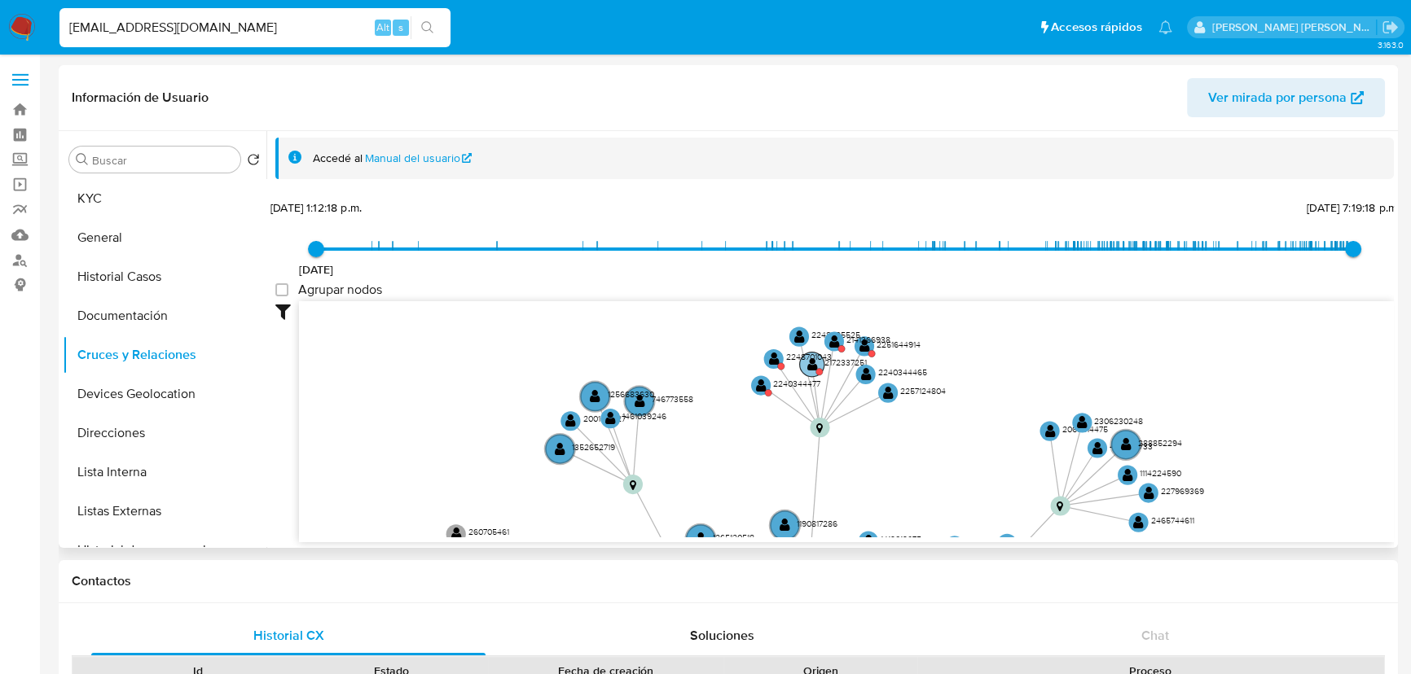
click at [808, 370] on text "" at bounding box center [812, 365] width 11 height 14
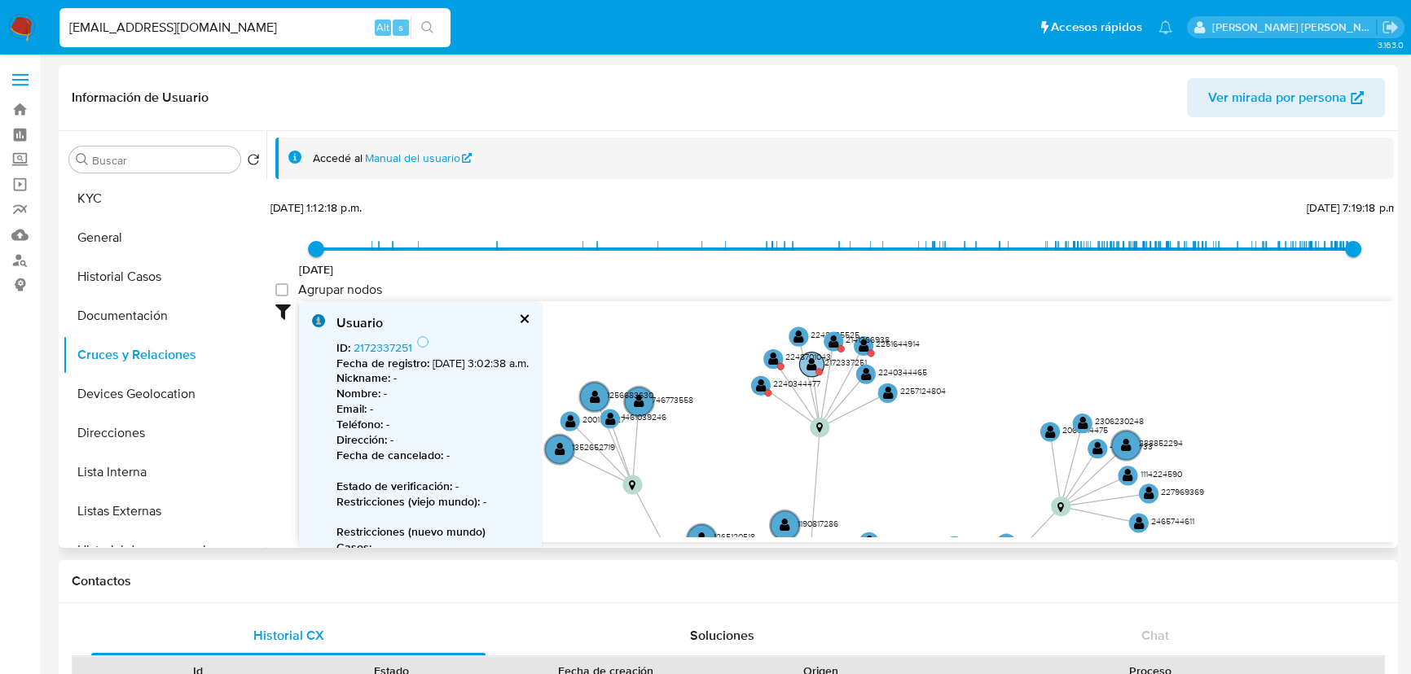
click at [808, 367] on text "" at bounding box center [811, 365] width 11 height 14
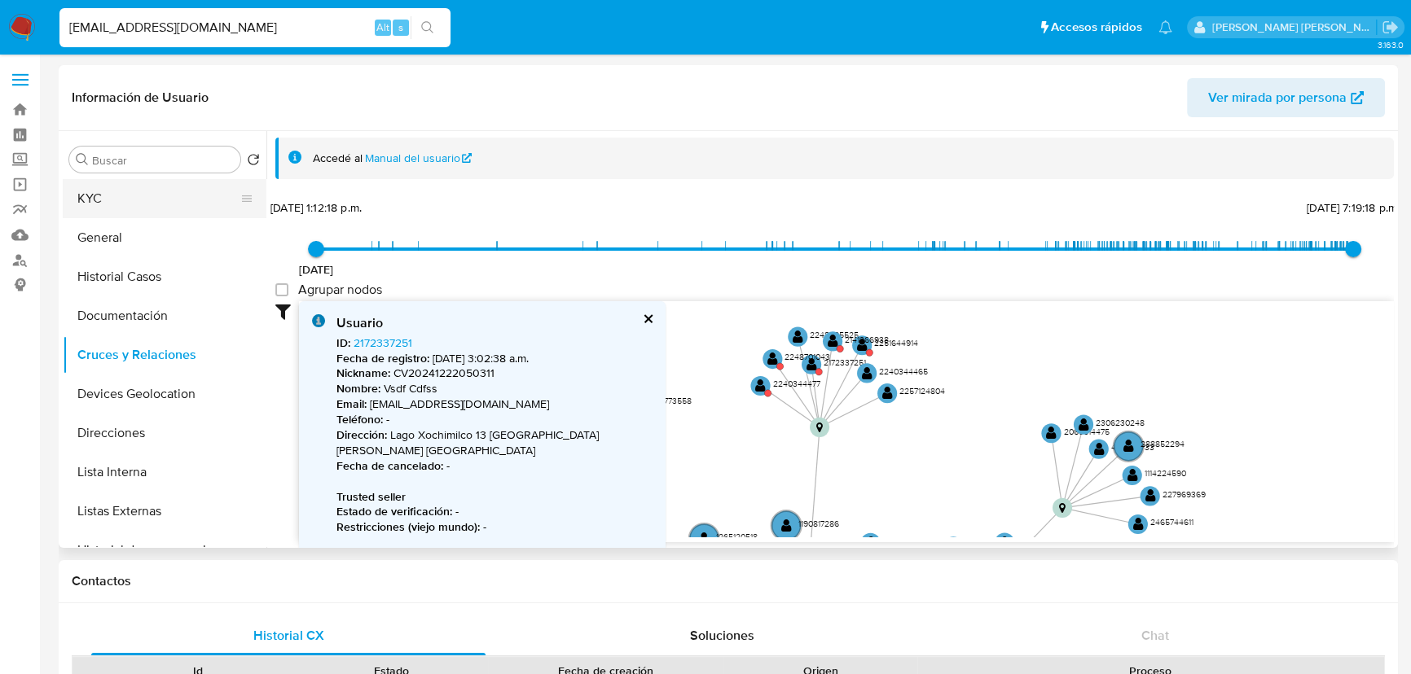
click at [128, 205] on button "KYC" at bounding box center [158, 198] width 191 height 39
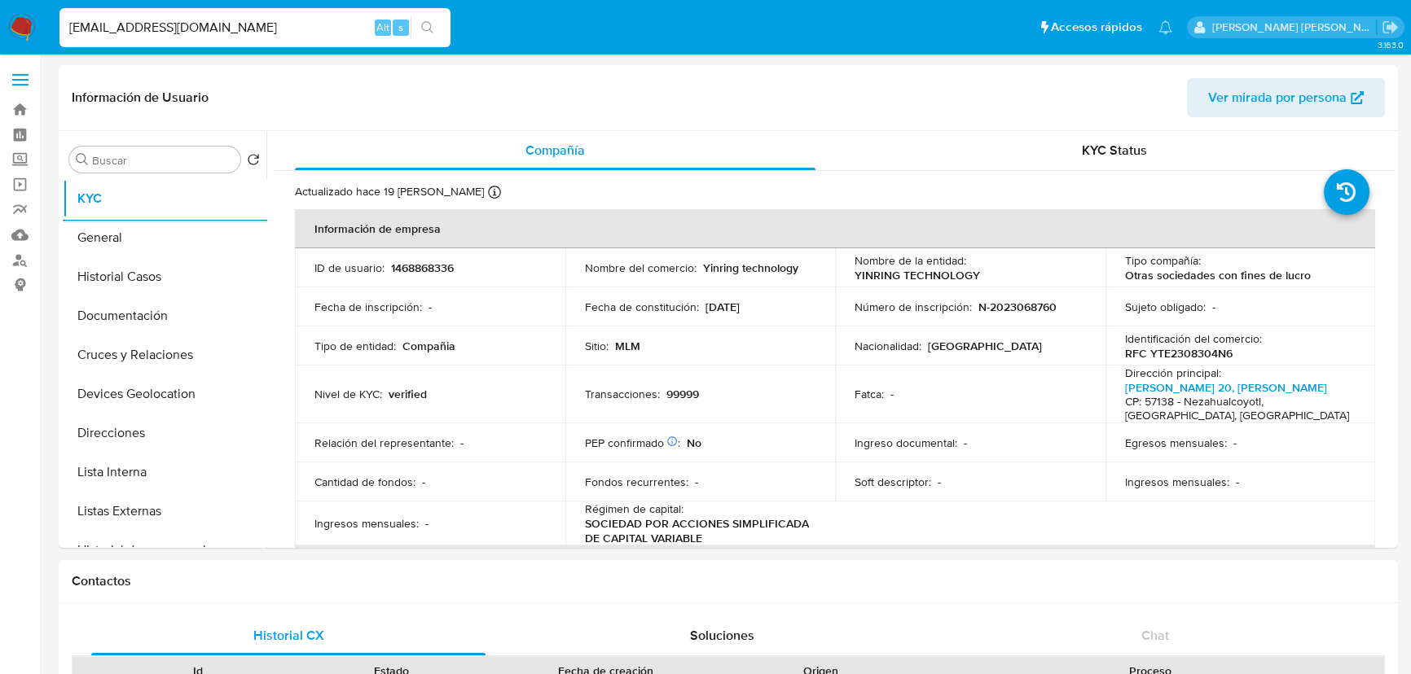
click at [21, 24] on img at bounding box center [22, 28] width 28 height 28
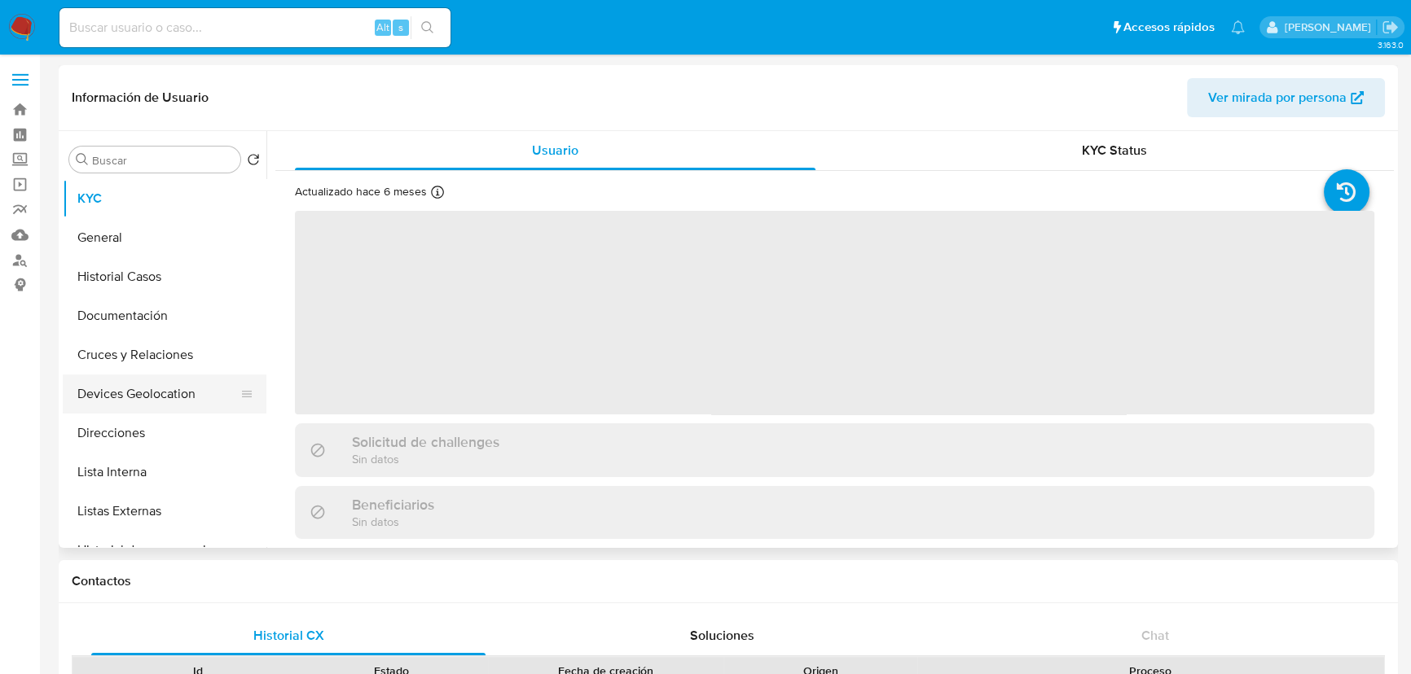
select select "10"
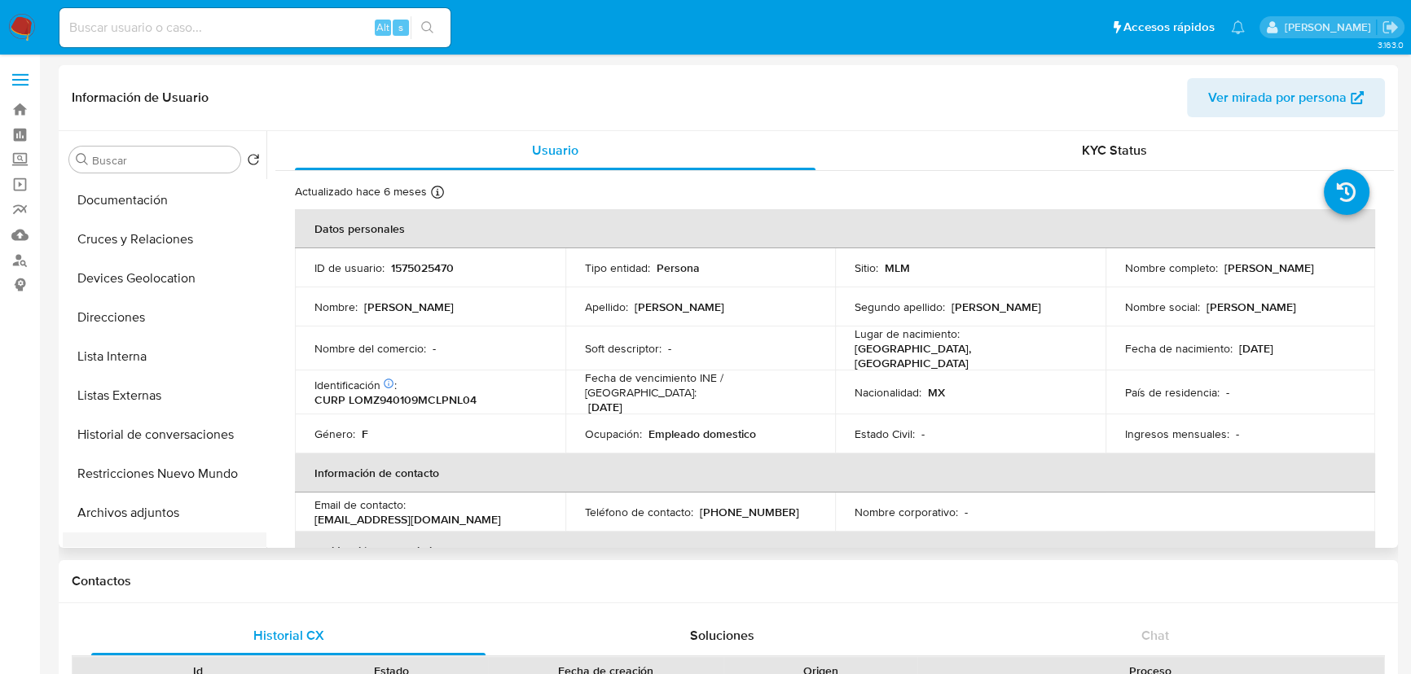
scroll to position [222, 0]
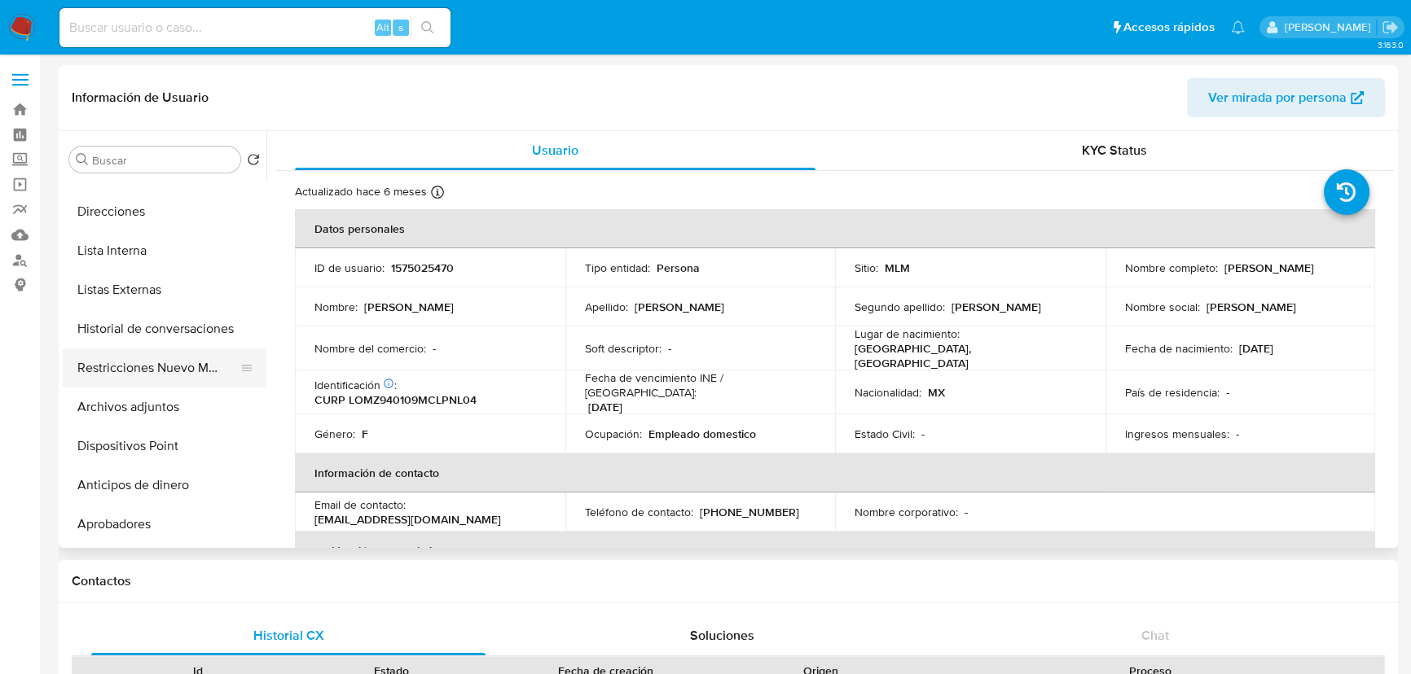
click at [183, 380] on button "Restricciones Nuevo Mundo" at bounding box center [158, 368] width 191 height 39
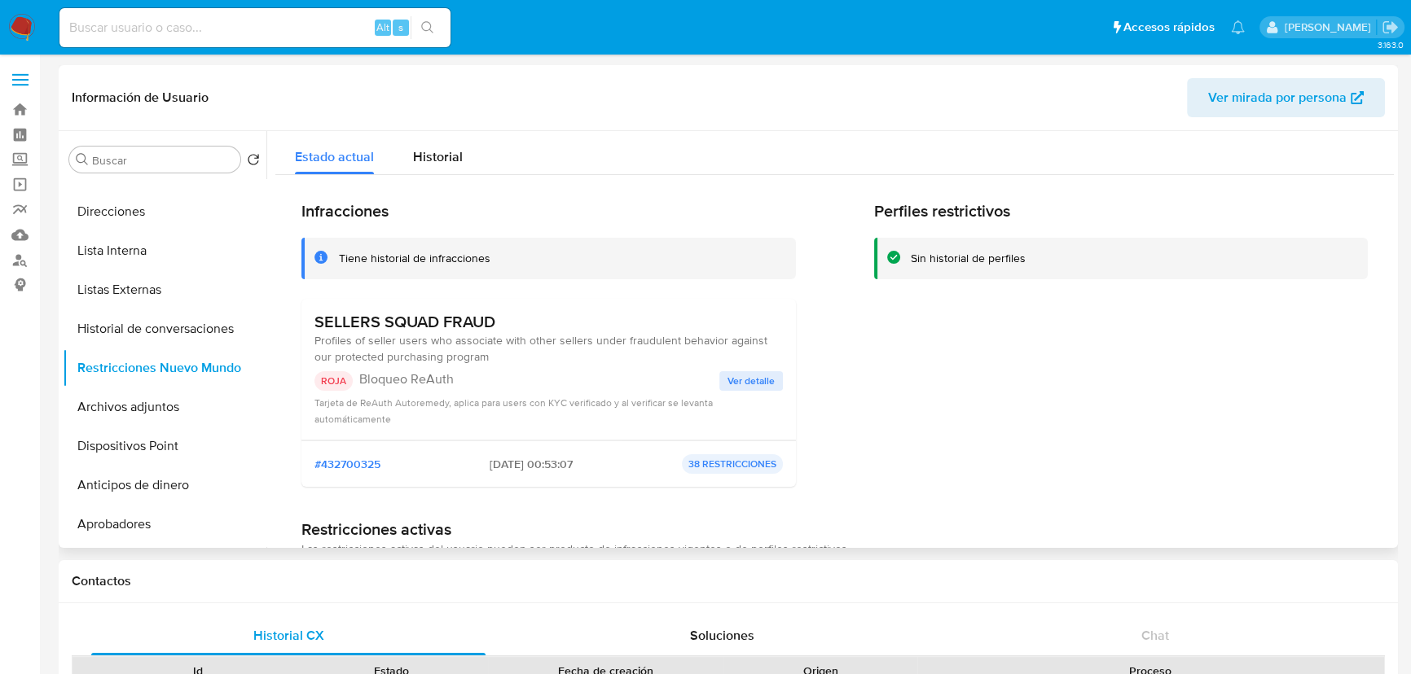
click at [739, 375] on span "Ver detalle" at bounding box center [750, 381] width 47 height 16
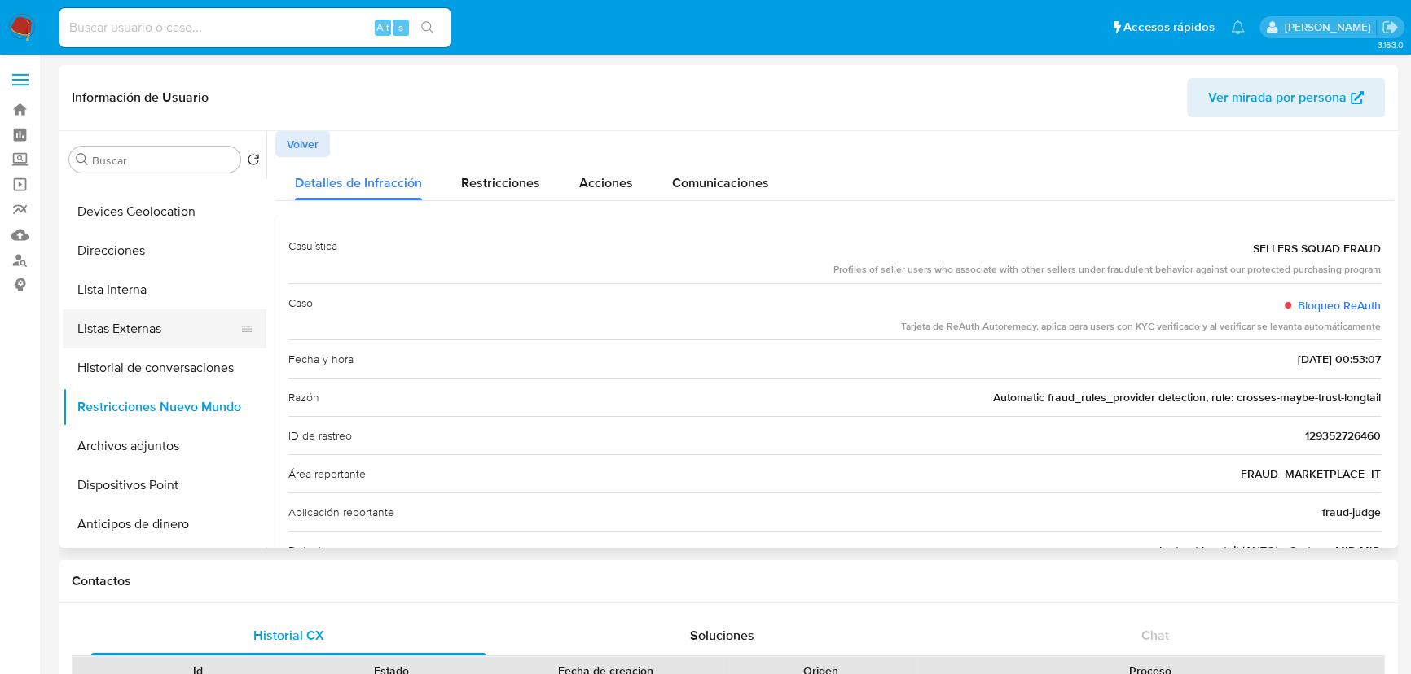
scroll to position [147, 0]
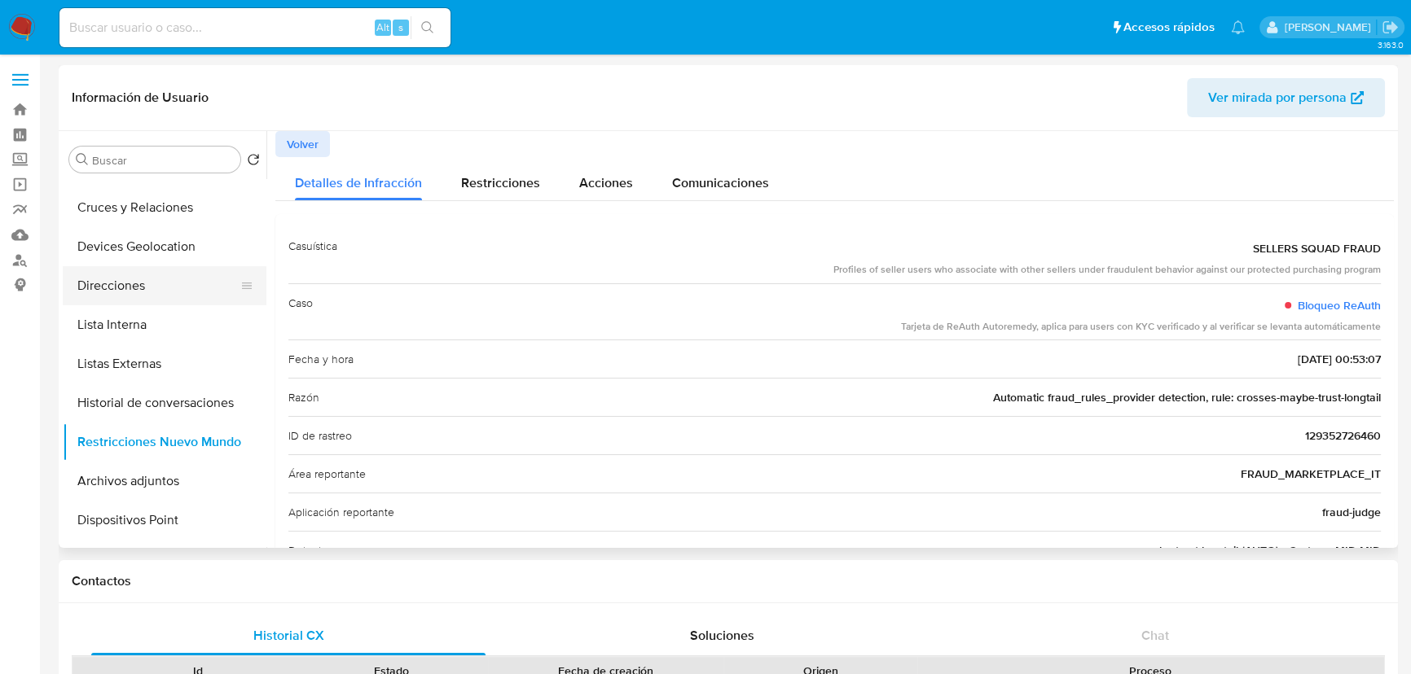
drag, startPoint x: 147, startPoint y: 284, endPoint x: 153, endPoint y: 279, distance: 8.7
click at [150, 279] on button "Direcciones" at bounding box center [158, 285] width 191 height 39
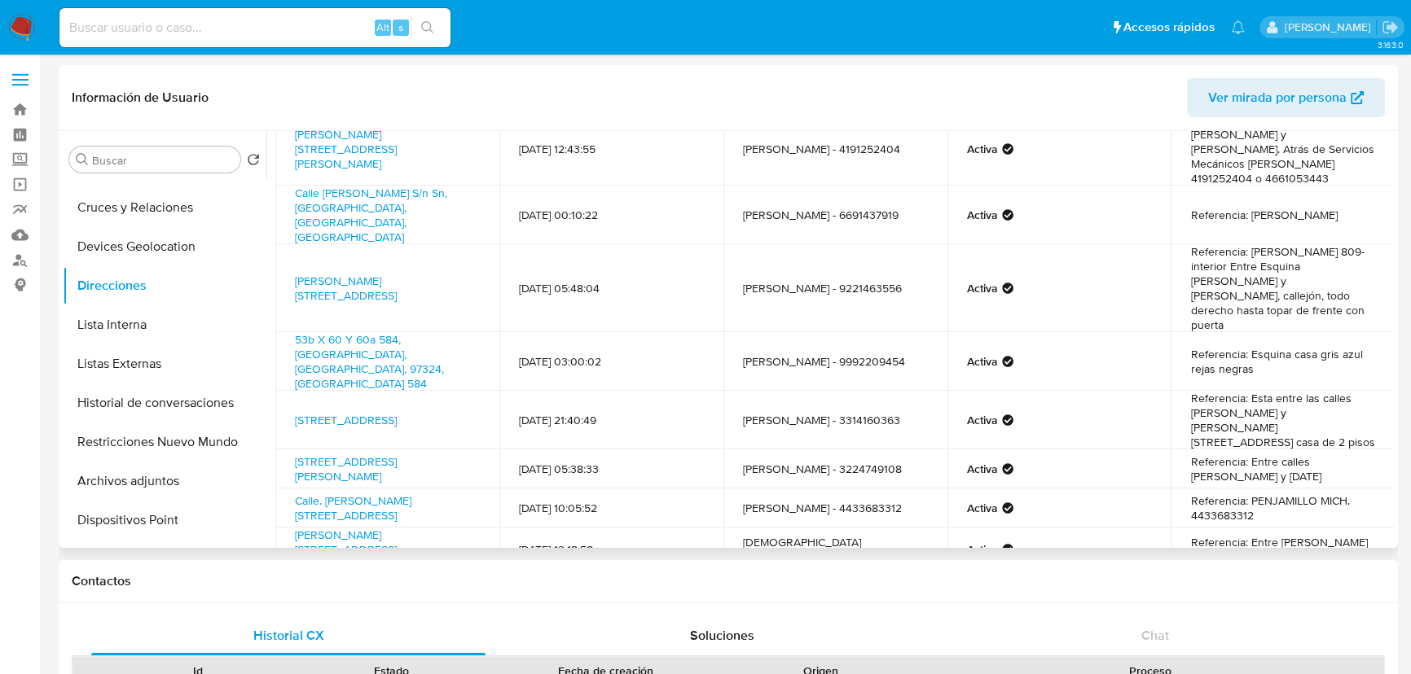
scroll to position [202, 0]
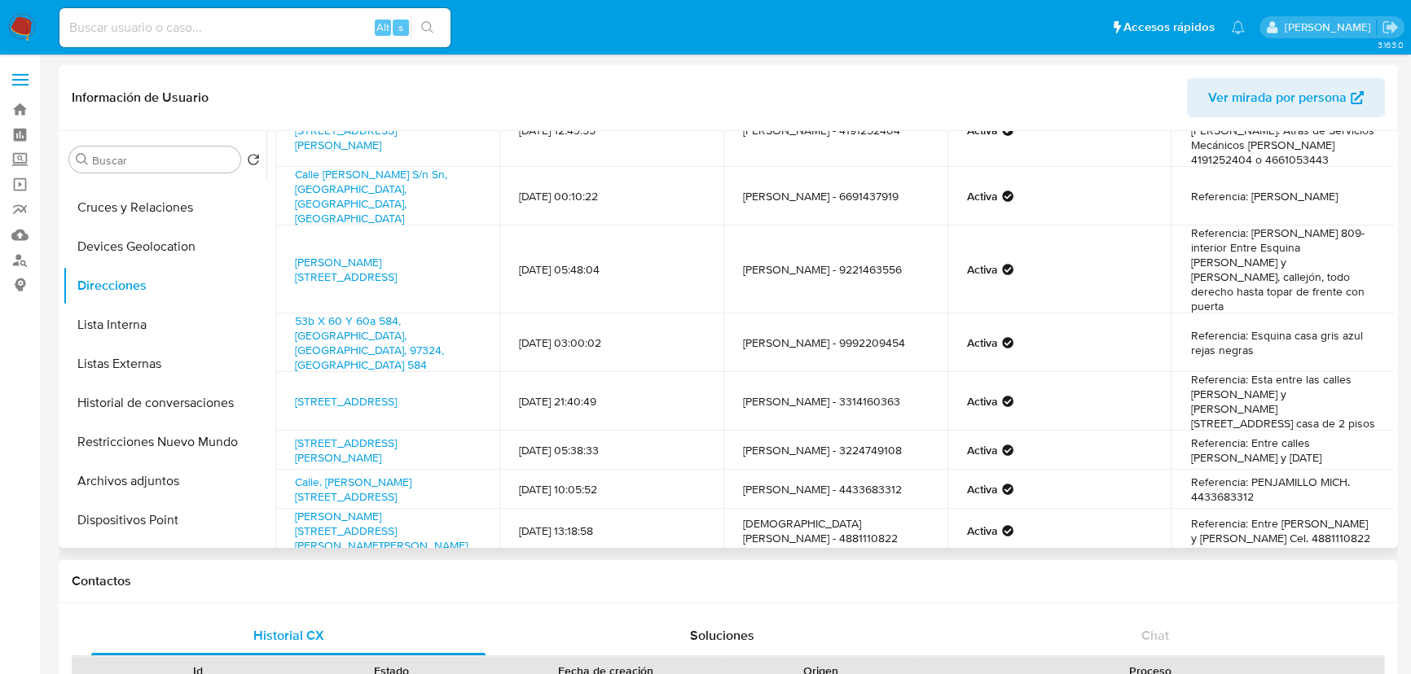
click at [846, 586] on span "Siguiente" at bounding box center [858, 592] width 55 height 13
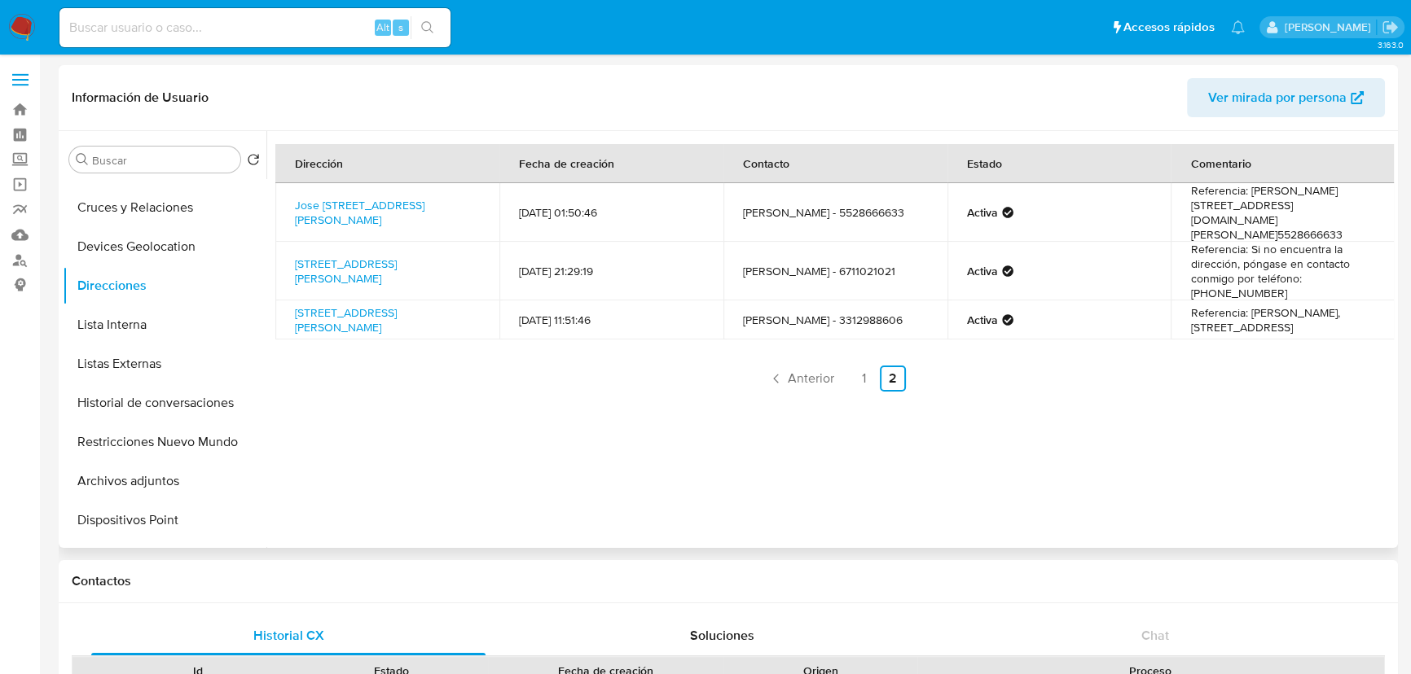
scroll to position [0, 0]
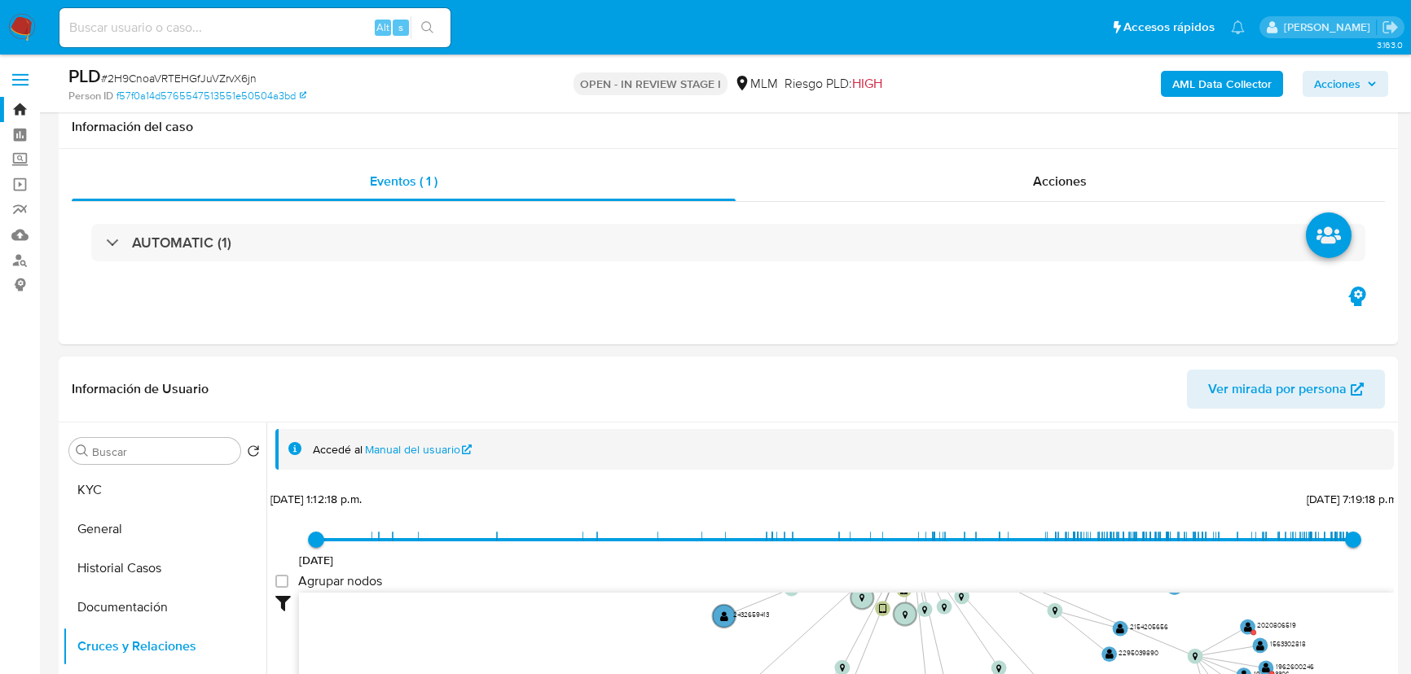
select select "10"
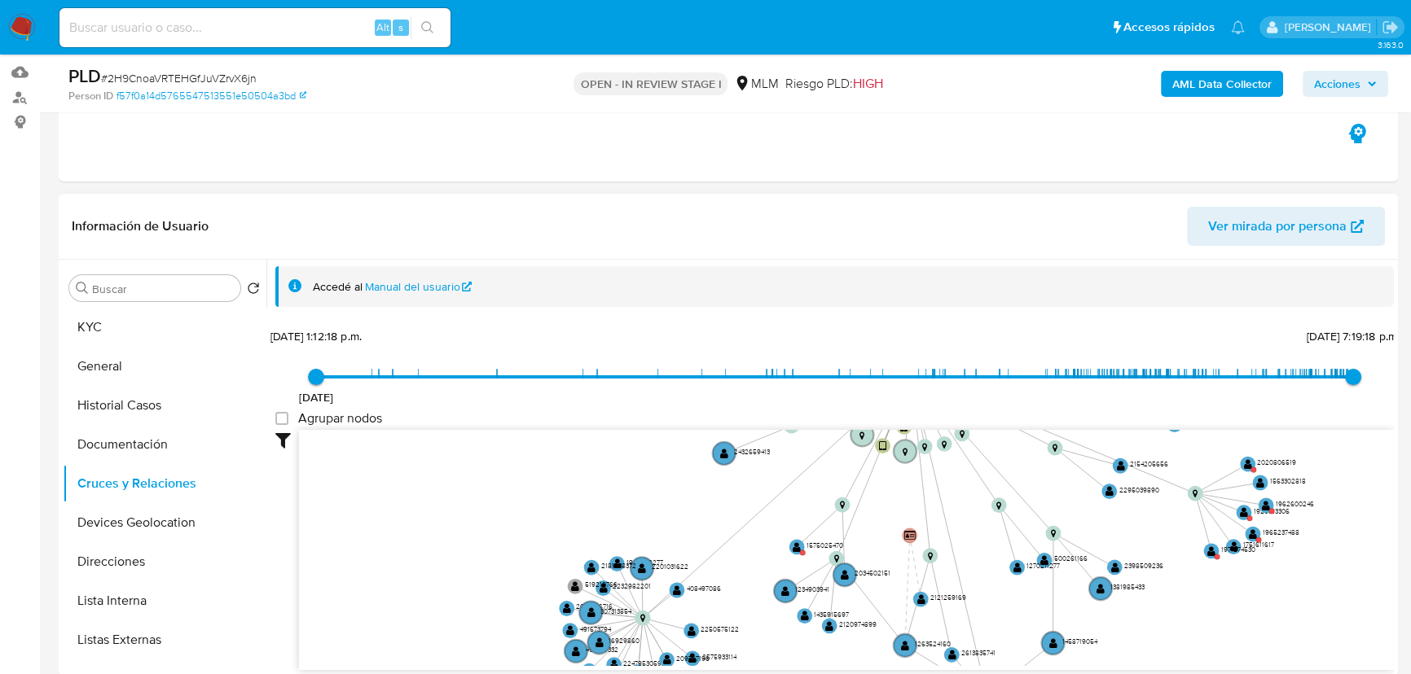
scroll to position [147, 0]
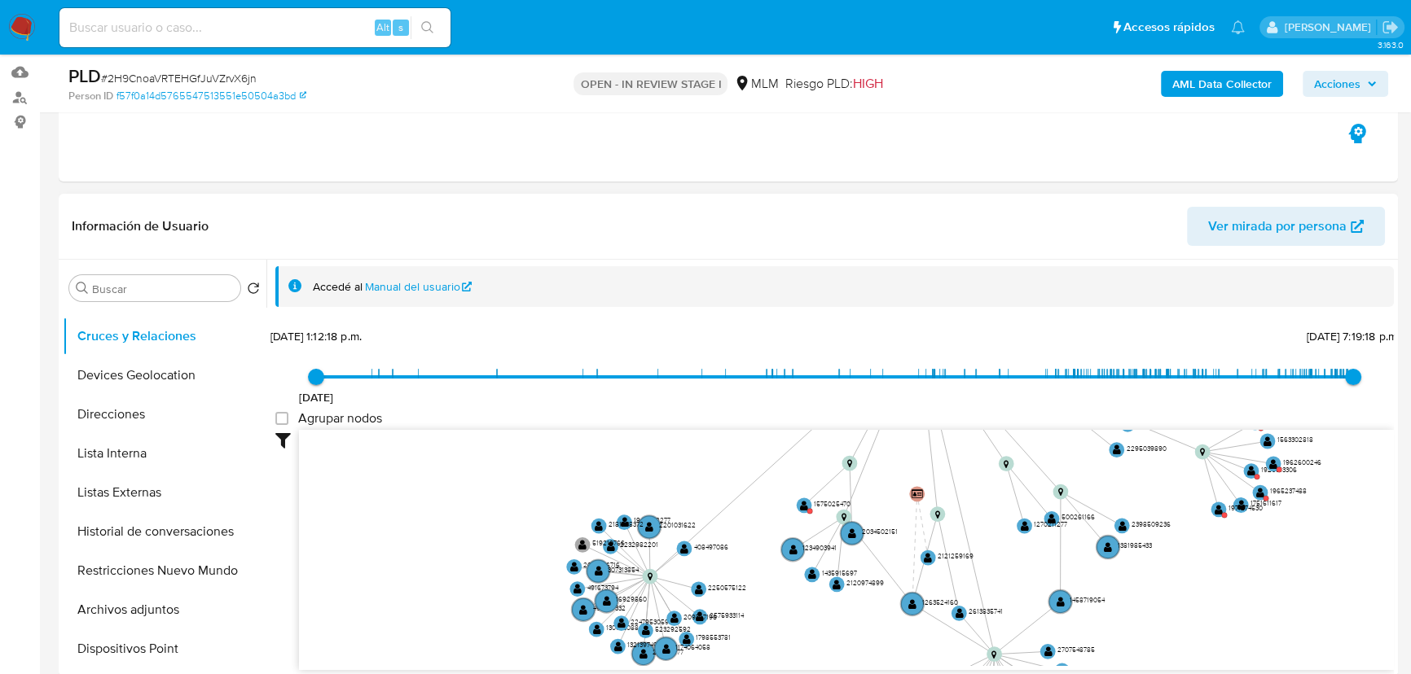
drag, startPoint x: 670, startPoint y: 538, endPoint x: 667, endPoint y: 472, distance: 66.1
click at [666, 452] on icon "device-66c5e7f0bbc7483716893fb4  user-1468868336  1468868336 device-68d306a8a…" at bounding box center [846, 548] width 1095 height 236
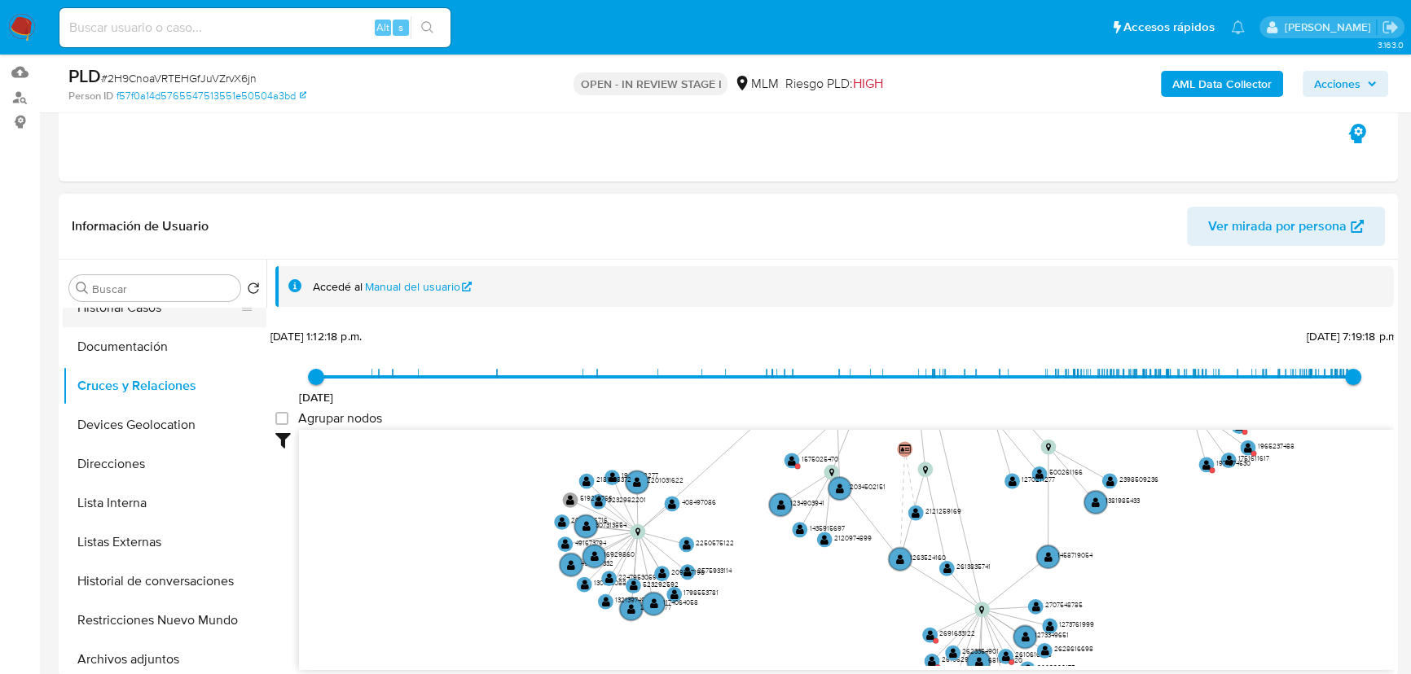
scroll to position [0, 0]
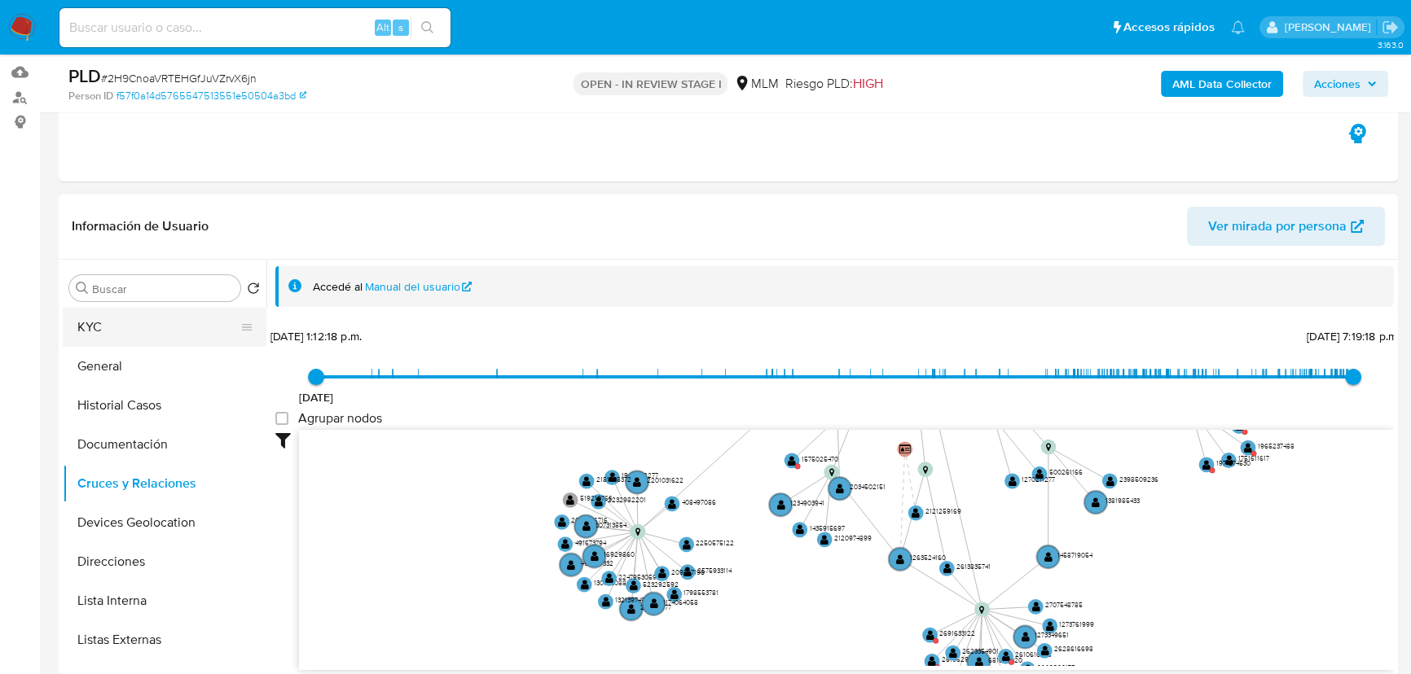
drag, startPoint x: 122, startPoint y: 337, endPoint x: 210, endPoint y: 334, distance: 88.0
click at [122, 336] on button "KYC" at bounding box center [158, 327] width 191 height 39
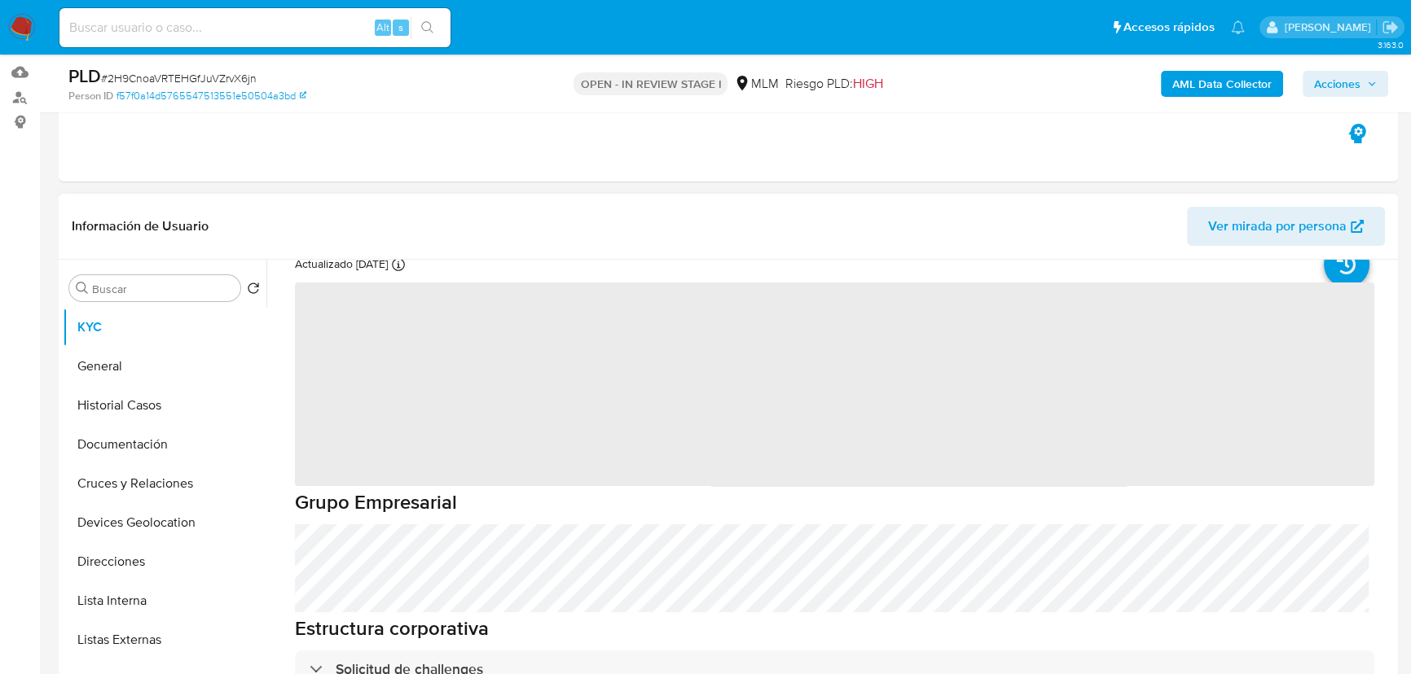
scroll to position [147, 0]
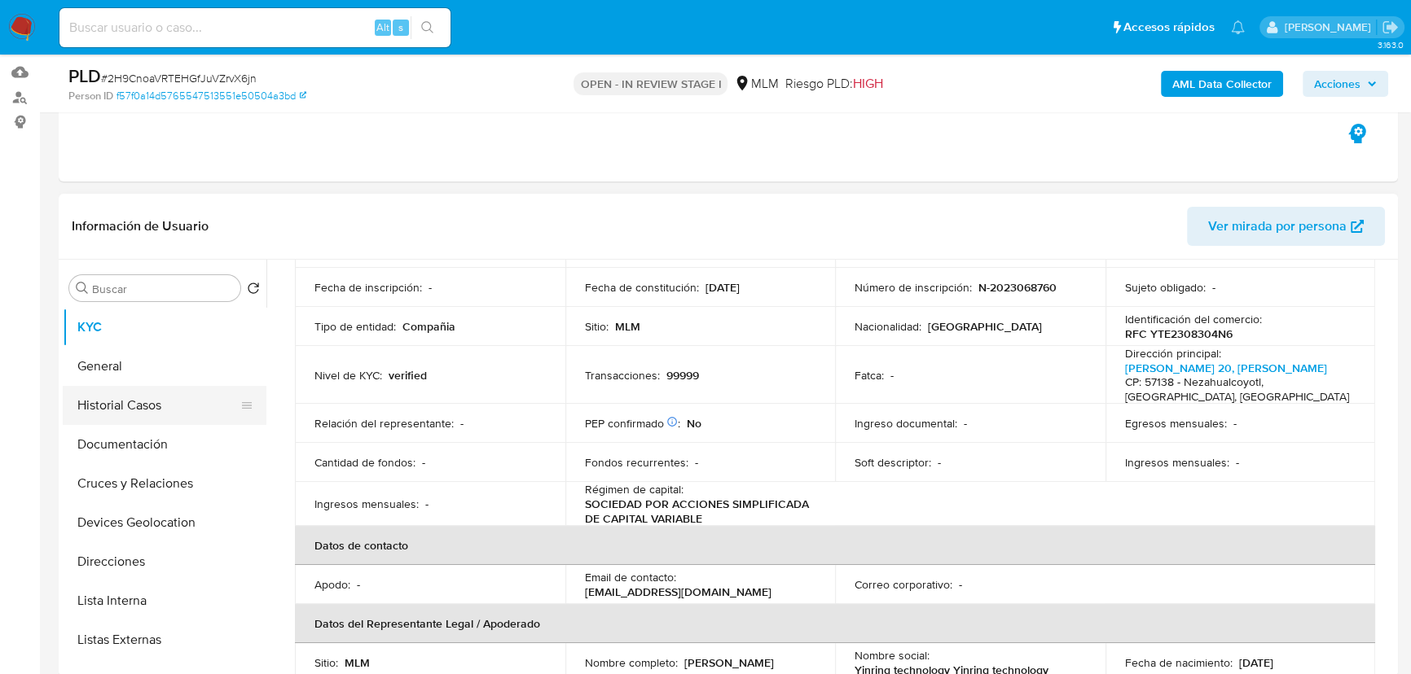
click at [135, 396] on button "Historial Casos" at bounding box center [158, 405] width 191 height 39
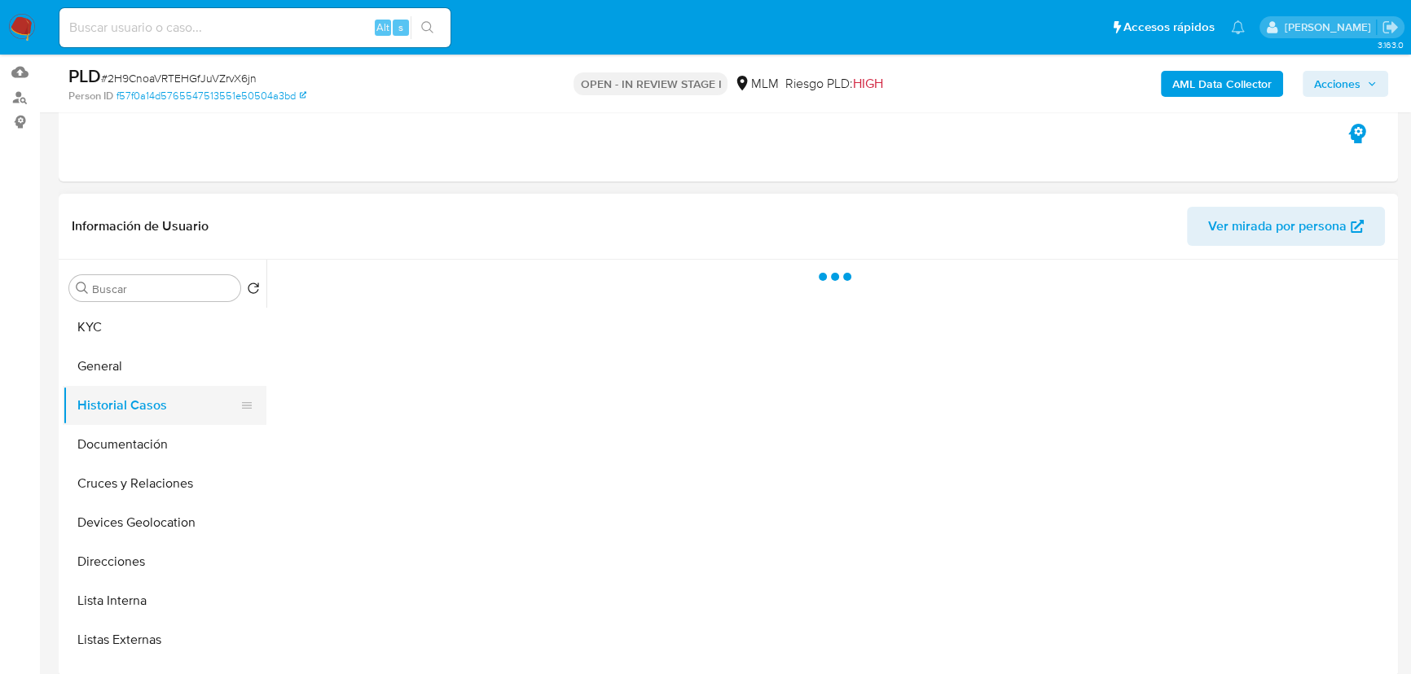
scroll to position [0, 0]
click at [115, 354] on button "General" at bounding box center [158, 366] width 191 height 39
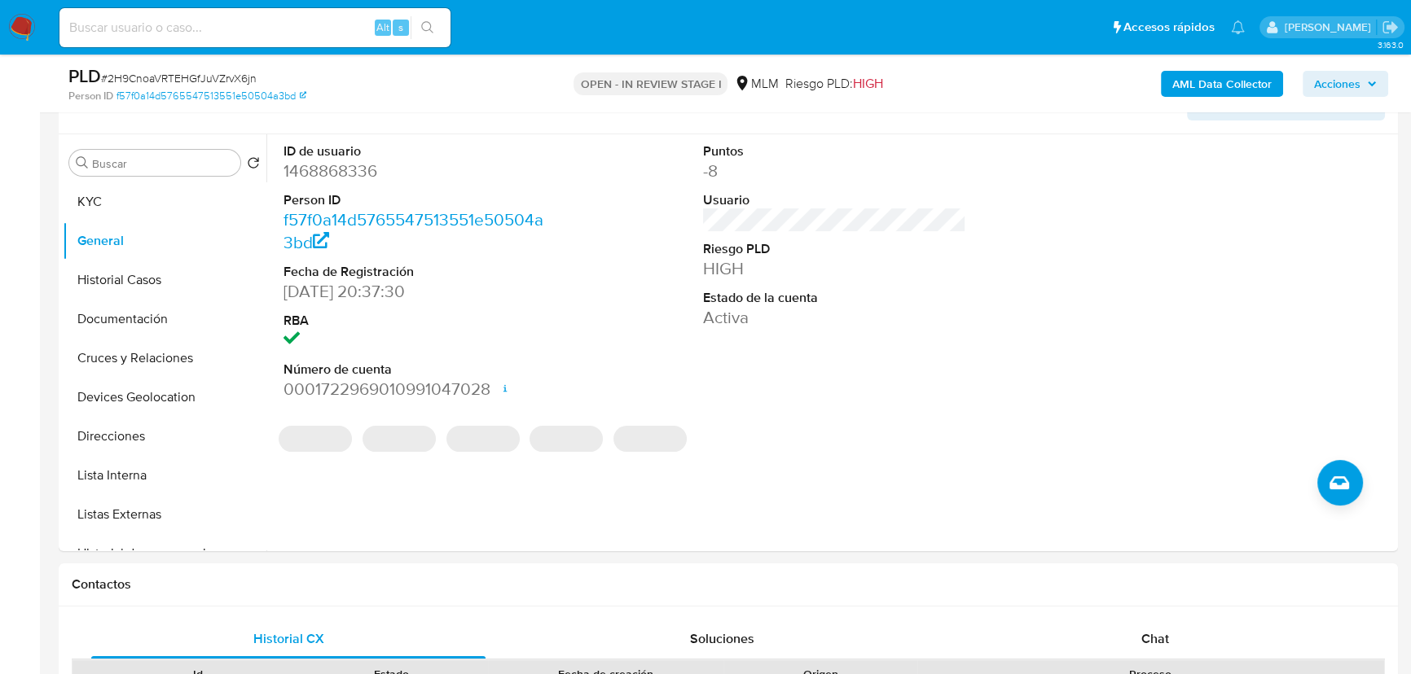
scroll to position [311, 0]
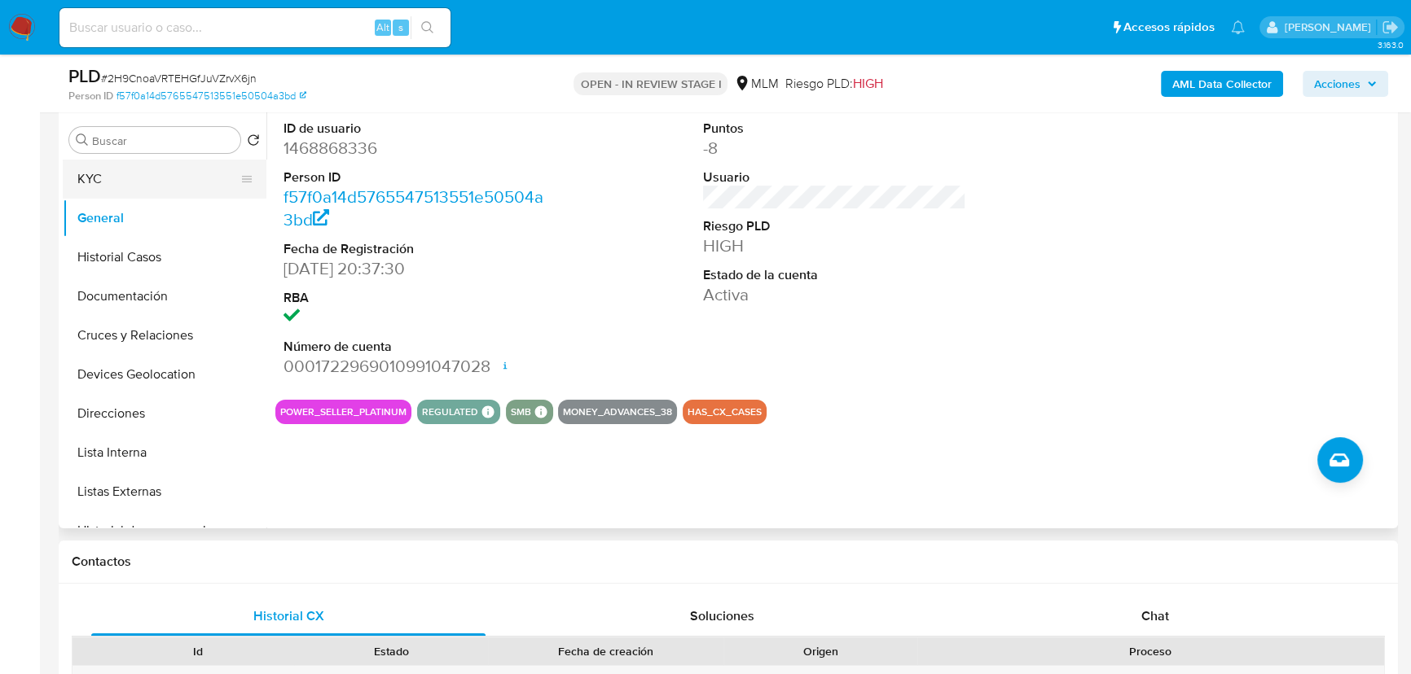
click at [126, 185] on button "KYC" at bounding box center [158, 179] width 191 height 39
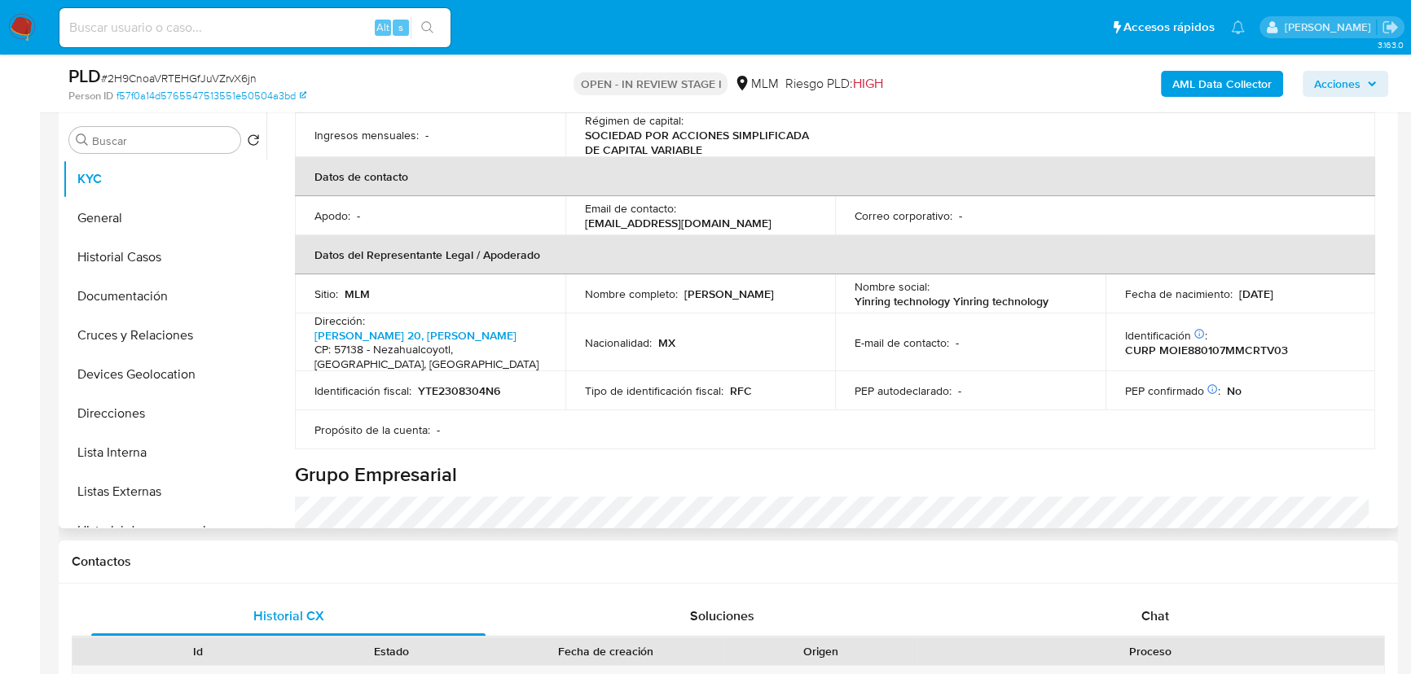
scroll to position [370, 0]
drag, startPoint x: 788, startPoint y: 214, endPoint x: 682, endPoint y: 216, distance: 105.9
click at [682, 216] on p "[EMAIL_ADDRESS][DOMAIN_NAME]" at bounding box center [678, 221] width 187 height 15
copy p "[EMAIL_ADDRESS][DOMAIN_NAME]"
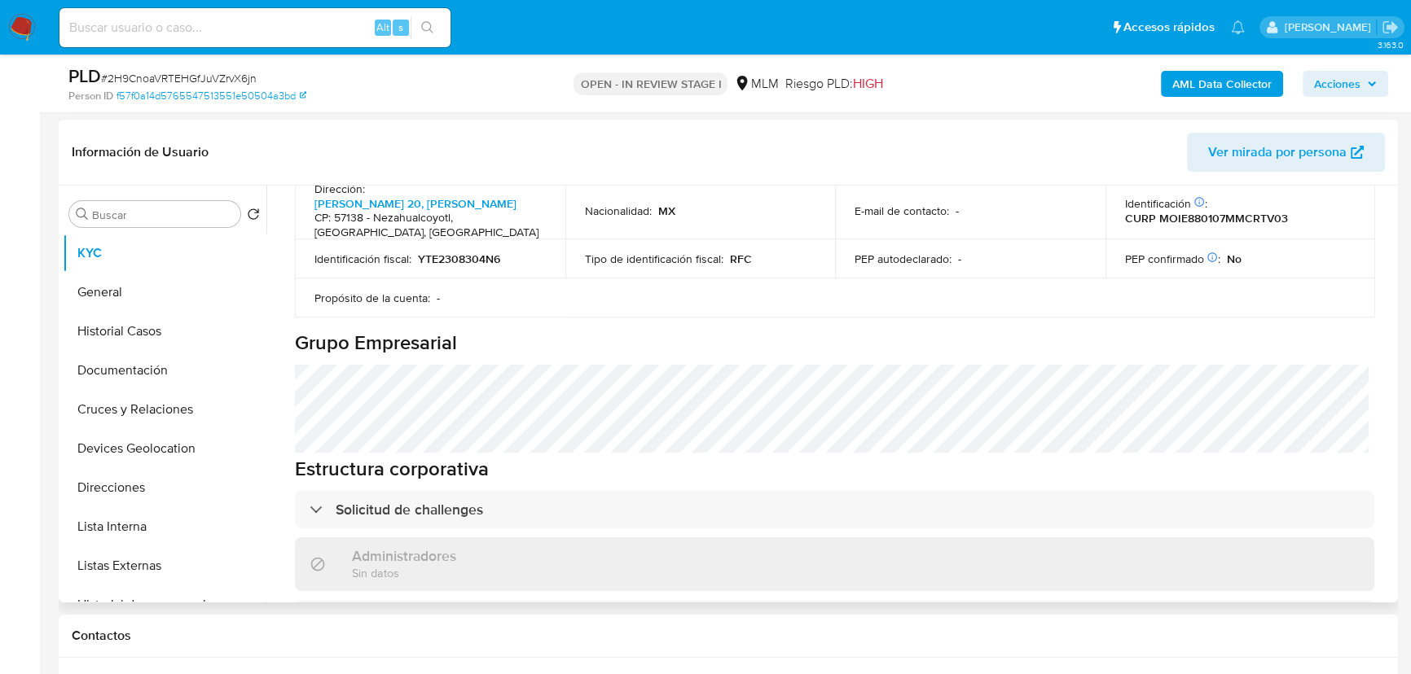
scroll to position [529, 0]
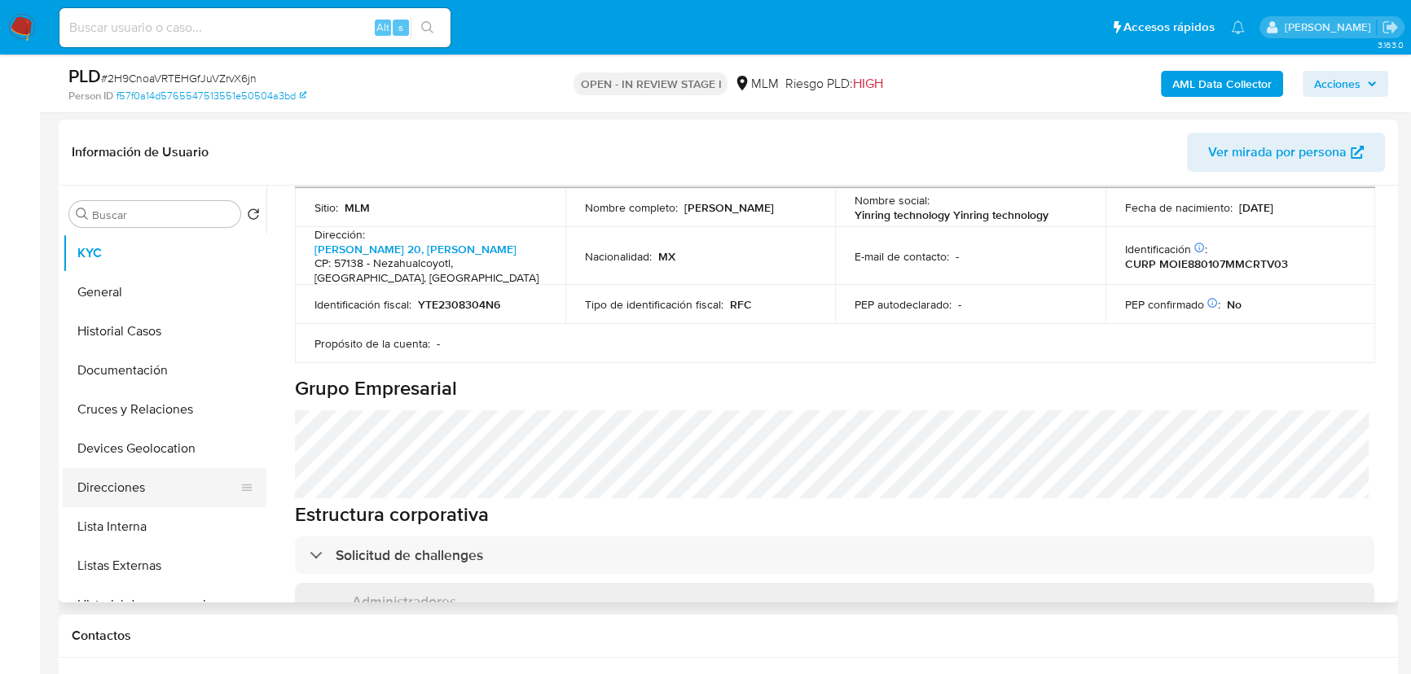
click at [163, 489] on button "Direcciones" at bounding box center [158, 487] width 191 height 39
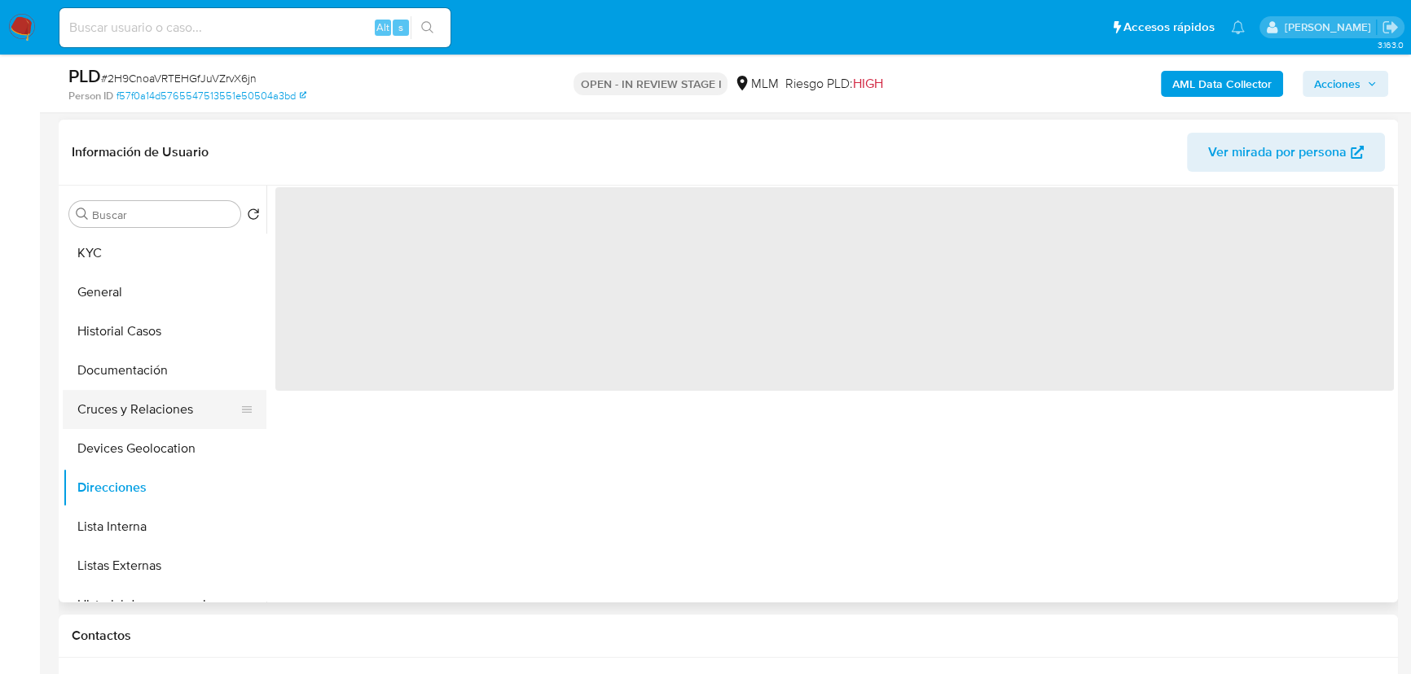
scroll to position [0, 0]
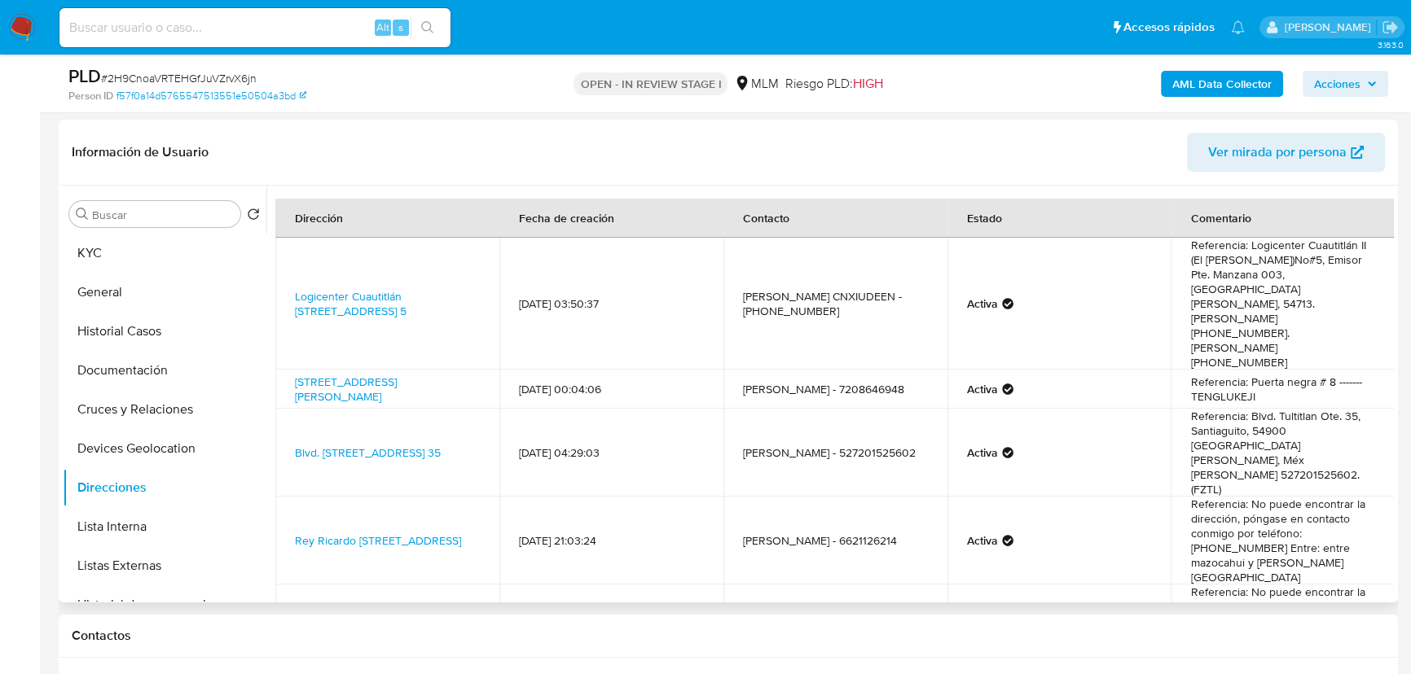
drag, startPoint x: 111, startPoint y: 411, endPoint x: 606, endPoint y: 145, distance: 562.0
click at [606, 145] on header "Información de Usuario Ver mirada por persona" at bounding box center [728, 152] width 1313 height 39
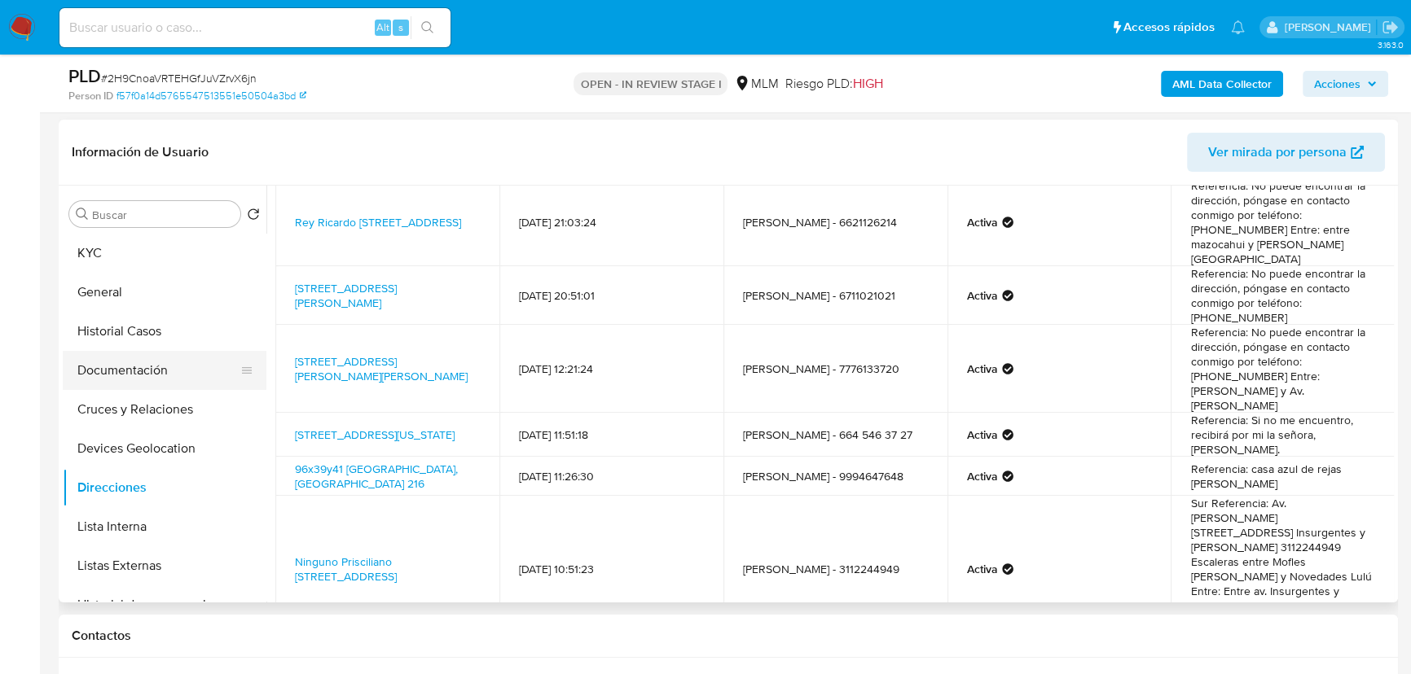
click at [151, 359] on button "Documentación" at bounding box center [158, 370] width 191 height 39
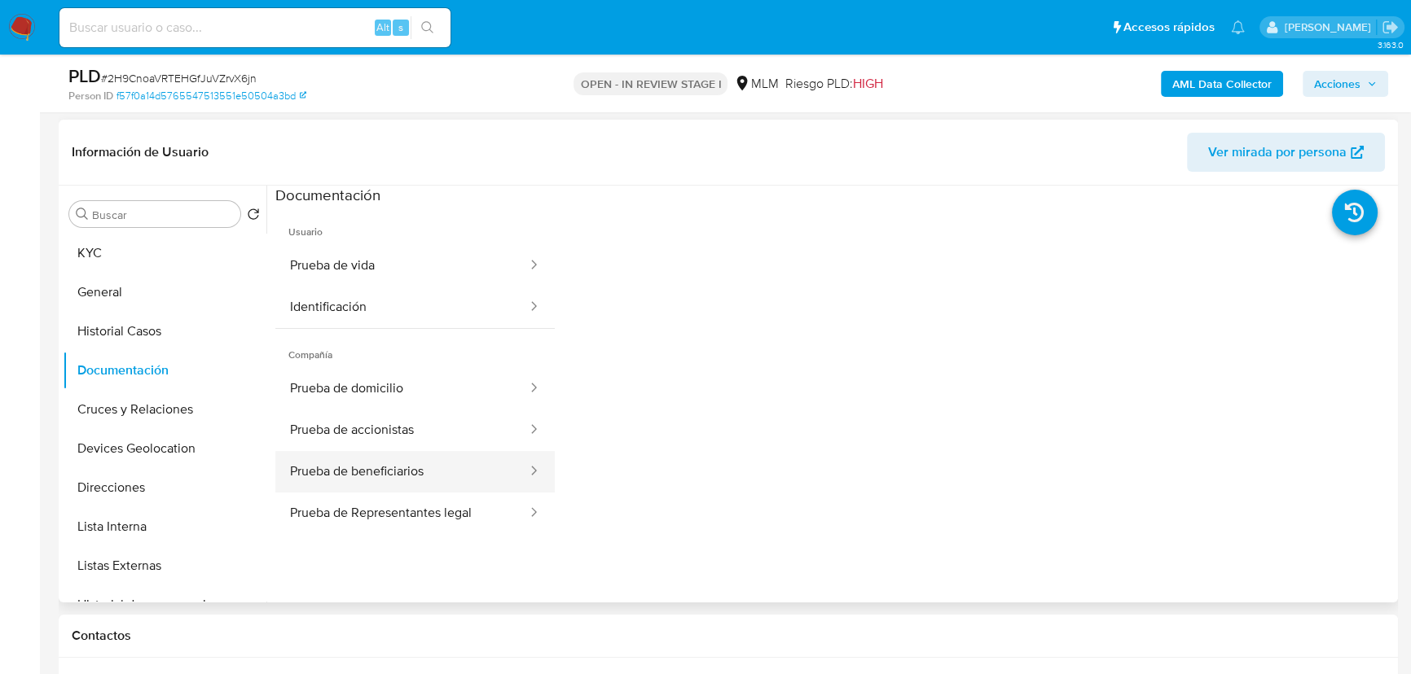
click at [422, 462] on button "Prueba de beneficiarios" at bounding box center [401, 472] width 253 height 42
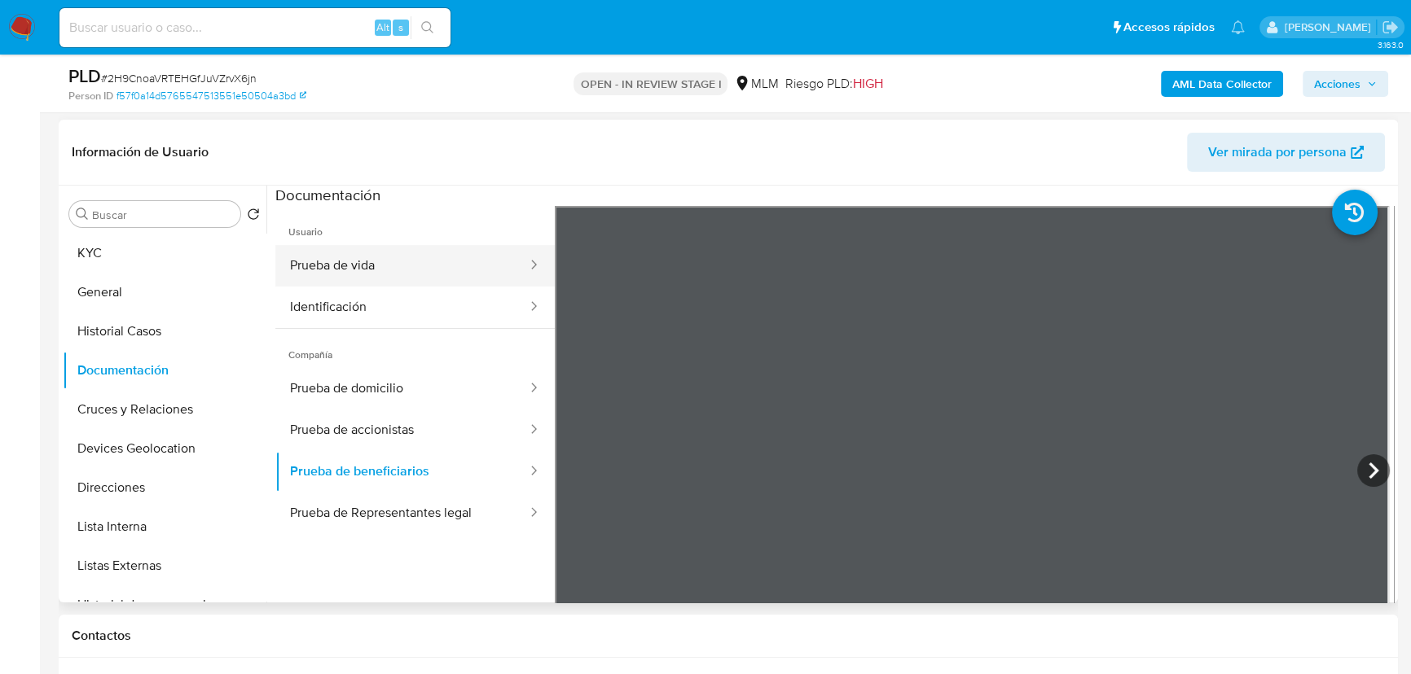
click at [406, 261] on button "Prueba de vida" at bounding box center [401, 266] width 253 height 42
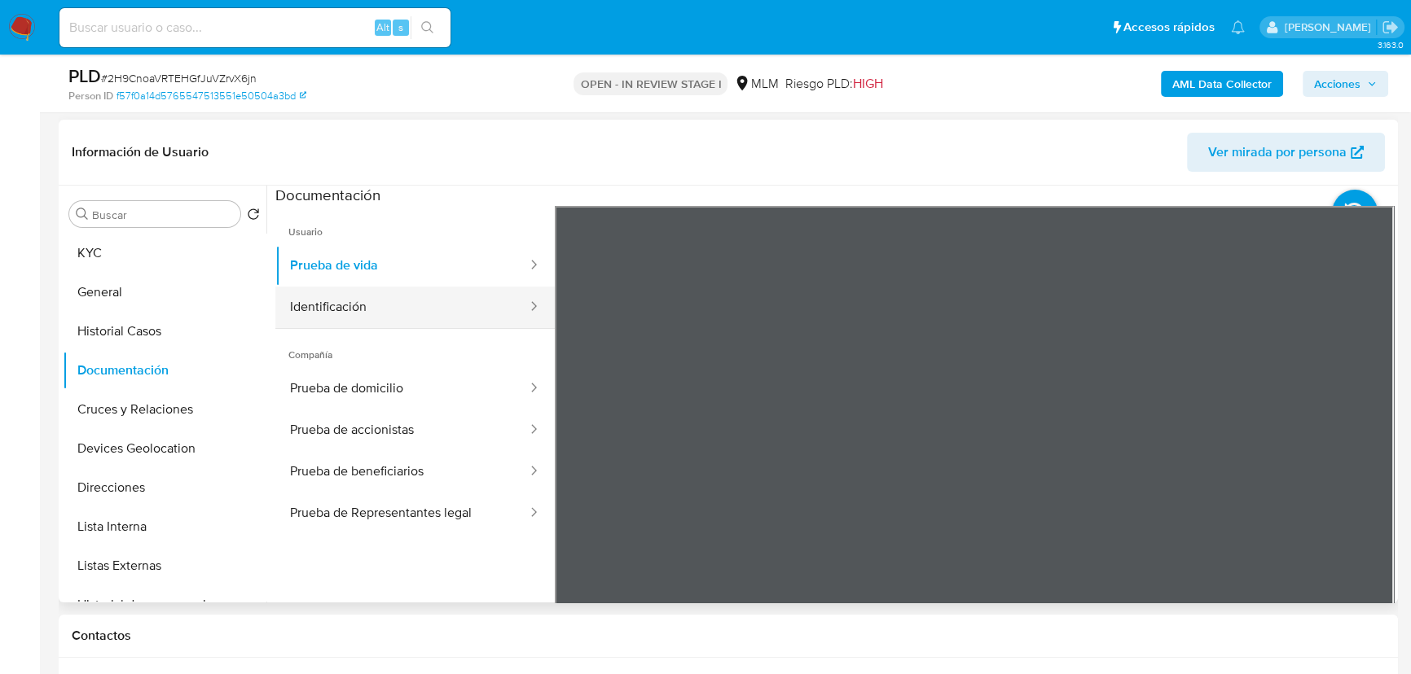
click at [398, 305] on button "Identificación" at bounding box center [401, 308] width 253 height 42
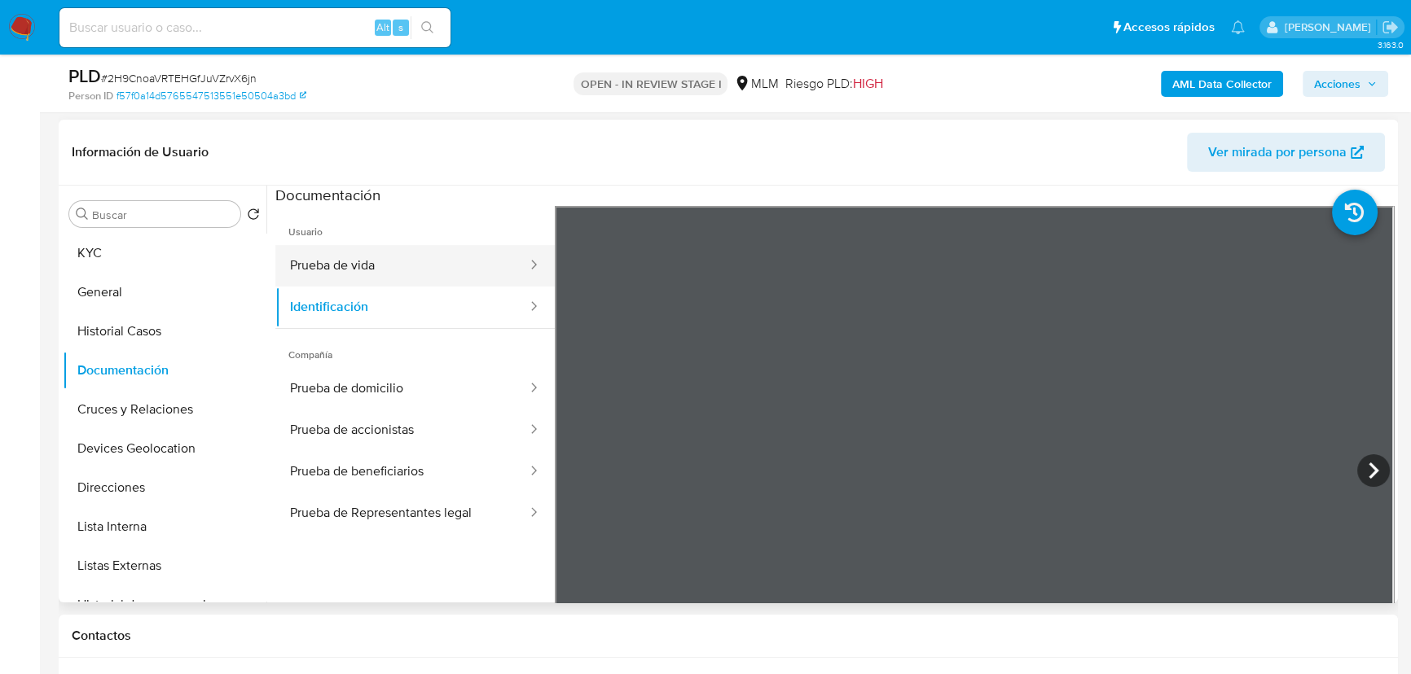
click at [367, 257] on button "Prueba de vida" at bounding box center [401, 266] width 253 height 42
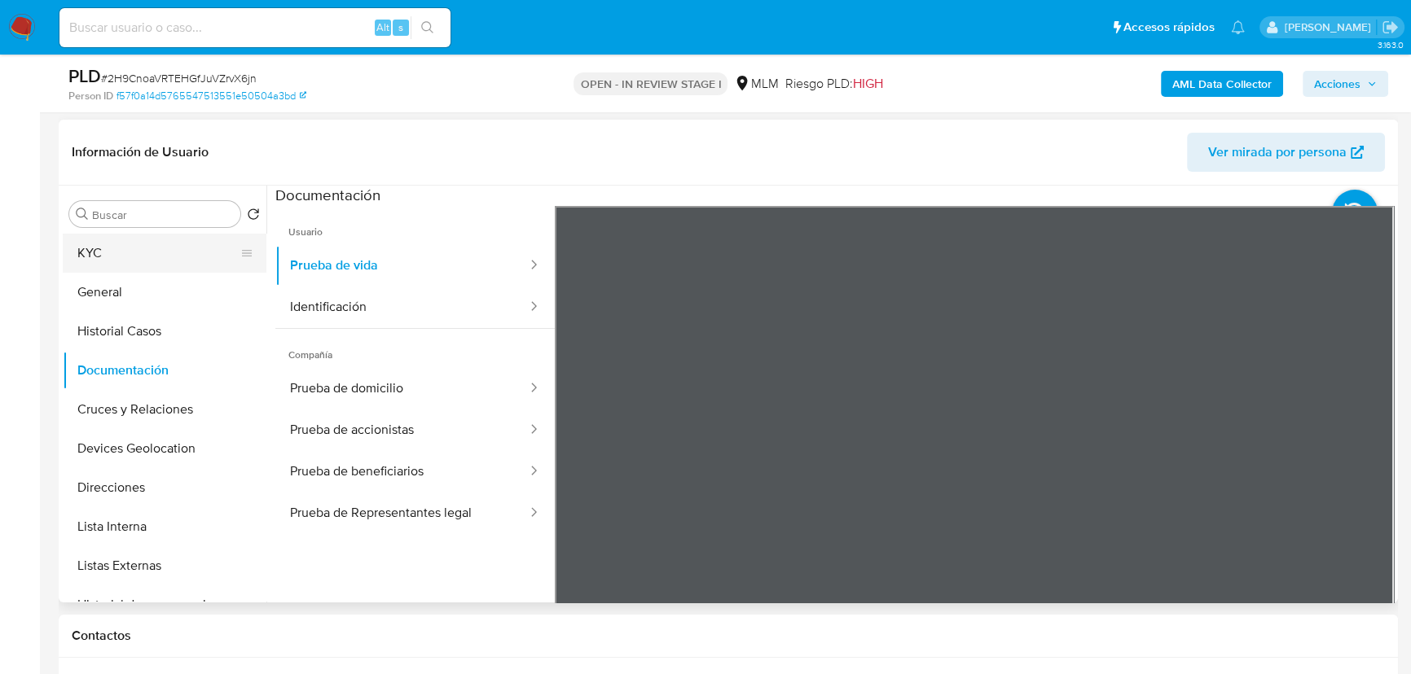
click at [155, 236] on button "KYC" at bounding box center [158, 253] width 191 height 39
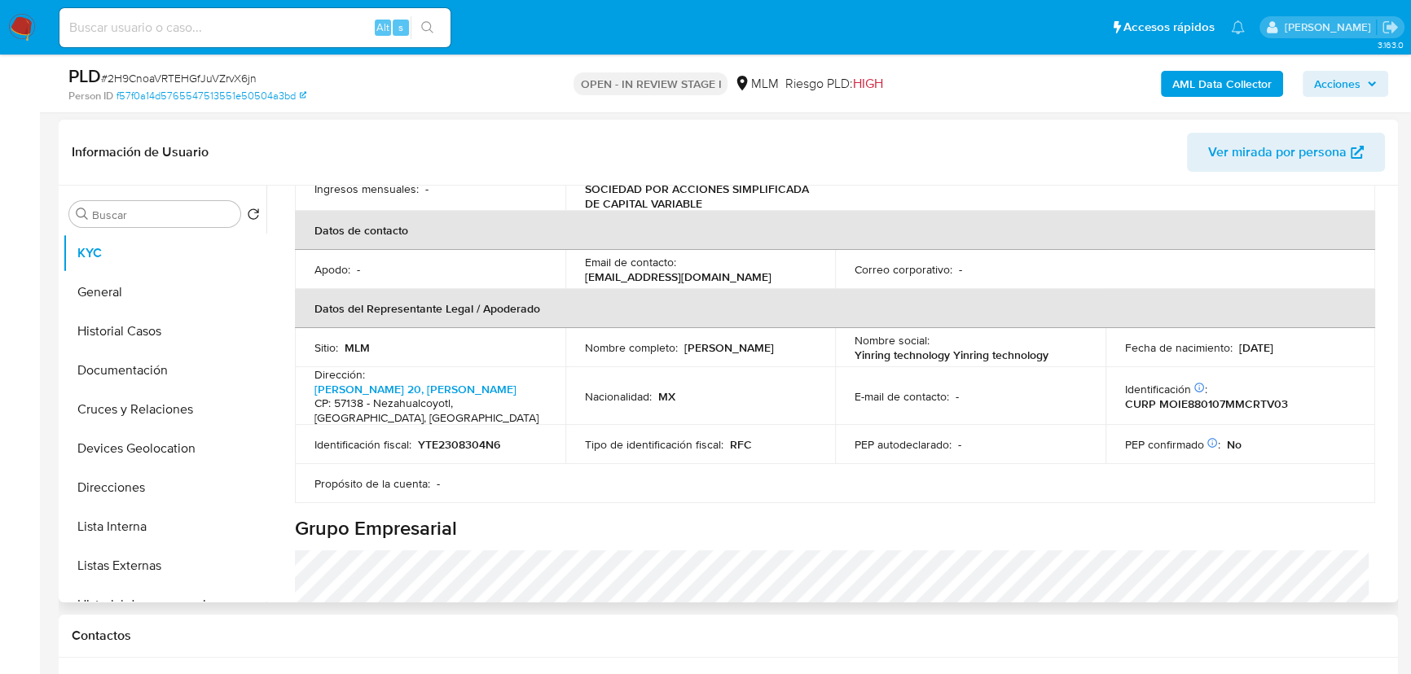
scroll to position [296, 0]
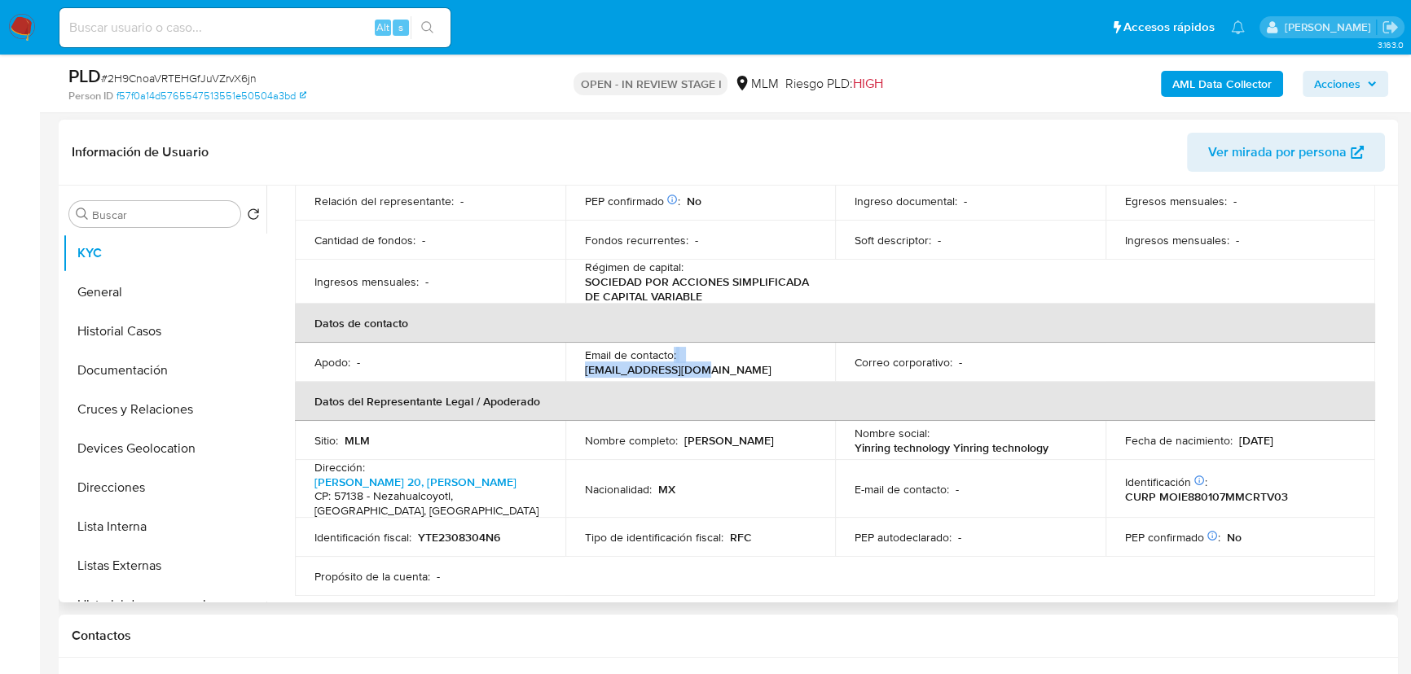
drag, startPoint x: 792, startPoint y: 363, endPoint x: 672, endPoint y: 363, distance: 119.7
click at [672, 363] on div "Email de contacto : [EMAIL_ADDRESS][DOMAIN_NAME]" at bounding box center [700, 362] width 231 height 29
copy div ": [EMAIL_ADDRESS][DOMAIN_NAME]"
click at [216, 37] on input at bounding box center [254, 27] width 391 height 21
click at [17, 24] on img at bounding box center [22, 28] width 28 height 28
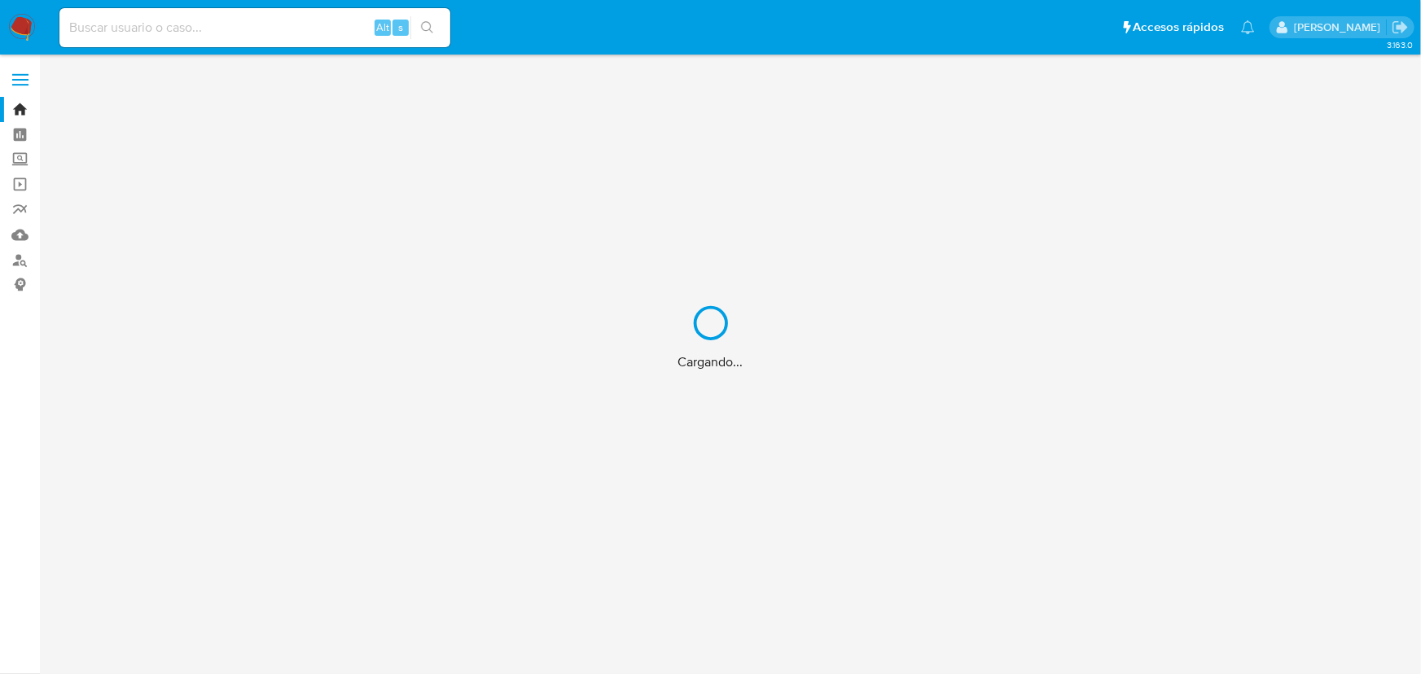
click at [16, 159] on div "Cargando..." at bounding box center [710, 337] width 1421 height 674
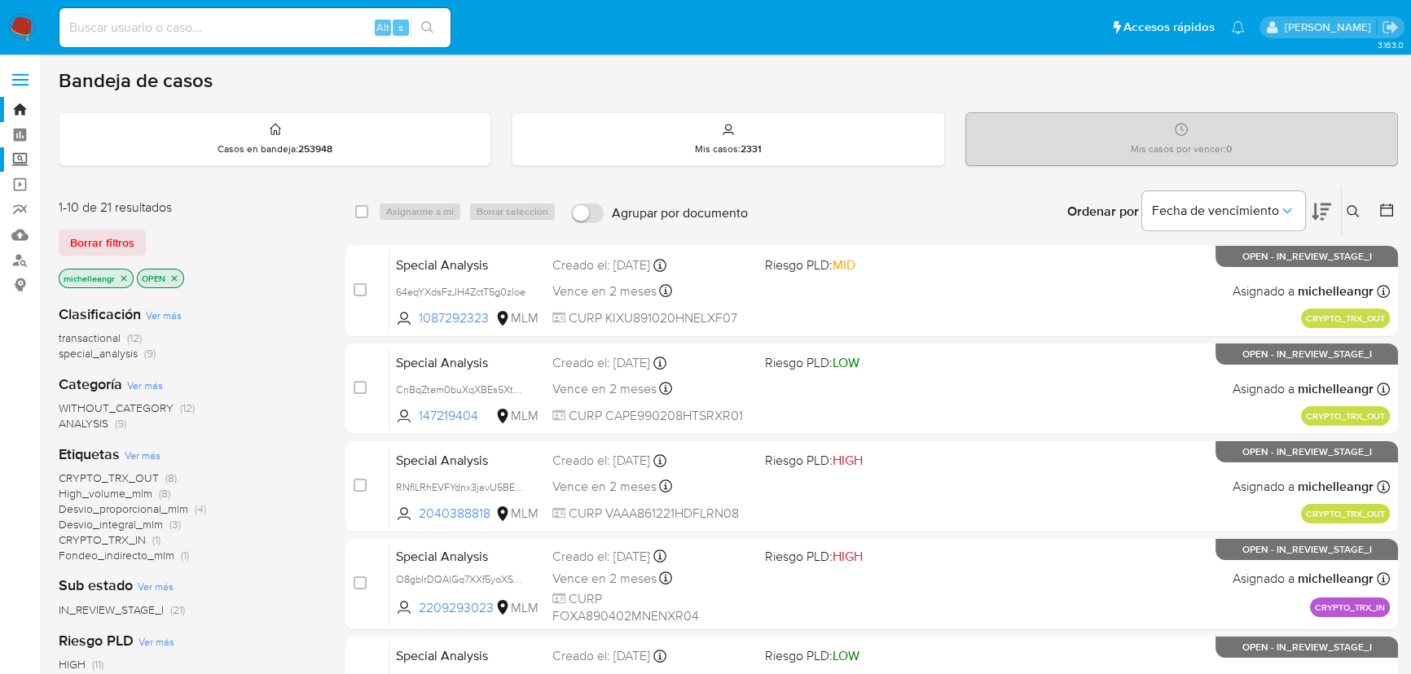
drag, startPoint x: 24, startPoint y: 159, endPoint x: 105, endPoint y: 144, distance: 82.8
click at [24, 157] on label "Screening" at bounding box center [97, 159] width 194 height 25
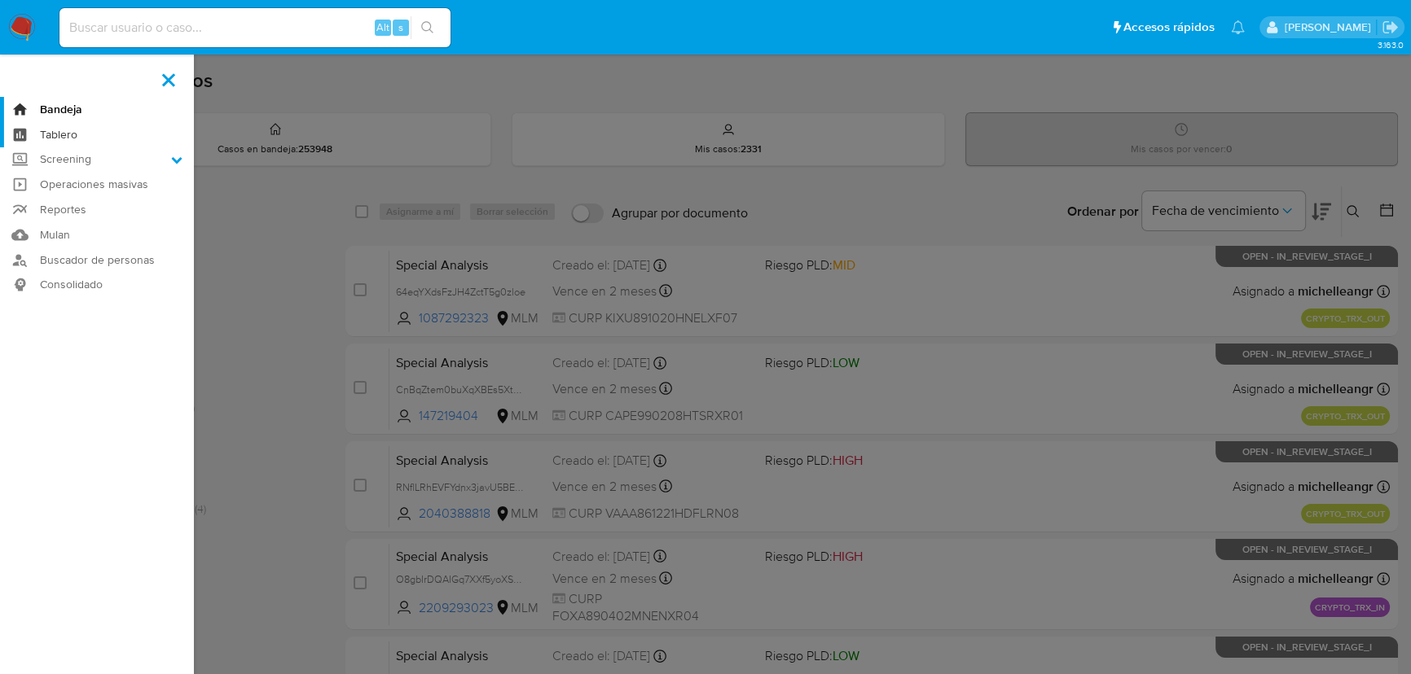
click at [0, 0] on input "Screening" at bounding box center [0, 0] width 0 height 0
click at [101, 225] on link "Herramientas" at bounding box center [97, 223] width 194 height 20
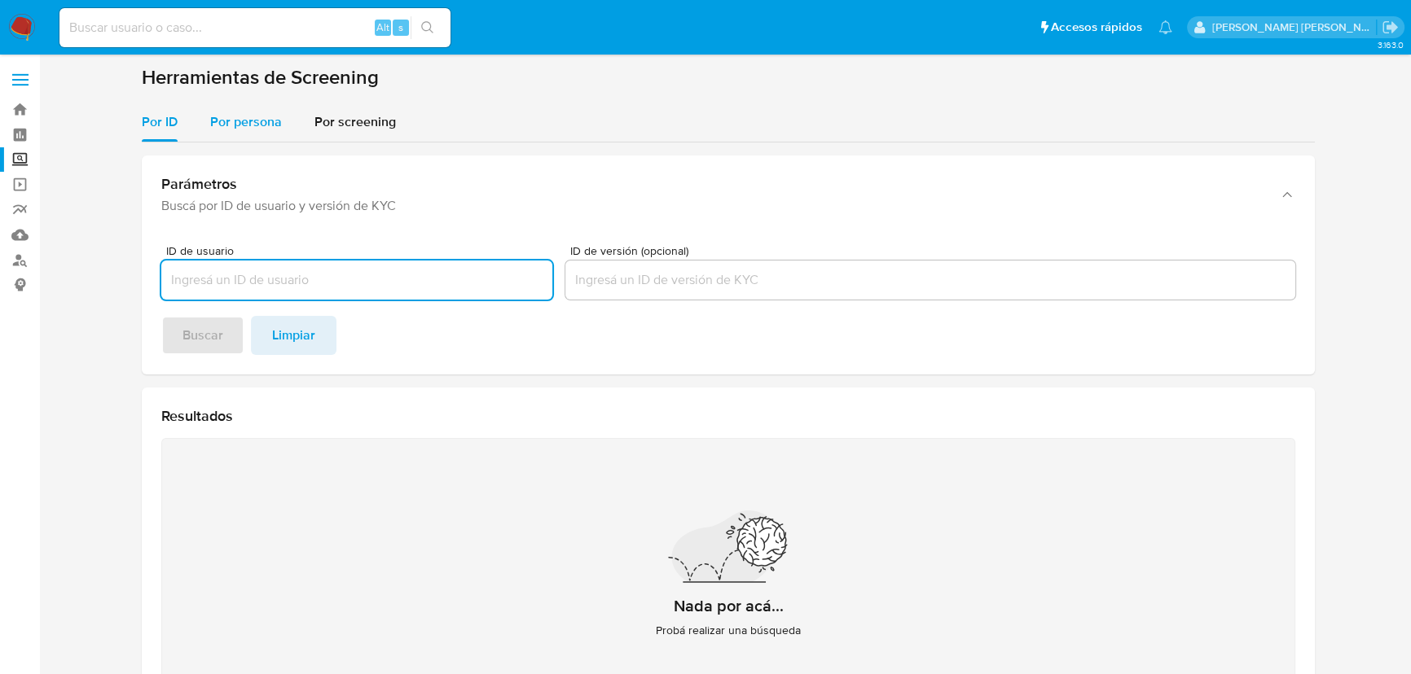
click at [250, 129] on span "Por persona" at bounding box center [246, 121] width 72 height 19
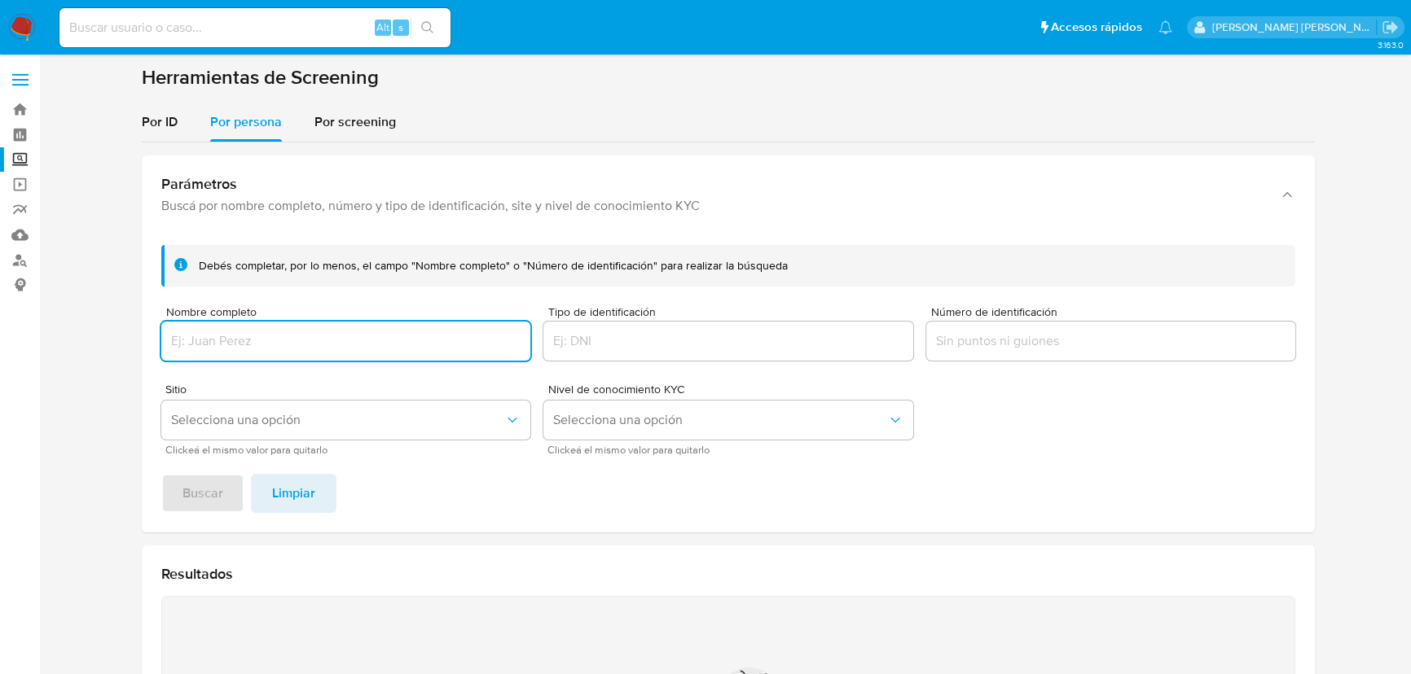
click at [249, 338] on input "Nombre completo" at bounding box center [345, 341] width 369 height 21
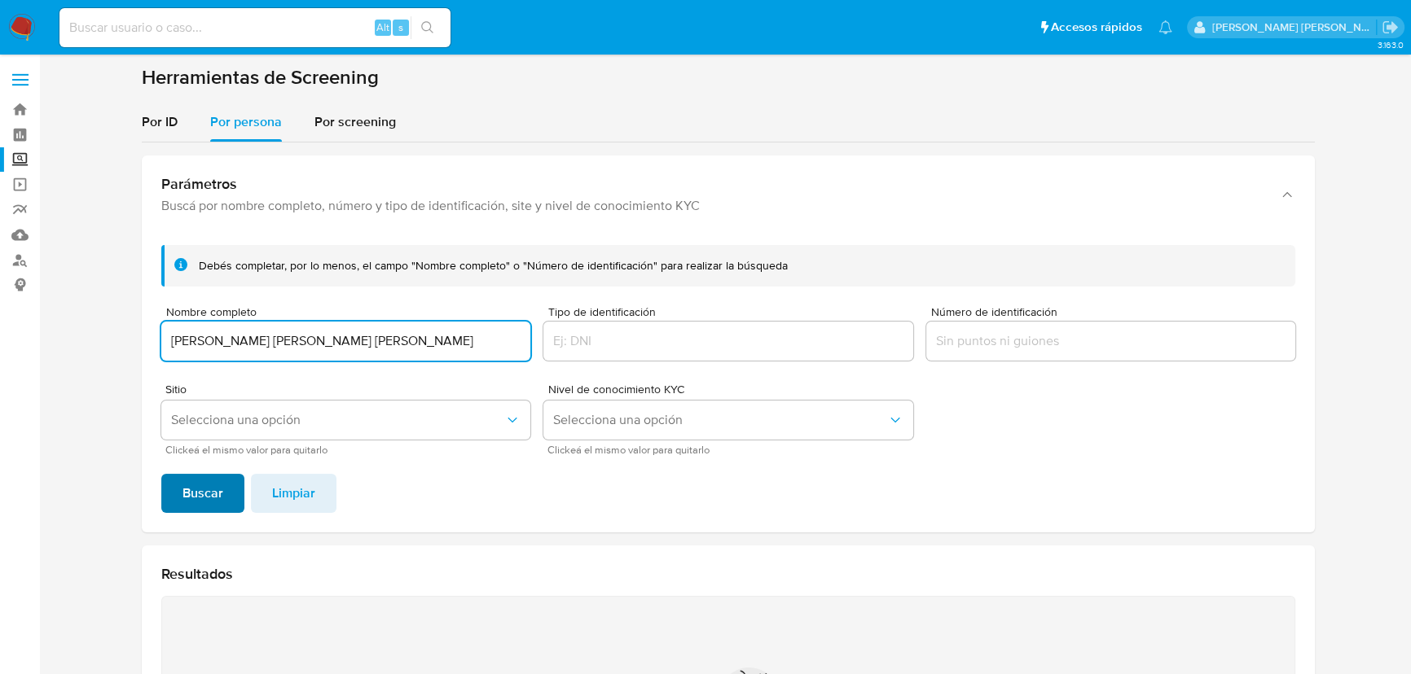
click at [194, 503] on span "Buscar" at bounding box center [202, 494] width 41 height 36
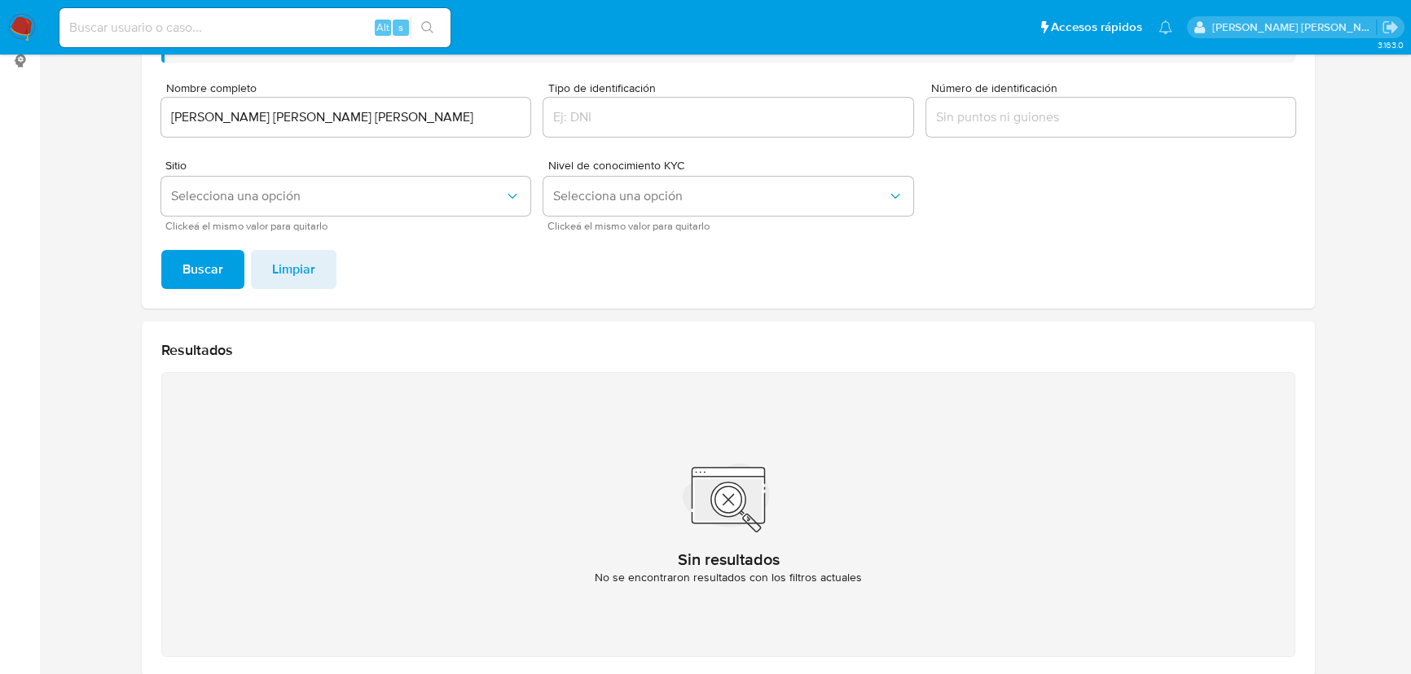
scroll to position [86, 0]
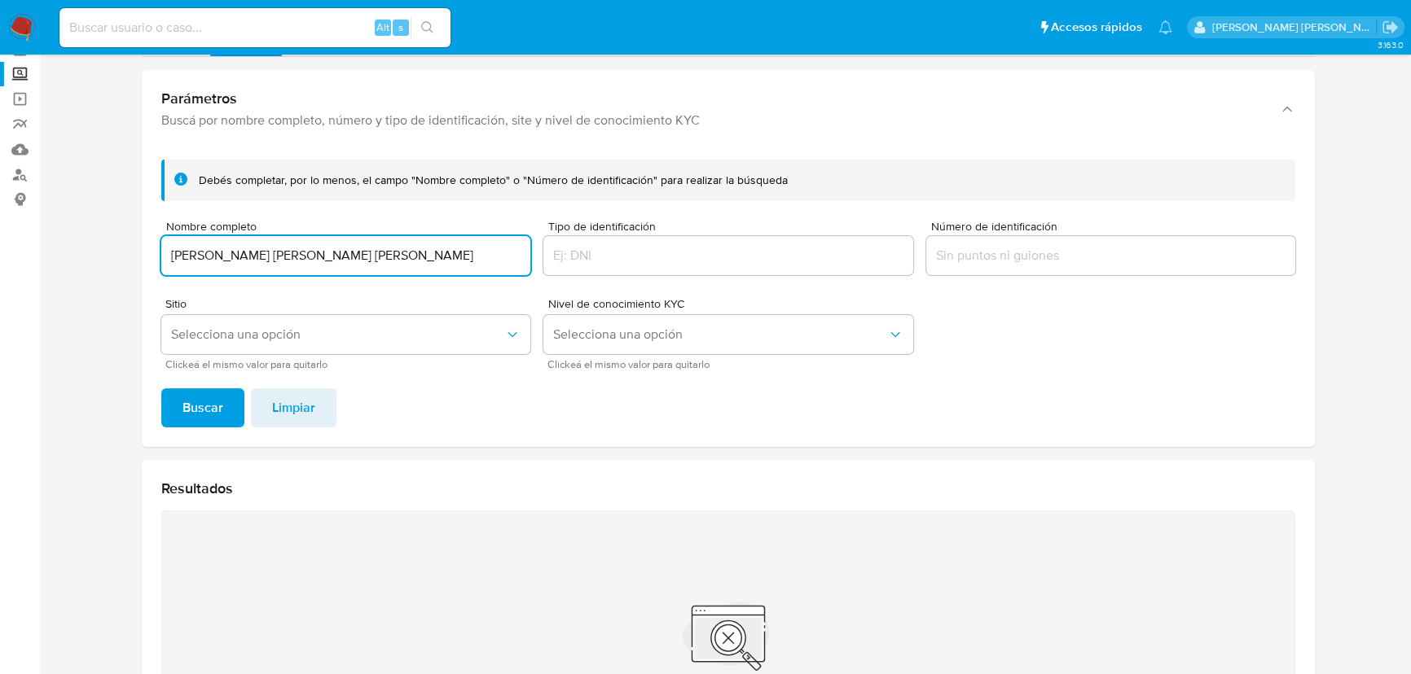
drag, startPoint x: 349, startPoint y: 247, endPoint x: 40, endPoint y: 211, distance: 311.6
click at [1, 206] on section "Bandeja Tablero Screening Búsqueda en Listas Watchlist Herramientas Operaciones…" at bounding box center [705, 405] width 1411 height 983
click at [406, 250] on input "[PERSON_NAME] [PERSON_NAME] [PERSON_NAME]" at bounding box center [345, 255] width 369 height 21
drag, startPoint x: 399, startPoint y: 260, endPoint x: 0, endPoint y: 213, distance: 401.9
click at [0, 213] on section "Bandeja Tablero Screening Búsqueda en Listas Watchlist Herramientas Operaciones…" at bounding box center [705, 405] width 1411 height 983
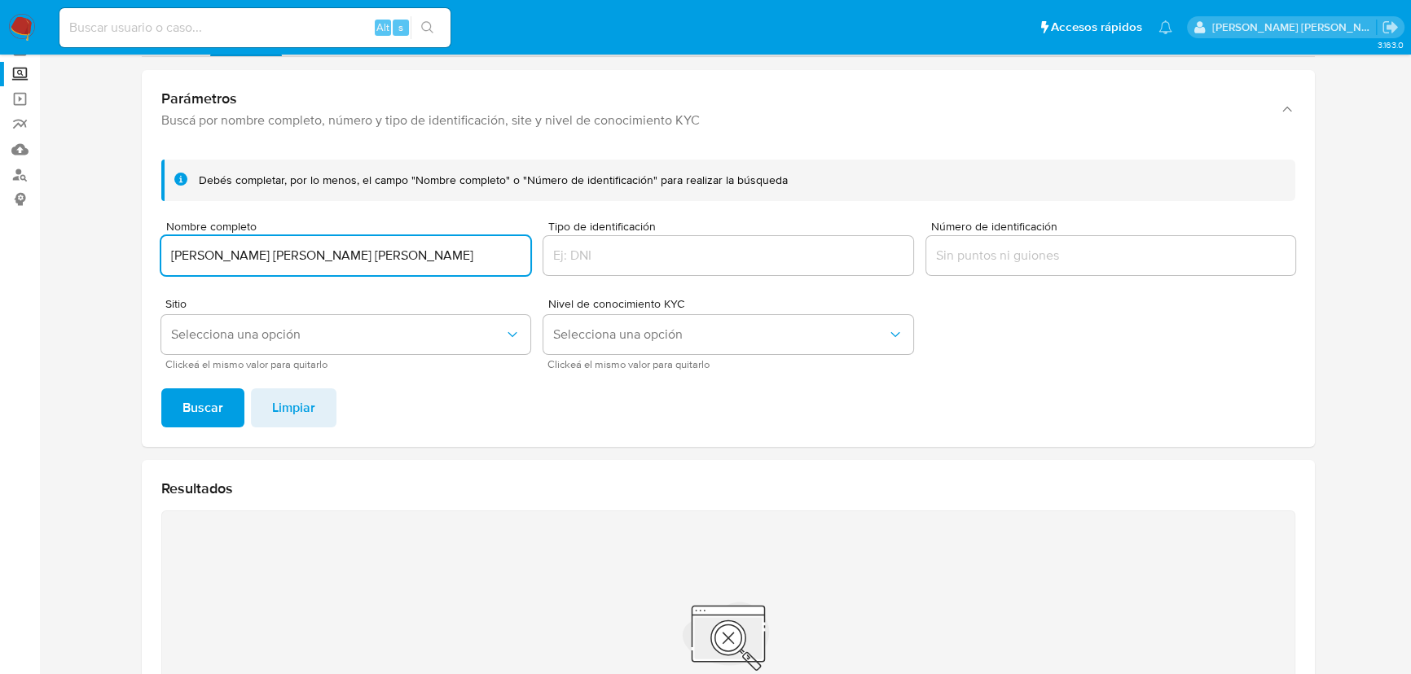
paste input "[PERSON_NAME] [PERSON_NAME]"
type input "EVELING [PERSON_NAME] [PERSON_NAME]"
click at [218, 368] on span "Clickeá el mismo valor para quitarlo" at bounding box center [349, 365] width 369 height 8
click at [208, 398] on span "Buscar" at bounding box center [202, 408] width 41 height 36
click at [272, 225] on span "Nombre completo" at bounding box center [350, 227] width 369 height 12
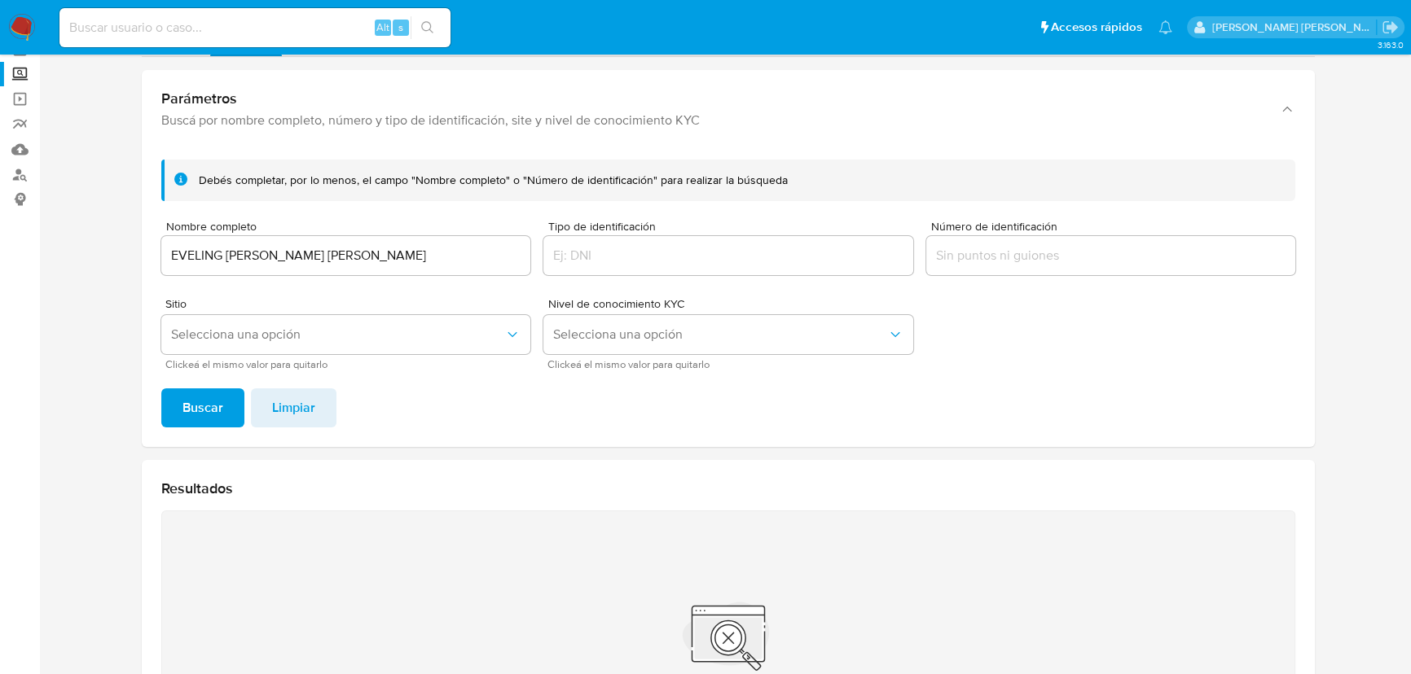
click at [272, 245] on input "EVELING GUADALUPE MORA ITURBIDE" at bounding box center [345, 255] width 369 height 21
drag, startPoint x: 407, startPoint y: 268, endPoint x: 390, endPoint y: 264, distance: 17.6
click at [389, 264] on div "EVELING GUADALUPE MORA ITURBIDE" at bounding box center [345, 255] width 369 height 39
drag, startPoint x: 419, startPoint y: 259, endPoint x: 0, endPoint y: 231, distance: 419.6
click at [0, 231] on section "Bandeja Tablero Screening Búsqueda en Listas Watchlist Herramientas Operaciones…" at bounding box center [705, 405] width 1411 height 983
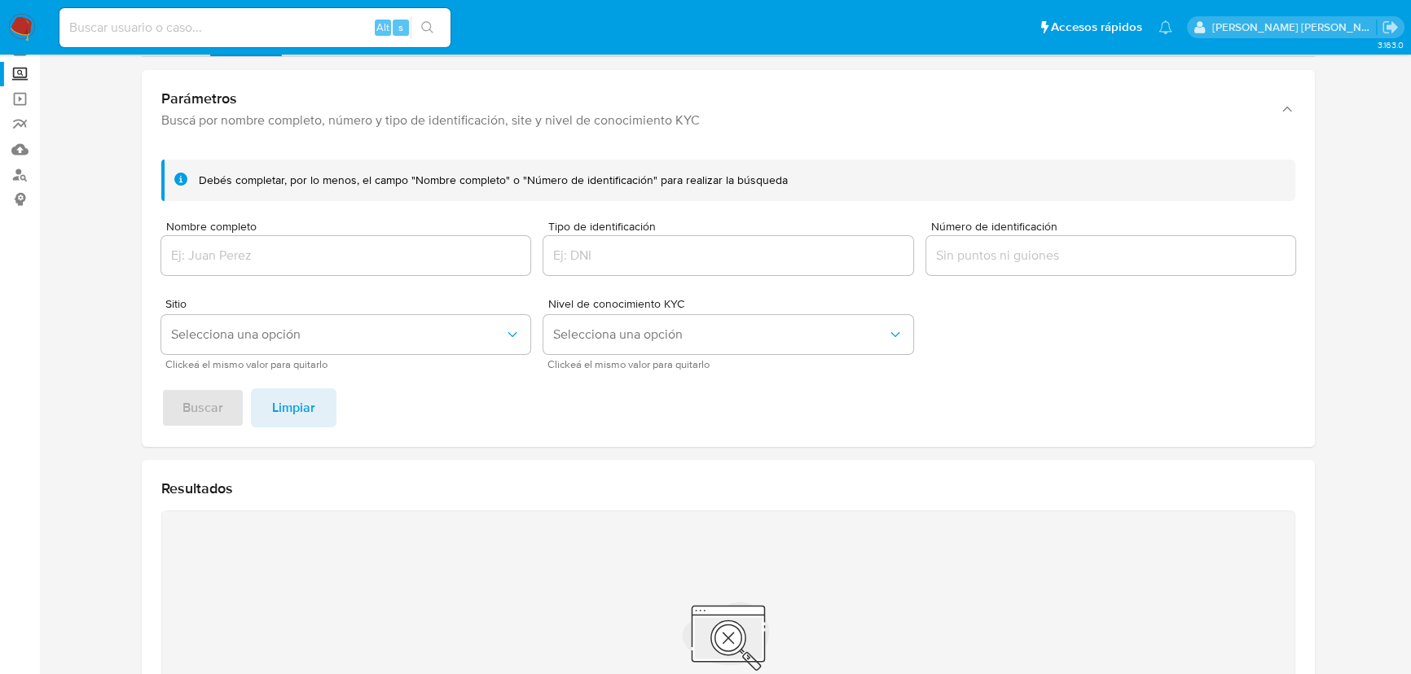
click at [270, 265] on div at bounding box center [345, 255] width 369 height 39
click at [289, 261] on input "Nombre completo" at bounding box center [345, 255] width 369 height 21
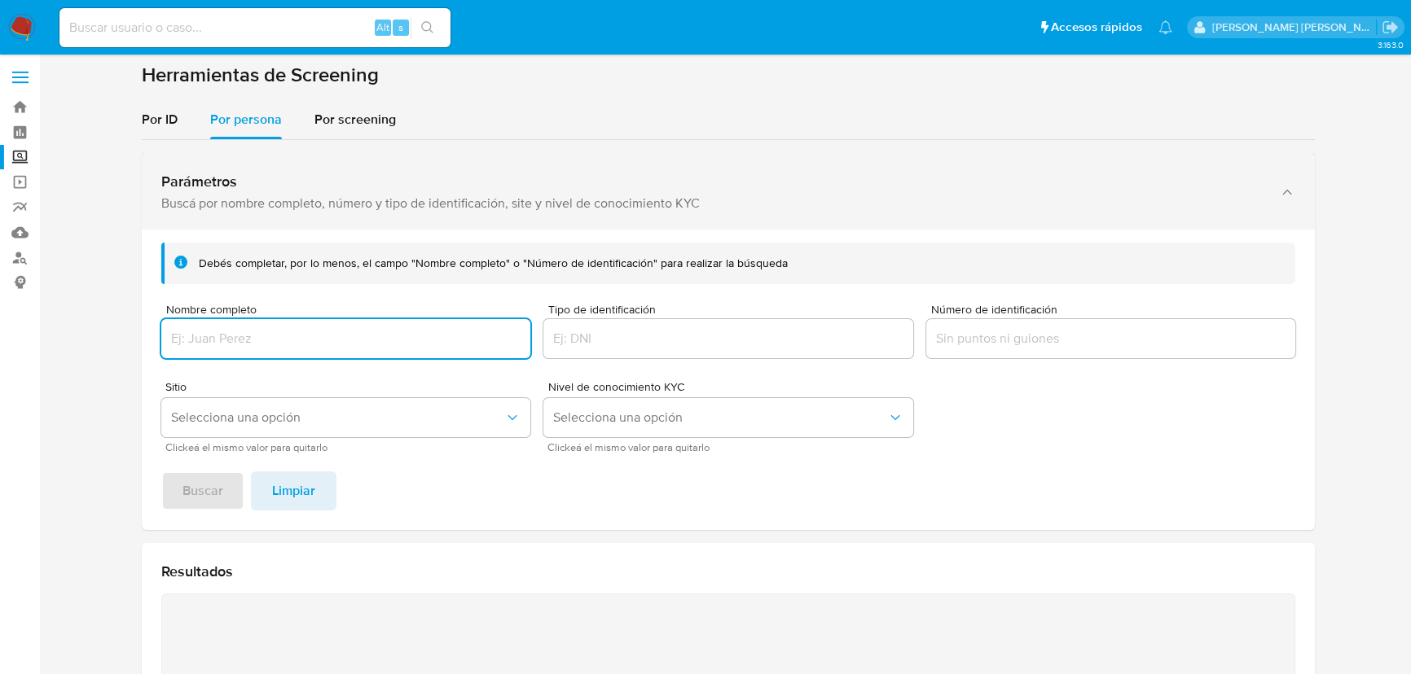
scroll to position [0, 0]
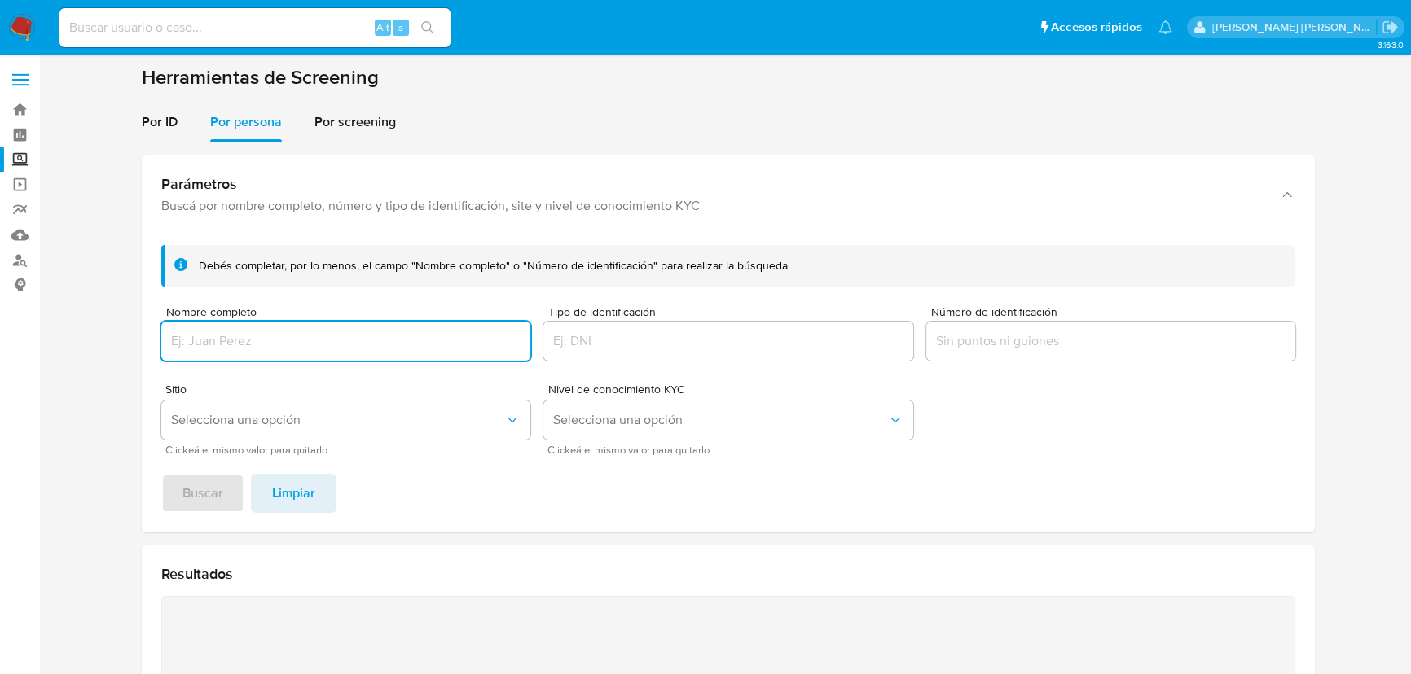
paste input "EVELING GUADALUPE MORA ITURBIDE"
type input "EVELING GUADALUPE MORA ITURBIDE"
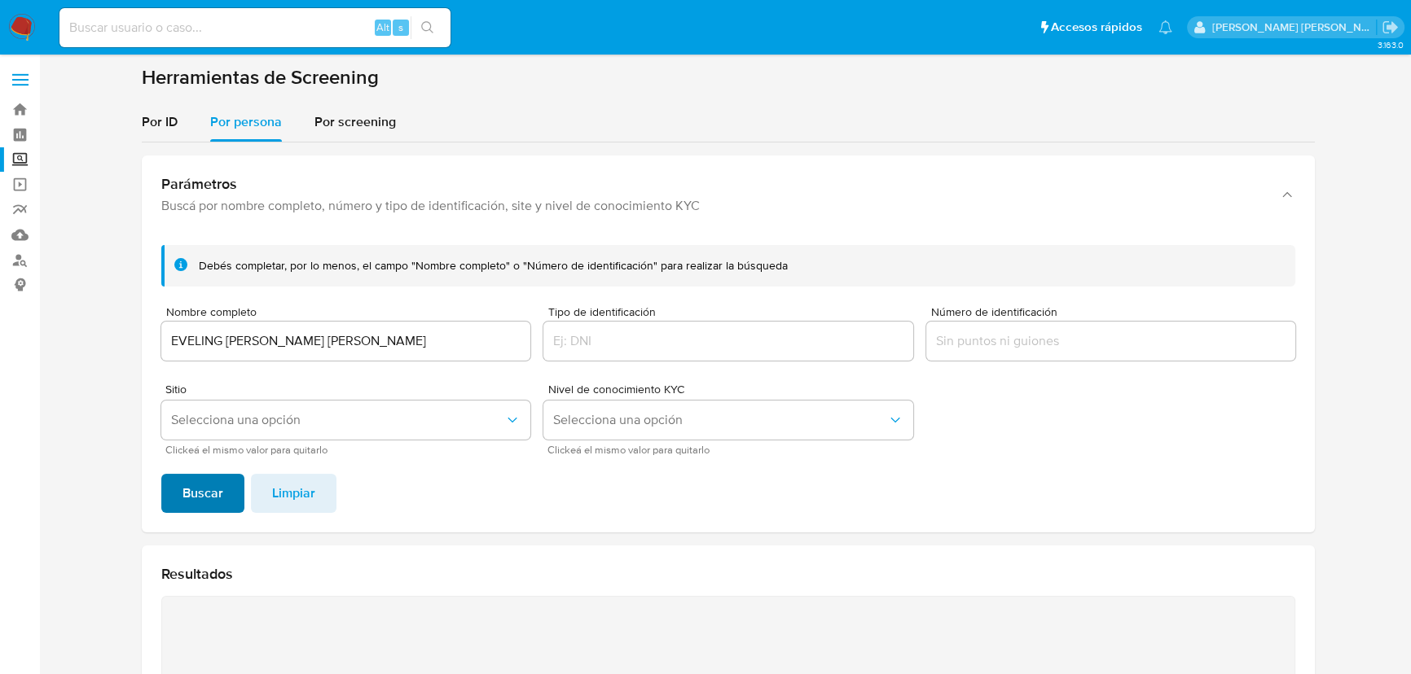
click at [184, 502] on span "Buscar" at bounding box center [202, 494] width 41 height 36
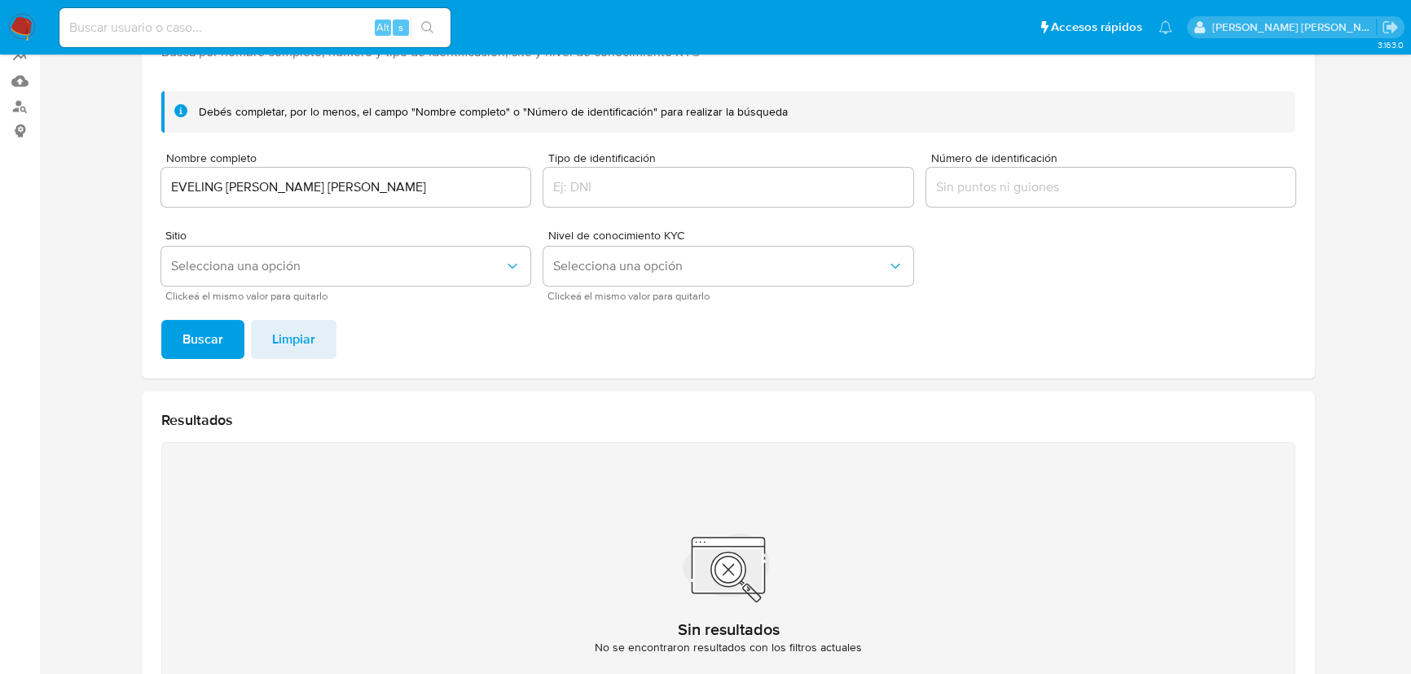
scroll to position [11, 0]
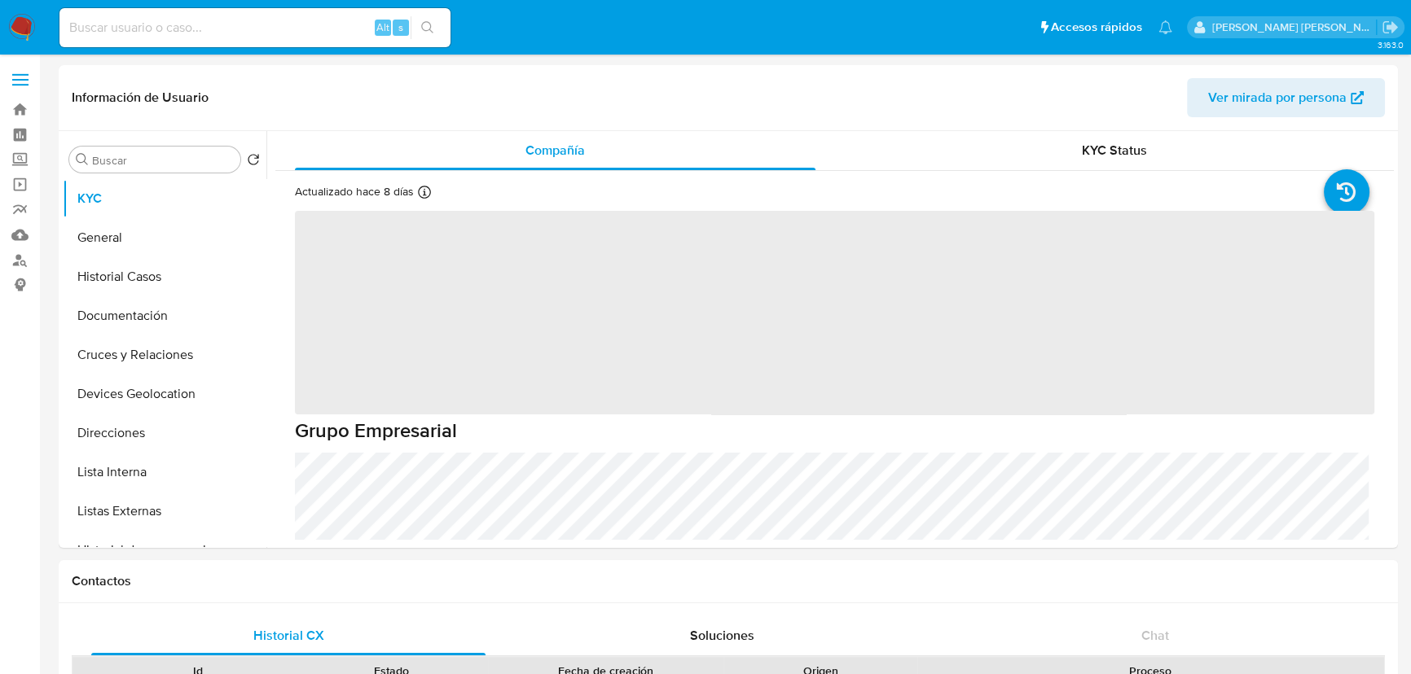
select select "10"
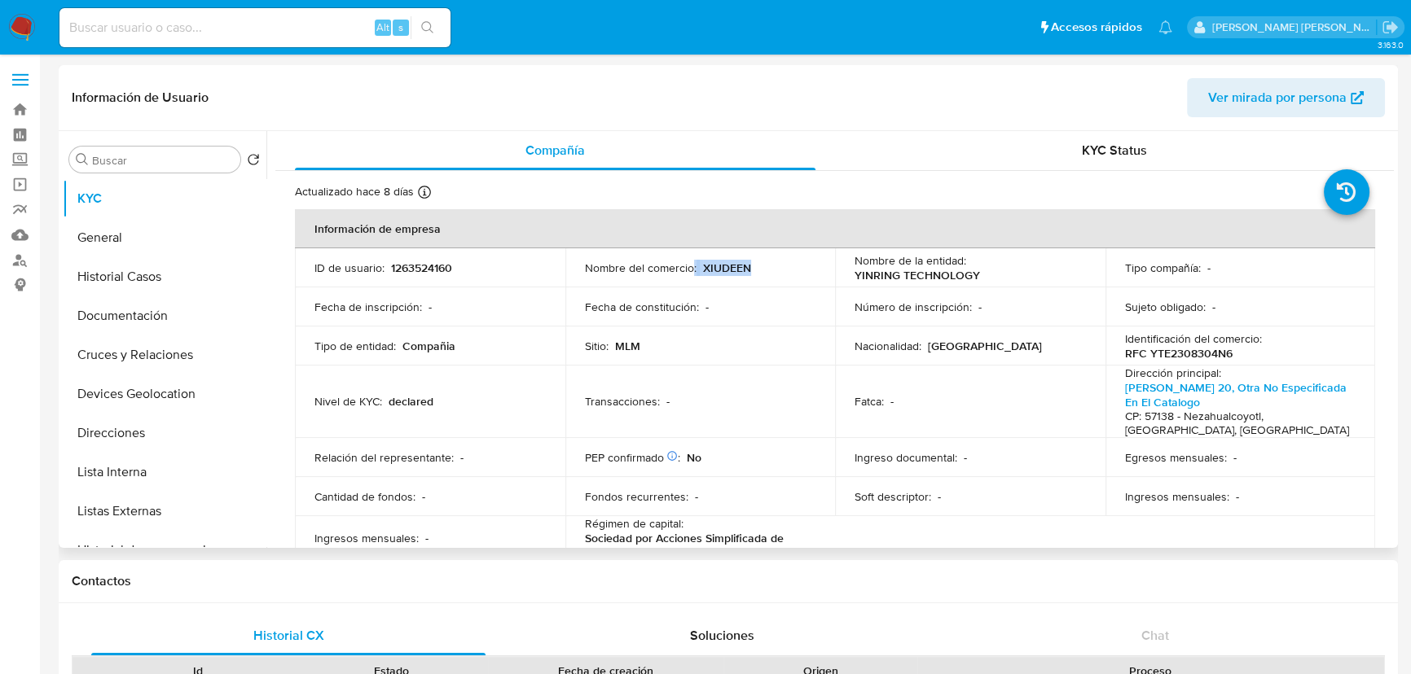
drag, startPoint x: 773, startPoint y: 263, endPoint x: 689, endPoint y: 261, distance: 83.9
click at [689, 261] on div "Nombre del comercio : XIUDEEN" at bounding box center [700, 268] width 231 height 15
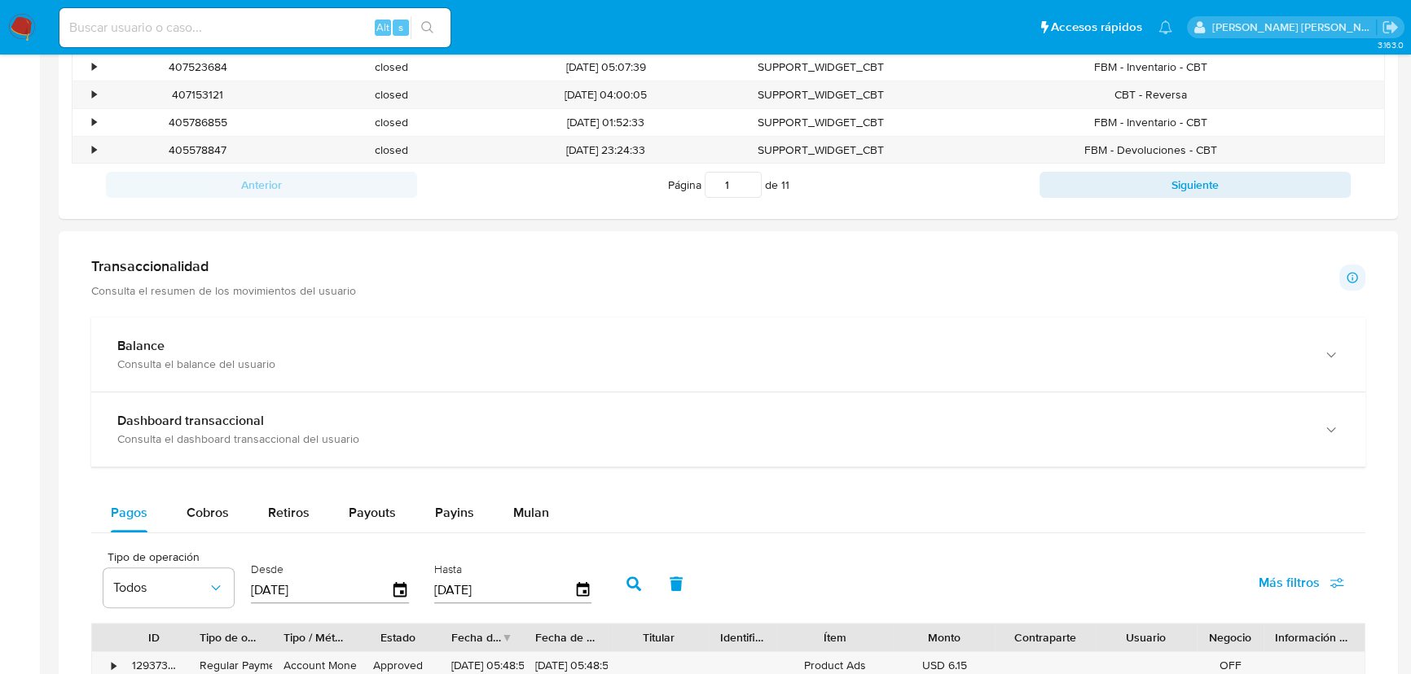
scroll to position [740, 0]
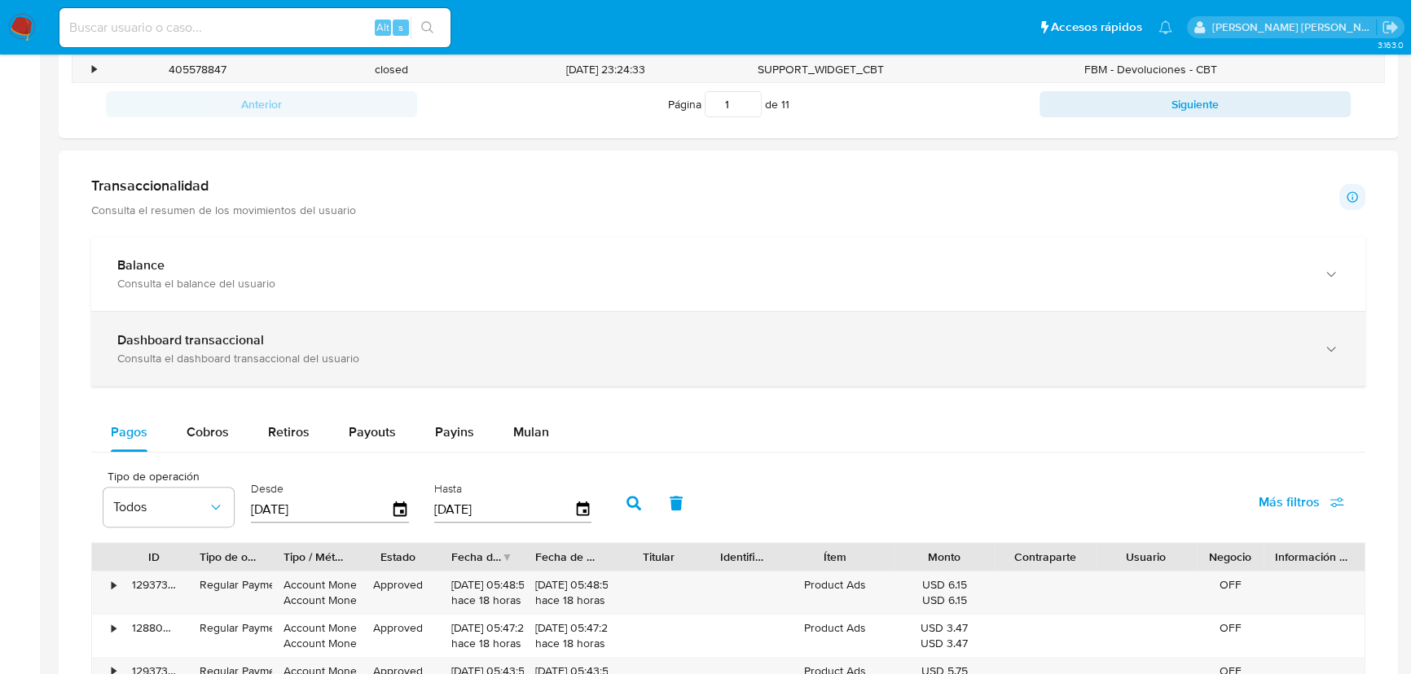
click at [330, 354] on div "Consulta el dashboard transaccional del usuario" at bounding box center [711, 358] width 1189 height 15
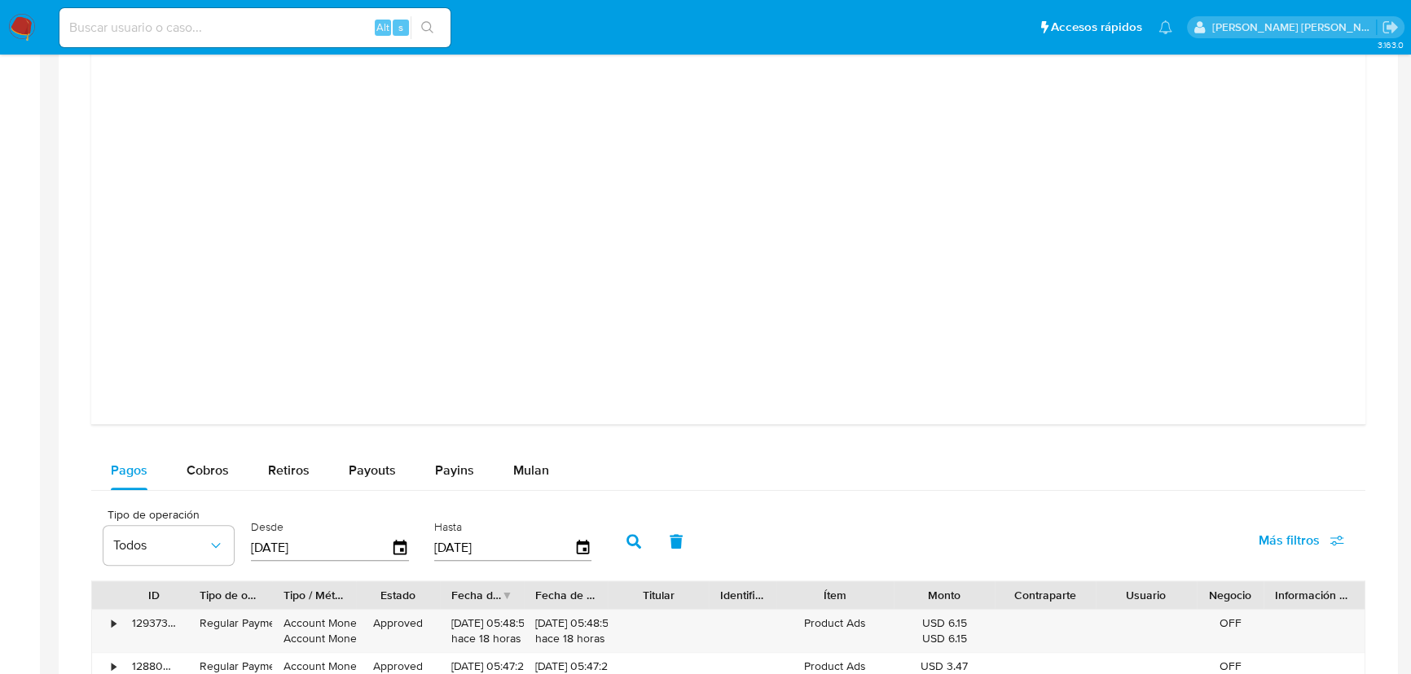
scroll to position [1555, 0]
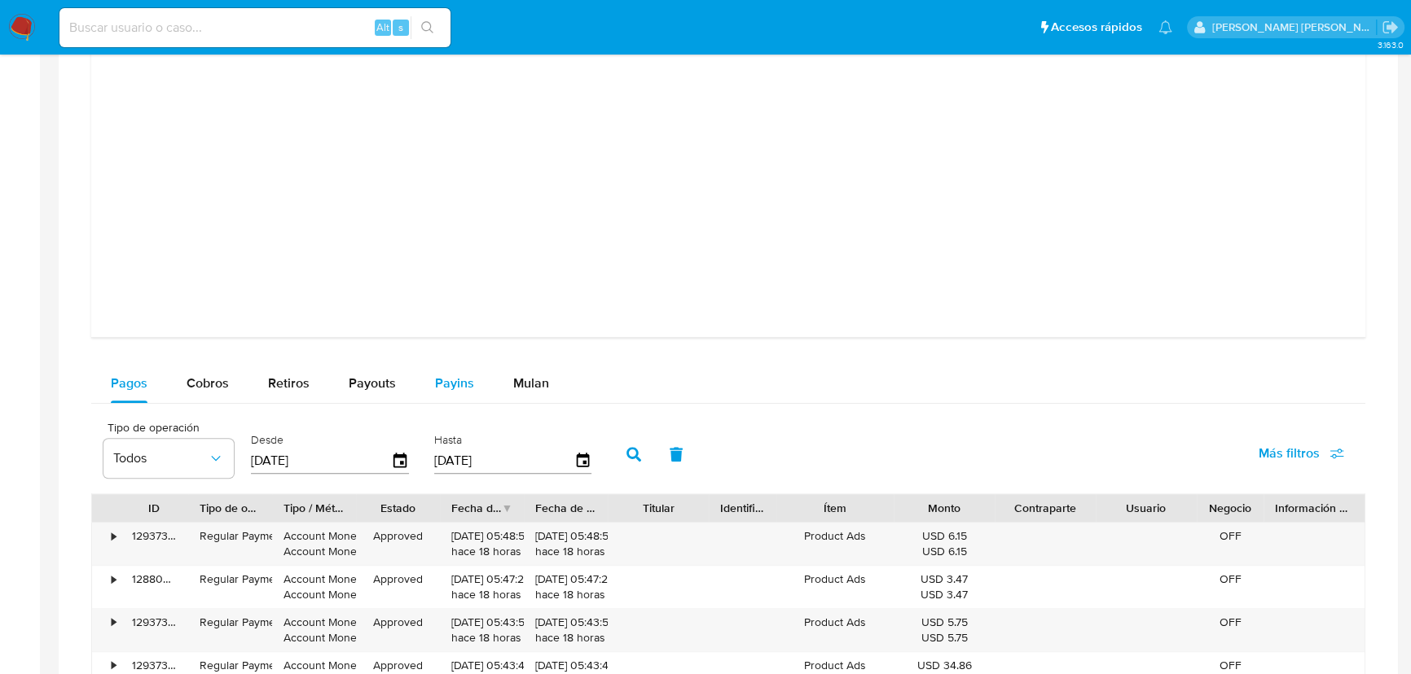
drag, startPoint x: 507, startPoint y: 377, endPoint x: 478, endPoint y: 389, distance: 31.0
click at [508, 377] on button "Mulan" at bounding box center [531, 383] width 75 height 39
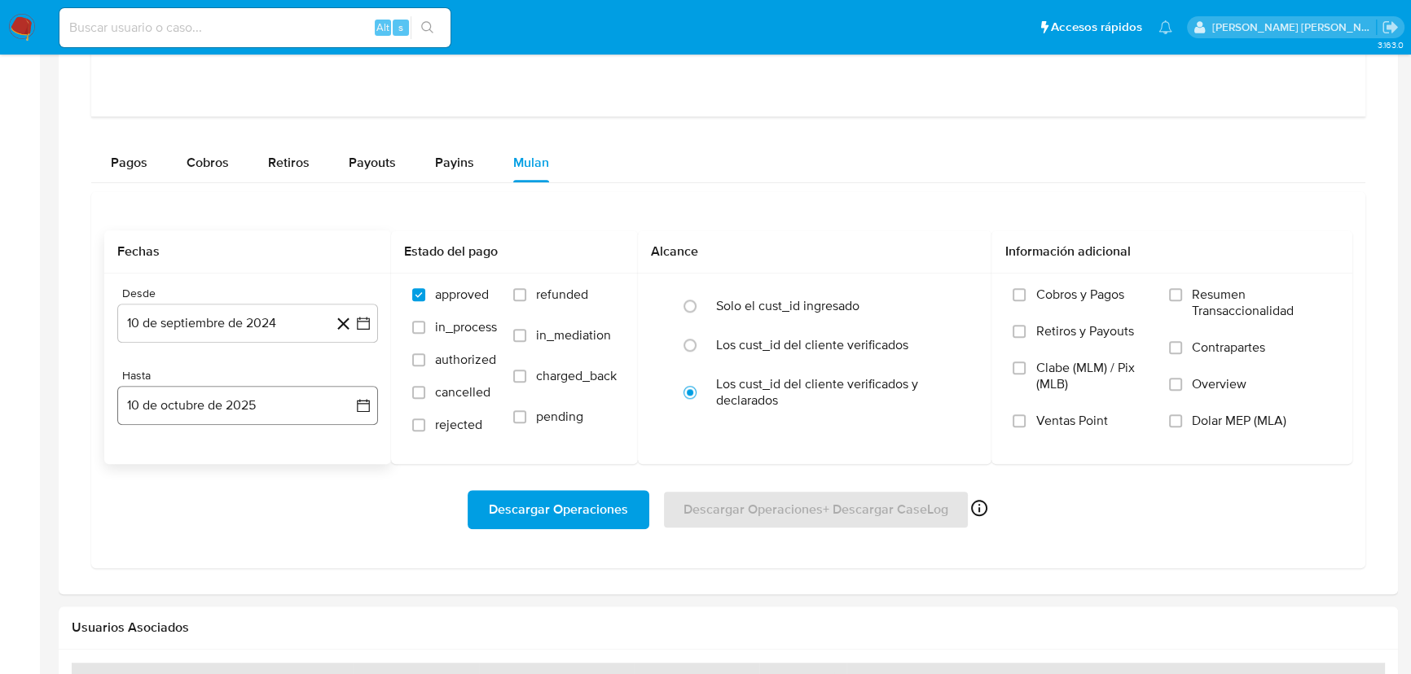
scroll to position [1777, 0]
click at [269, 336] on button "10 de septiembre de 2024" at bounding box center [247, 322] width 261 height 39
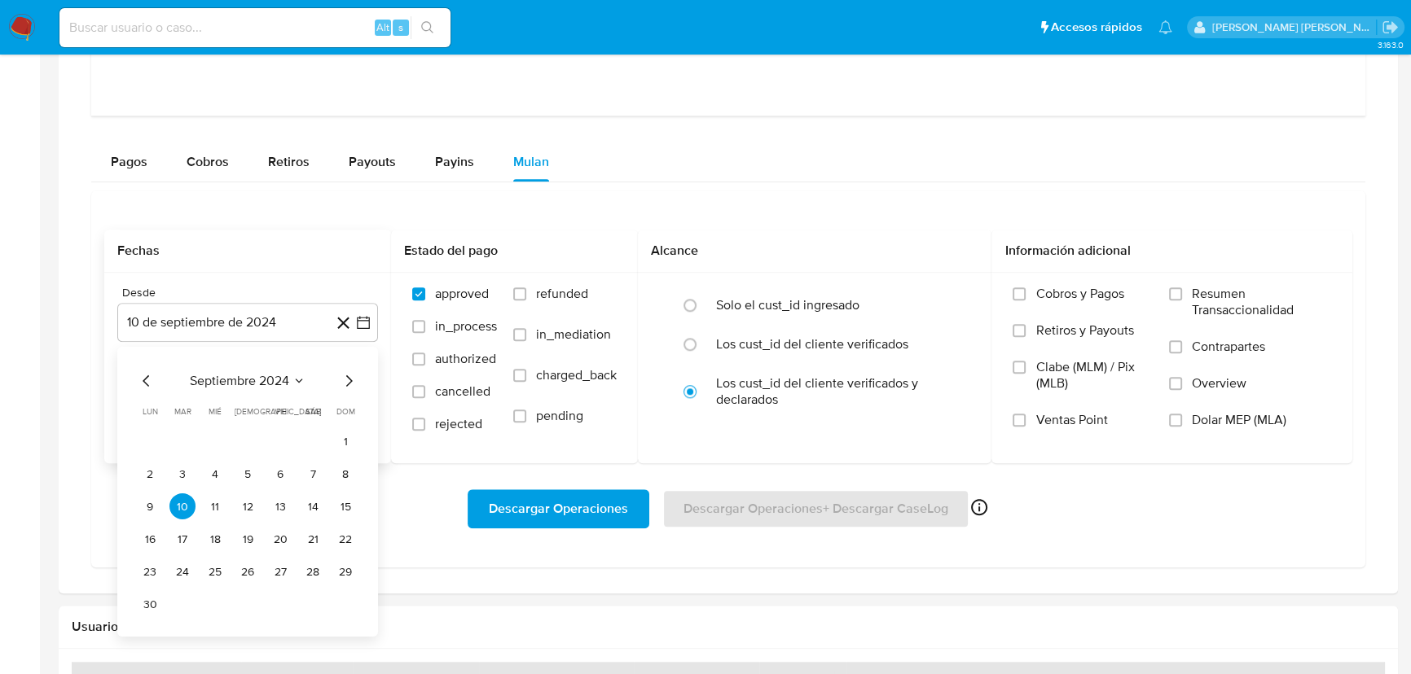
click at [269, 378] on span "septiembre 2024" at bounding box center [239, 381] width 99 height 16
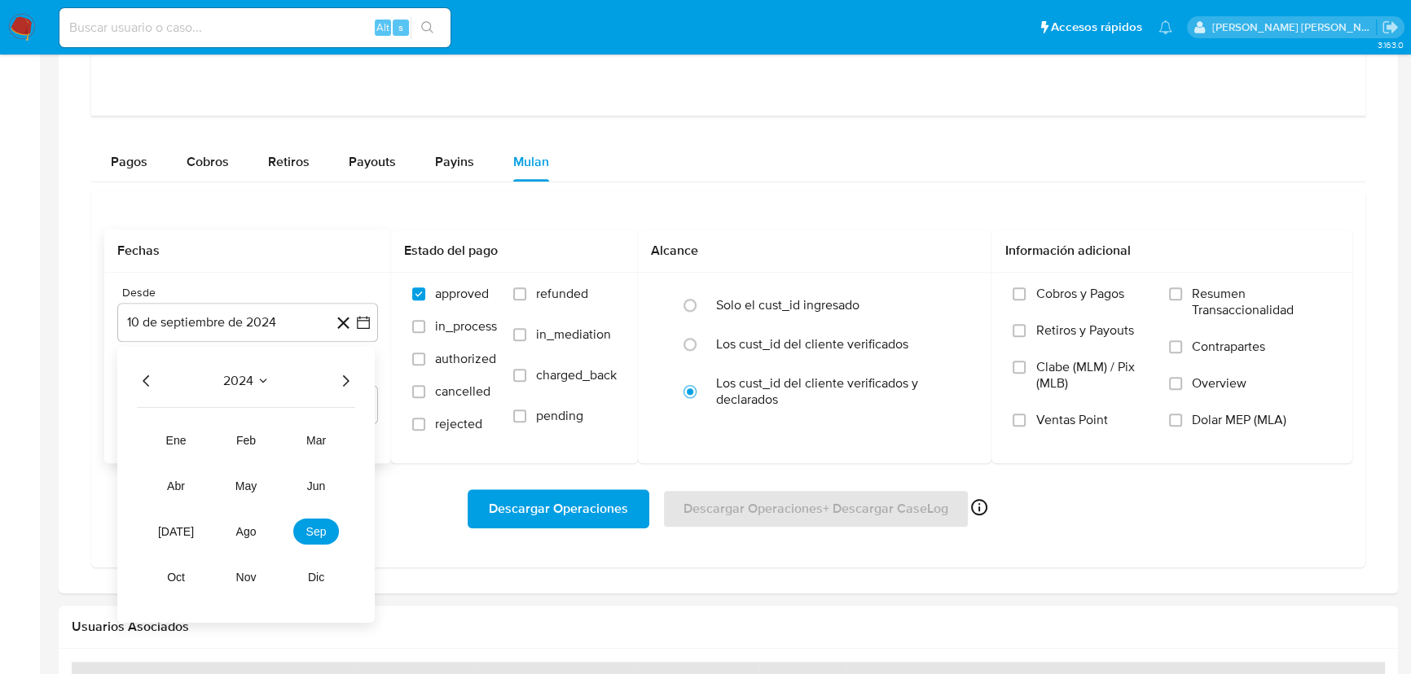
click at [342, 377] on icon "Año siguiente" at bounding box center [346, 381] width 20 height 20
click at [318, 439] on span "mar" at bounding box center [316, 440] width 20 height 13
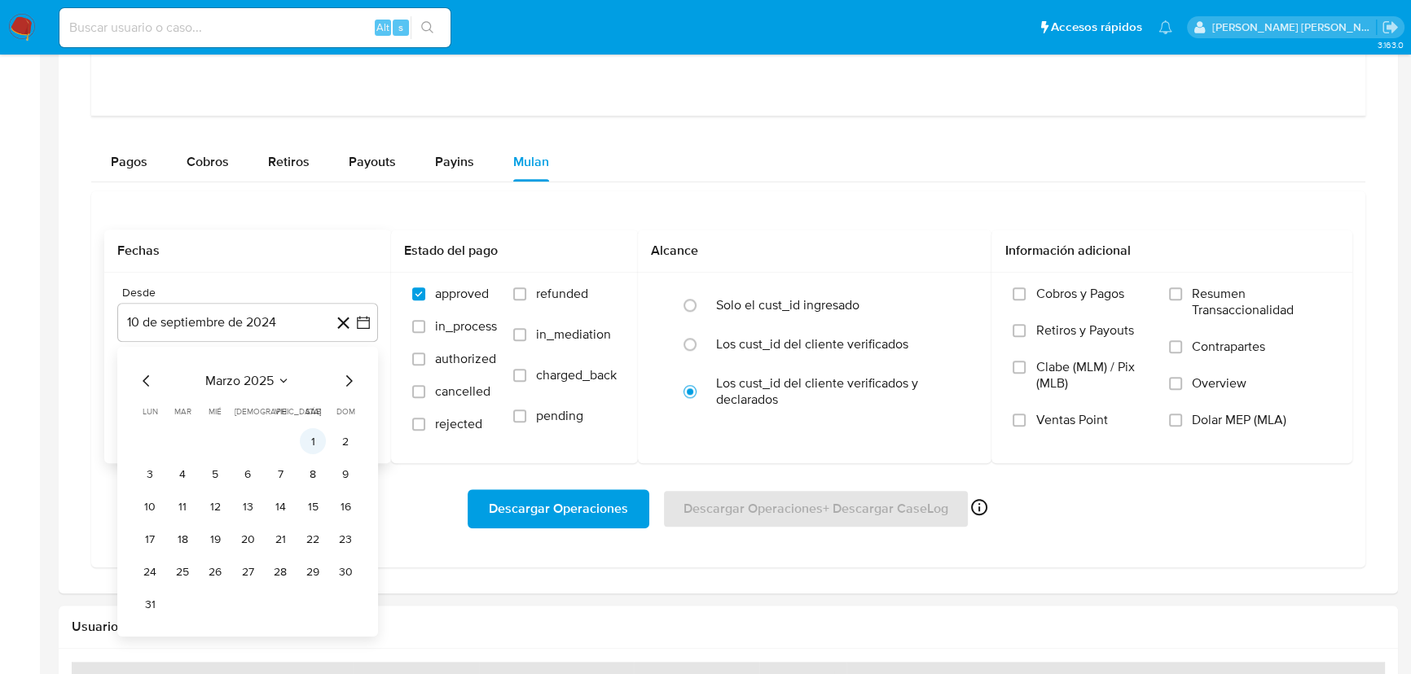
click at [319, 443] on button "1" at bounding box center [313, 441] width 26 height 26
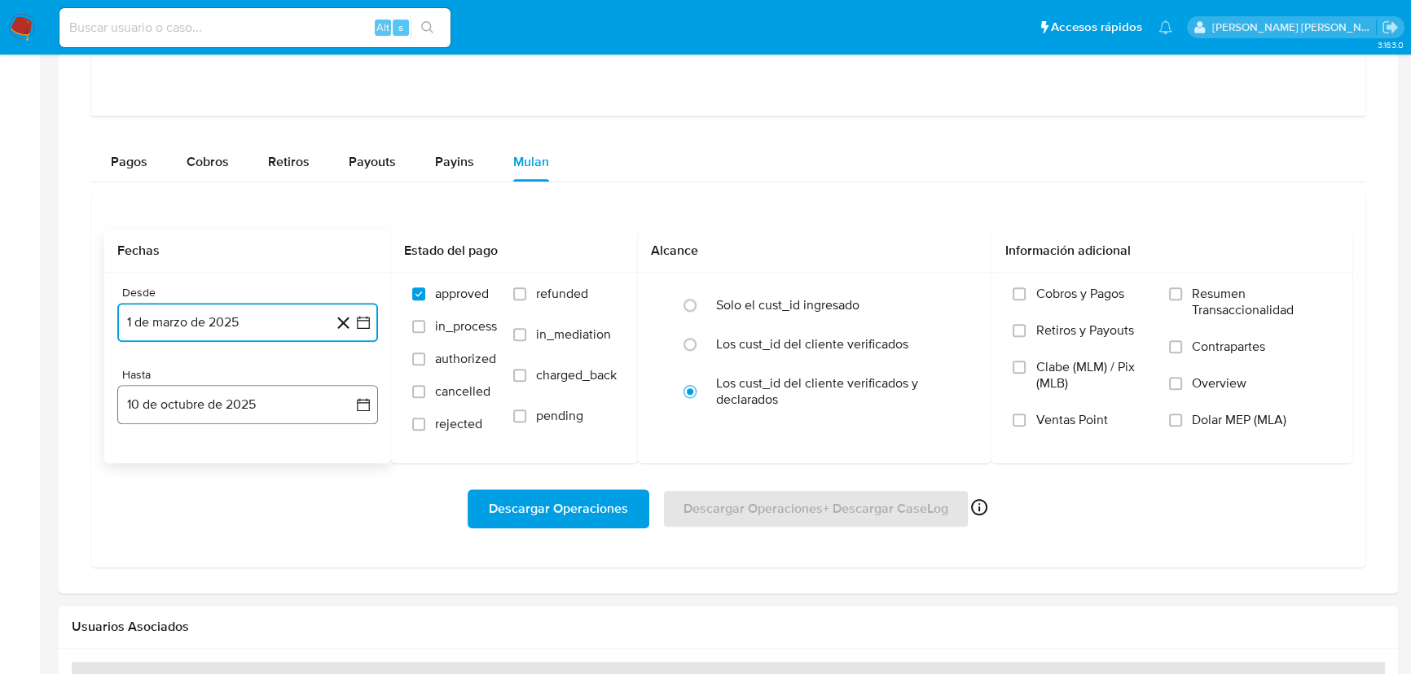
click at [274, 415] on button "10 de octubre de 2025" at bounding box center [247, 404] width 261 height 39
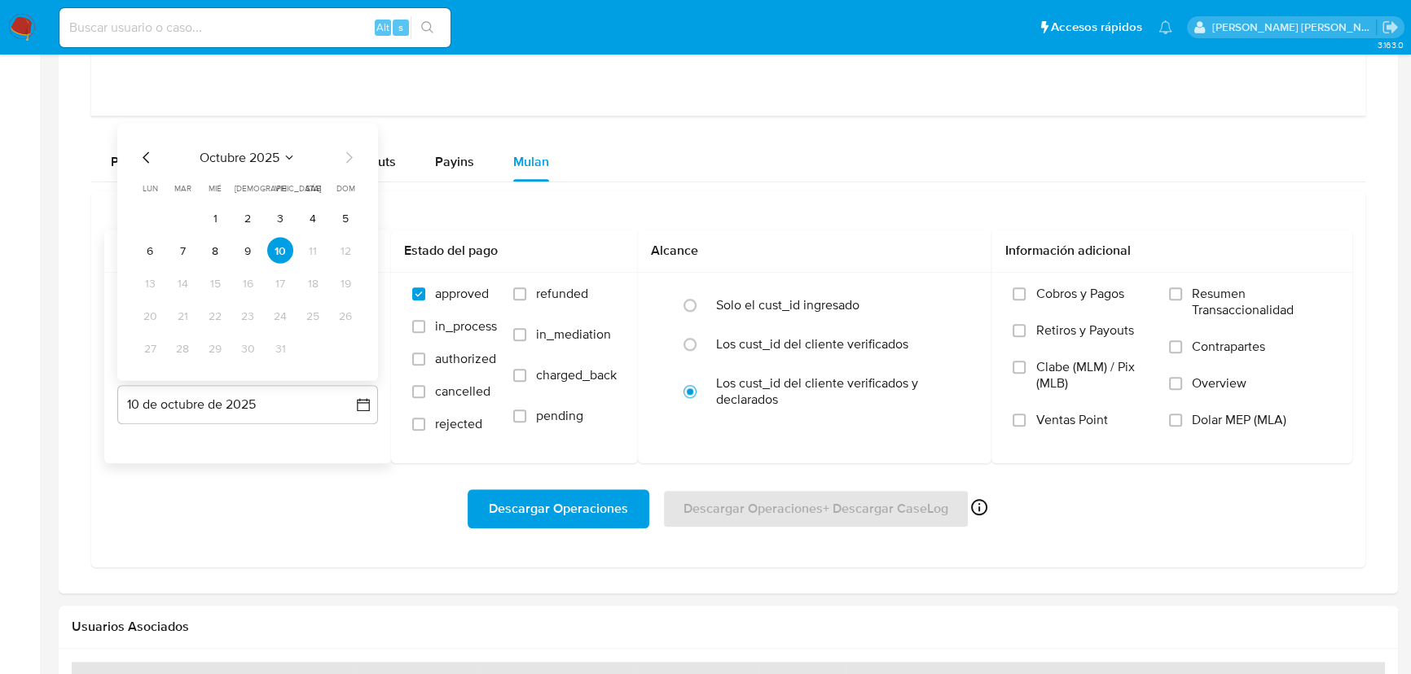
click at [142, 160] on icon "Mes anterior" at bounding box center [147, 158] width 20 height 20
click at [143, 160] on icon "Mes anterior" at bounding box center [147, 158] width 20 height 20
click at [345, 350] on button "31" at bounding box center [345, 349] width 26 height 26
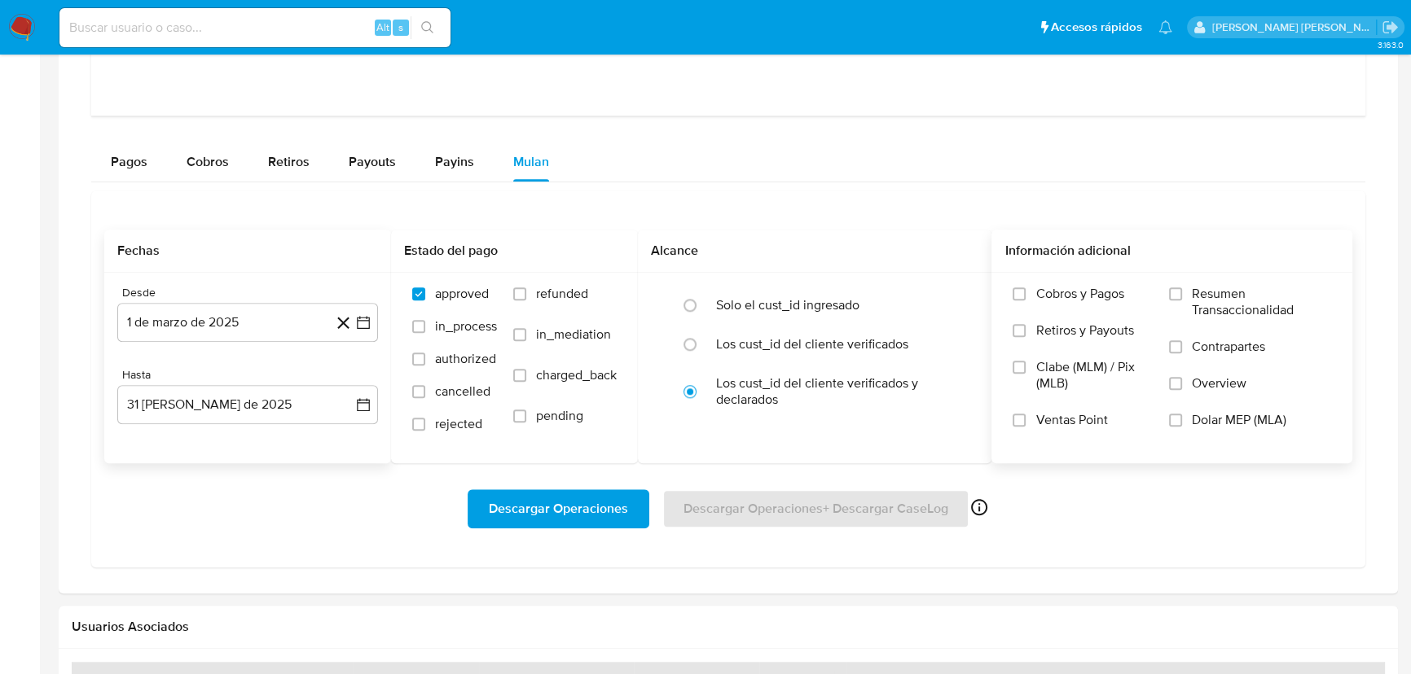
click at [1212, 379] on span "Overview" at bounding box center [1219, 384] width 55 height 16
click at [1182, 379] on input "Overview" at bounding box center [1175, 383] width 13 height 13
click at [607, 497] on span "Descargar Operaciones" at bounding box center [558, 509] width 139 height 36
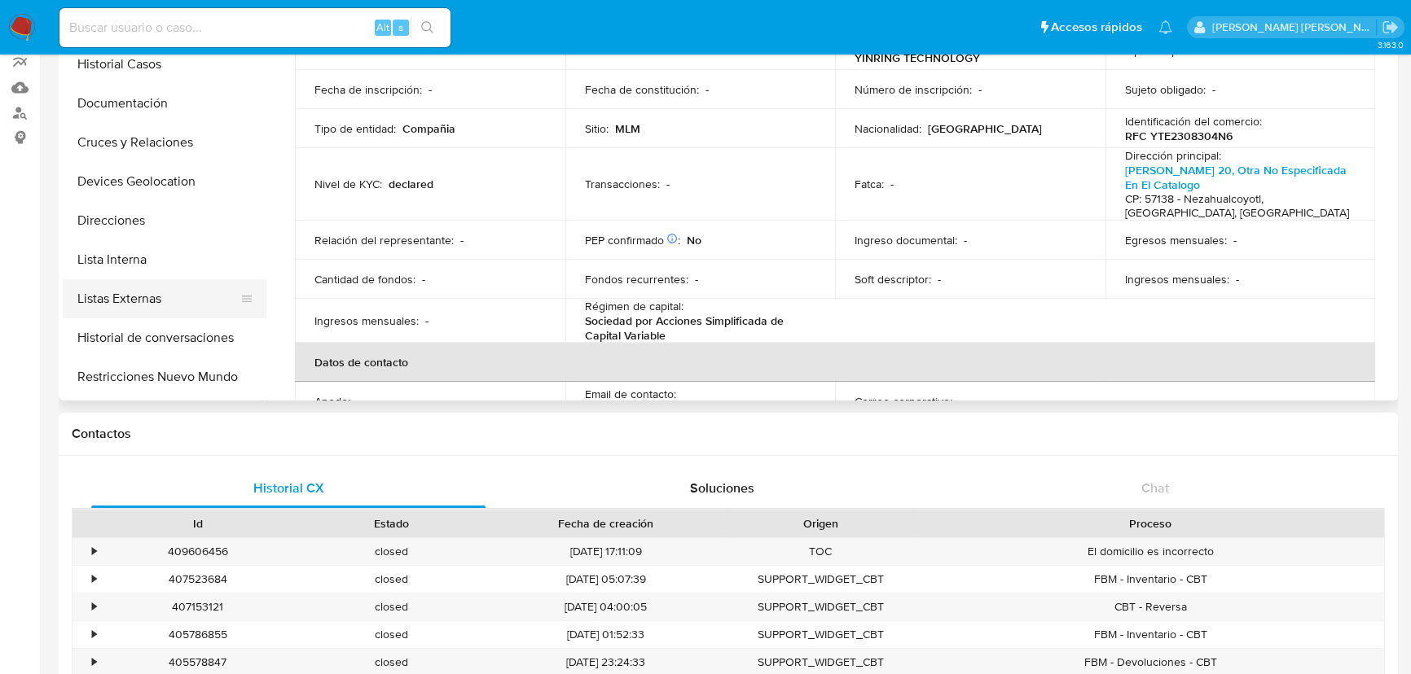
scroll to position [64, 0]
click at [169, 138] on button "Cruces y Relaciones" at bounding box center [158, 143] width 191 height 39
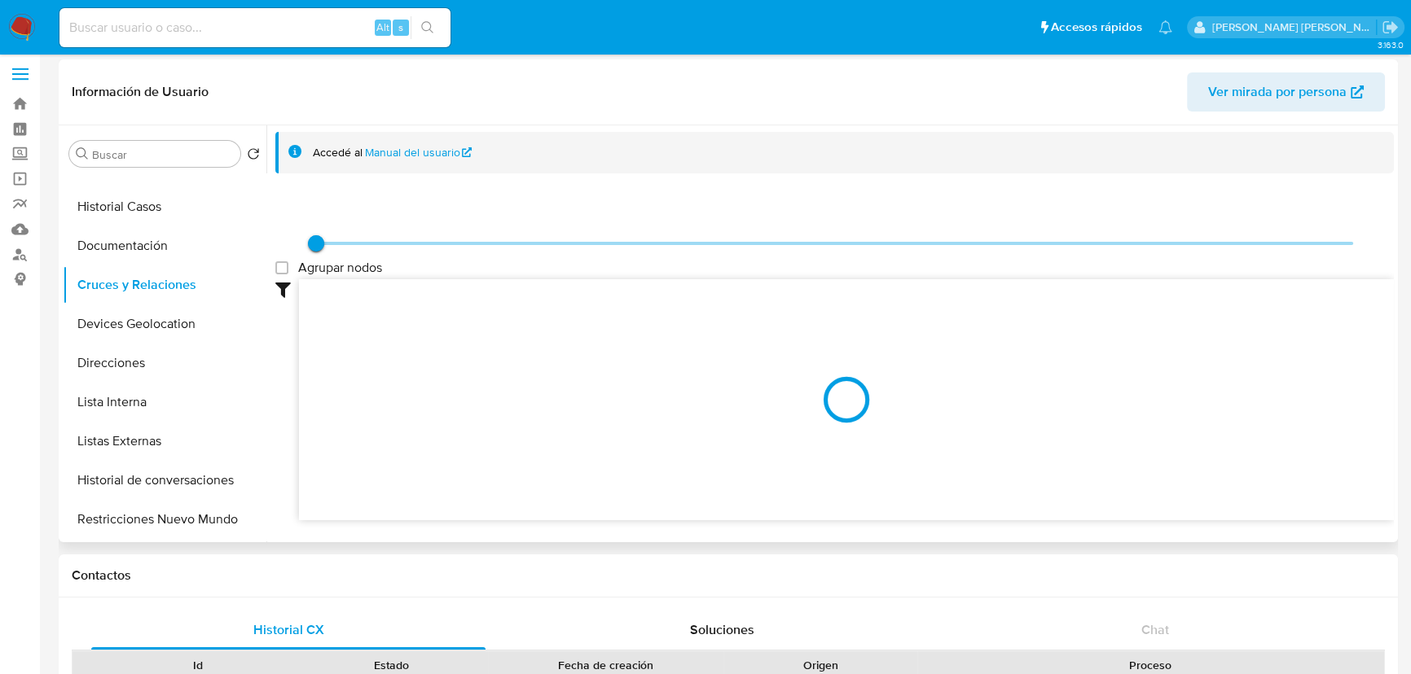
scroll to position [0, 0]
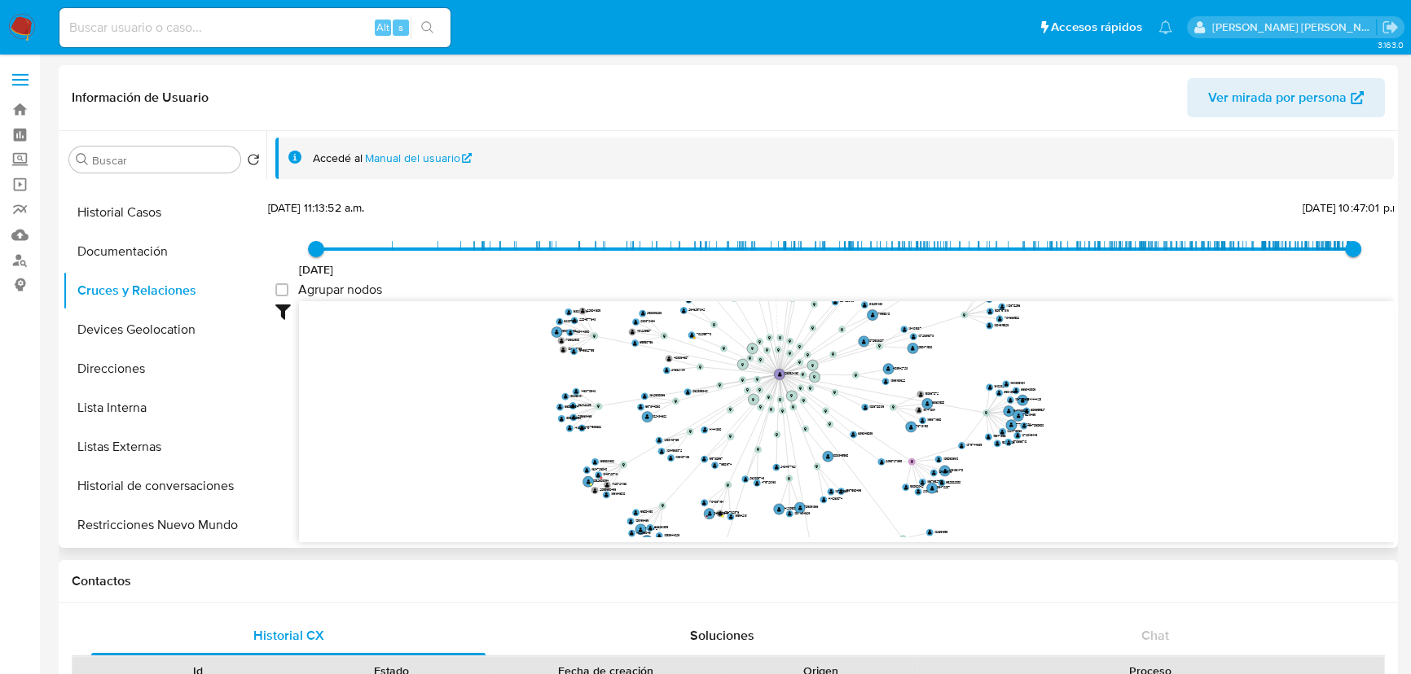
drag, startPoint x: 887, startPoint y: 402, endPoint x: 784, endPoint y: 395, distance: 102.9
click at [784, 395] on icon at bounding box center [787, 391] width 14 height 33
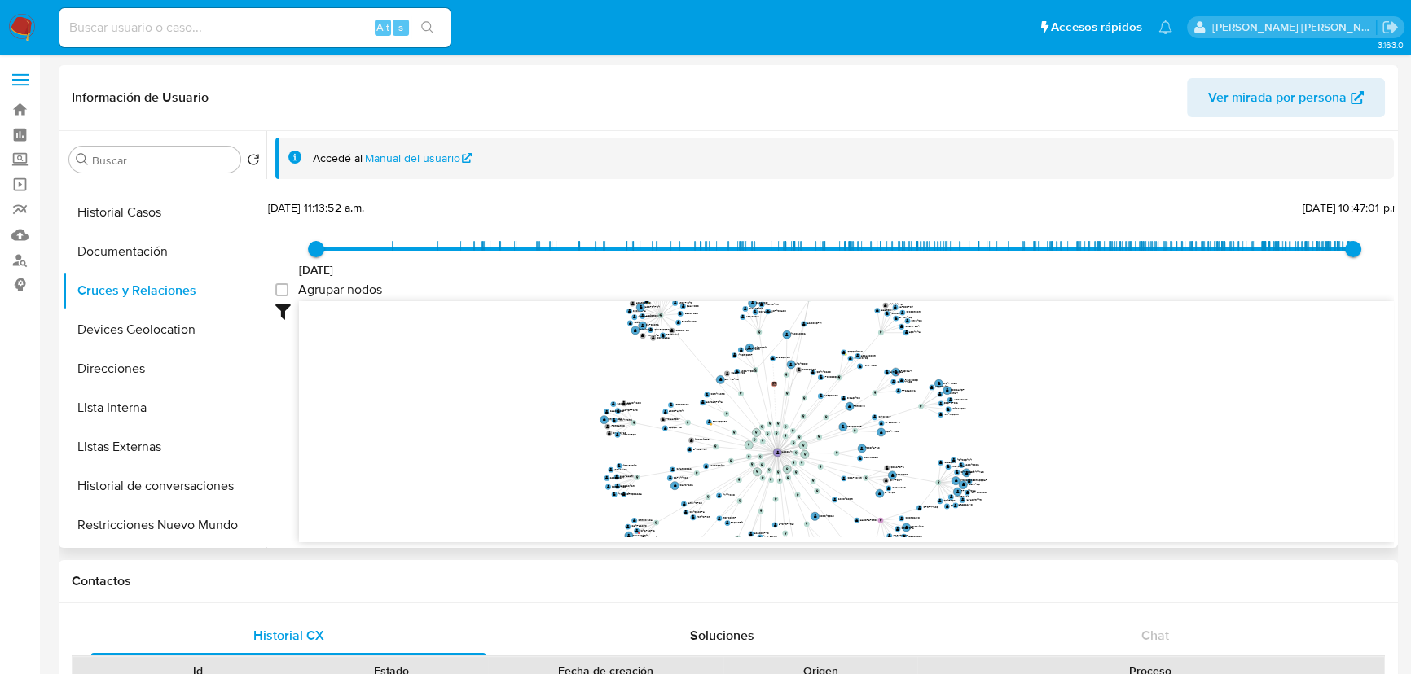
click at [781, 455] on g at bounding box center [786, 449] width 365 height 363
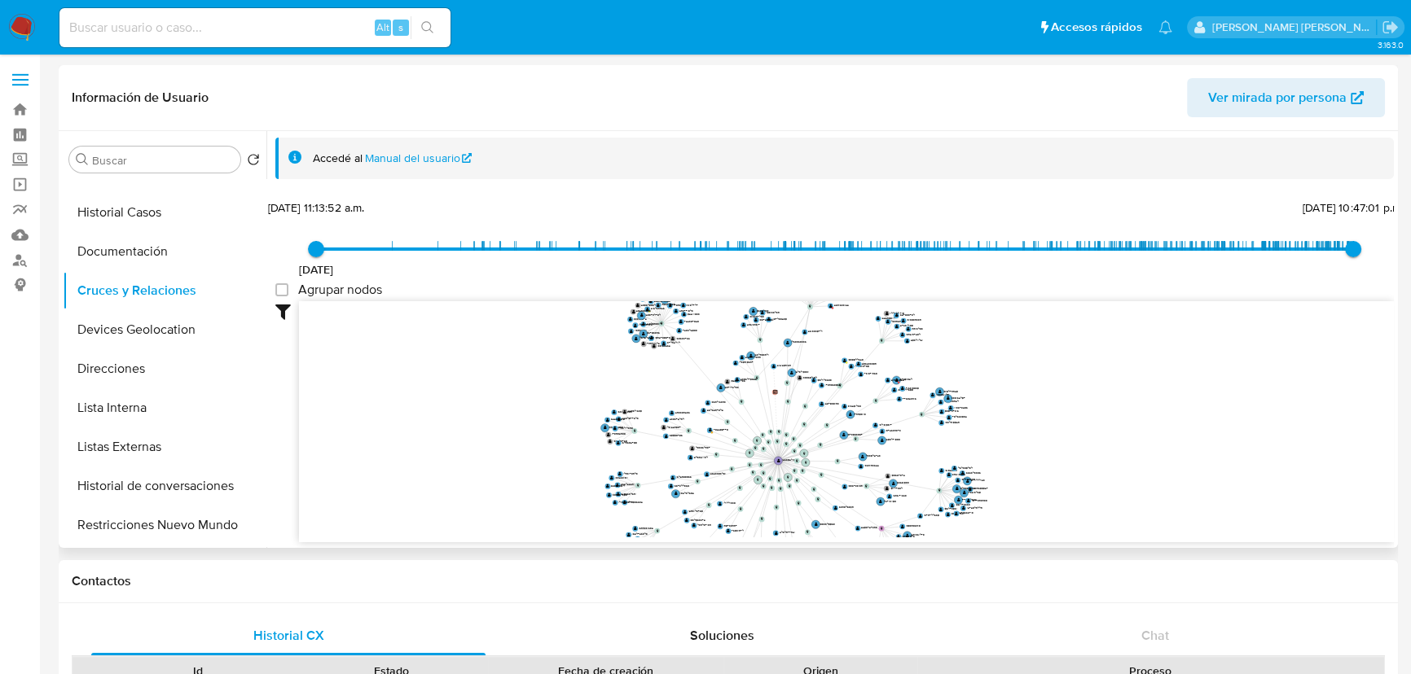
drag, startPoint x: 767, startPoint y: 394, endPoint x: 763, endPoint y: 433, distance: 39.3
click at [763, 433] on icon "user-1263524160  1263524160 person-a638092b914e5ca2cafbb358ac3cad37  person-a…" at bounding box center [846, 419] width 1095 height 236
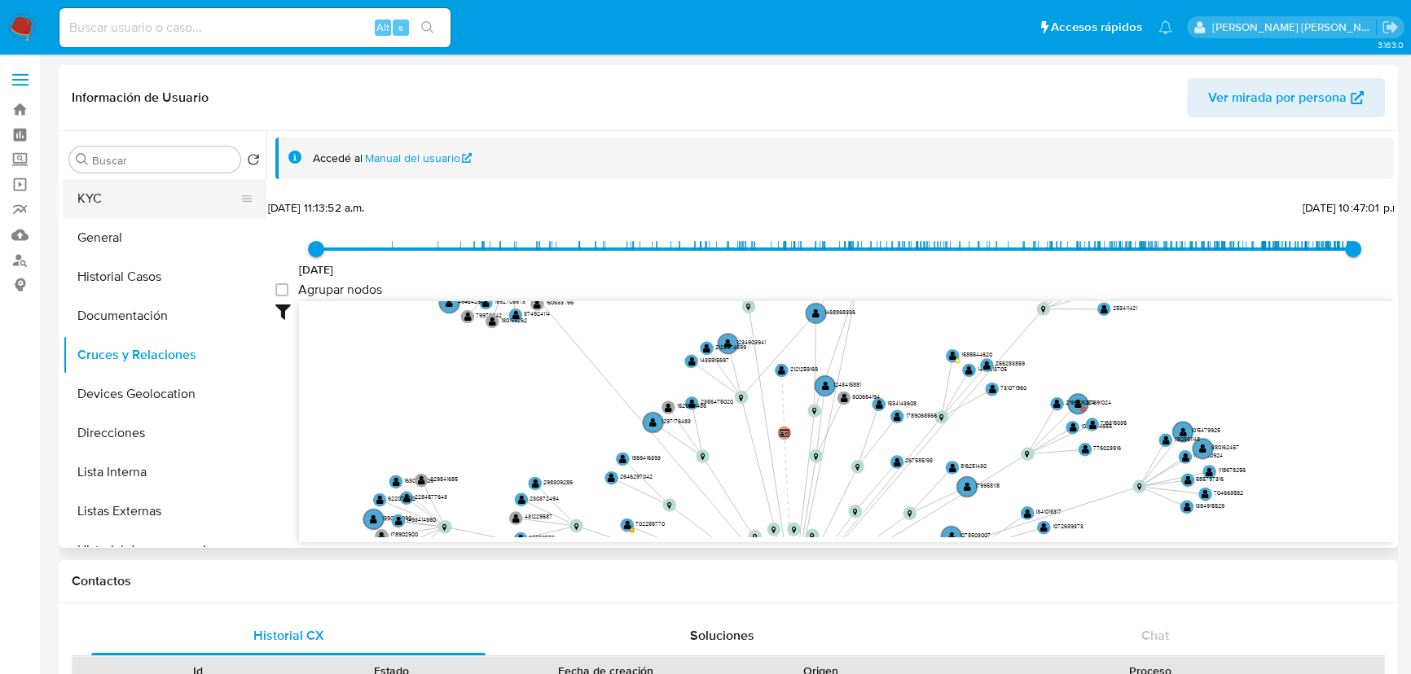
click at [130, 196] on button "KYC" at bounding box center [158, 198] width 191 height 39
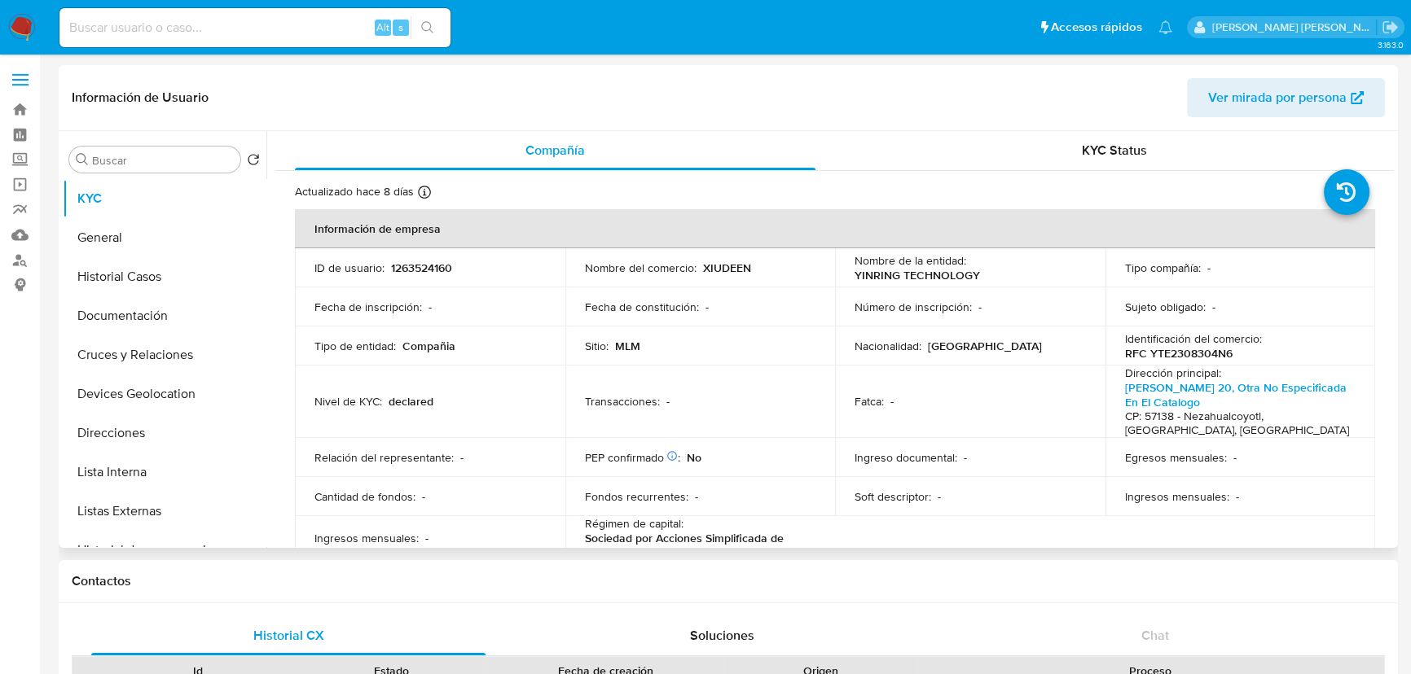
click at [415, 270] on p "1263524160" at bounding box center [421, 268] width 61 height 15
copy p "1263524160"
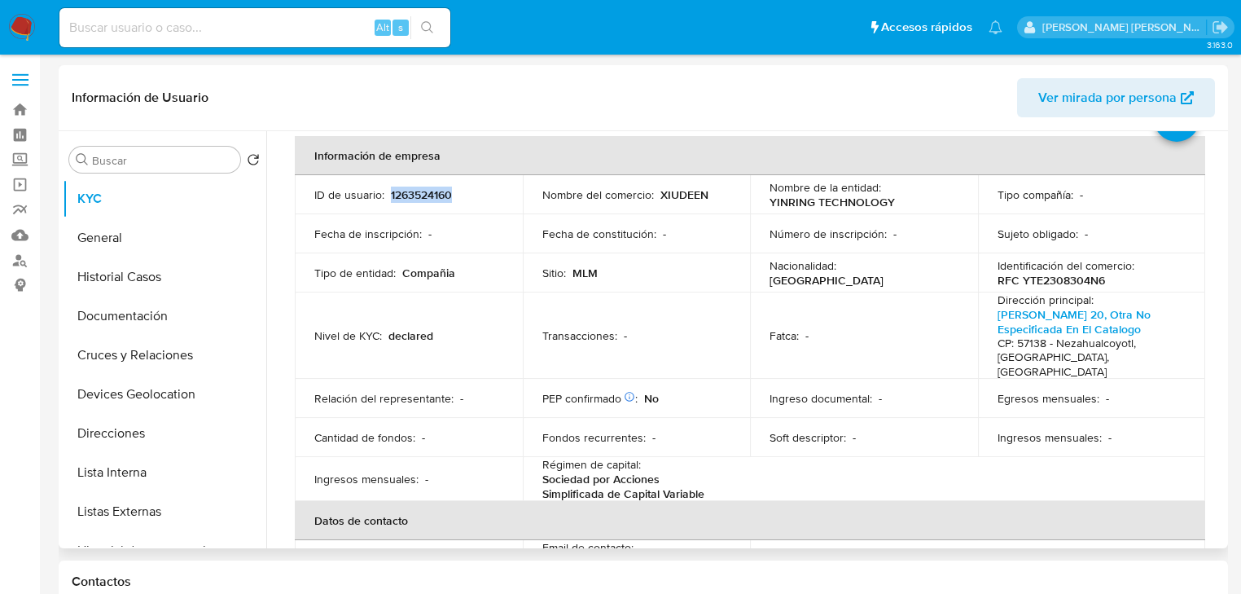
scroll to position [74, 0]
drag, startPoint x: 676, startPoint y: 395, endPoint x: 595, endPoint y: 348, distance: 94.2
click at [595, 348] on td "Transacciones : -" at bounding box center [637, 335] width 228 height 87
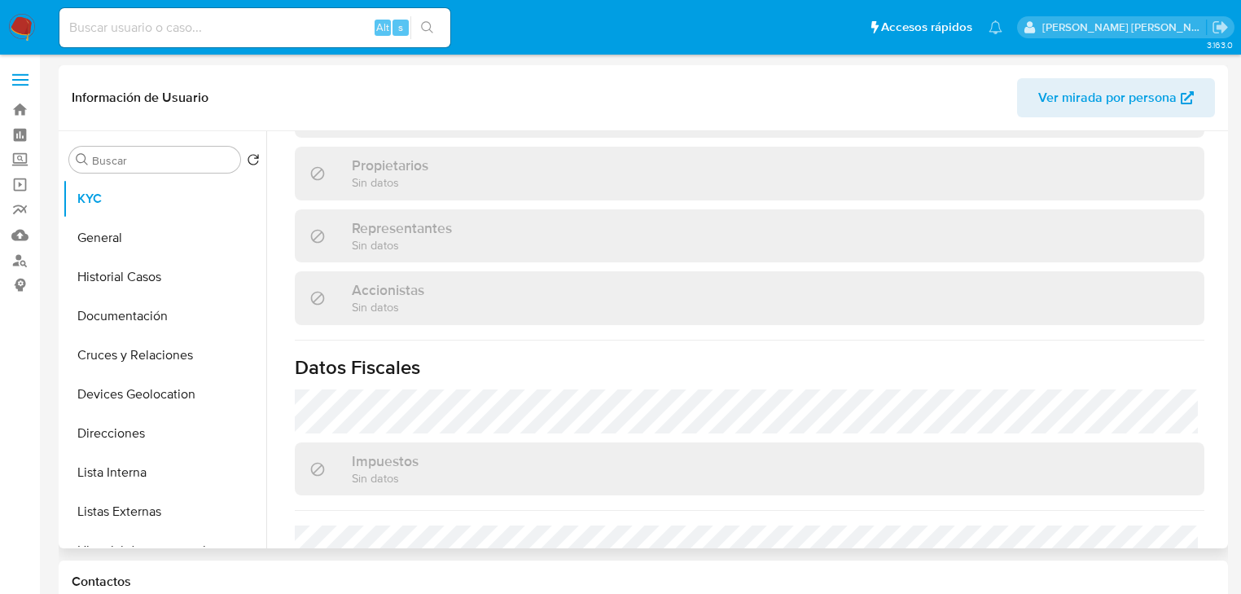
scroll to position [1197, 0]
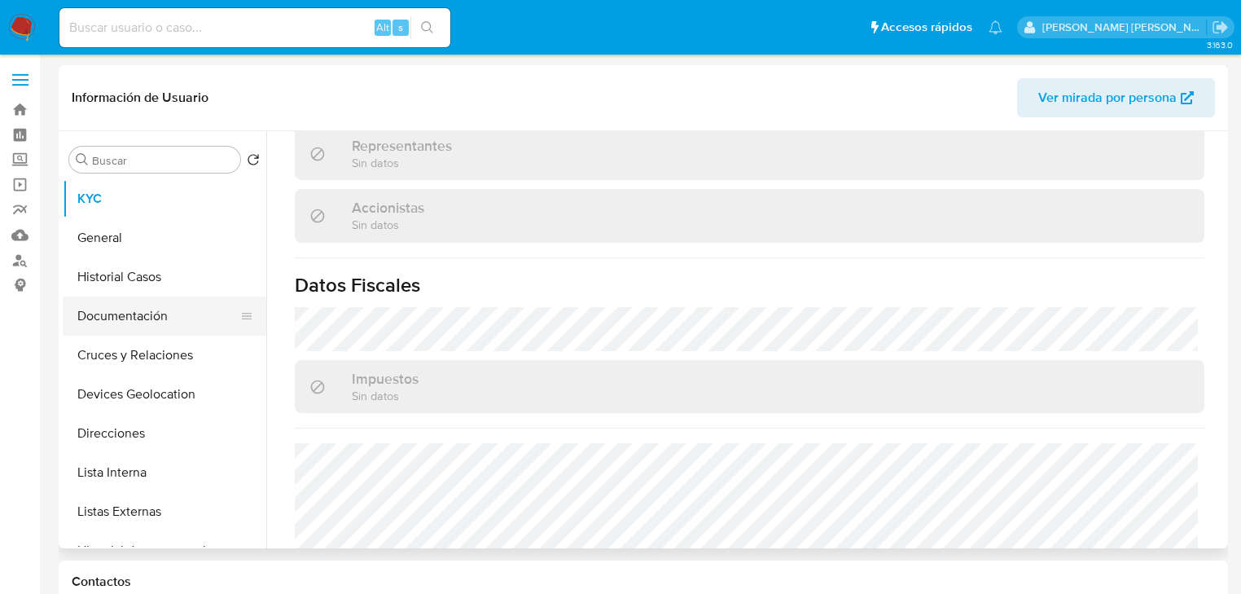
click at [169, 332] on button "Documentación" at bounding box center [158, 316] width 191 height 39
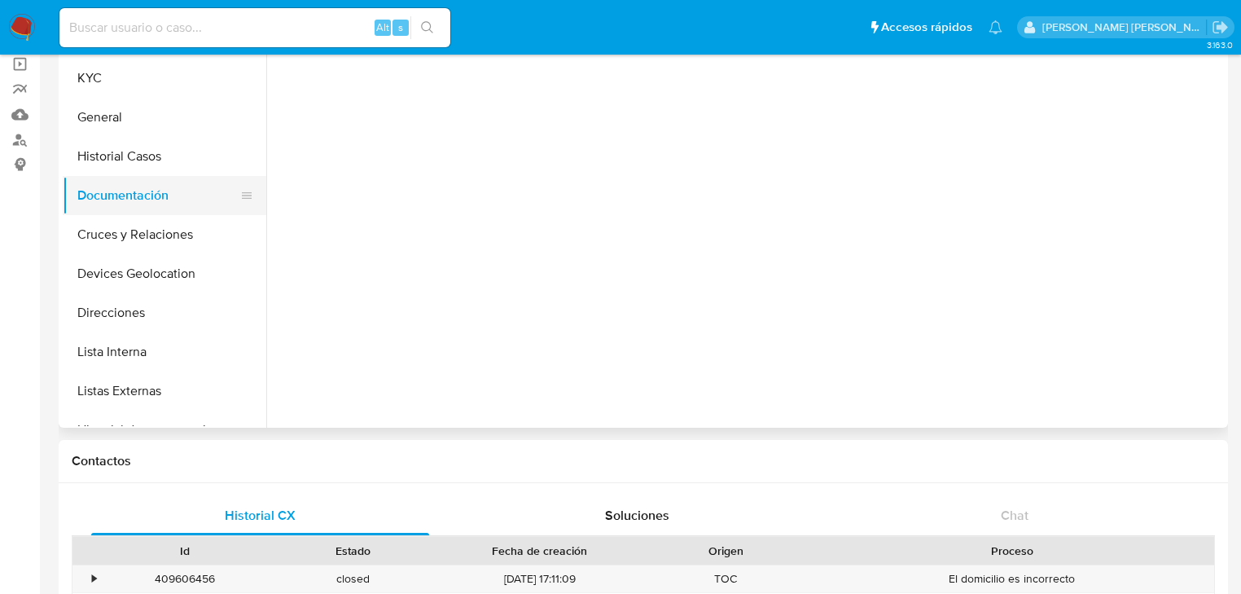
scroll to position [0, 0]
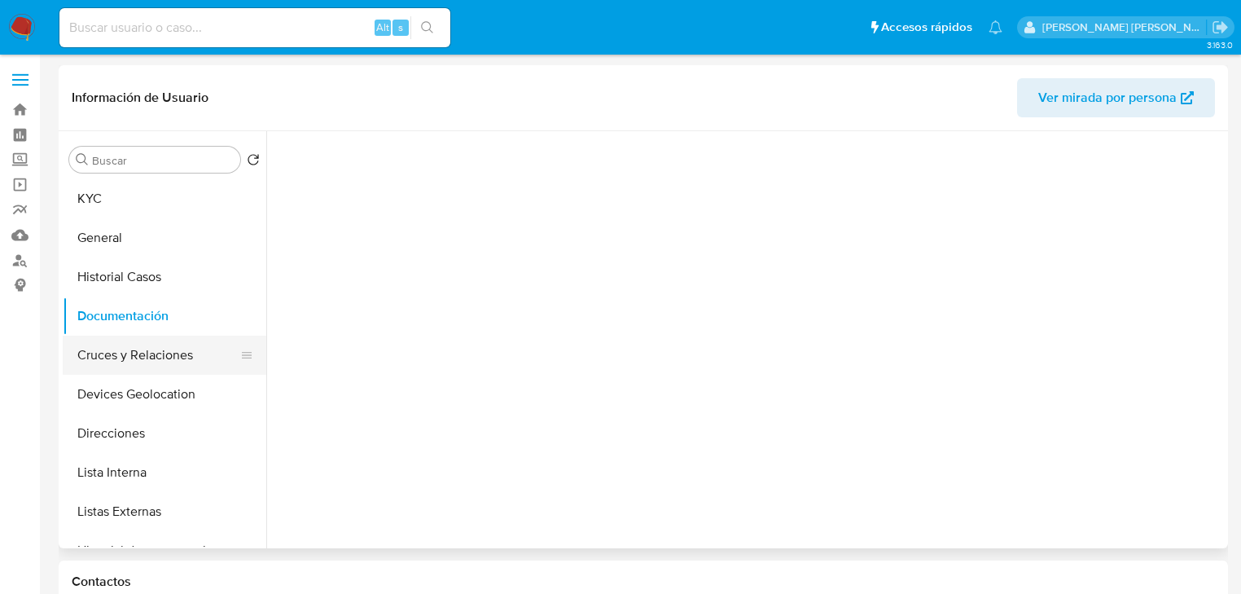
click at [172, 351] on button "Cruces y Relaciones" at bounding box center [158, 355] width 191 height 39
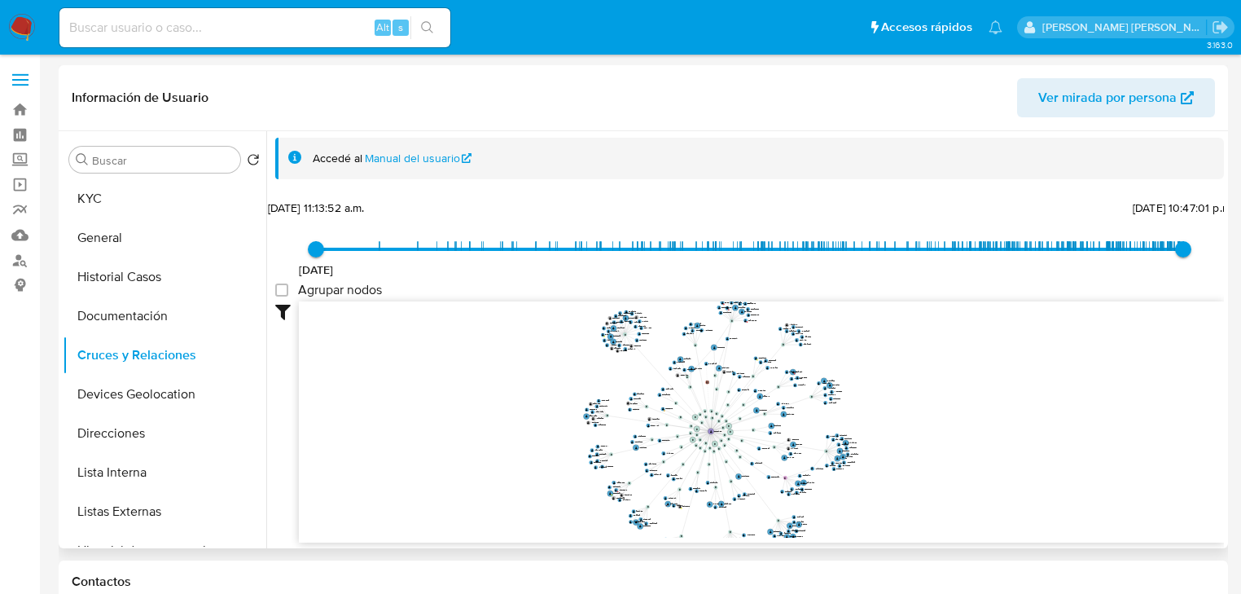
drag, startPoint x: 492, startPoint y: 400, endPoint x: 452, endPoint y: 399, distance: 39.9
click at [452, 399] on icon "user-1263524160  1263524160 person-a638092b914e5ca2cafbb358ac3cad37  person-a…" at bounding box center [761, 419] width 925 height 236
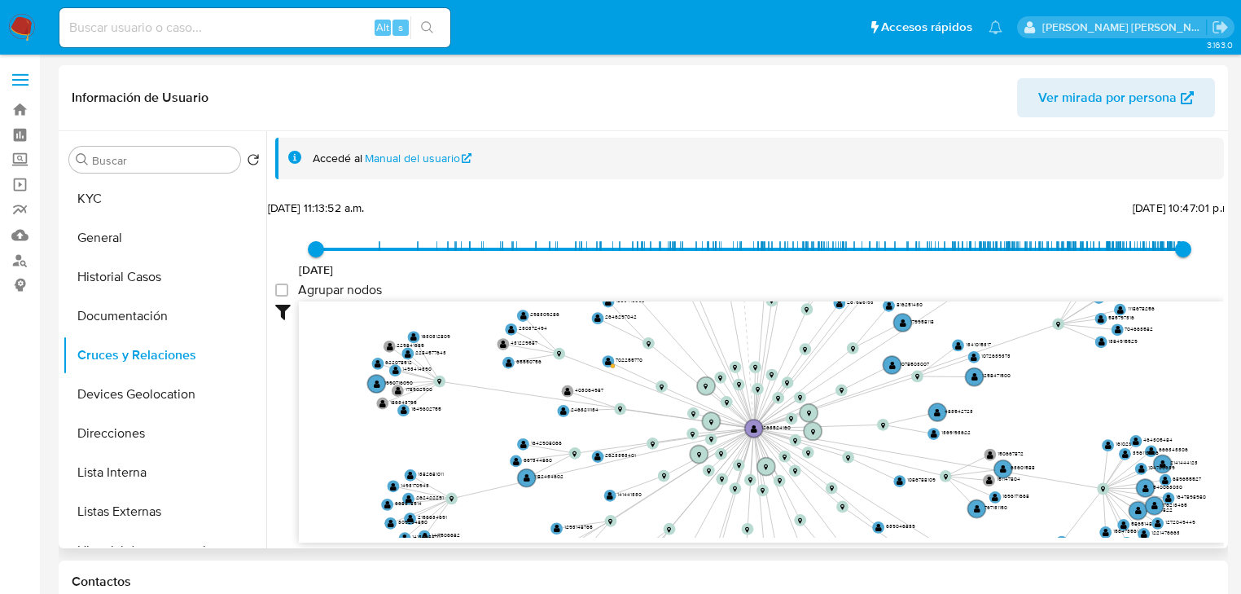
drag, startPoint x: 763, startPoint y: 428, endPoint x: 785, endPoint y: 404, distance: 32.9
click at [793, 401] on icon "user-1263524160  1263524160 person-a638092b914e5ca2cafbb358ac3cad37  person-a…" at bounding box center [761, 419] width 925 height 236
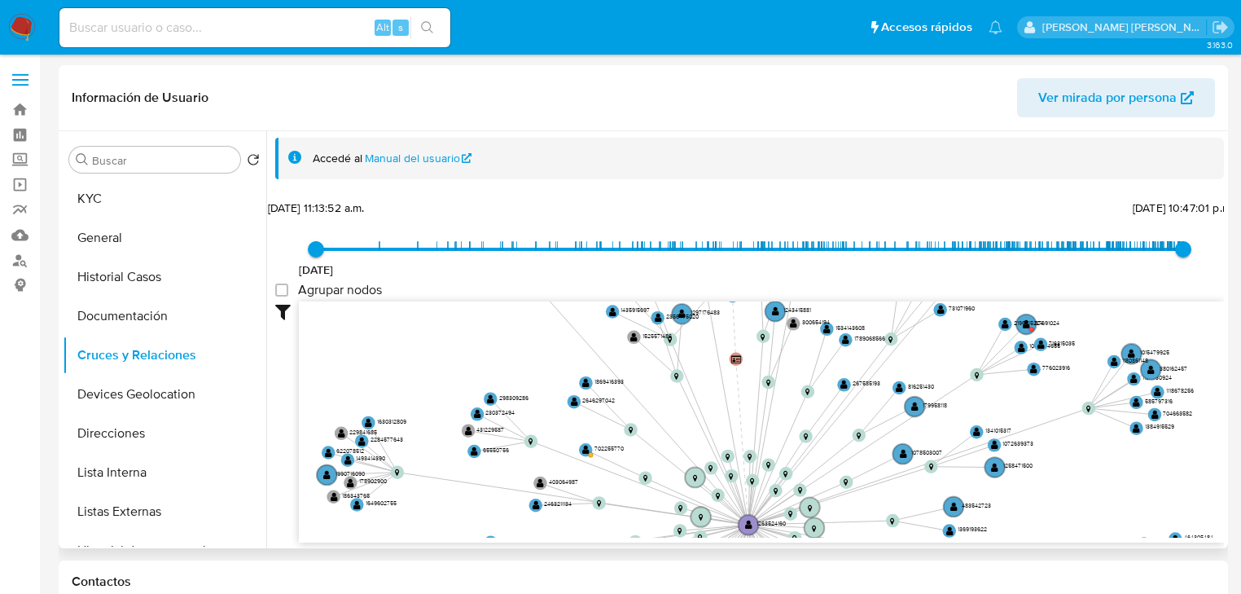
drag, startPoint x: 740, startPoint y: 355, endPoint x: 701, endPoint y: 424, distance: 78.8
click at [739, 489] on icon "user-1263524160  1263524160 person-a638092b914e5ca2cafbb358ac3cad37  person-a…" at bounding box center [761, 419] width 925 height 236
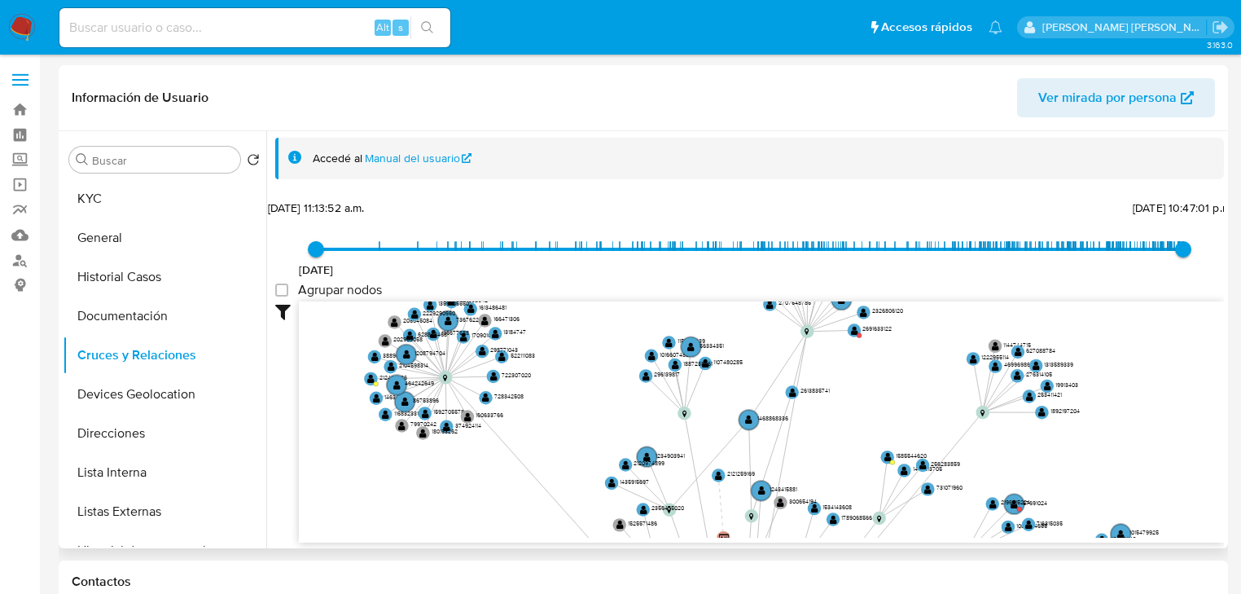
drag, startPoint x: 539, startPoint y: 359, endPoint x: 569, endPoint y: 404, distance: 54.0
click at [532, 477] on icon "user-1263524160  1263524160 person-a638092b914e5ca2cafbb358ac3cad37  person-a…" at bounding box center [761, 419] width 925 height 236
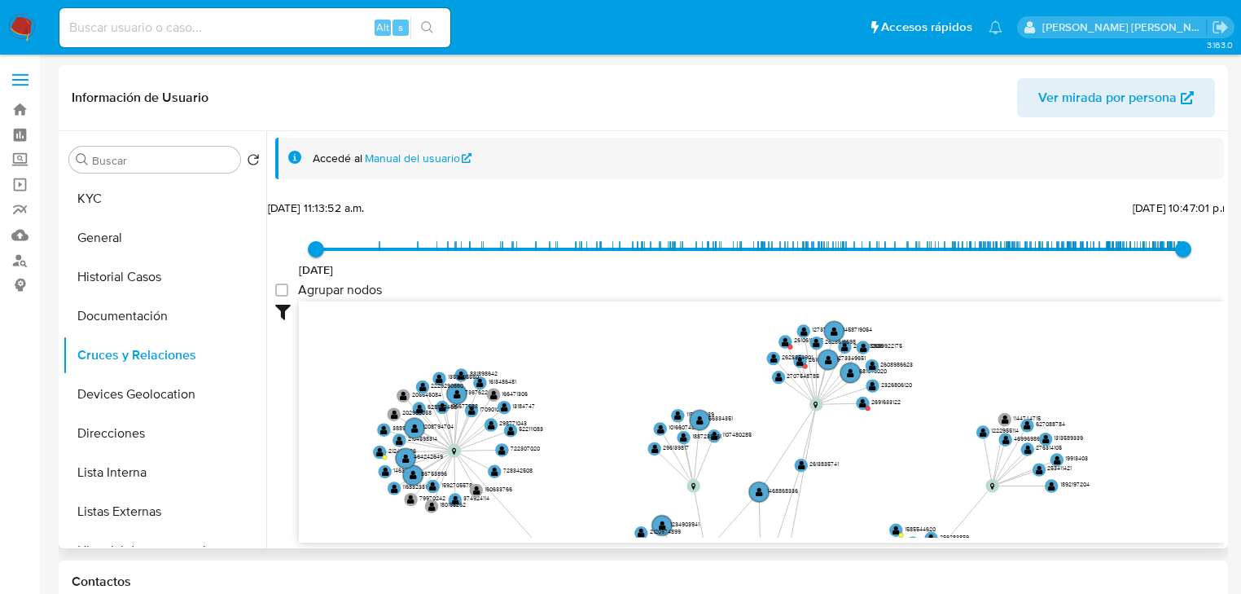
drag, startPoint x: 581, startPoint y: 389, endPoint x: 589, endPoint y: 456, distance: 67.3
click at [589, 456] on icon "user-1263524160  1263524160 person-a638092b914e5ca2cafbb358ac3cad37  person-a…" at bounding box center [761, 419] width 925 height 236
click at [802, 361] on text "" at bounding box center [800, 361] width 7 height 10
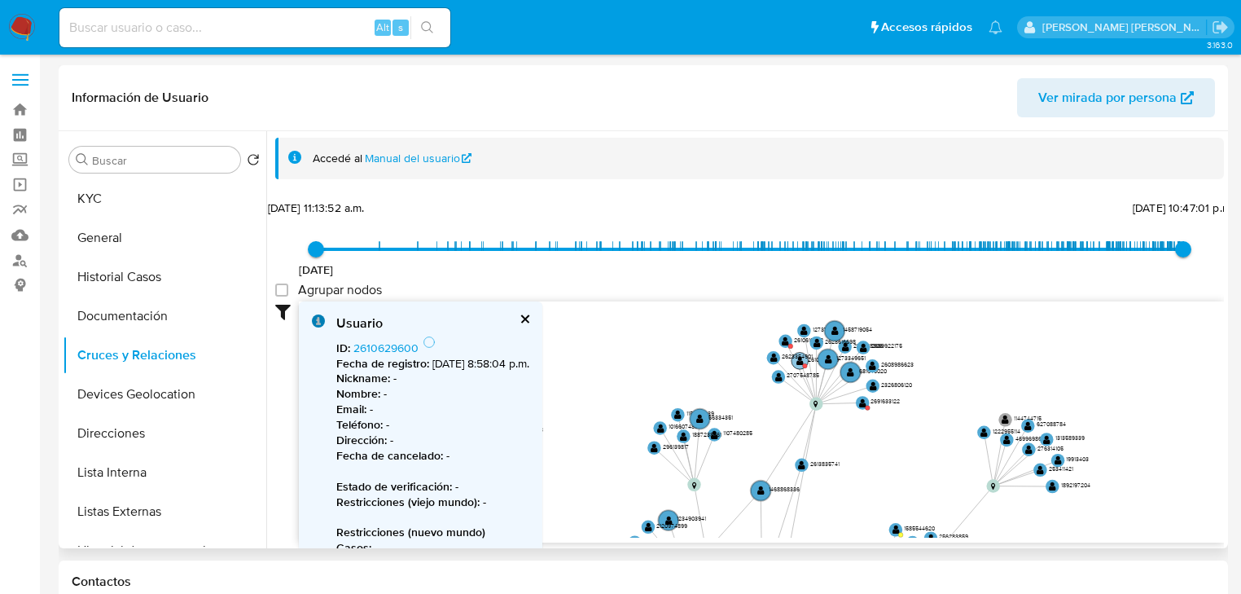
click at [800, 361] on text "" at bounding box center [800, 361] width 7 height 10
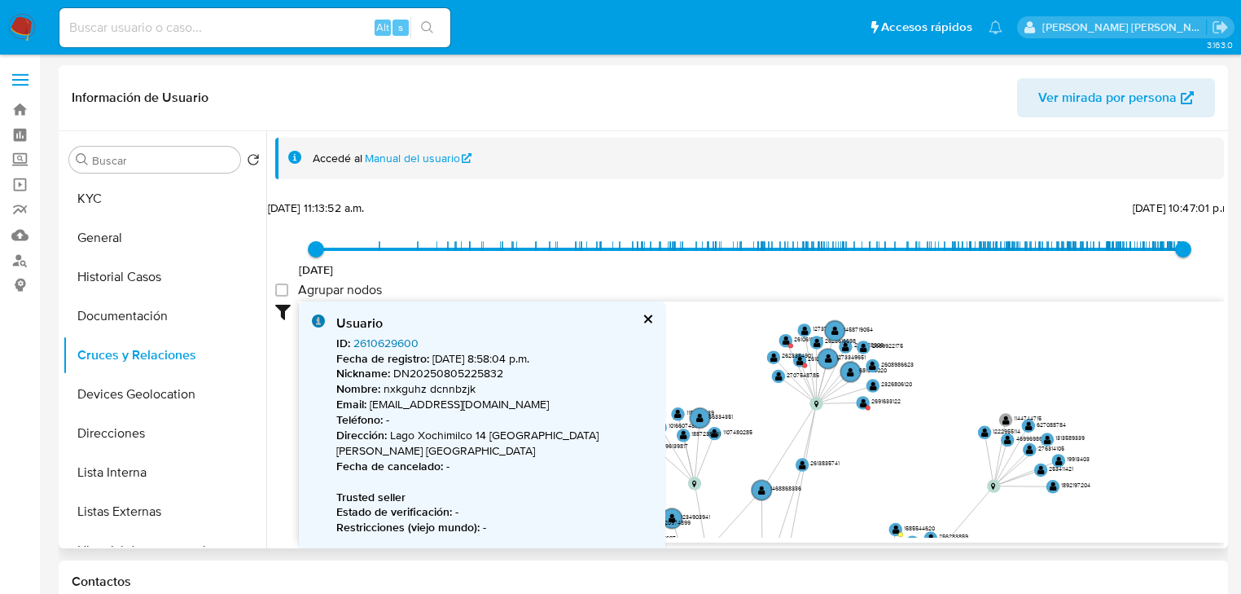
click at [378, 337] on link "2610629600" at bounding box center [386, 343] width 65 height 16
click at [863, 401] on text "" at bounding box center [863, 403] width 7 height 10
click at [863, 399] on text "" at bounding box center [863, 403] width 7 height 10
click at [380, 337] on link "2691633122" at bounding box center [384, 343] width 60 height 16
click at [789, 340] on text "" at bounding box center [786, 341] width 7 height 10
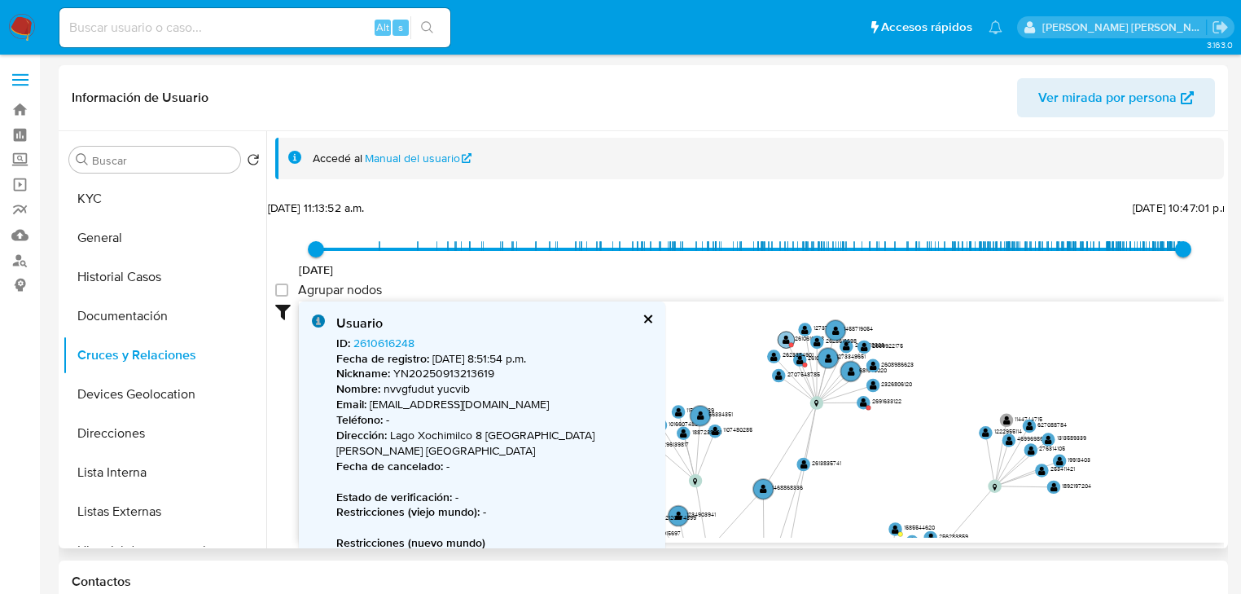
click at [787, 336] on text "" at bounding box center [786, 340] width 7 height 10
click at [389, 342] on link "2610616248" at bounding box center [384, 343] width 61 height 16
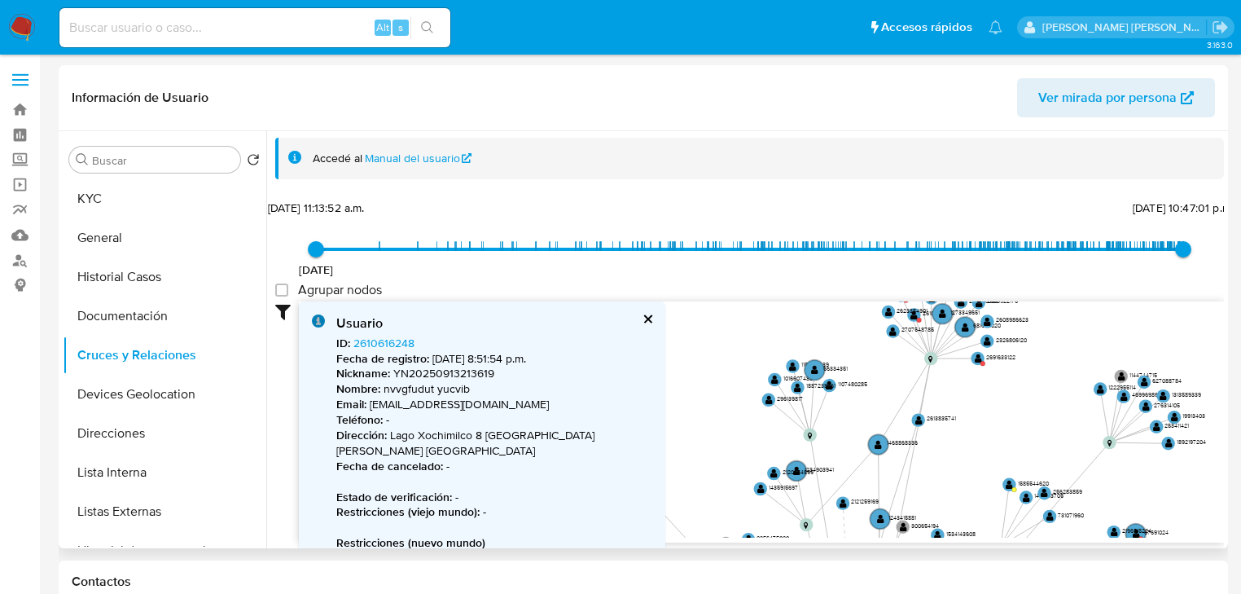
drag, startPoint x: 734, startPoint y: 435, endPoint x: 769, endPoint y: 300, distance: 139.7
click at [769, 291] on div "26/6/2021 26/6/2021, 11:13:52 a.m. 7/10/2025, 10:47:01 p.m. Agrupar nodos Filtr…" at bounding box center [749, 398] width 949 height 405
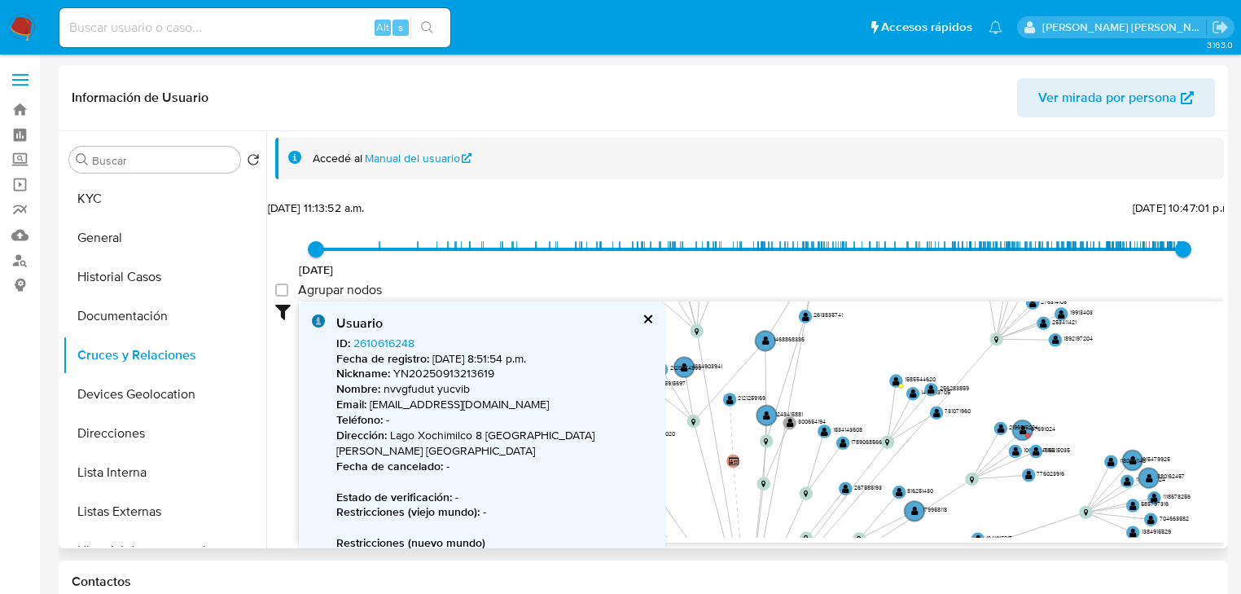
drag, startPoint x: 963, startPoint y: 435, endPoint x: 943, endPoint y: 427, distance: 21.9
click at [924, 420] on icon "user-1263524160  1263524160 person-a638092b914e5ca2cafbb358ac3cad37  person-a…" at bounding box center [761, 419] width 925 height 236
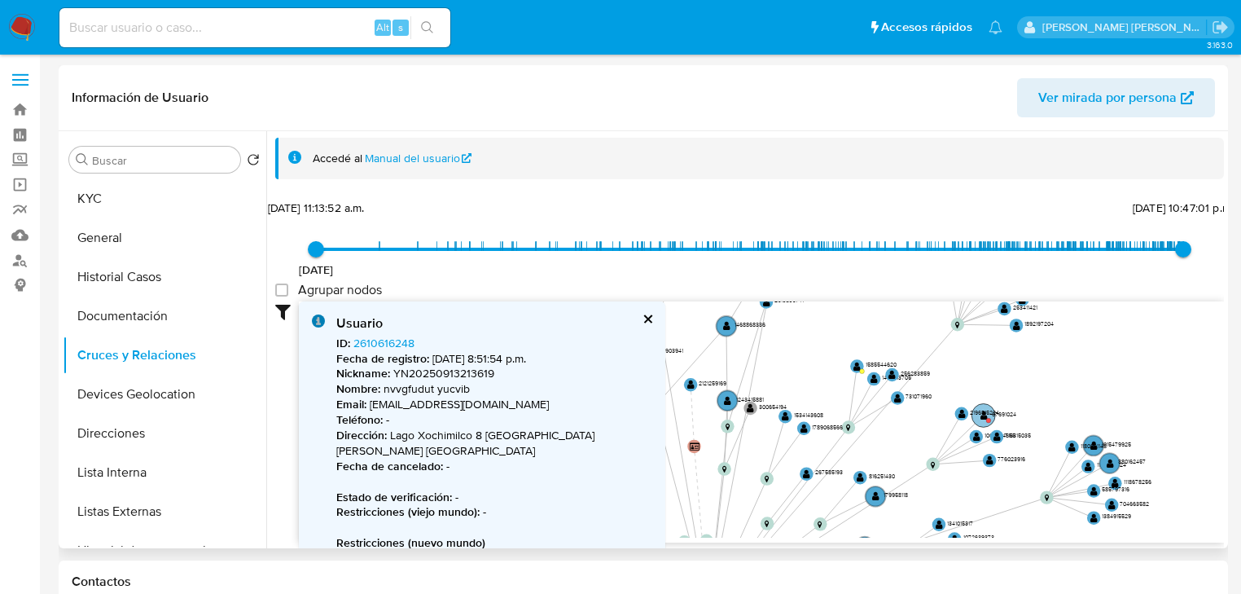
click at [991, 414] on text "2196515224" at bounding box center [984, 412] width 29 height 8
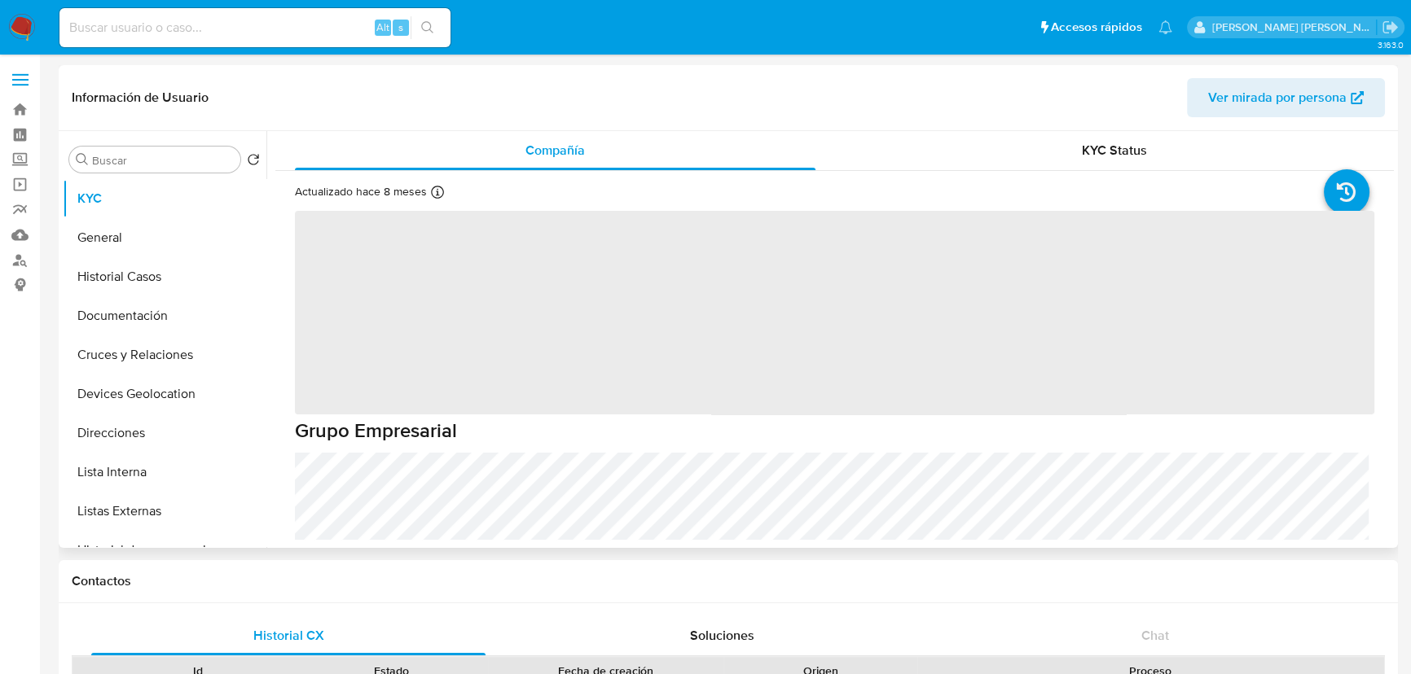
select select "10"
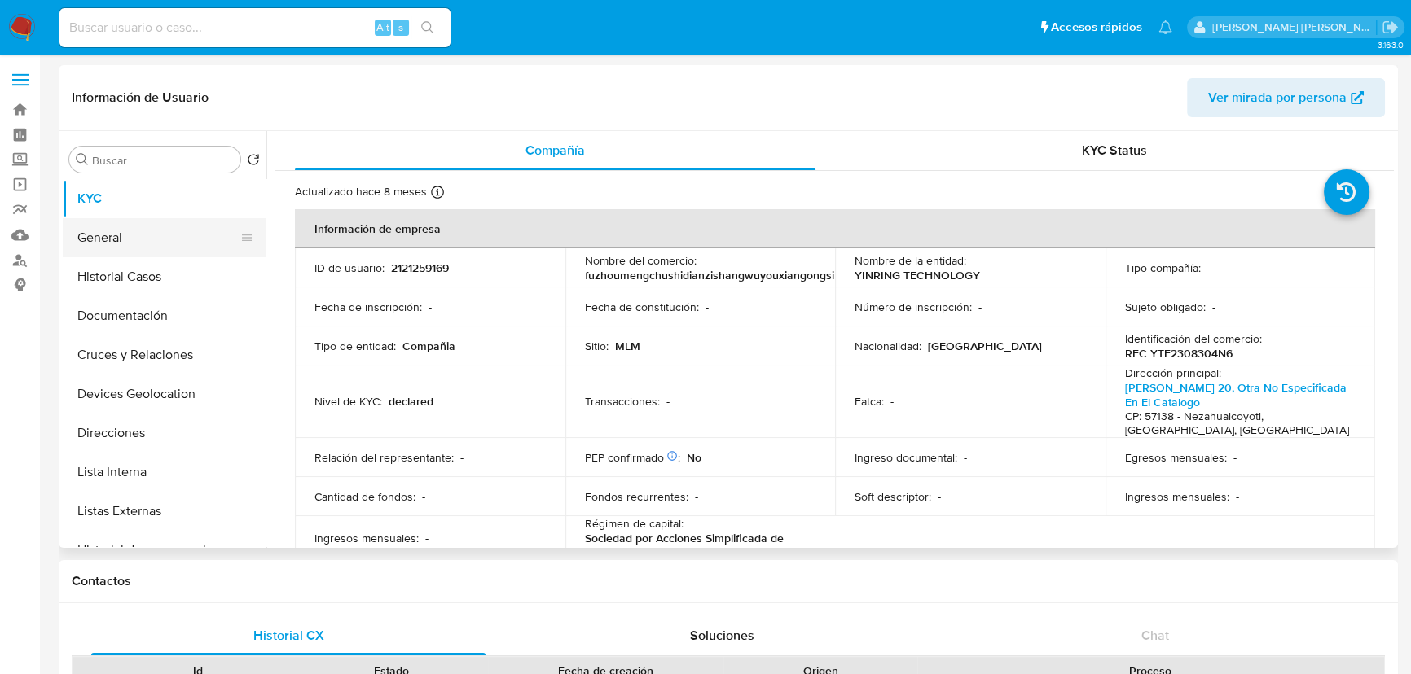
click at [103, 231] on button "General" at bounding box center [158, 237] width 191 height 39
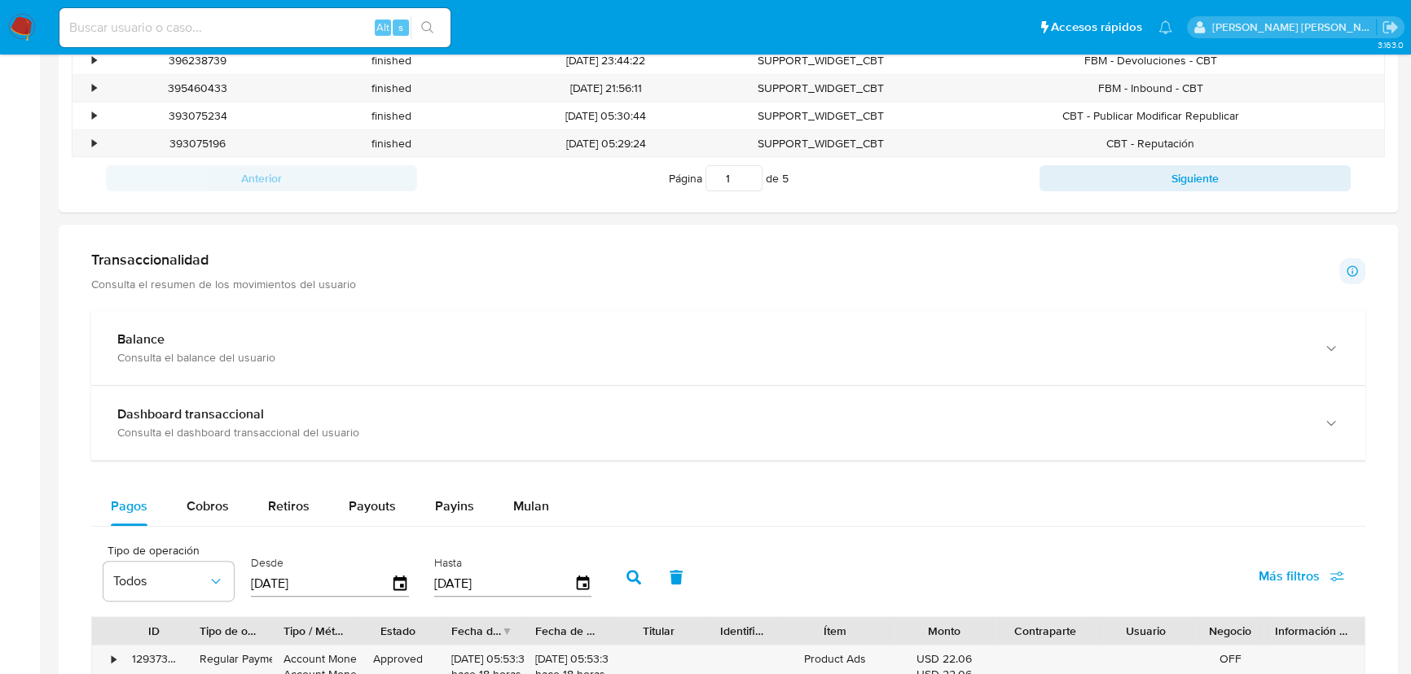
scroll to position [888, 0]
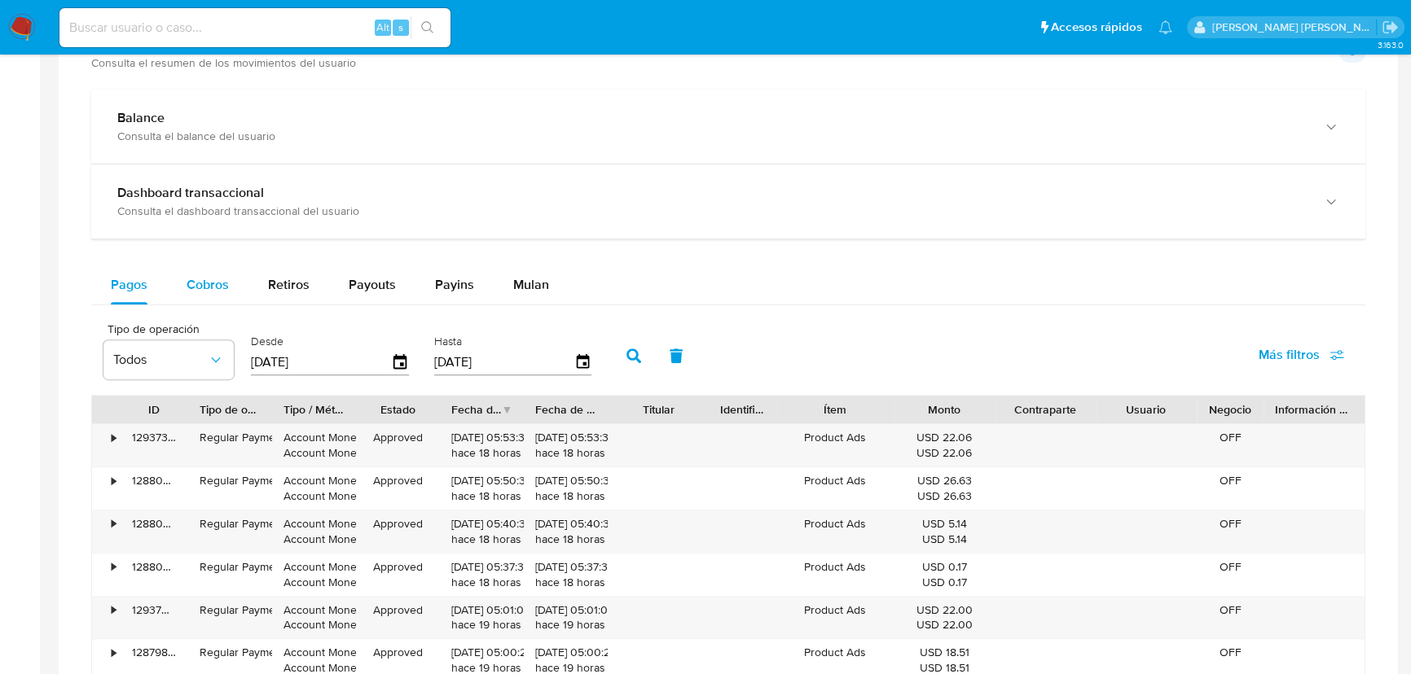
click at [200, 285] on span "Cobros" at bounding box center [208, 284] width 42 height 19
select select "10"
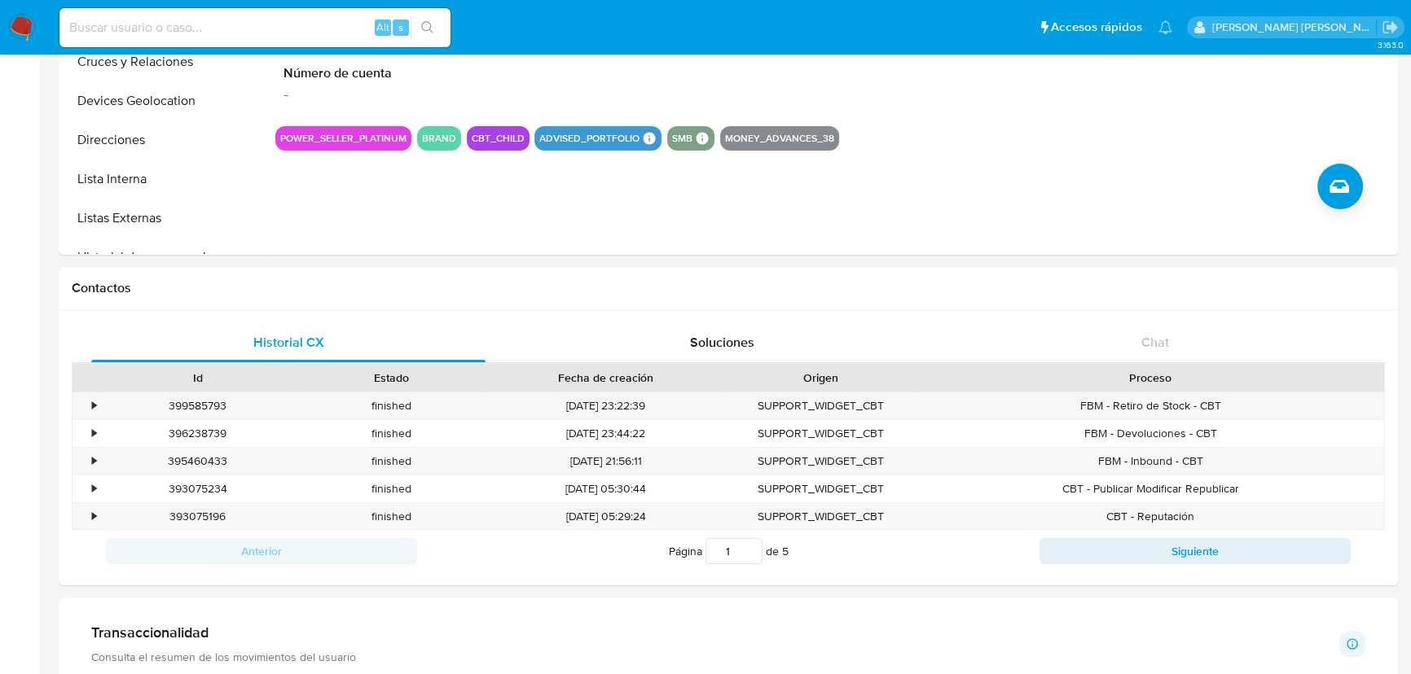
scroll to position [0, 0]
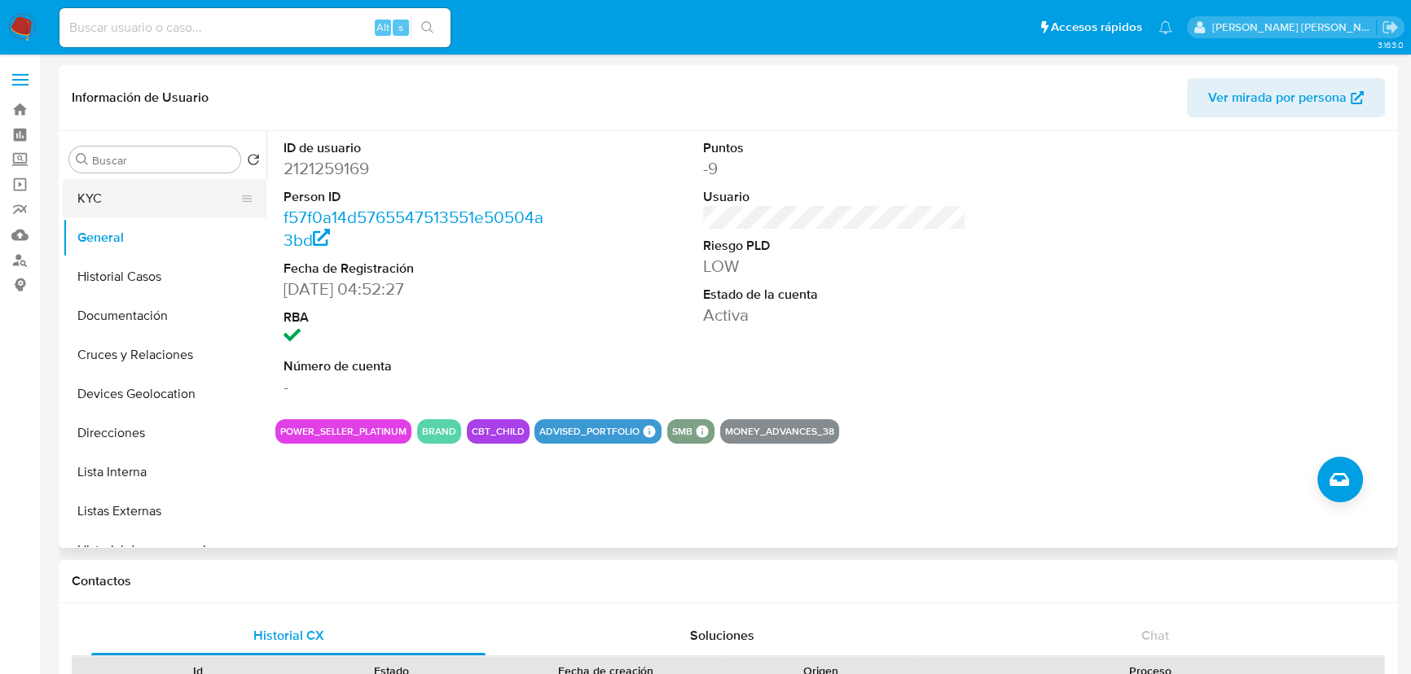
click at [130, 205] on button "KYC" at bounding box center [158, 198] width 191 height 39
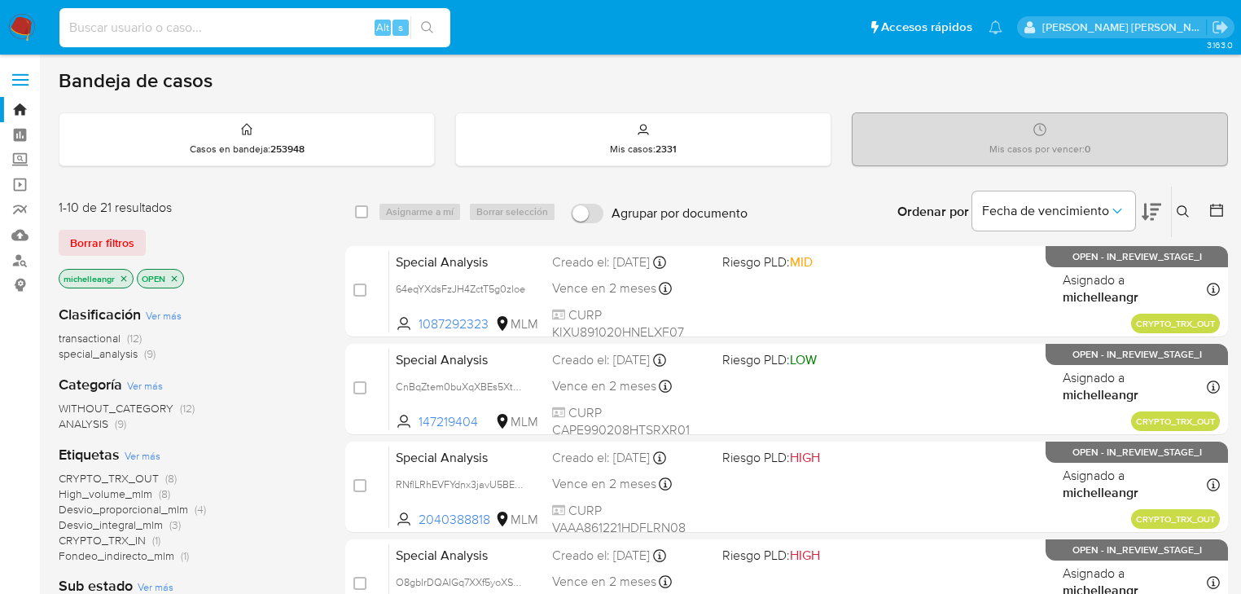
click at [259, 37] on input at bounding box center [254, 27] width 391 height 21
click at [257, 29] on input at bounding box center [254, 27] width 391 height 21
paste input "1468868336"
type input "1468868336"
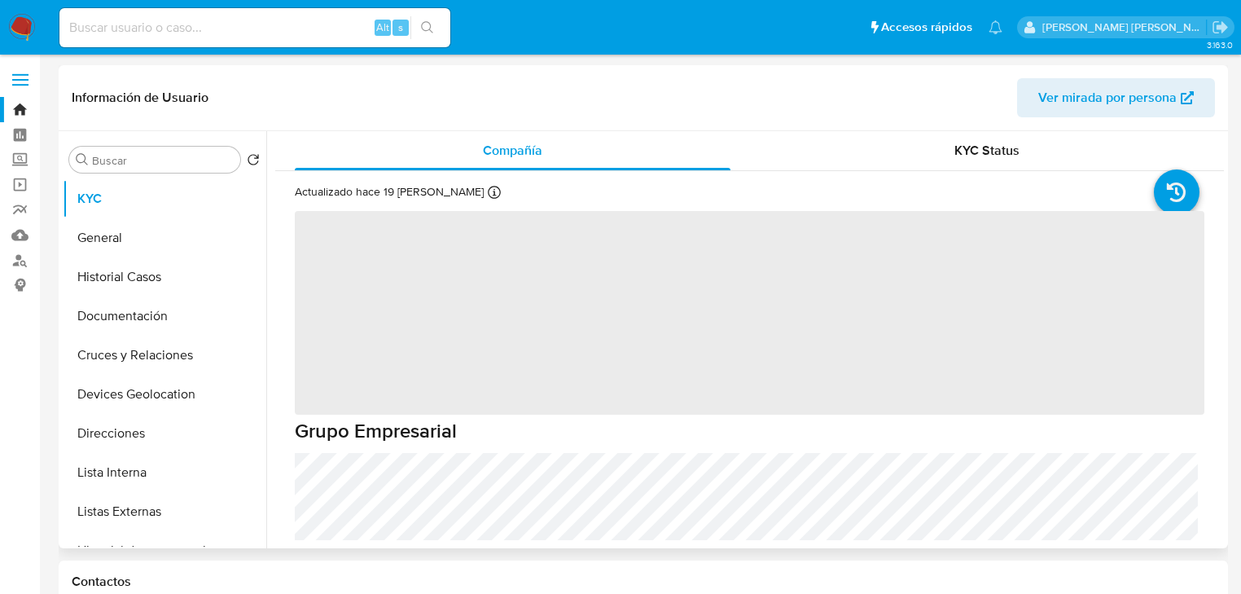
select select "10"
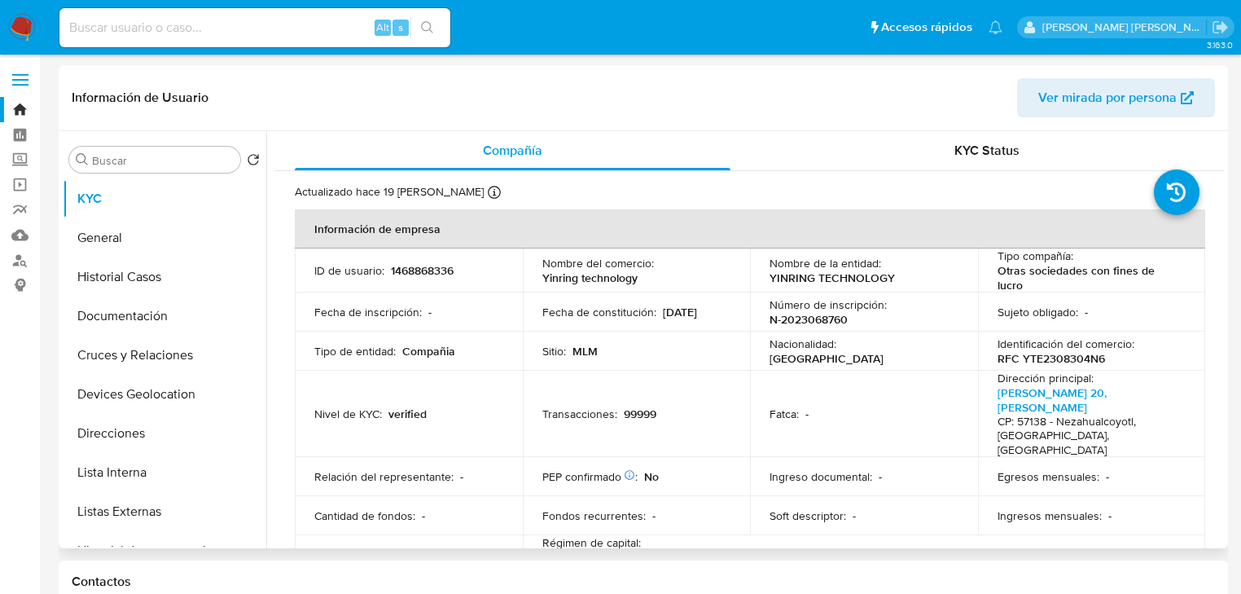
drag, startPoint x: 0, startPoint y: -2, endPoint x: 0, endPoint y: -15, distance: 12.2
paste input "1575025470"
type input "1575025470"
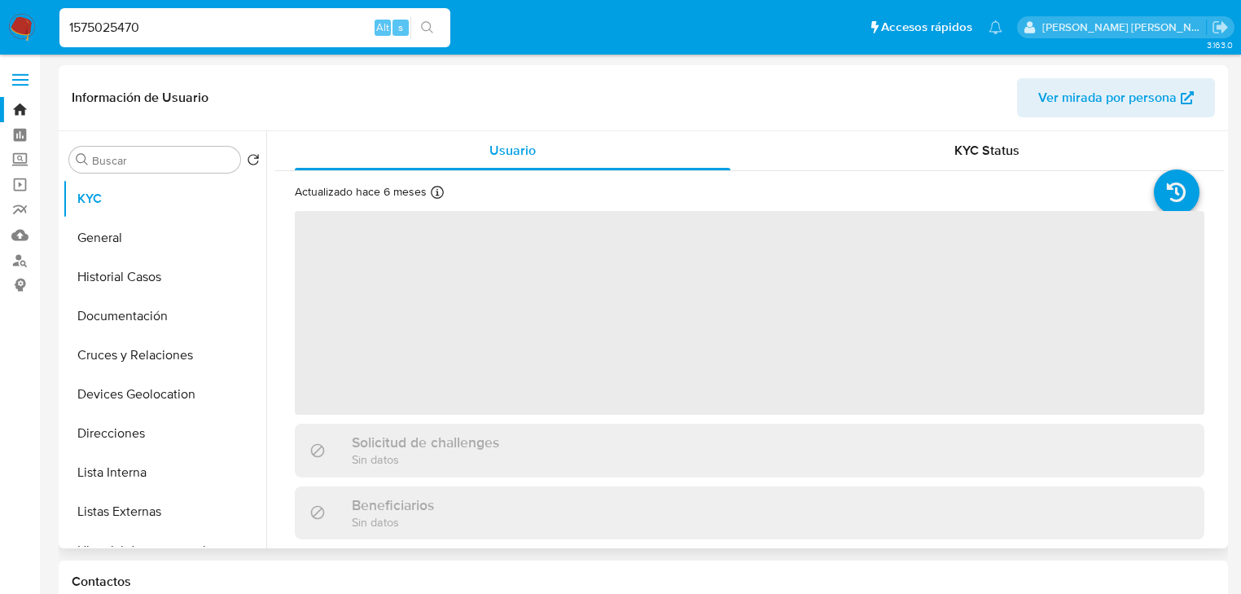
select select "10"
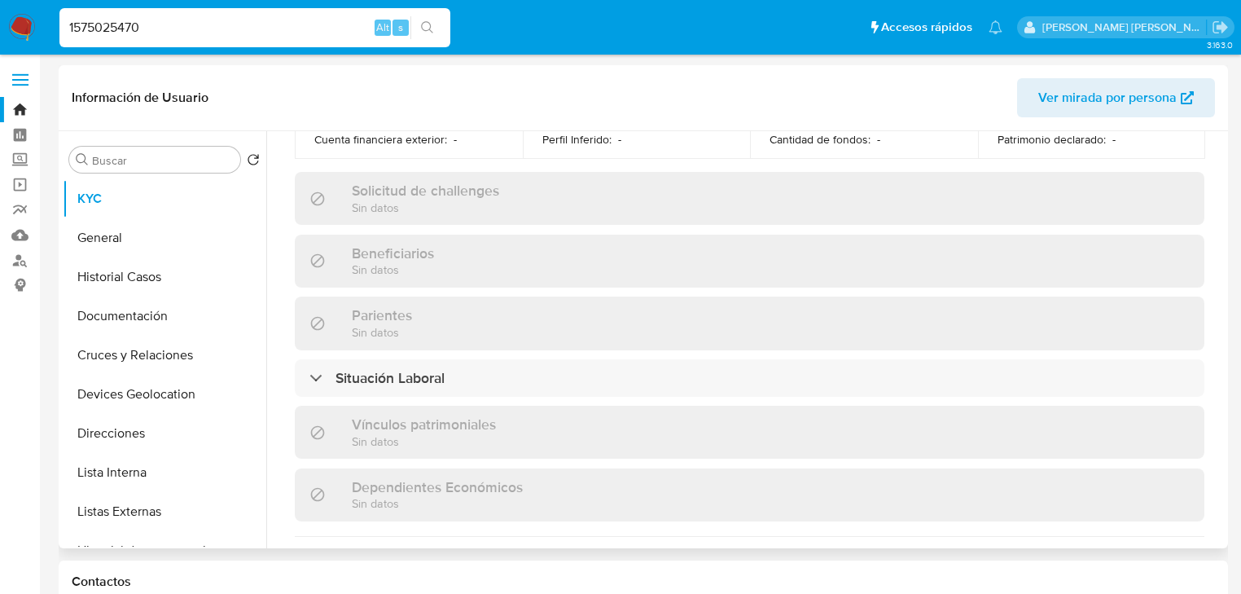
scroll to position [1029, 0]
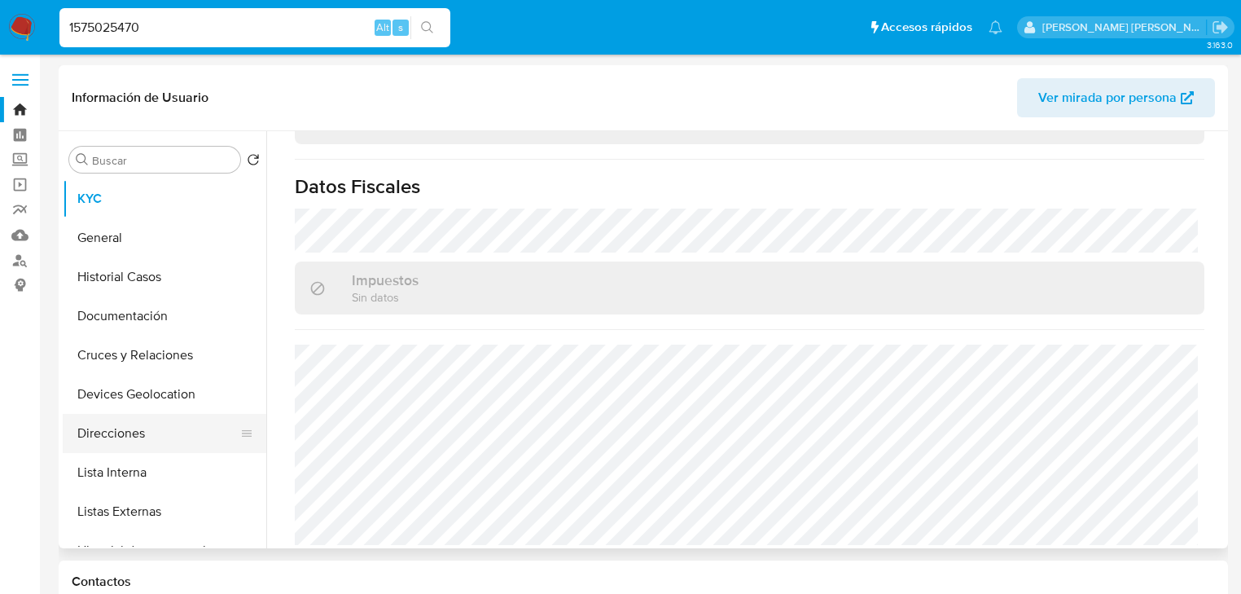
click at [147, 440] on button "Direcciones" at bounding box center [158, 433] width 191 height 39
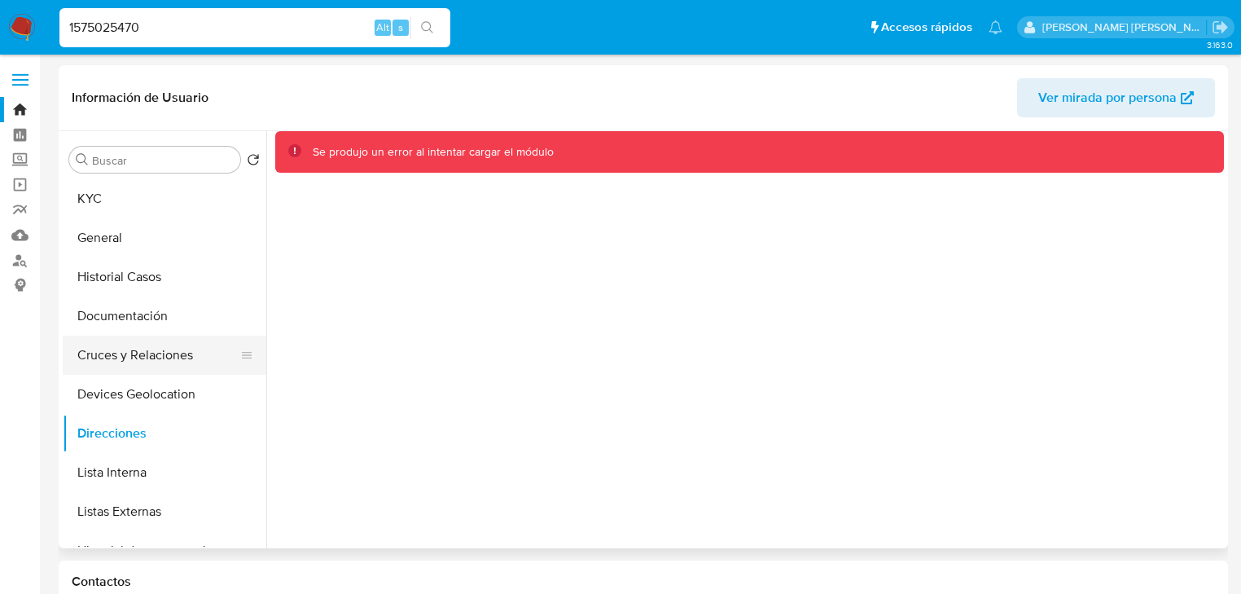
click at [149, 371] on button "Cruces y Relaciones" at bounding box center [158, 355] width 191 height 39
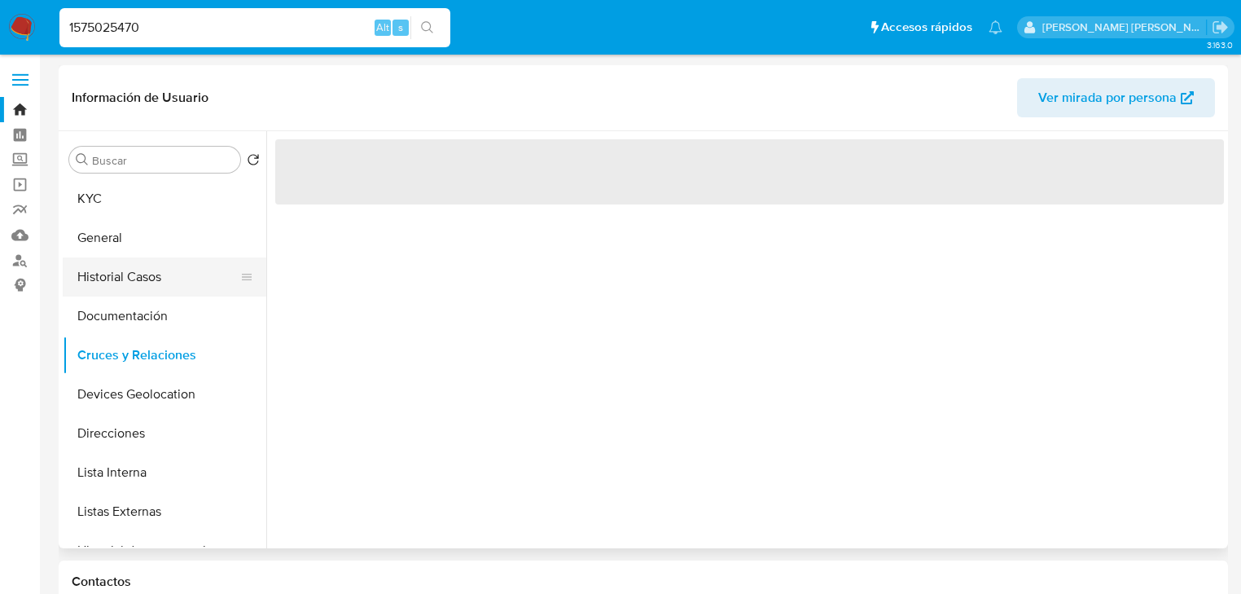
drag, startPoint x: 149, startPoint y: 319, endPoint x: 152, endPoint y: 274, distance: 45.7
click at [149, 317] on button "Documentación" at bounding box center [165, 316] width 204 height 39
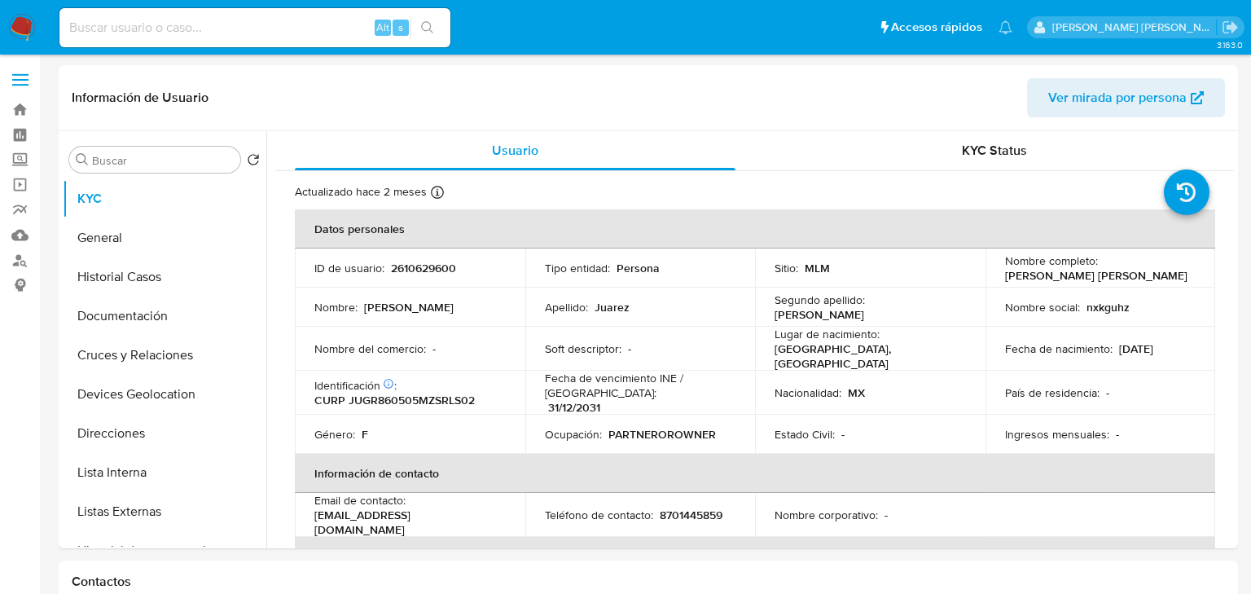
select select "10"
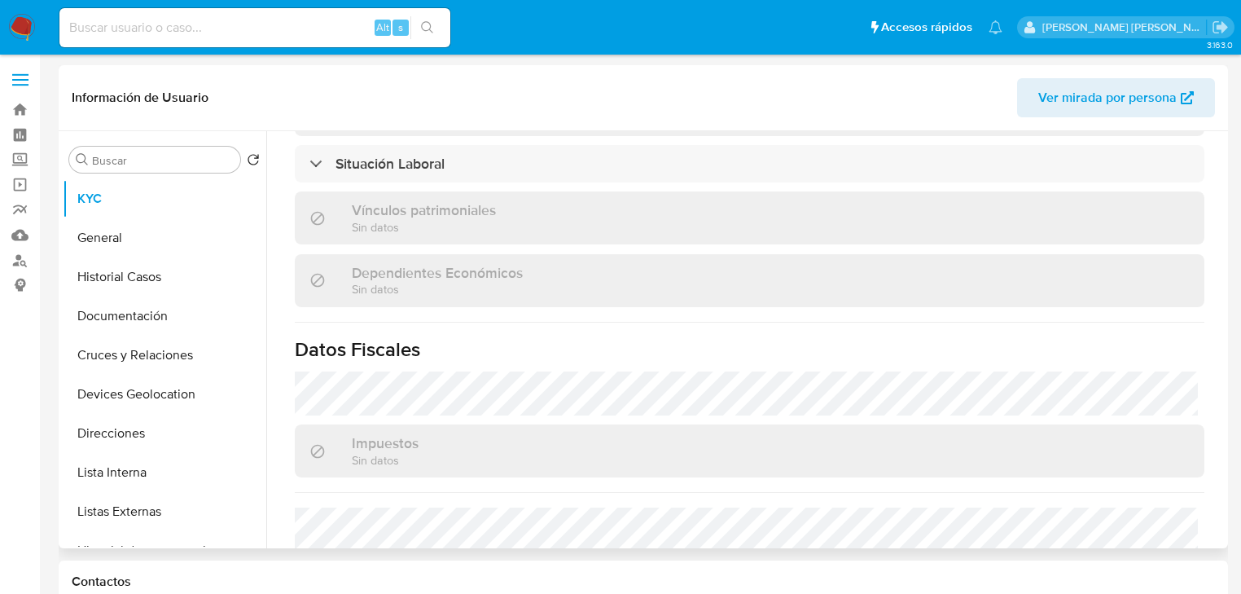
scroll to position [978, 0]
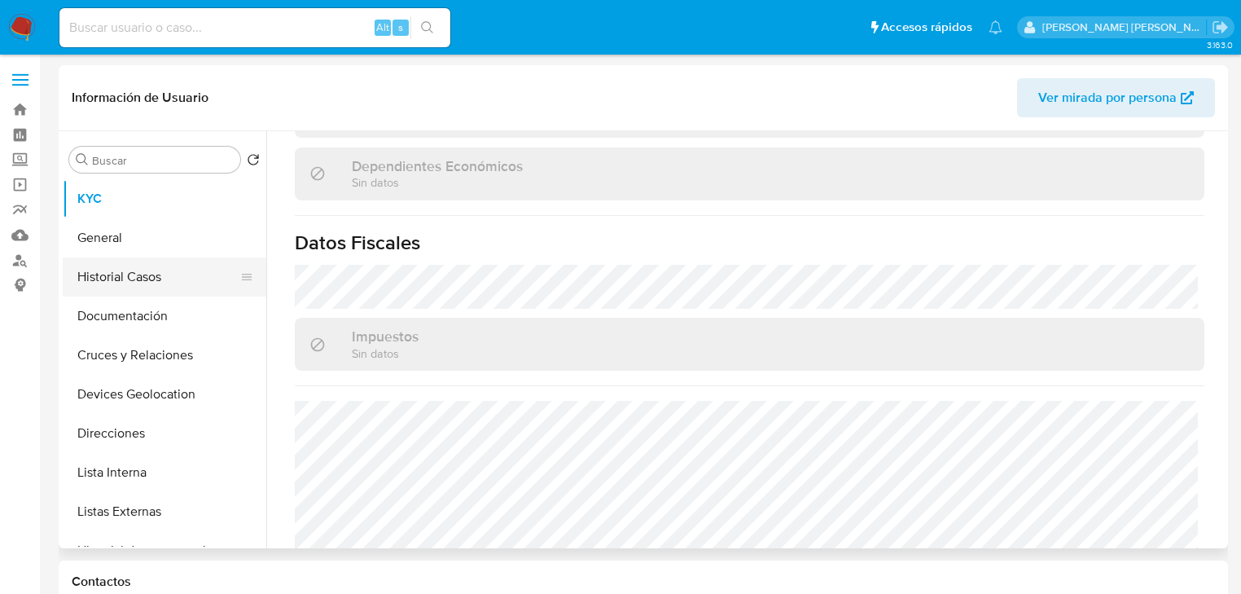
click at [116, 293] on button "Historial Casos" at bounding box center [158, 276] width 191 height 39
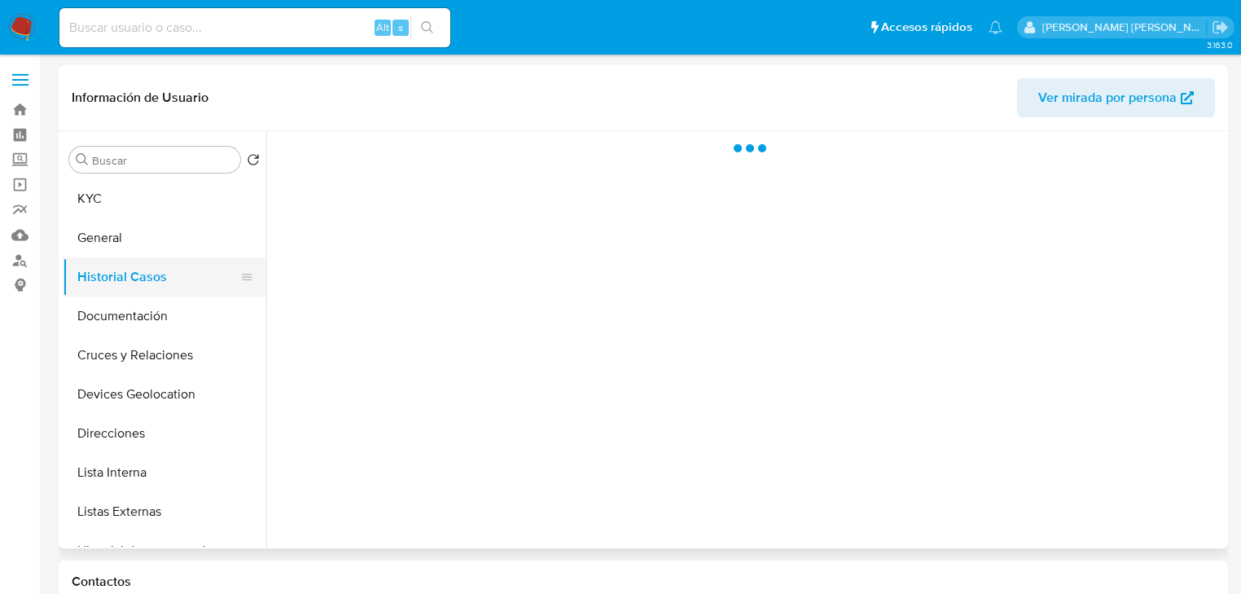
scroll to position [0, 0]
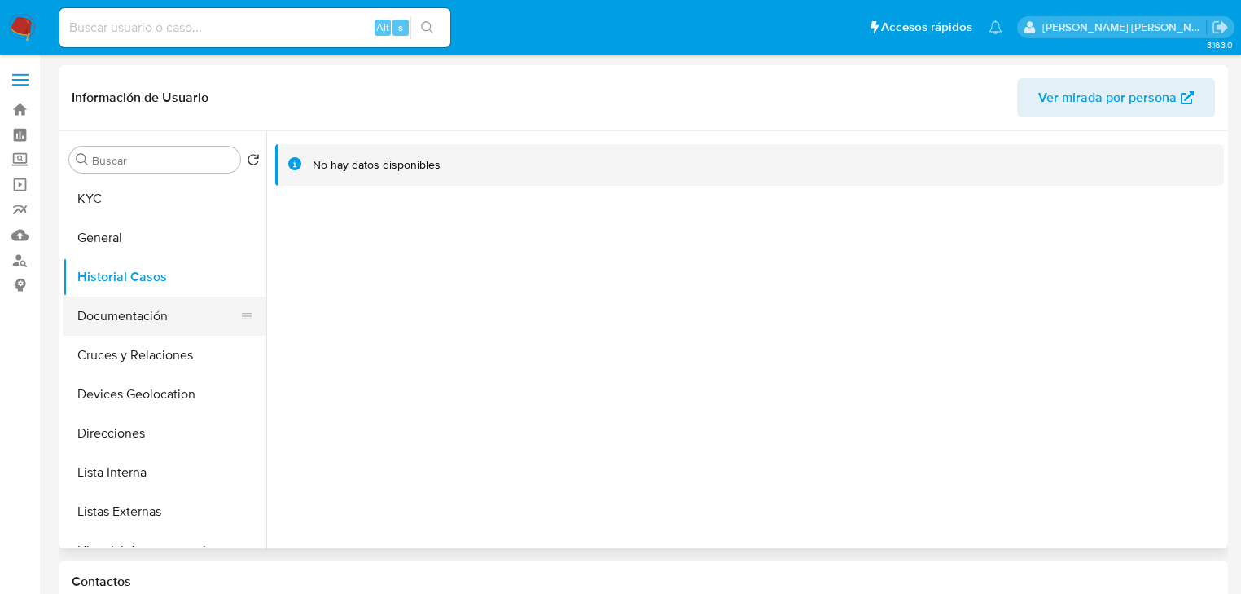
click at [118, 320] on button "Documentación" at bounding box center [158, 316] width 191 height 39
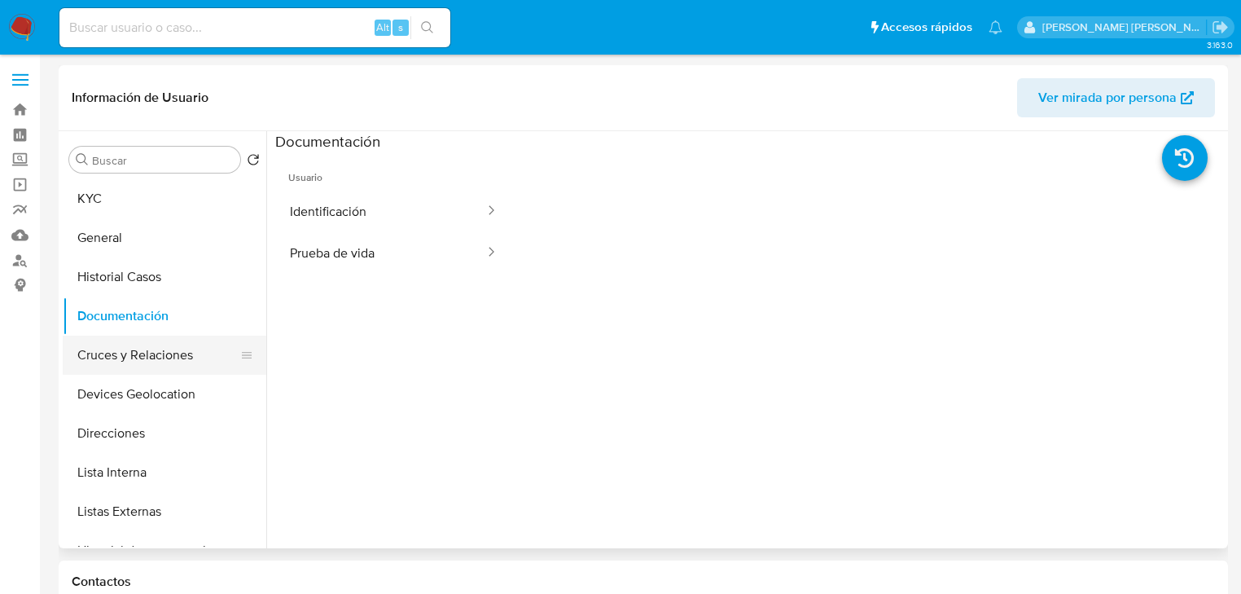
click at [115, 349] on button "Cruces y Relaciones" at bounding box center [158, 355] width 191 height 39
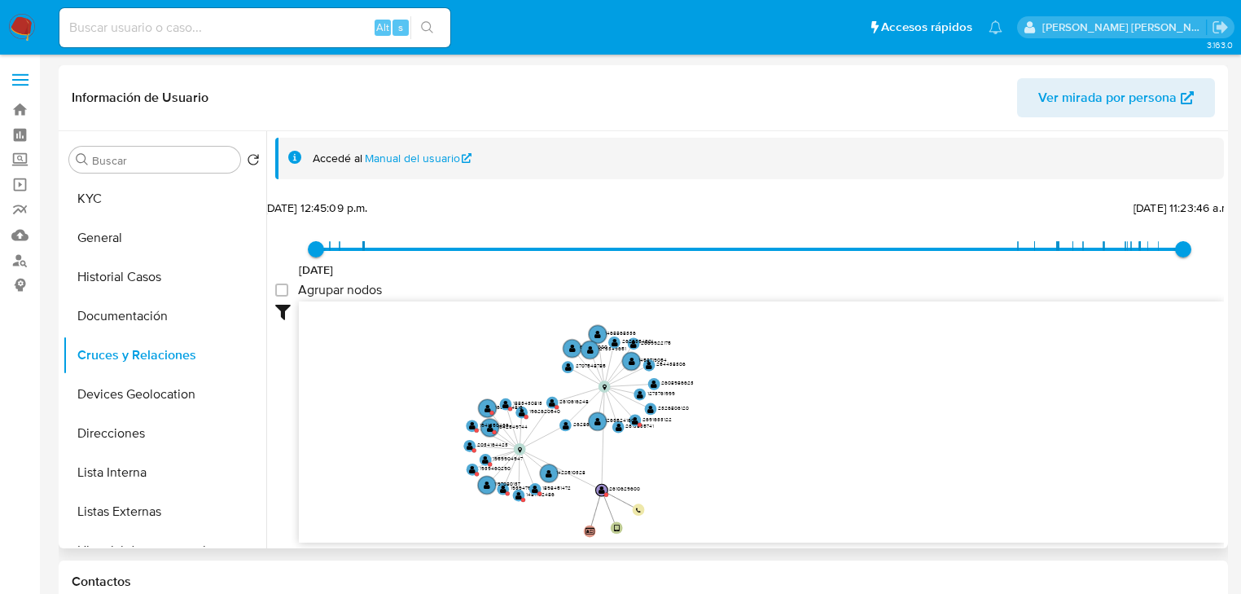
drag, startPoint x: 391, startPoint y: 407, endPoint x: 442, endPoint y: 417, distance: 51.4
click at [391, 407] on icon "user-2610629600  2610629600 device-6892c52c7ba9b1744c48d11e  person-c0983ccb0…" at bounding box center [761, 419] width 925 height 236
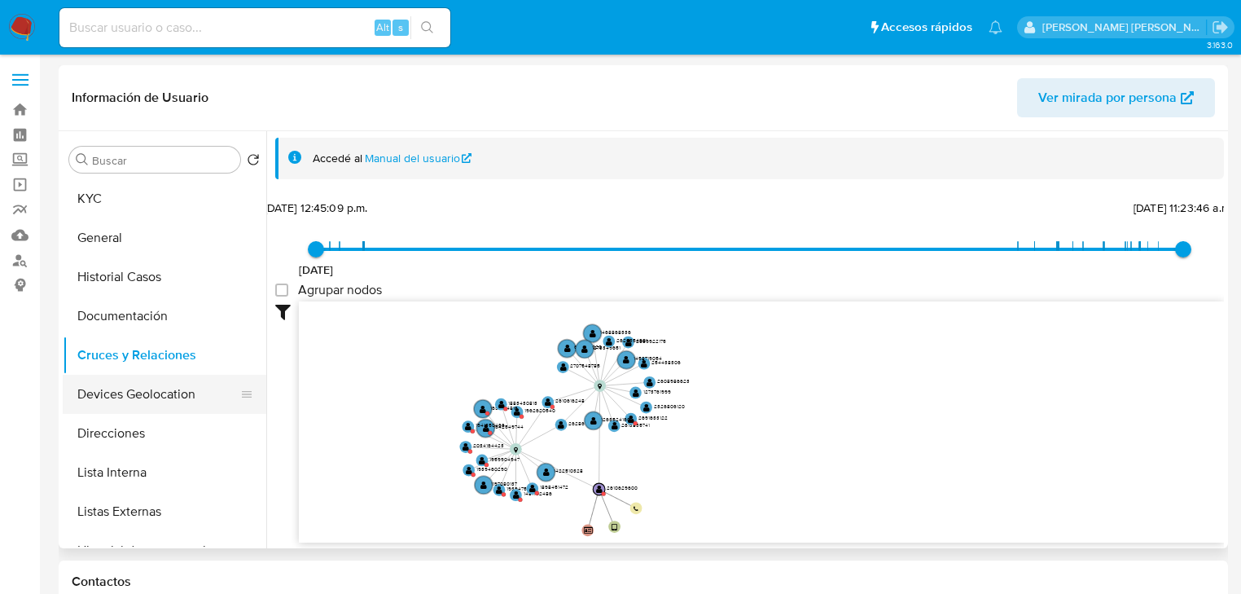
click at [160, 386] on button "Devices Geolocation" at bounding box center [158, 394] width 191 height 39
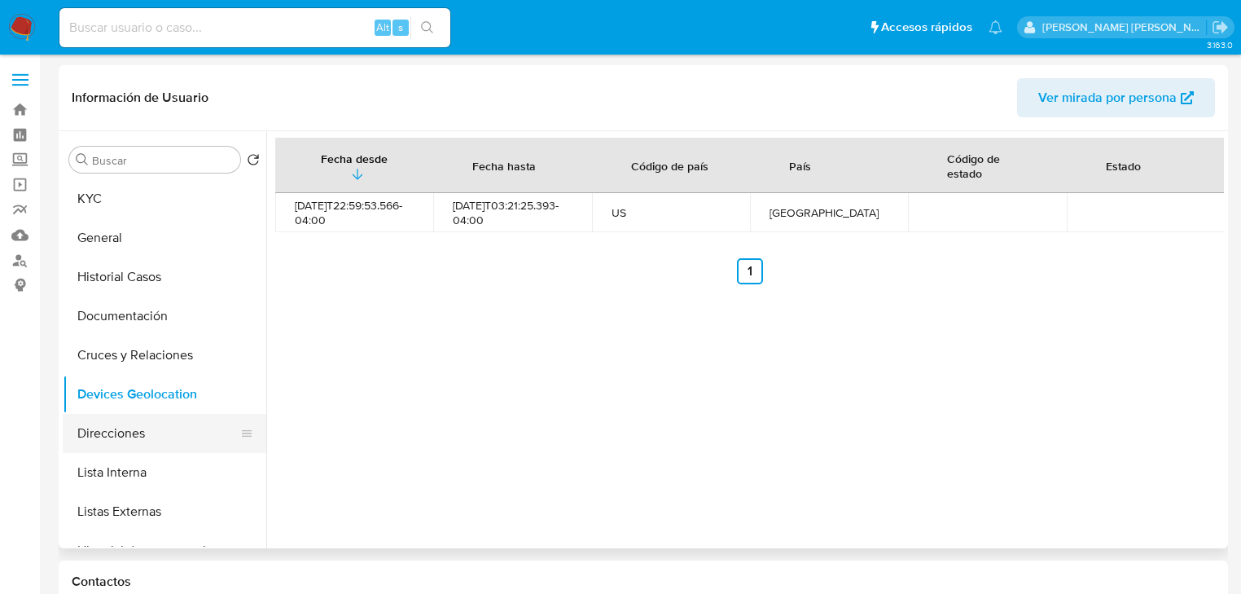
click at [153, 426] on button "Direcciones" at bounding box center [158, 433] width 191 height 39
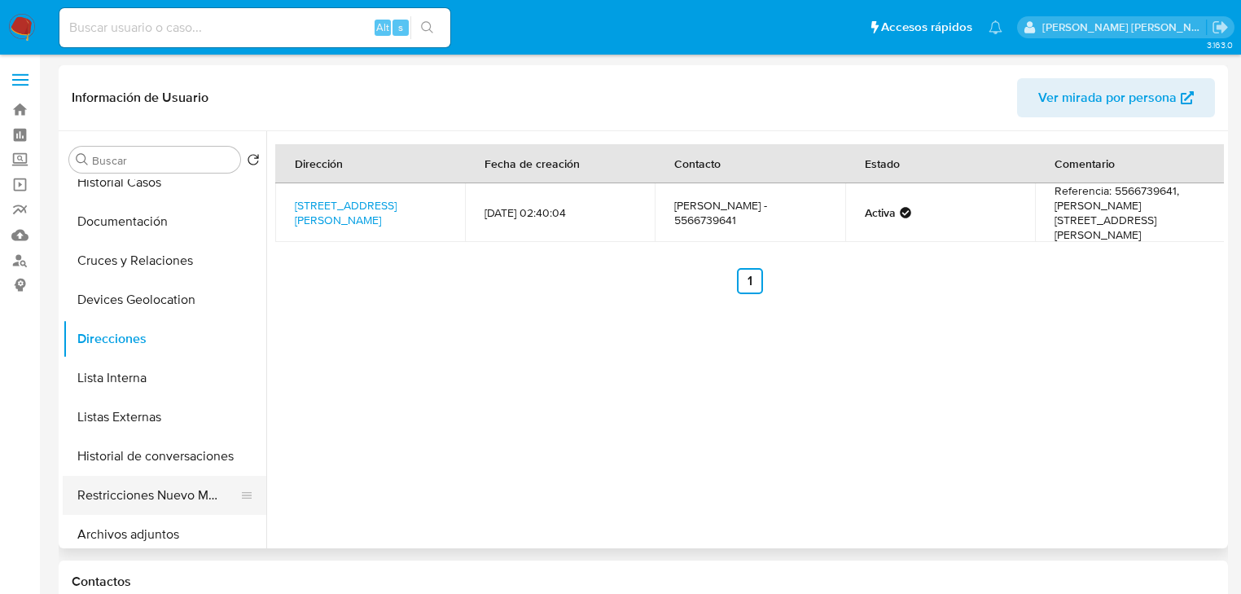
scroll to position [196, 0]
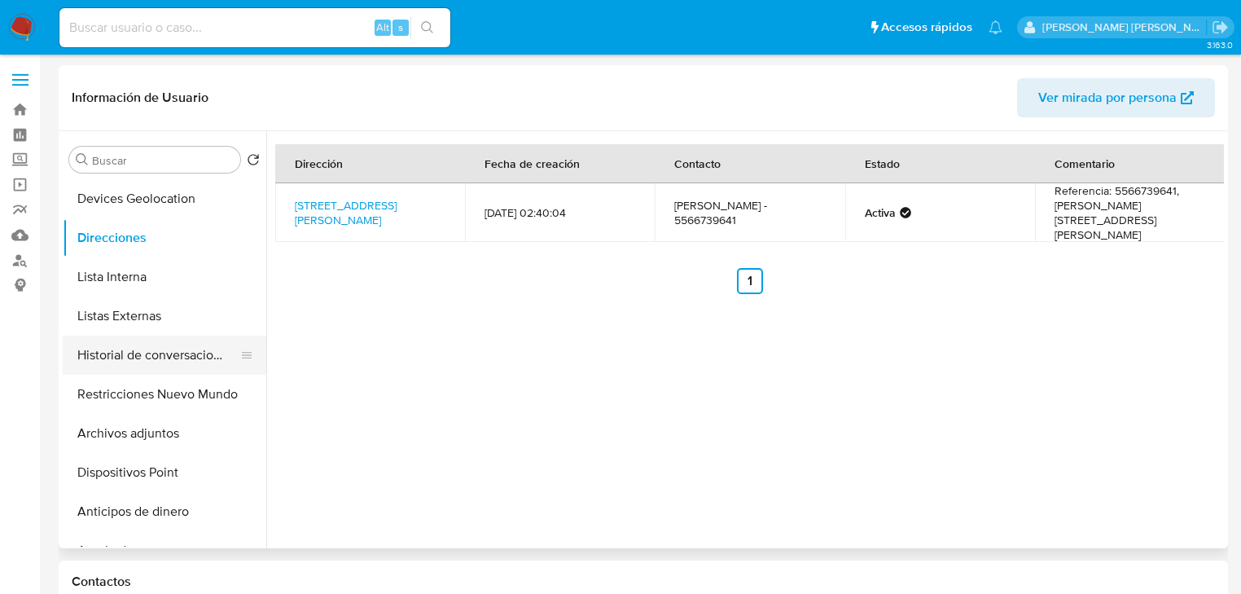
click at [200, 352] on button "Historial de conversaciones" at bounding box center [158, 355] width 191 height 39
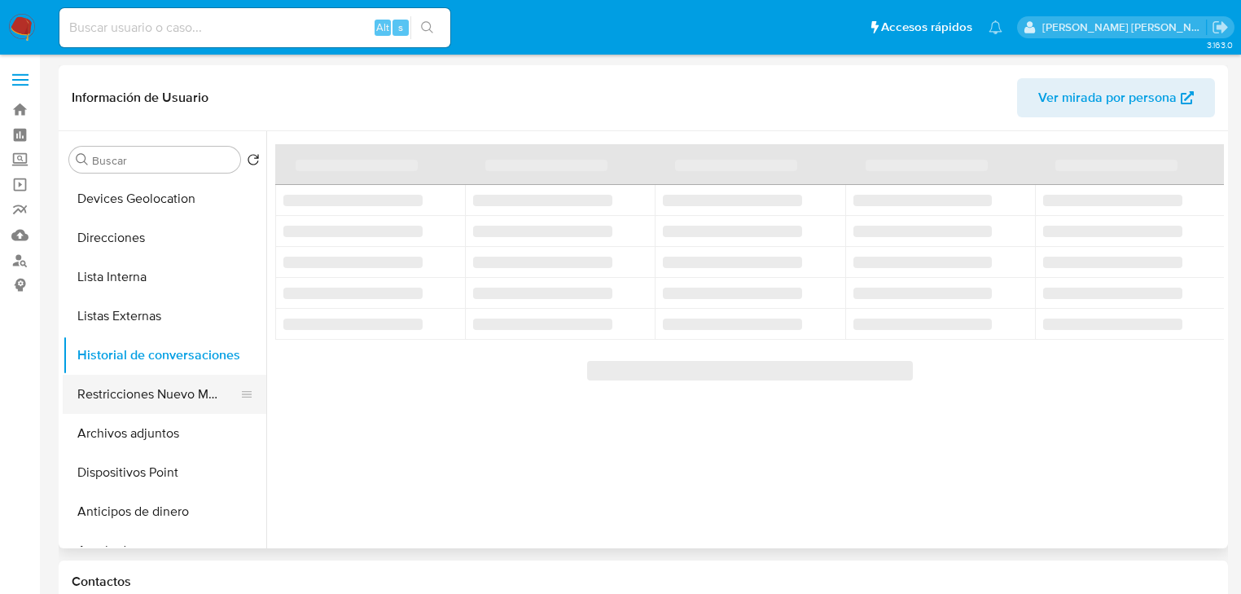
click at [193, 393] on button "Restricciones Nuevo Mundo" at bounding box center [158, 394] width 191 height 39
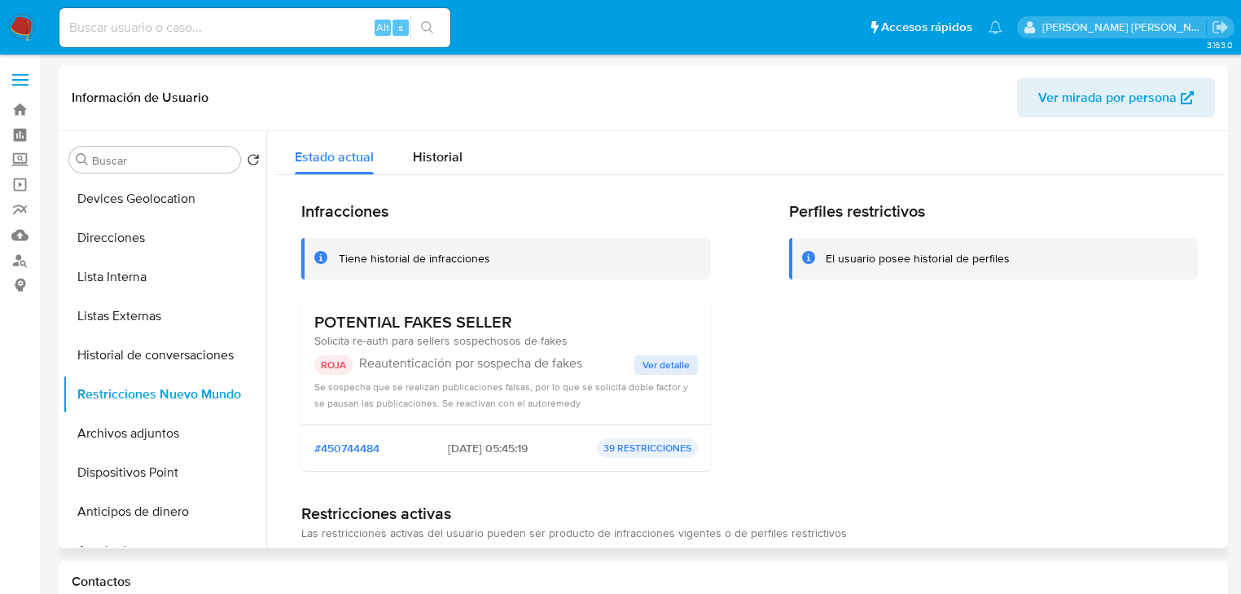
click at [643, 367] on span "Ver detalle" at bounding box center [666, 365] width 47 height 16
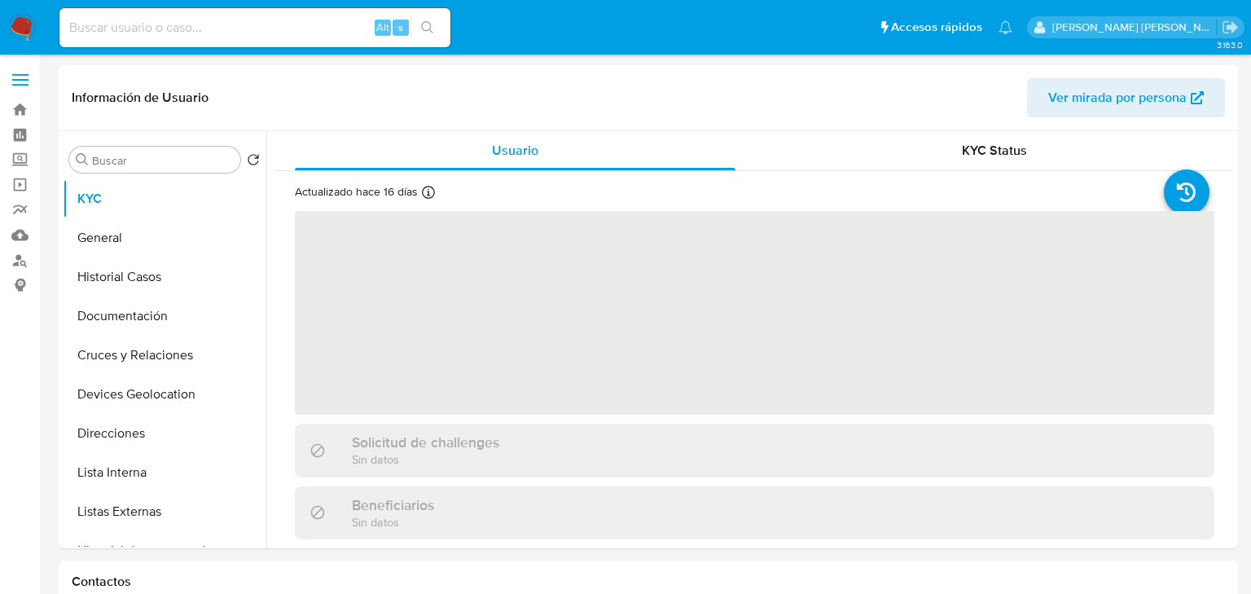
select select "10"
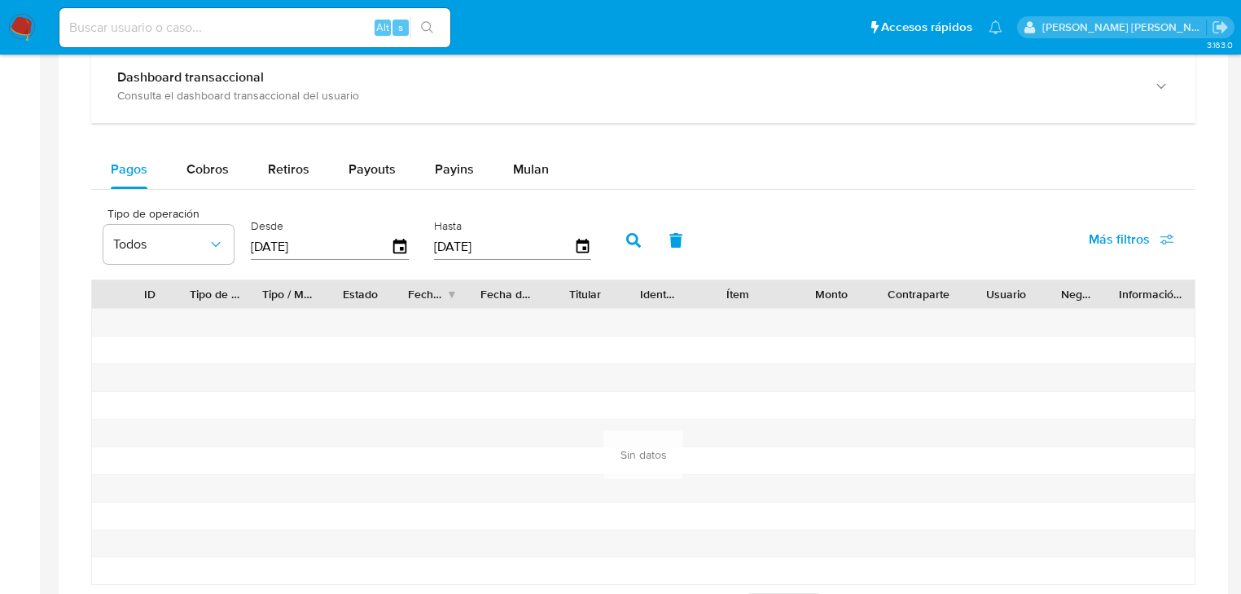
scroll to position [1043, 0]
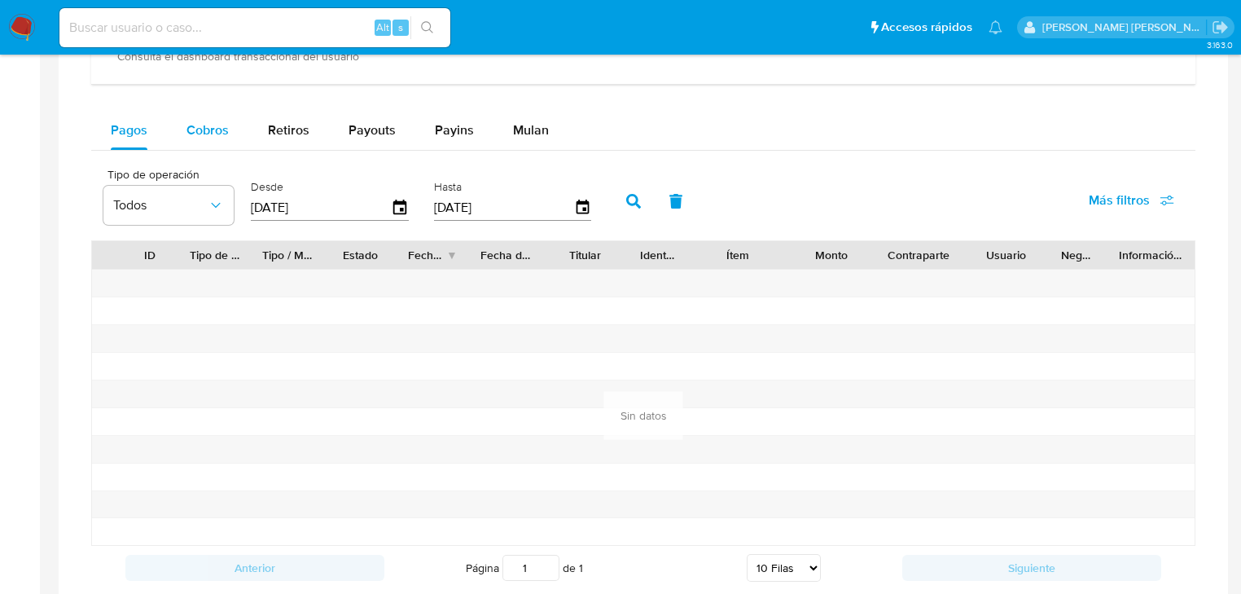
click at [199, 132] on span "Cobros" at bounding box center [208, 130] width 42 height 19
select select "10"
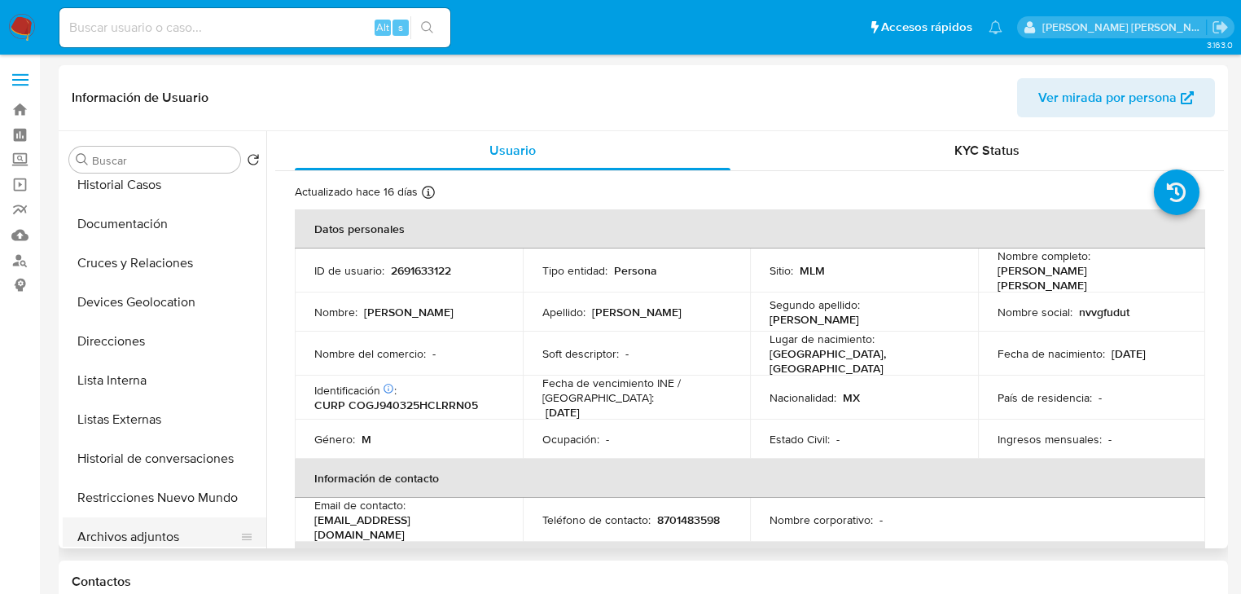
scroll to position [196, 0]
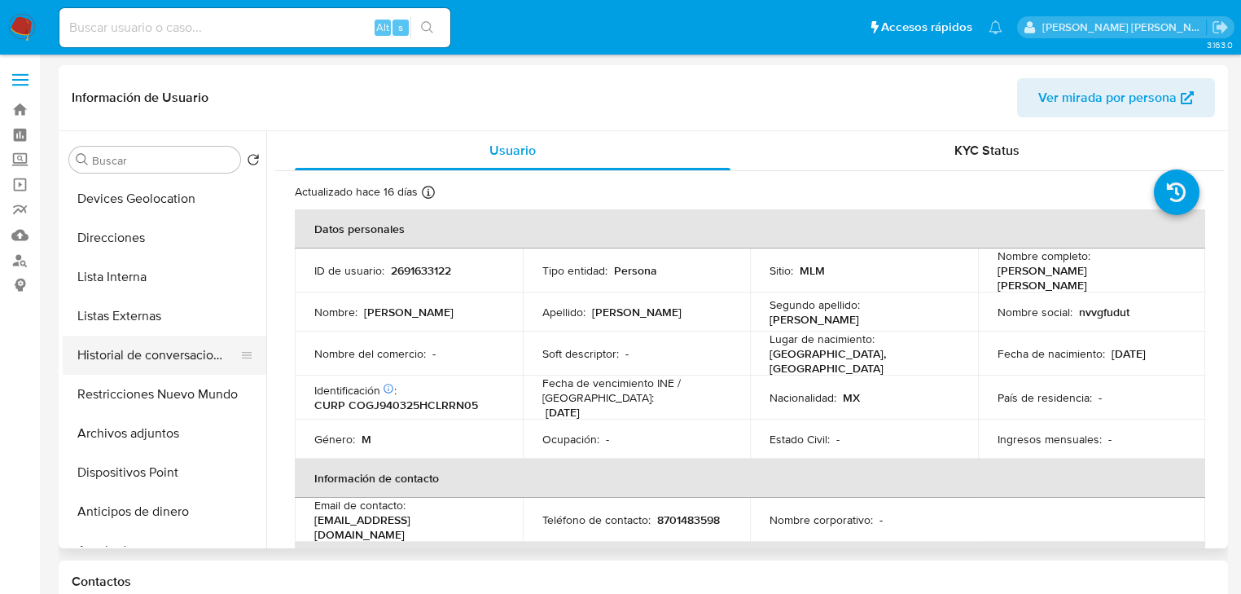
drag, startPoint x: 202, startPoint y: 358, endPoint x: 209, endPoint y: 363, distance: 8.8
click at [202, 357] on button "Historial de conversaciones" at bounding box center [158, 355] width 191 height 39
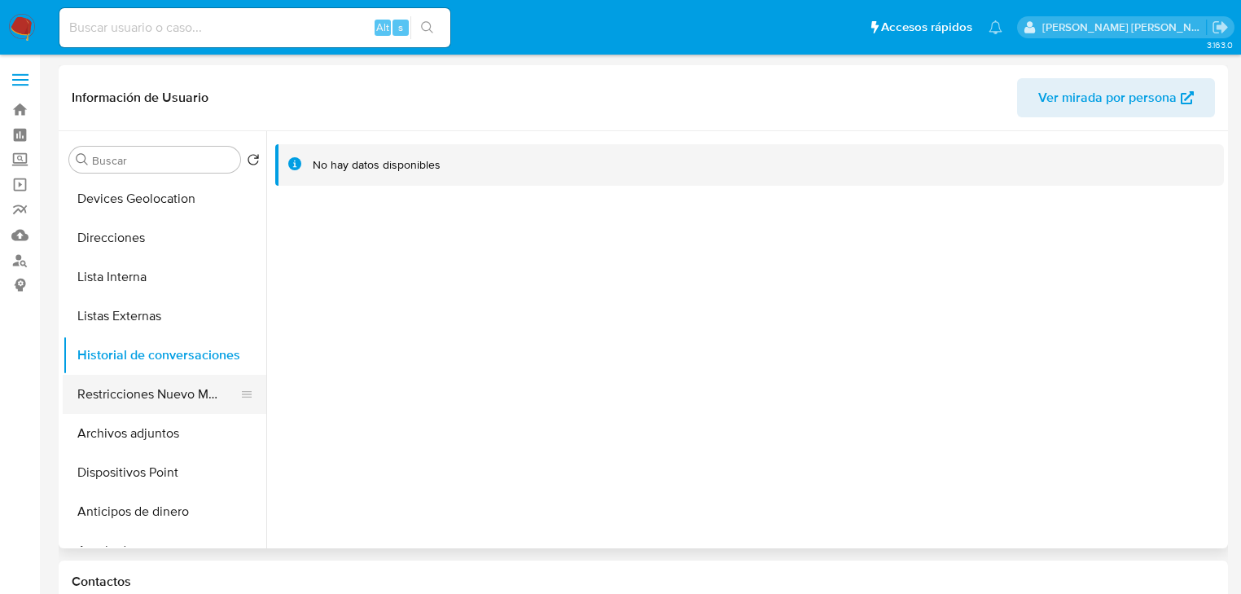
click at [173, 402] on button "Restricciones Nuevo Mundo" at bounding box center [158, 394] width 191 height 39
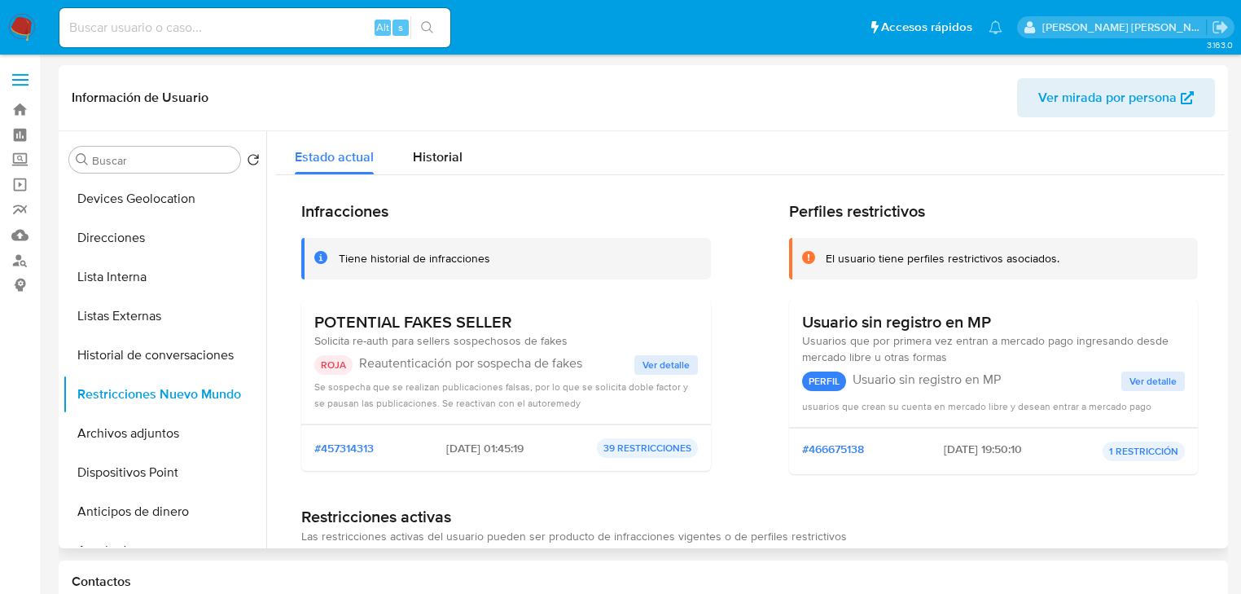
click at [683, 365] on span "Ver detalle" at bounding box center [666, 365] width 47 height 16
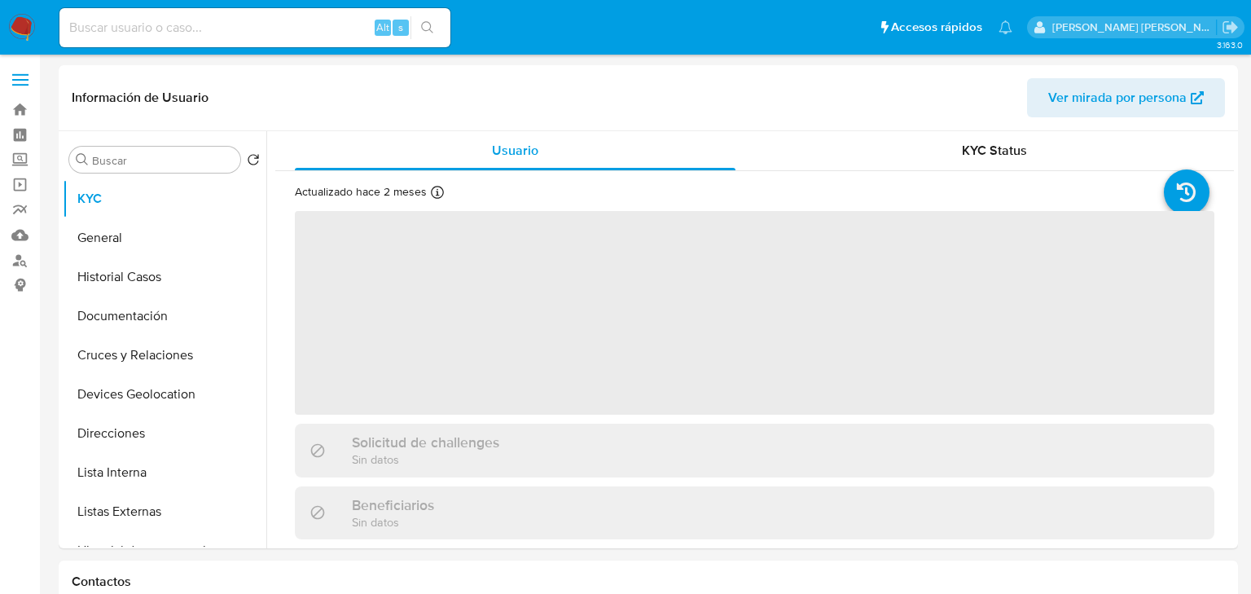
select select "10"
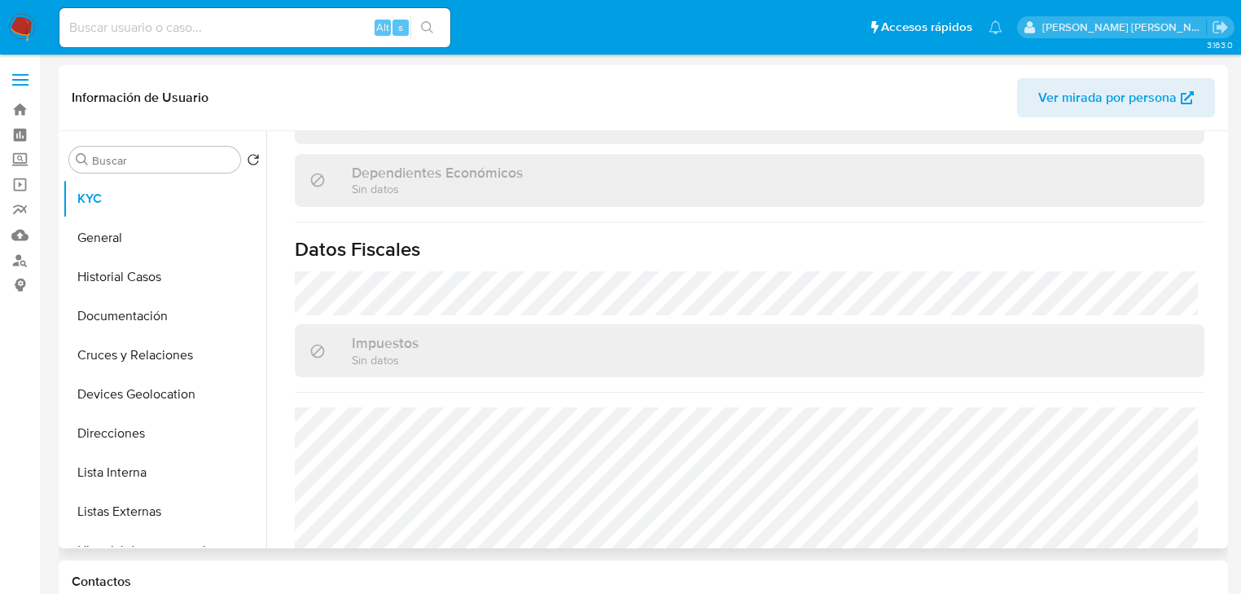
scroll to position [1029, 0]
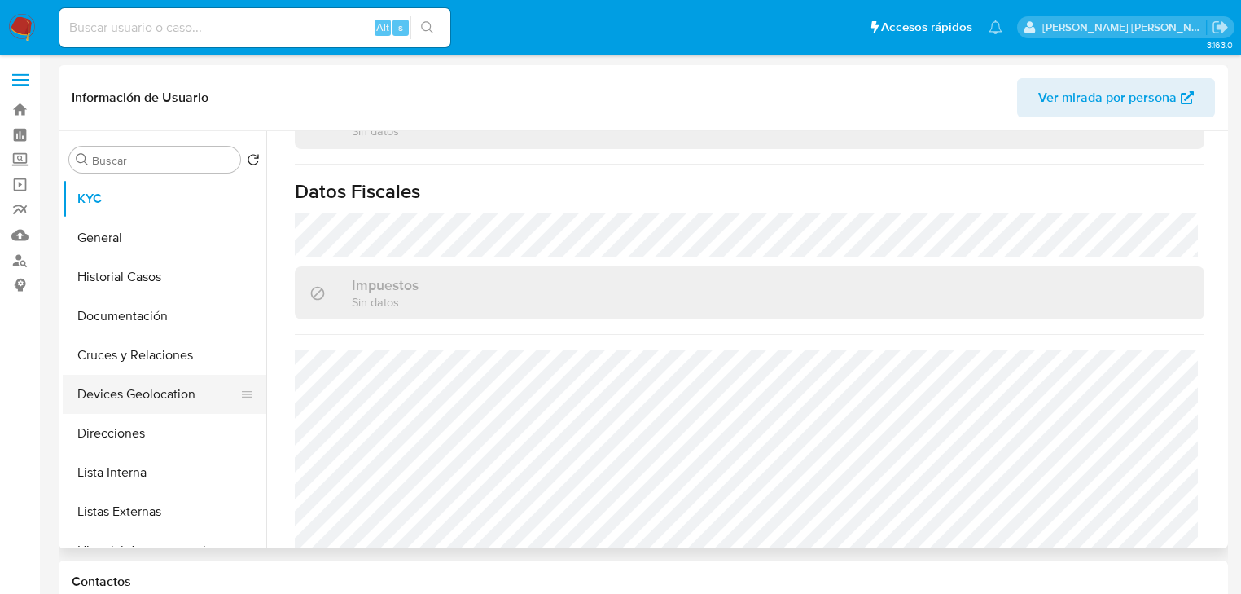
click at [215, 399] on button "Devices Geolocation" at bounding box center [158, 394] width 191 height 39
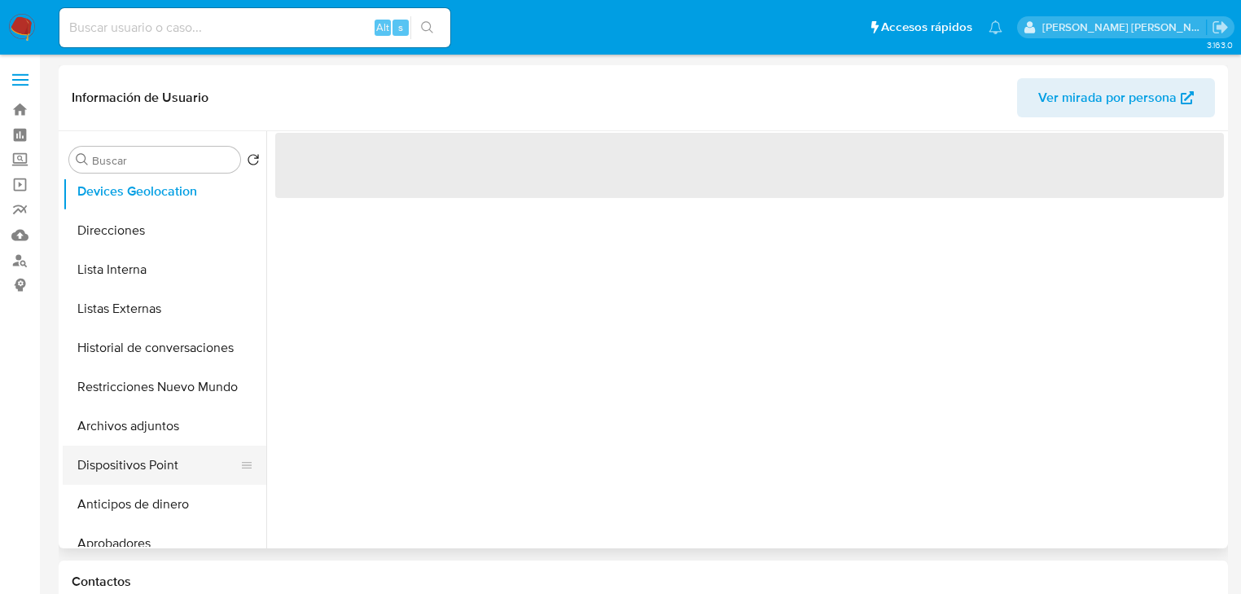
scroll to position [261, 0]
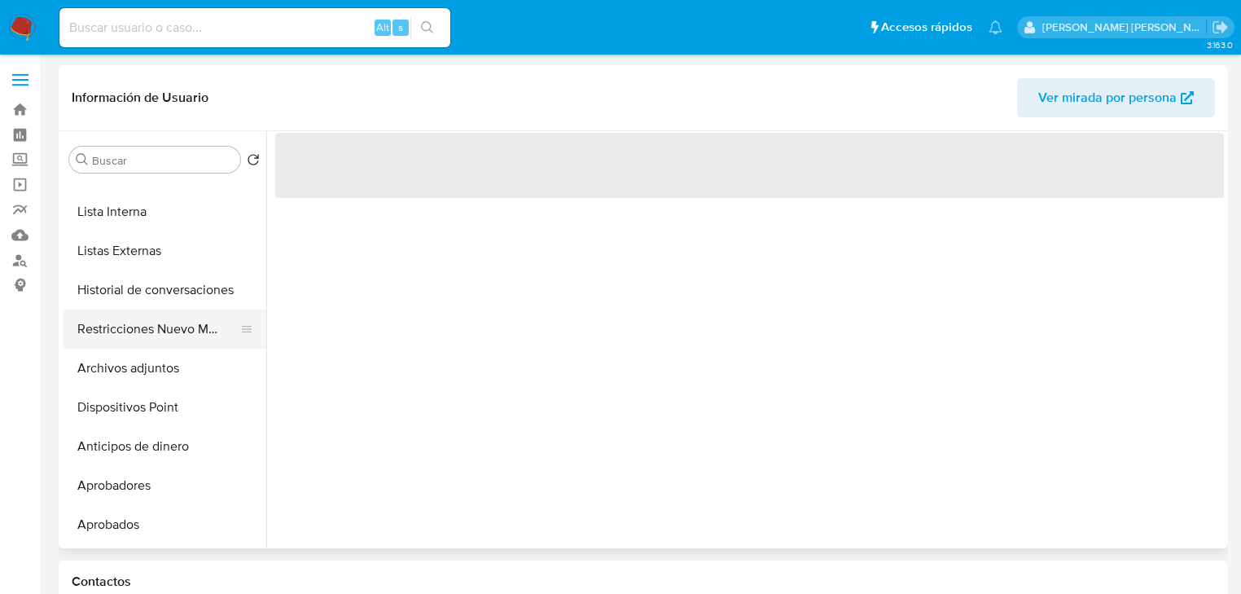
click at [199, 332] on button "Restricciones Nuevo Mundo" at bounding box center [158, 329] width 191 height 39
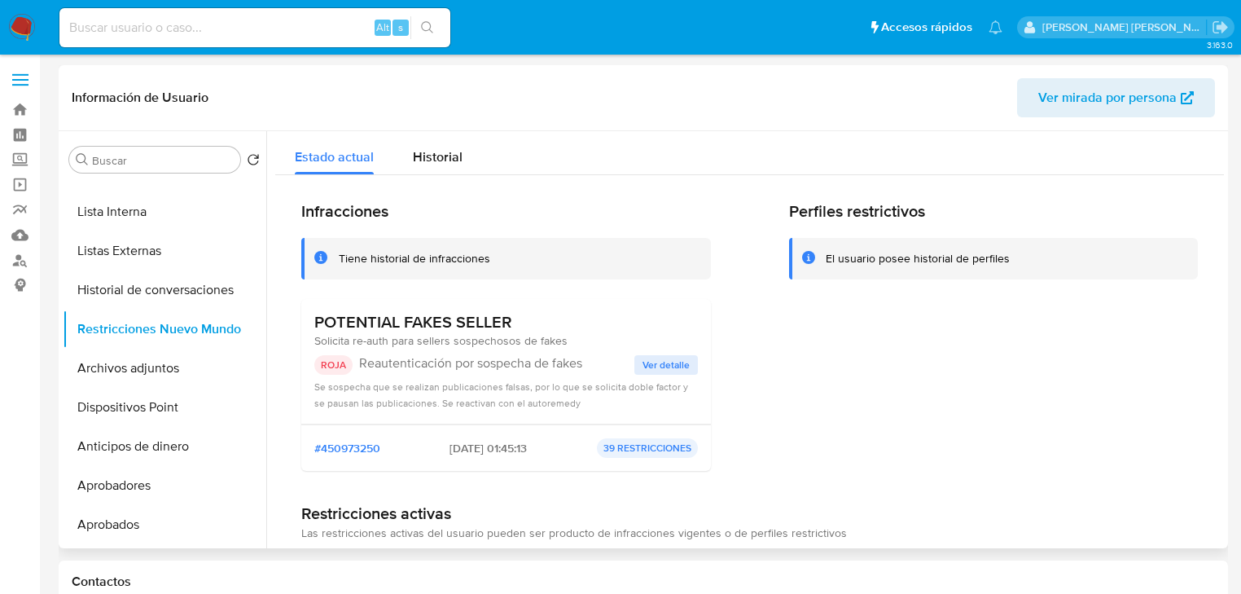
click at [672, 370] on span "Ver detalle" at bounding box center [666, 365] width 47 height 16
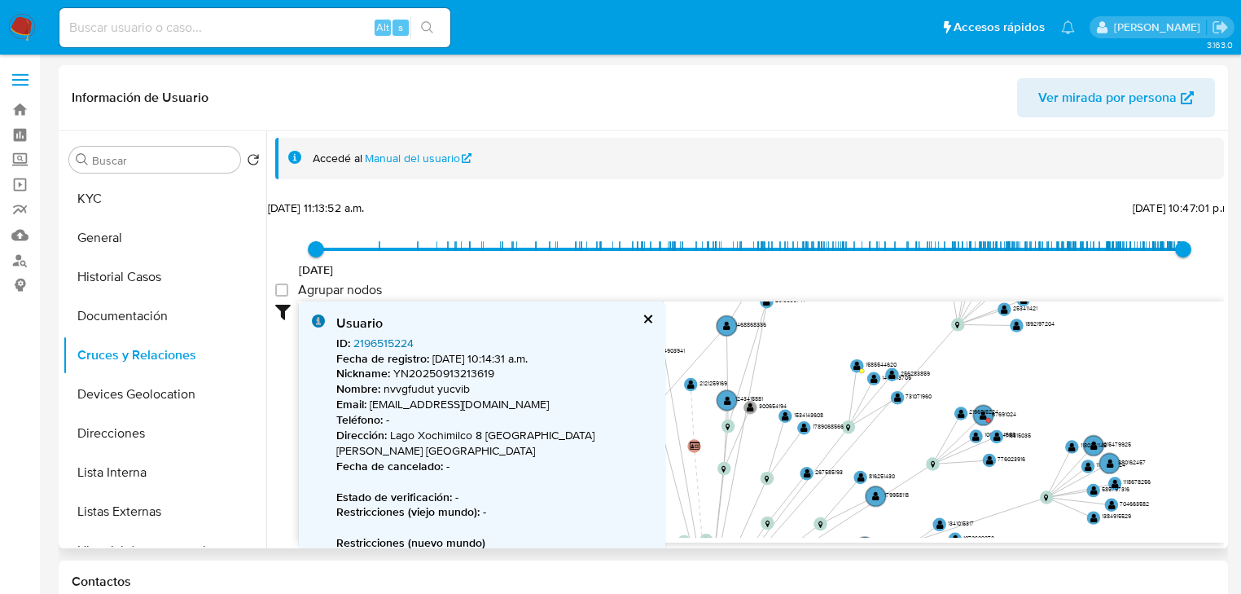
click at [391, 341] on link "2196515224" at bounding box center [384, 343] width 60 height 16
click at [1088, 449] on circle at bounding box center [1095, 446] width 24 height 24
click at [1089, 442] on text "1180861148" at bounding box center [1094, 445] width 26 height 8
click at [388, 345] on link "1180861148" at bounding box center [382, 343] width 56 height 16
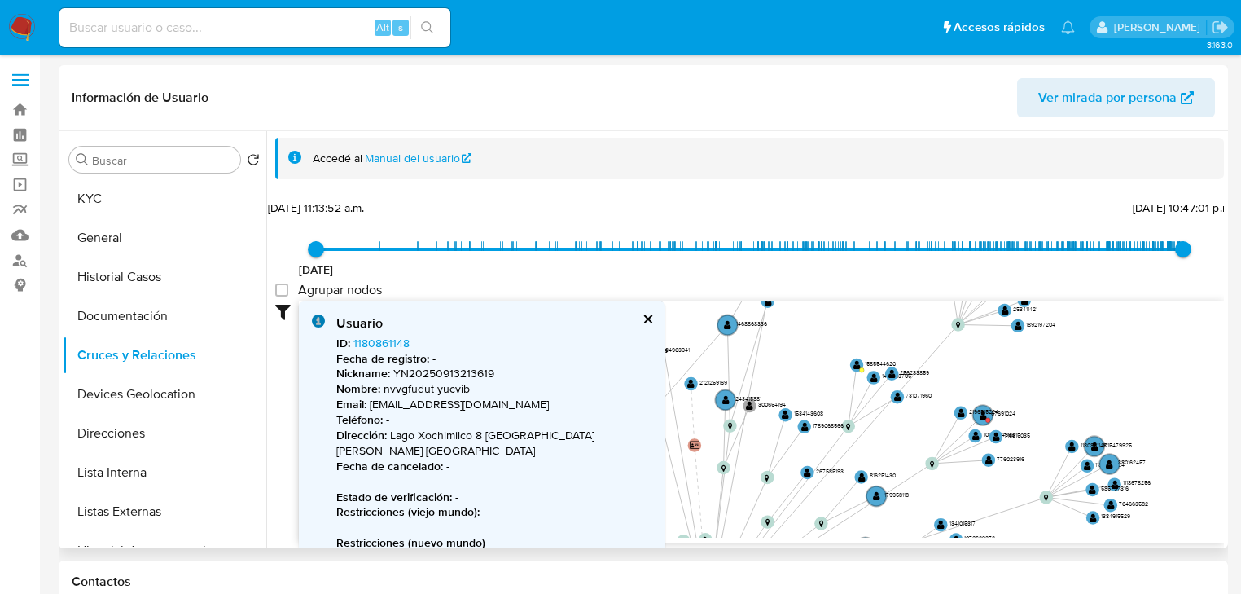
click at [648, 319] on button "cerrar" at bounding box center [647, 319] width 11 height 11
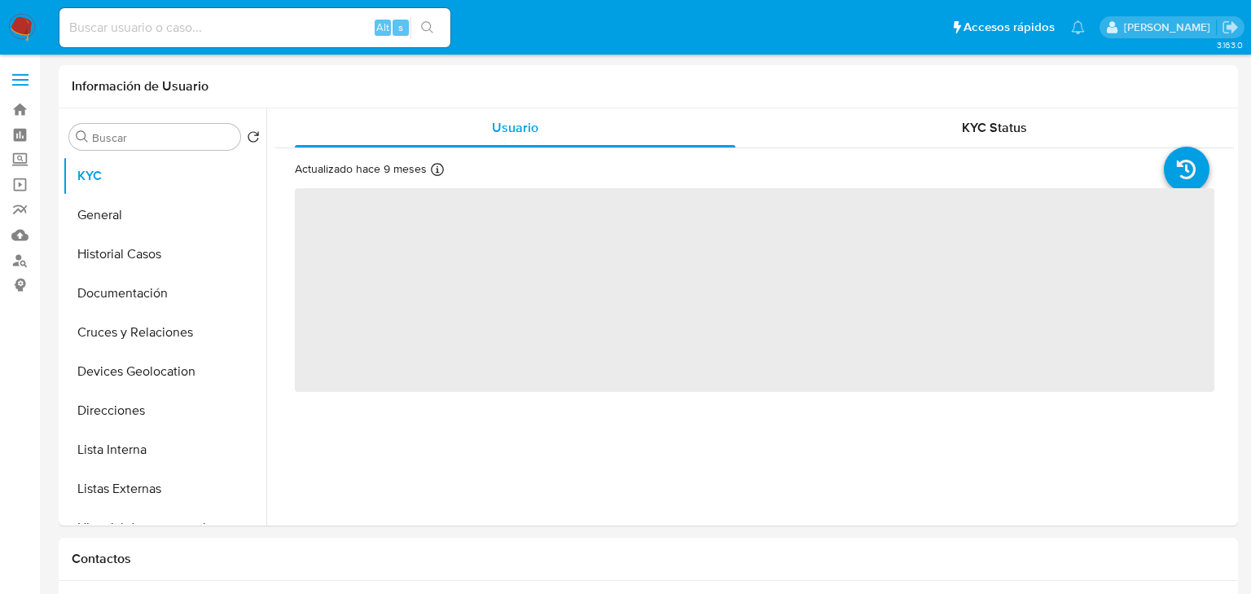
select select "10"
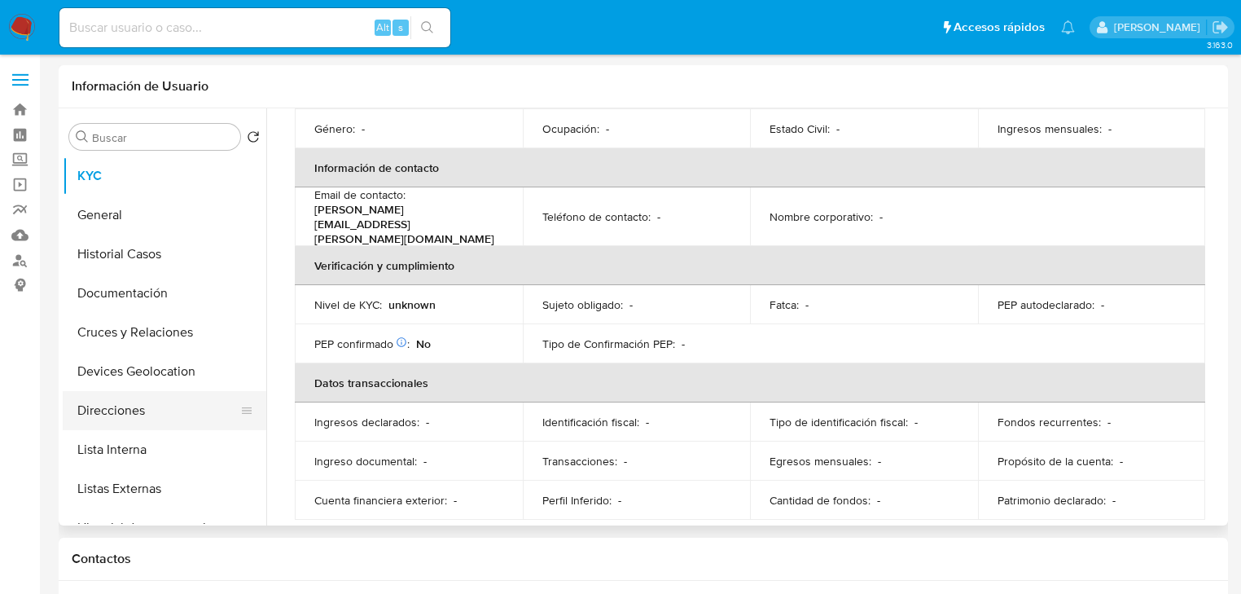
drag, startPoint x: 131, startPoint y: 388, endPoint x: 127, endPoint y: 416, distance: 28.8
click at [130, 388] on button "Devices Geolocation" at bounding box center [165, 371] width 204 height 39
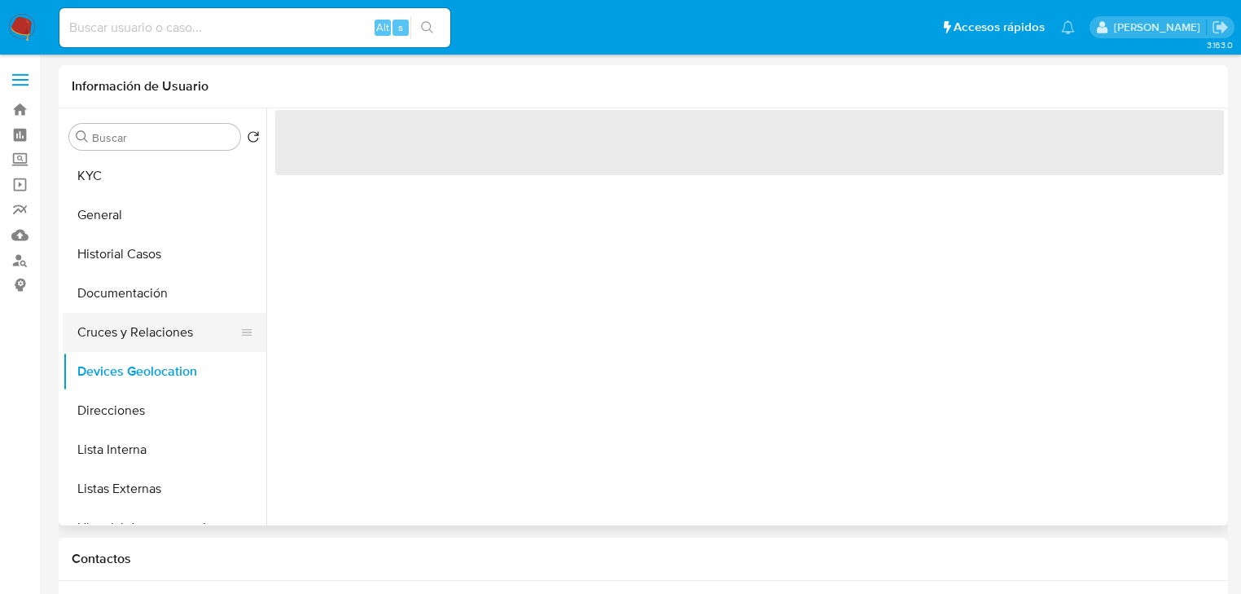
drag, startPoint x: 127, startPoint y: 424, endPoint x: 209, endPoint y: 341, distance: 115.8
click at [125, 422] on button "Direcciones" at bounding box center [165, 410] width 204 height 39
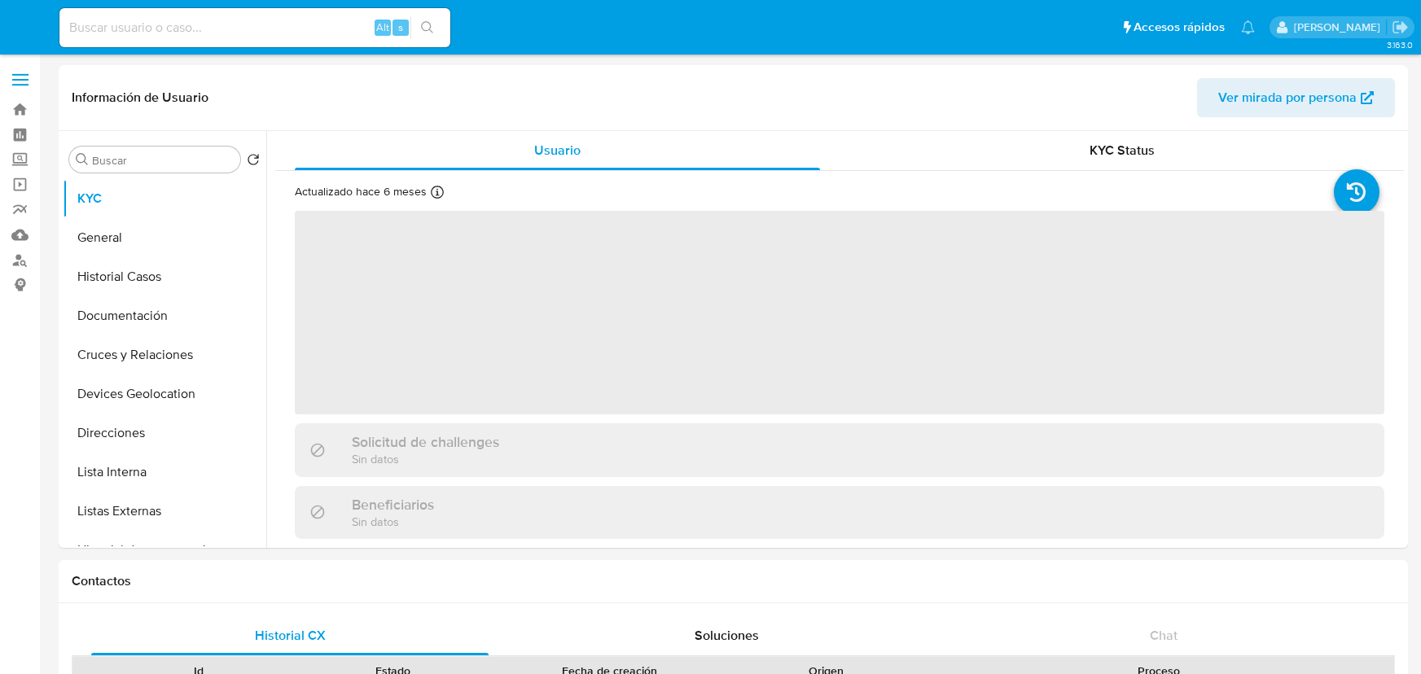
select select "10"
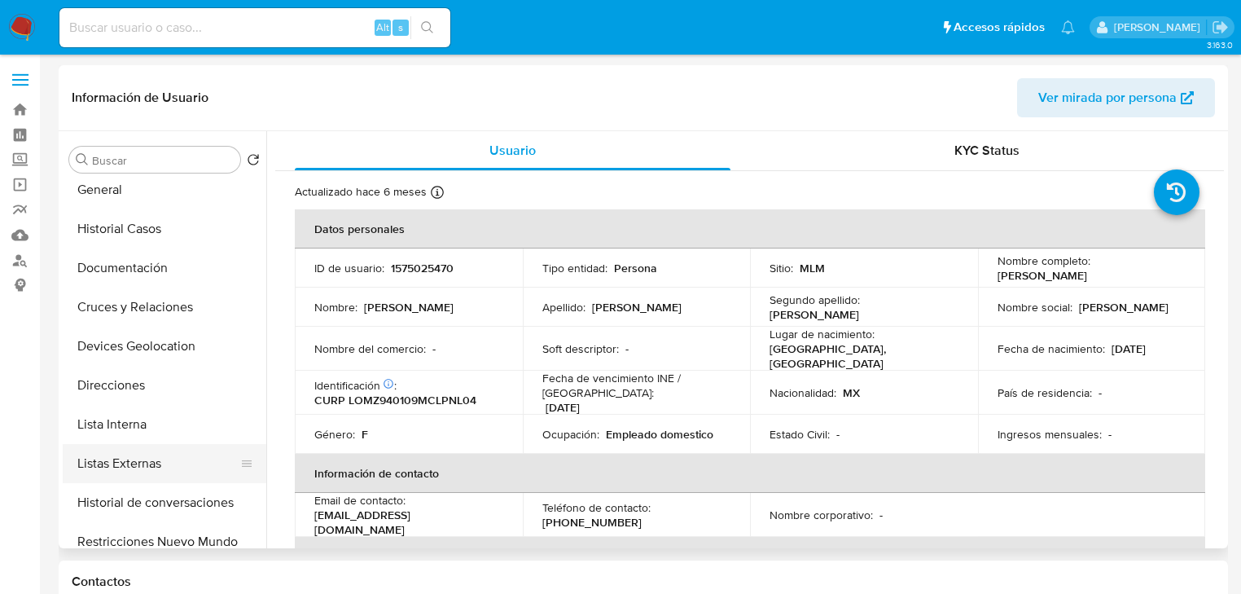
scroll to position [130, 0]
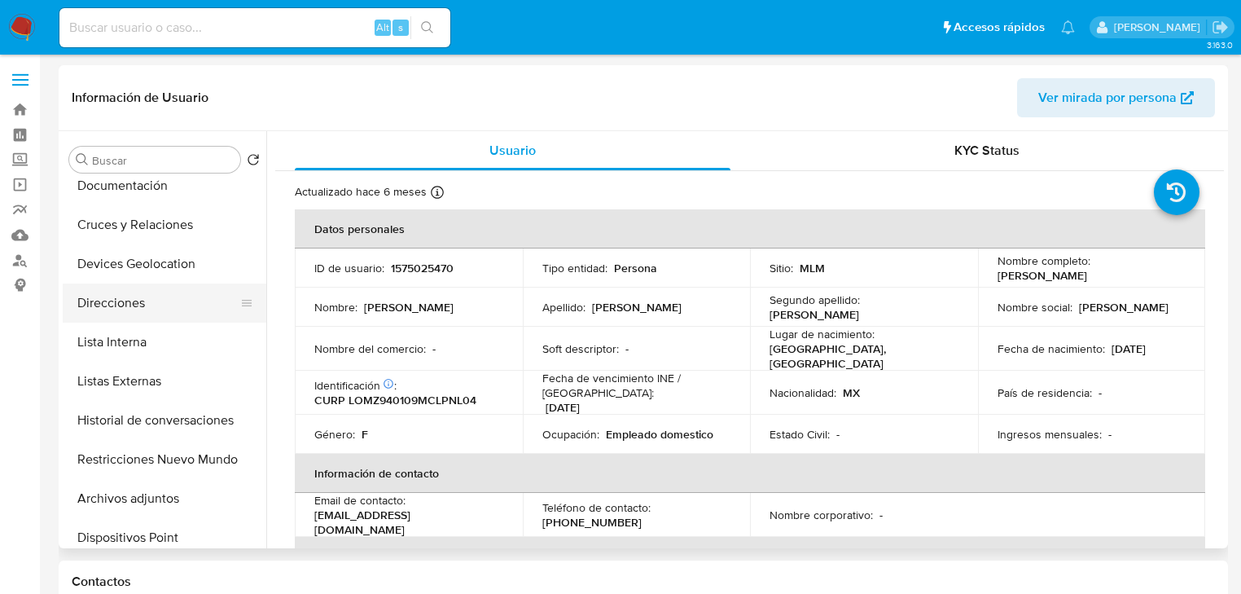
click at [157, 313] on button "Direcciones" at bounding box center [158, 302] width 191 height 39
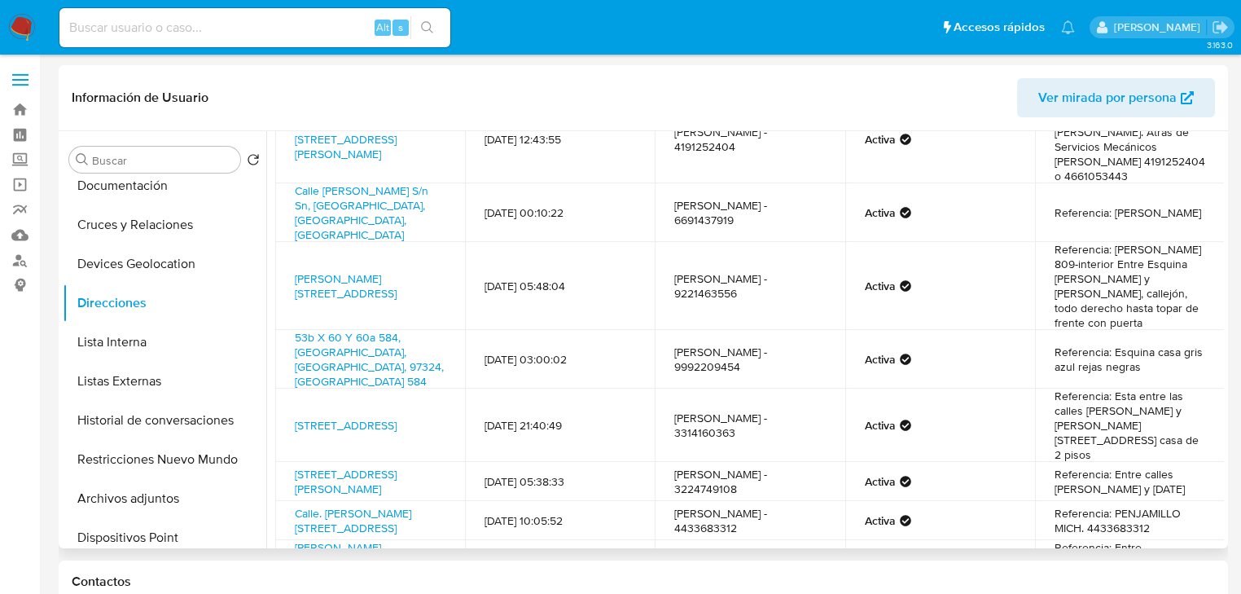
scroll to position [261, 0]
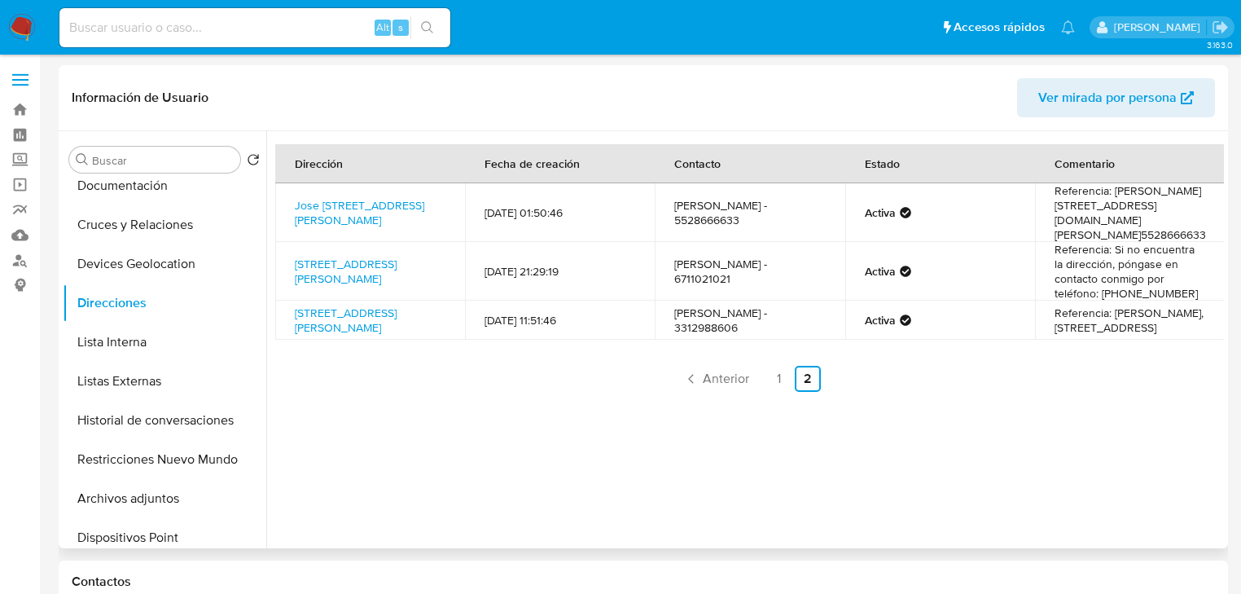
scroll to position [0, 0]
click at [181, 32] on input at bounding box center [254, 27] width 391 height 21
paste input "2370806632"
type input "2370806632"
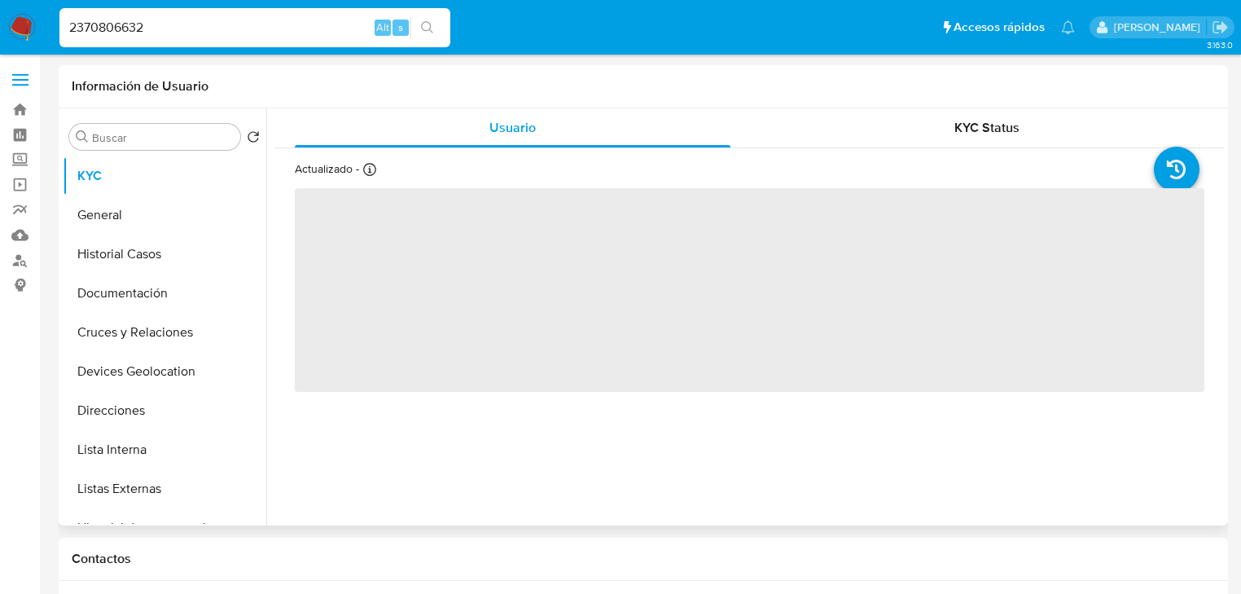
select select "10"
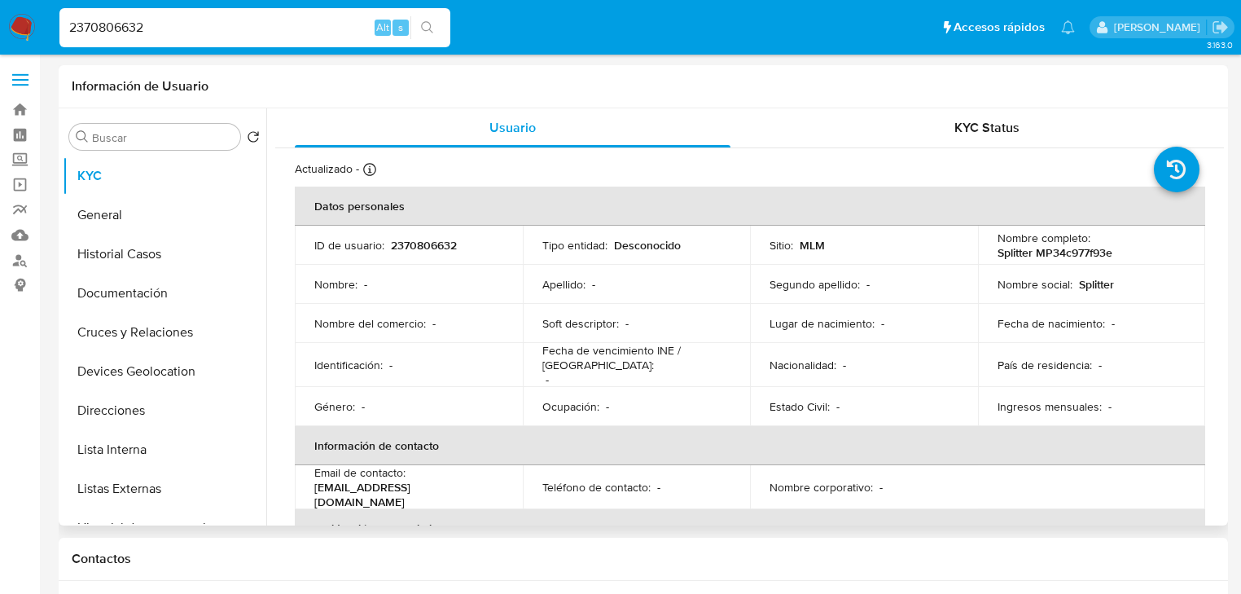
drag, startPoint x: 179, startPoint y: 31, endPoint x: 0, endPoint y: -10, distance: 183.8
paste input "44257591"
type input "442575912"
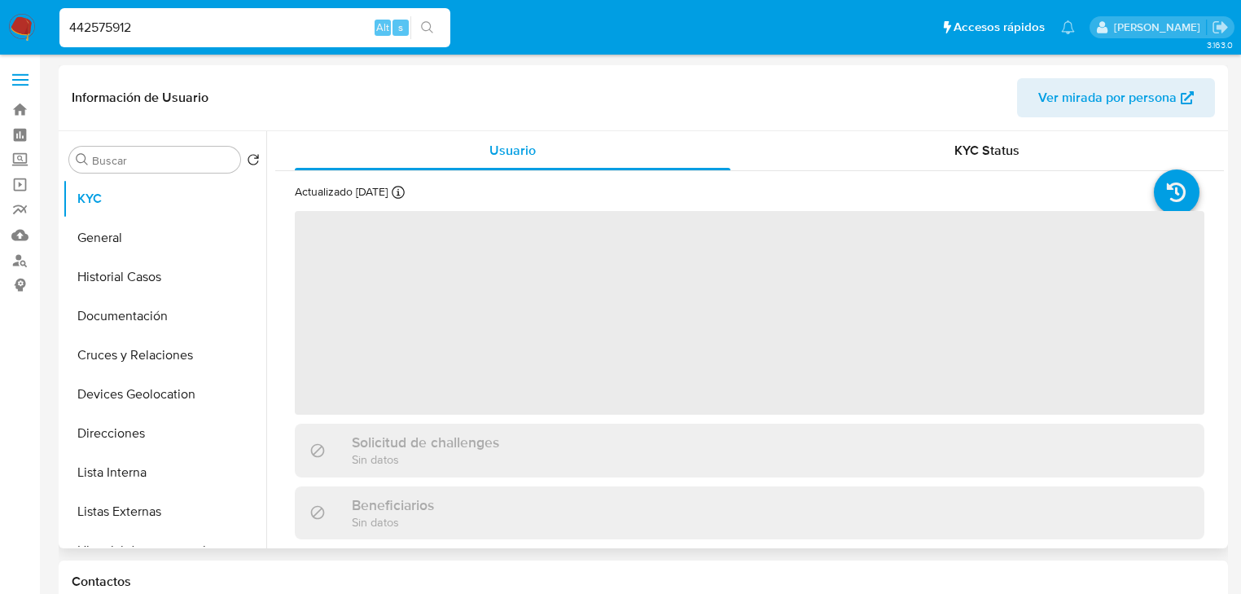
select select "10"
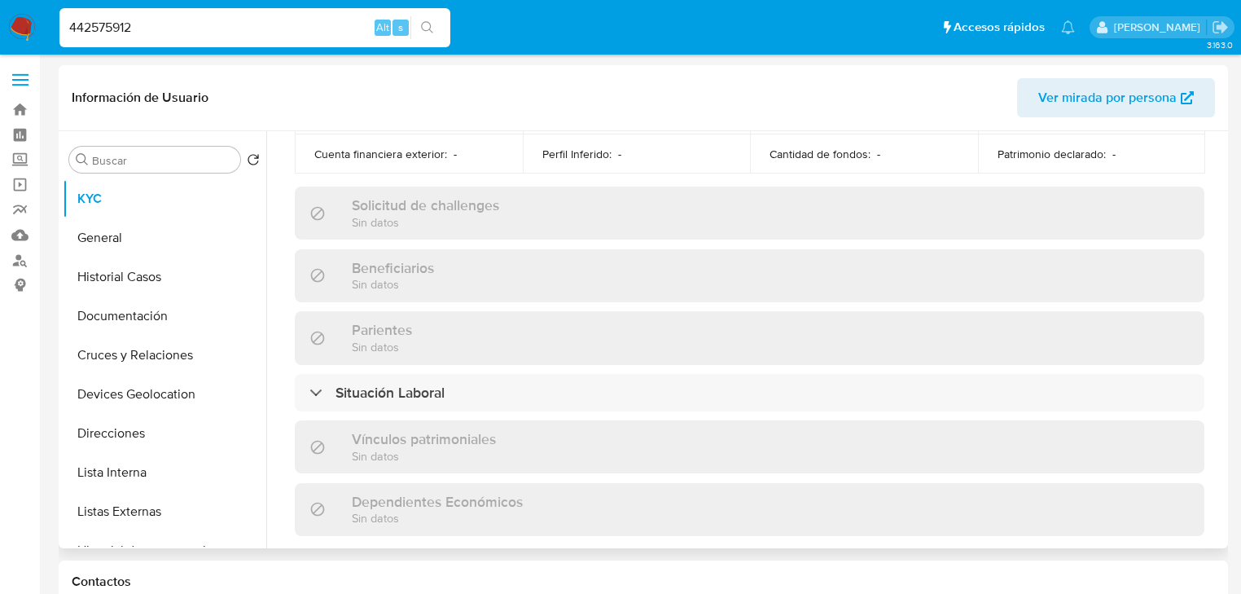
scroll to position [912, 0]
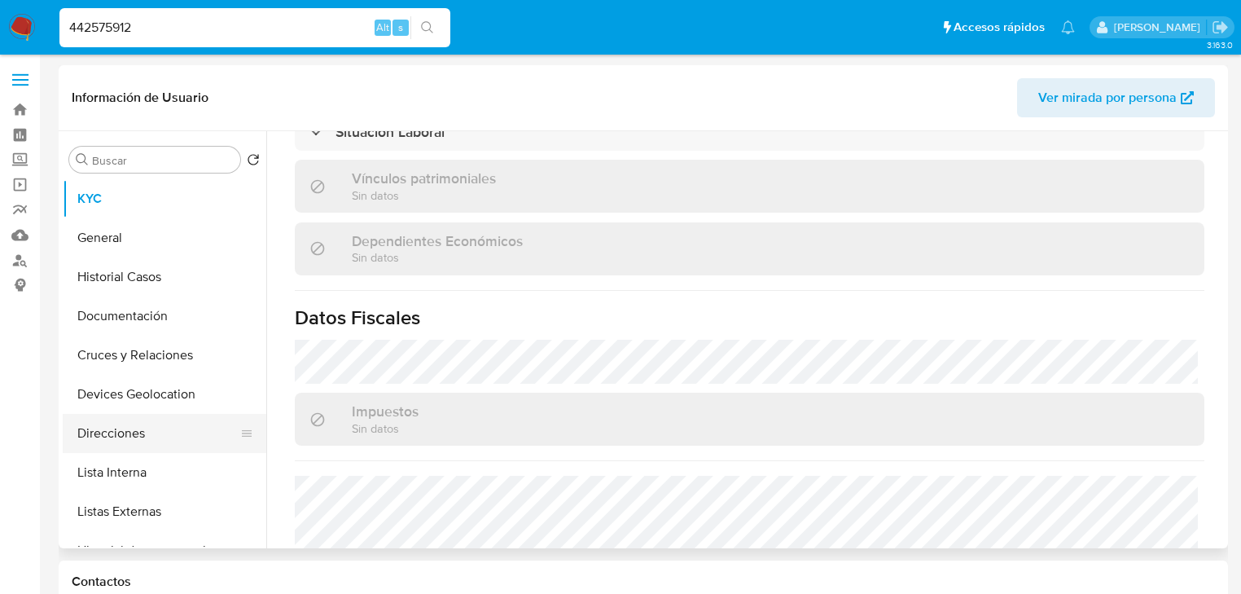
click at [143, 427] on button "Direcciones" at bounding box center [158, 433] width 191 height 39
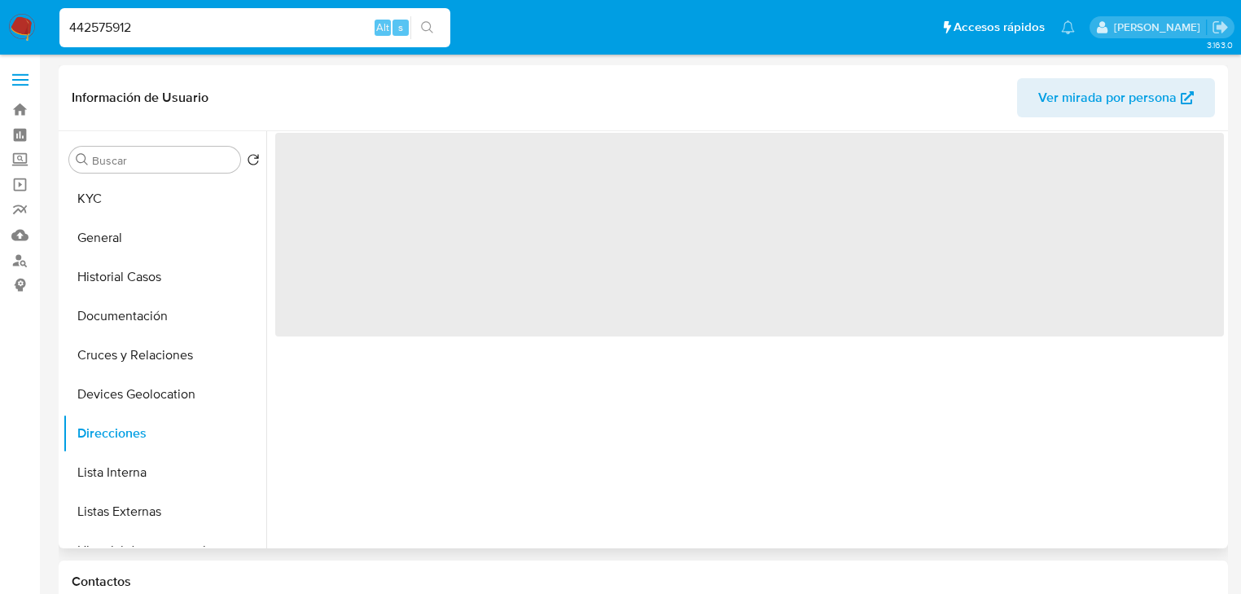
scroll to position [0, 0]
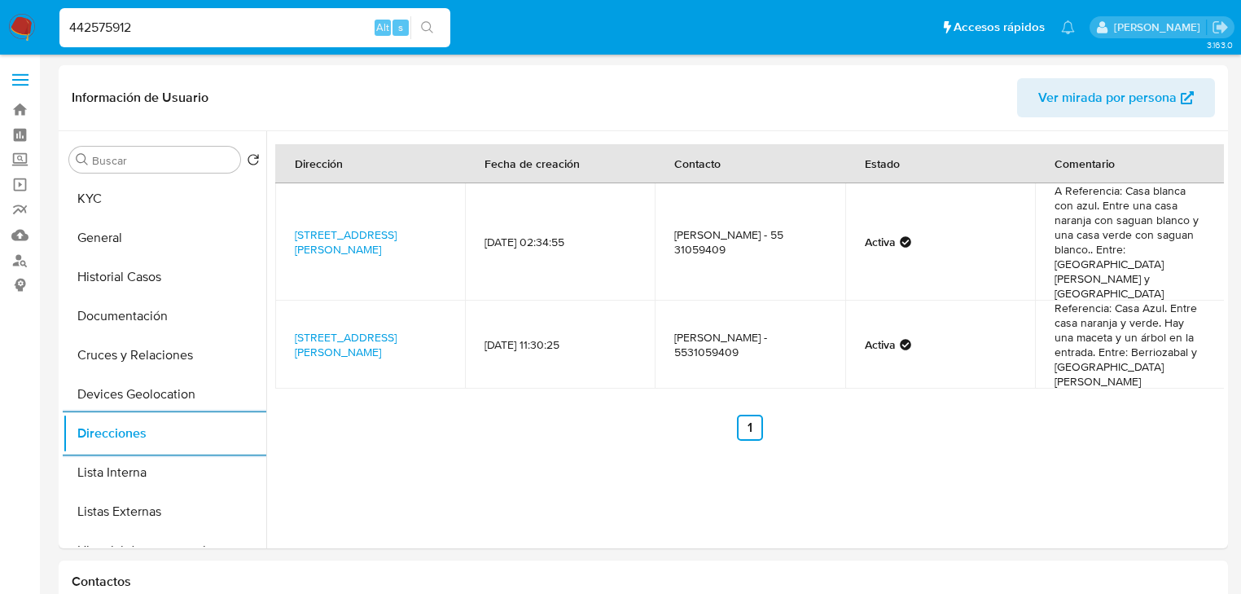
paste input "718503718"
type input "718503718"
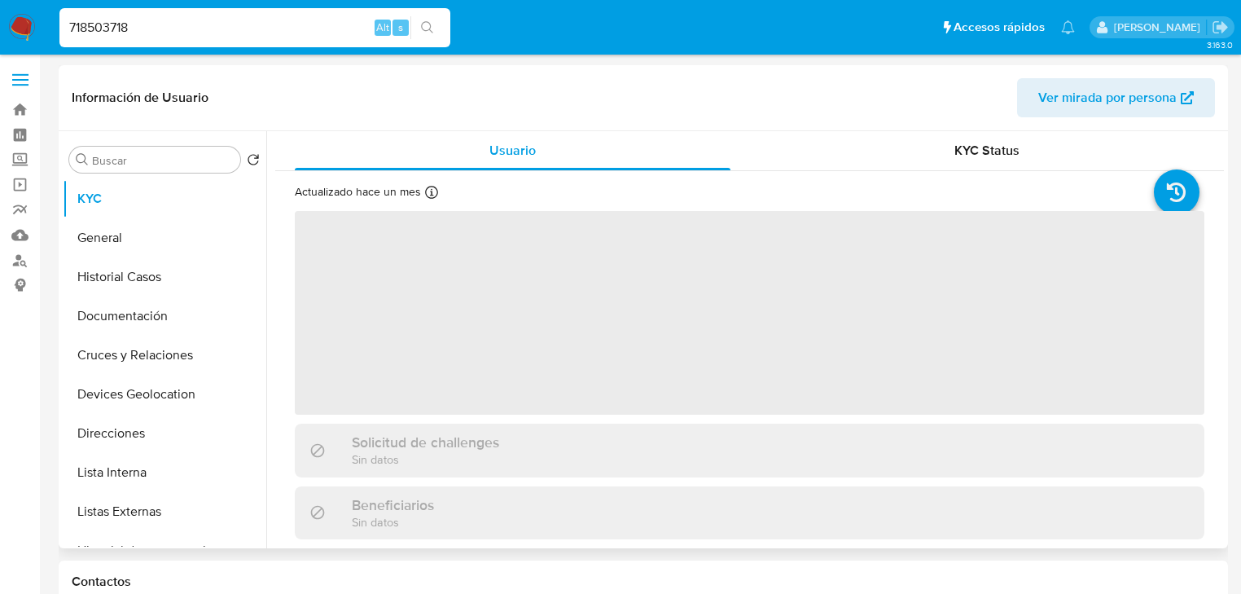
select select "10"
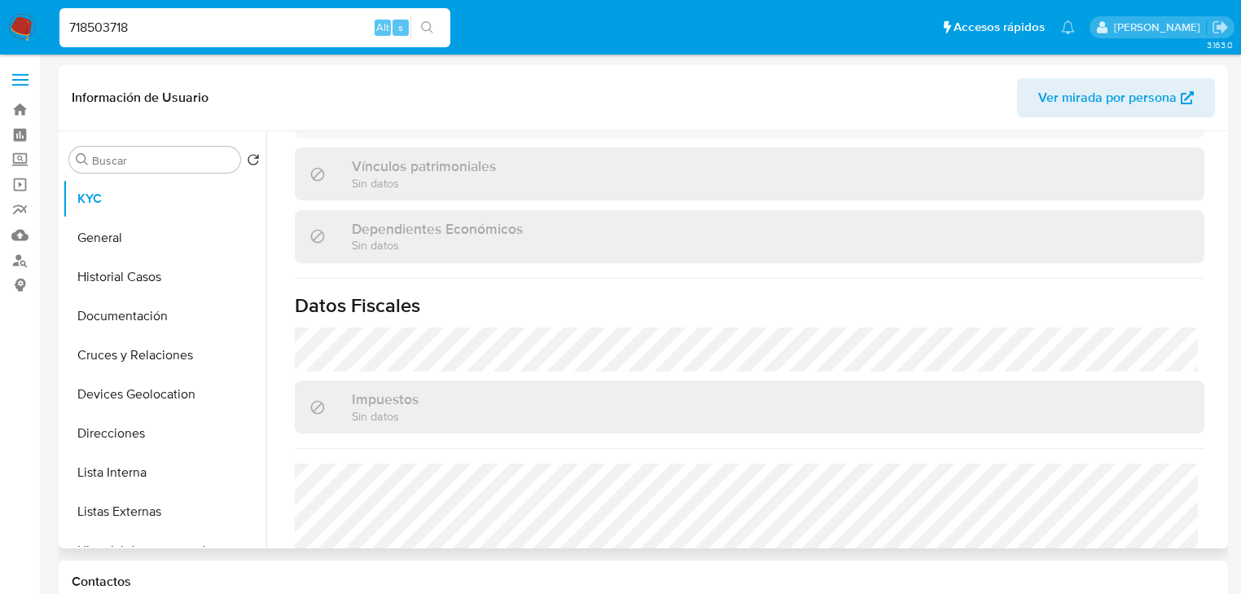
scroll to position [1029, 0]
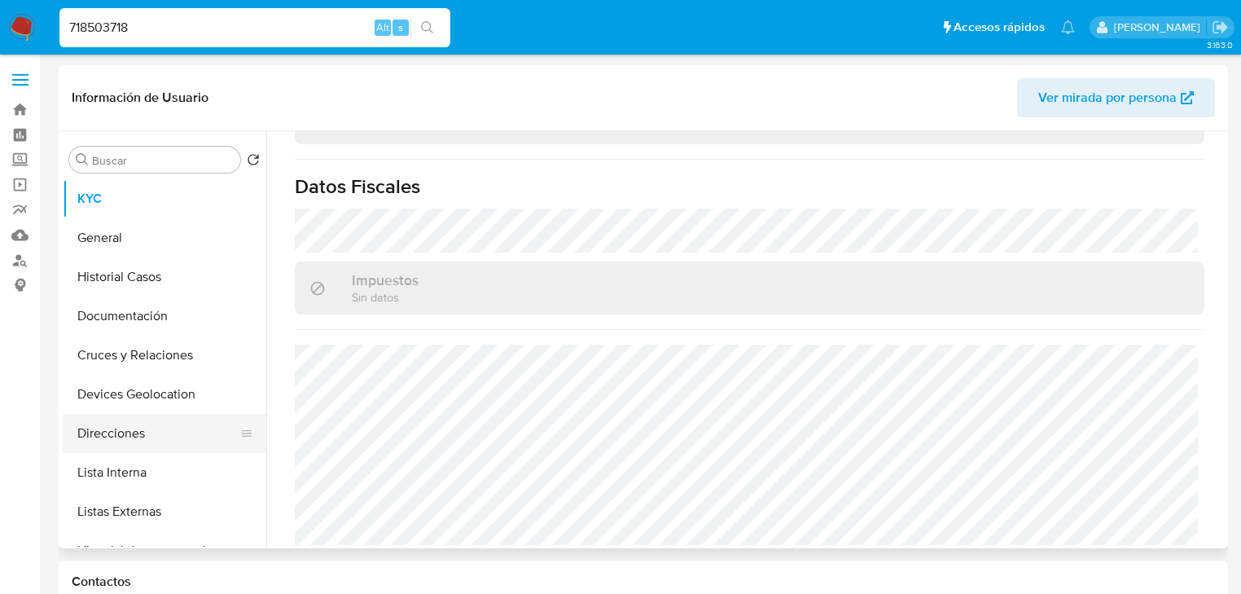
click at [146, 420] on button "Direcciones" at bounding box center [158, 433] width 191 height 39
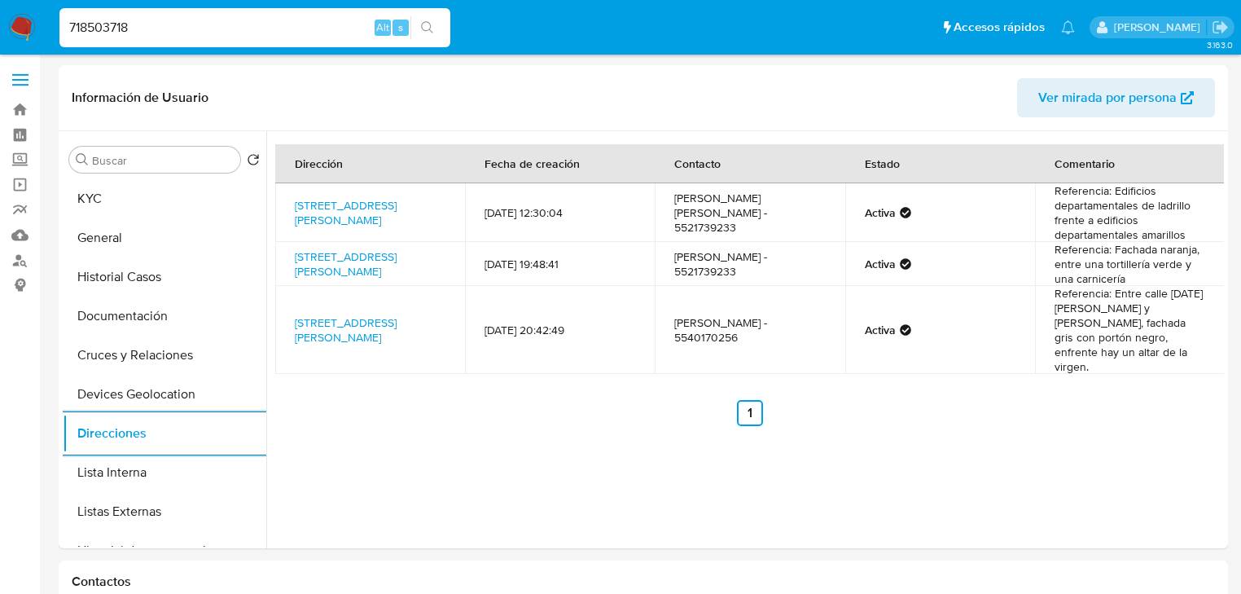
drag, startPoint x: 165, startPoint y: 20, endPoint x: 0, endPoint y: -29, distance: 172.2
paste input "1117497053"
type input "1117497053"
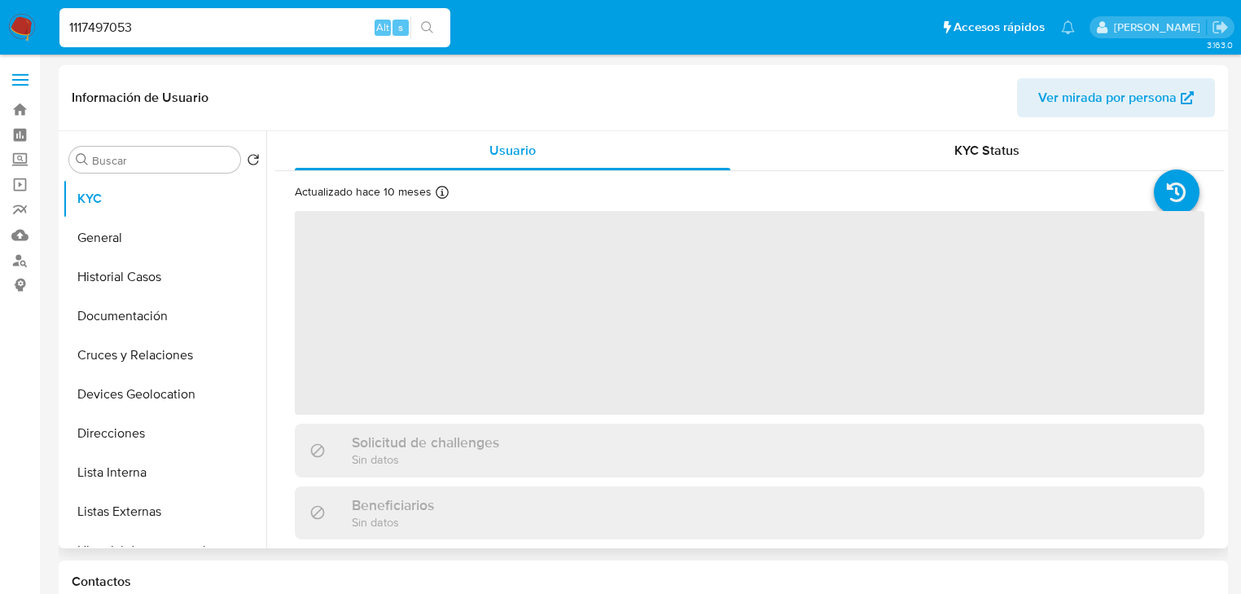
select select "10"
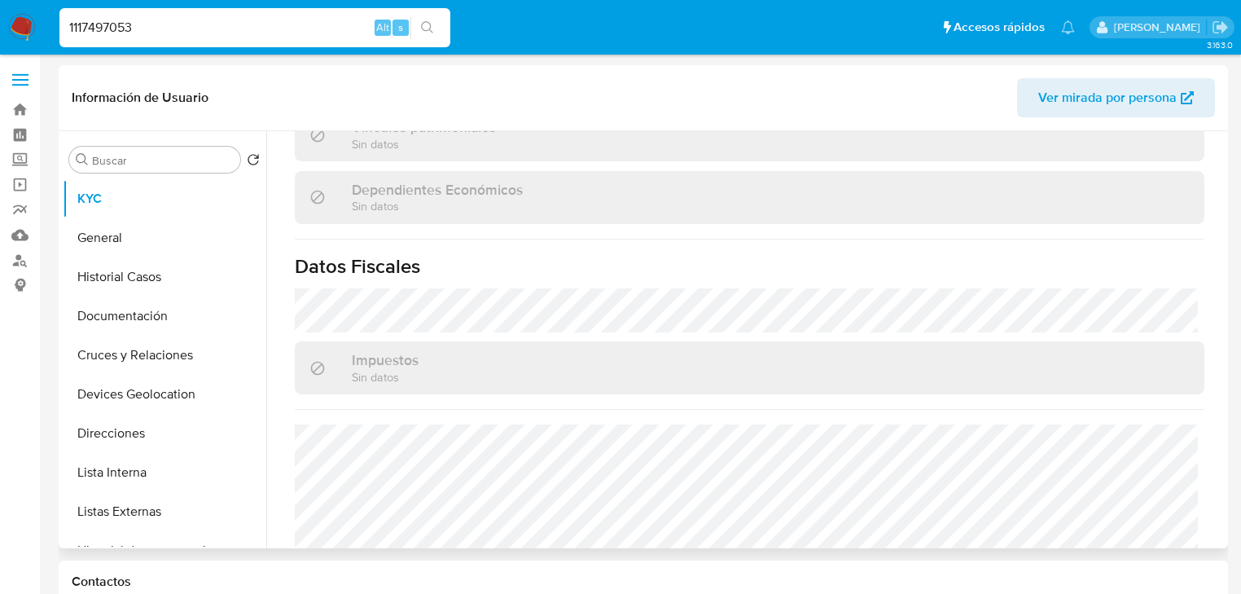
scroll to position [1029, 0]
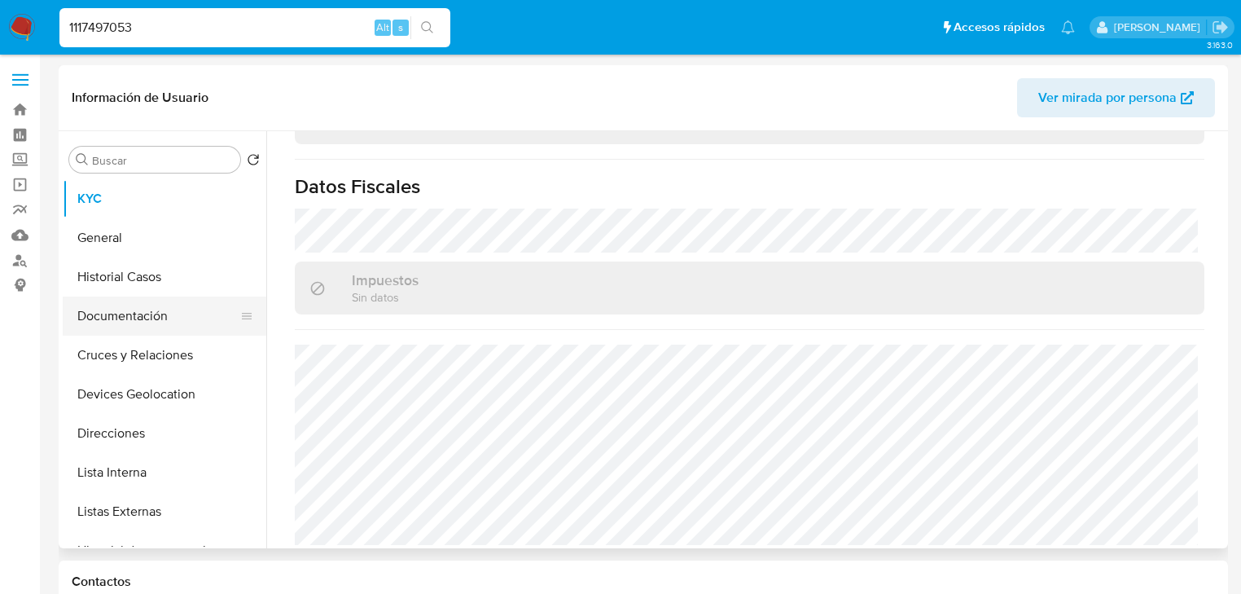
click at [118, 309] on button "Documentación" at bounding box center [158, 316] width 191 height 39
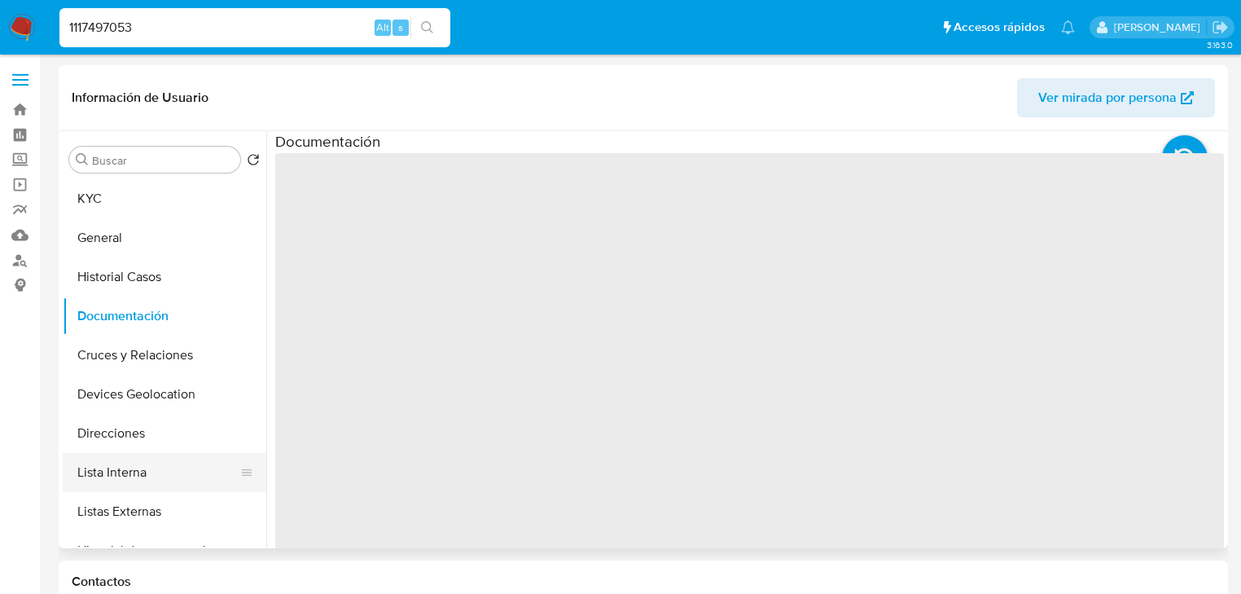
scroll to position [0, 0]
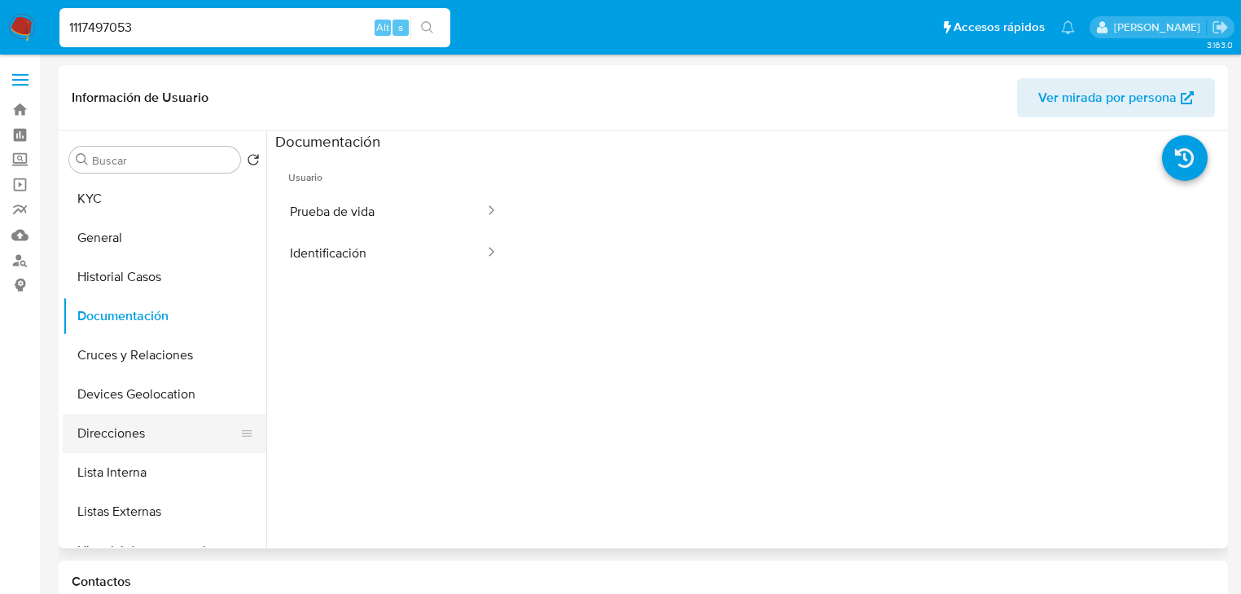
click at [149, 430] on button "Direcciones" at bounding box center [158, 433] width 191 height 39
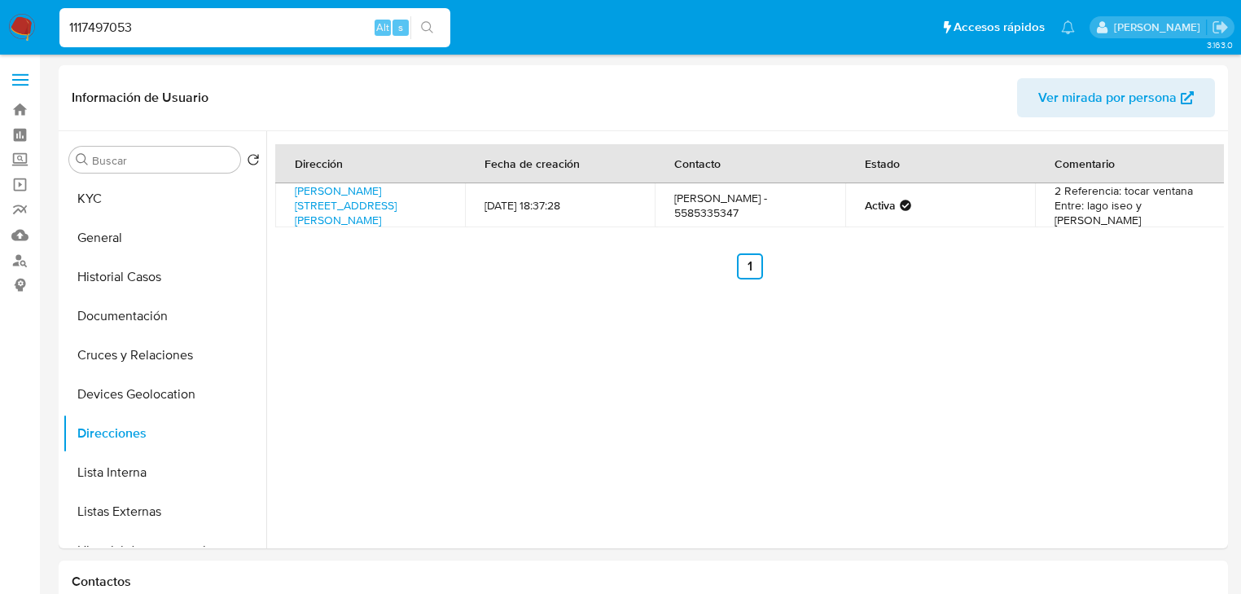
drag, startPoint x: 156, startPoint y: 20, endPoint x: 0, endPoint y: -7, distance: 157.8
paste input "758565666"
type input "758565666"
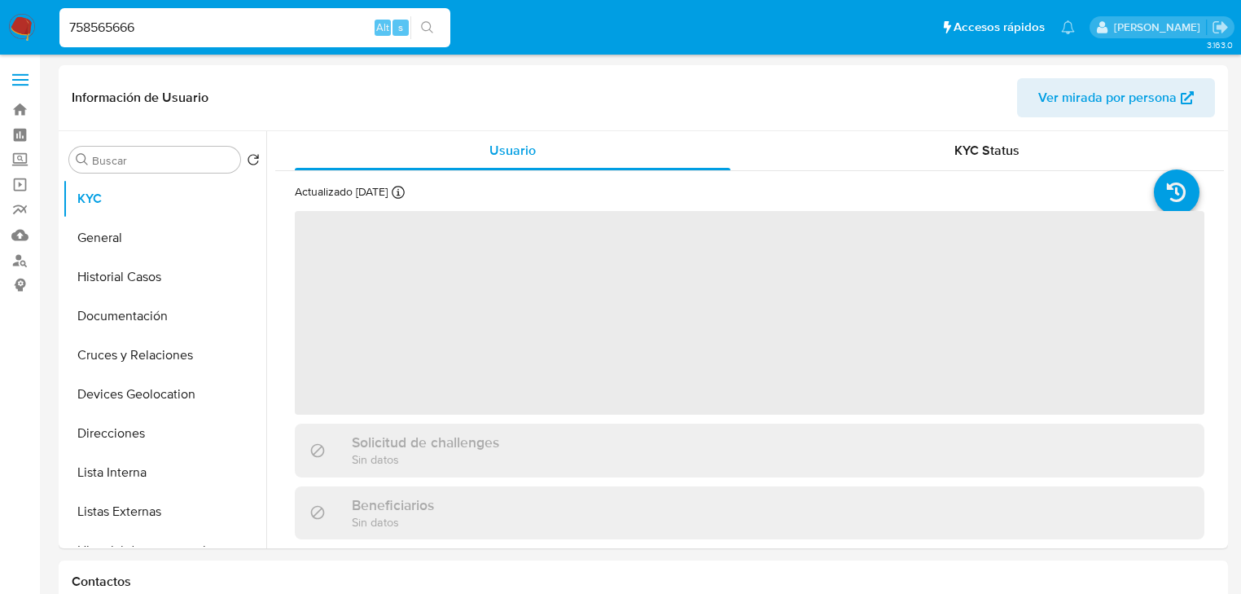
select select "10"
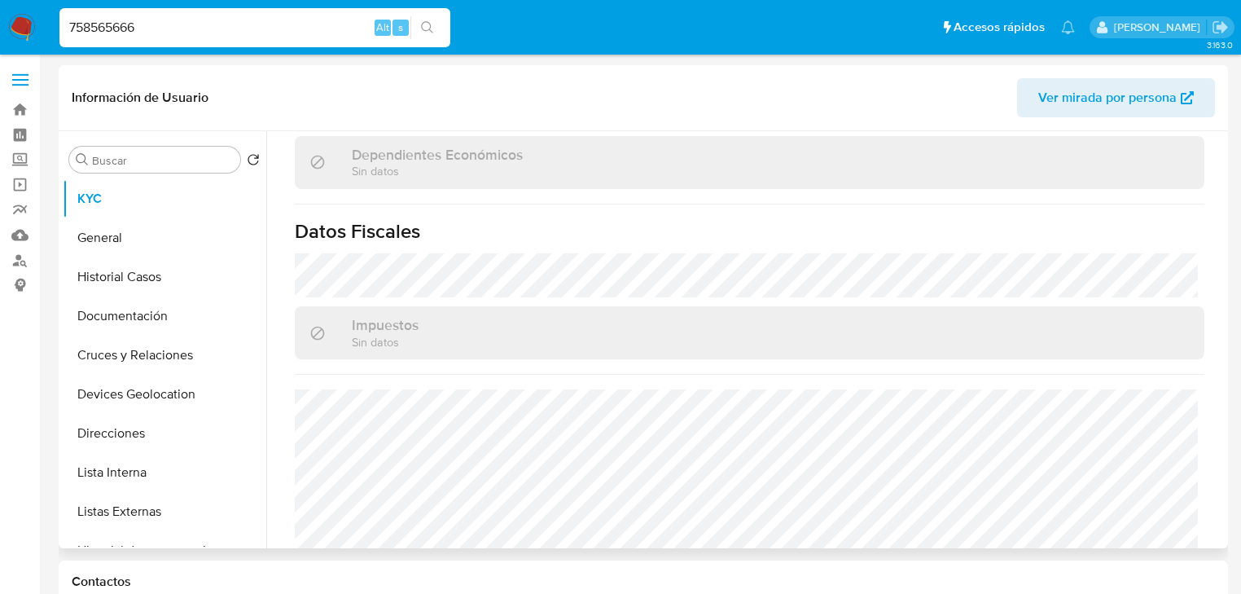
scroll to position [1029, 0]
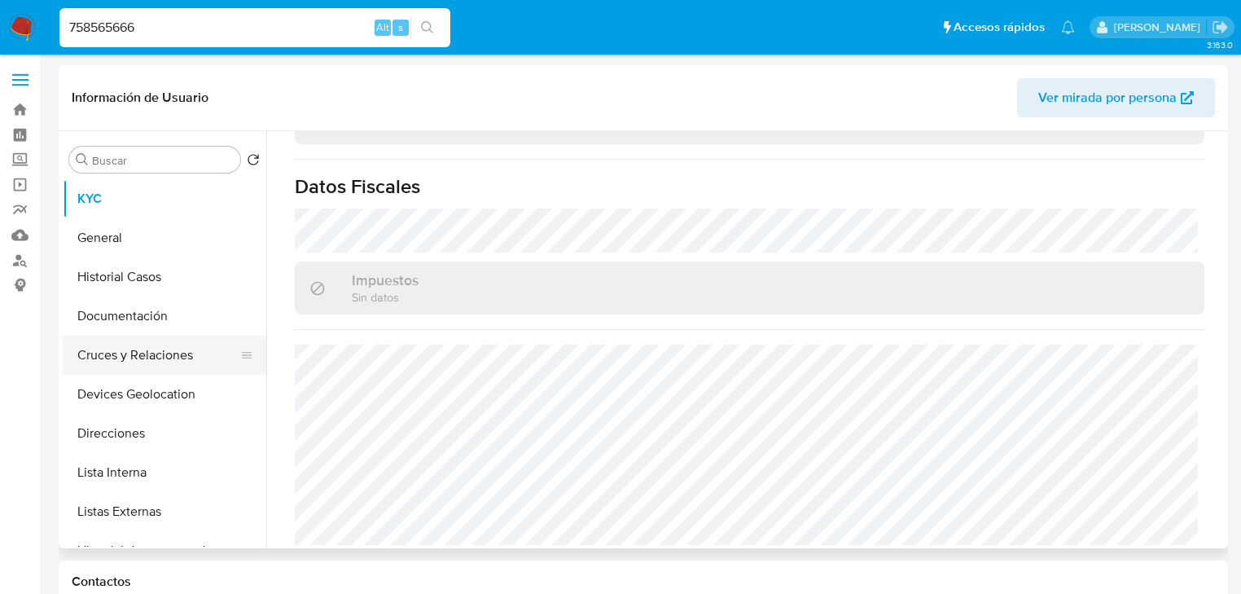
click at [143, 362] on button "Cruces y Relaciones" at bounding box center [158, 355] width 191 height 39
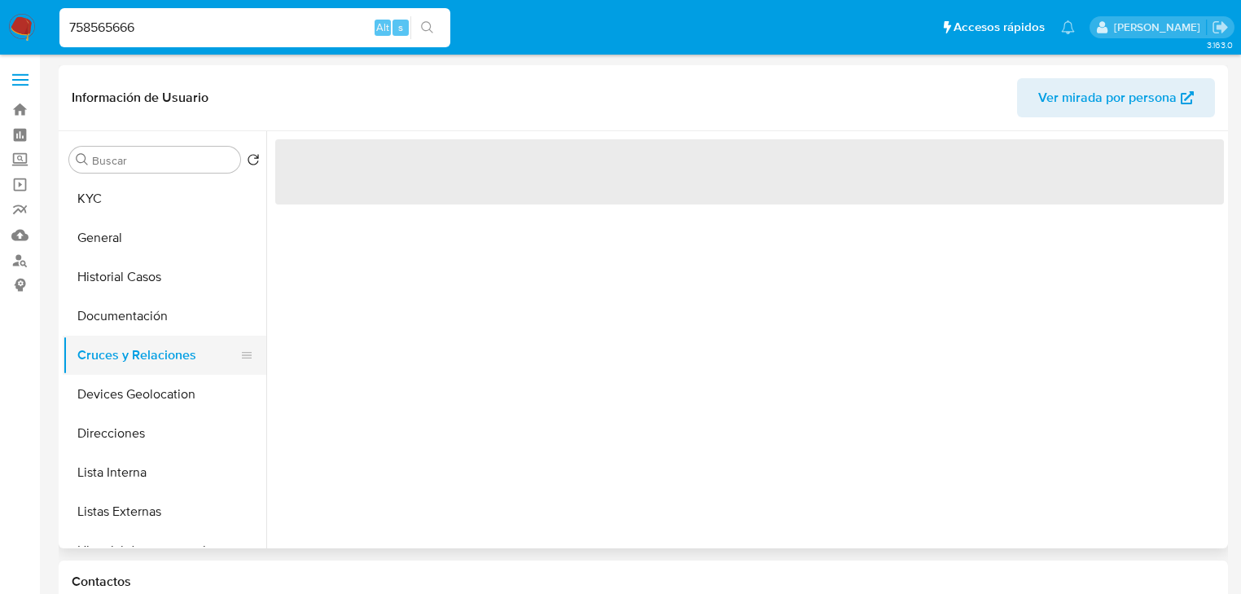
scroll to position [0, 0]
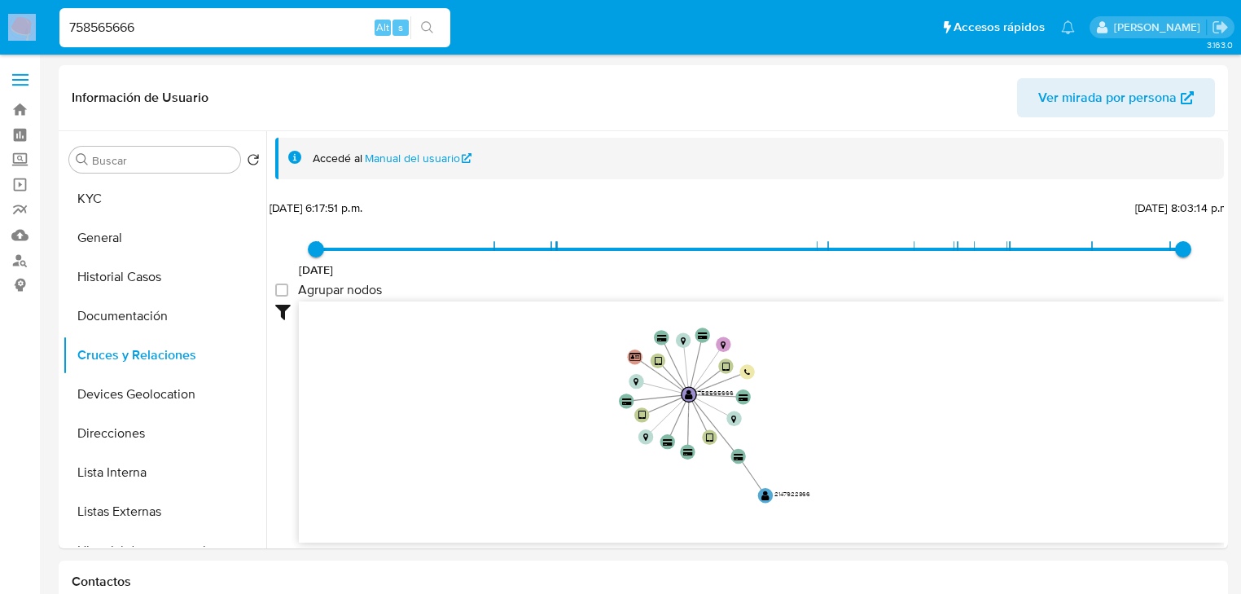
drag, startPoint x: 216, startPoint y: 39, endPoint x: 3, endPoint y: 17, distance: 213.7
click at [3, 17] on nav "Pausado Ver notificaciones 758565666 Alt s Accesos rápidos Presiona las siguien…" at bounding box center [620, 27] width 1241 height 55
drag, startPoint x: 173, startPoint y: 36, endPoint x: 3, endPoint y: 13, distance: 171.0
click at [3, 13] on nav "Pausado Ver notificaciones 758565666 Alt s Accesos rápidos Presiona las siguien…" at bounding box center [620, 27] width 1241 height 55
paste input "2121259169"
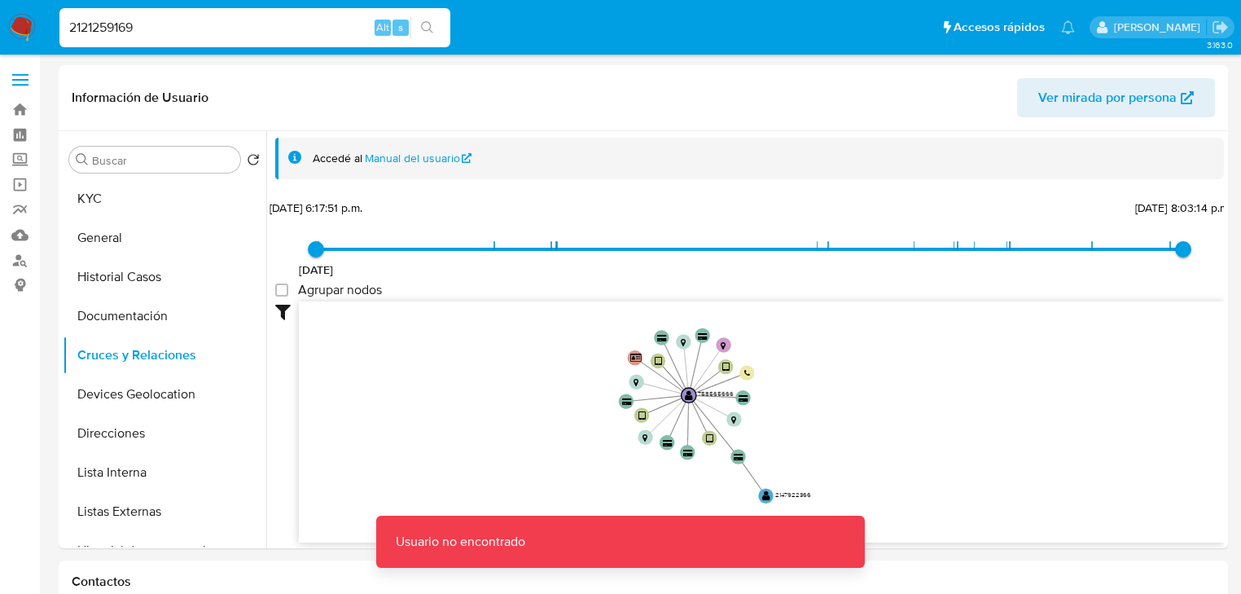
click at [209, 25] on input "2121259169" at bounding box center [254, 27] width 391 height 21
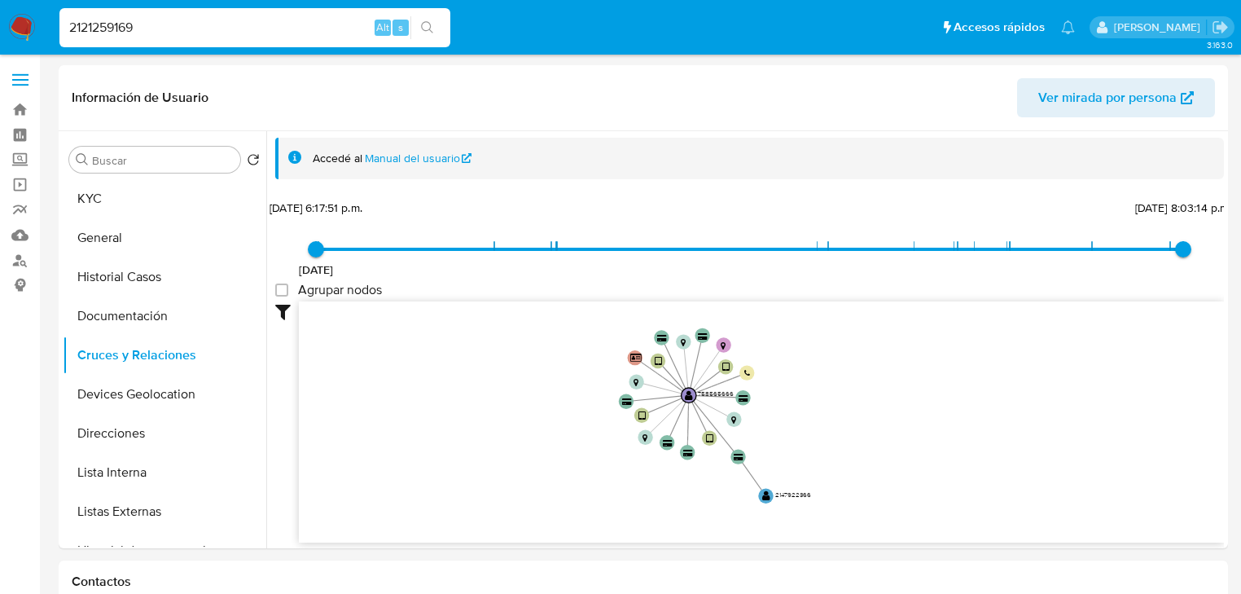
type input "2121259169"
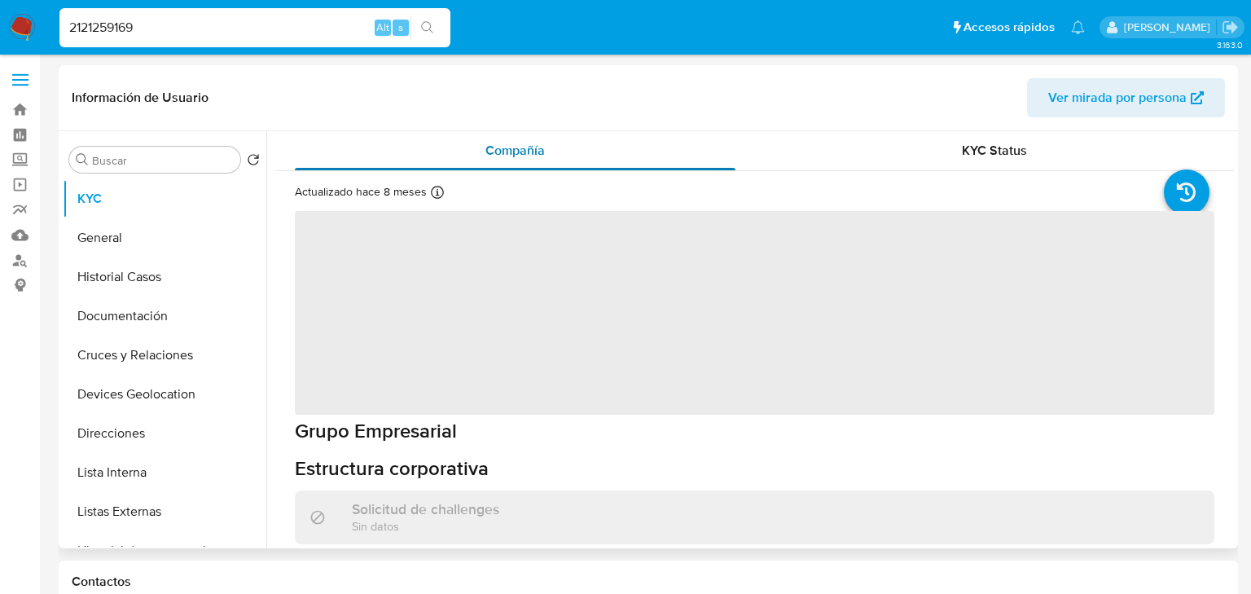
select select "10"
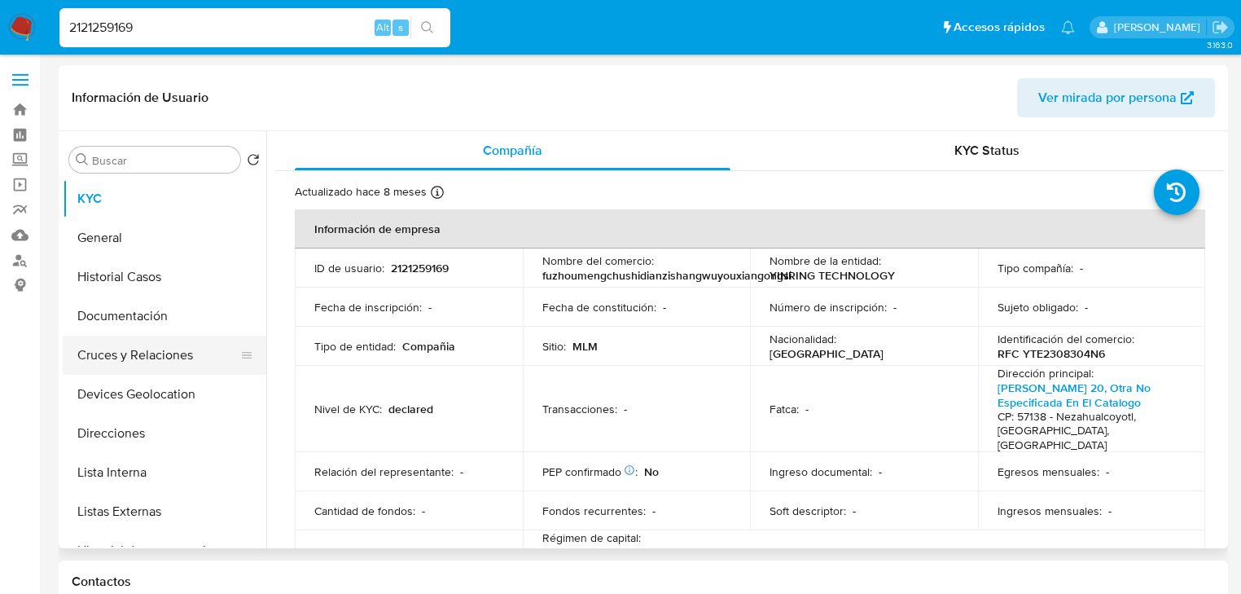
click at [173, 369] on button "Cruces y Relaciones" at bounding box center [158, 355] width 191 height 39
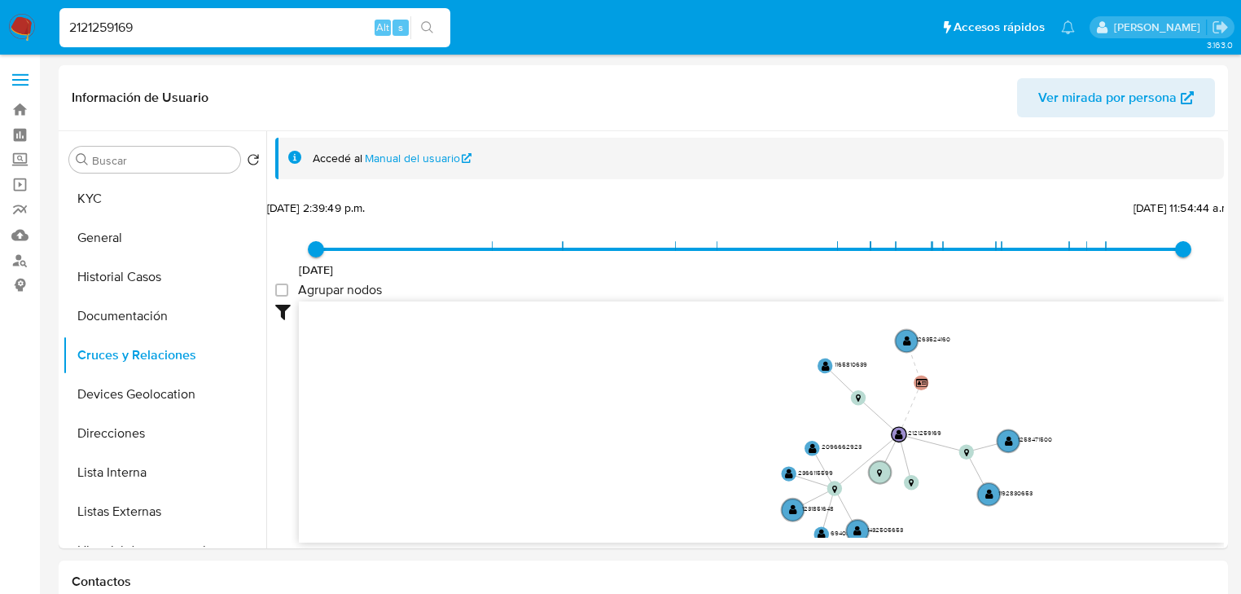
drag, startPoint x: 228, startPoint y: 20, endPoint x: 7, endPoint y: 2, distance: 221.6
click at [0, 9] on nav "Pausado Ver notificaciones 2121259169 Alt s Accesos rápidos Presiona las siguie…" at bounding box center [620, 27] width 1241 height 55
paste input "1263524160"
type input "1263524160"
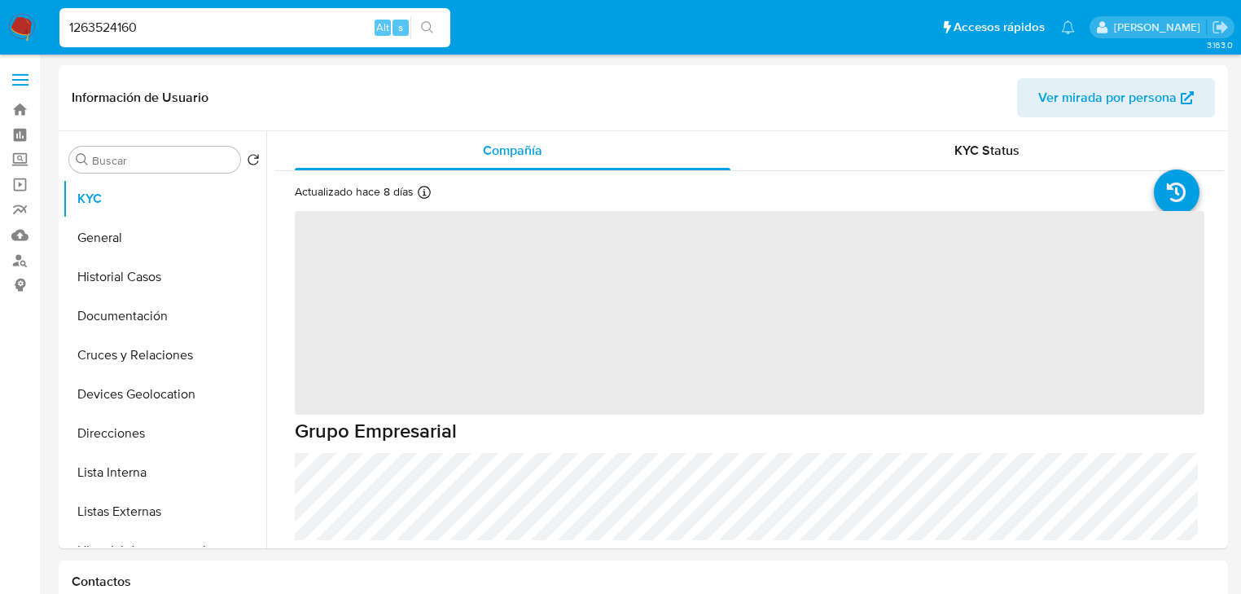
select select "10"
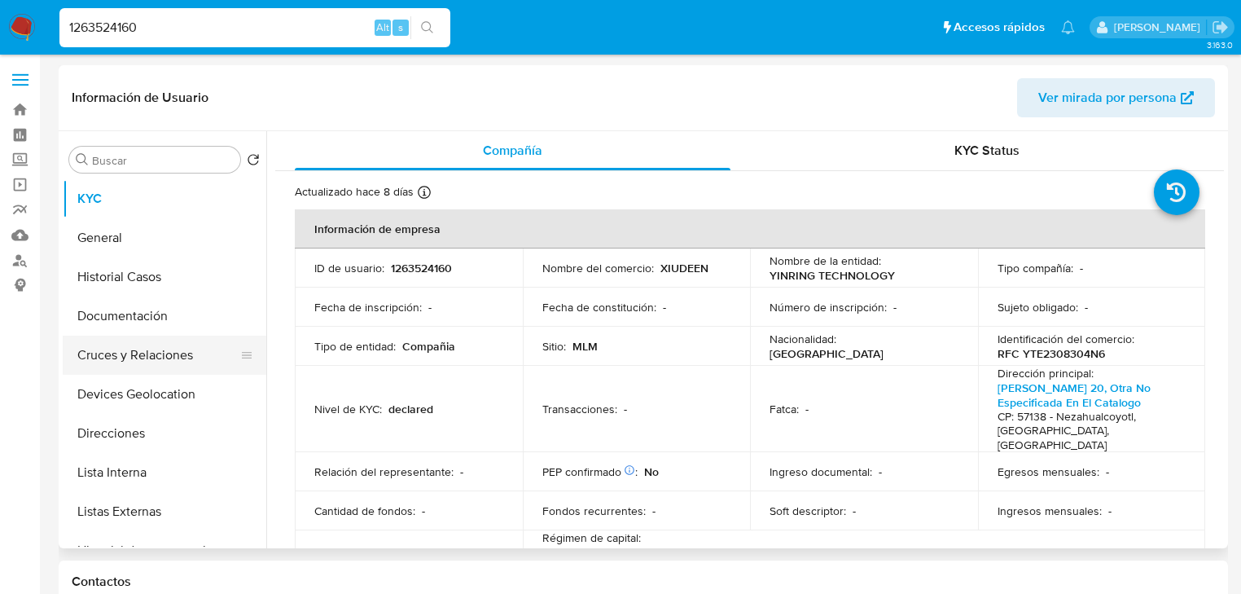
click at [147, 368] on button "Cruces y Relaciones" at bounding box center [158, 355] width 191 height 39
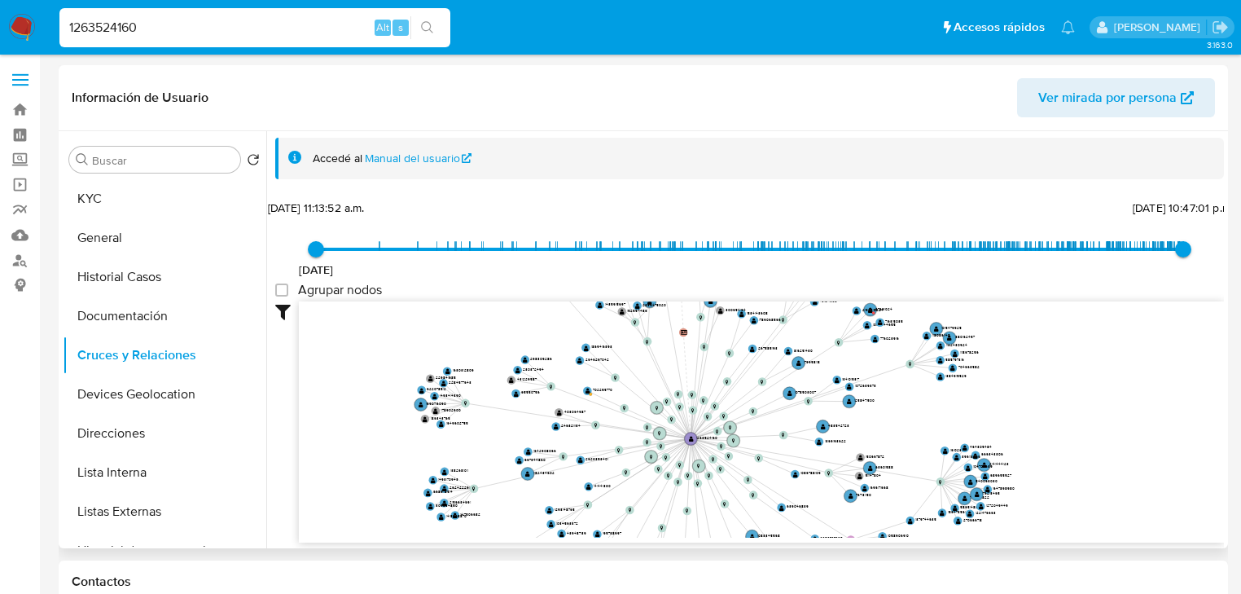
drag, startPoint x: 557, startPoint y: 414, endPoint x: 480, endPoint y: 433, distance: 79.8
click at [480, 433] on icon "user-1263524160  1263524160 person-a638092b914e5ca2cafbb358ac3cad37  person-a…" at bounding box center [761, 419] width 925 height 236
click at [924, 332] on circle at bounding box center [927, 333] width 11 height 11
click at [925, 335] on text "" at bounding box center [927, 333] width 5 height 7
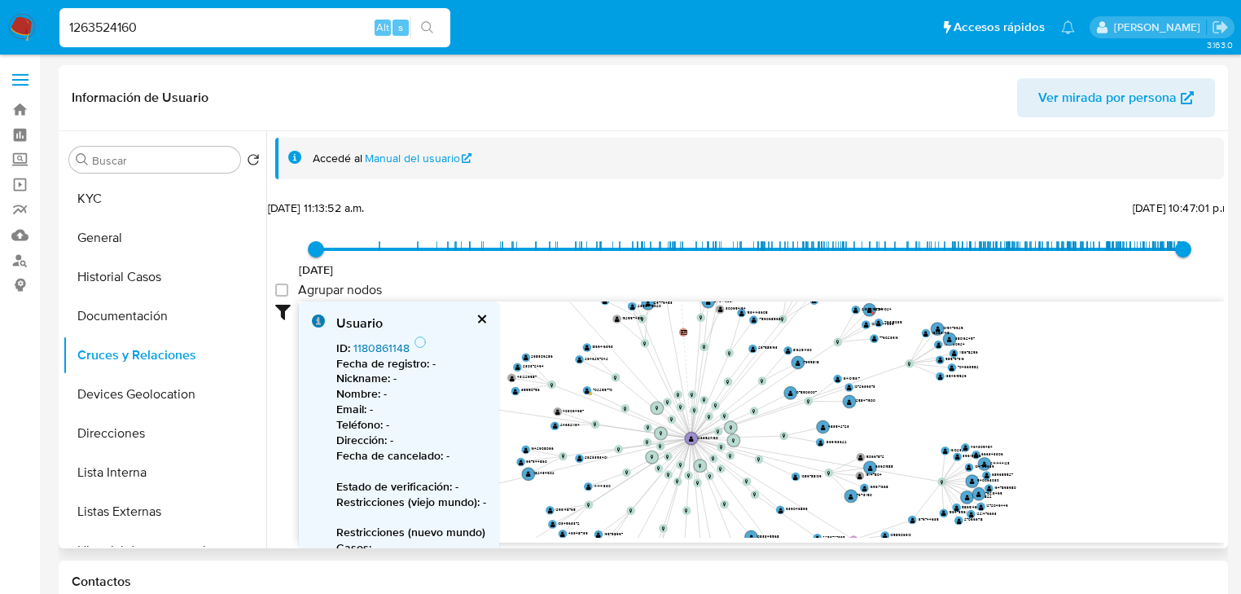
click at [365, 346] on link "1180861148" at bounding box center [382, 348] width 56 height 16
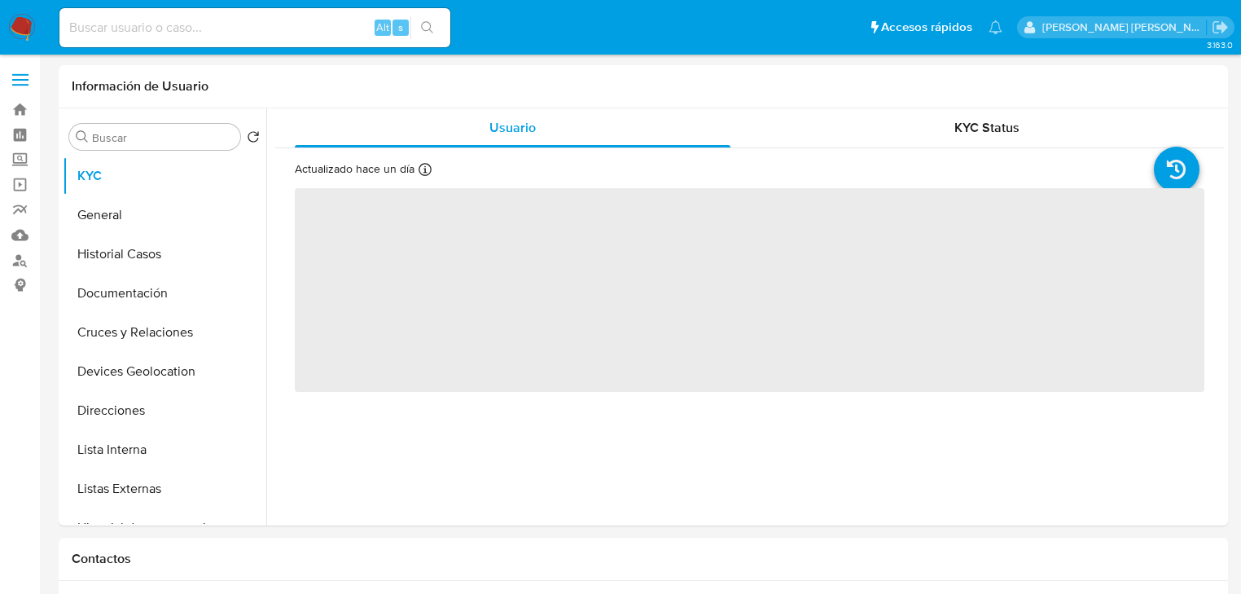
select select "10"
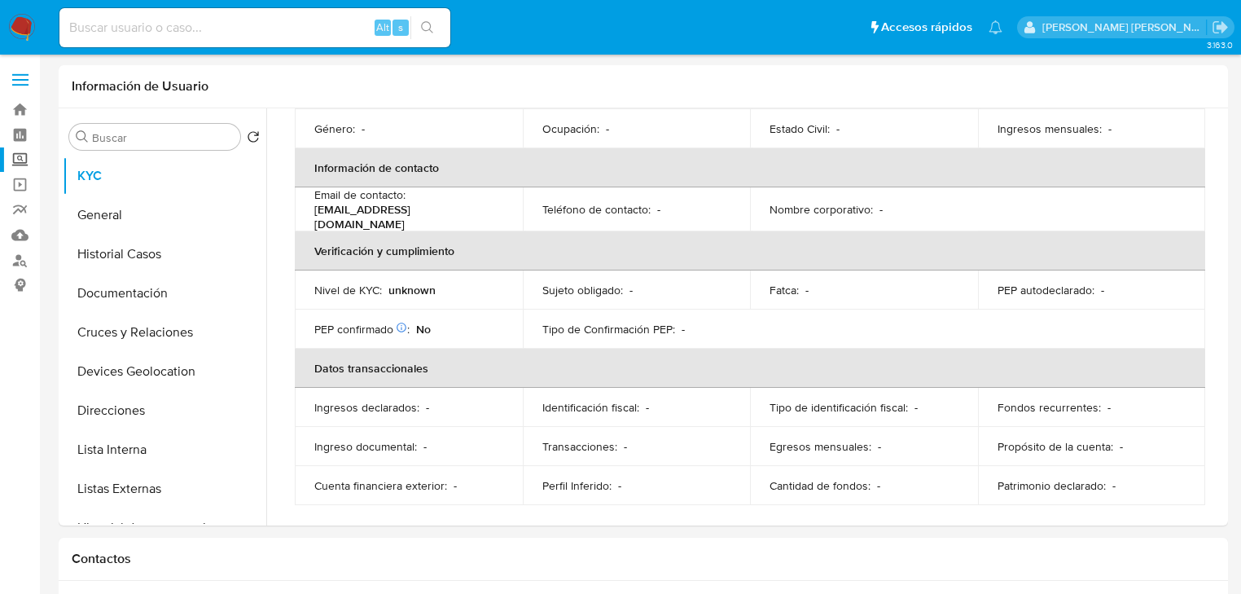
click at [26, 157] on label "Screening" at bounding box center [97, 159] width 194 height 25
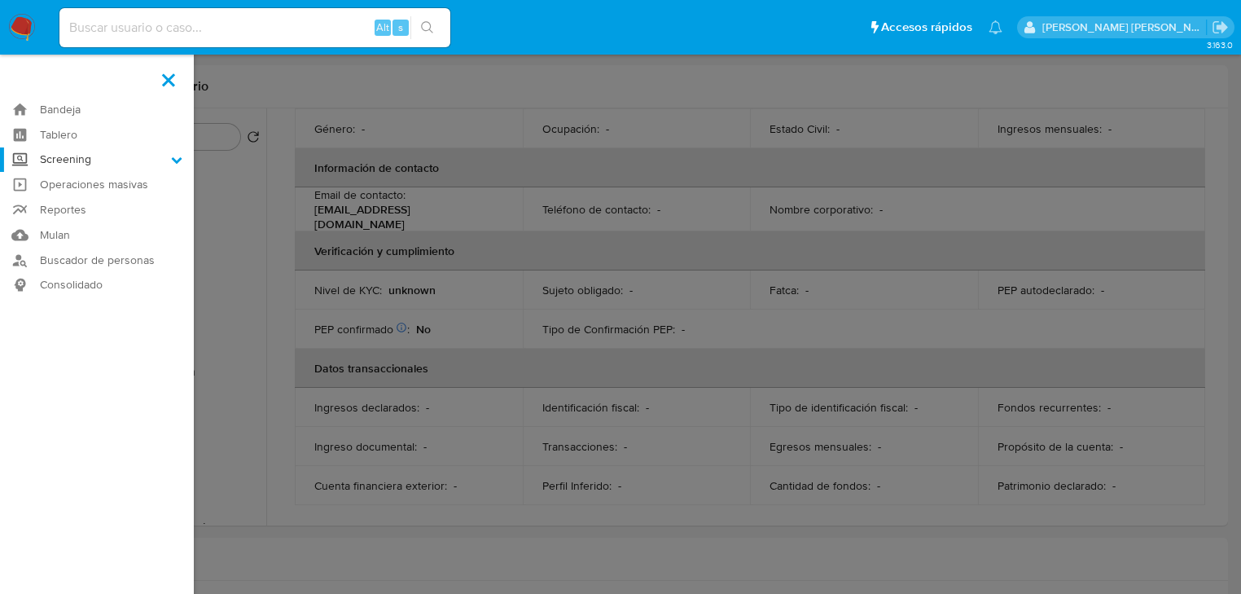
click at [0, 0] on input "Screening" at bounding box center [0, 0] width 0 height 0
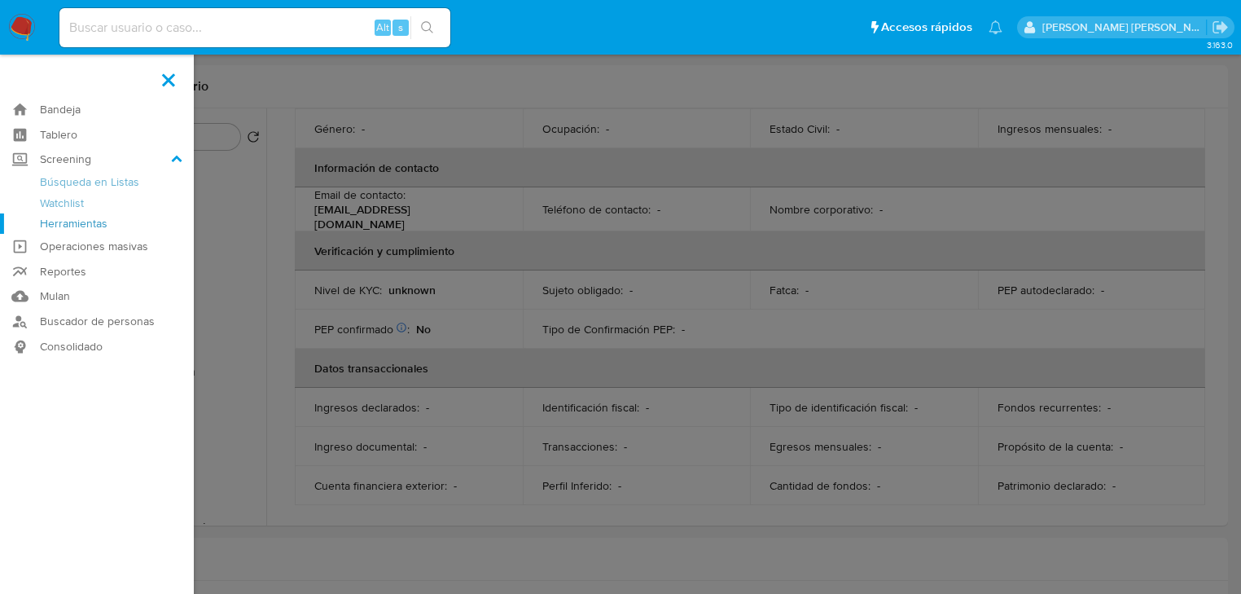
drag, startPoint x: 63, startPoint y: 226, endPoint x: 73, endPoint y: 215, distance: 15.0
click at [64, 226] on link "Herramientas" at bounding box center [97, 223] width 194 height 20
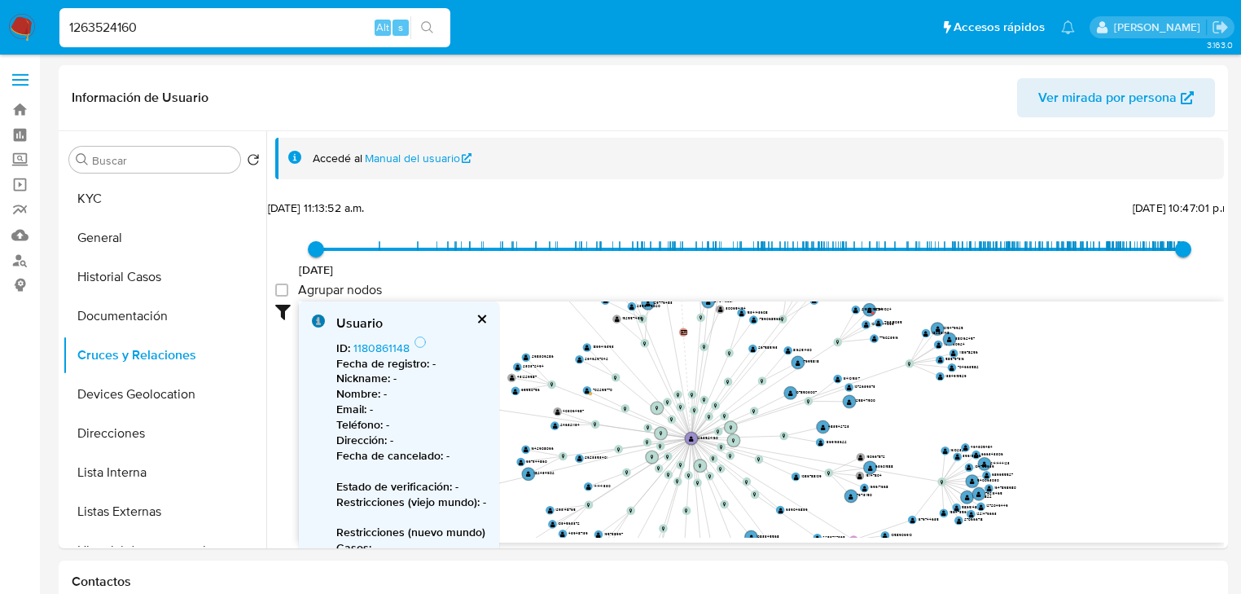
select select "10"
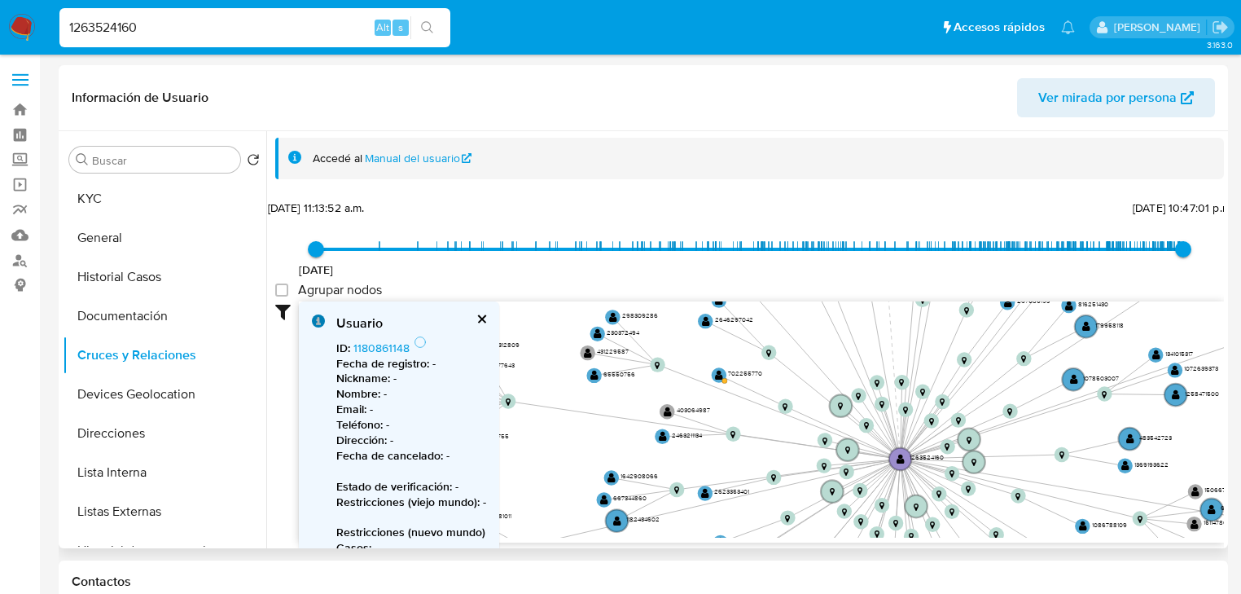
drag, startPoint x: 785, startPoint y: 446, endPoint x: 1082, endPoint y: 455, distance: 296.7
click at [1082, 455] on icon "user-1263524160  1263524160 person-a638092b914e5ca2cafbb358ac3cad37  person-a…" at bounding box center [761, 419] width 925 height 236
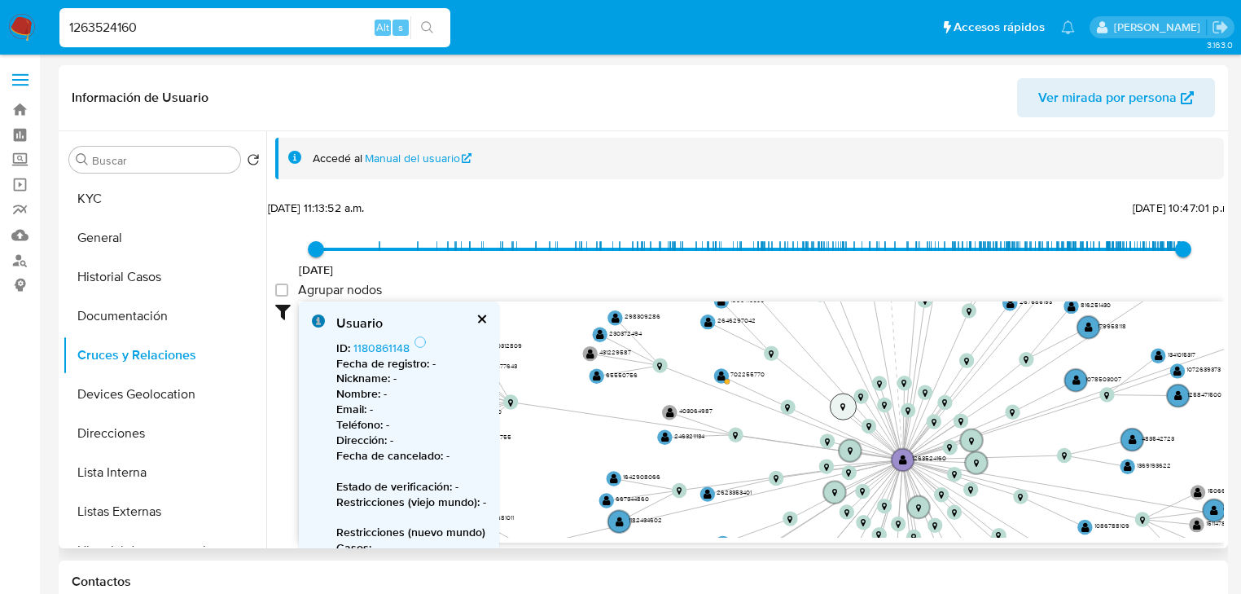
click at [841, 406] on text "" at bounding box center [843, 406] width 5 height 8
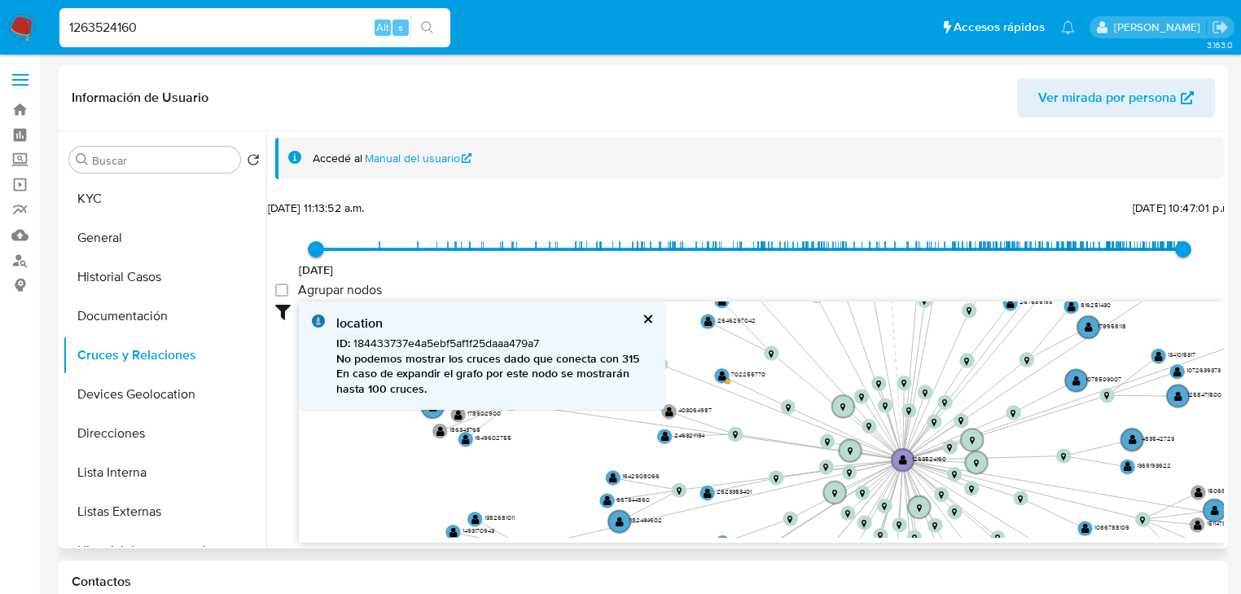
click at [648, 317] on button "cerrar" at bounding box center [647, 319] width 11 height 11
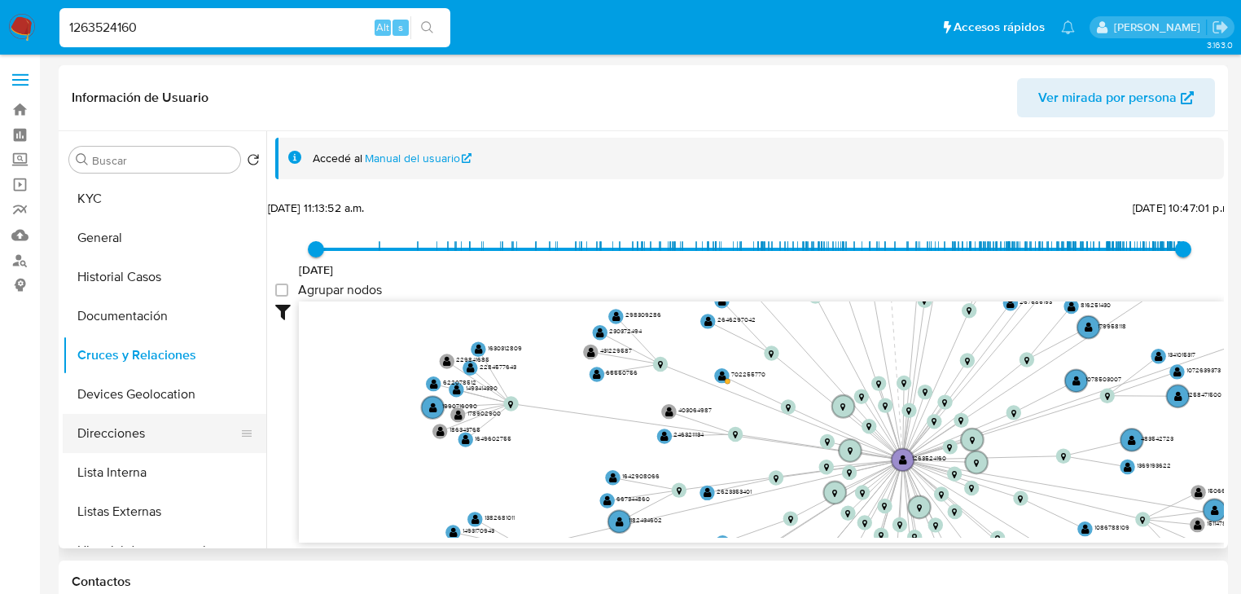
click at [140, 433] on button "Direcciones" at bounding box center [158, 433] width 191 height 39
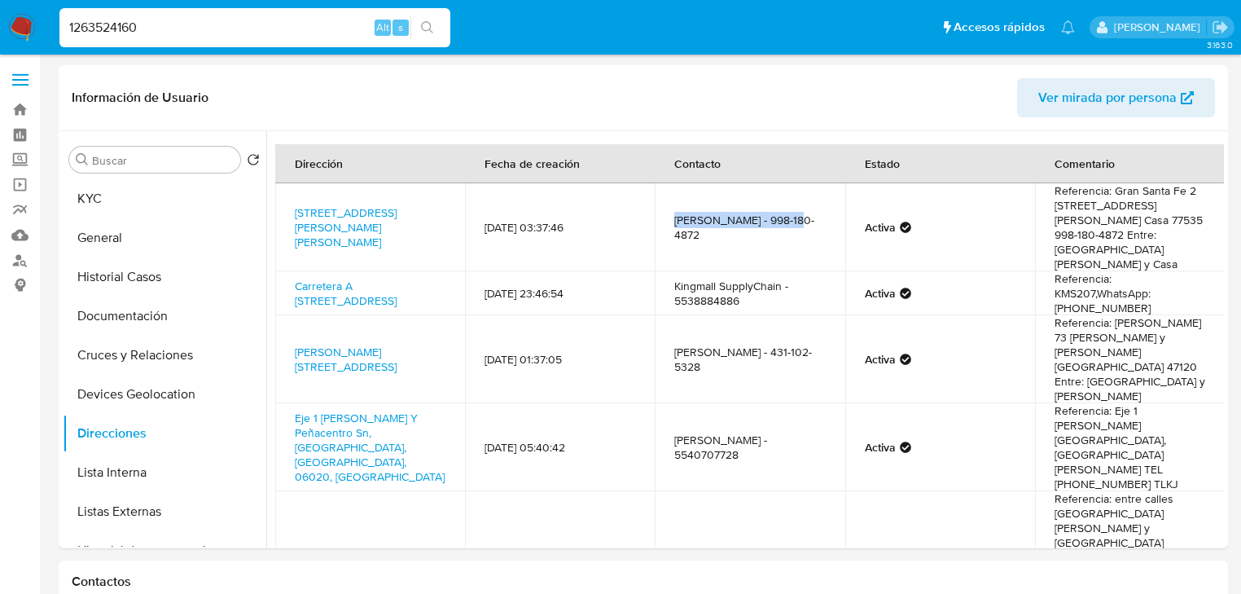
drag, startPoint x: 671, startPoint y: 225, endPoint x: 799, endPoint y: 222, distance: 127.9
click at [799, 222] on td "Jesus Fernando Rosales Rodríguez - 998-180-4872" at bounding box center [750, 227] width 190 height 88
click at [670, 228] on td "Jesus Fernando Rosales Rodríguez - 998-180-4872" at bounding box center [750, 227] width 190 height 88
drag, startPoint x: 670, startPoint y: 227, endPoint x: 797, endPoint y: 231, distance: 126.3
click at [797, 231] on td "Jesus Fernando Rosales Rodríguez - 998-180-4872" at bounding box center [750, 227] width 190 height 88
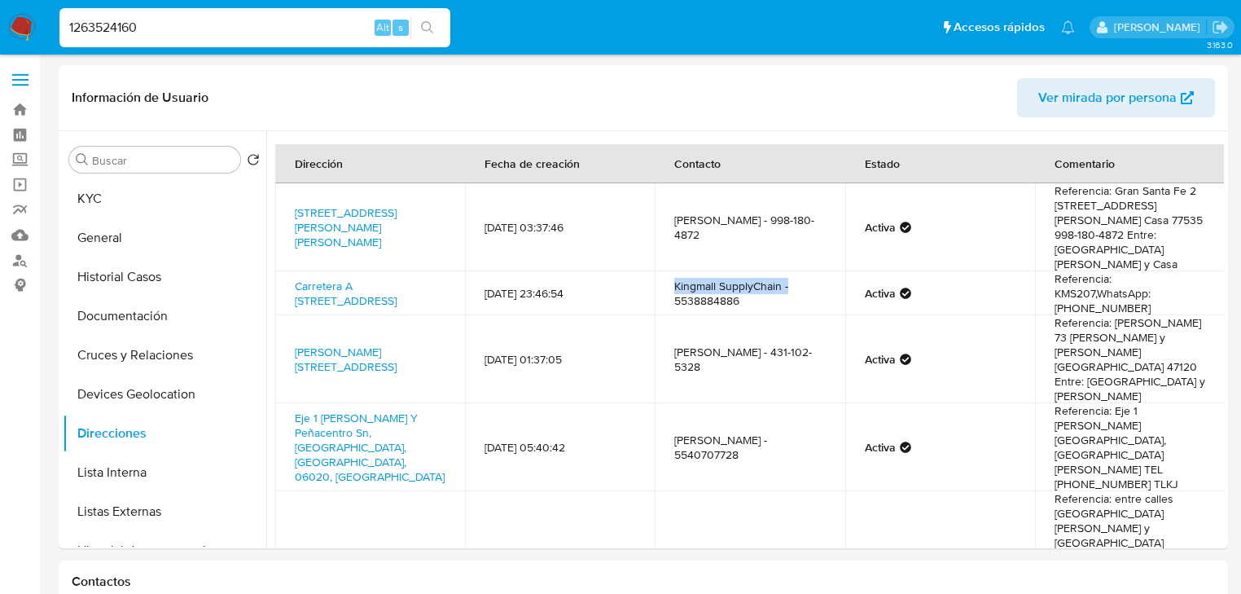
drag, startPoint x: 787, startPoint y: 308, endPoint x: 672, endPoint y: 310, distance: 114.9
click at [670, 307] on td "Kingmall SupplyChain - 5538884886" at bounding box center [750, 293] width 190 height 44
click at [128, 197] on button "KYC" at bounding box center [158, 198] width 191 height 39
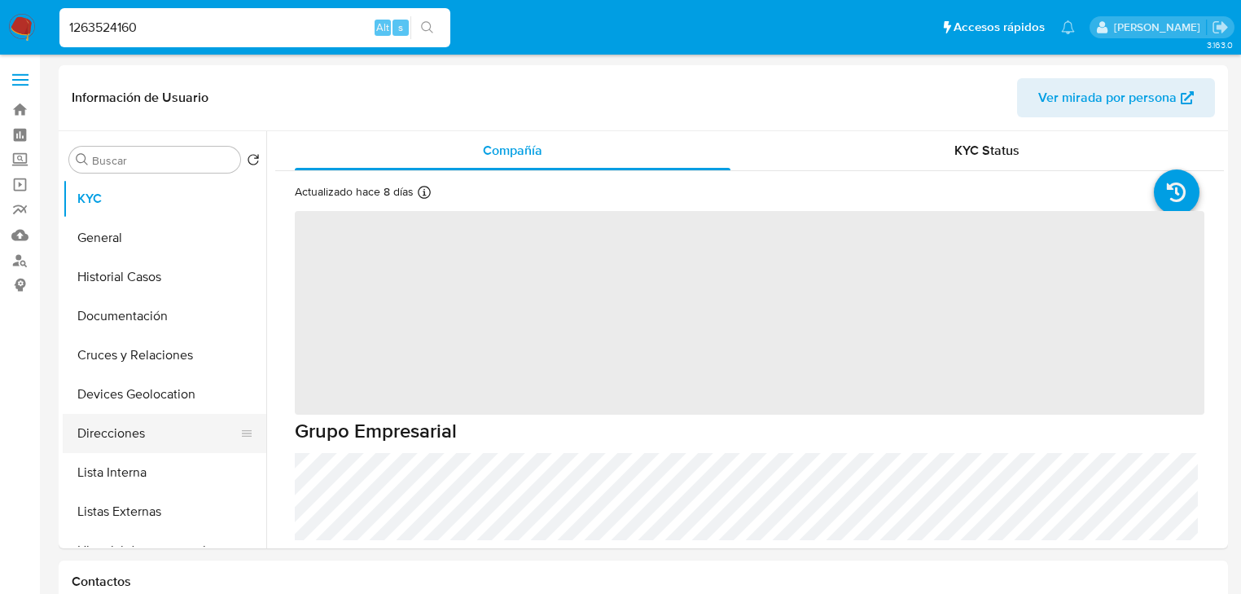
click at [121, 433] on button "Direcciones" at bounding box center [158, 433] width 191 height 39
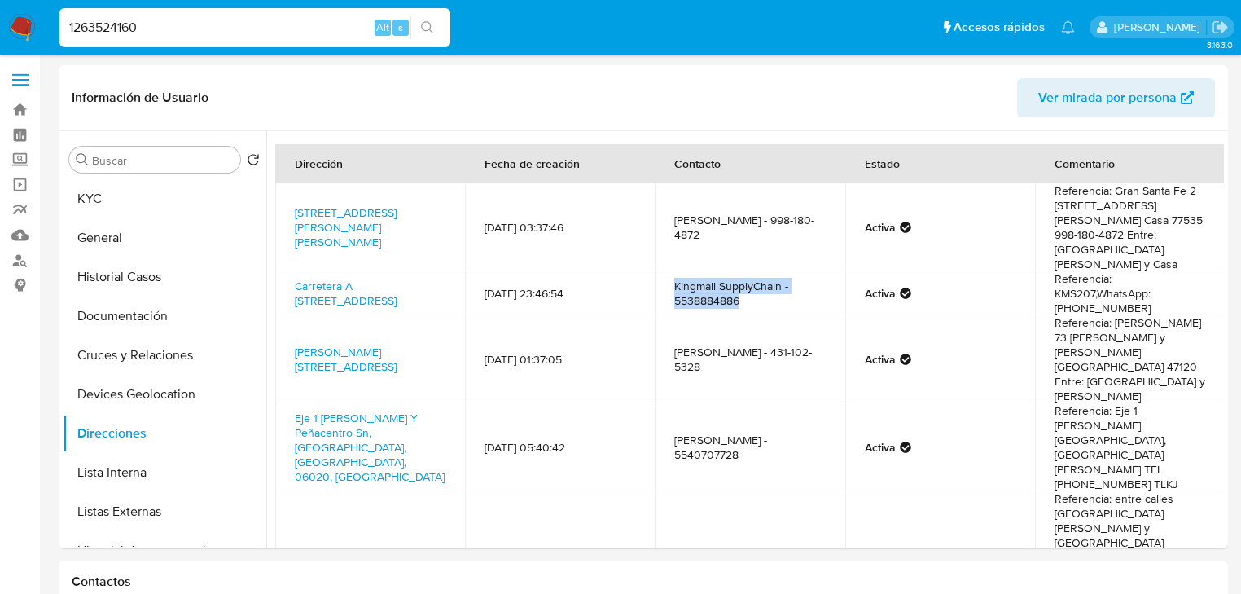
drag, startPoint x: 769, startPoint y: 324, endPoint x: 662, endPoint y: 299, distance: 109.7
click at [662, 299] on td "Kingmall SupplyChain - 5538884886" at bounding box center [750, 293] width 190 height 44
click at [728, 315] on td "Kingmall SupplyChain - 5538884886" at bounding box center [750, 293] width 190 height 44
click at [723, 315] on td "Kingmall SupplyChain - 5538884886" at bounding box center [750, 293] width 190 height 44
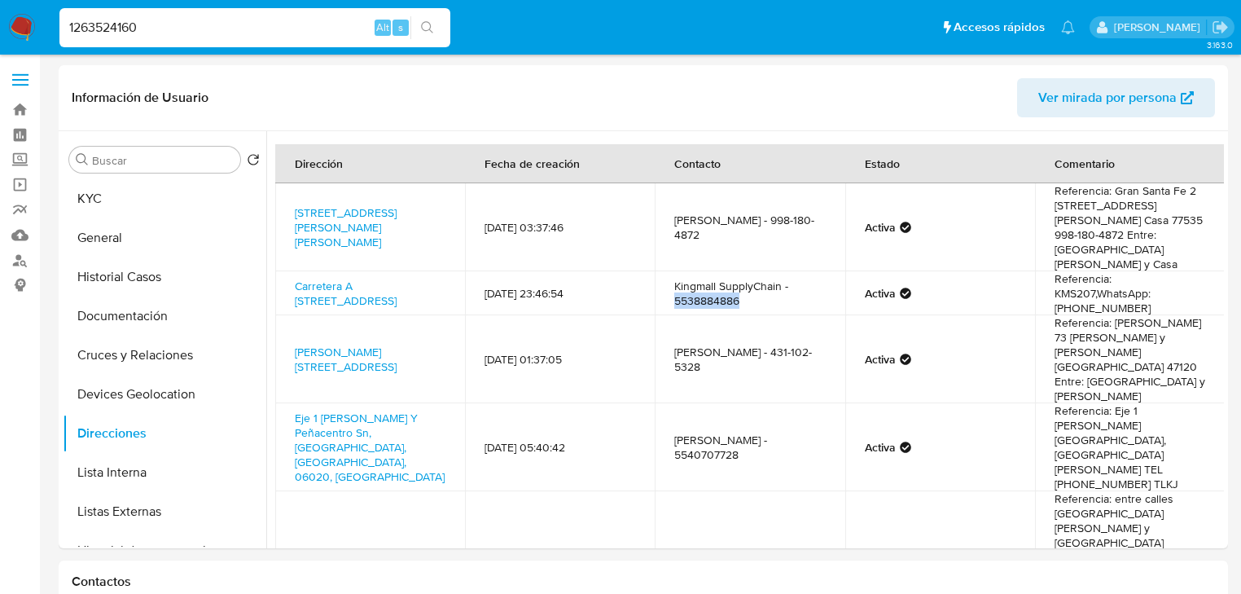
copy td "5538884886"
drag, startPoint x: 669, startPoint y: 307, endPoint x: 671, endPoint y: 185, distance: 122.2
click at [788, 307] on td "Kingmall SupplyChain - 5538884886" at bounding box center [750, 293] width 190 height 44
copy td "Kingmall SupplyChain -"
click at [690, 315] on td "Kingmall SupplyChain - 5538884886" at bounding box center [750, 293] width 190 height 44
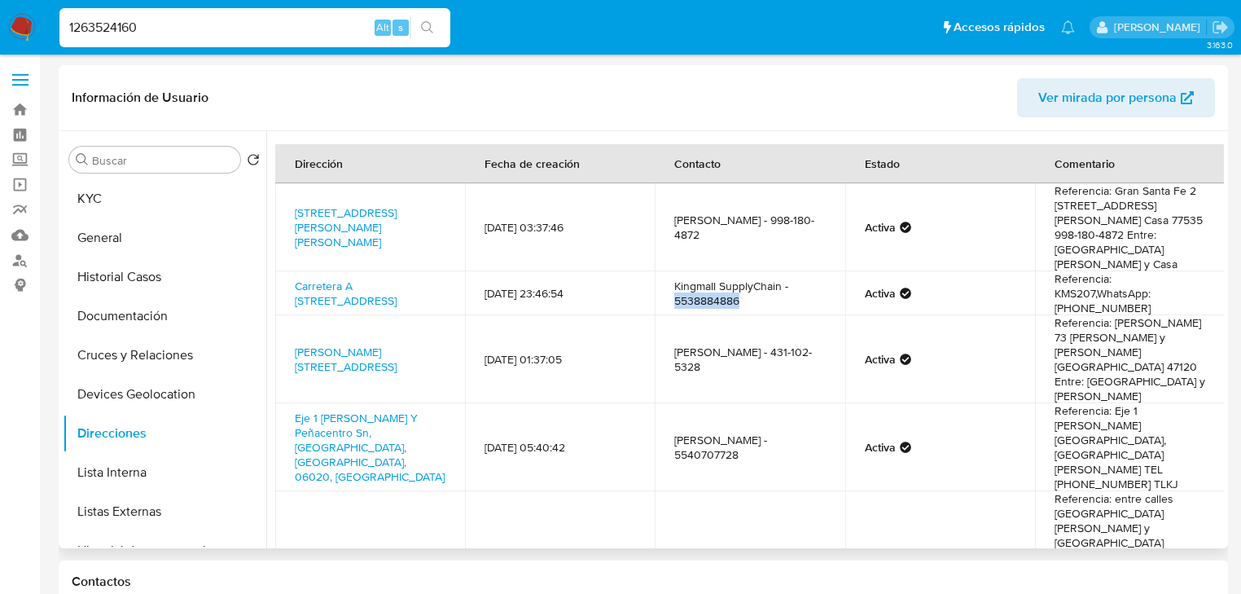
click at [690, 315] on td "Kingmall SupplyChain - 5538884886" at bounding box center [750, 293] width 190 height 44
copy td "5538884886"
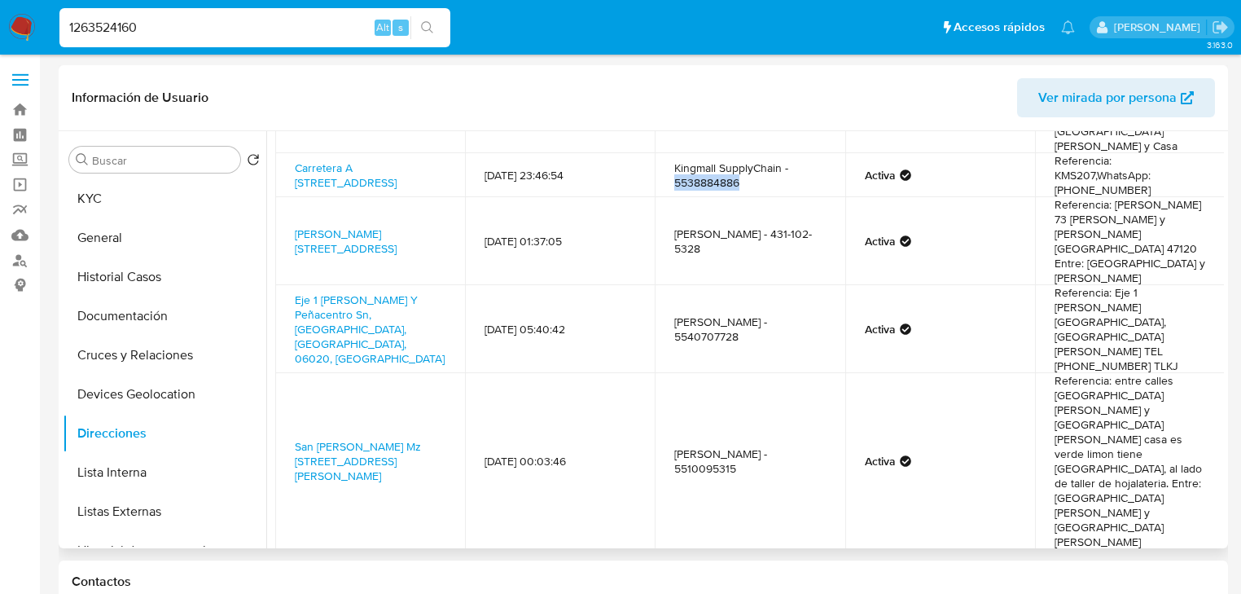
scroll to position [130, 0]
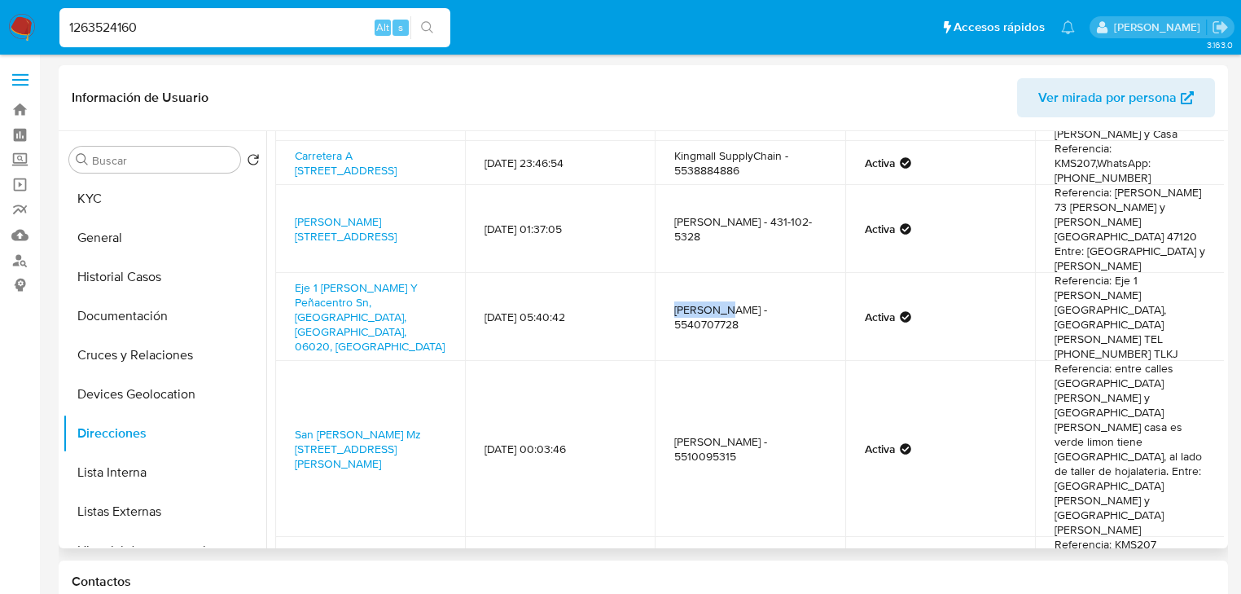
drag, startPoint x: 720, startPoint y: 325, endPoint x: 671, endPoint y: 323, distance: 48.9
click at [671, 323] on td "Jian hong - 5540707728" at bounding box center [750, 317] width 190 height 88
click at [377, 336] on link "Eje 1 Ote Vidal Alcocer - Manuel De La Peña Y Peñacentro Sn, Cuauhtémoc, Distri…" at bounding box center [370, 316] width 150 height 75
click at [670, 332] on td "Jian hong - 5540707728" at bounding box center [750, 317] width 190 height 88
click at [665, 327] on td "Jian hong - 5540707728" at bounding box center [750, 317] width 190 height 88
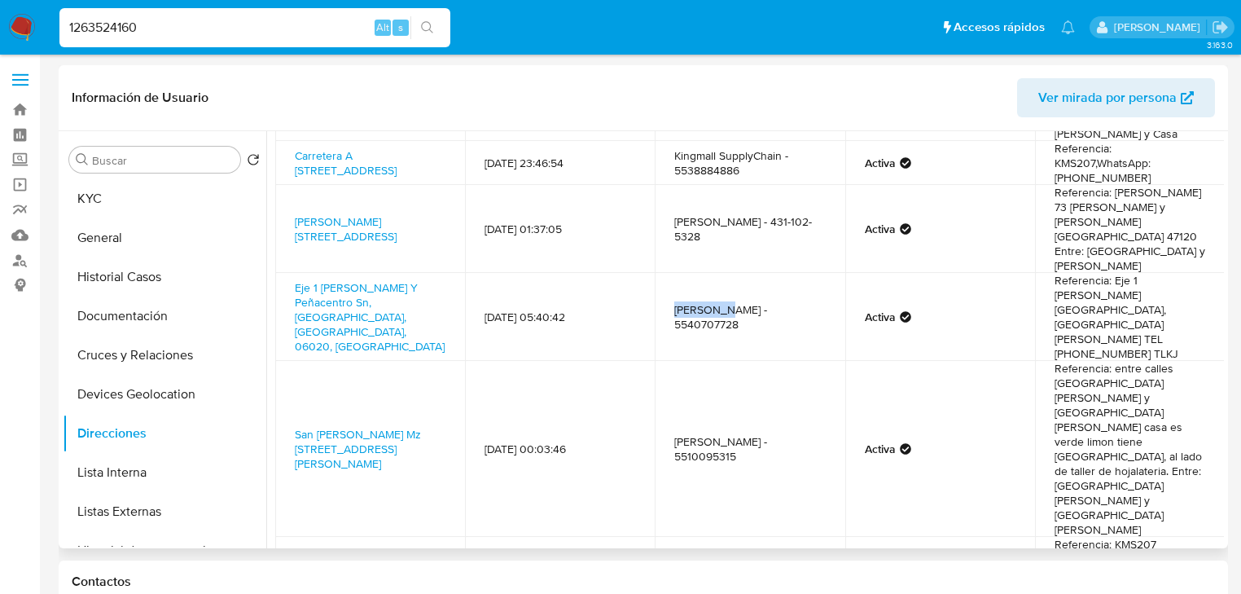
drag, startPoint x: 667, startPoint y: 326, endPoint x: 721, endPoint y: 319, distance: 54.3
click at [721, 319] on td "Jian hong - 5540707728" at bounding box center [750, 317] width 190 height 88
copy td "Jian hong"
click at [771, 327] on td "Jian hong - 5540707728" at bounding box center [750, 317] width 190 height 88
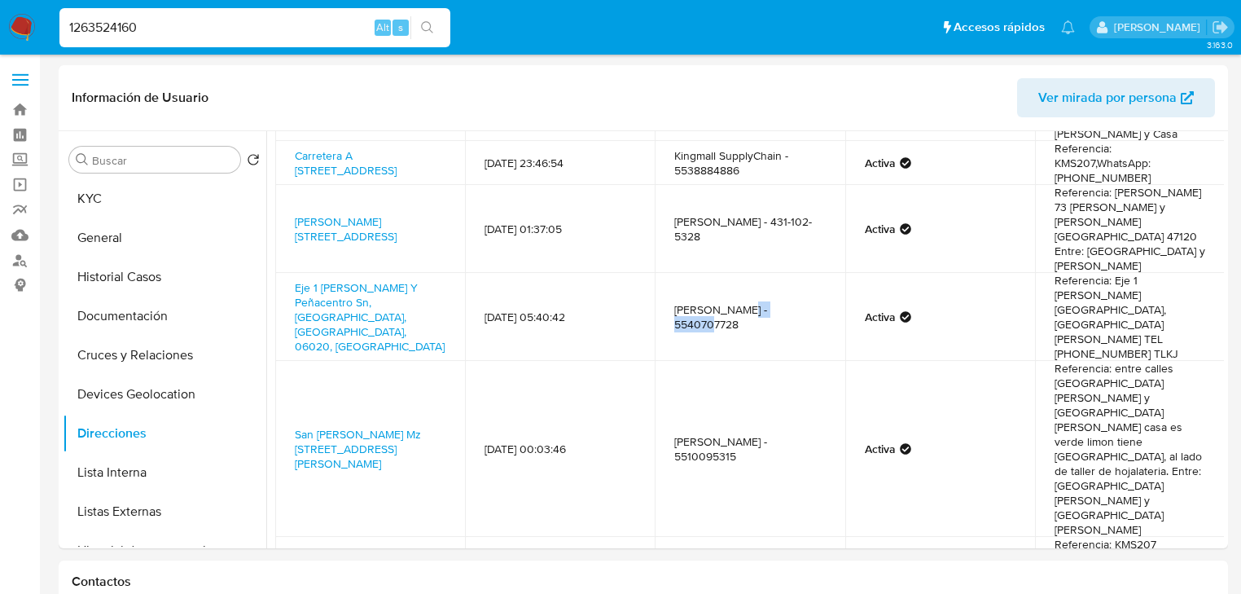
copy td "5540707728"
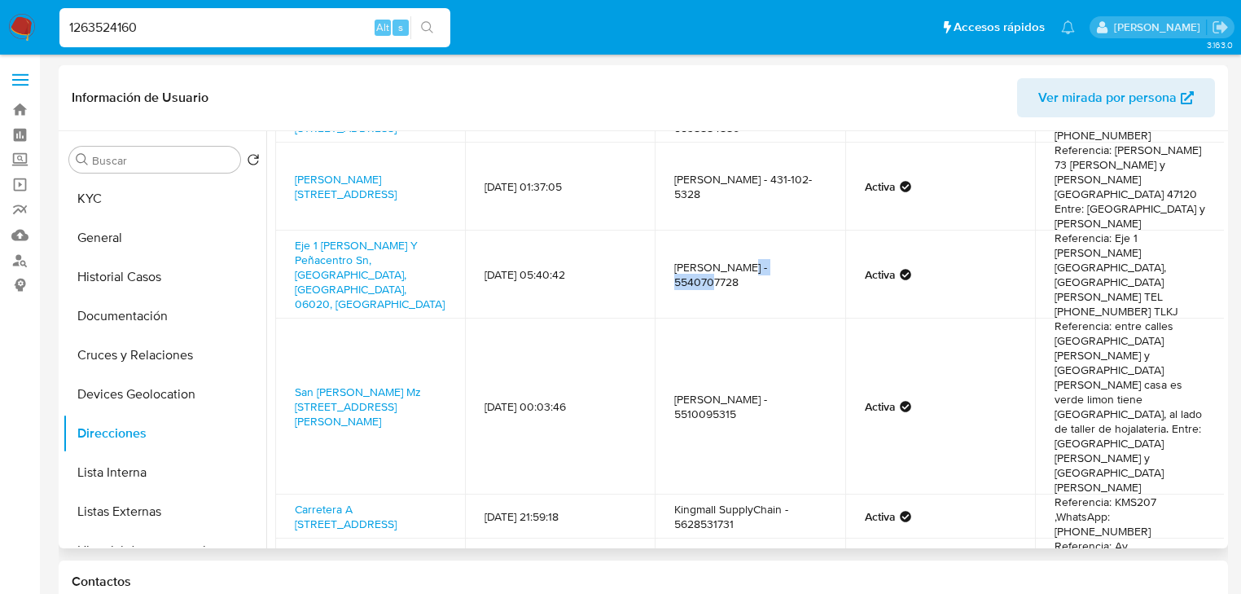
scroll to position [196, 0]
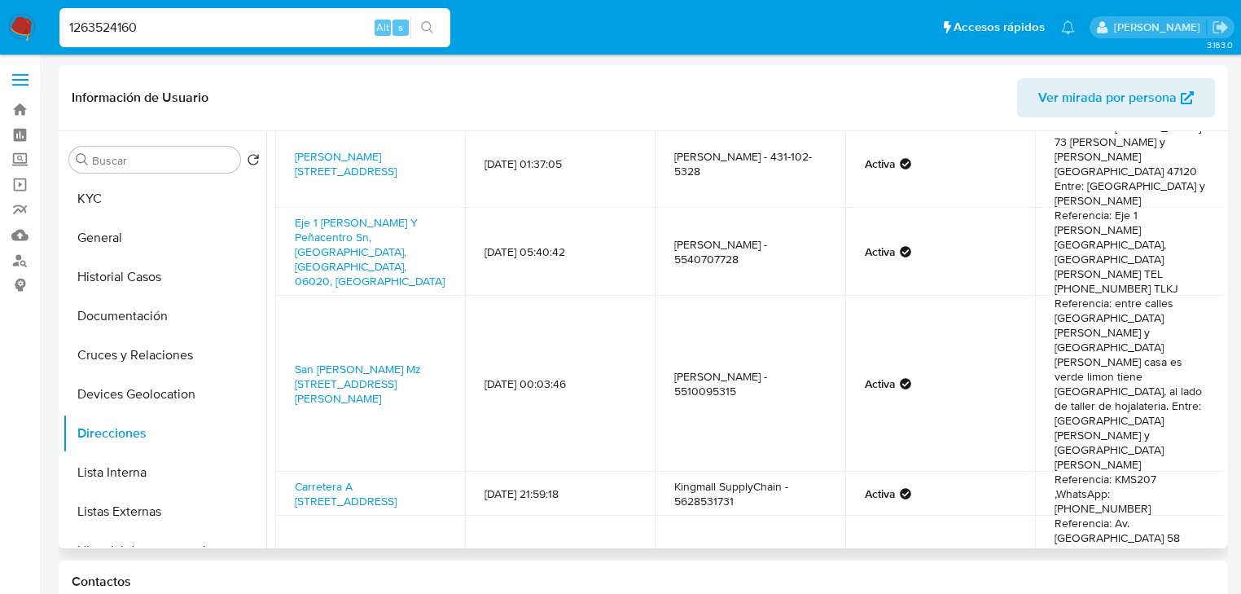
drag, startPoint x: 673, startPoint y: 486, endPoint x: 736, endPoint y: 478, distance: 64.0
click at [736, 516] on td "ALEX ZHANG - 5571980889" at bounding box center [750, 574] width 190 height 117
copy td "ALEX ZHANG"
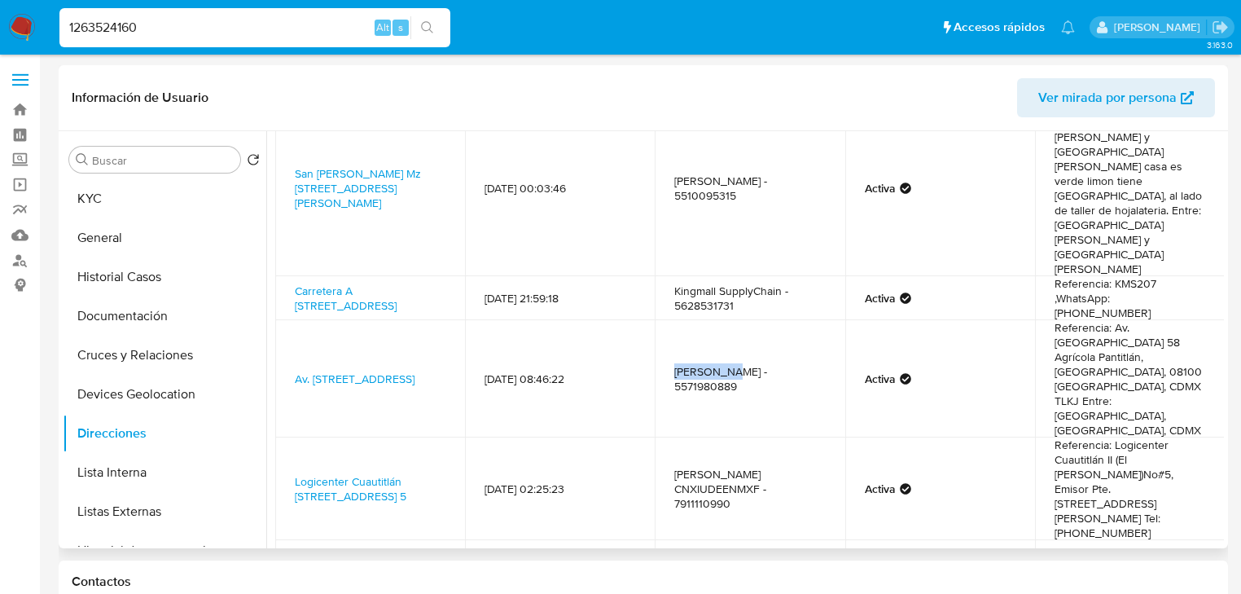
scroll to position [412, 0]
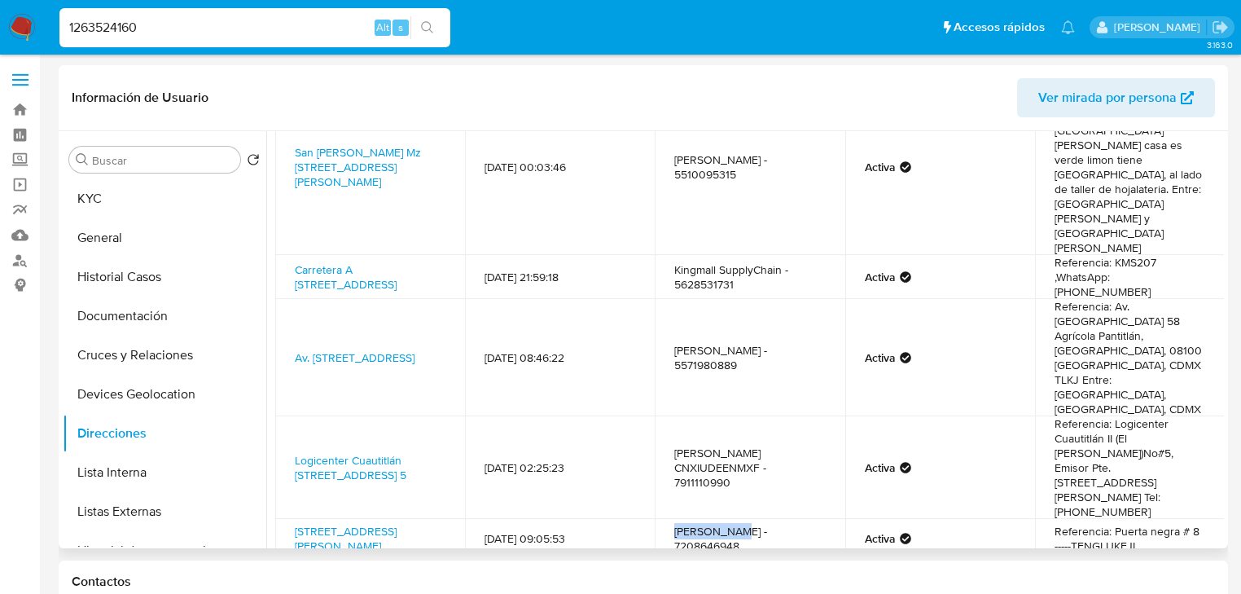
drag, startPoint x: 733, startPoint y: 404, endPoint x: 668, endPoint y: 402, distance: 65.2
click at [668, 519] on td "blanca wan - 7208646948" at bounding box center [750, 538] width 190 height 39
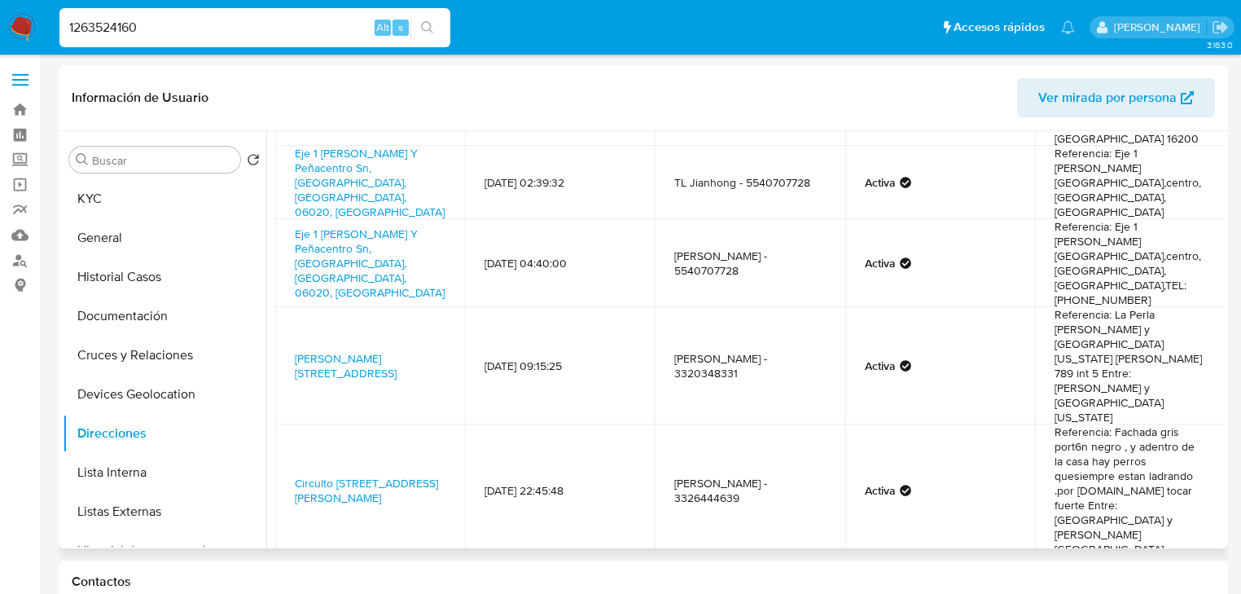
scroll to position [573, 0]
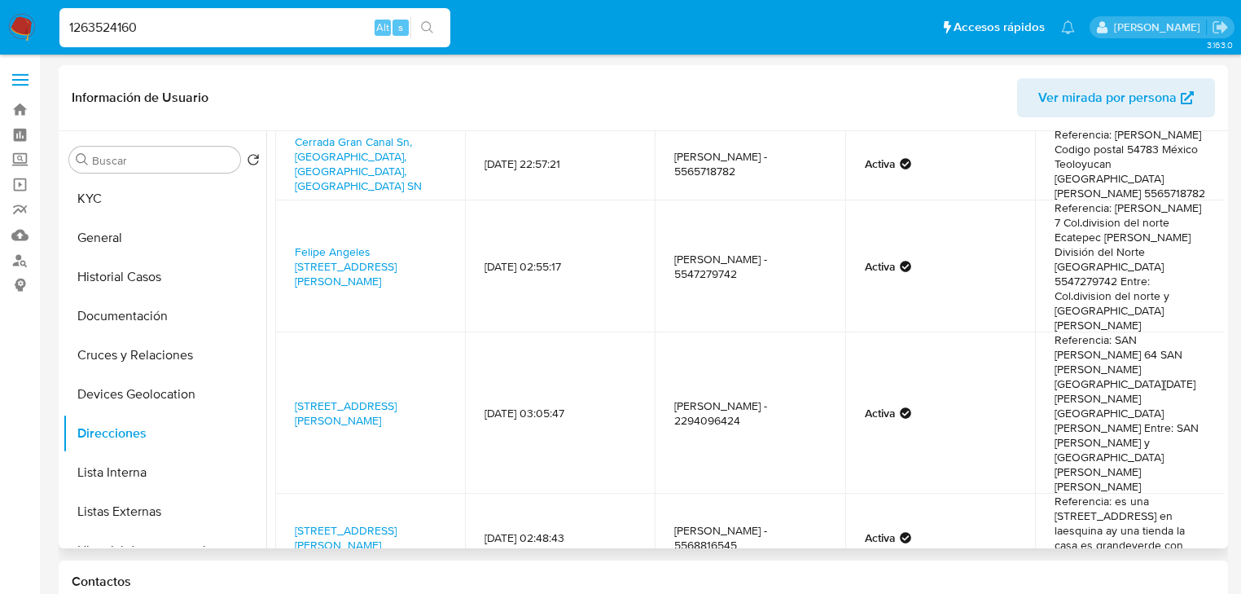
scroll to position [705, 0]
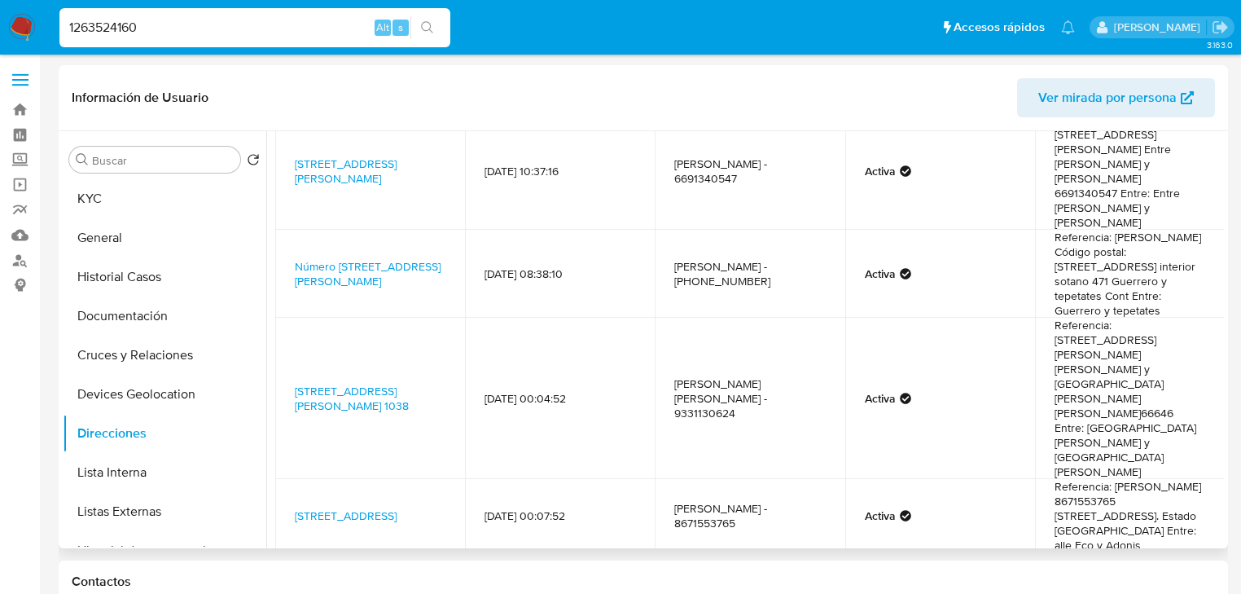
scroll to position [544, 0]
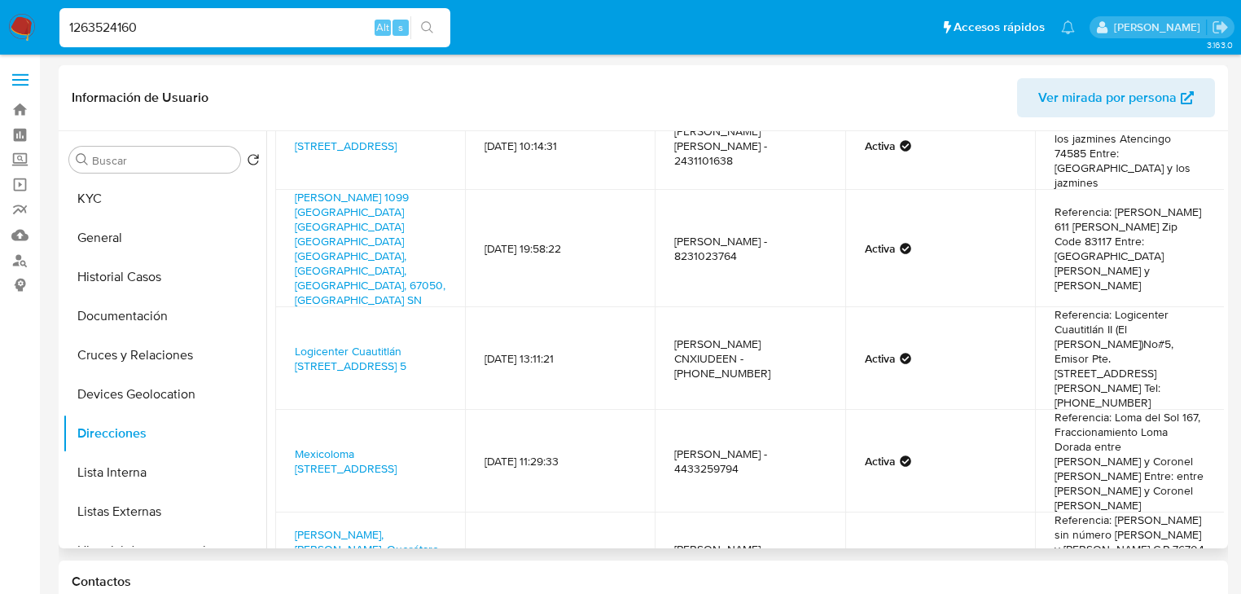
scroll to position [456, 0]
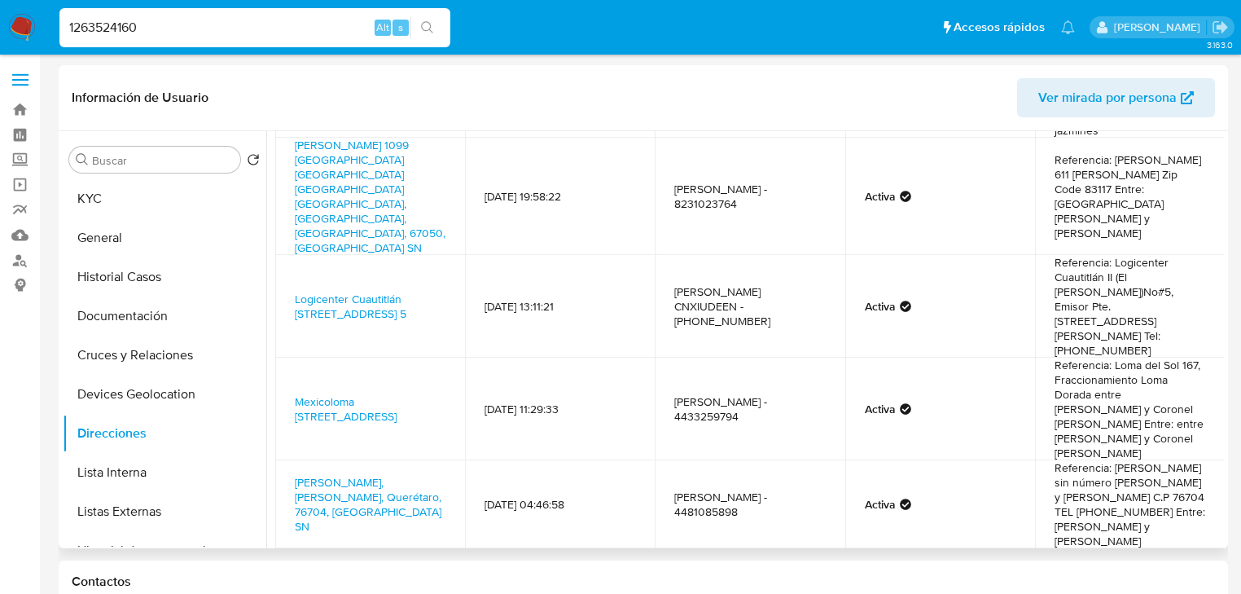
click at [351, 560] on link "Prol. Av. De La Industria Sn Las Animas Nave 6, Tepotzotlan, Estado De México, …" at bounding box center [367, 568] width 145 height 16
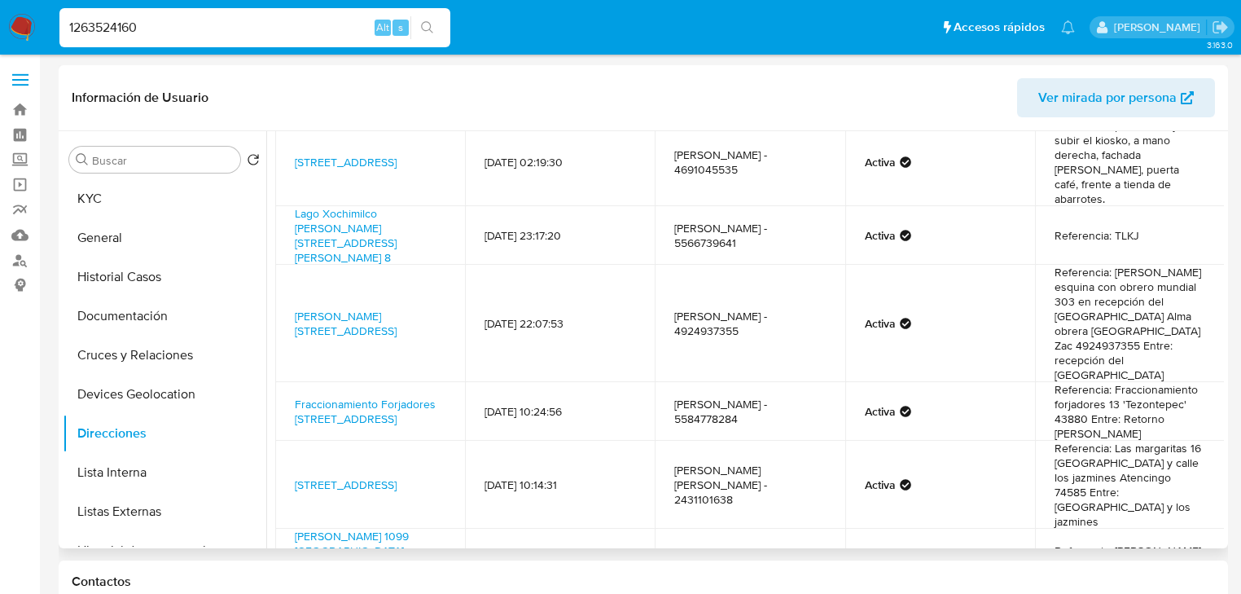
scroll to position [0, 0]
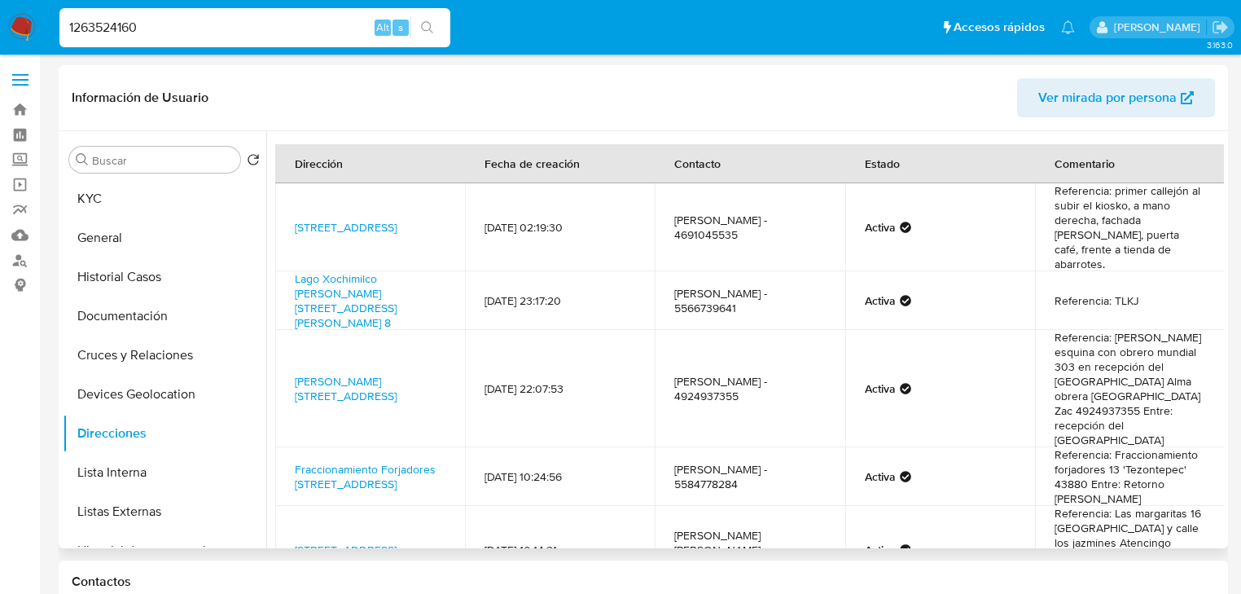
click at [668, 207] on td "Verónica Efigenia García Barrera - 4691045535" at bounding box center [750, 227] width 190 height 88
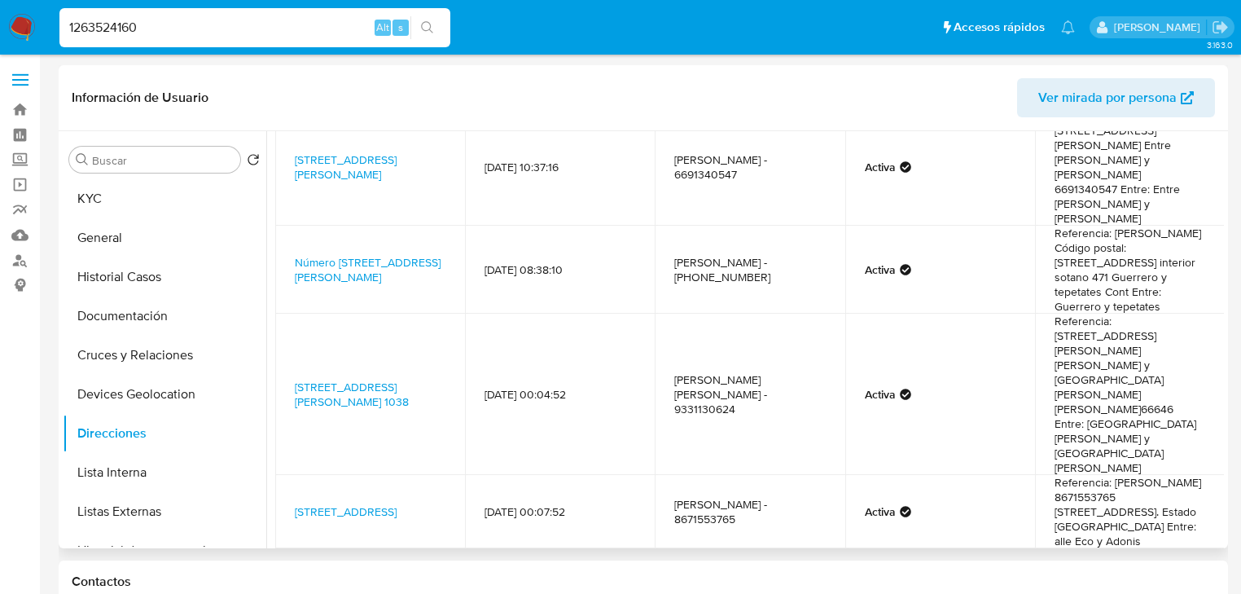
scroll to position [261, 0]
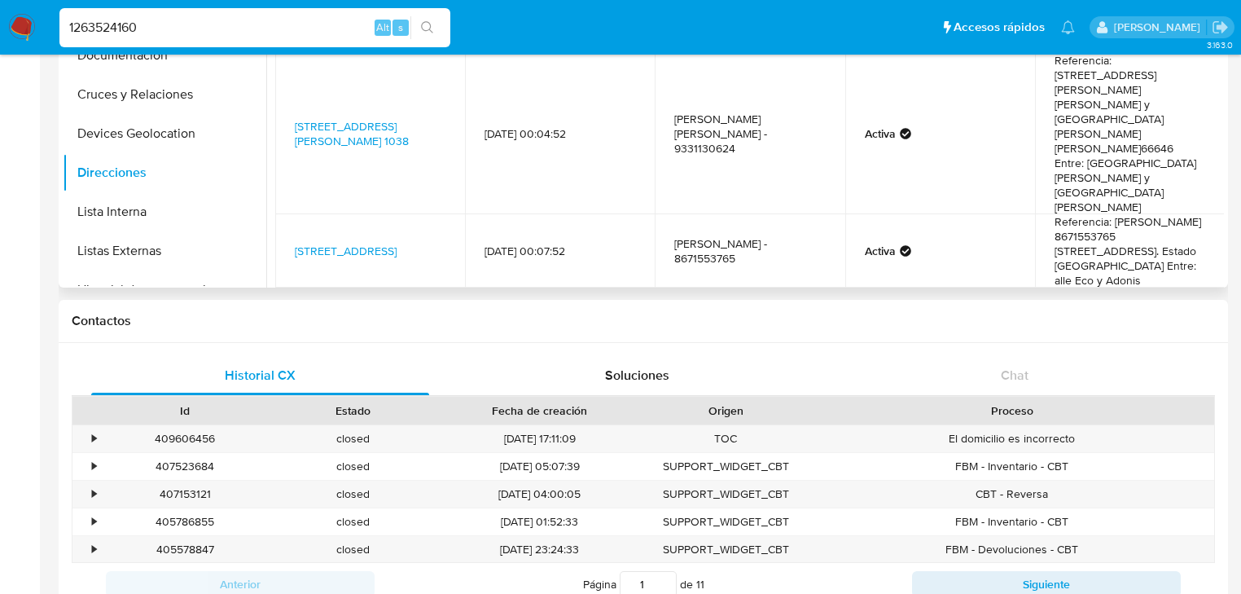
click at [737, 372] on link "3" at bounding box center [746, 385] width 26 height 26
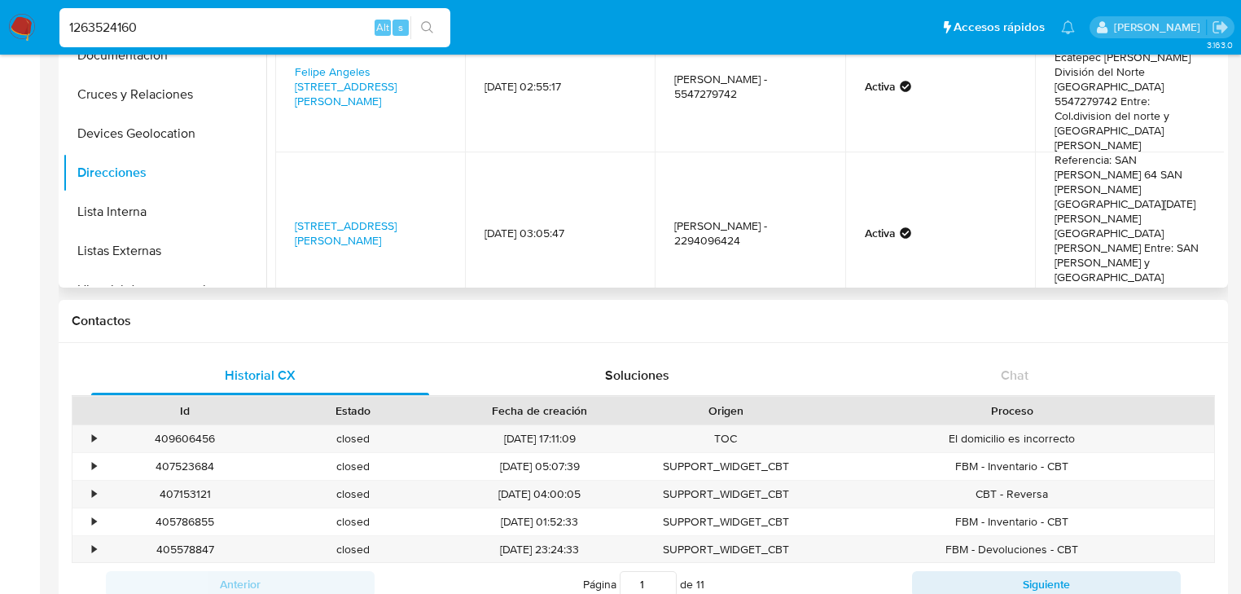
scroll to position [646, 0]
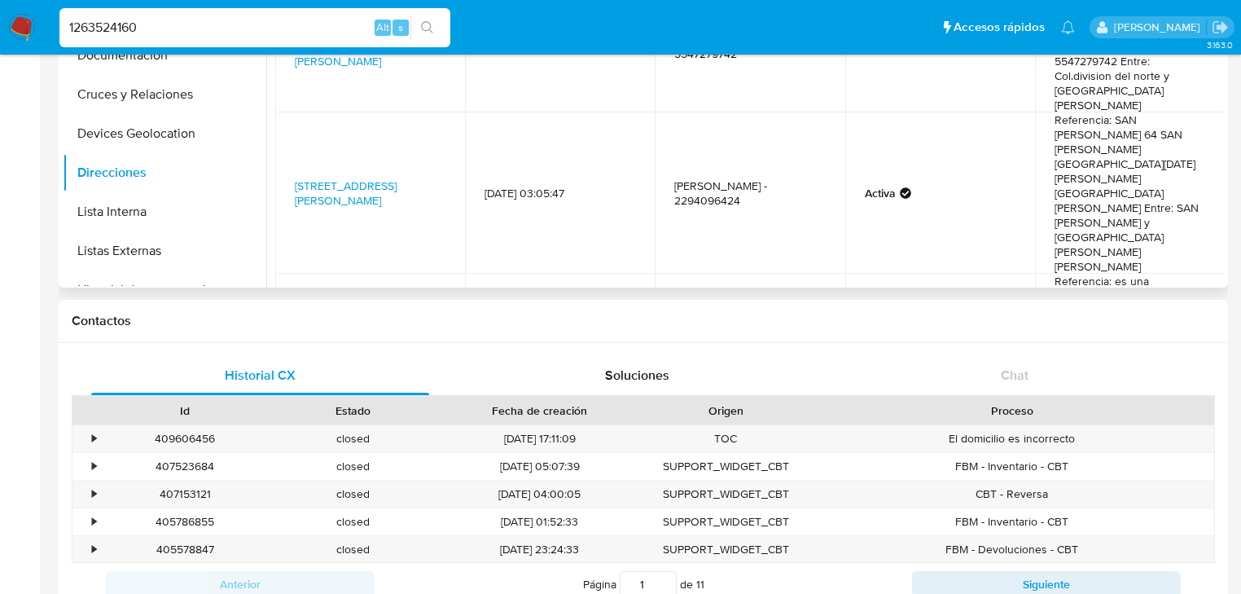
drag, startPoint x: 670, startPoint y: 209, endPoint x: 738, endPoint y: 217, distance: 68.9
click at [738, 362] on td "Dangu Martin - 5571178690" at bounding box center [750, 435] width 190 height 147
copy td "Dangu Martin"
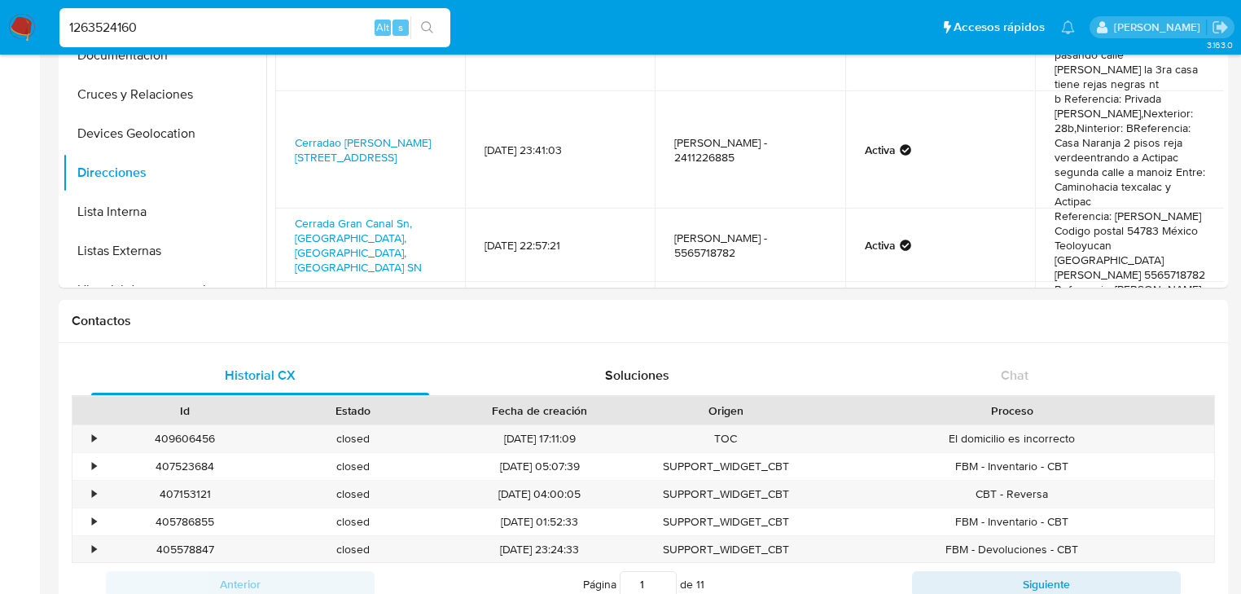
scroll to position [320, 0]
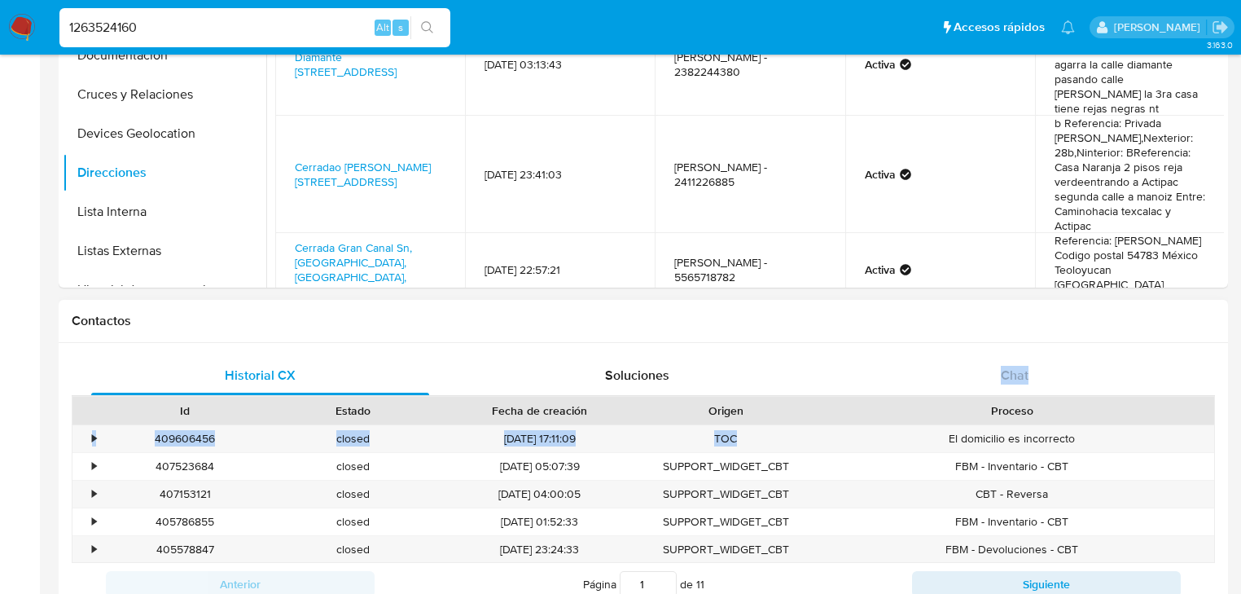
drag, startPoint x: 789, startPoint y: 365, endPoint x: 789, endPoint y: 422, distance: 57.0
click at [789, 433] on div "Historial CX Soluciones Chat Id Estado Fecha de creación Origen Proceso • 40960…" at bounding box center [644, 480] width 1170 height 275
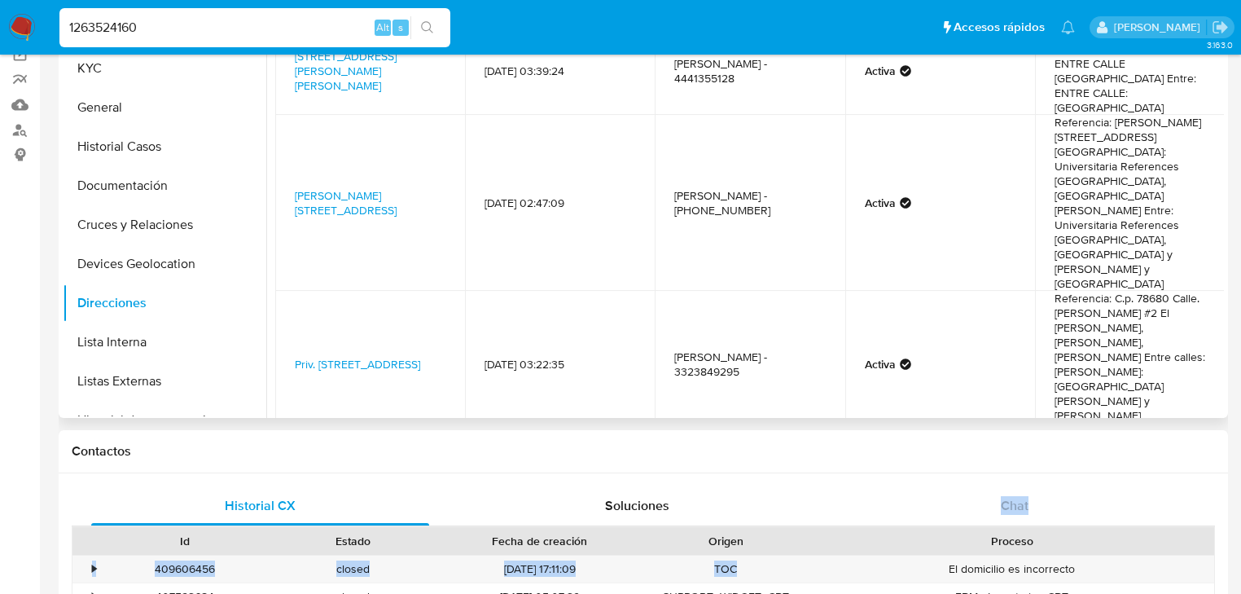
scroll to position [0, 0]
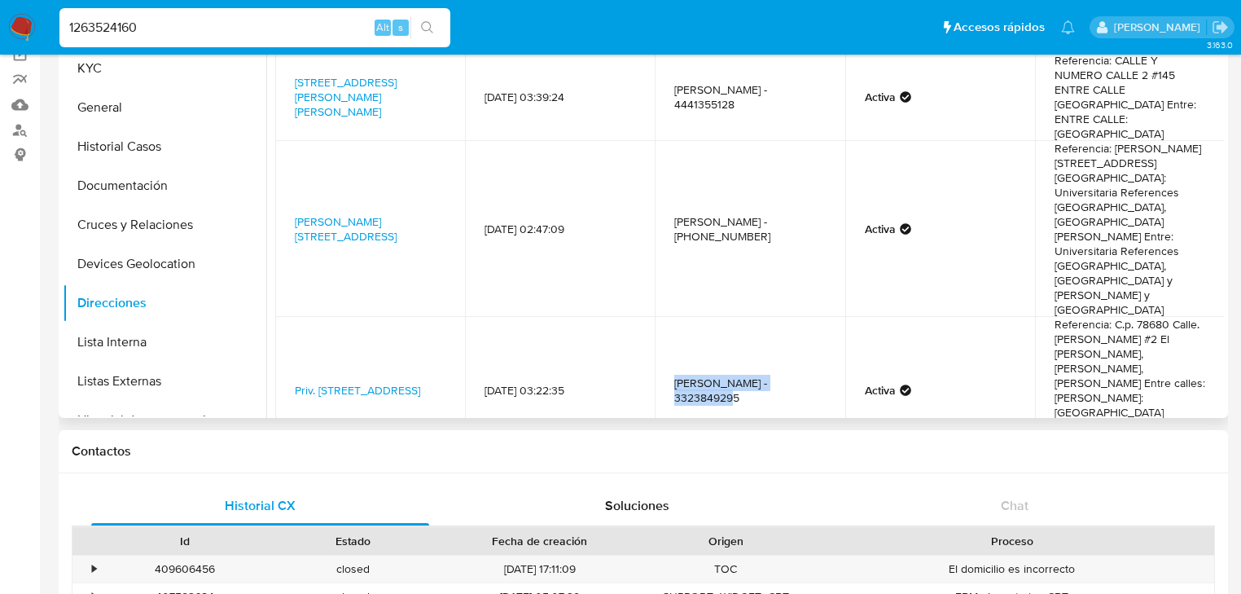
drag, startPoint x: 665, startPoint y: 299, endPoint x: 811, endPoint y: 303, distance: 146.7
click at [811, 317] on td "Nancy Paola Mercado Ulloa - 3323849295" at bounding box center [750, 390] width 190 height 147
copy td "[PERSON_NAME] [PERSON_NAME]"
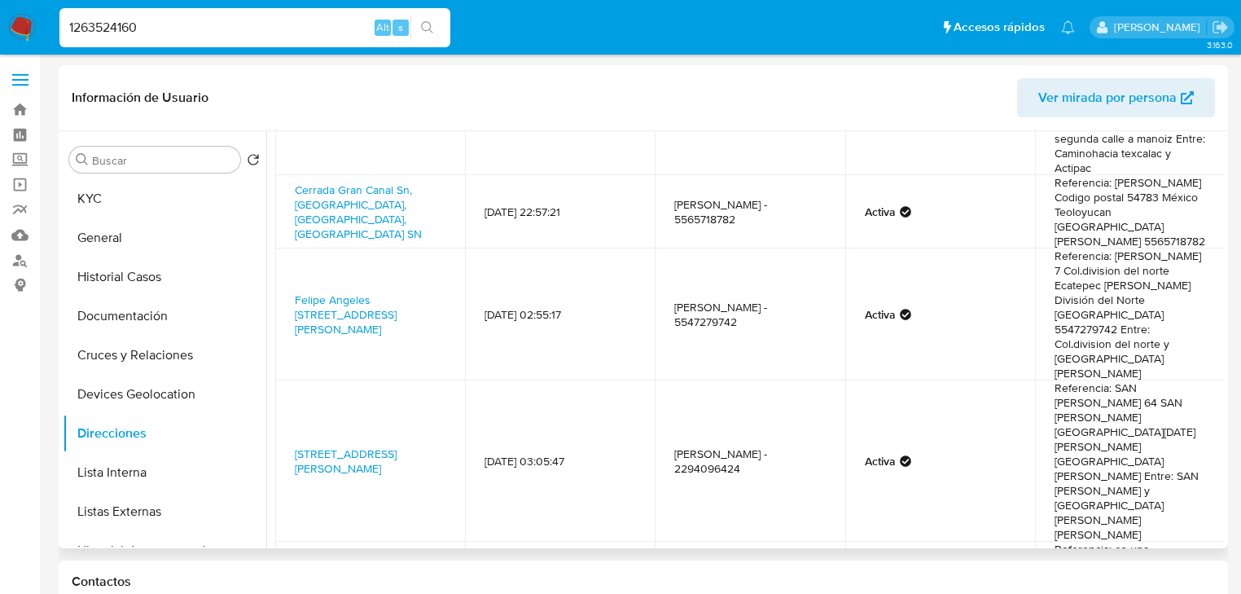
scroll to position [705, 0]
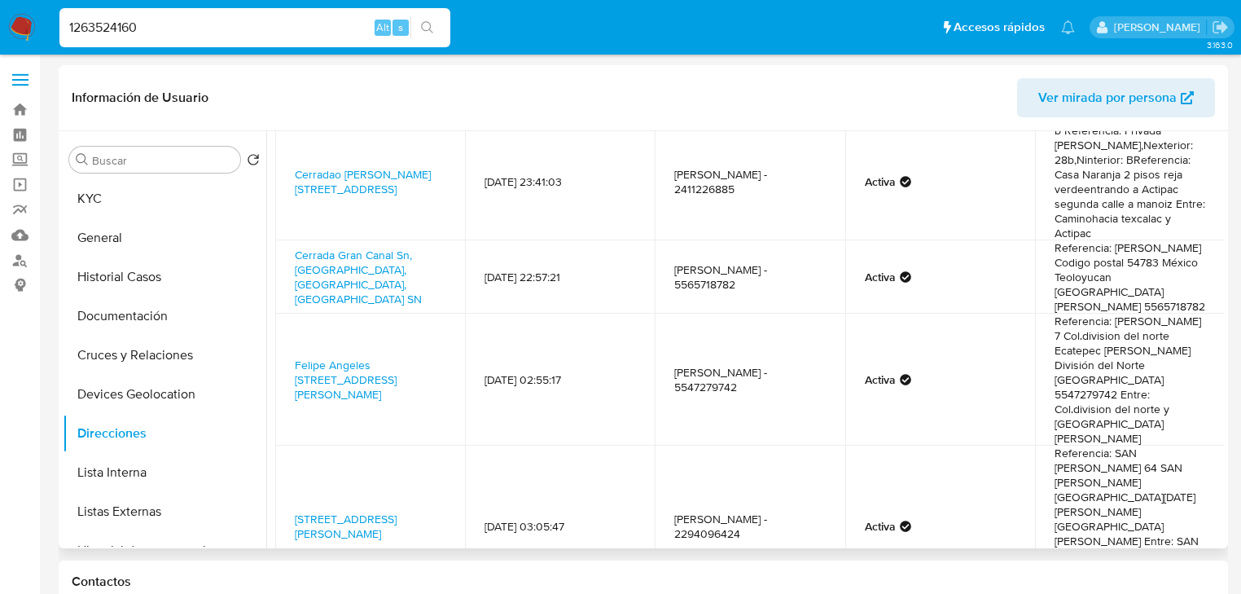
scroll to position [632, 0]
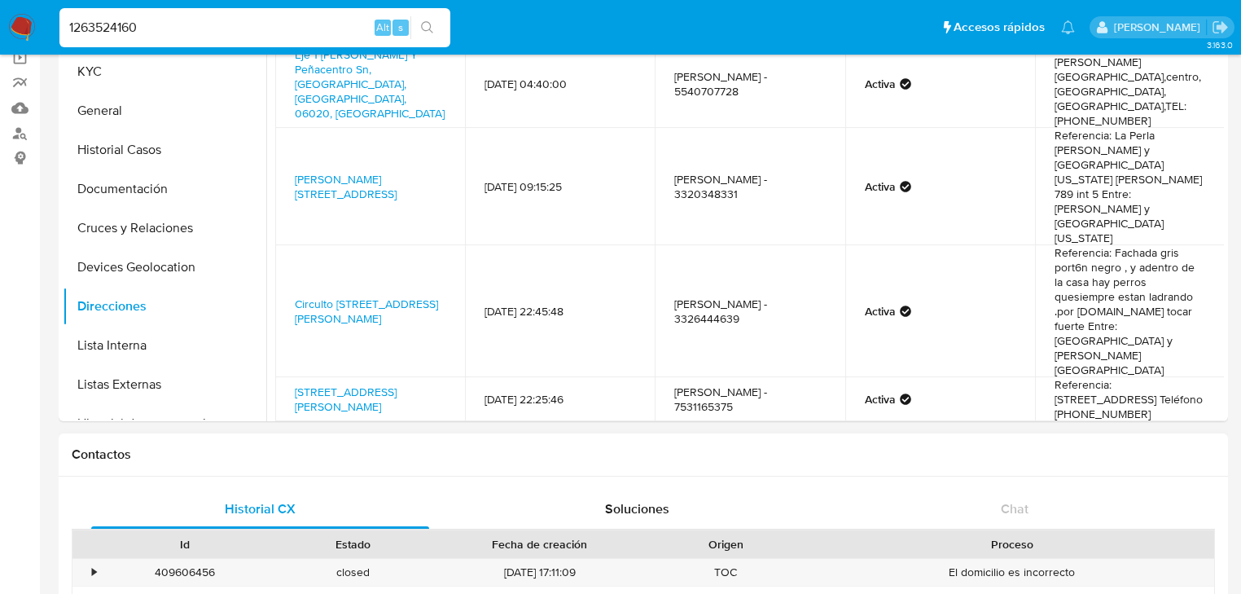
scroll to position [130, 0]
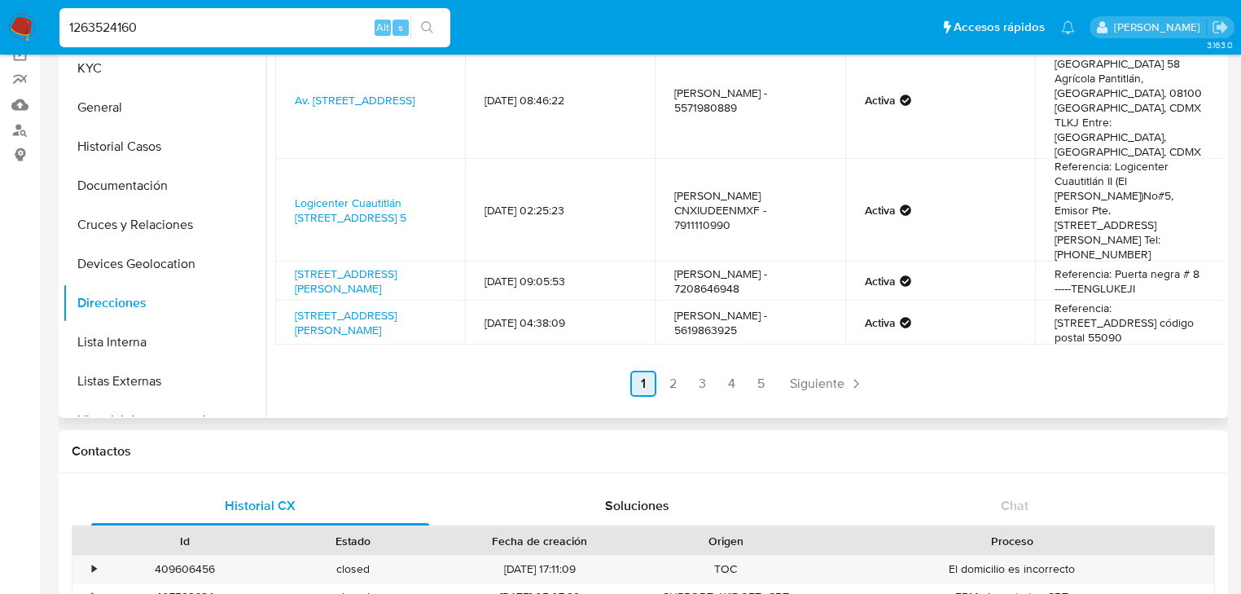
scroll to position [412, 0]
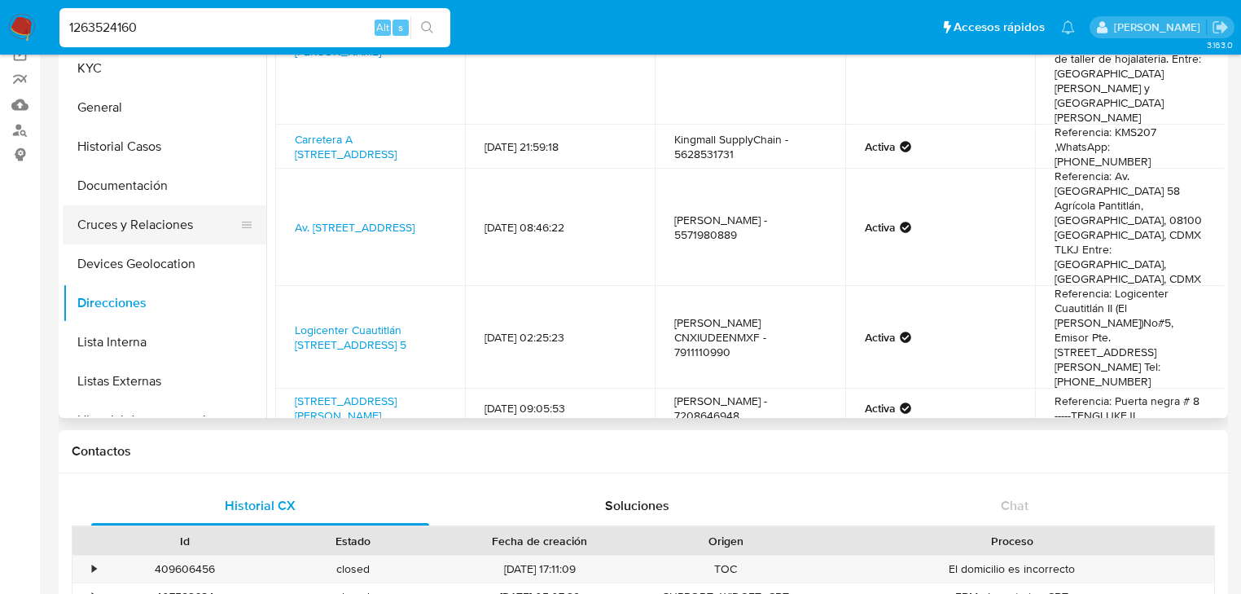
click at [156, 235] on button "Cruces y Relaciones" at bounding box center [158, 224] width 191 height 39
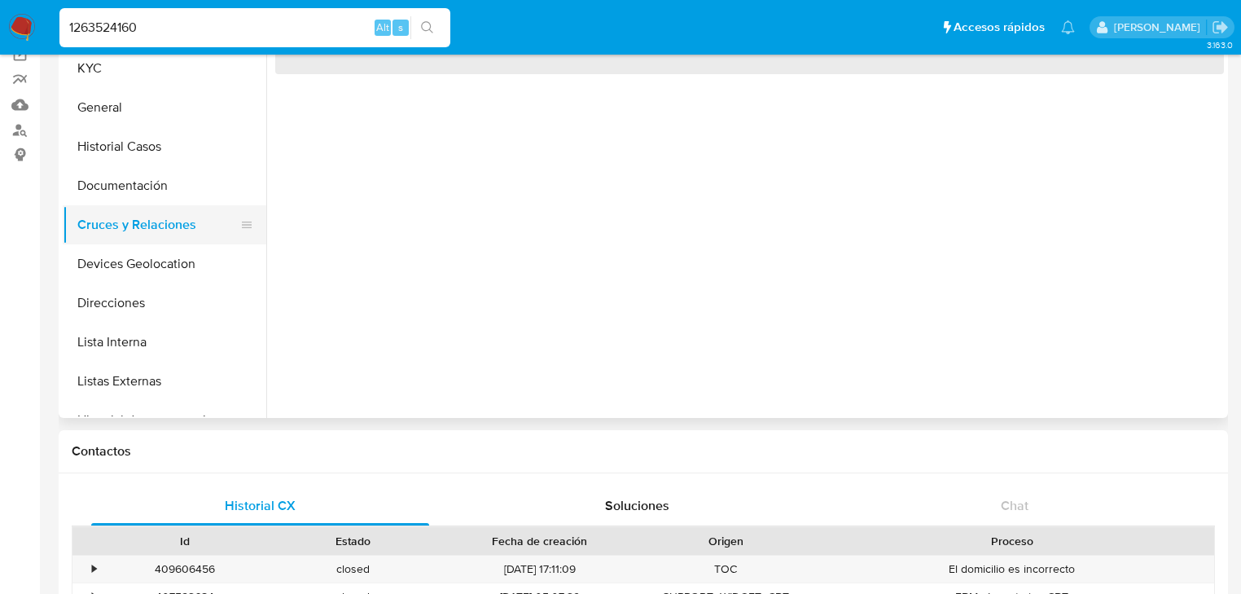
scroll to position [0, 0]
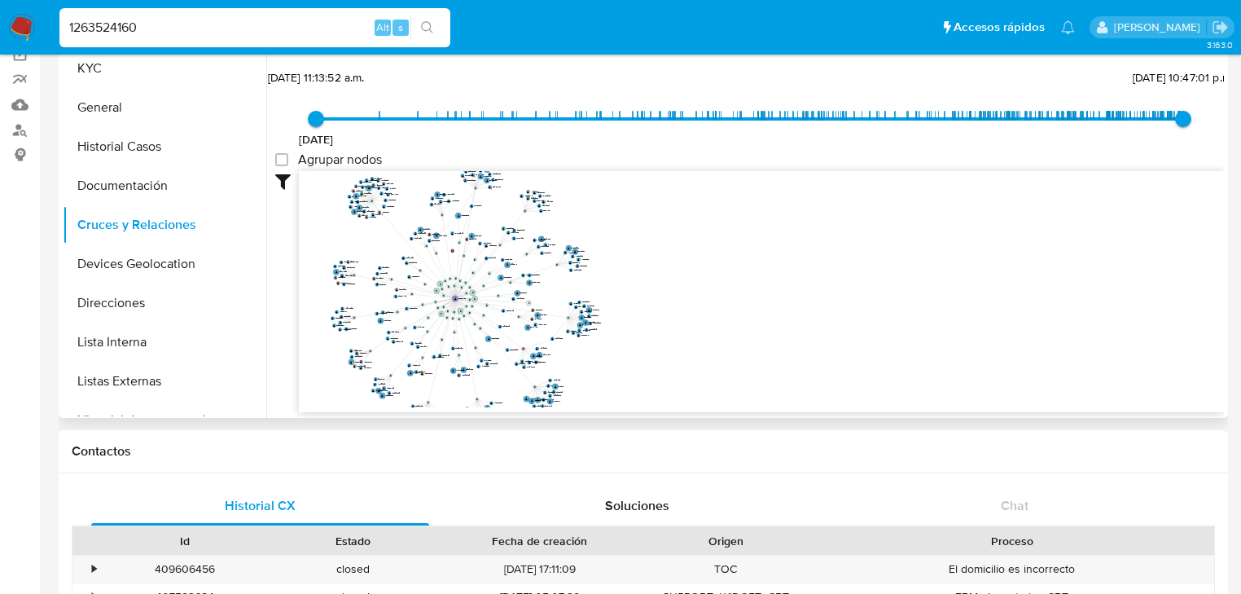
drag, startPoint x: 492, startPoint y: 303, endPoint x: 622, endPoint y: 301, distance: 130.4
click at [531, 301] on circle at bounding box center [528, 303] width 5 height 5
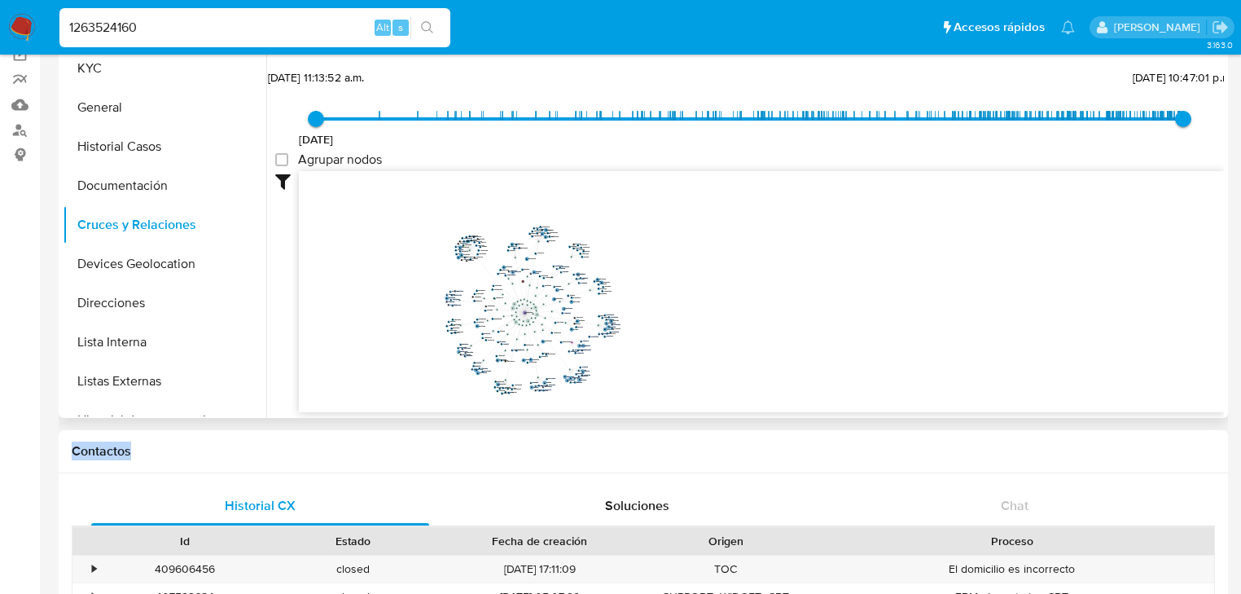
scroll to position [7, 0]
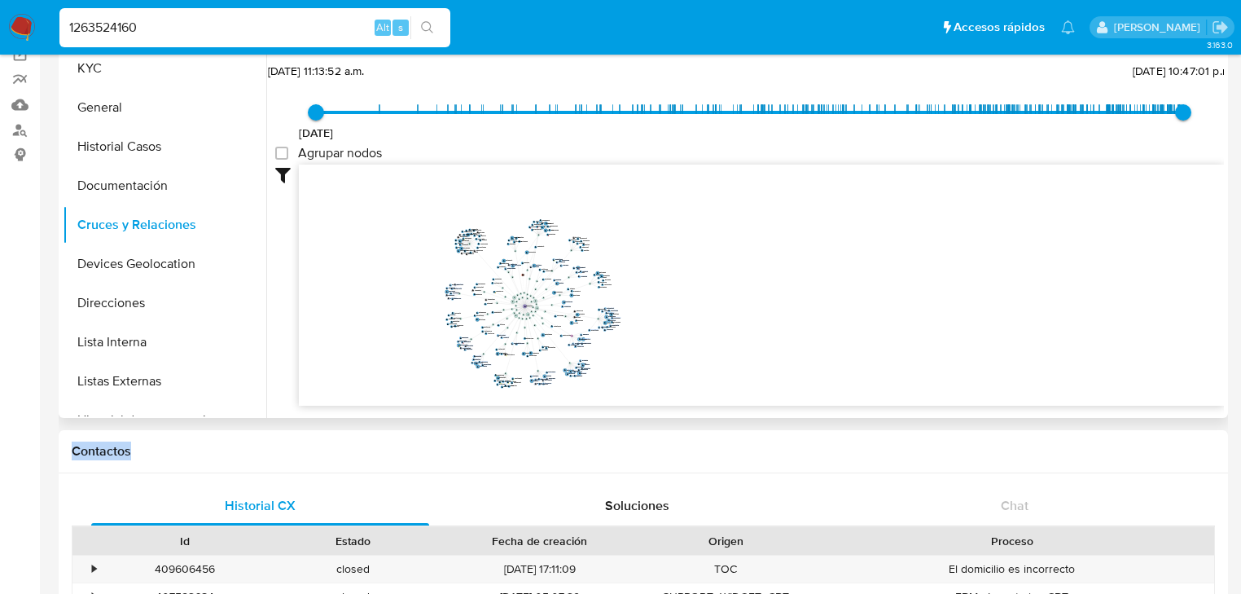
drag, startPoint x: 718, startPoint y: 378, endPoint x: 729, endPoint y: 341, distance: 38.4
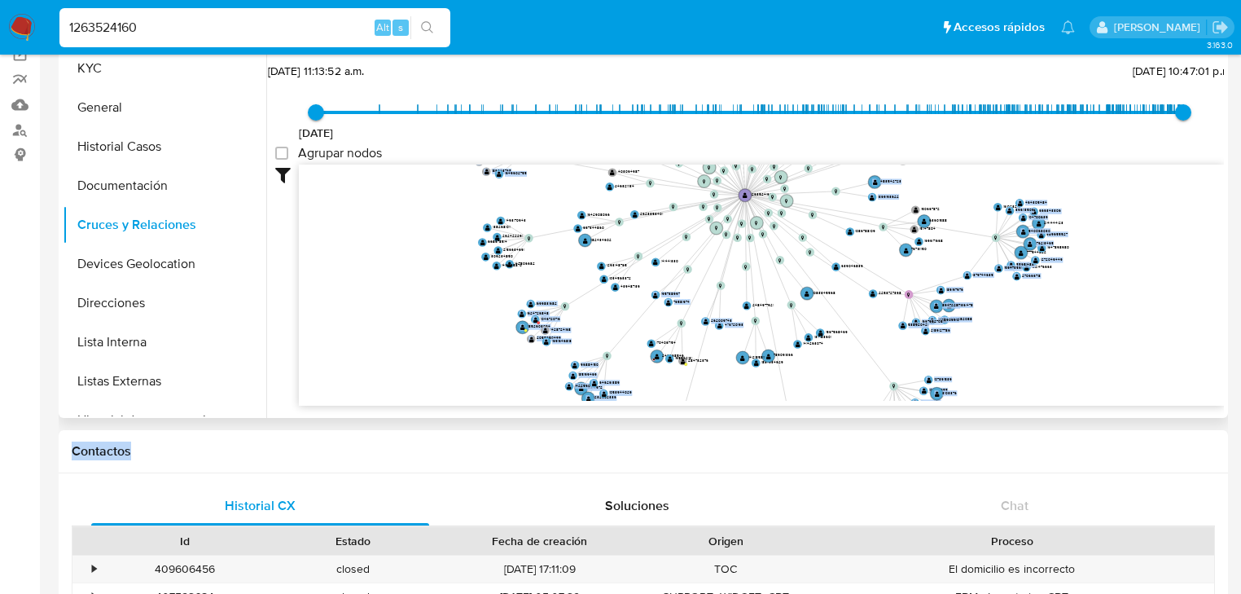
drag, startPoint x: 722, startPoint y: 232, endPoint x: 629, endPoint y: 86, distance: 173.6
click at [629, 85] on div "26/6/2021 26/6/2021, 11:13:52 a.m. 7/10/2025, 10:47:01 p.m. Agrupar nodos Filtr…" at bounding box center [749, 261] width 949 height 405
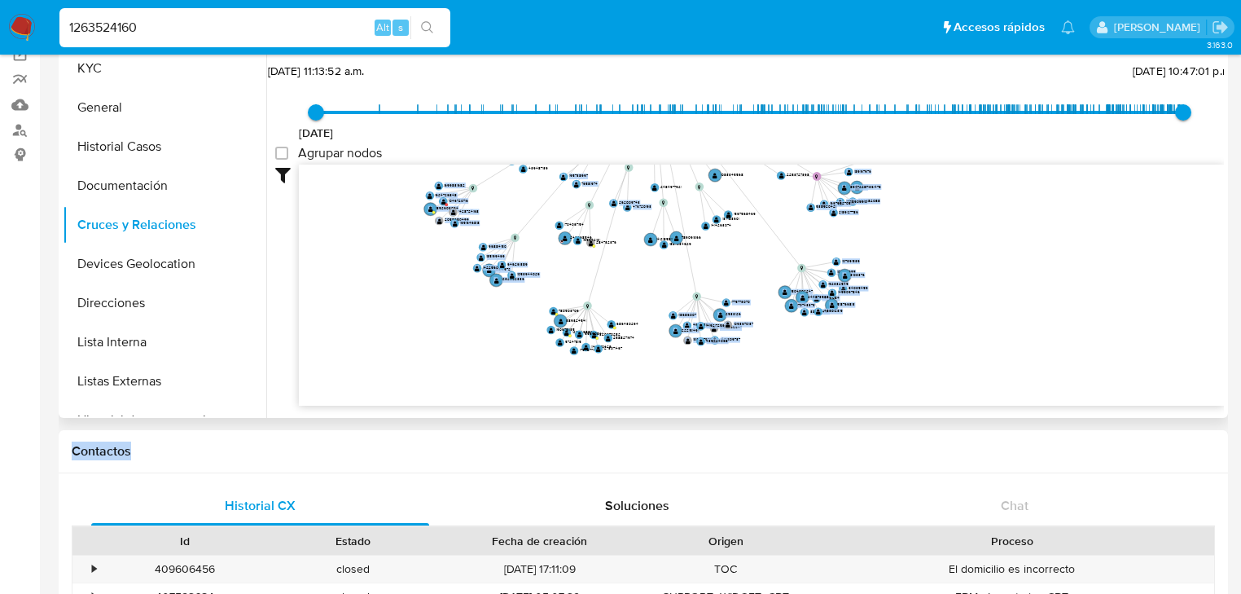
click at [680, 171] on icon "user-1263524160  1263524160 person-a638092b914e5ca2cafbb358ac3cad37  person-a…" at bounding box center [761, 283] width 925 height 236
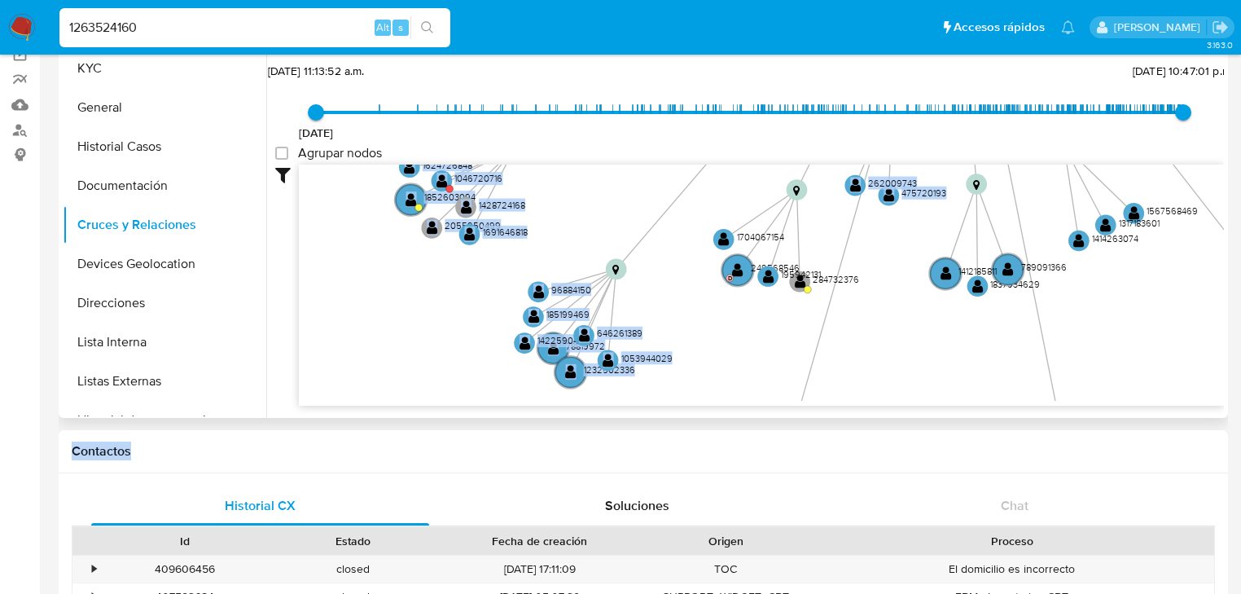
drag, startPoint x: 496, startPoint y: 271, endPoint x: 703, endPoint y: 324, distance: 213.6
click at [707, 323] on icon "user-1263524160  1263524160 person-a638092b914e5ca2cafbb358ac3cad37  person-a…" at bounding box center [761, 283] width 925 height 236
click at [562, 250] on icon "user-1263524160  1263524160 person-a638092b914e5ca2cafbb358ac3cad37  person-a…" at bounding box center [761, 283] width 925 height 236
click at [556, 200] on icon "user-1263524160  1263524160 person-a638092b914e5ca2cafbb358ac3cad37  person-a…" at bounding box center [761, 283] width 925 height 236
click at [472, 234] on text "" at bounding box center [469, 234] width 11 height 15
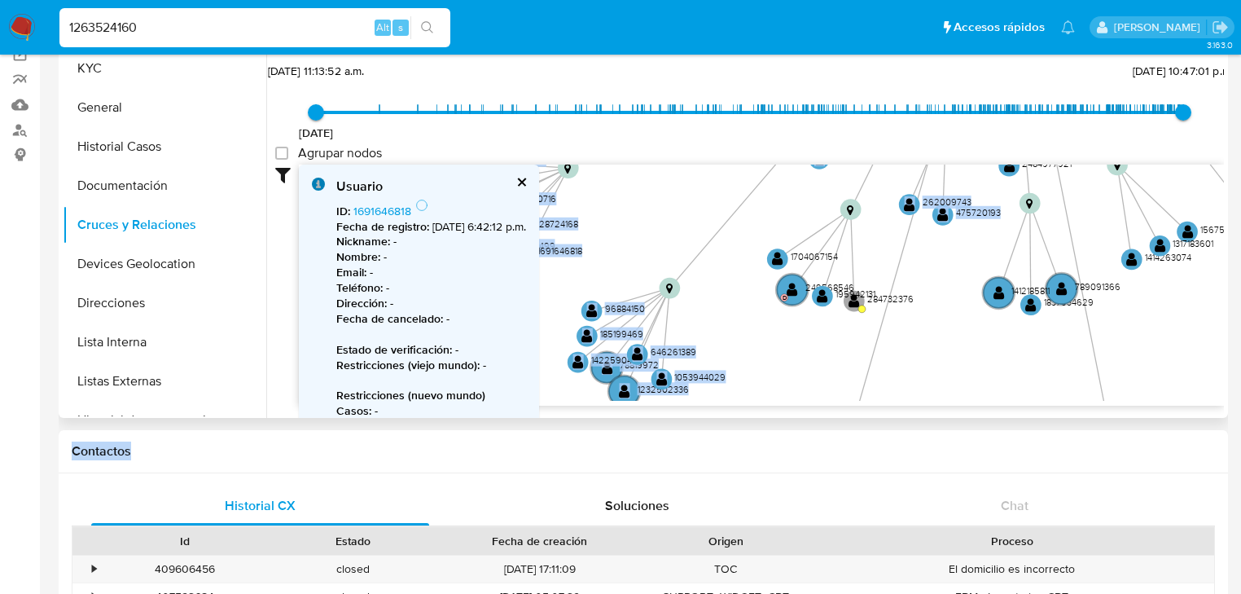
drag, startPoint x: 642, startPoint y: 233, endPoint x: 707, endPoint y: 251, distance: 67.6
click at [707, 251] on icon "user-1263524160  1263524160 person-a638092b914e5ca2cafbb358ac3cad37  person-a…" at bounding box center [761, 283] width 925 height 236
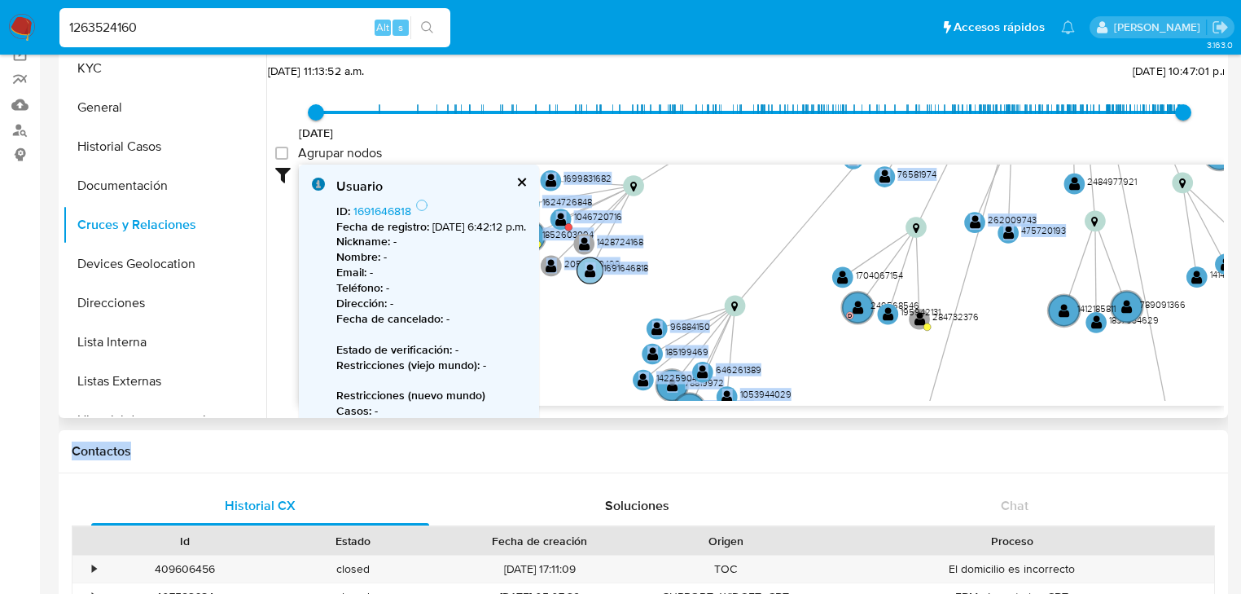
click at [582, 271] on circle at bounding box center [591, 270] width 26 height 26
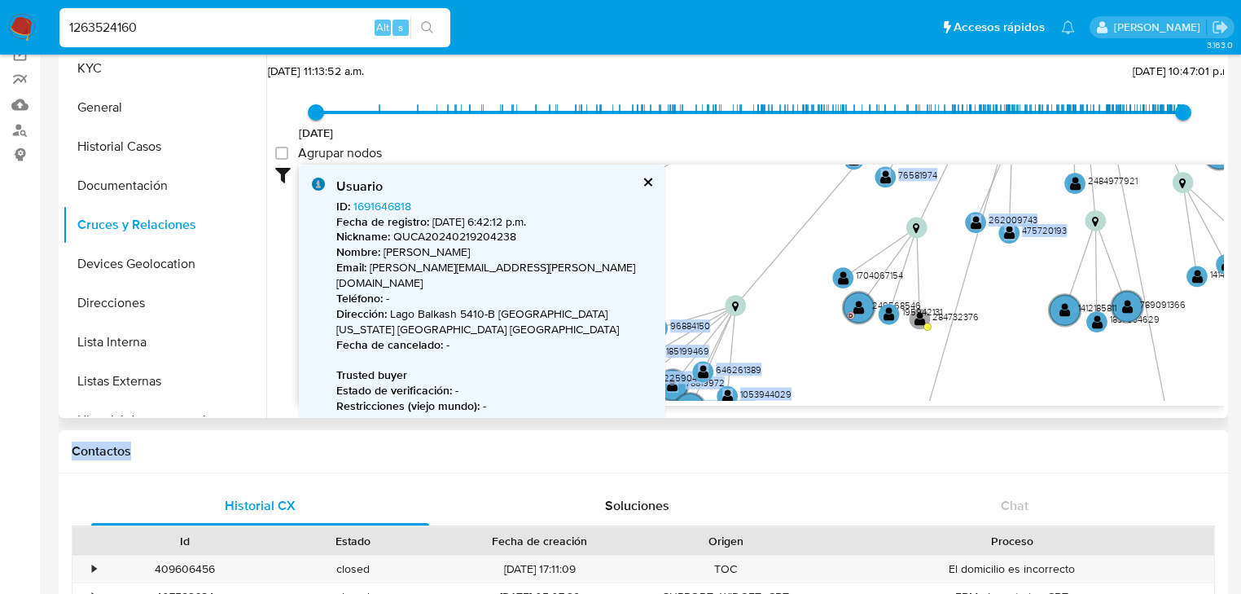
click at [582, 271] on p "Email : carlo.quezada.91@gmail.com" at bounding box center [494, 275] width 316 height 31
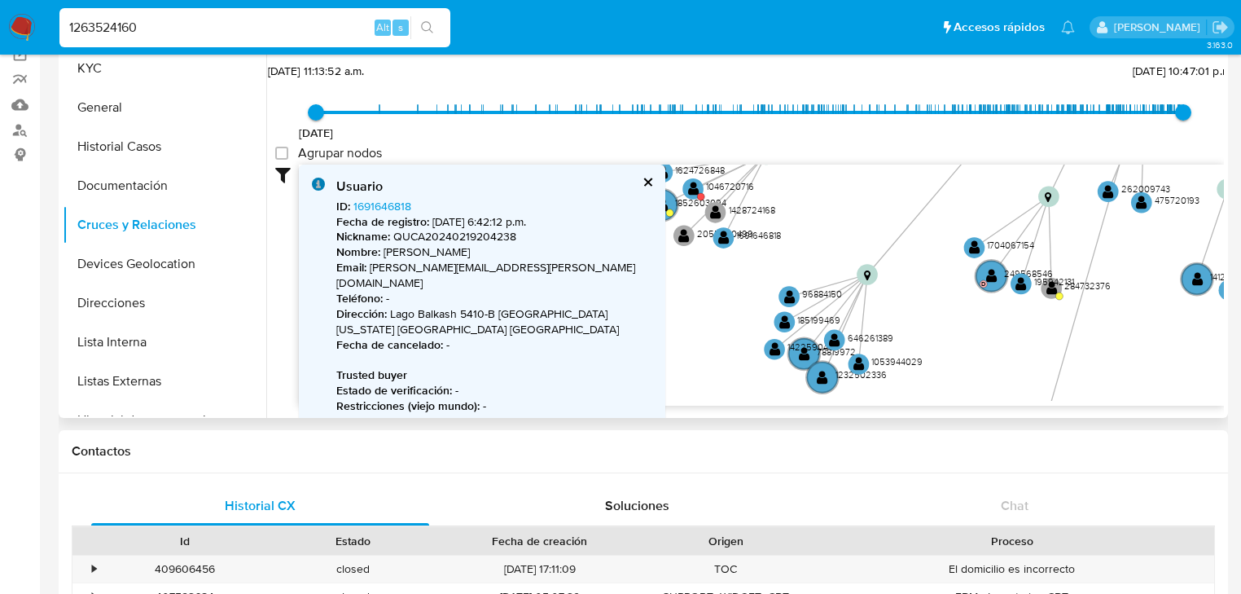
drag, startPoint x: 729, startPoint y: 288, endPoint x: 853, endPoint y: 257, distance: 127.6
click at [853, 257] on icon "user-1263524160  1263524160 person-a638092b914e5ca2cafbb358ac3cad37  person-a…" at bounding box center [761, 283] width 925 height 236
click at [792, 289] on text "" at bounding box center [789, 296] width 11 height 15
click at [791, 292] on text "" at bounding box center [789, 295] width 11 height 15
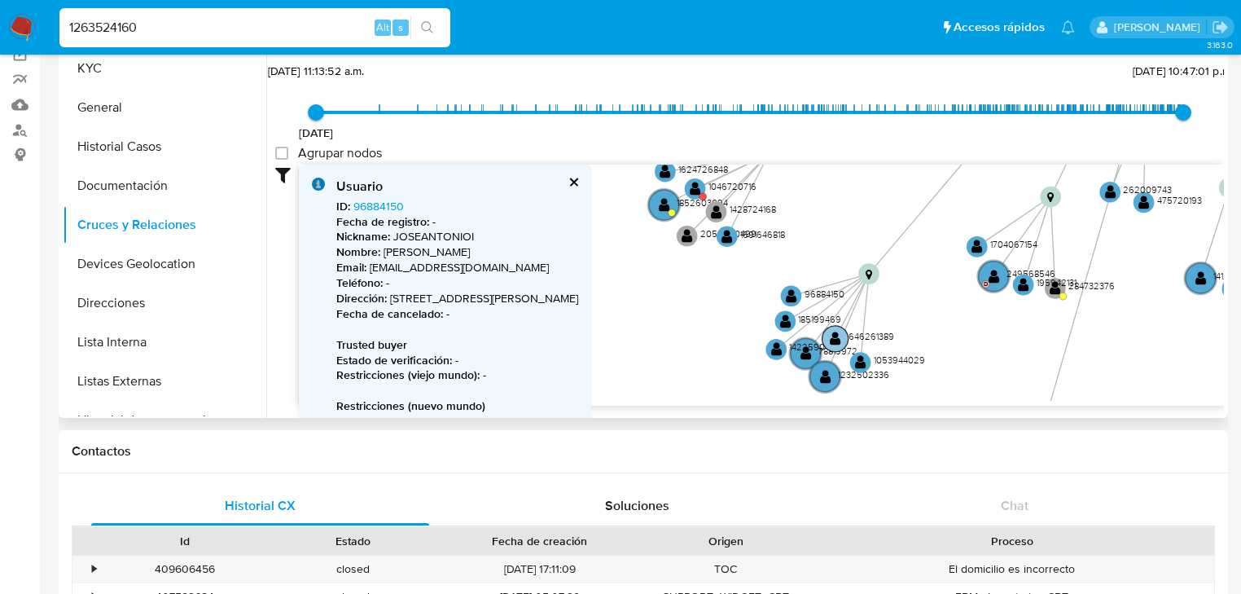
click at [846, 336] on circle at bounding box center [836, 339] width 26 height 26
click at [841, 340] on text "" at bounding box center [836, 338] width 11 height 15
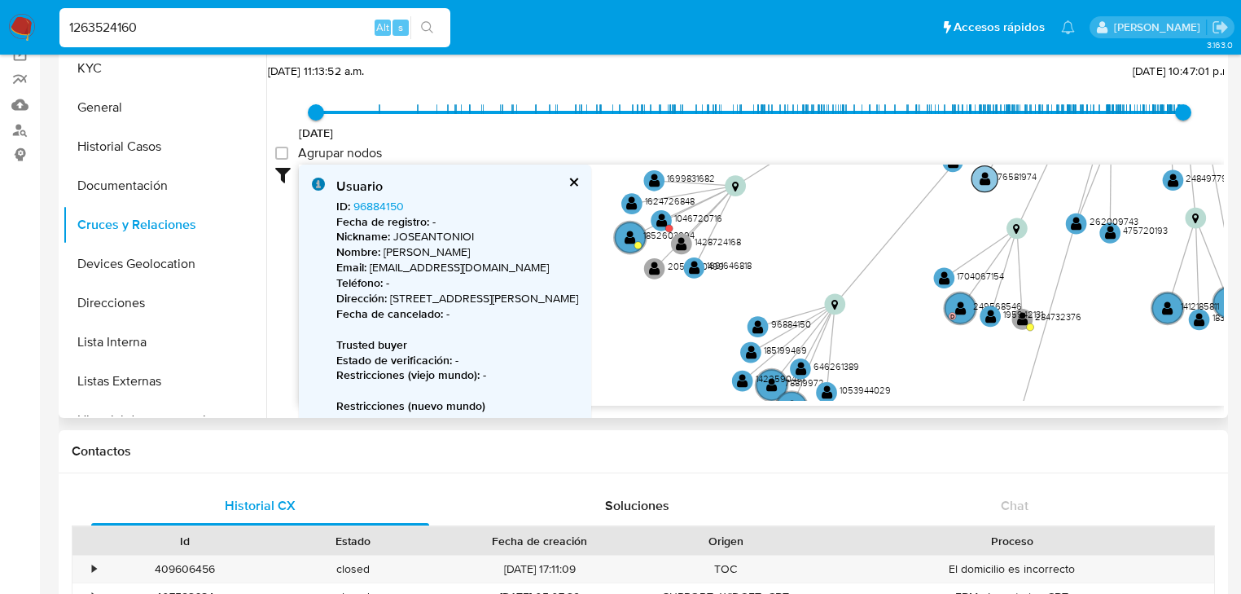
drag, startPoint x: 917, startPoint y: 261, endPoint x: 851, endPoint y: 295, distance: 74.3
click at [750, 403] on div "Filtros Confianza alta Device Tarjeta Persona validada Teléfono validado Confia…" at bounding box center [749, 315] width 949 height 300
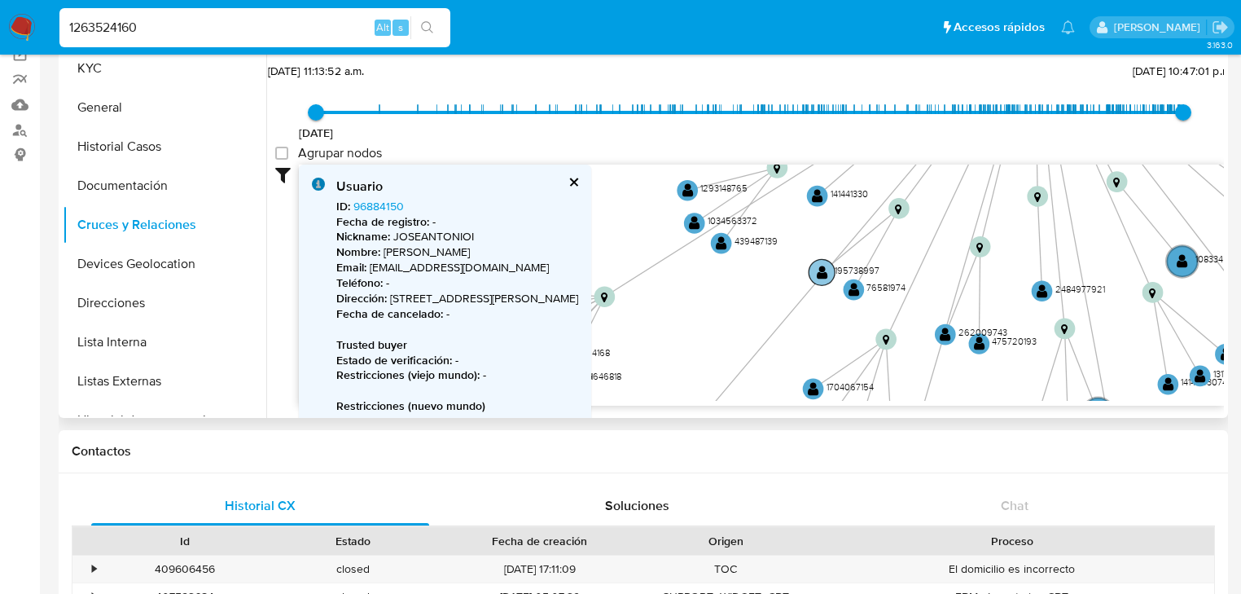
click at [872, 274] on g "user-1263524160  1263524160 person-a638092b914e5ca2cafbb358ac3cad37  person-a…" at bounding box center [1096, 8] width 1448 height 1391
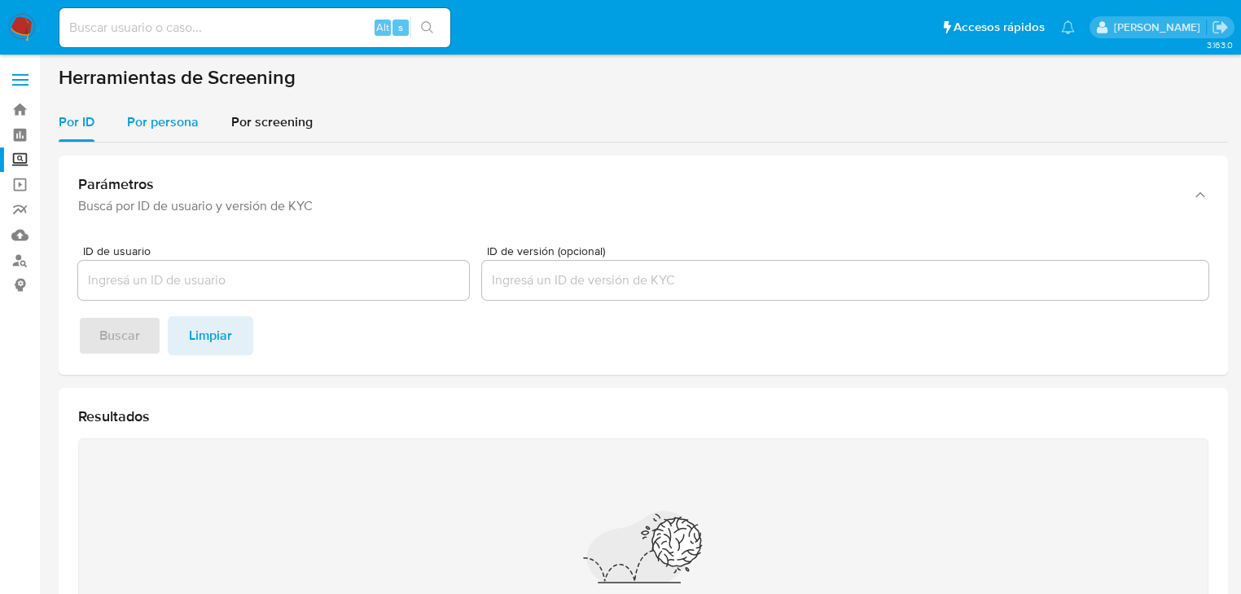
click at [191, 115] on span "Por persona" at bounding box center [163, 121] width 72 height 19
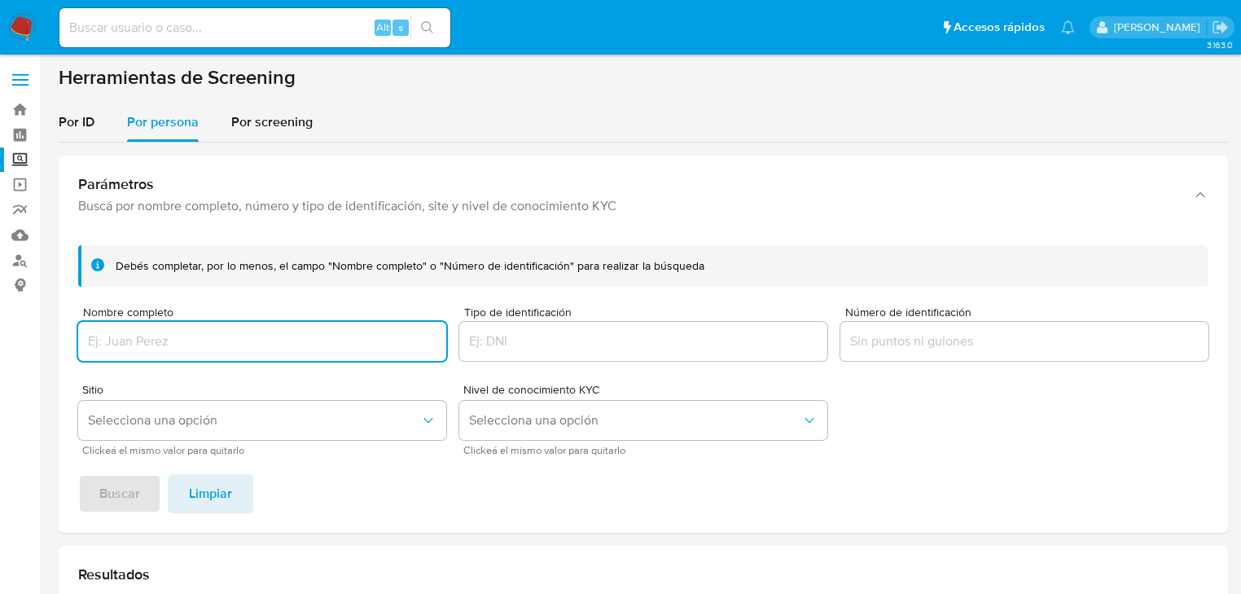
click at [138, 341] on input "Nombre completo" at bounding box center [262, 341] width 368 height 21
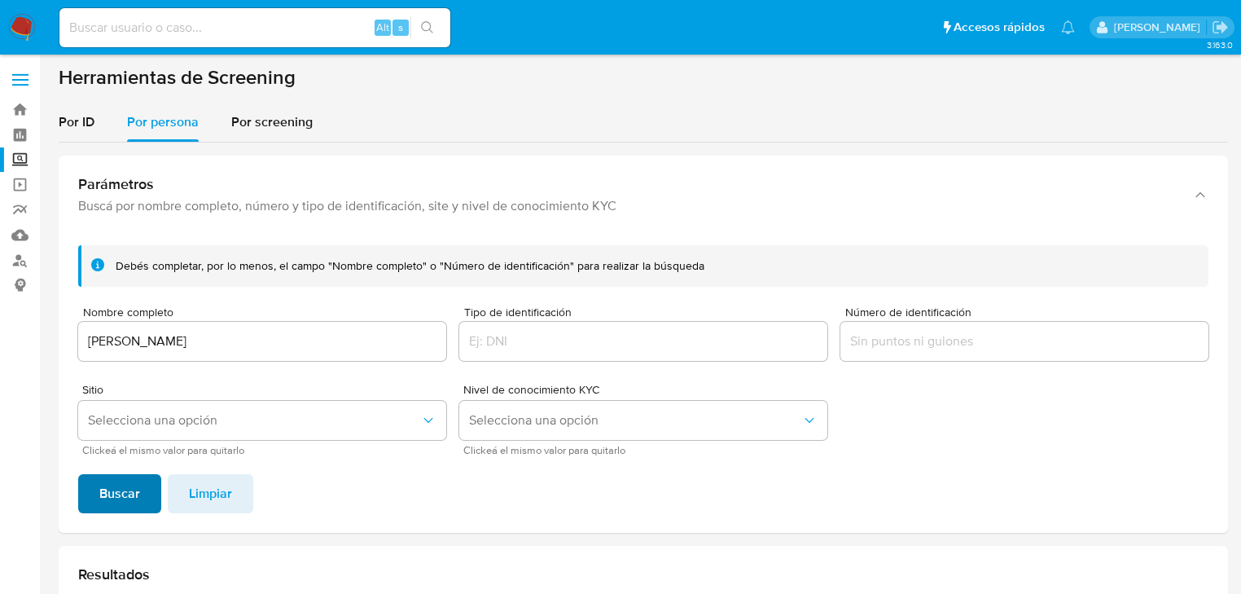
click at [116, 503] on span "Buscar" at bounding box center [119, 494] width 41 height 36
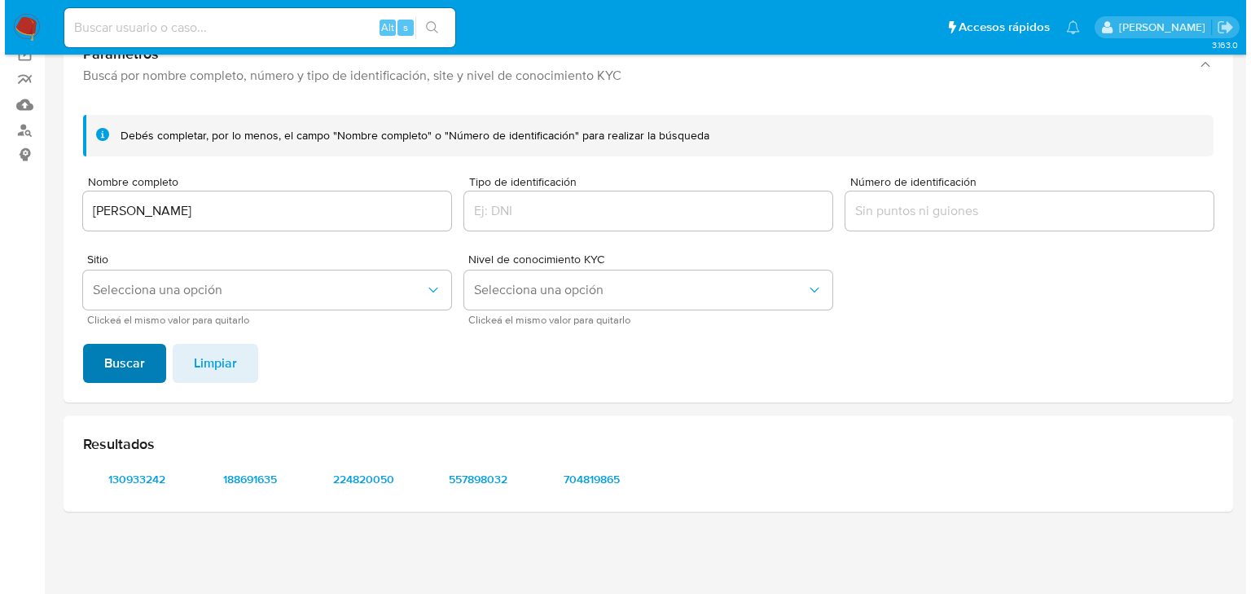
scroll to position [130, 0]
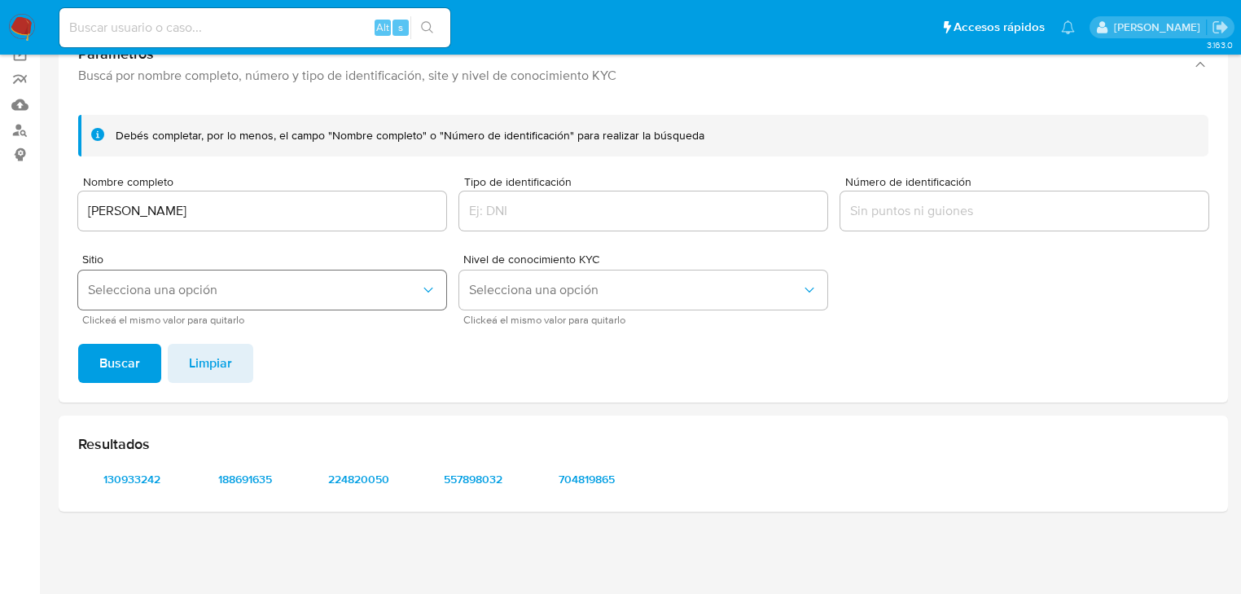
click at [176, 294] on span "Selecciona una opción" at bounding box center [254, 290] width 332 height 16
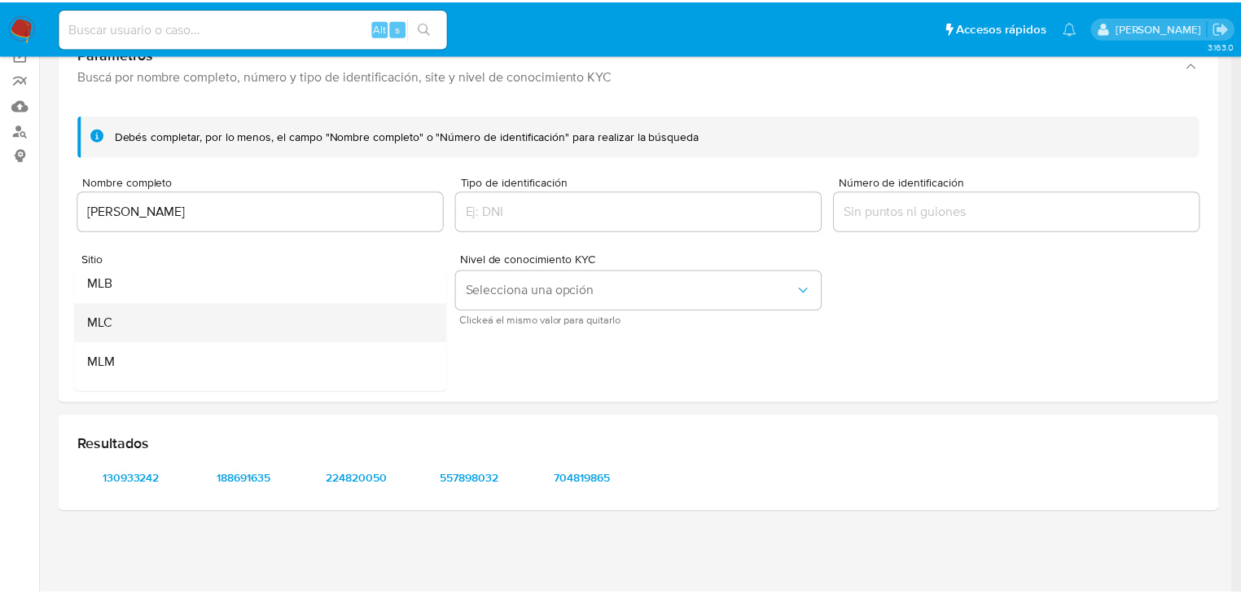
scroll to position [65, 0]
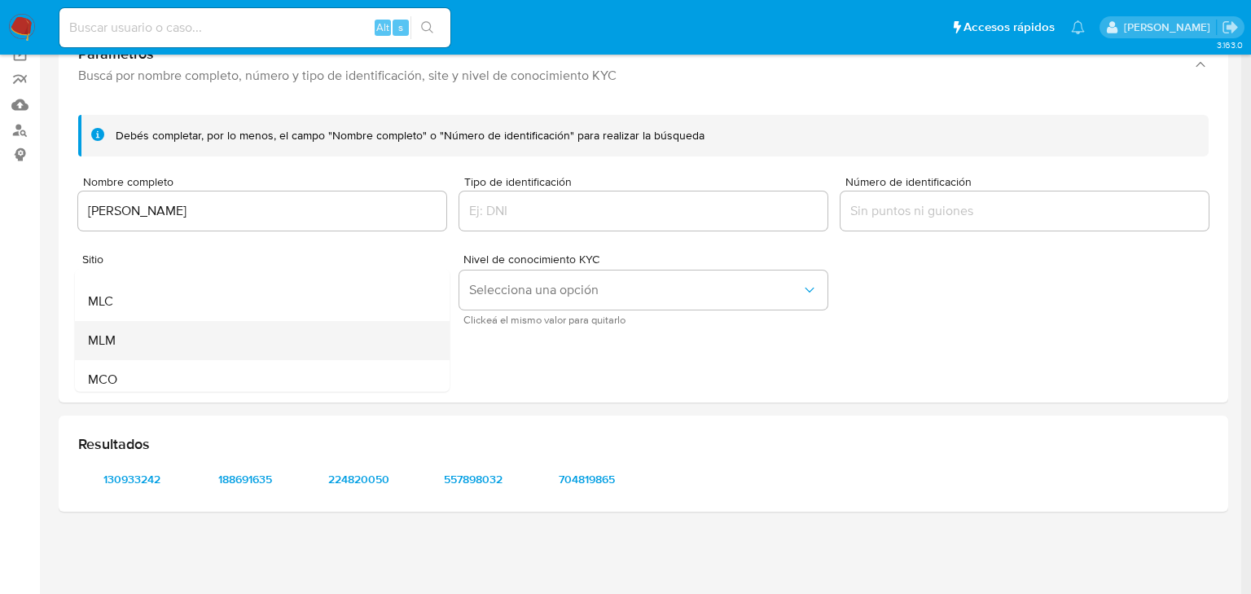
click at [149, 342] on div "MLM" at bounding box center [257, 340] width 339 height 39
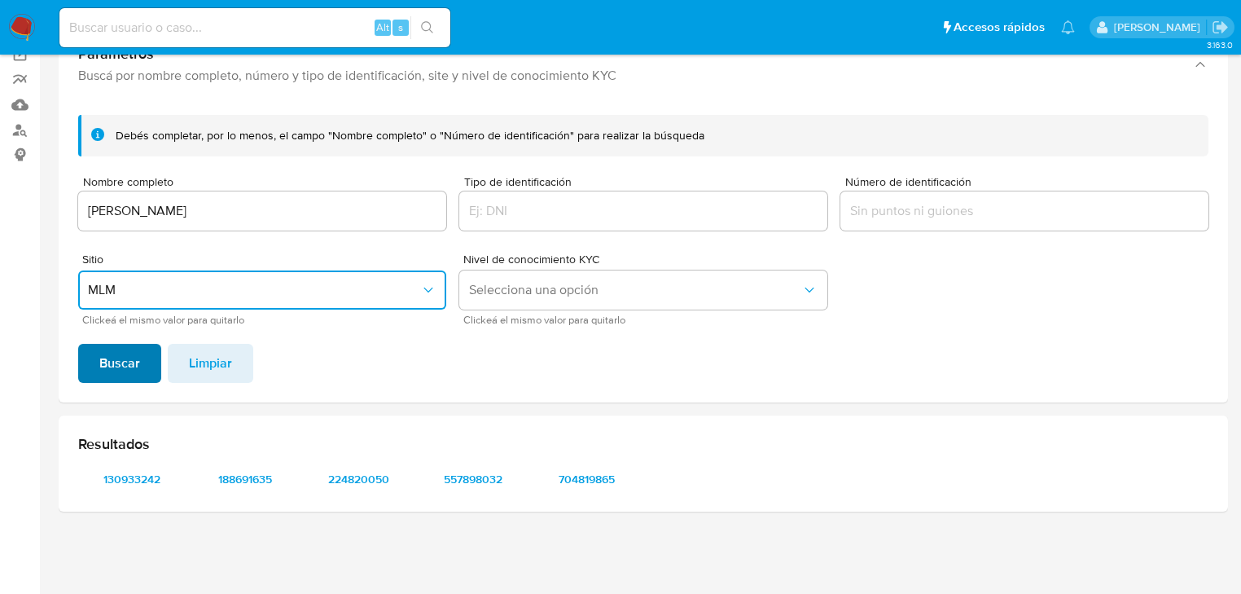
click at [137, 357] on span "Buscar" at bounding box center [119, 363] width 41 height 36
click at [139, 488] on span "130933242" at bounding box center [132, 479] width 85 height 23
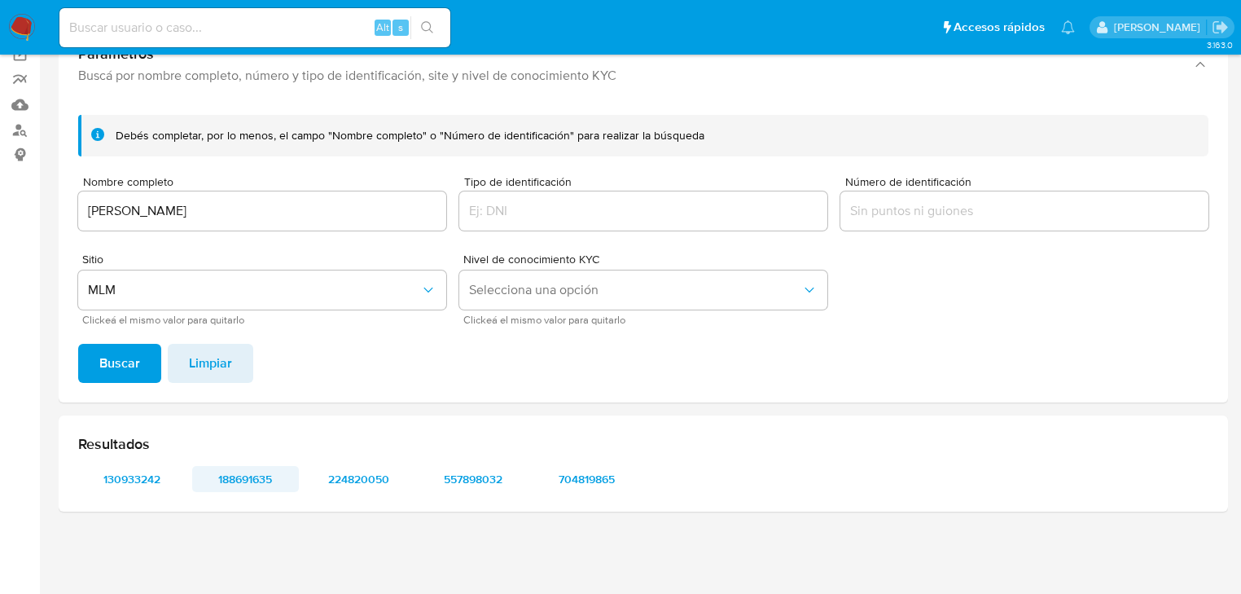
click at [231, 487] on span "188691635" at bounding box center [246, 479] width 85 height 23
click at [341, 488] on span "224820050" at bounding box center [359, 479] width 85 height 23
click at [486, 477] on span "557898032" at bounding box center [473, 479] width 85 height 23
click at [577, 476] on span "704819865" at bounding box center [586, 479] width 85 height 23
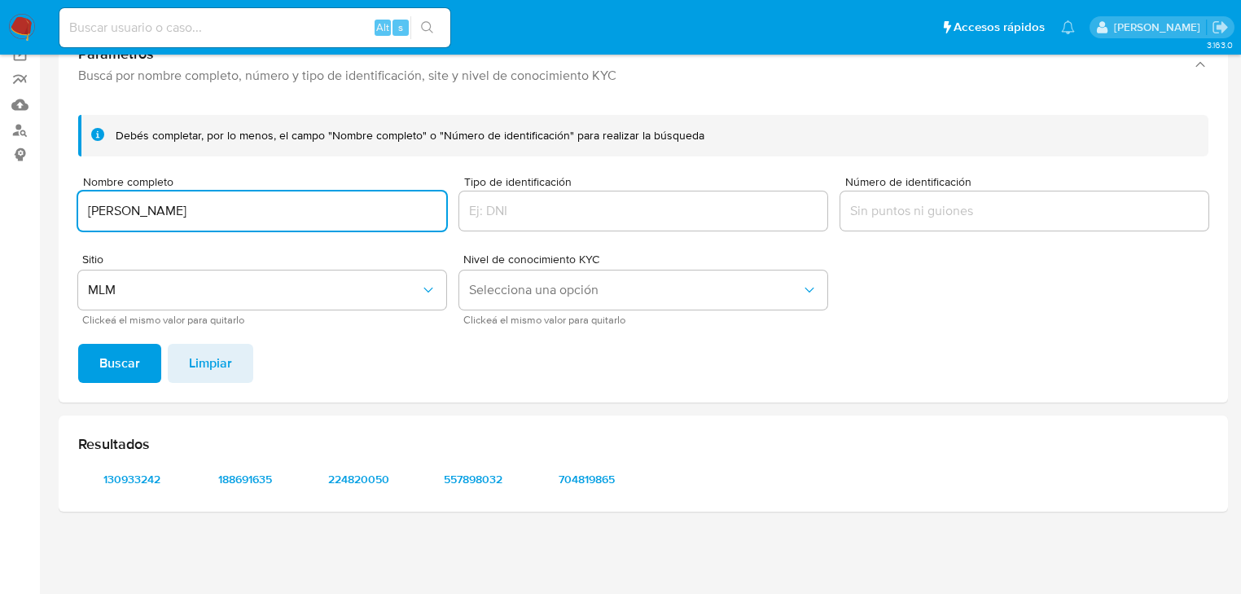
drag, startPoint x: 286, startPoint y: 211, endPoint x: 0, endPoint y: 204, distance: 286.0
click at [0, 204] on section "Bandeja Tablero Screening Búsqueda en Listas Watchlist Herramientas Operaciones…" at bounding box center [620, 232] width 1241 height 724
click at [125, 365] on span "Buscar" at bounding box center [119, 363] width 41 height 36
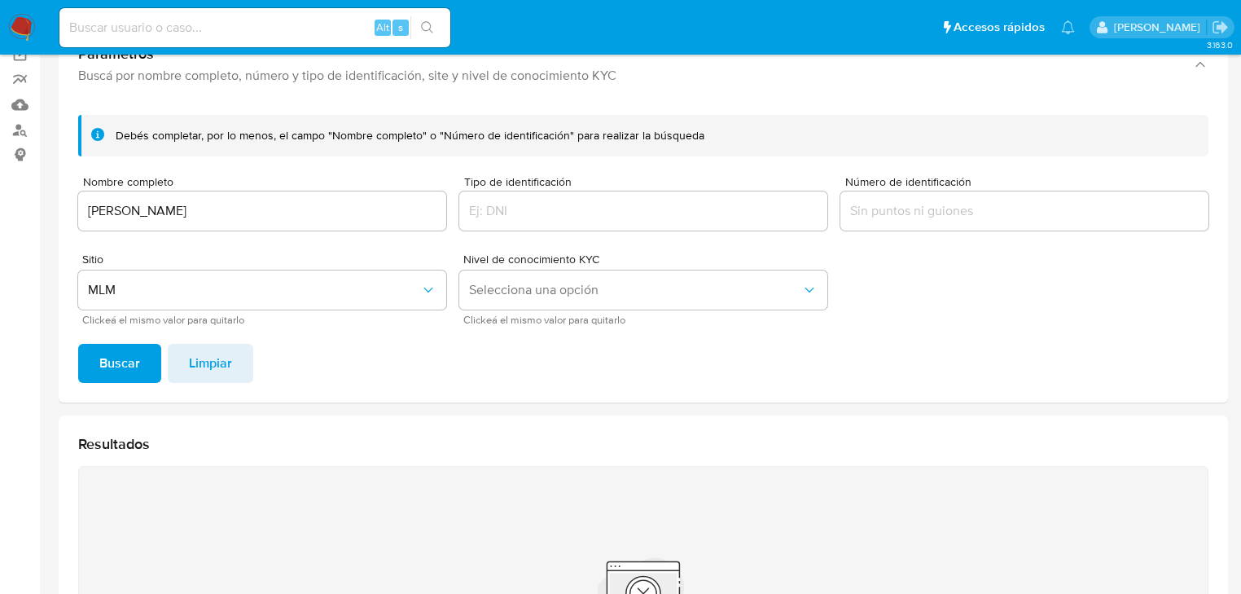
click at [124, 365] on span "Buscar" at bounding box center [119, 363] width 41 height 36
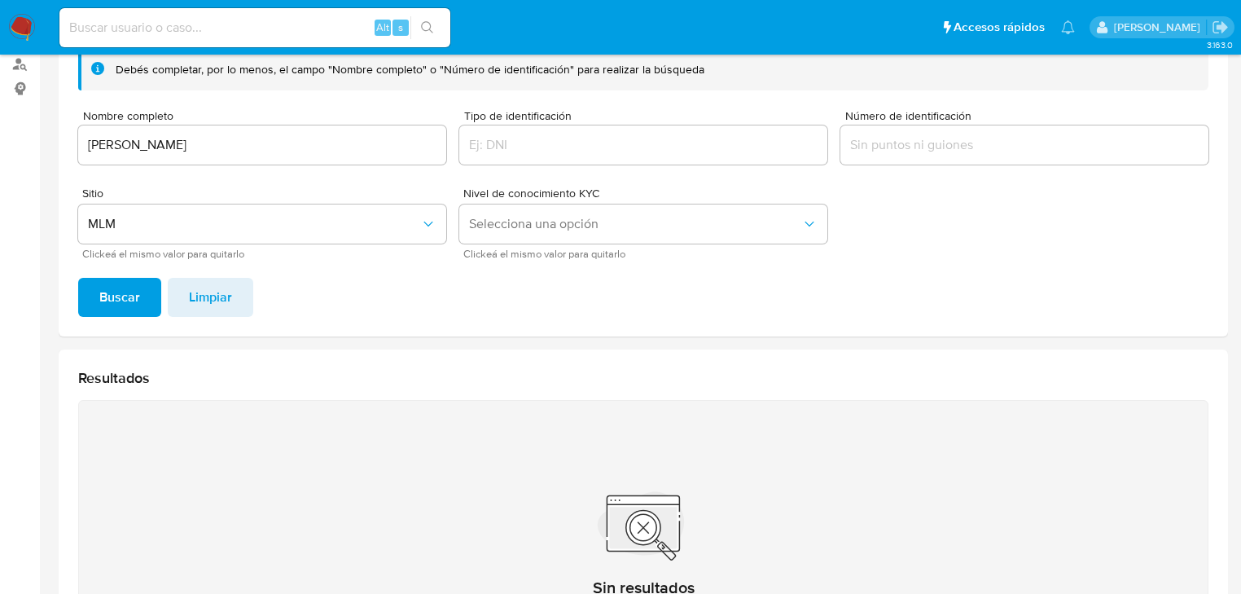
scroll to position [63, 0]
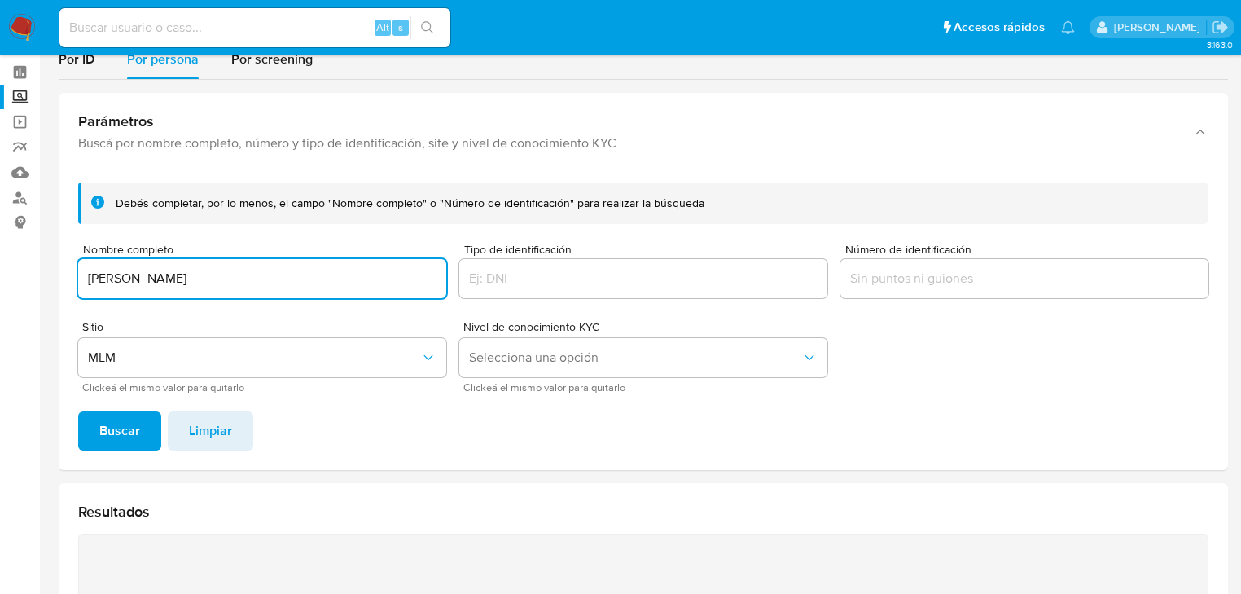
drag, startPoint x: 154, startPoint y: 281, endPoint x: 60, endPoint y: 266, distance: 94.9
click at [60, 270] on div "Debés completar, por lo menos, el campo "Nombre completo" o "Número de identifi…" at bounding box center [644, 319] width 1170 height 301
click at [108, 423] on span "Buscar" at bounding box center [119, 431] width 41 height 36
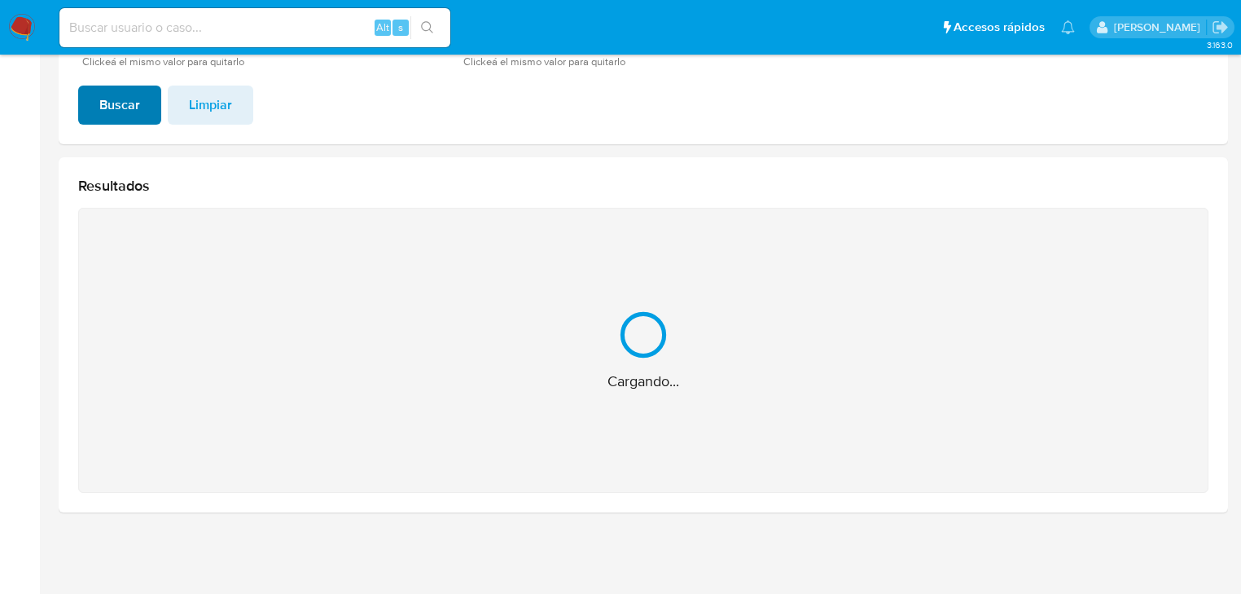
scroll to position [130, 0]
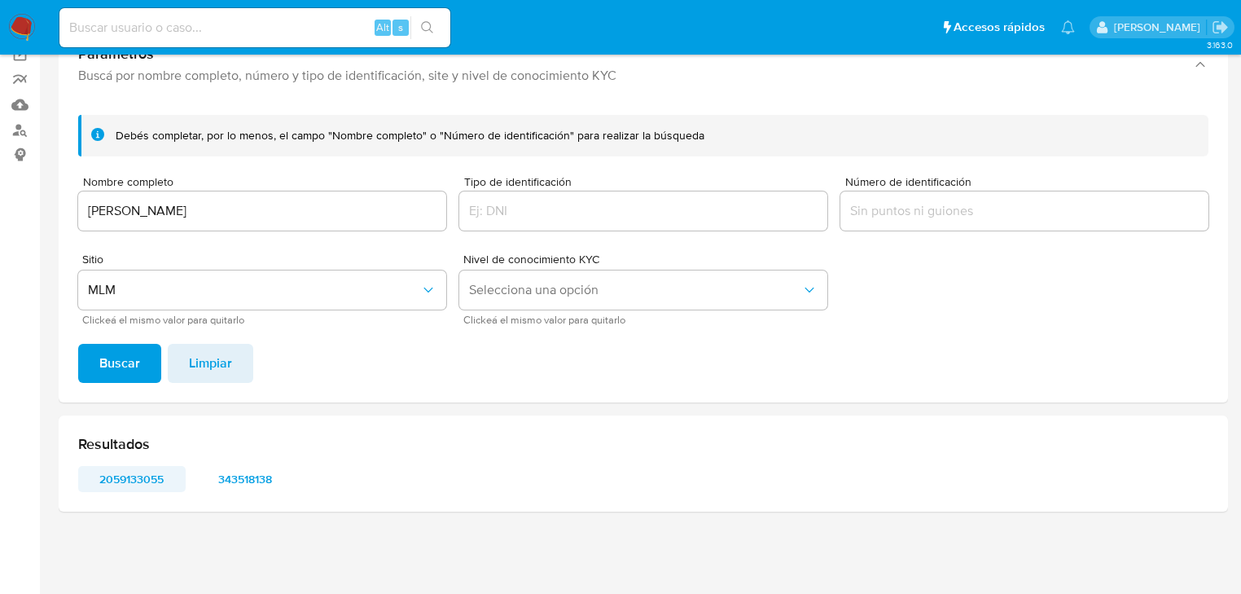
click at [112, 478] on span "2059133055" at bounding box center [132, 479] width 85 height 23
click at [253, 486] on span "343518138" at bounding box center [246, 479] width 85 height 23
drag, startPoint x: 185, startPoint y: 205, endPoint x: 0, endPoint y: 177, distance: 187.1
click at [0, 177] on section "Bandeja Tablero Screening Búsqueda en Listas Watchlist Herramientas Operaciones…" at bounding box center [620, 232] width 1241 height 724
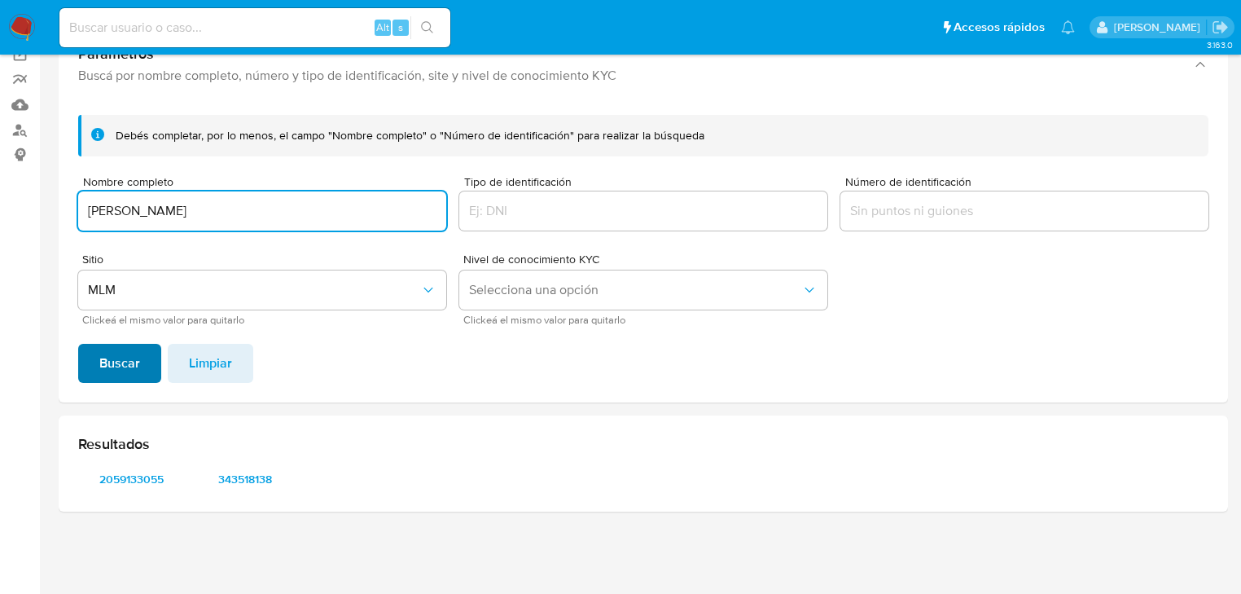
type input "[PERSON_NAME]"
click at [101, 362] on span "Buscar" at bounding box center [119, 363] width 41 height 36
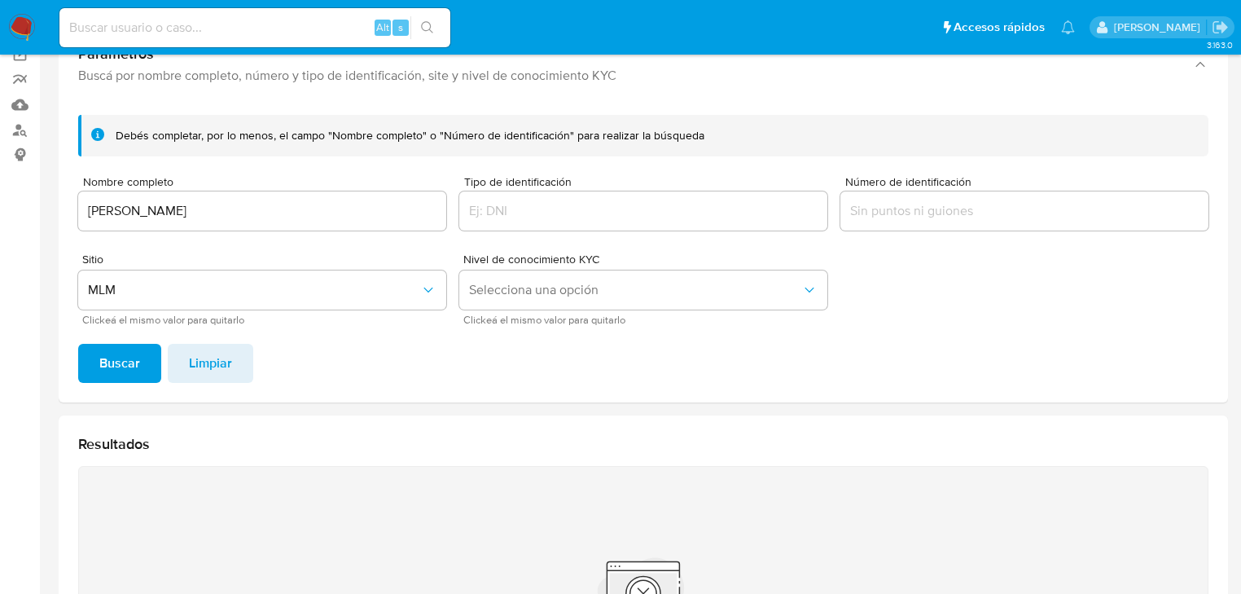
drag, startPoint x: 228, startPoint y: 212, endPoint x: 0, endPoint y: 193, distance: 228.9
click at [29, 193] on section "Bandeja Tablero Screening Búsqueda en Listas Watchlist Herramientas Operaciones…" at bounding box center [620, 361] width 1241 height 983
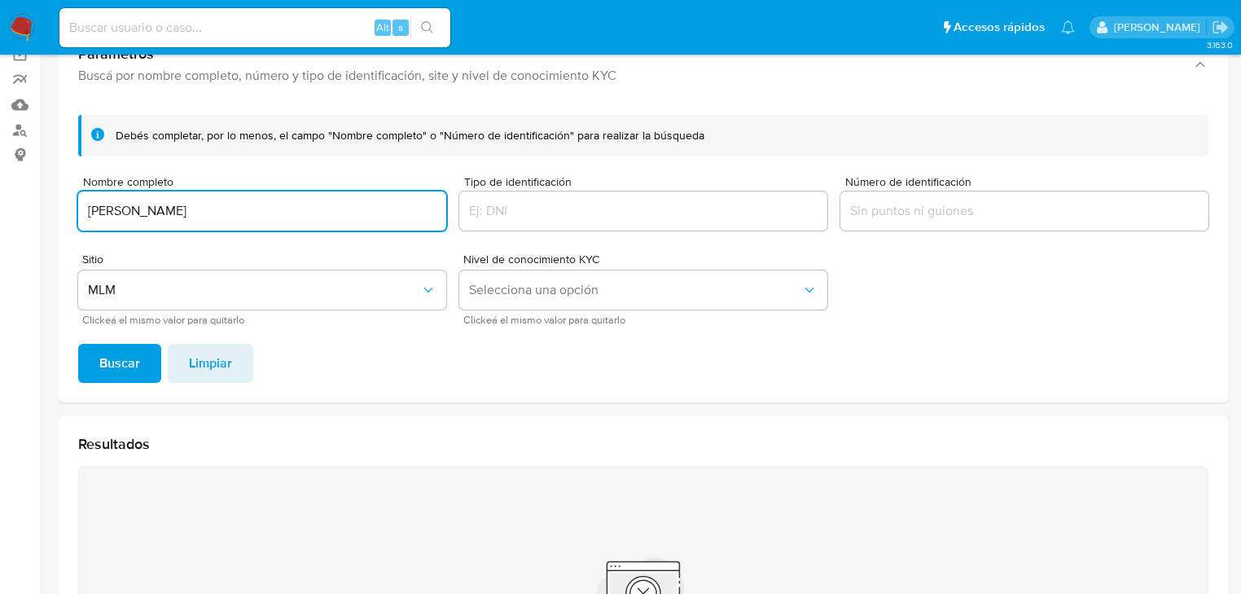
type input "[PERSON_NAME]"
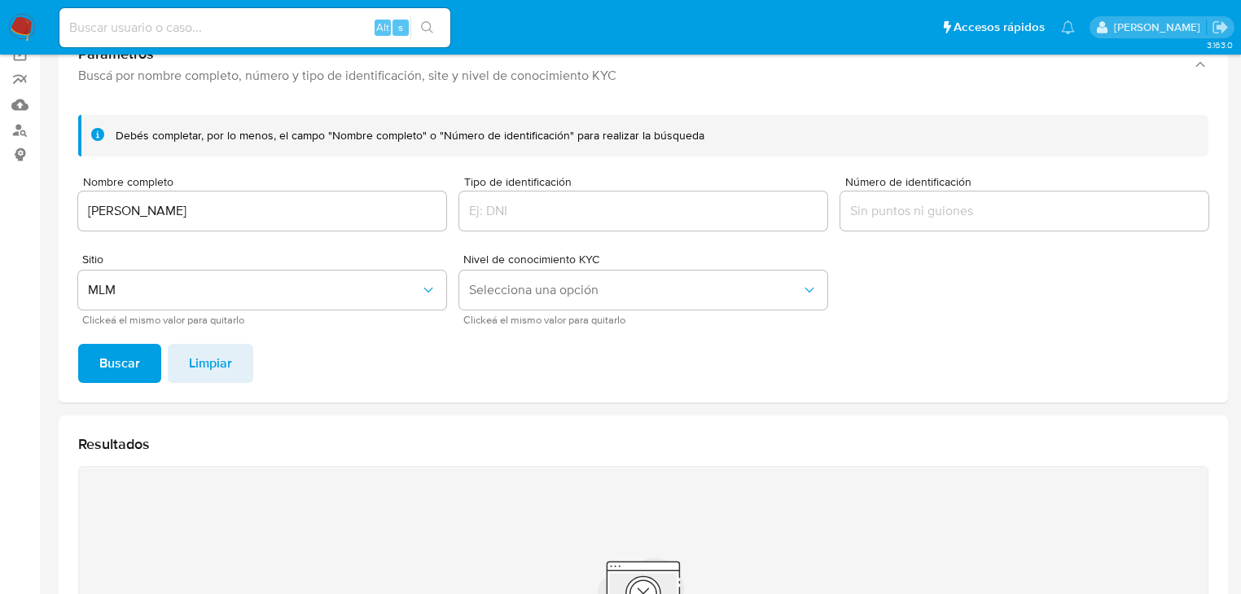
click at [121, 368] on span "Buscar" at bounding box center [119, 363] width 41 height 36
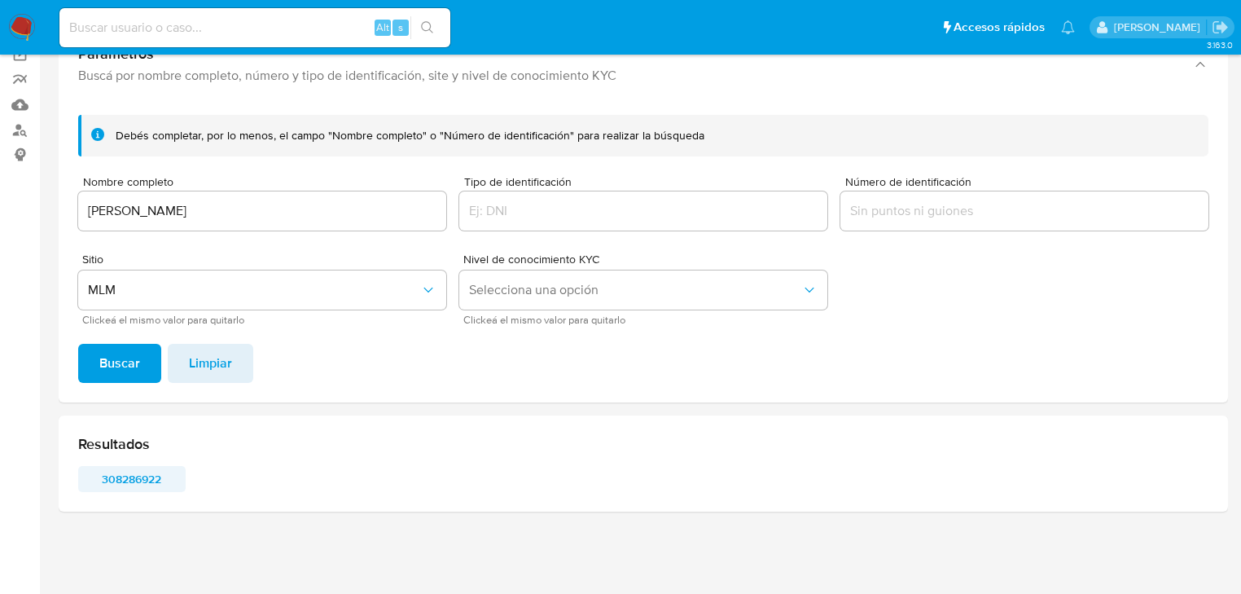
click at [138, 483] on span "308286922" at bounding box center [132, 479] width 85 height 23
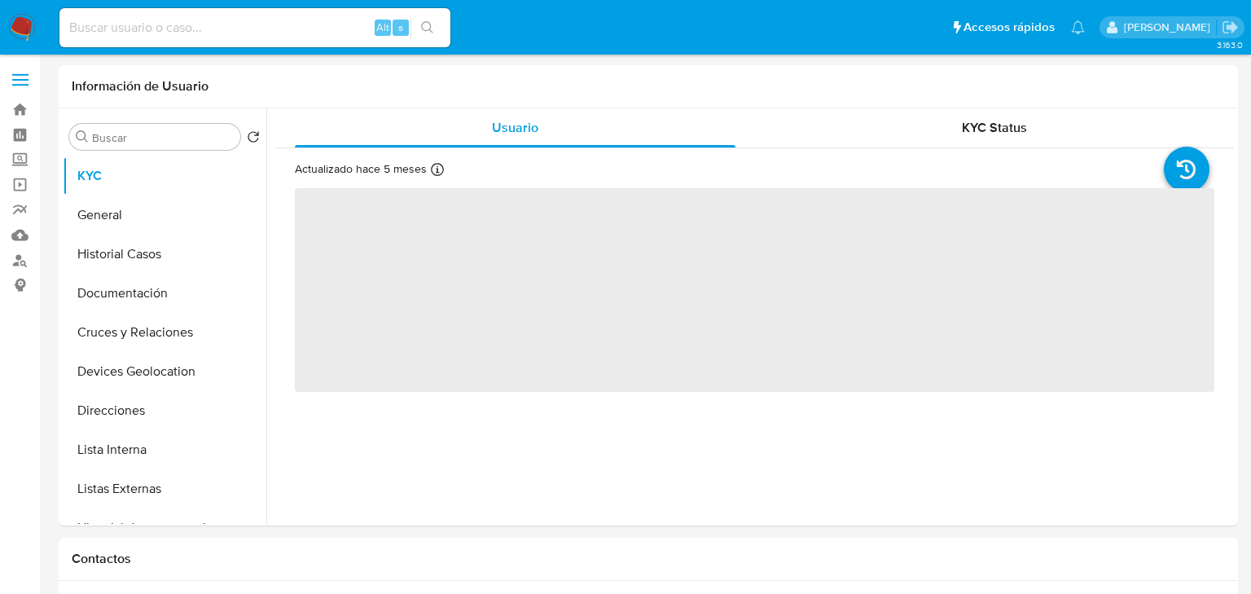
select select "10"
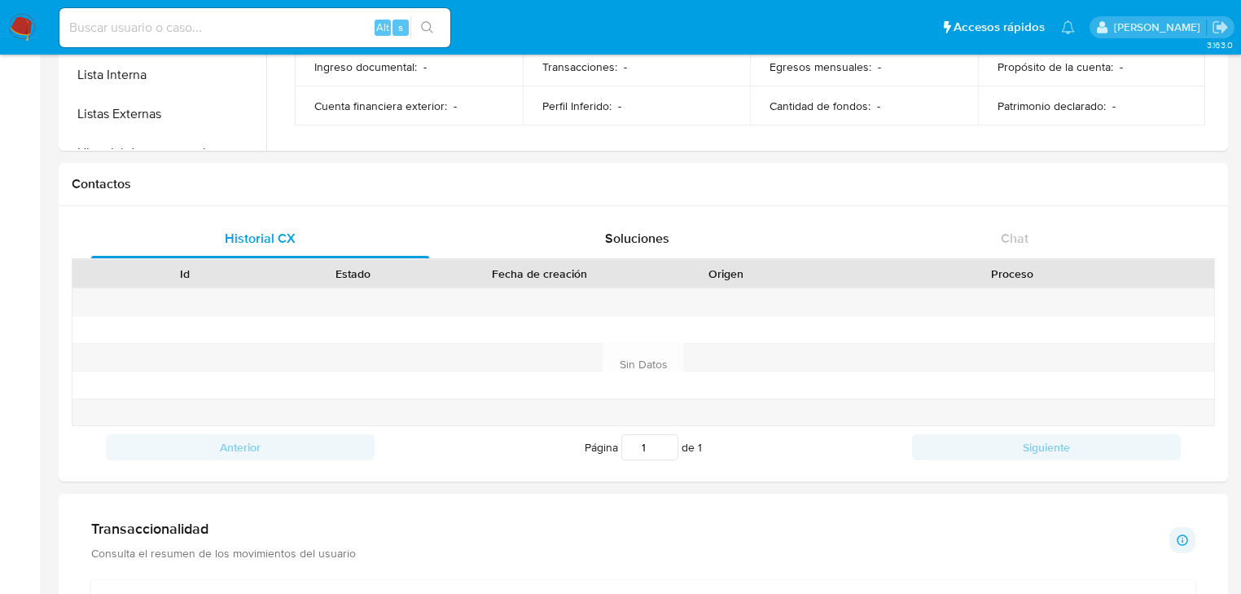
scroll to position [130, 0]
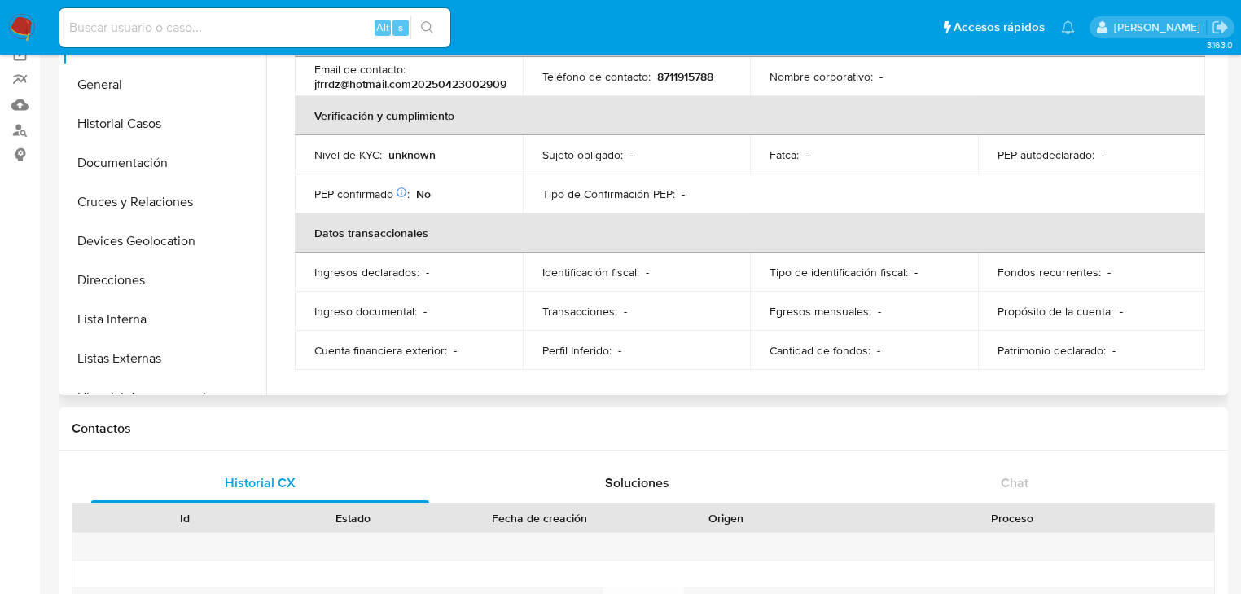
drag, startPoint x: 118, startPoint y: 283, endPoint x: 356, endPoint y: 266, distance: 238.5
click at [121, 283] on button "Direcciones" at bounding box center [165, 280] width 204 height 39
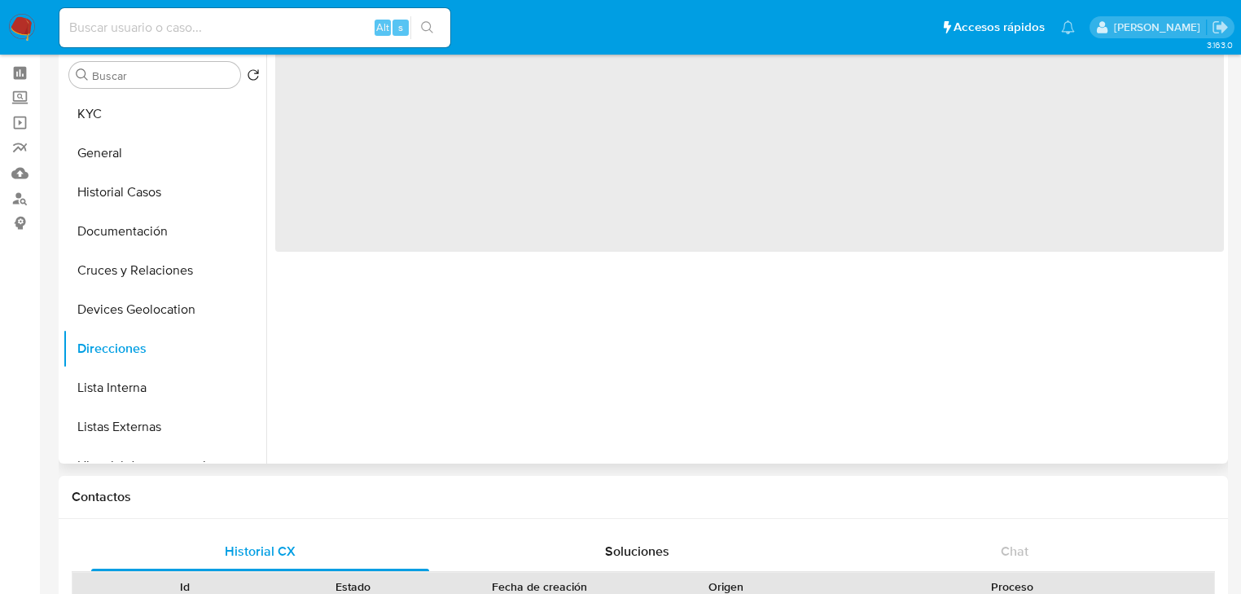
scroll to position [0, 0]
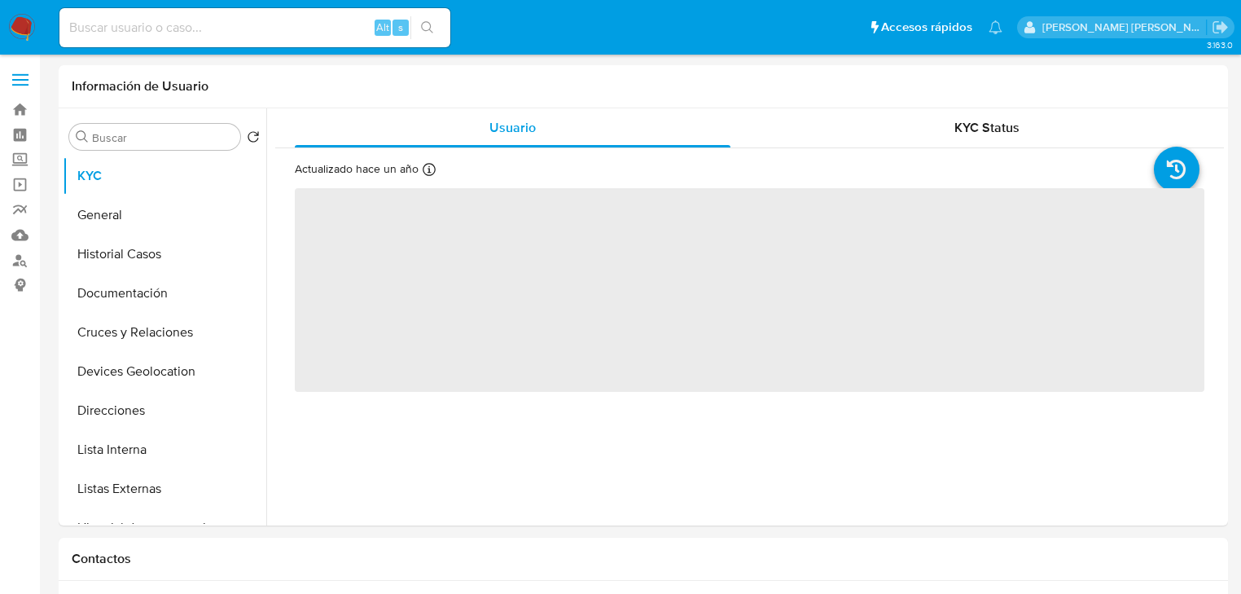
select select "10"
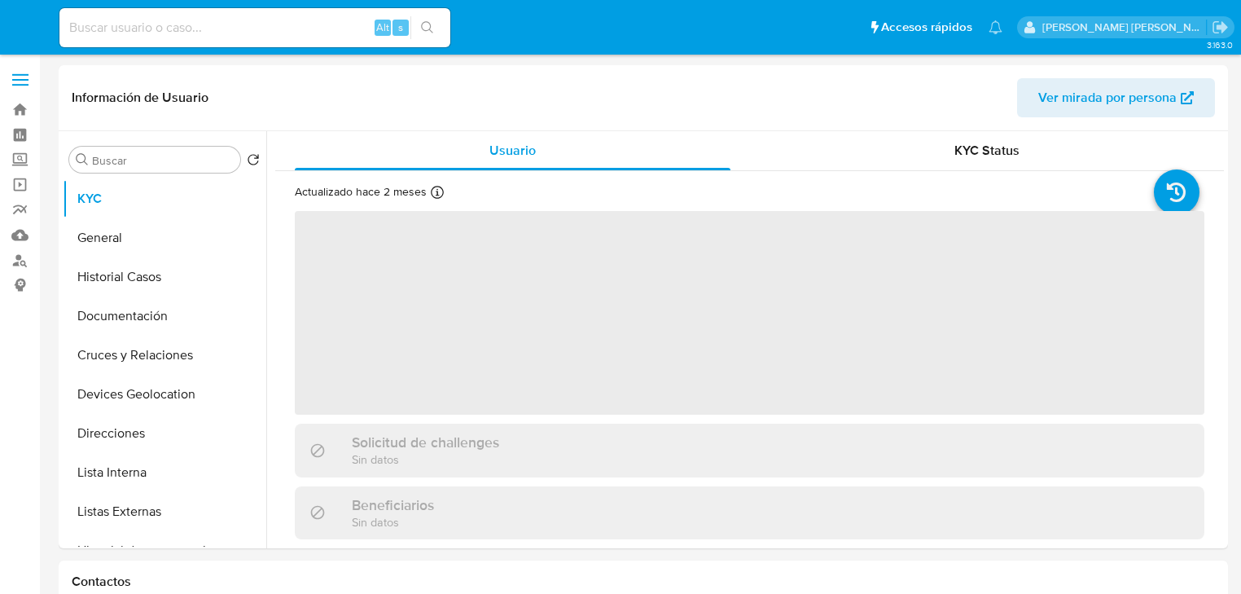
select select "10"
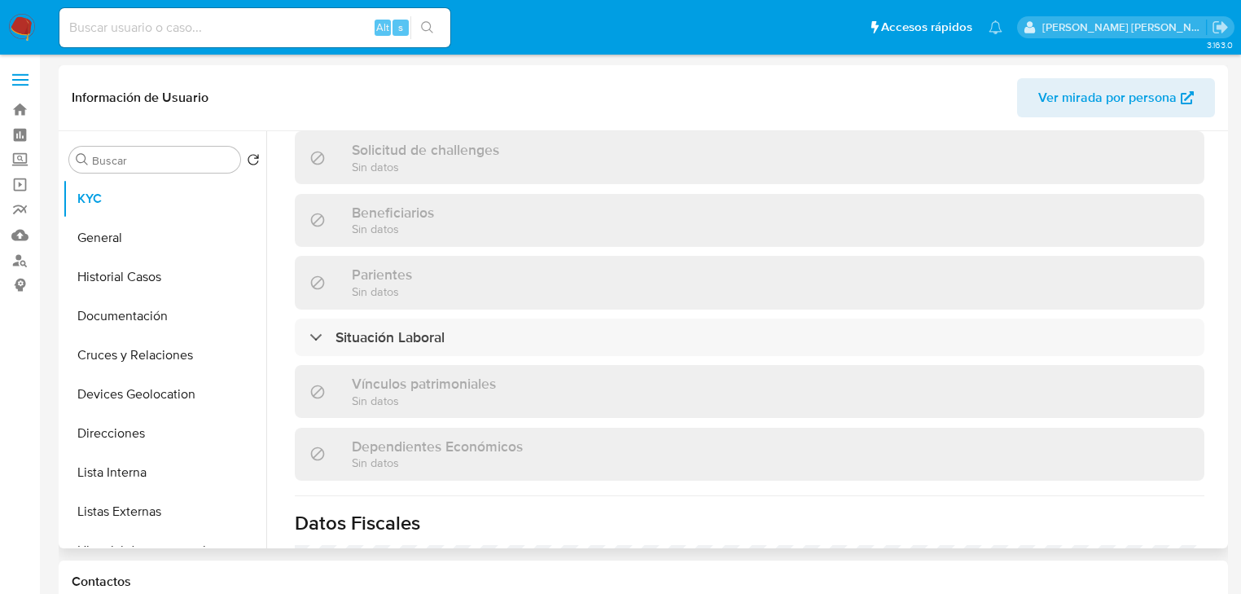
scroll to position [978, 0]
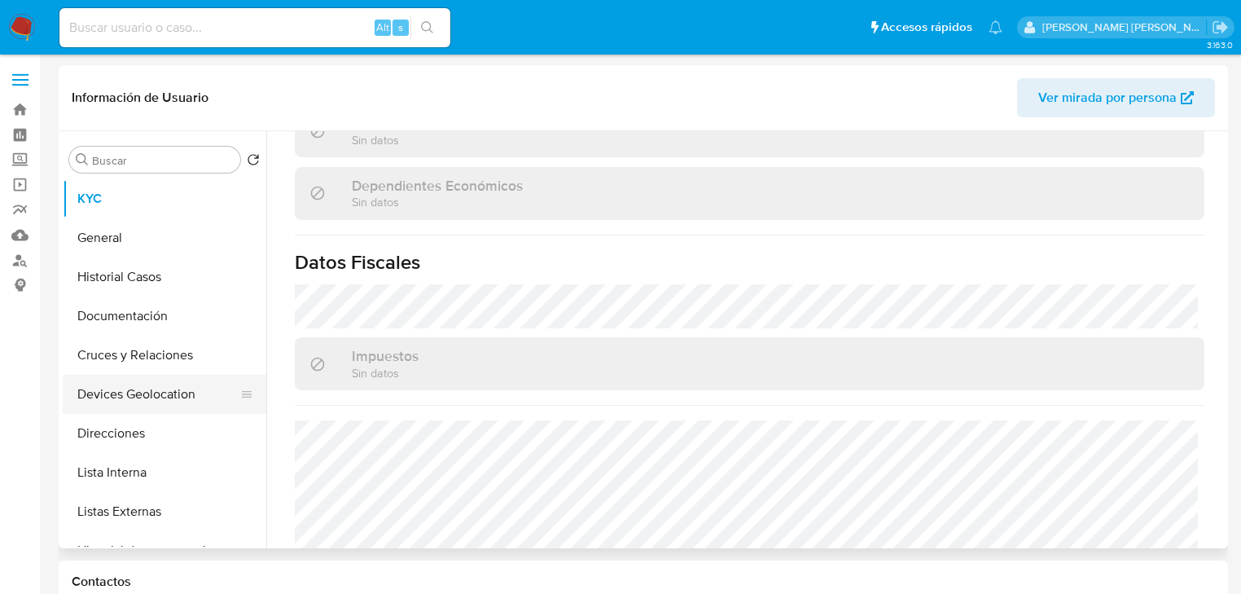
click at [121, 406] on button "Devices Geolocation" at bounding box center [158, 394] width 191 height 39
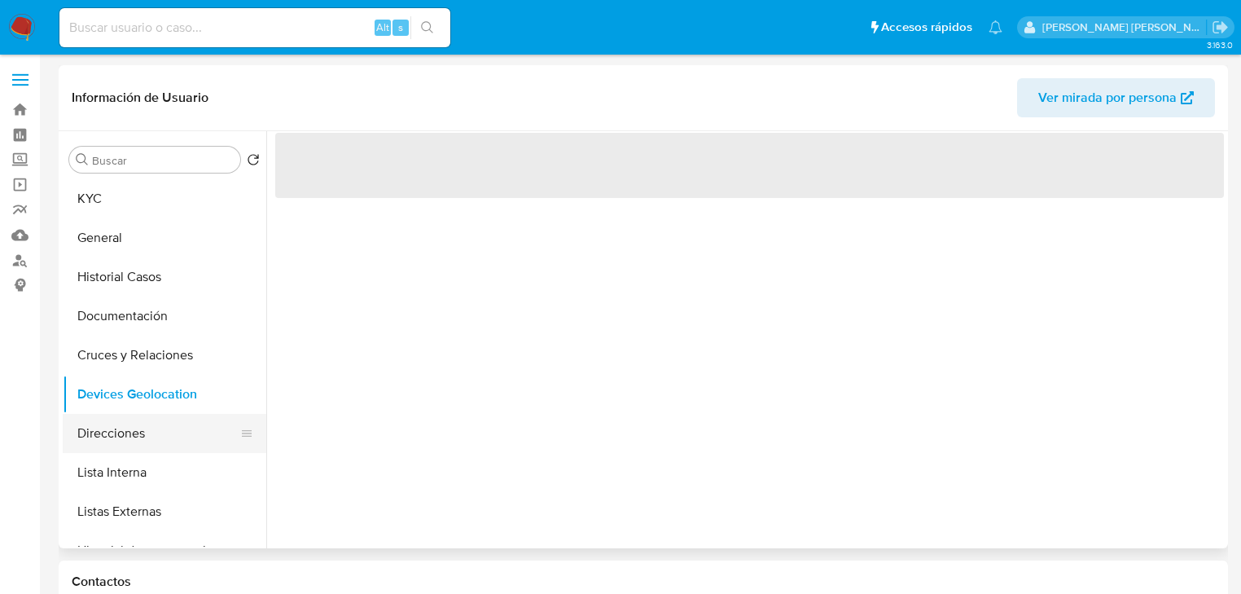
scroll to position [0, 0]
click at [120, 443] on button "Direcciones" at bounding box center [158, 433] width 191 height 39
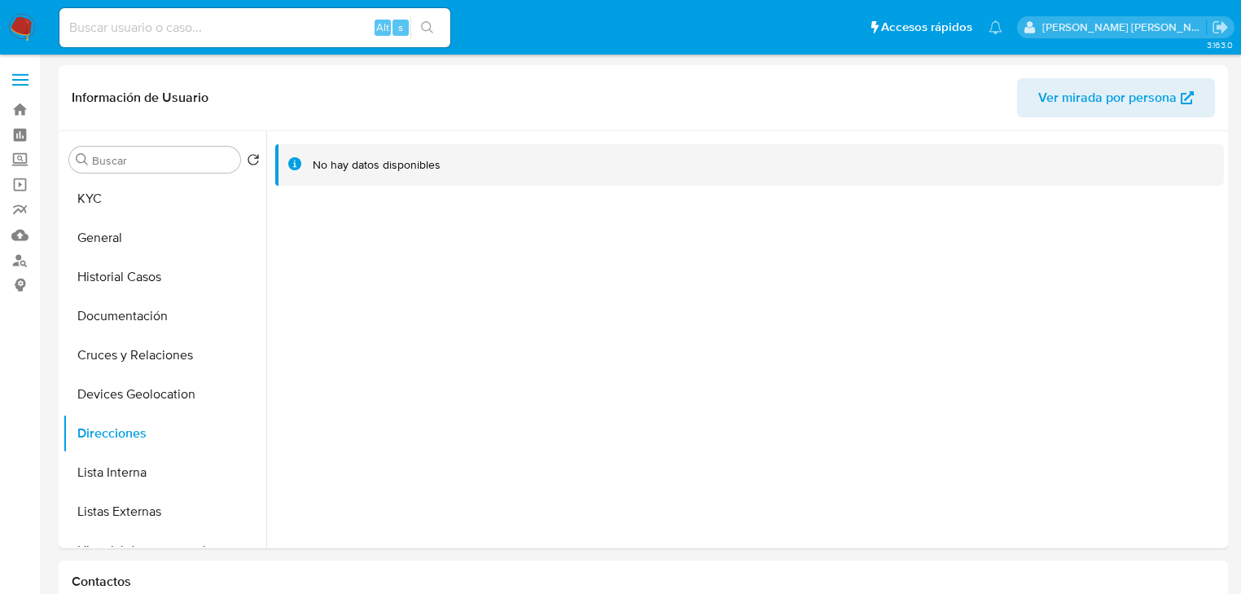
drag, startPoint x: 130, startPoint y: 212, endPoint x: 570, endPoint y: 46, distance: 470.2
click at [133, 212] on button "KYC" at bounding box center [165, 198] width 204 height 39
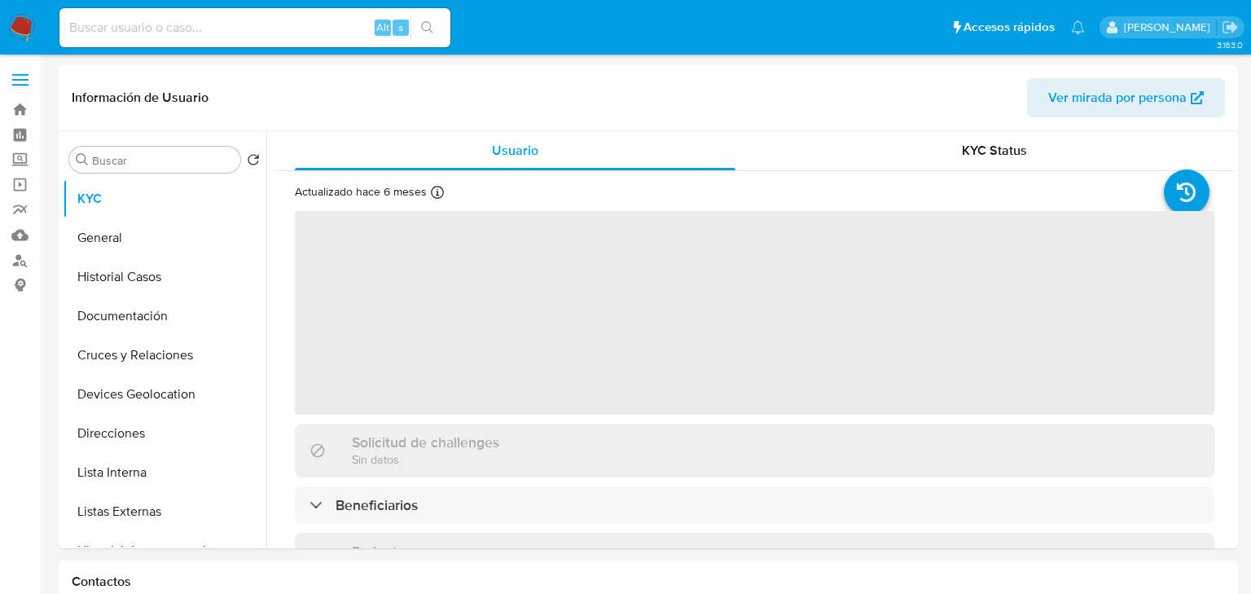
select select "10"
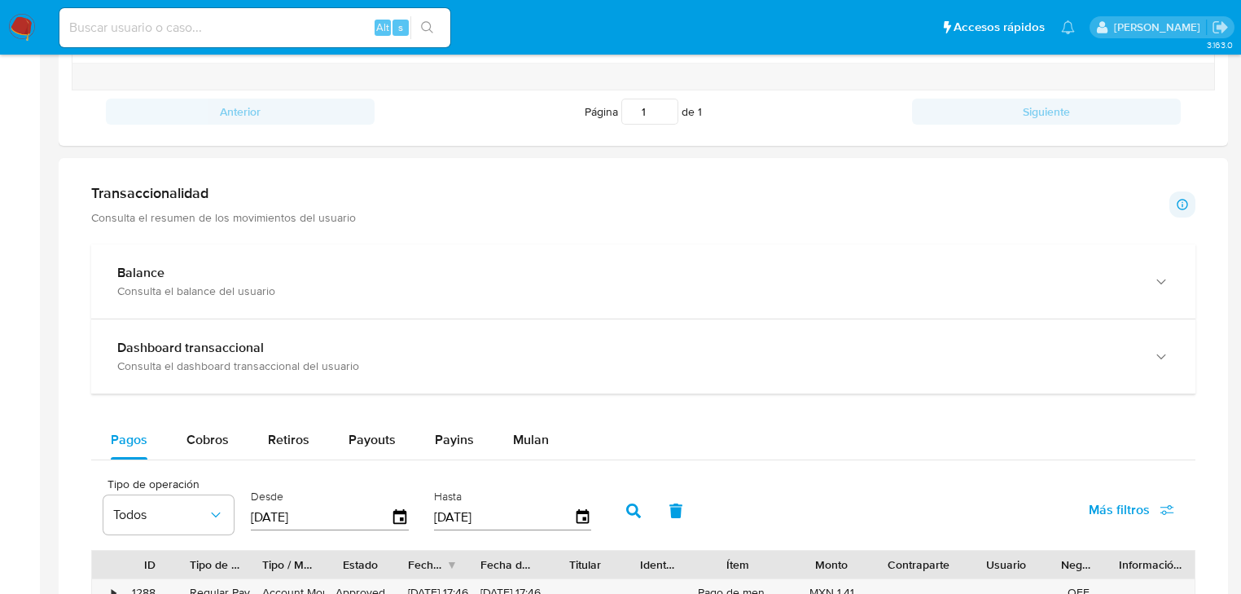
scroll to position [847, 0]
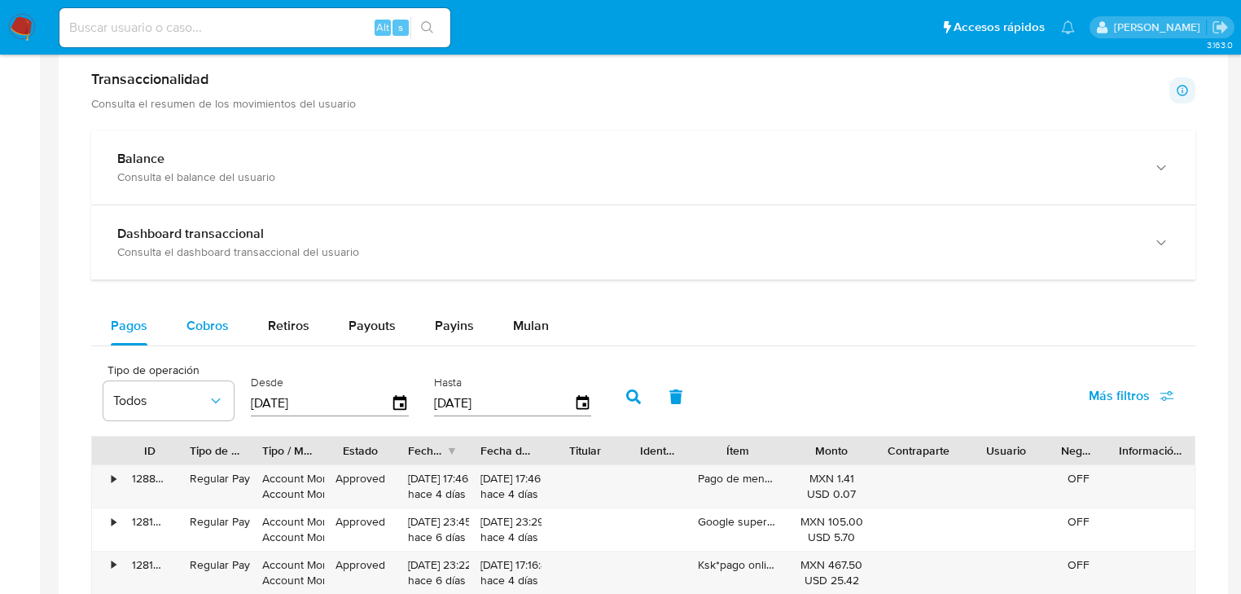
click at [193, 319] on span "Cobros" at bounding box center [208, 325] width 42 height 19
select select "10"
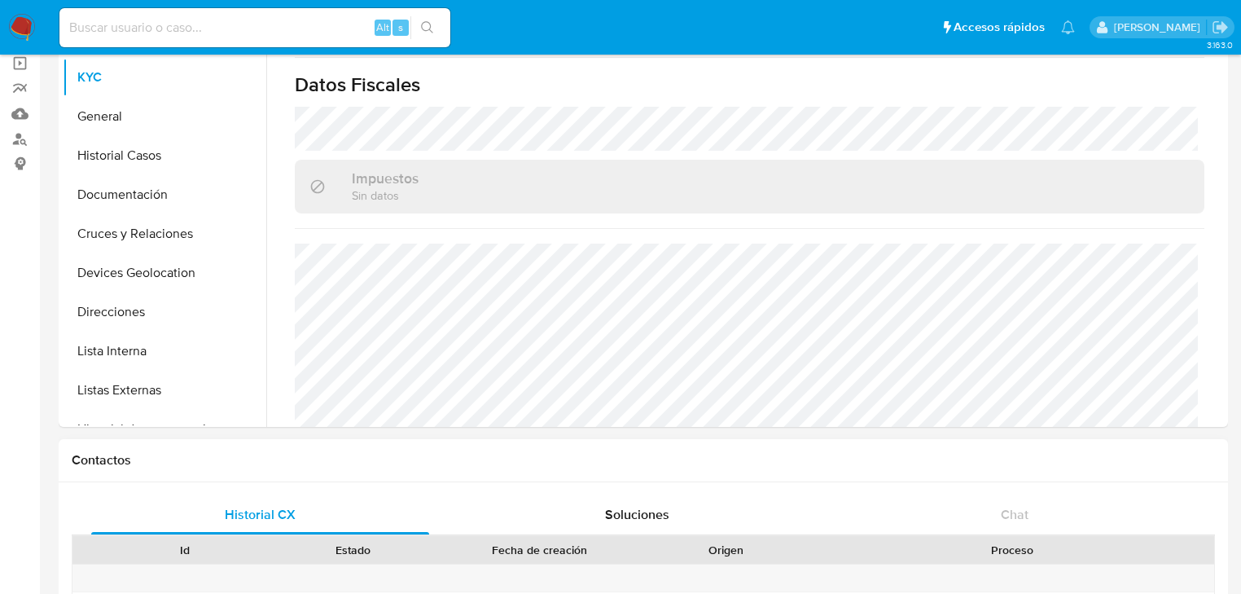
scroll to position [0, 0]
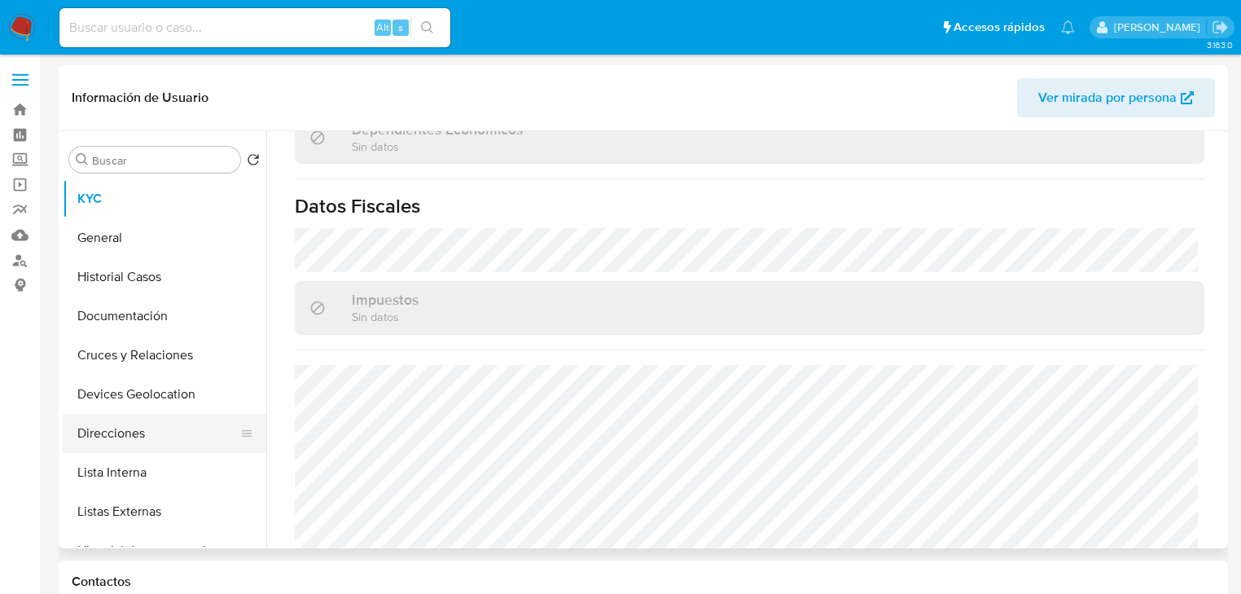
click at [121, 452] on button "Direcciones" at bounding box center [158, 433] width 191 height 39
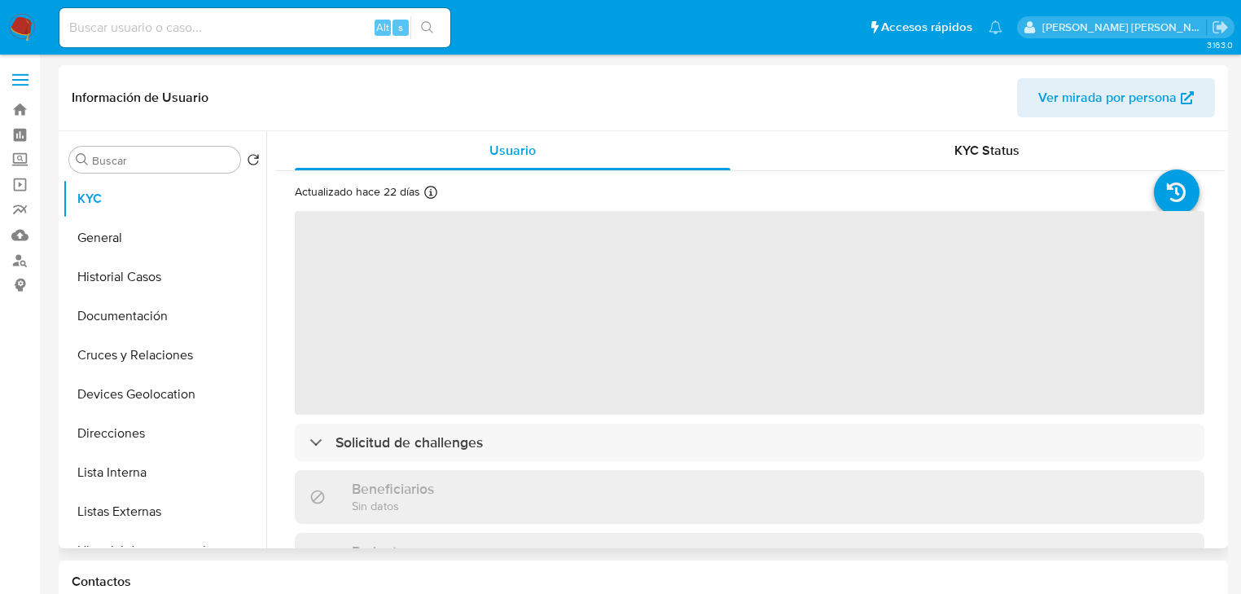
select select "10"
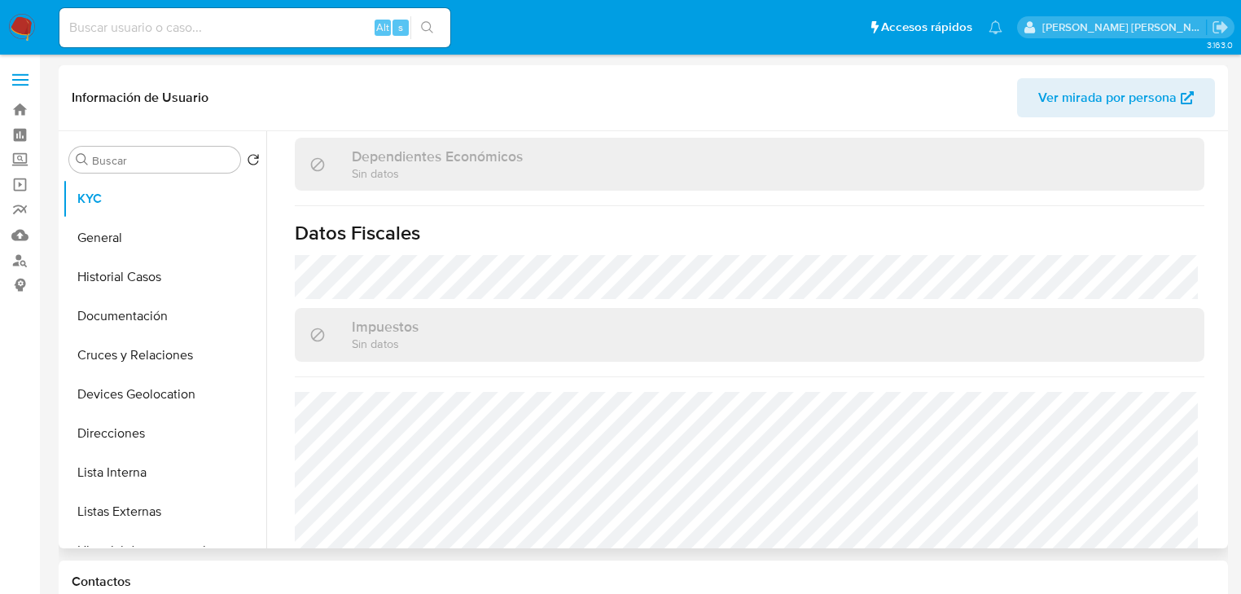
scroll to position [978, 0]
click at [146, 444] on button "Direcciones" at bounding box center [158, 433] width 191 height 39
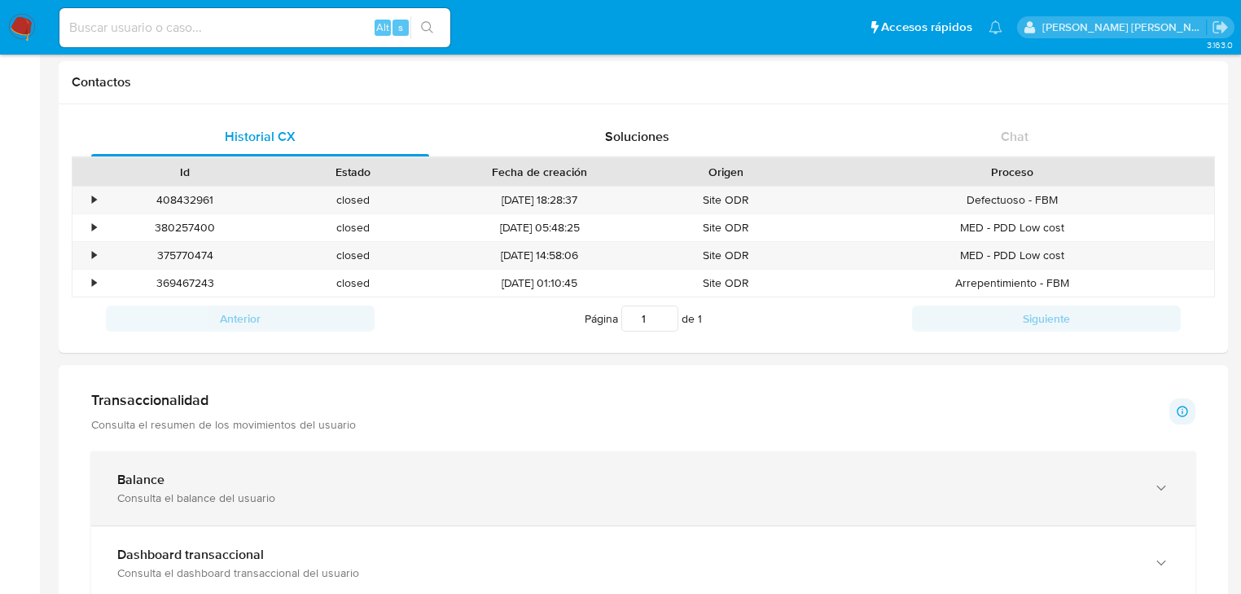
scroll to position [587, 0]
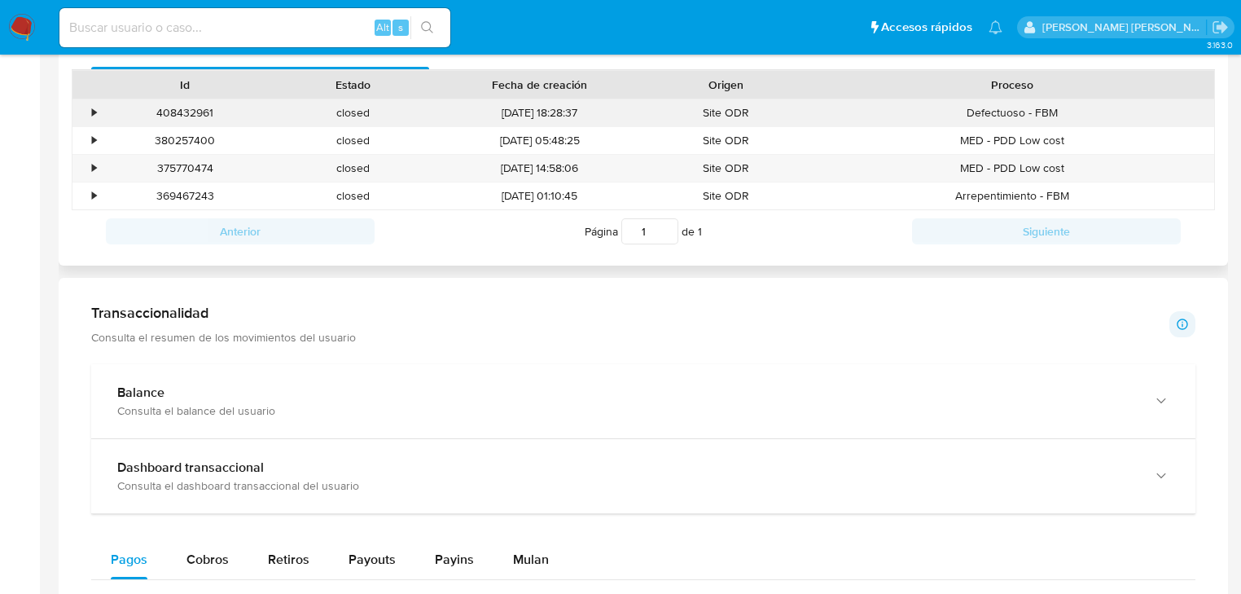
click at [95, 107] on div "•" at bounding box center [94, 112] width 4 height 15
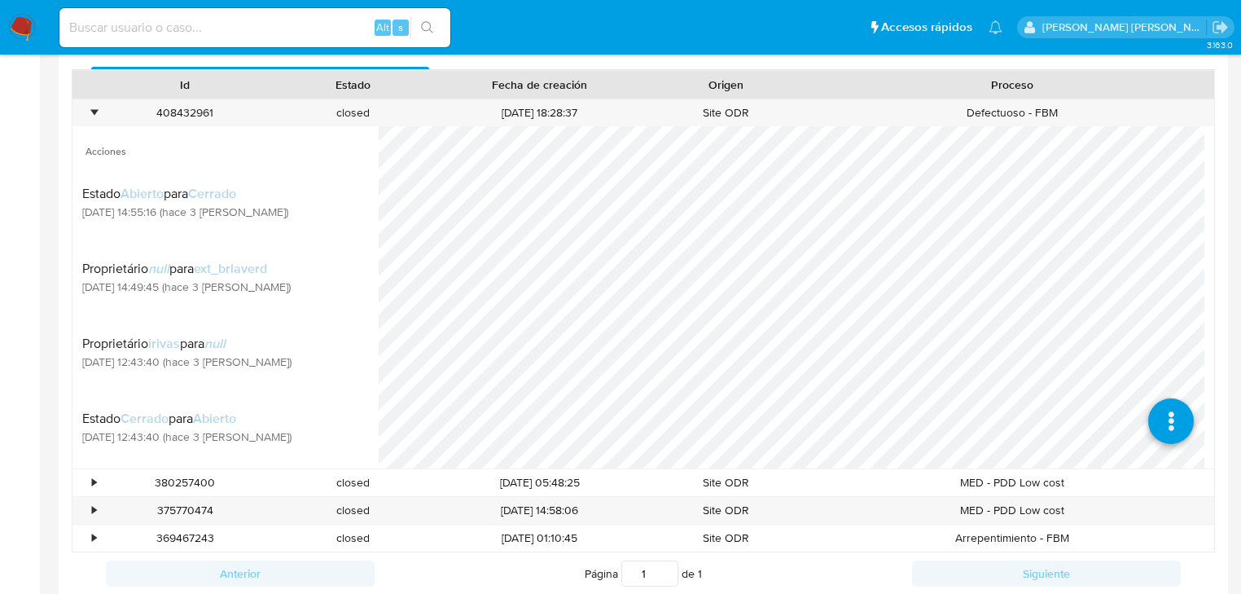
scroll to position [0, 0]
click at [81, 111] on div "•" at bounding box center [87, 112] width 29 height 27
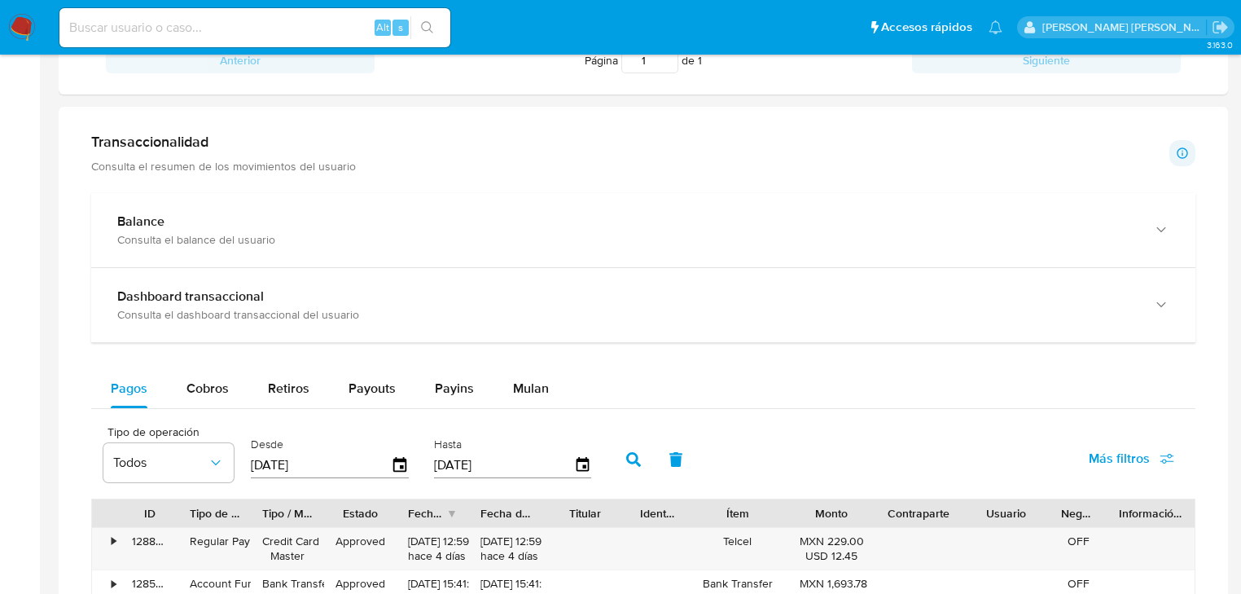
scroll to position [912, 0]
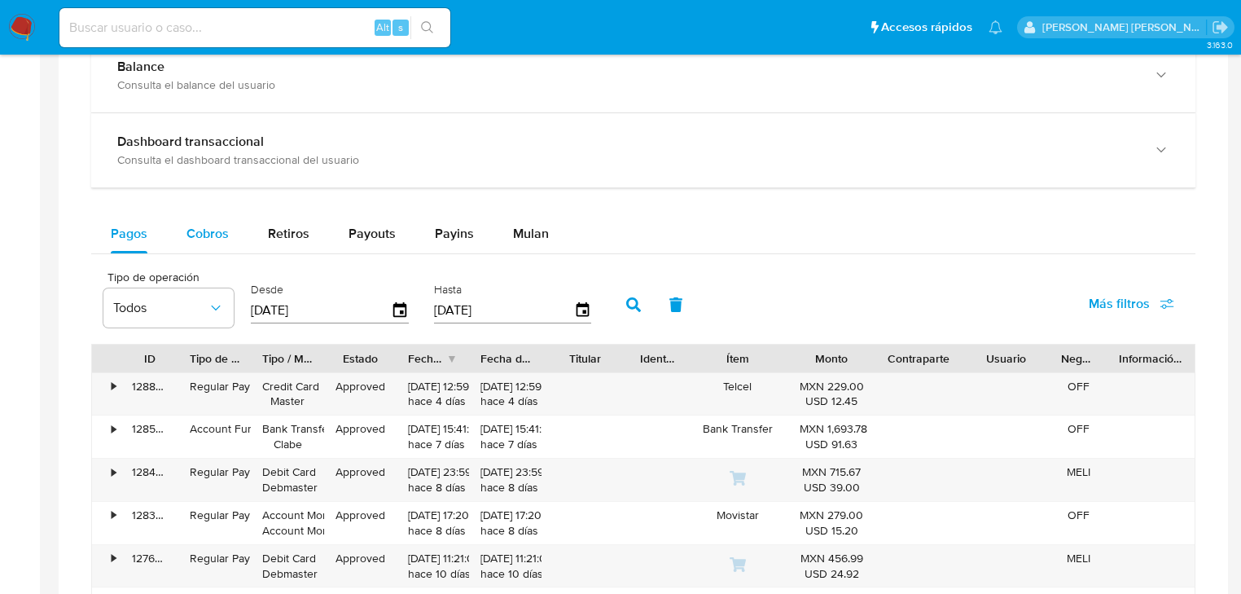
click at [220, 235] on span "Cobros" at bounding box center [208, 233] width 42 height 19
select select "10"
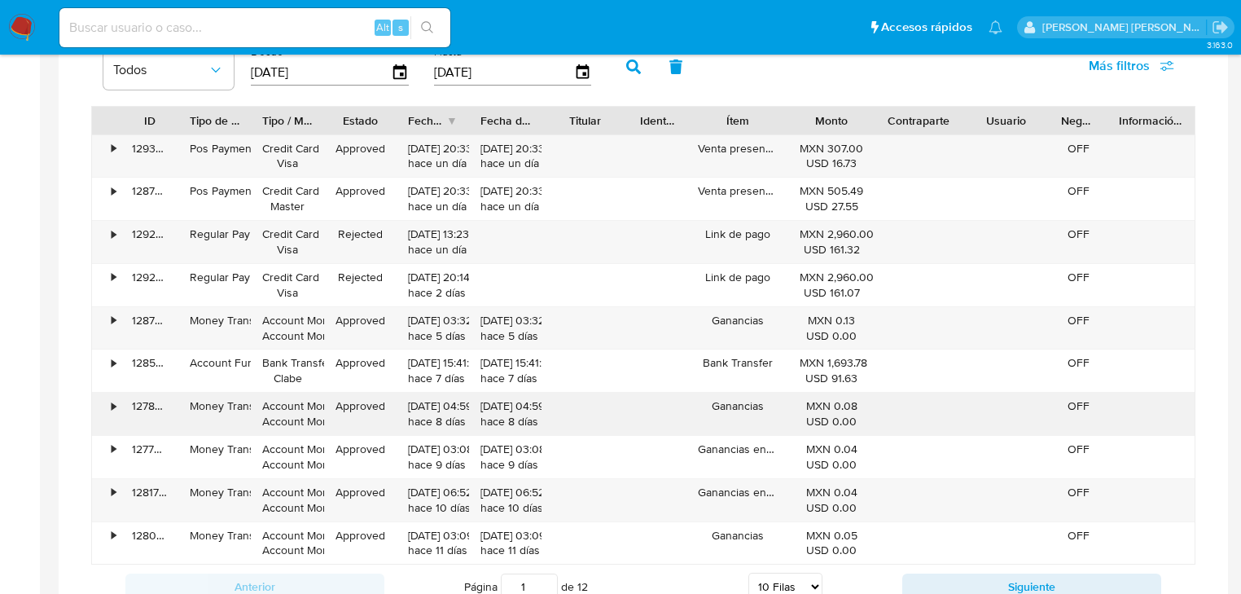
scroll to position [1238, 0]
